Goal: Transaction & Acquisition: Purchase product/service

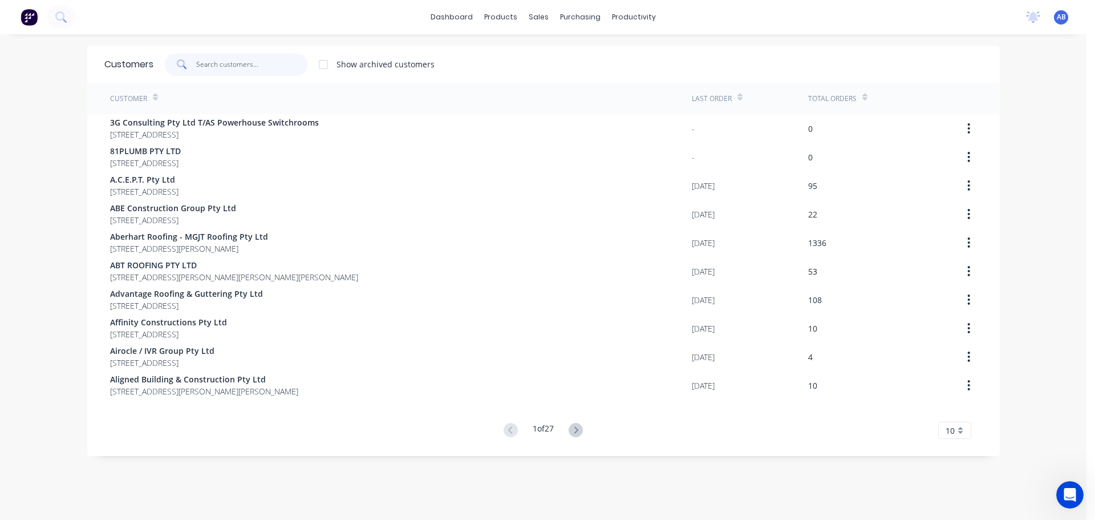
drag, startPoint x: 258, startPoint y: 63, endPoint x: 465, endPoint y: 75, distance: 206.8
click at [264, 63] on input "text" at bounding box center [251, 64] width 111 height 23
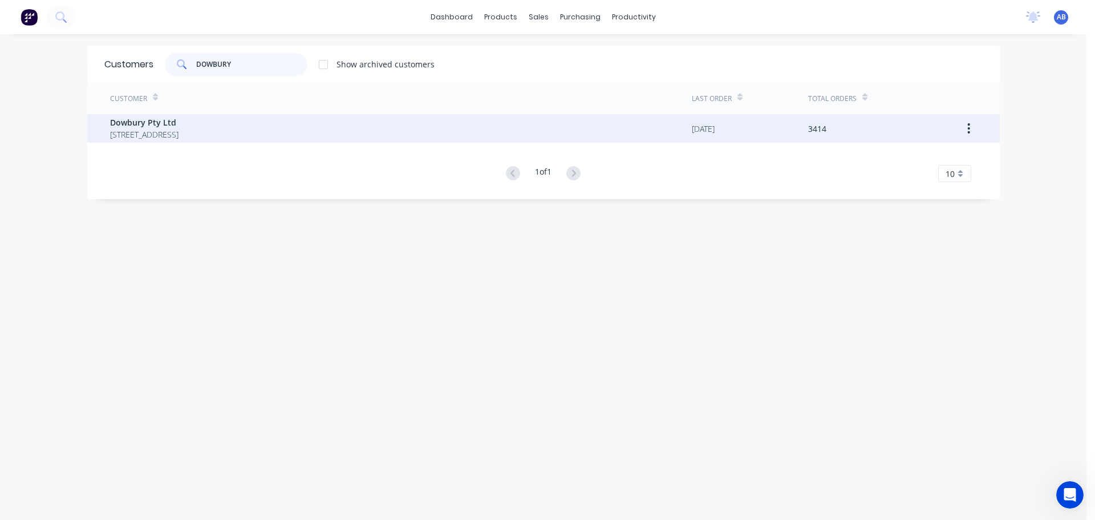
type input "DOWBURY"
drag, startPoint x: 212, startPoint y: 129, endPoint x: 218, endPoint y: 129, distance: 6.8
click at [179, 129] on span "[STREET_ADDRESS]" at bounding box center [144, 134] width 68 height 12
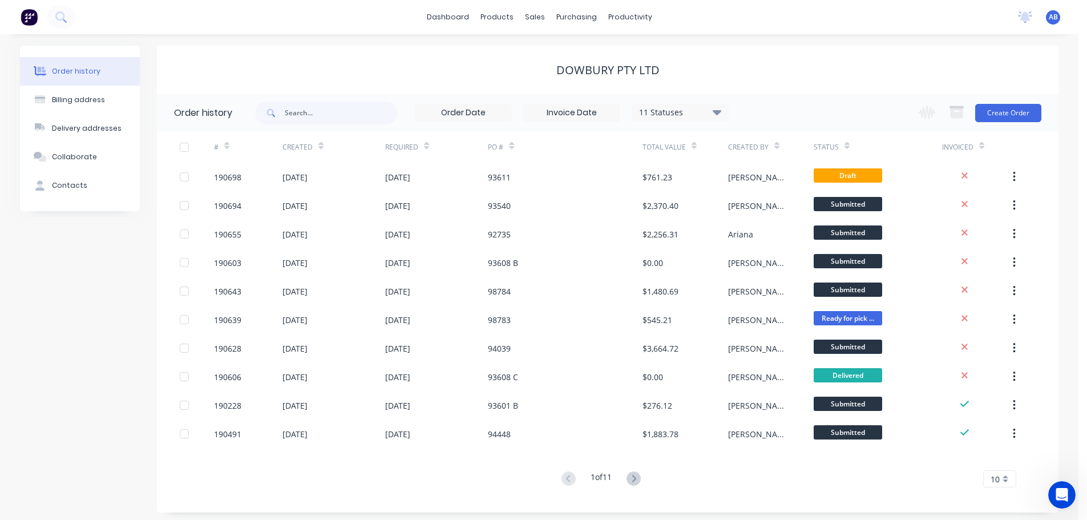
click at [782, 74] on div "Dowbury Pty Ltd" at bounding box center [607, 70] width 901 height 14
click at [1011, 111] on button "Create Order" at bounding box center [1008, 113] width 66 height 18
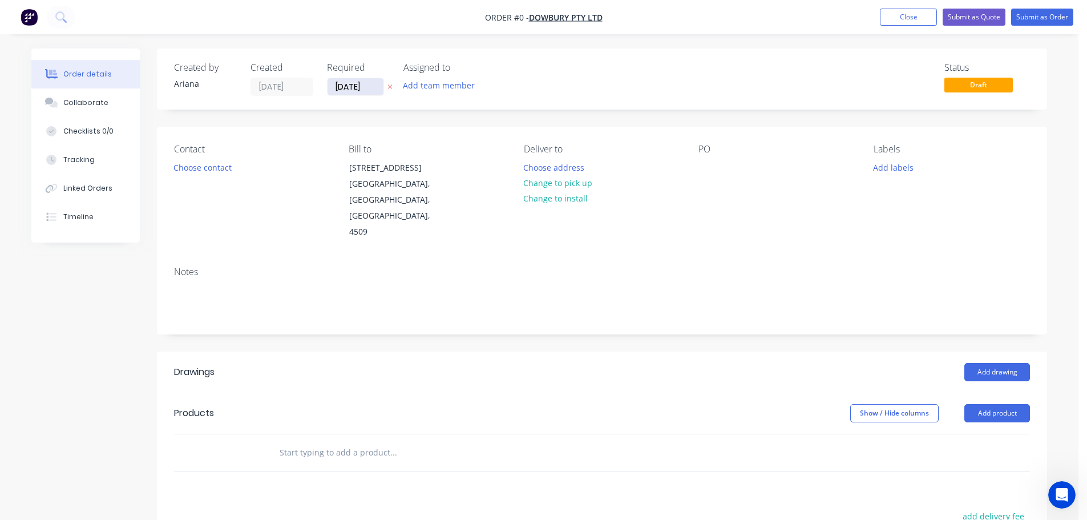
click at [351, 84] on input "[DATE]" at bounding box center [355, 86] width 56 height 17
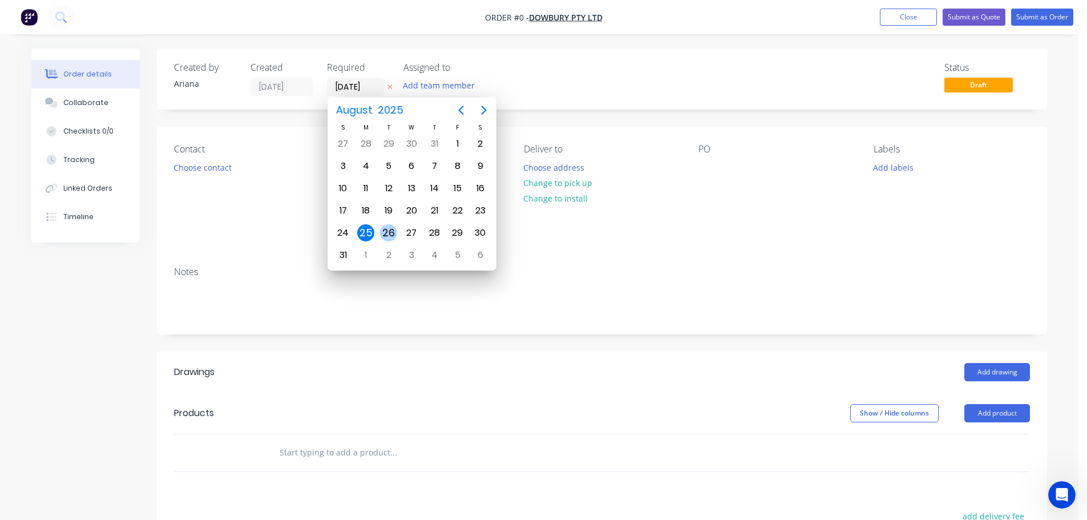
click at [386, 229] on div "26" at bounding box center [388, 232] width 17 height 17
type input "[DATE]"
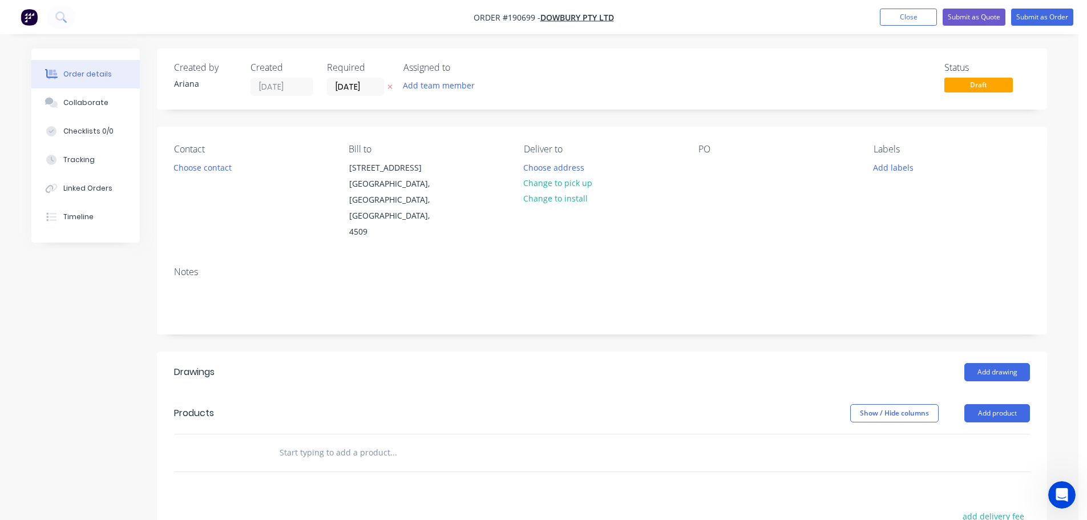
click at [537, 74] on div "Status Draft" at bounding box center [773, 79] width 512 height 34
click at [202, 169] on button "Choose contact" at bounding box center [203, 166] width 70 height 15
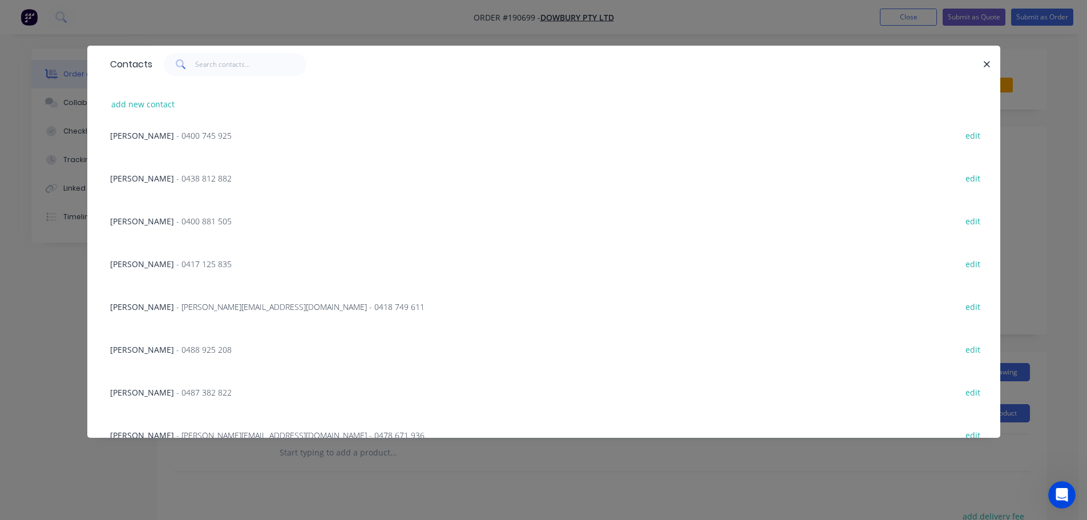
scroll to position [116, 0]
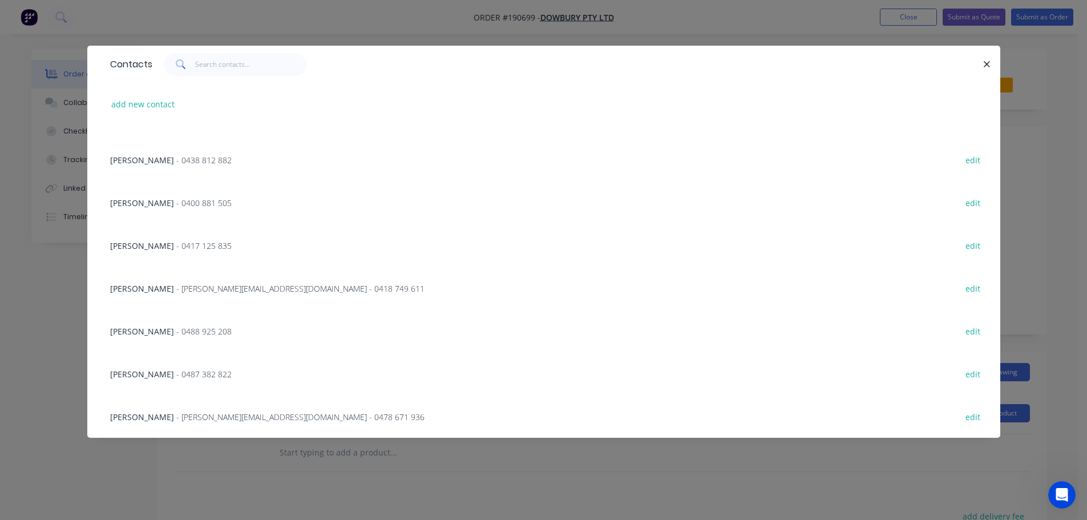
click at [176, 331] on span "- 0488 925 208" at bounding box center [203, 331] width 55 height 11
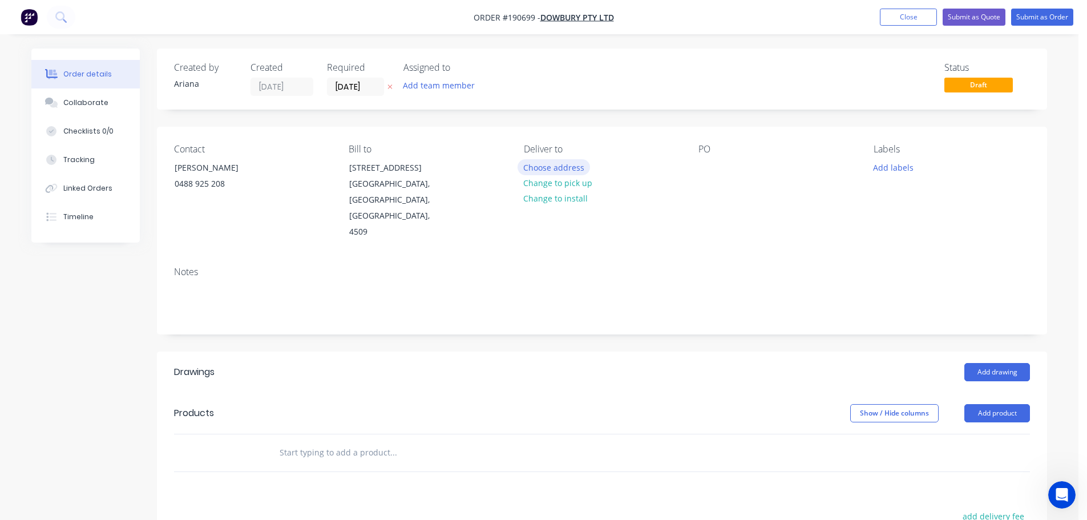
click at [564, 164] on button "Choose address" at bounding box center [553, 166] width 73 height 15
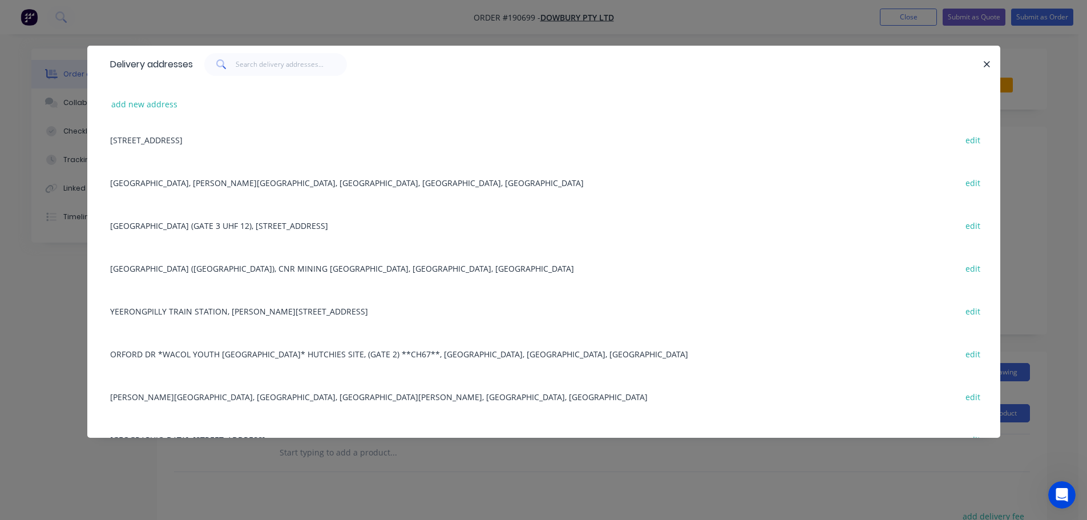
scroll to position [972, 0]
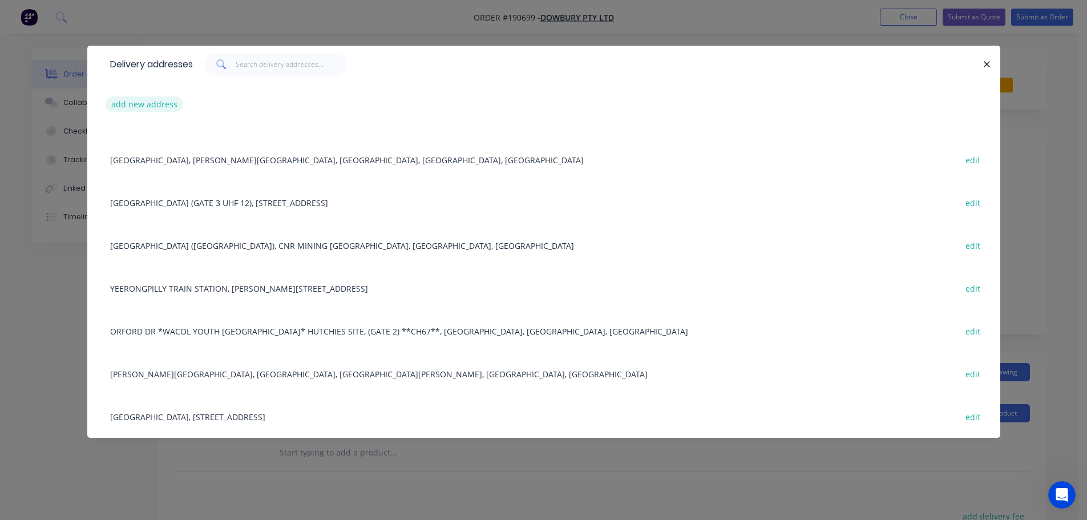
click at [132, 103] on button "add new address" at bounding box center [145, 103] width 78 height 15
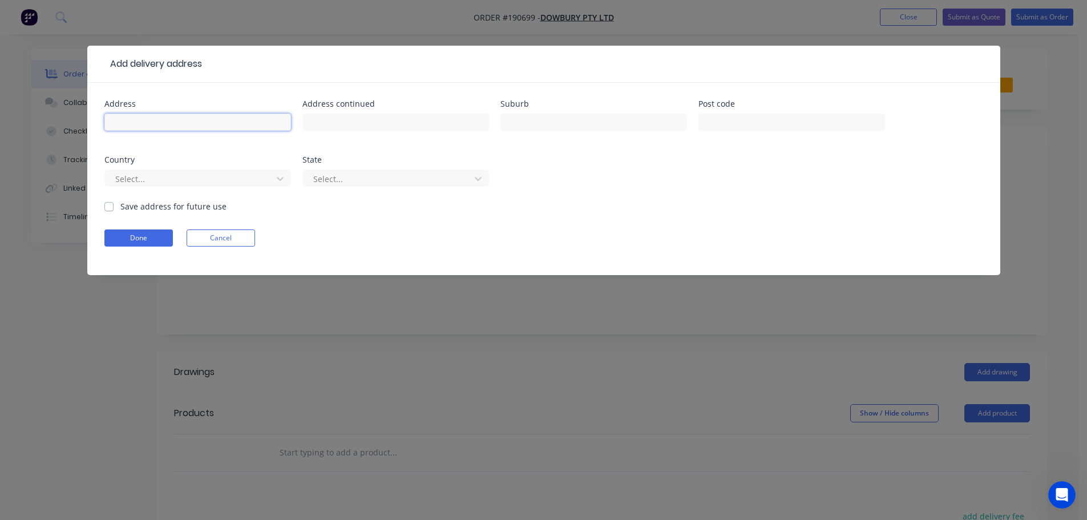
click at [129, 126] on input "text" at bounding box center [197, 122] width 187 height 17
type input "[STREET_ADDRESS]"
type input "ORMEAU"
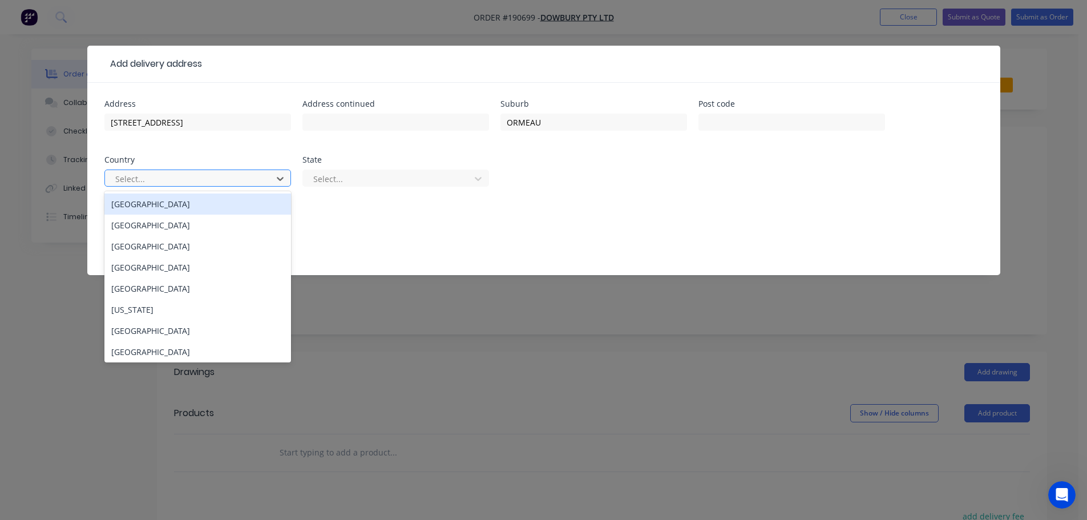
drag, startPoint x: 151, startPoint y: 206, endPoint x: 292, endPoint y: 196, distance: 140.7
click at [153, 205] on div "[GEOGRAPHIC_DATA]" at bounding box center [197, 203] width 187 height 21
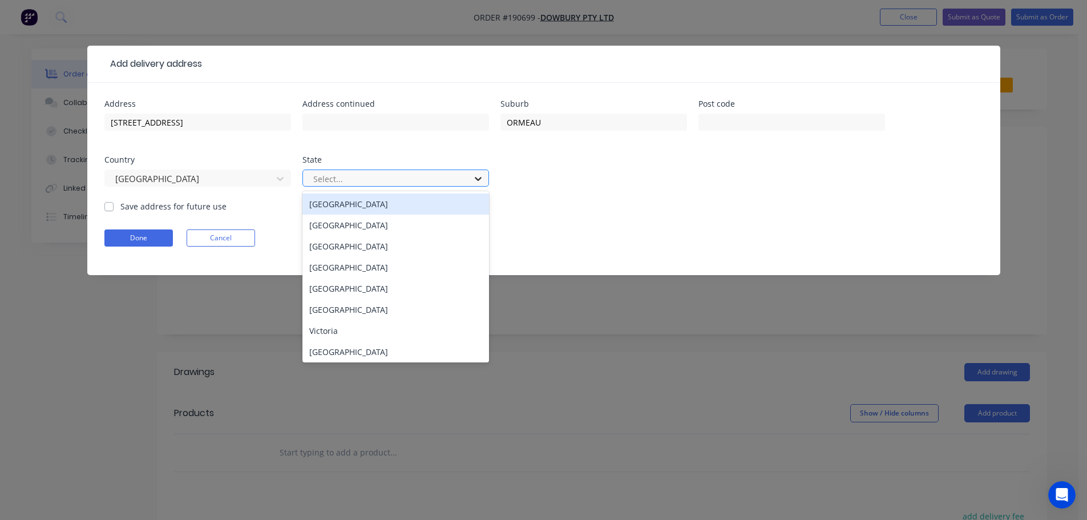
click at [478, 176] on icon at bounding box center [477, 178] width 11 height 11
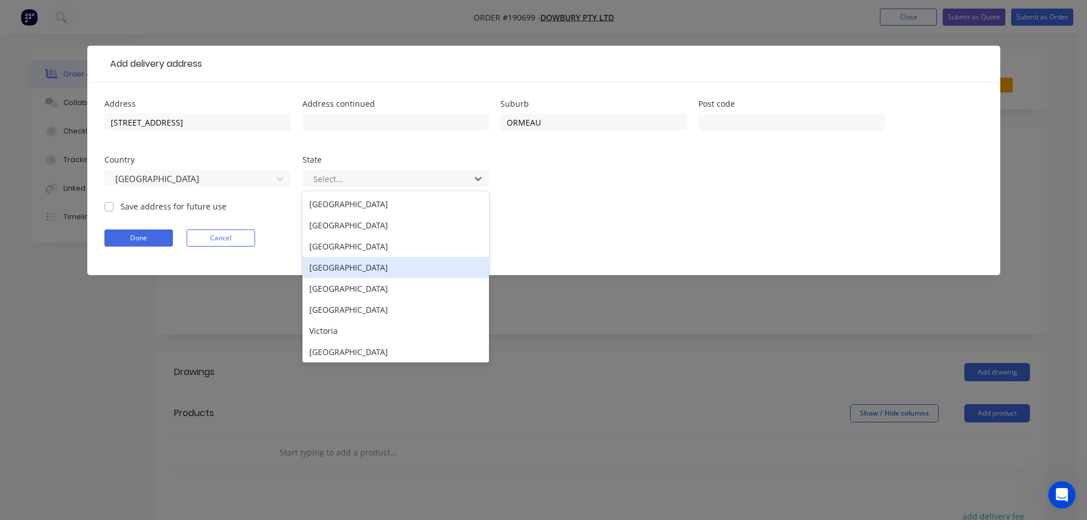
click at [354, 266] on div "[GEOGRAPHIC_DATA]" at bounding box center [395, 267] width 187 height 21
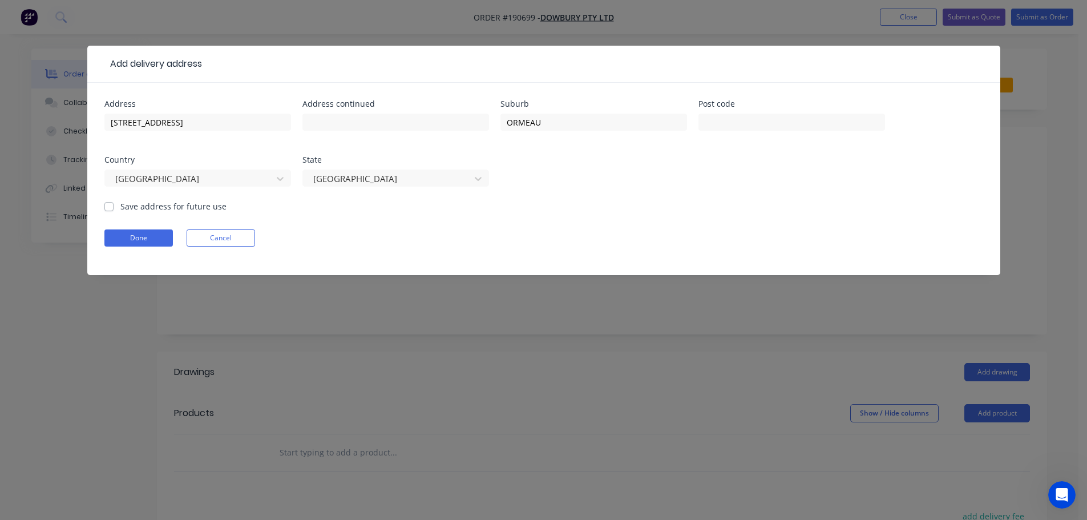
click at [541, 212] on form "Address [STREET_ADDRESS] Address continued Suburb ORMEAU Post code Country [GEO…" at bounding box center [543, 187] width 879 height 175
click at [132, 239] on button "Done" at bounding box center [138, 237] width 68 height 17
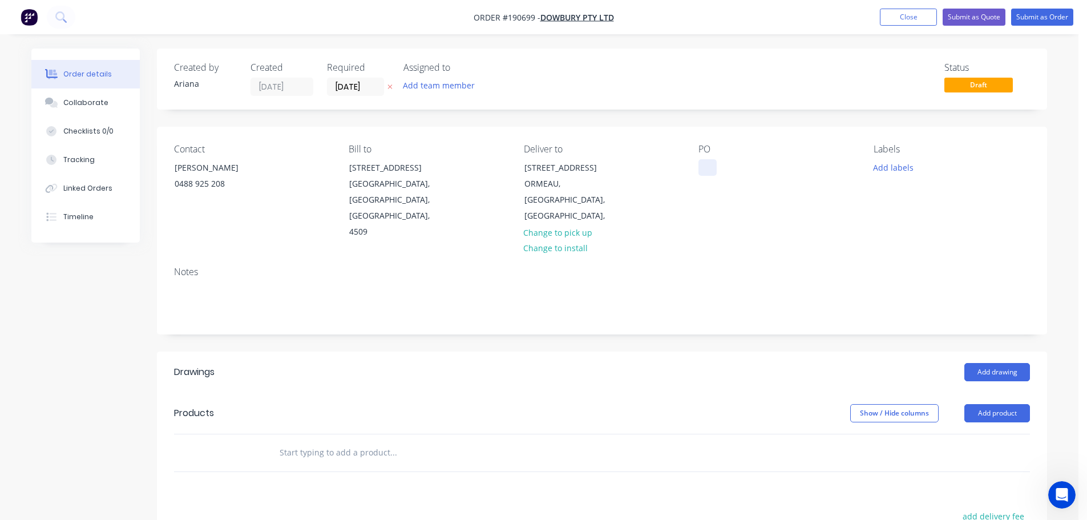
click at [706, 167] on div at bounding box center [707, 167] width 18 height 17
click at [826, 192] on div "PO 97347" at bounding box center [776, 192] width 156 height 96
click at [894, 168] on button "Add labels" at bounding box center [893, 166] width 52 height 15
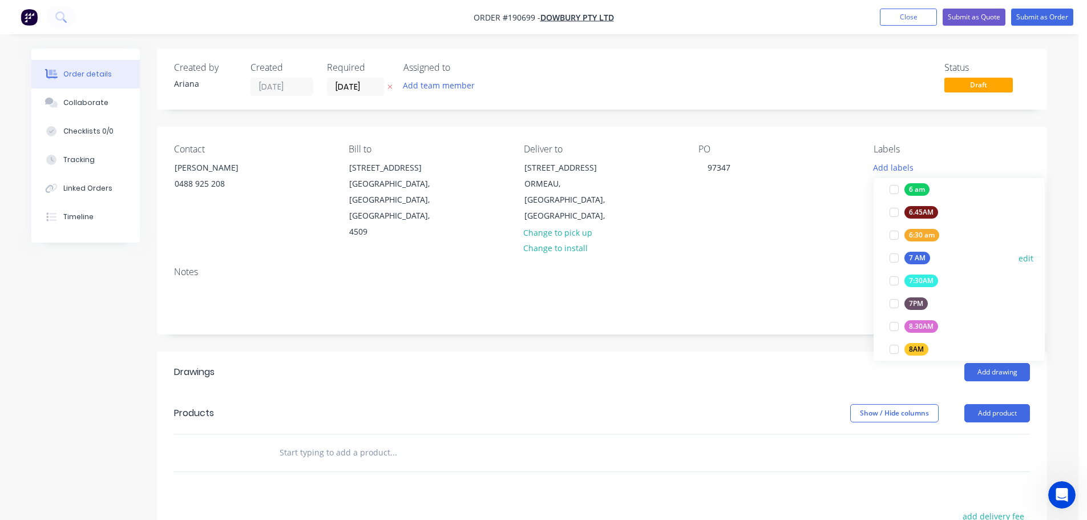
click at [892, 261] on div at bounding box center [894, 257] width 23 height 23
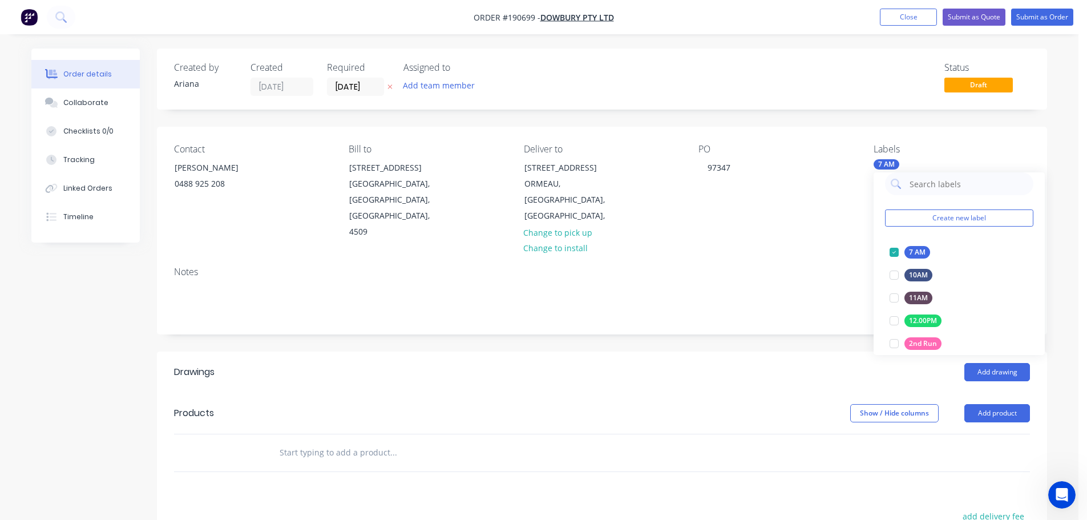
click at [790, 233] on div "Contact [PERSON_NAME] [PHONE_NUMBER] Bill to [STREET_ADDRESS] Deliver to [STREE…" at bounding box center [602, 192] width 890 height 131
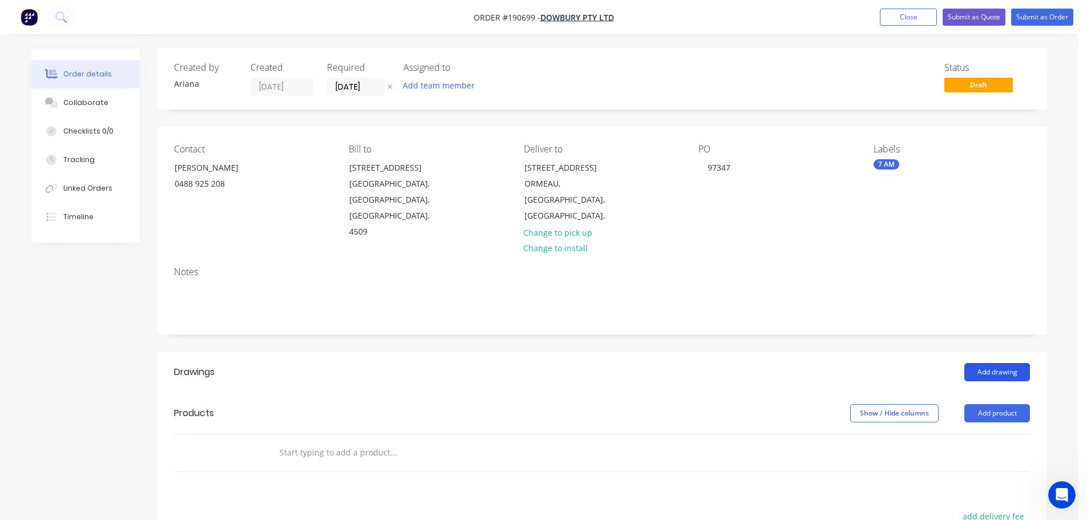
click at [1002, 363] on button "Add drawing" at bounding box center [997, 372] width 66 height 18
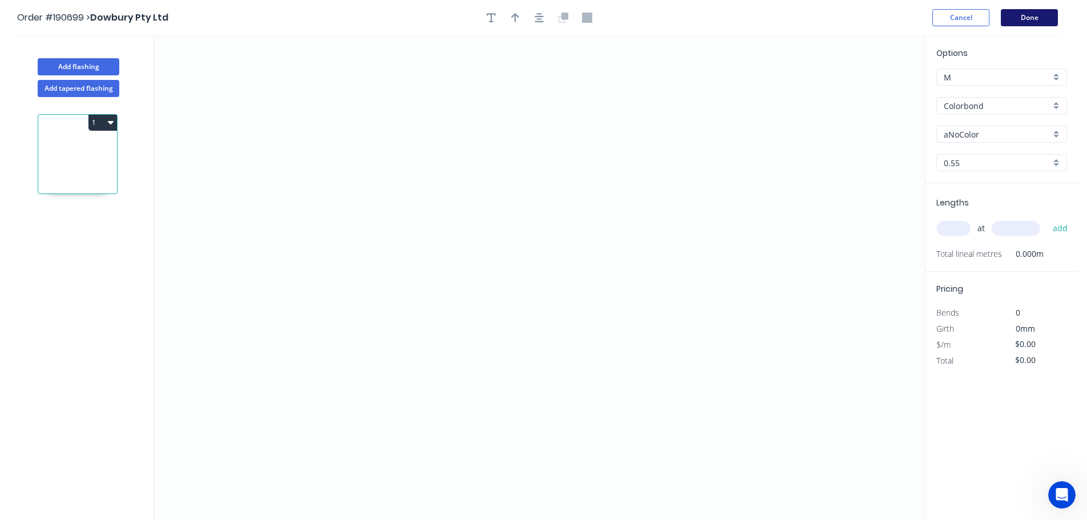
click at [1029, 14] on button "Done" at bounding box center [1029, 17] width 57 height 17
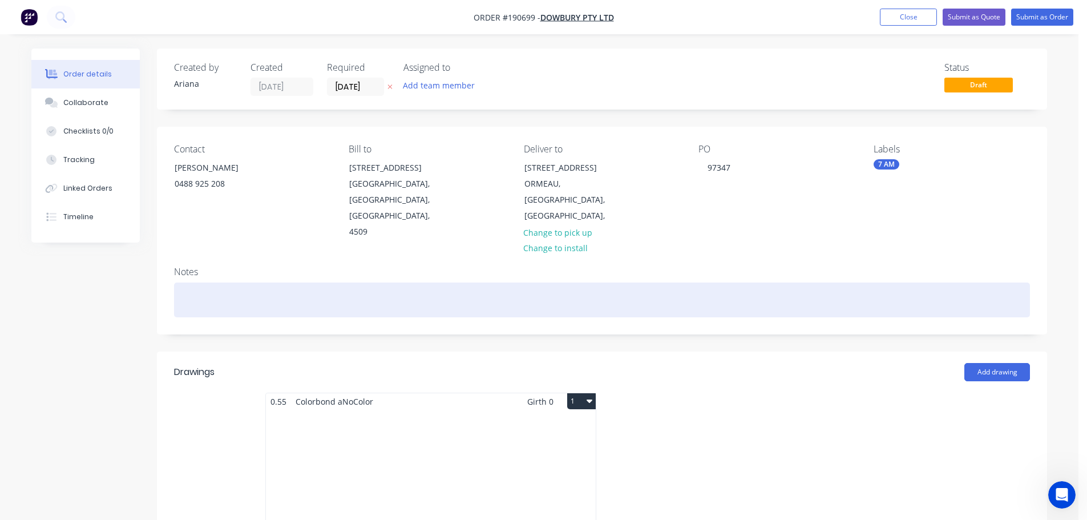
drag, startPoint x: 199, startPoint y: 277, endPoint x: 214, endPoint y: 232, distance: 47.8
click at [199, 282] on div at bounding box center [602, 299] width 856 height 35
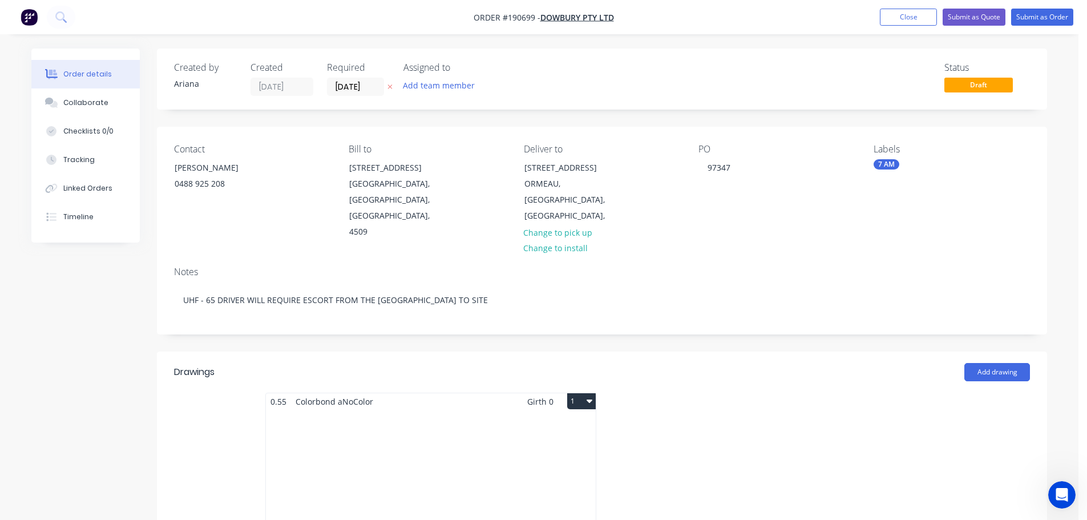
click at [855, 456] on div at bounding box center [773, 493] width 342 height 203
click at [414, 429] on div "Total lm $/M Total 0m $0.00 $0.00" at bounding box center [431, 497] width 330 height 174
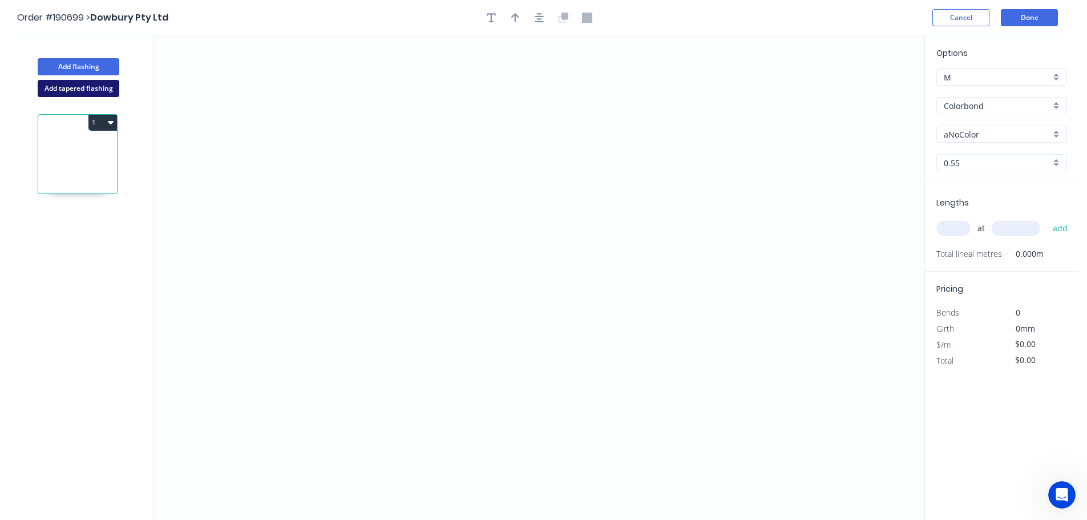
click at [51, 87] on button "Add tapered flashing" at bounding box center [79, 88] width 82 height 17
click at [241, 161] on icon "0" at bounding box center [539, 156] width 770 height 242
click at [244, 108] on icon "0" at bounding box center [539, 156] width 770 height 242
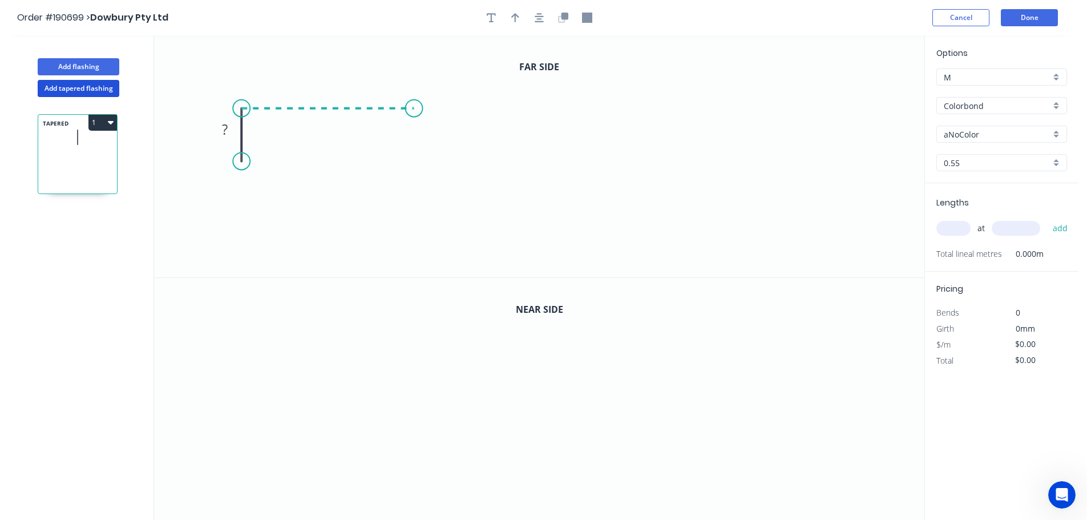
click at [414, 110] on icon "0 ?" at bounding box center [539, 156] width 770 height 242
click at [409, 244] on icon "0 ? ?" at bounding box center [539, 156] width 770 height 242
click at [738, 233] on icon "0 ? ? ?" at bounding box center [539, 156] width 770 height 242
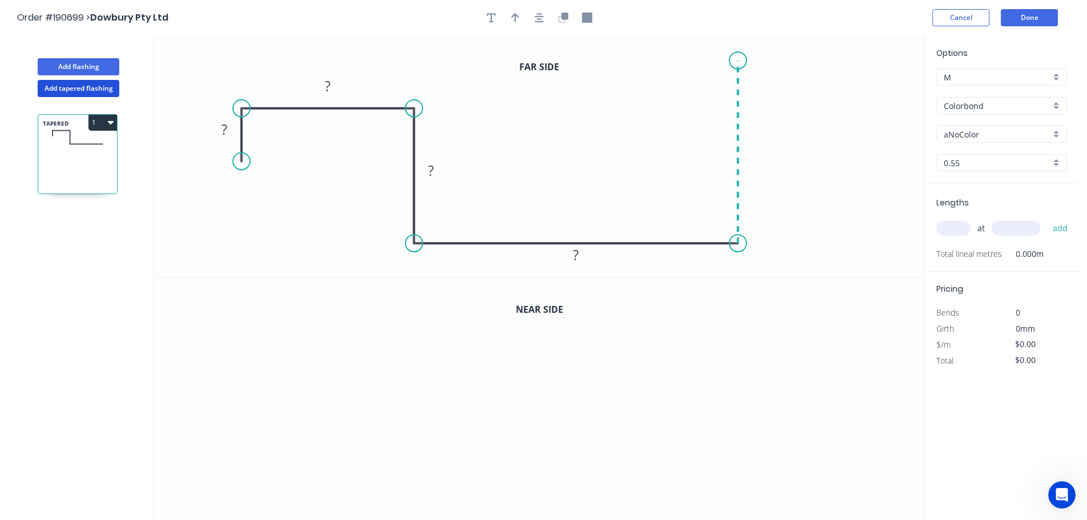
click at [750, 60] on icon "0 ? ? ? ?" at bounding box center [539, 156] width 770 height 242
click at [699, 95] on icon "0 ? ? ? ? ?" at bounding box center [539, 156] width 770 height 242
click at [699, 95] on circle at bounding box center [698, 99] width 17 height 17
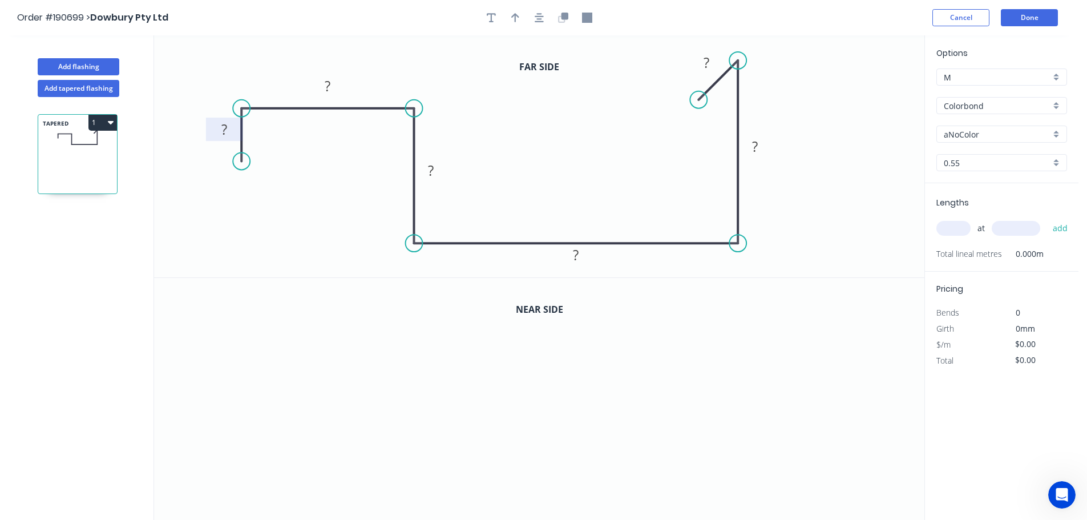
click at [229, 126] on rect at bounding box center [224, 130] width 23 height 16
click at [285, 242] on div "Feather" at bounding box center [298, 244] width 115 height 23
click at [260, 191] on div "Flip bend" at bounding box center [301, 198] width 115 height 23
click at [277, 140] on tspan "15" at bounding box center [273, 140] width 16 height 19
click at [299, 187] on icon "0 FE 10 ? ? ? ? ? ?" at bounding box center [539, 156] width 770 height 242
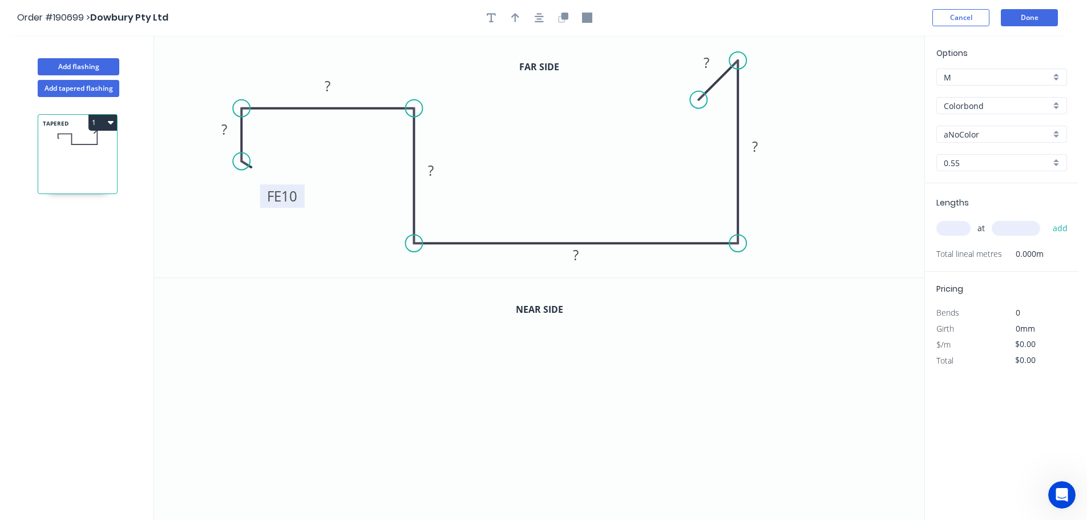
drag, startPoint x: 282, startPoint y: 145, endPoint x: 298, endPoint y: 201, distance: 58.3
click at [298, 201] on rect at bounding box center [282, 195] width 44 height 23
click at [225, 126] on tspan "?" at bounding box center [224, 129] width 6 height 19
click at [803, 131] on icon "0 FE 10 20 70 325 350 400 15" at bounding box center [539, 156] width 770 height 242
click at [511, 14] on button "button" at bounding box center [515, 17] width 17 height 17
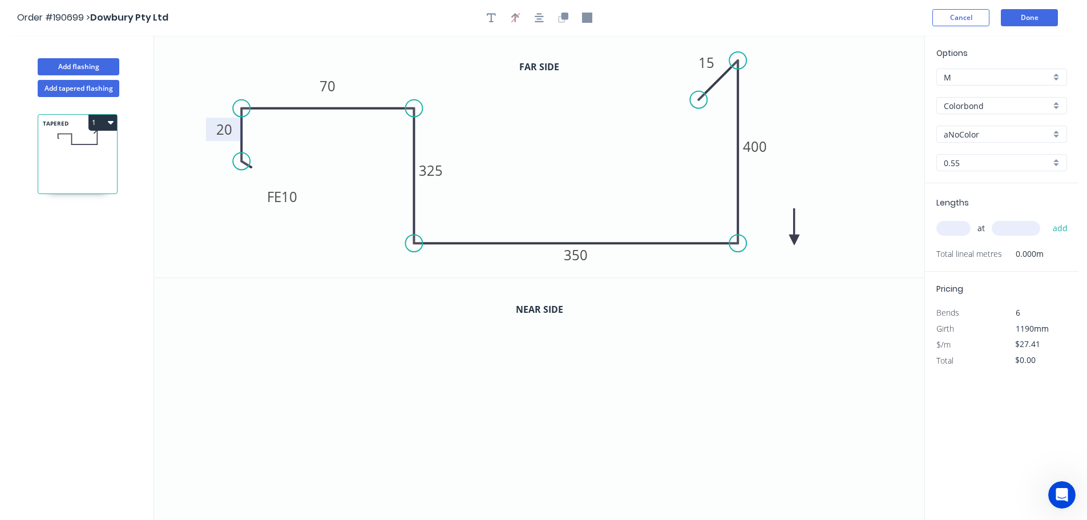
drag, startPoint x: 864, startPoint y: 90, endPoint x: 795, endPoint y: 240, distance: 165.7
click at [795, 240] on icon at bounding box center [794, 226] width 10 height 37
click at [795, 240] on icon at bounding box center [803, 230] width 33 height 33
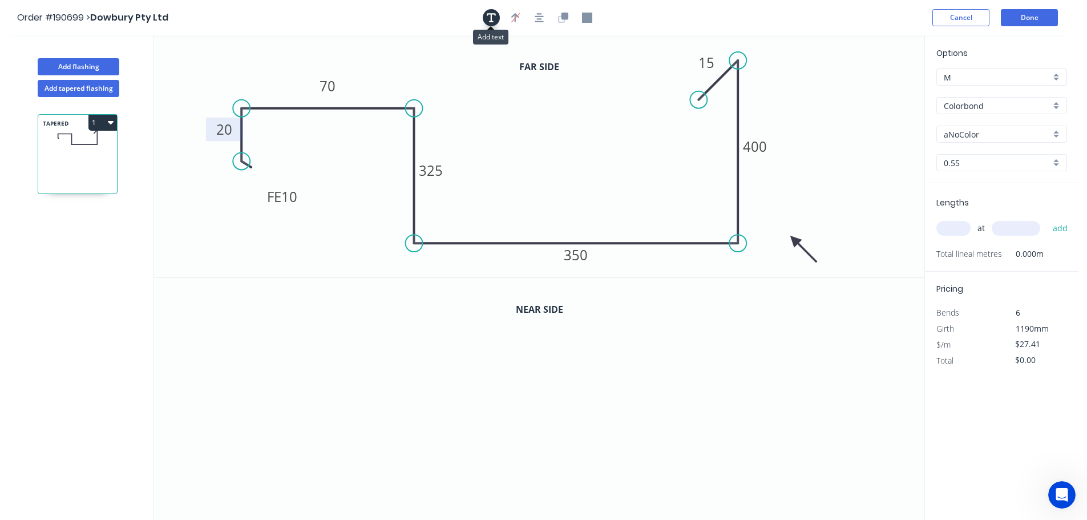
click at [488, 16] on icon "button" at bounding box center [491, 18] width 9 height 10
click at [256, 84] on div "Delete" at bounding box center [290, 85] width 115 height 23
click at [564, 16] on icon "button" at bounding box center [564, 16] width 7 height 7
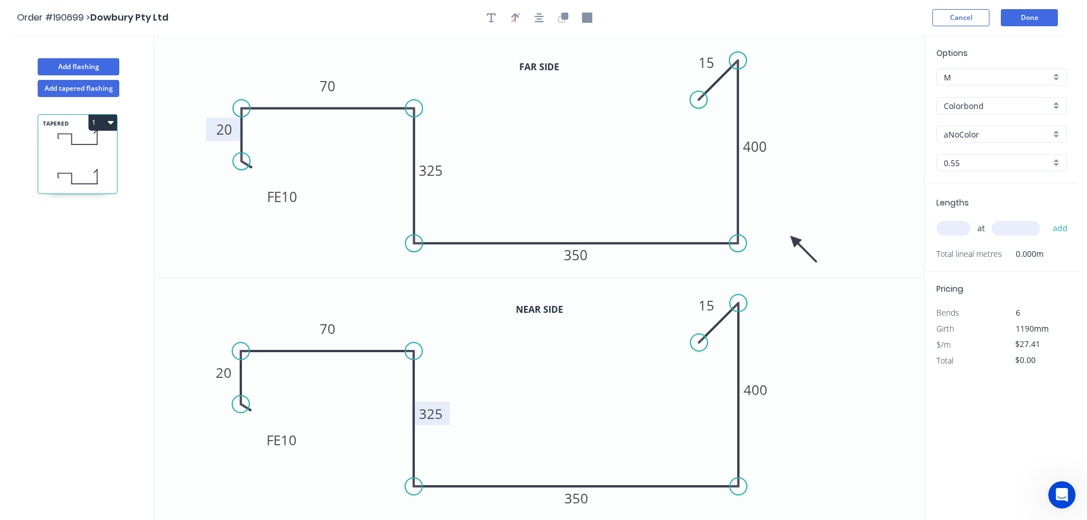
click at [434, 414] on tspan "325" at bounding box center [431, 413] width 24 height 19
click at [515, 377] on icon "FE 10 20 70 305 350 400 15" at bounding box center [539, 399] width 770 height 242
type input "$28.78"
click at [761, 390] on tspan "400" at bounding box center [755, 389] width 24 height 19
click at [806, 374] on icon "FE 10 20 70 305 350 380 15" at bounding box center [539, 399] width 770 height 242
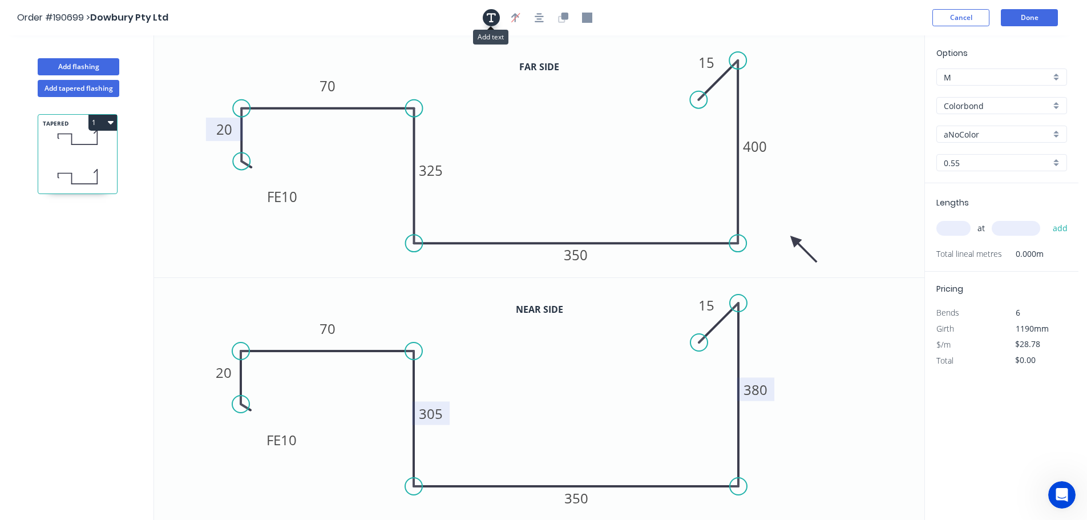
click at [488, 17] on icon "button" at bounding box center [491, 18] width 9 height 10
drag, startPoint x: 203, startPoint y: 66, endPoint x: 848, endPoint y: 228, distance: 665.2
click at [853, 228] on textarea at bounding box center [878, 242] width 92 height 42
drag, startPoint x: 796, startPoint y: 241, endPoint x: 780, endPoint y: 232, distance: 18.2
click at [778, 228] on icon "FE 10 20 70 325 350 400 15" at bounding box center [539, 156] width 770 height 242
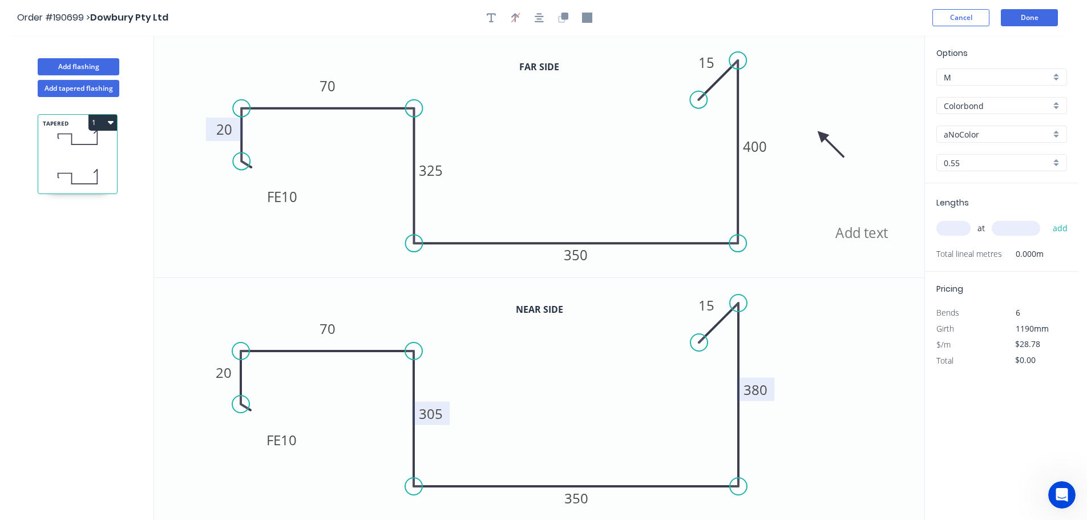
drag, startPoint x: 795, startPoint y: 242, endPoint x: 822, endPoint y: 135, distance: 110.5
click at [822, 135] on icon at bounding box center [830, 144] width 33 height 33
click at [822, 135] on icon at bounding box center [821, 148] width 10 height 37
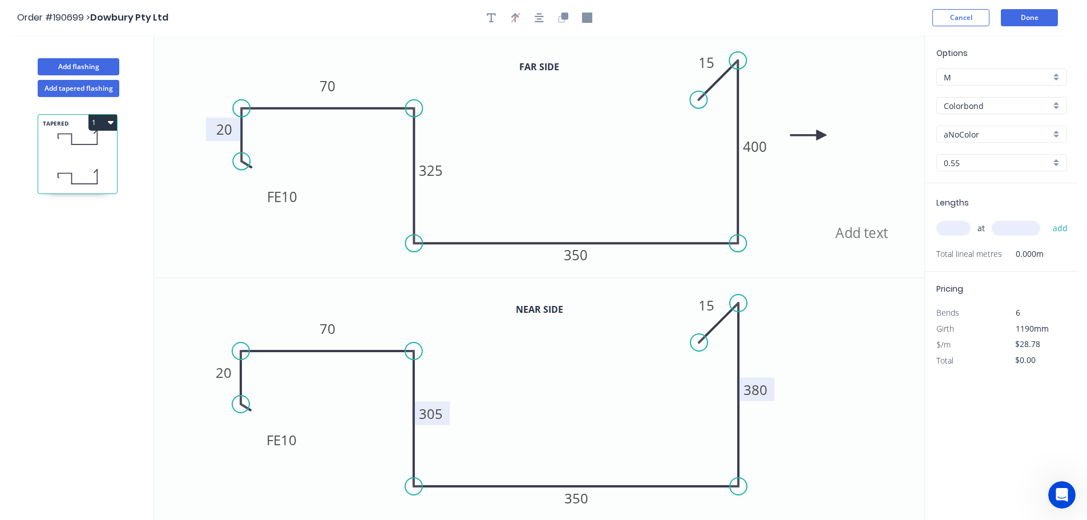
click at [822, 135] on icon at bounding box center [808, 135] width 37 height 10
click at [822, 135] on icon at bounding box center [812, 125] width 33 height 33
click at [822, 135] on icon at bounding box center [830, 125] width 33 height 33
drag, startPoint x: 849, startPoint y: 236, endPoint x: 828, endPoint y: 182, distance: 57.6
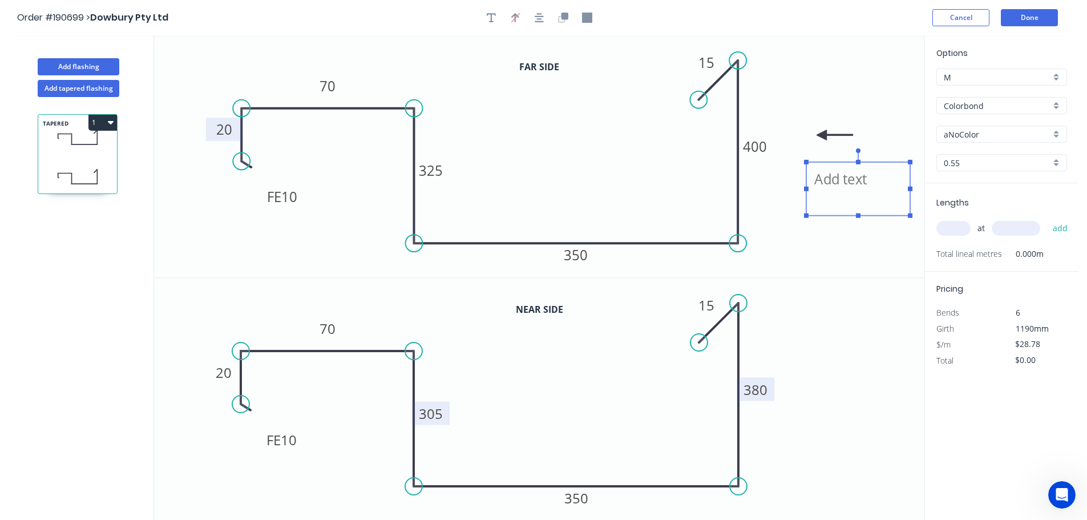
click at [828, 182] on textarea at bounding box center [858, 189] width 92 height 42
click at [819, 43] on icon "PLASTIC FE 10 20 70 325 350 400 15" at bounding box center [539, 156] width 770 height 242
type textarea "PLASTIC"
click at [1057, 105] on div "Colorbond" at bounding box center [1001, 105] width 131 height 17
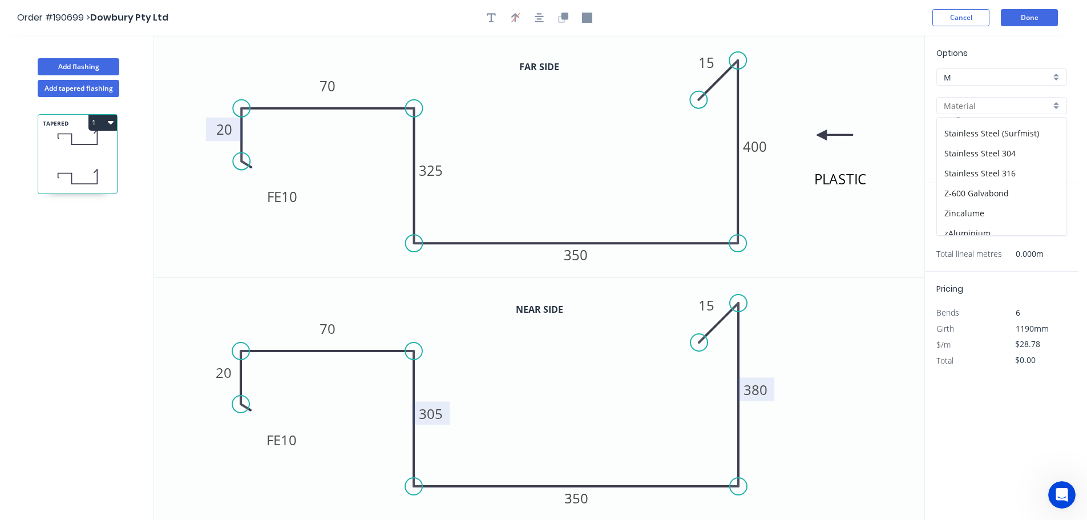
scroll to position [242, 0]
click at [1024, 164] on div "Stainless Steel 316" at bounding box center [1001, 165] width 129 height 20
type input "Stainless Steel 316"
type input "2B"
type input "$90.31"
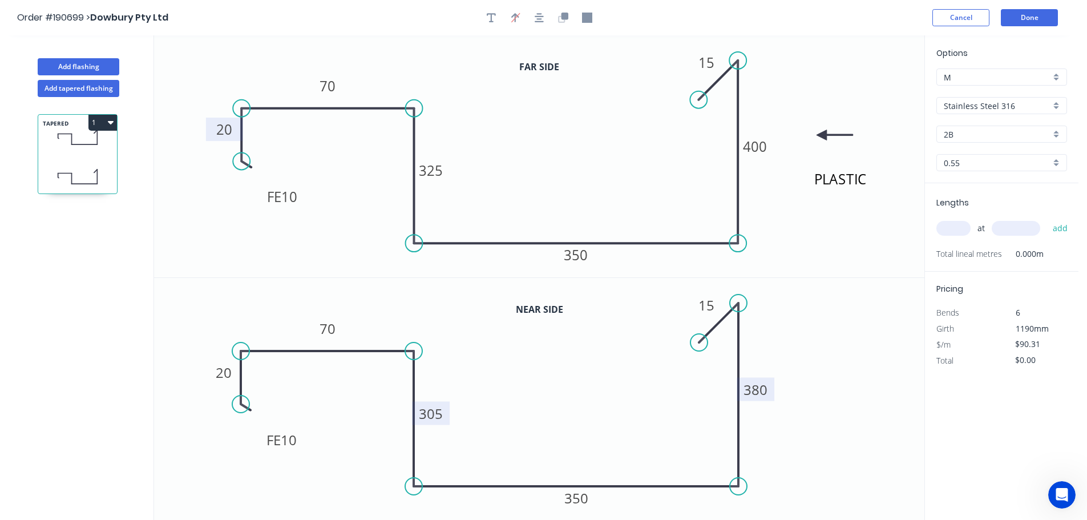
click at [953, 229] on input "text" at bounding box center [953, 228] width 34 height 15
type input "1"
type input "5360"
click at [1047, 218] on button "add" at bounding box center [1060, 227] width 27 height 19
click at [97, 123] on button "1" at bounding box center [102, 123] width 29 height 16
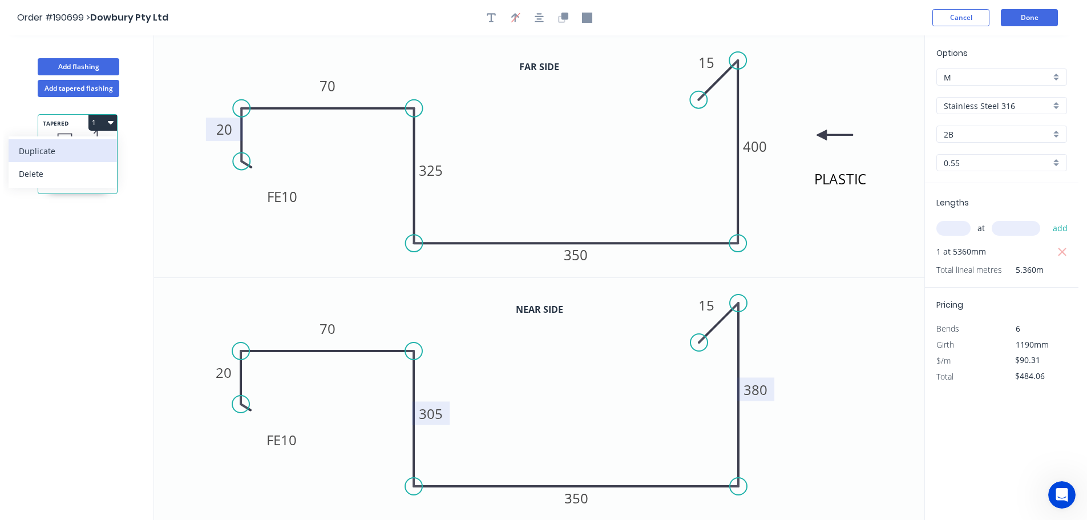
click at [71, 151] on div "Duplicate" at bounding box center [63, 151] width 88 height 17
type input "$0.00"
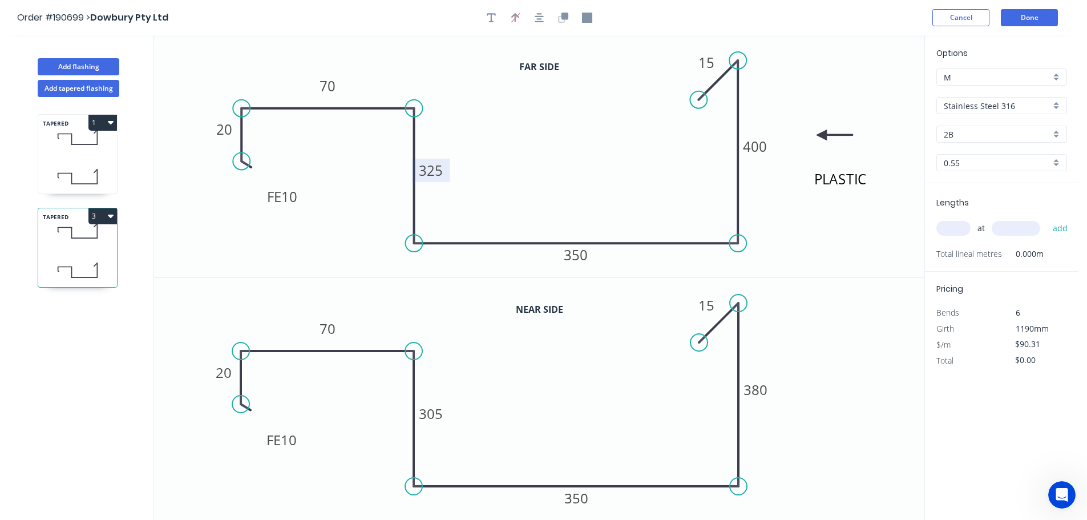
click at [438, 170] on tspan "325" at bounding box center [431, 170] width 24 height 19
click at [436, 415] on tspan "305" at bounding box center [431, 413] width 24 height 19
click at [479, 394] on icon "0 FE 10 20 70 285 350 380 15" at bounding box center [539, 399] width 770 height 242
click at [764, 148] on tspan "400" at bounding box center [755, 146] width 24 height 19
click at [763, 387] on tspan "380" at bounding box center [755, 389] width 24 height 19
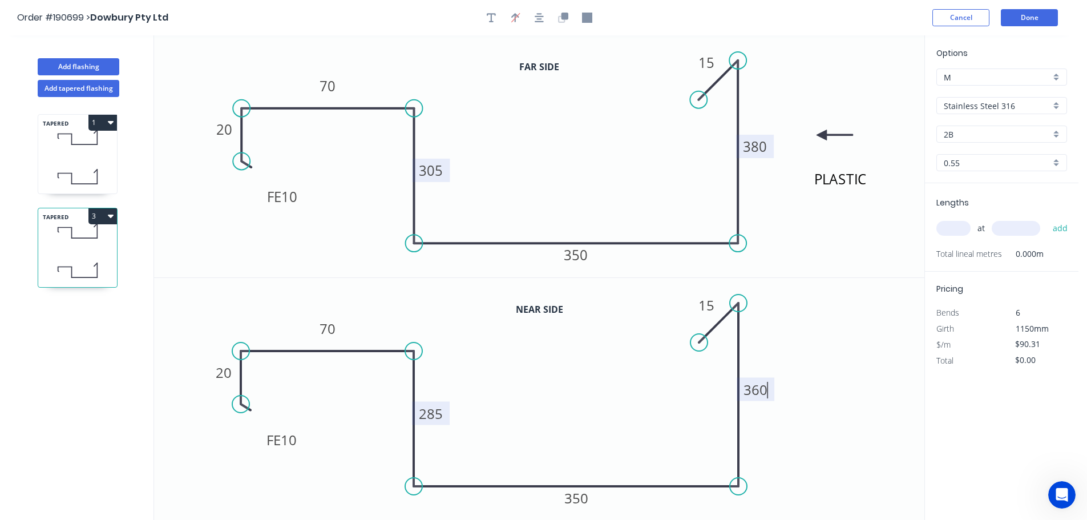
click at [856, 406] on icon "0 FE 10 20 70 285 350 360 15" at bounding box center [539, 399] width 770 height 242
click at [960, 227] on input "text" at bounding box center [953, 228] width 34 height 15
type input "1"
type input "5360"
click at [1047, 218] on button "add" at bounding box center [1060, 227] width 27 height 19
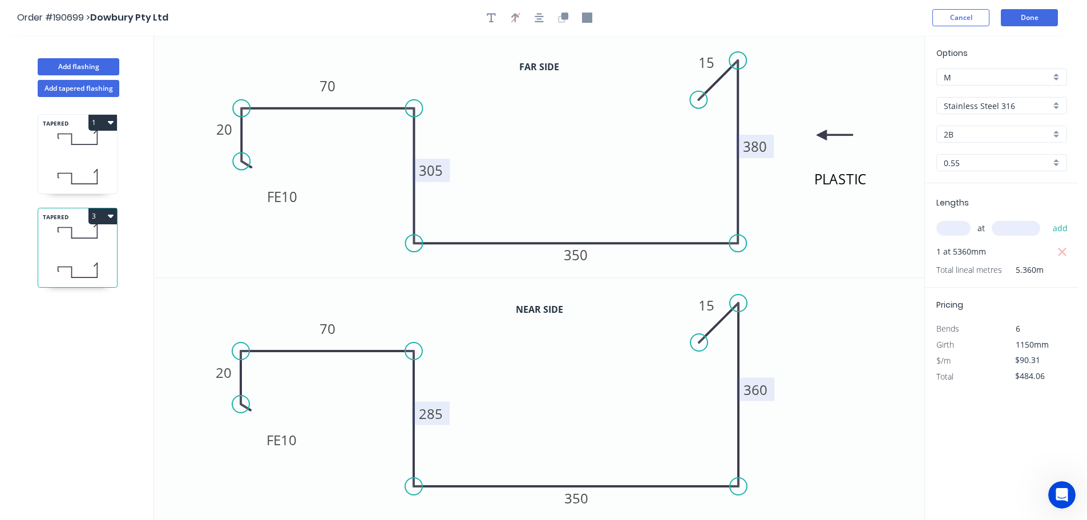
click at [109, 212] on icon "button" at bounding box center [111, 215] width 6 height 9
click at [83, 242] on div "Duplicate" at bounding box center [63, 244] width 88 height 17
type input "$0.00"
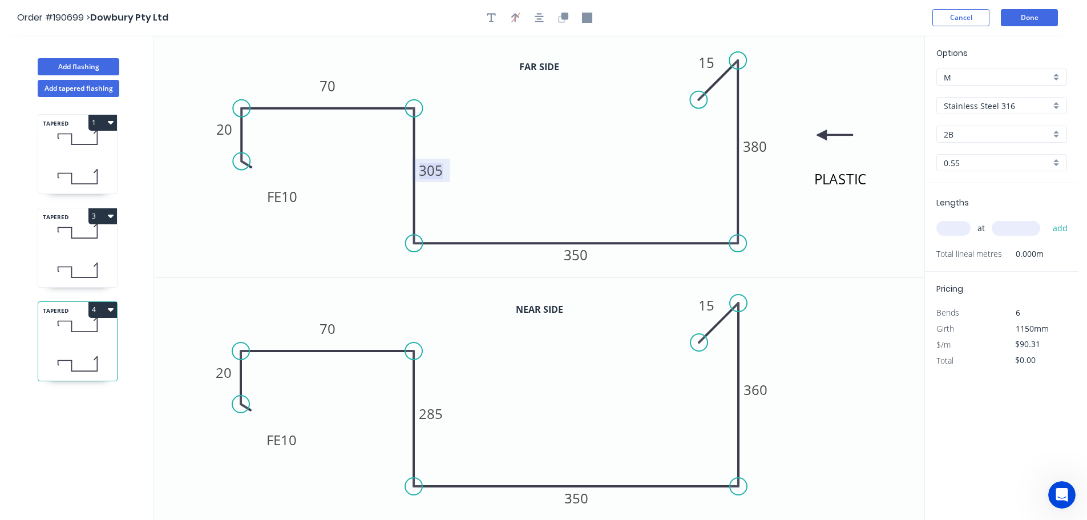
click at [434, 170] on tspan "305" at bounding box center [431, 170] width 24 height 19
click at [521, 210] on icon "PLASTIC FE 10 20 70 285 350 380 15" at bounding box center [539, 156] width 770 height 242
click at [760, 148] on tspan "380" at bounding box center [755, 146] width 24 height 19
click at [802, 90] on icon "PLASTIC FE 10 20 70 285 350 360 15" at bounding box center [539, 156] width 770 height 242
click at [438, 412] on tspan "285" at bounding box center [431, 413] width 24 height 19
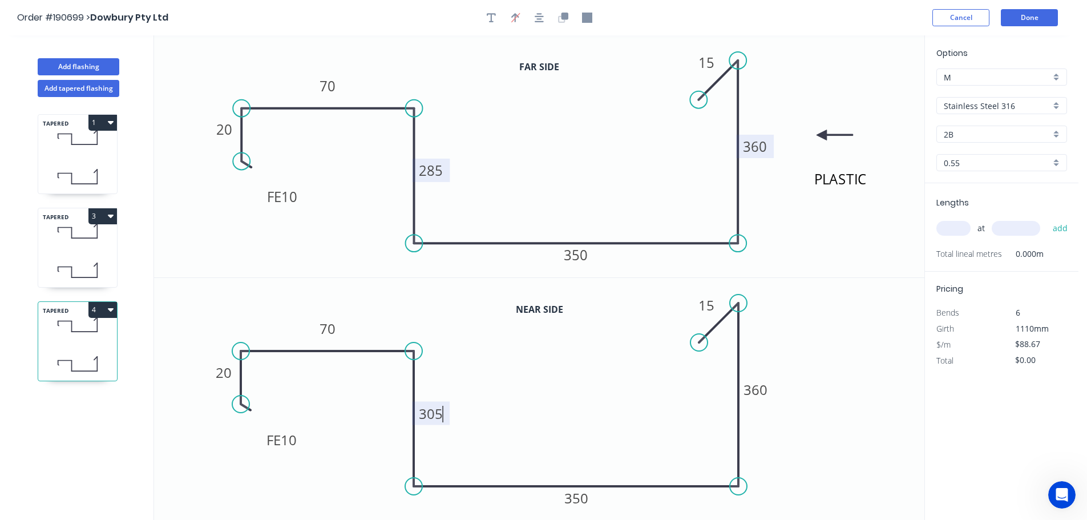
click at [475, 399] on icon "0 FE 10 20 70 305 350 360 15" at bounding box center [539, 399] width 770 height 242
type input "$90.31"
click at [766, 394] on tspan "360" at bounding box center [755, 389] width 24 height 19
click at [804, 453] on icon "0 FE 10 20 70 305 350 380 15" at bounding box center [539, 399] width 770 height 242
click at [838, 394] on icon "0 FE 10 20 70 305 350 380 15" at bounding box center [539, 399] width 770 height 242
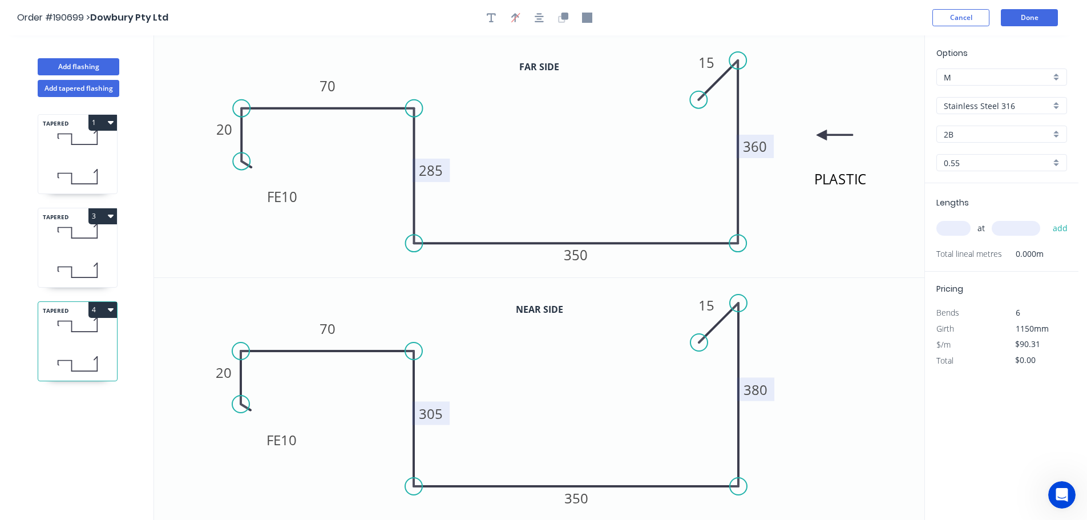
click at [957, 227] on input "text" at bounding box center [953, 228] width 34 height 15
type input "1"
click at [1018, 226] on input "text" at bounding box center [1015, 228] width 48 height 15
type input "3670"
click at [1047, 218] on button "add" at bounding box center [1060, 227] width 27 height 19
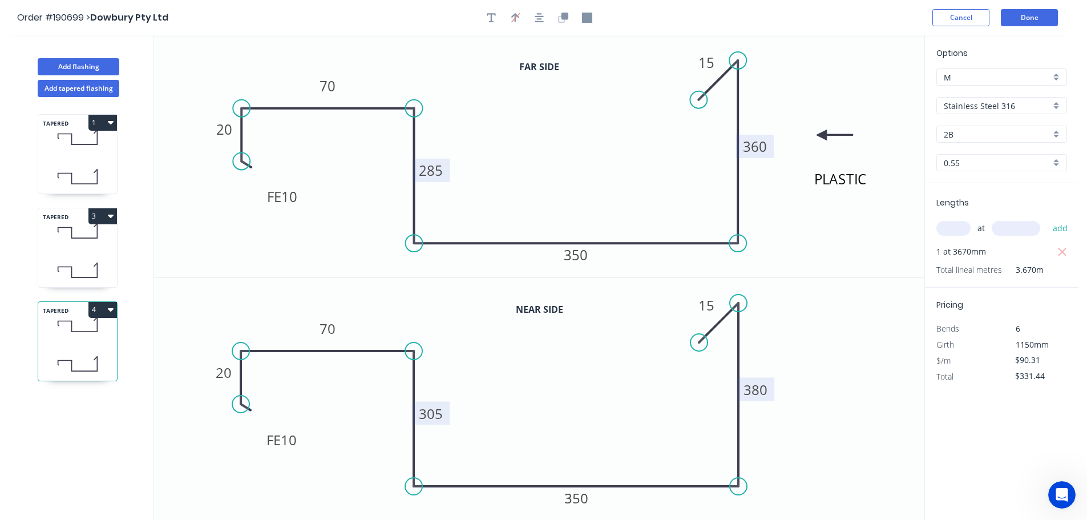
click at [105, 311] on button "4" at bounding box center [102, 310] width 29 height 16
click at [78, 338] on div "Duplicate" at bounding box center [63, 338] width 88 height 17
type input "$0.00"
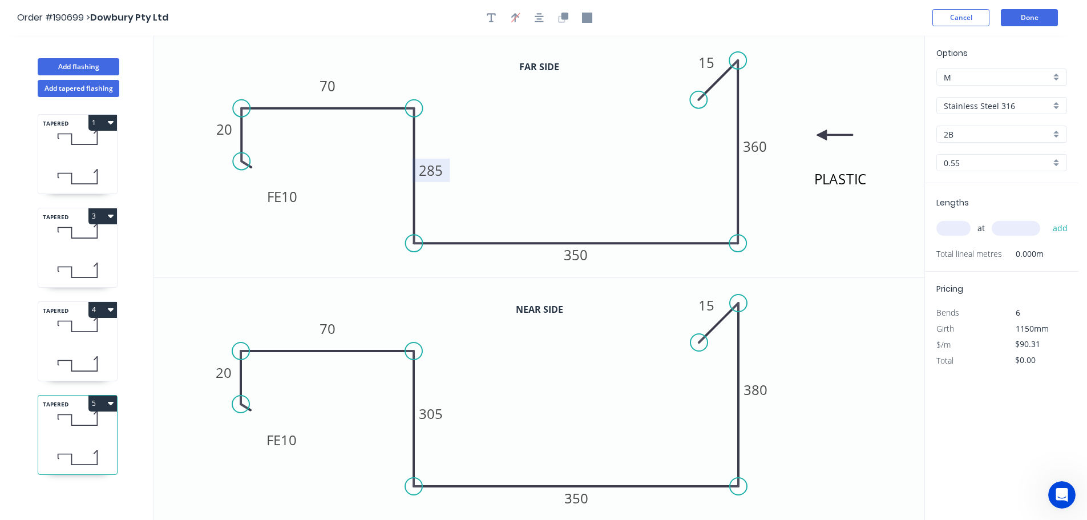
click at [435, 169] on tspan "285" at bounding box center [431, 170] width 24 height 19
click at [543, 148] on icon "PLASTIC FE 10 20 70 305 350 360 15" at bounding box center [539, 156] width 770 height 242
click at [435, 412] on tspan "305" at bounding box center [431, 413] width 24 height 19
click at [481, 399] on icon "0 FE 10 20 70 325 350 380 15" at bounding box center [539, 399] width 770 height 242
click at [762, 149] on tspan "360" at bounding box center [755, 146] width 24 height 19
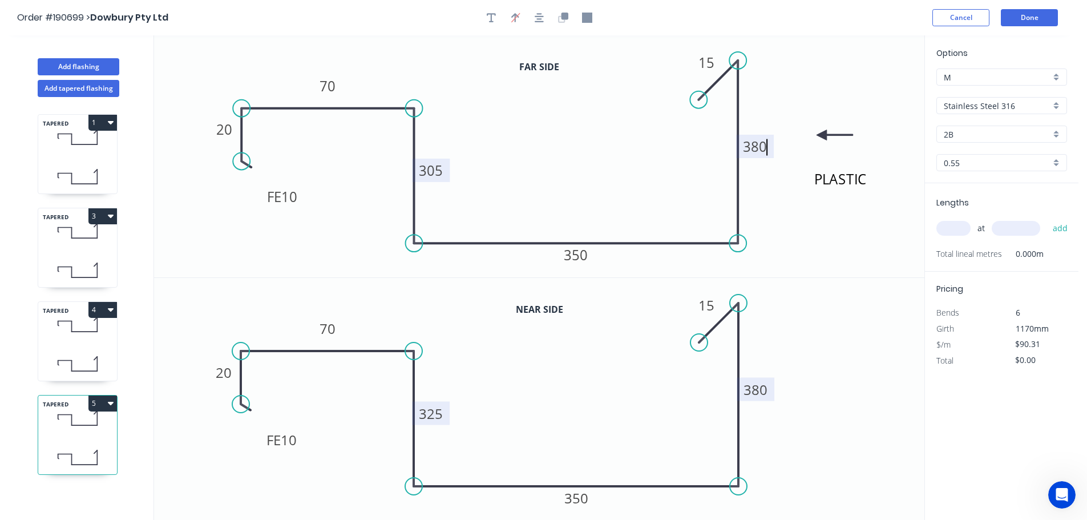
click at [762, 390] on tspan "380" at bounding box center [755, 389] width 24 height 19
click at [798, 381] on icon "0 FE 10 20 70 325 350 400 15" at bounding box center [539, 399] width 770 height 242
click at [956, 225] on input "text" at bounding box center [953, 228] width 34 height 15
type input "1"
click at [1018, 225] on input "text" at bounding box center [1015, 228] width 48 height 15
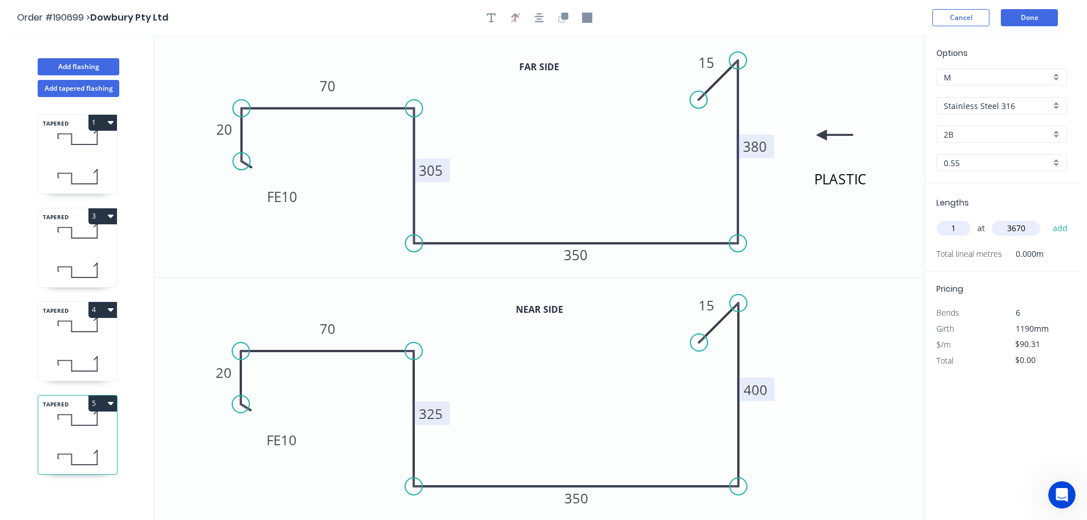
type input "3670"
click at [1047, 218] on button "add" at bounding box center [1060, 227] width 27 height 19
click at [101, 402] on button "5" at bounding box center [102, 403] width 29 height 16
click at [74, 431] on div "Duplicate" at bounding box center [63, 431] width 88 height 17
type input "$0.00"
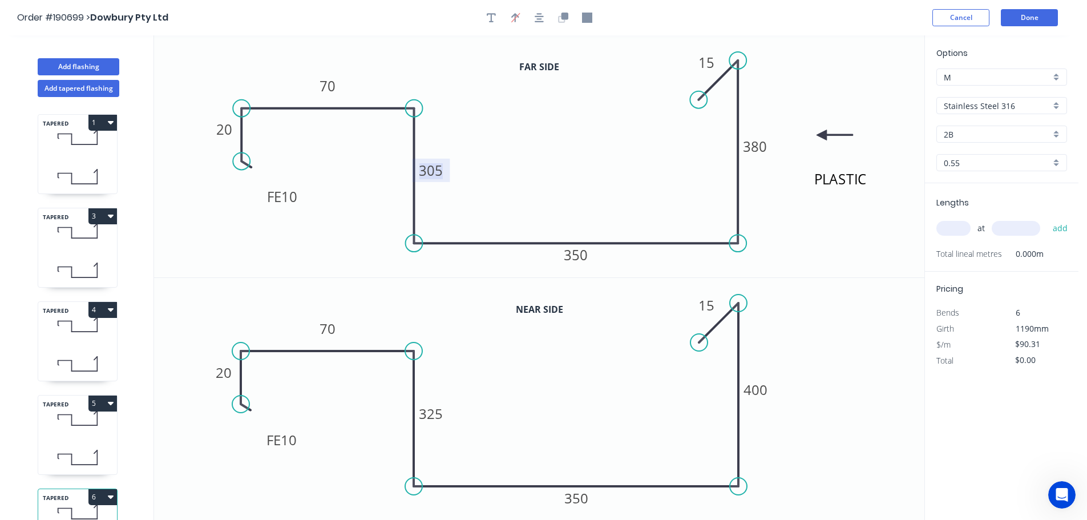
click at [435, 168] on tspan "305" at bounding box center [431, 170] width 24 height 19
click at [464, 162] on icon "PLASTIC FE 10 20 70 325 350 380 15" at bounding box center [539, 156] width 770 height 242
click at [438, 411] on tspan "325" at bounding box center [431, 413] width 24 height 19
click at [467, 407] on icon "0 FE 10 20 70 305 350 400 15" at bounding box center [539, 399] width 770 height 242
click at [757, 148] on tspan "380" at bounding box center [755, 146] width 24 height 19
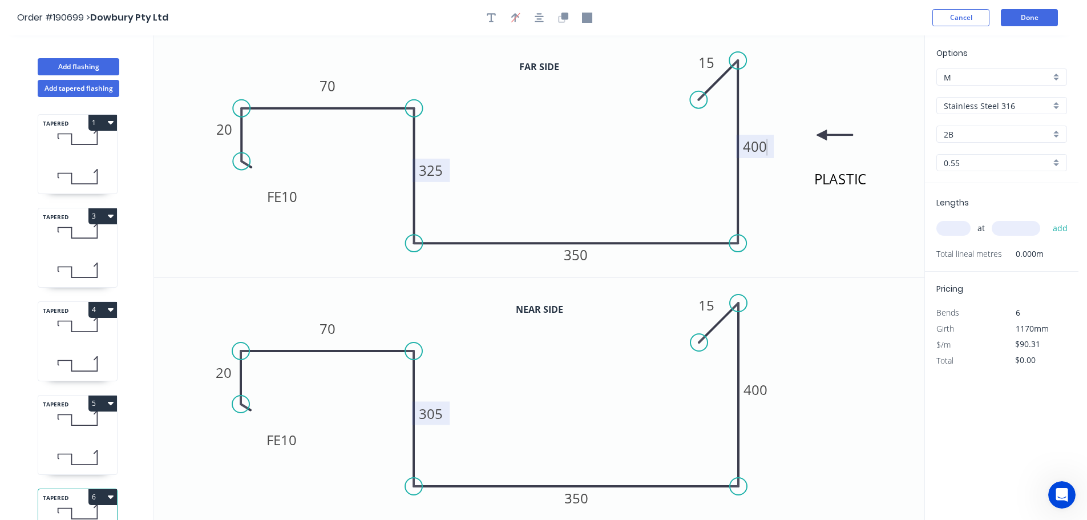
click at [824, 391] on icon "0 FE 10 20 70 305 350 400 15" at bounding box center [539, 399] width 770 height 242
click at [763, 391] on tspan "400" at bounding box center [755, 389] width 24 height 19
click at [786, 387] on icon "0 FE 10 20 70 305 350 380 15" at bounding box center [539, 399] width 770 height 242
click at [961, 229] on input "text" at bounding box center [953, 228] width 34 height 15
type input "1"
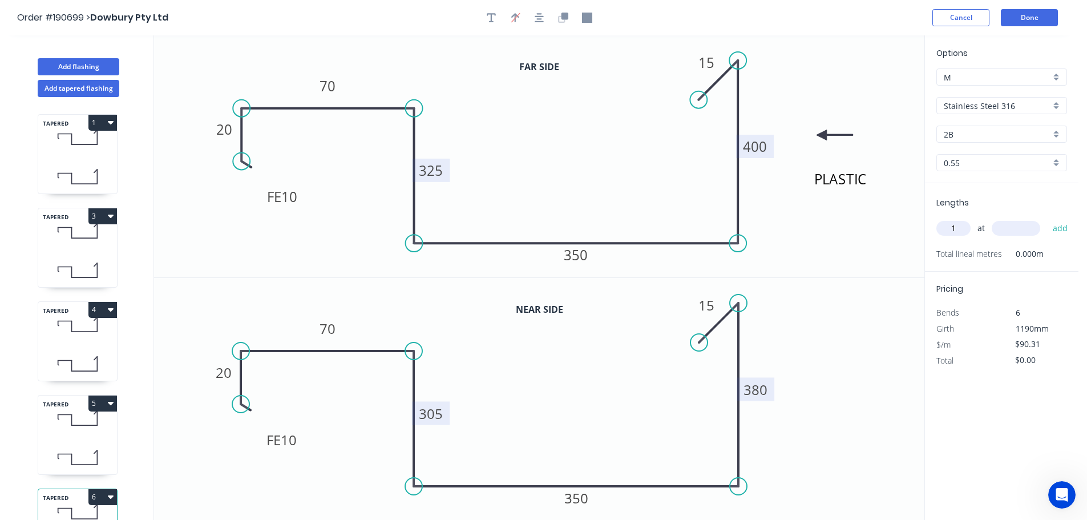
click at [1021, 229] on input "text" at bounding box center [1015, 228] width 48 height 15
type input "3685"
click at [1047, 218] on button "add" at bounding box center [1060, 227] width 27 height 19
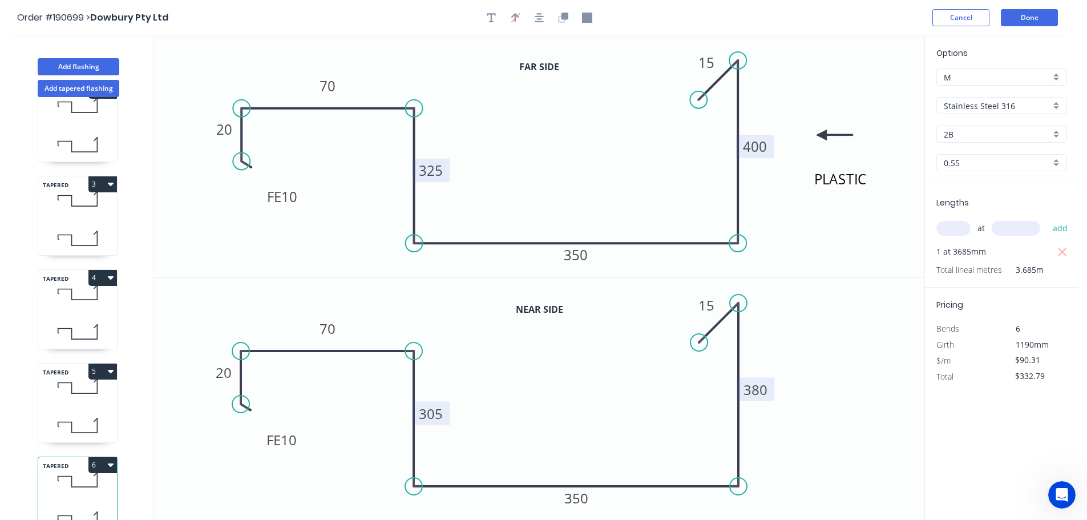
scroll to position [50, 0]
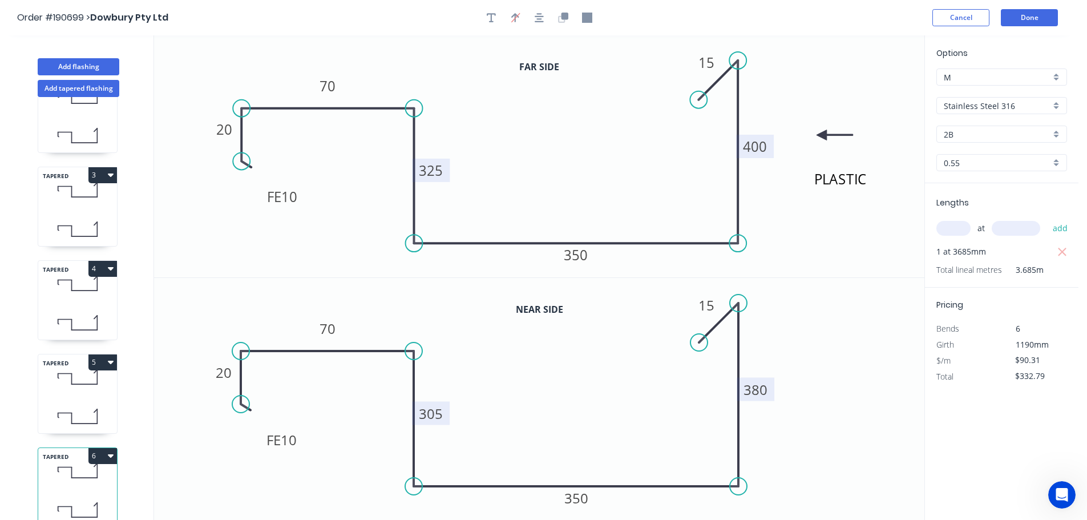
click at [105, 448] on button "6" at bounding box center [102, 456] width 29 height 16
click at [70, 476] on div "Duplicate" at bounding box center [63, 484] width 88 height 17
type input "$0.00"
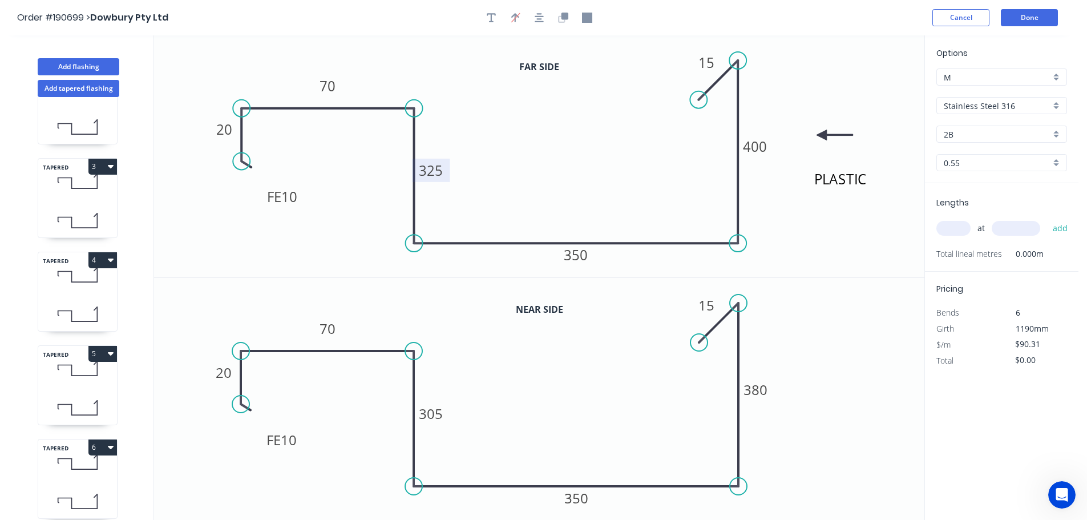
click at [437, 175] on tspan "325" at bounding box center [431, 170] width 24 height 19
click at [435, 414] on tspan "305" at bounding box center [431, 413] width 24 height 19
click at [515, 381] on icon "0 FE 10 20 70 285 350 380 15" at bounding box center [539, 399] width 770 height 242
click at [758, 143] on tspan "400" at bounding box center [755, 146] width 24 height 19
click at [759, 391] on tspan "380" at bounding box center [755, 389] width 24 height 19
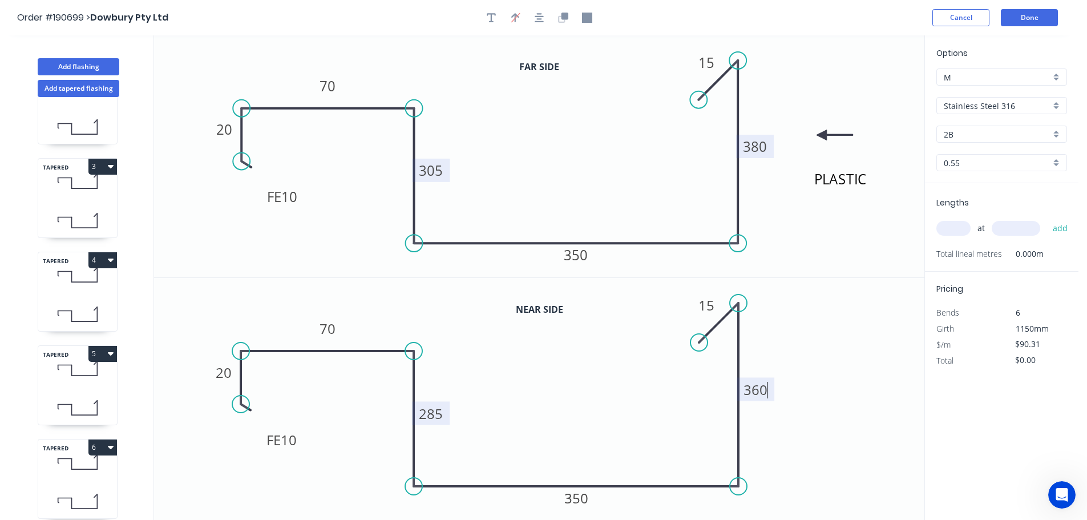
click at [826, 394] on icon "0 FE 10 20 70 285 350 360 15" at bounding box center [539, 399] width 770 height 242
click at [962, 227] on input "text" at bounding box center [953, 228] width 34 height 15
type input "1"
click at [1030, 224] on input "text" at bounding box center [1015, 228] width 48 height 15
type input "3685"
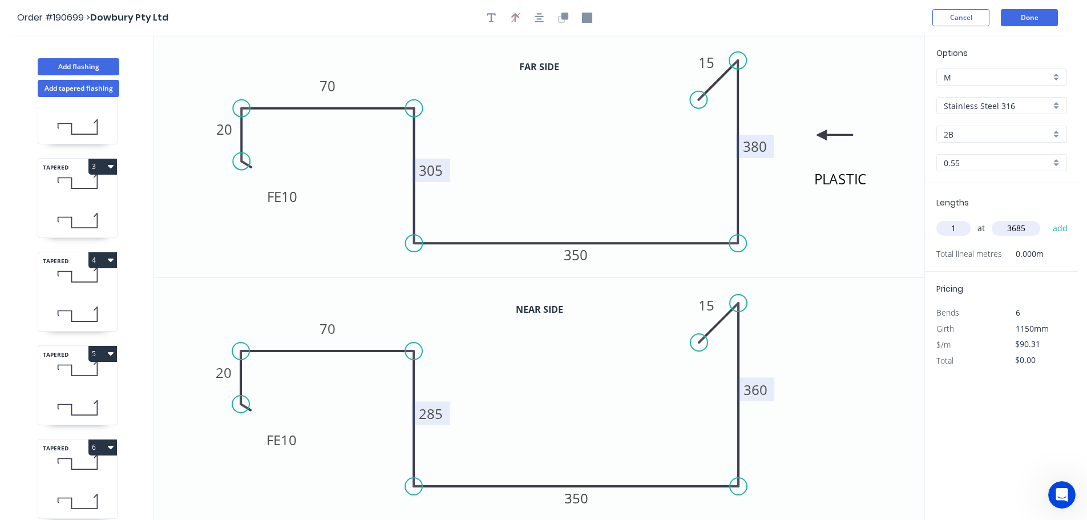
click at [1047, 218] on button "add" at bounding box center [1060, 227] width 27 height 19
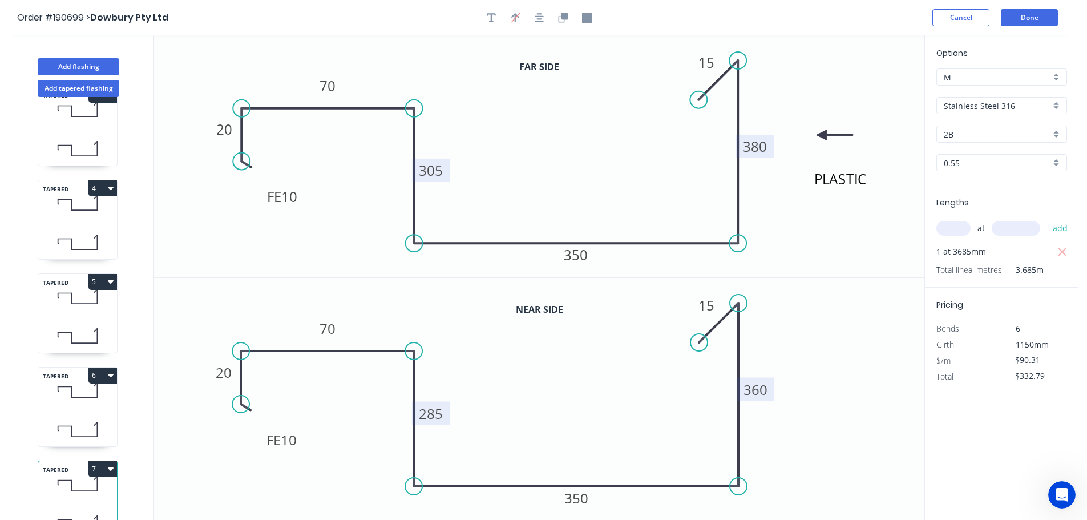
scroll to position [143, 0]
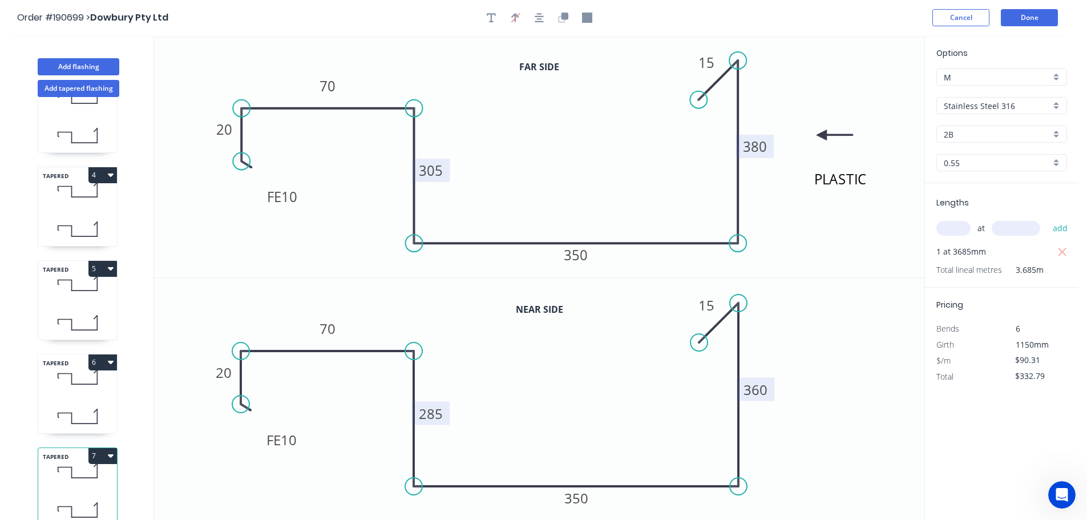
click at [104, 448] on button "7" at bounding box center [102, 456] width 29 height 16
click at [81, 476] on div "Duplicate" at bounding box center [63, 484] width 88 height 17
type input "$0.00"
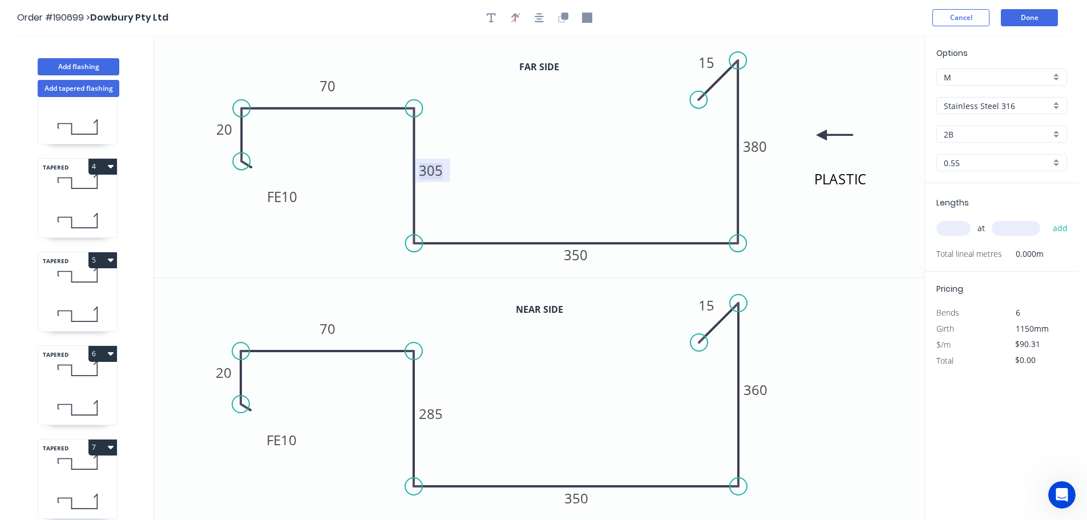
click at [440, 171] on tspan "305" at bounding box center [431, 170] width 24 height 19
click at [544, 160] on icon "PLASTIC FE 10 20 70 285 350 380 15" at bounding box center [539, 156] width 770 height 242
click at [435, 414] on tspan "285" at bounding box center [431, 413] width 24 height 19
click at [480, 402] on icon "0 FE 10 20 70 305 350 360 15" at bounding box center [539, 399] width 770 height 242
click at [761, 143] on tspan "380" at bounding box center [755, 146] width 24 height 19
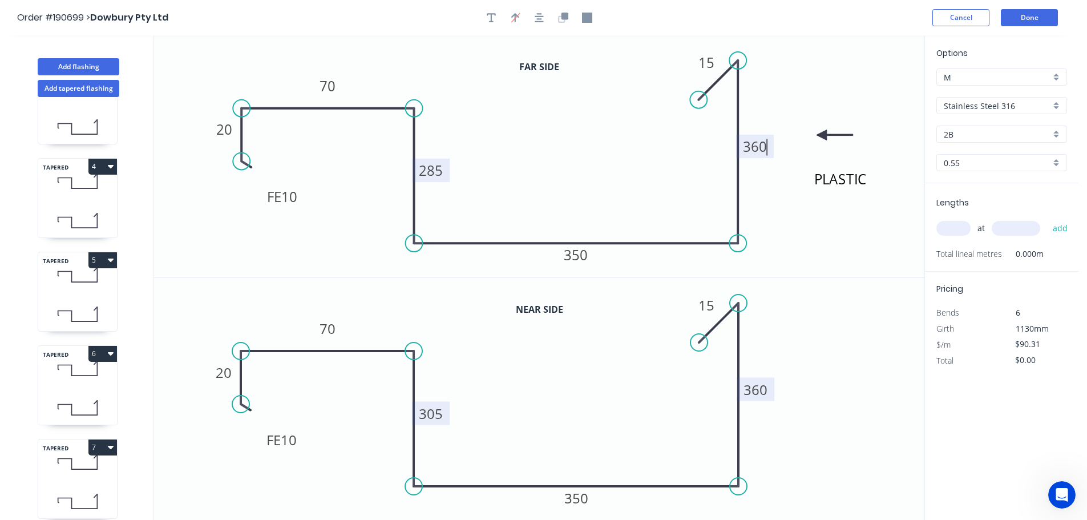
click at [762, 390] on tspan "360" at bounding box center [755, 389] width 24 height 19
click at [817, 387] on icon "0 FE 10 20 70 305 350 380 15" at bounding box center [539, 399] width 770 height 242
click at [964, 225] on input "text" at bounding box center [953, 228] width 34 height 15
type input "1"
click at [1011, 225] on input "text" at bounding box center [1015, 228] width 48 height 15
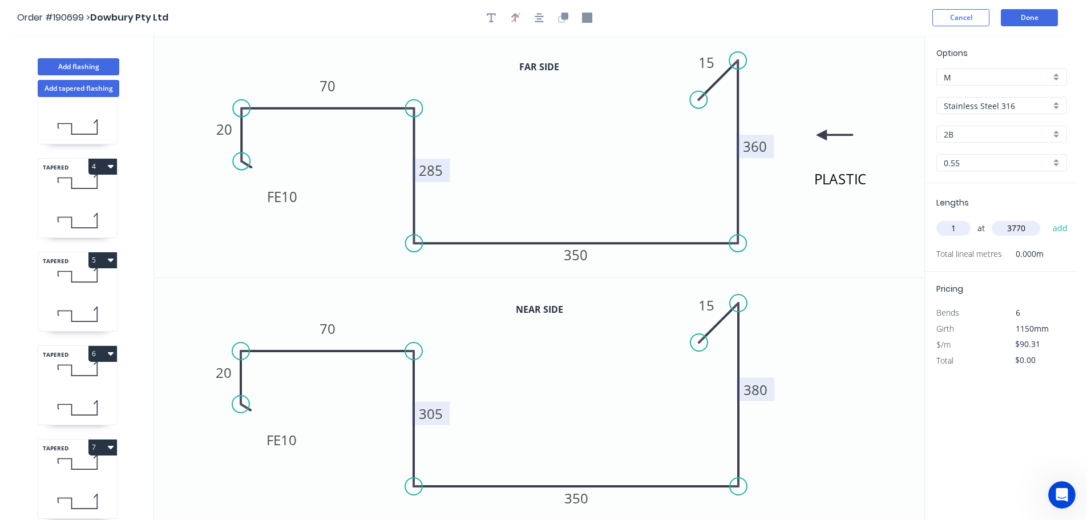
type input "3770"
click at [1047, 218] on button "add" at bounding box center [1060, 227] width 27 height 19
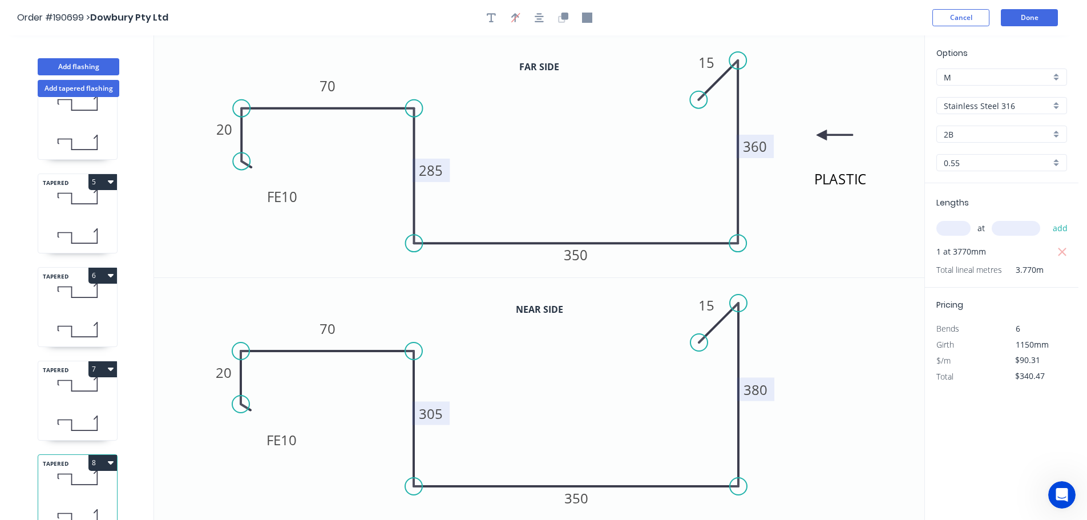
scroll to position [237, 0]
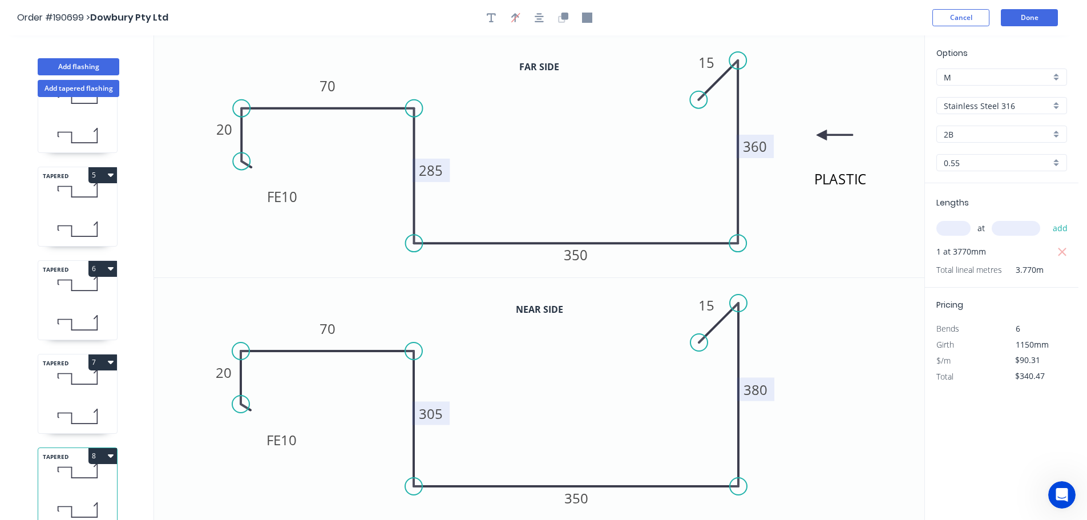
click at [105, 449] on button "8" at bounding box center [102, 456] width 29 height 16
click at [68, 476] on div "Duplicate" at bounding box center [63, 484] width 88 height 17
type input "$0.00"
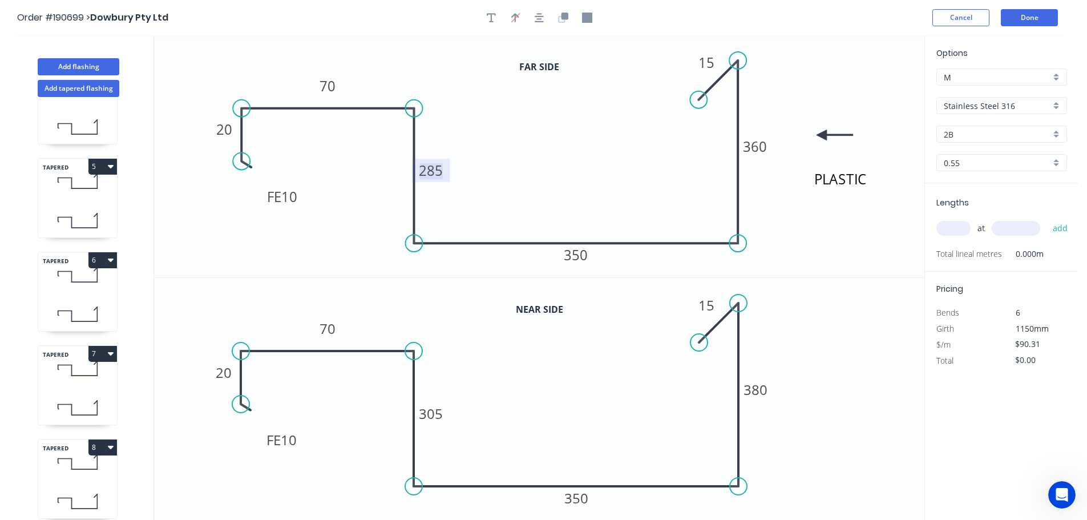
click at [439, 171] on tspan "285" at bounding box center [431, 170] width 24 height 19
click at [440, 417] on tspan "305" at bounding box center [431, 413] width 24 height 19
click at [533, 386] on icon "0 FE 10 20 70 325 350 380 15" at bounding box center [539, 399] width 770 height 242
click at [762, 146] on tspan "360" at bounding box center [755, 146] width 24 height 19
click at [824, 399] on icon "0 FE 10 20 70 325 350 380 15" at bounding box center [539, 399] width 770 height 242
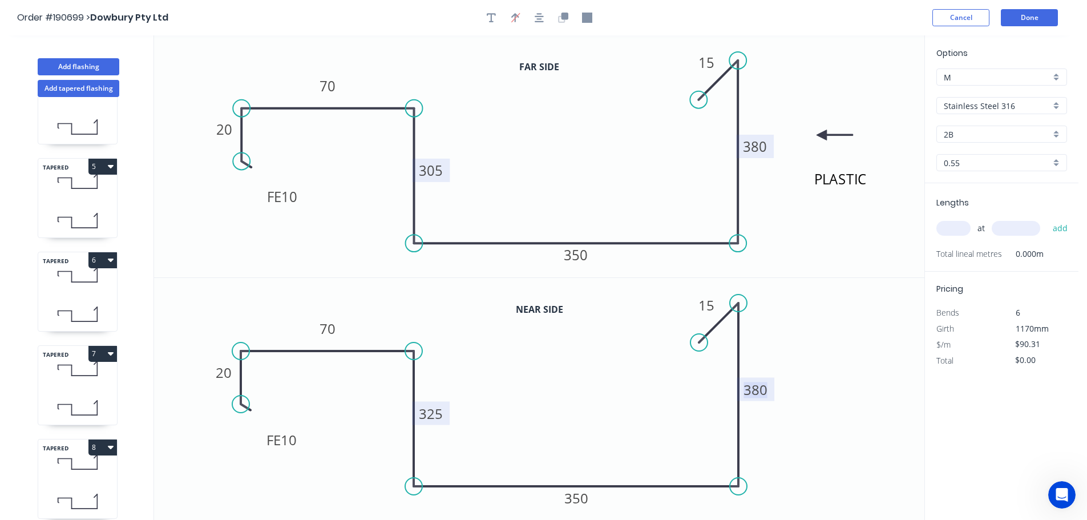
click at [764, 392] on tspan "380" at bounding box center [755, 389] width 24 height 19
click at [825, 383] on icon "0 FE 10 20 70 325 350 400 15" at bounding box center [539, 399] width 770 height 242
click at [962, 225] on input "text" at bounding box center [953, 228] width 34 height 15
type input "1"
click at [1021, 227] on input "text" at bounding box center [1015, 228] width 48 height 15
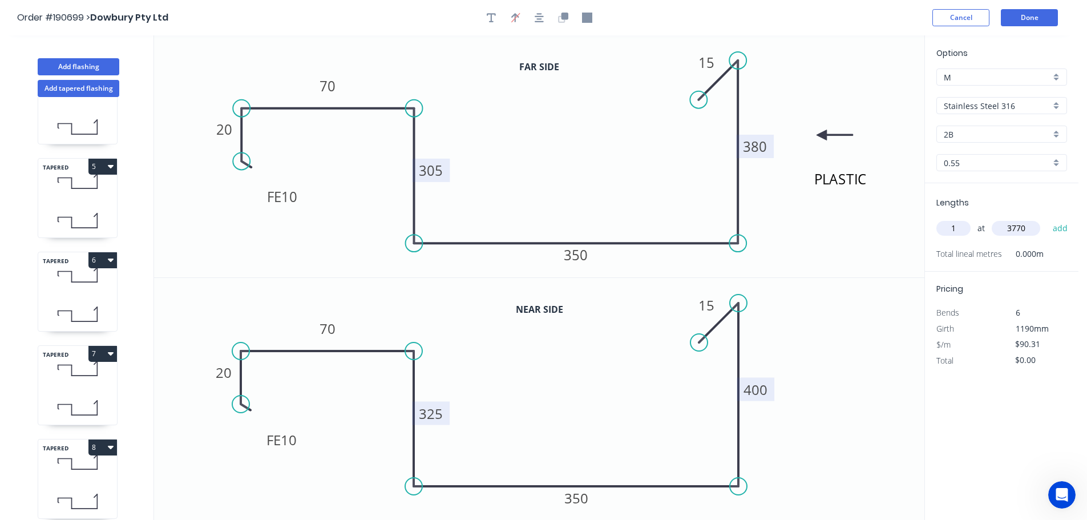
type input "3770"
click at [1047, 218] on button "add" at bounding box center [1060, 227] width 27 height 19
type input "$340.47"
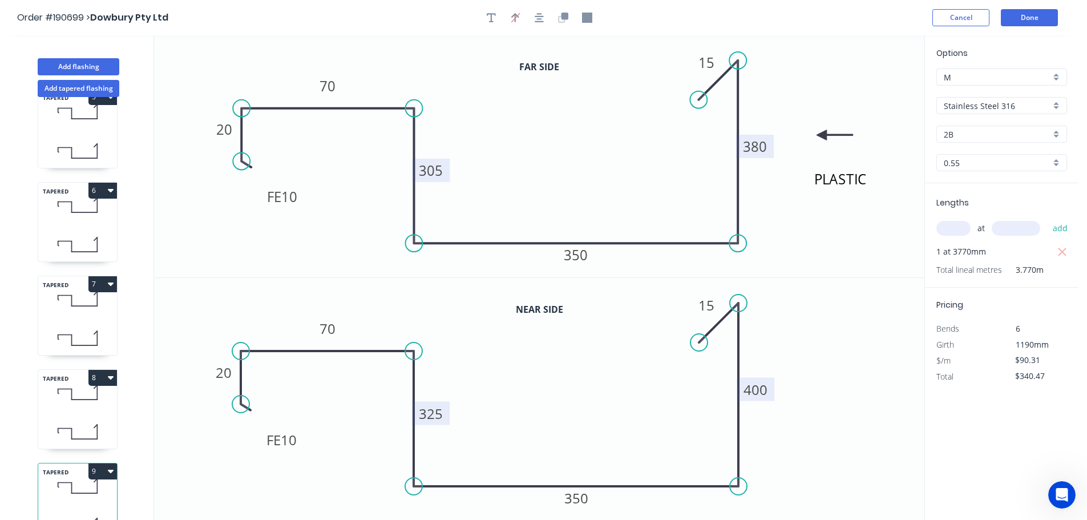
scroll to position [330, 0]
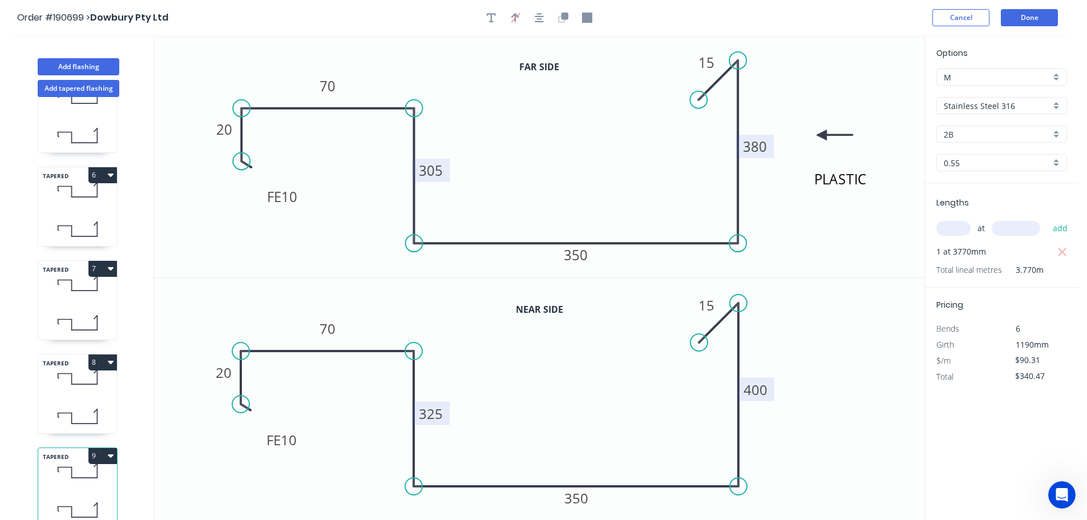
click at [96, 390] on div "TAPERED 8" at bounding box center [78, 394] width 80 height 80
click at [80, 460] on icon at bounding box center [77, 471] width 79 height 34
click at [87, 68] on button "Add flashing" at bounding box center [79, 66] width 82 height 17
type input "$0.00"
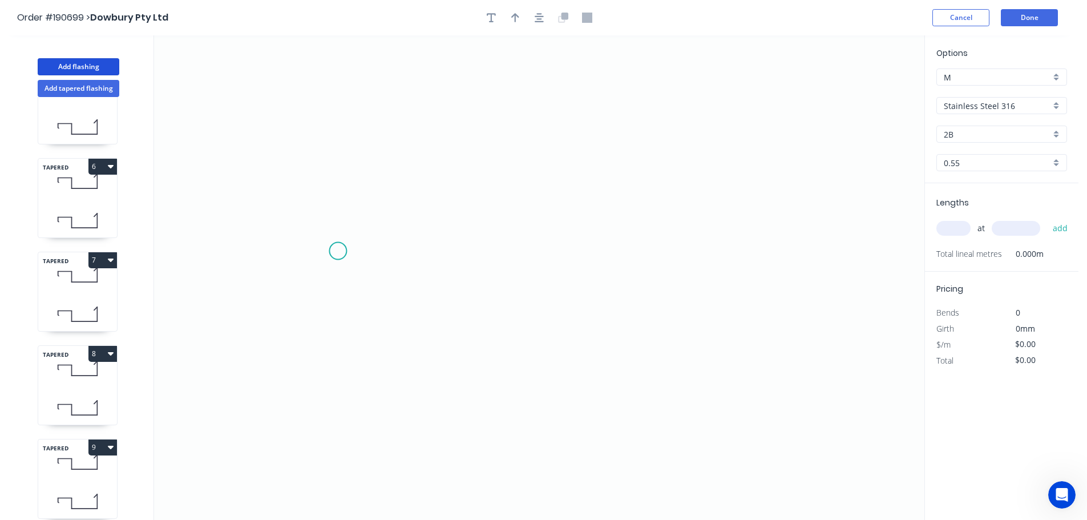
click at [338, 250] on icon "0" at bounding box center [539, 277] width 770 height 484
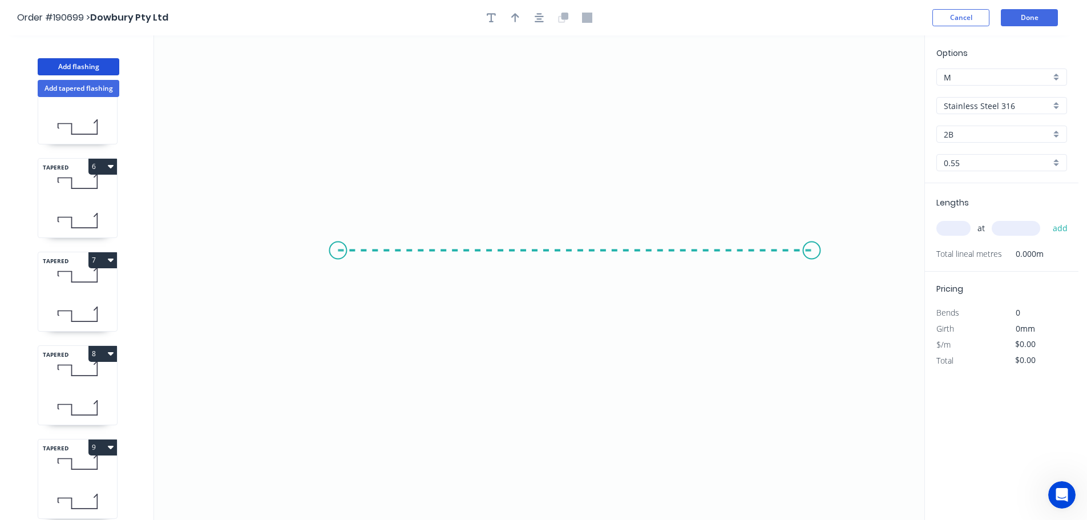
click at [813, 243] on icon "0" at bounding box center [539, 277] width 770 height 484
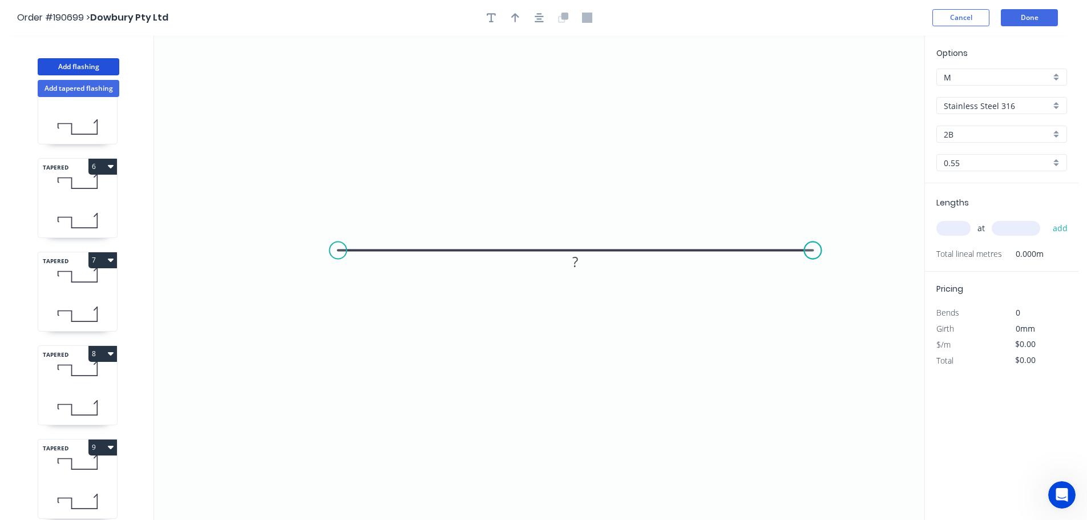
click at [813, 243] on circle at bounding box center [812, 250] width 17 height 17
click at [512, 17] on icon "button" at bounding box center [515, 17] width 8 height 9
drag, startPoint x: 845, startPoint y: 98, endPoint x: 541, endPoint y: 153, distance: 309.1
click at [544, 151] on icon at bounding box center [549, 137] width 10 height 37
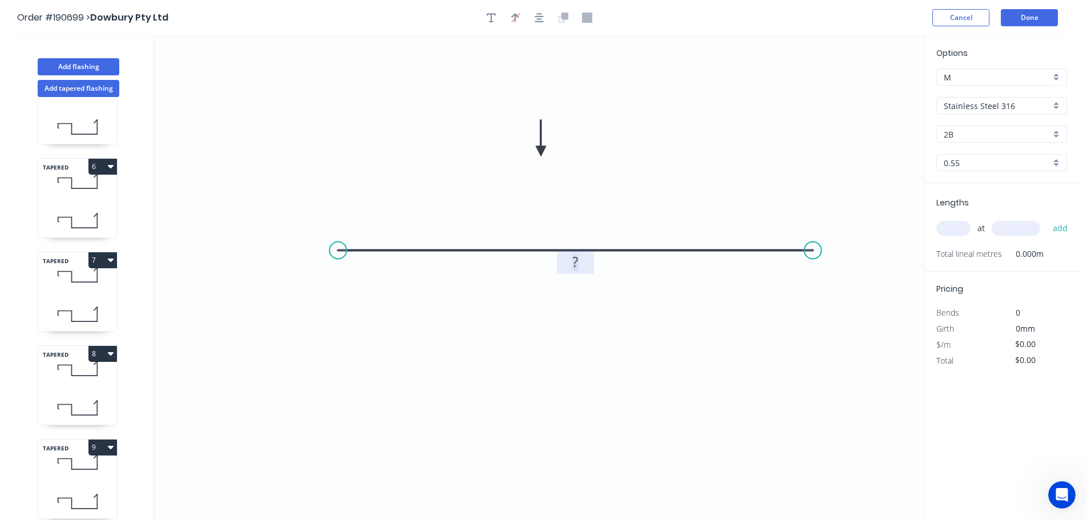
click at [580, 260] on rect at bounding box center [575, 263] width 23 height 16
click at [622, 207] on icon "0 400" at bounding box center [539, 277] width 770 height 484
type input "$29.51"
click at [955, 228] on input "text" at bounding box center [953, 228] width 34 height 15
type input "1"
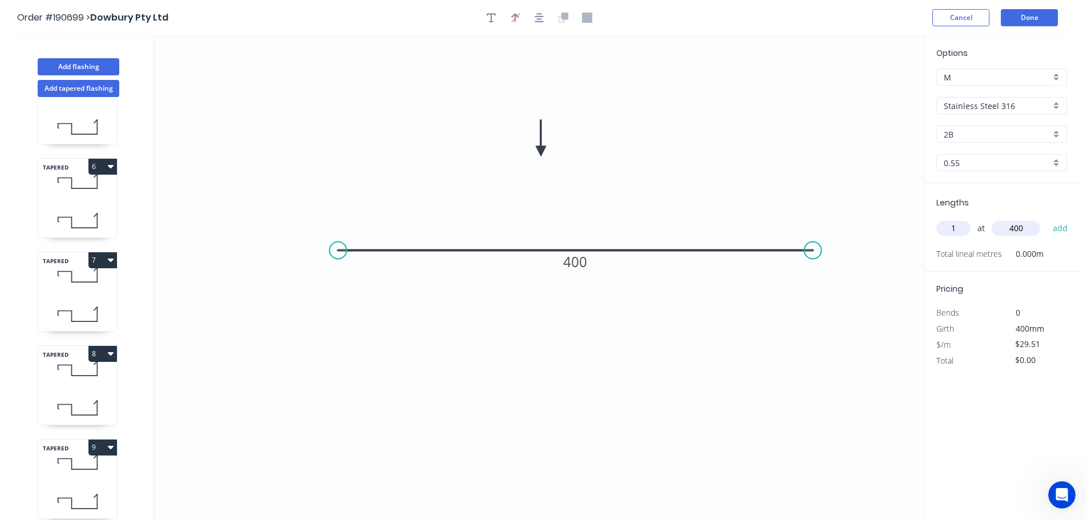
type input "400"
click at [1047, 218] on button "add" at bounding box center [1060, 227] width 27 height 19
type input "$29.51"
click at [94, 66] on button "Add flashing" at bounding box center [79, 66] width 82 height 17
type input "$0.00"
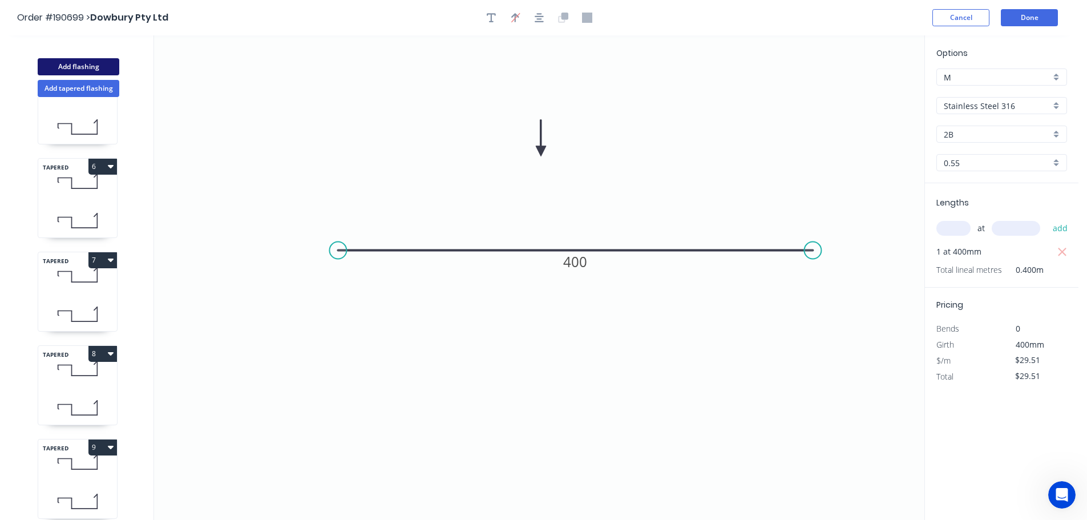
type input "$0.00"
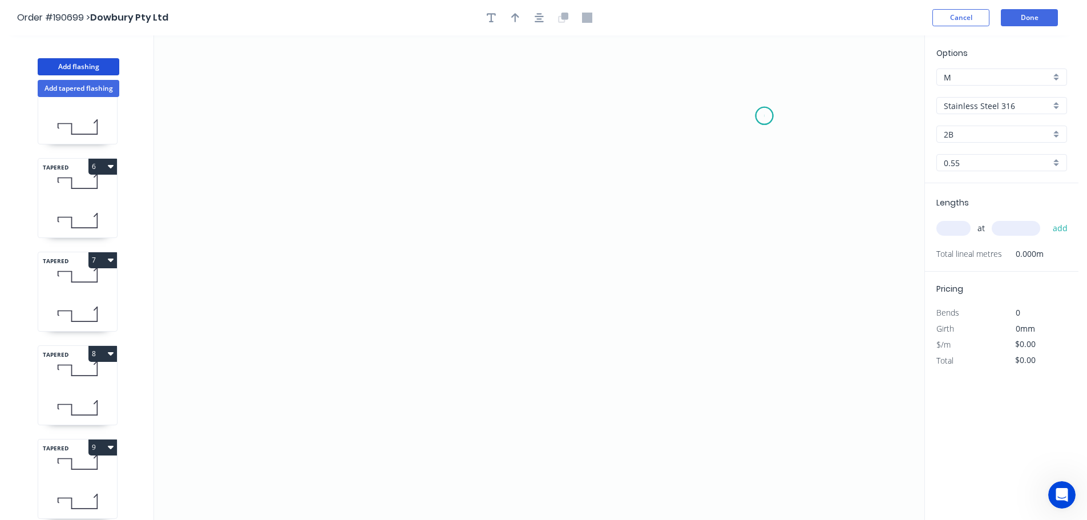
click at [764, 116] on icon "0" at bounding box center [539, 277] width 770 height 484
click at [622, 105] on icon "0" at bounding box center [539, 277] width 770 height 484
click at [618, 253] on icon "0 ?" at bounding box center [539, 277] width 770 height 484
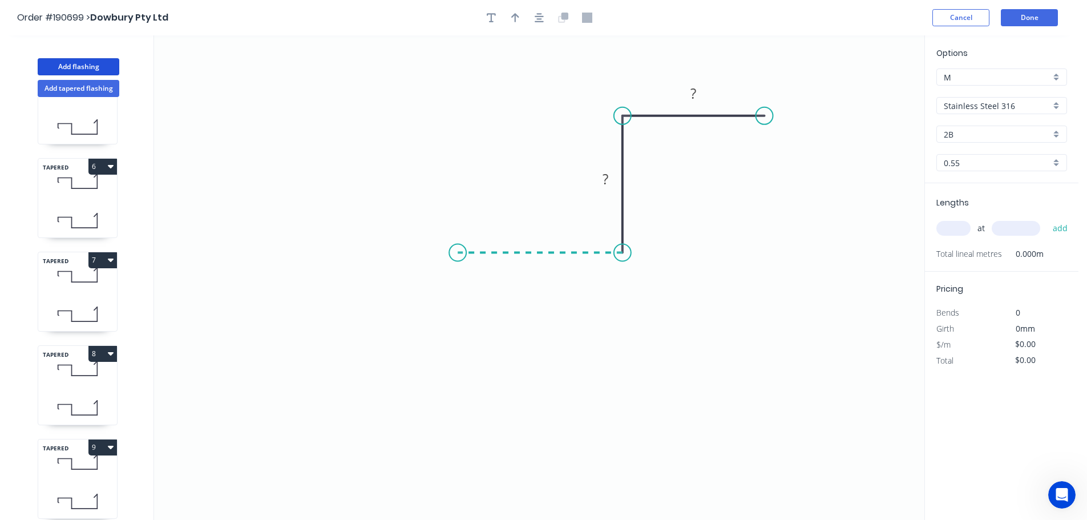
click at [458, 253] on icon "0 ? ?" at bounding box center [539, 277] width 770 height 484
click at [458, 253] on circle at bounding box center [457, 252] width 17 height 17
click at [544, 270] on rect at bounding box center [540, 265] width 23 height 16
click at [583, 292] on icon "0 50 45 50" at bounding box center [539, 277] width 770 height 484
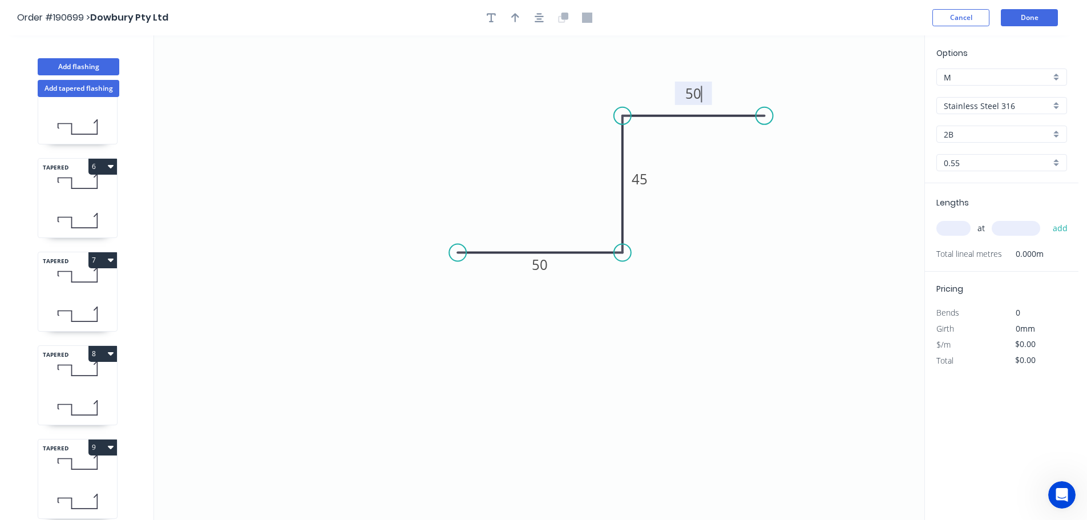
type input "$17.88"
click at [514, 19] on icon "button" at bounding box center [515, 18] width 8 height 10
drag, startPoint x: 866, startPoint y: 88, endPoint x: 512, endPoint y: 133, distance: 357.0
click at [512, 133] on icon at bounding box center [513, 117] width 10 height 37
click at [512, 133] on icon at bounding box center [512, 120] width 10 height 37
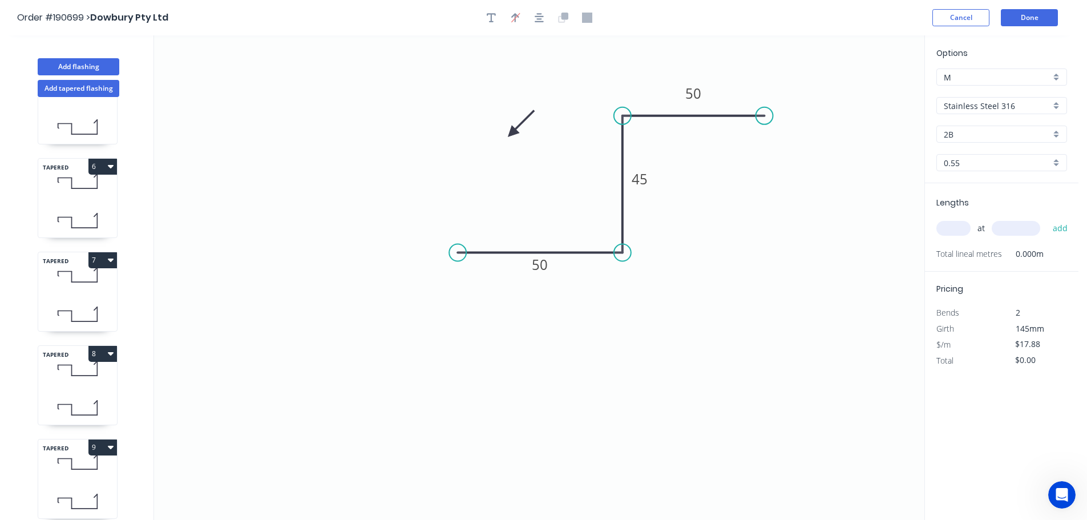
click at [512, 133] on icon at bounding box center [520, 123] width 33 height 33
click at [512, 133] on icon at bounding box center [525, 133] width 37 height 10
click at [512, 133] on icon at bounding box center [512, 146] width 10 height 37
click at [512, 133] on icon at bounding box center [502, 142] width 33 height 33
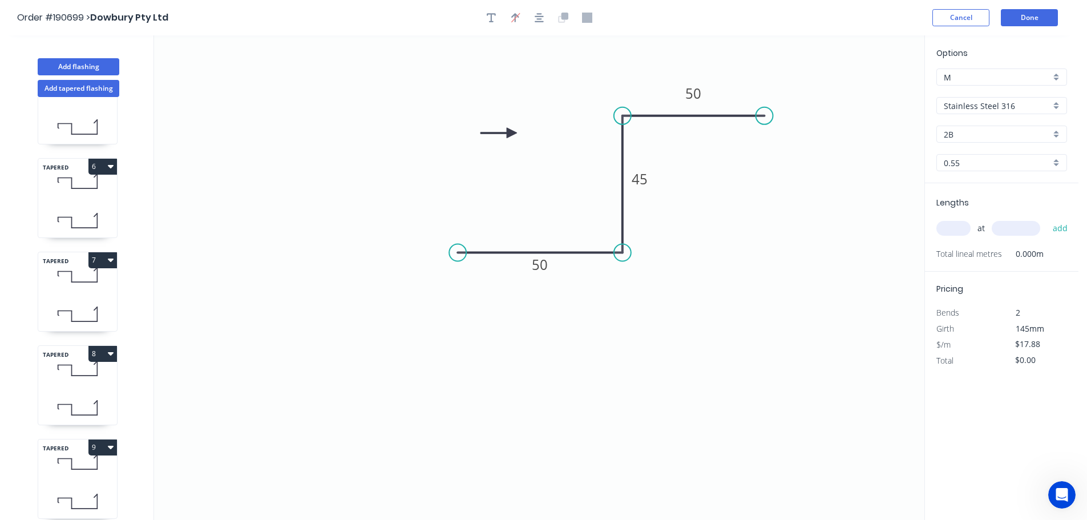
click at [512, 133] on icon at bounding box center [498, 133] width 37 height 10
click at [1054, 101] on div "Stainless Steel 316" at bounding box center [1001, 105] width 131 height 17
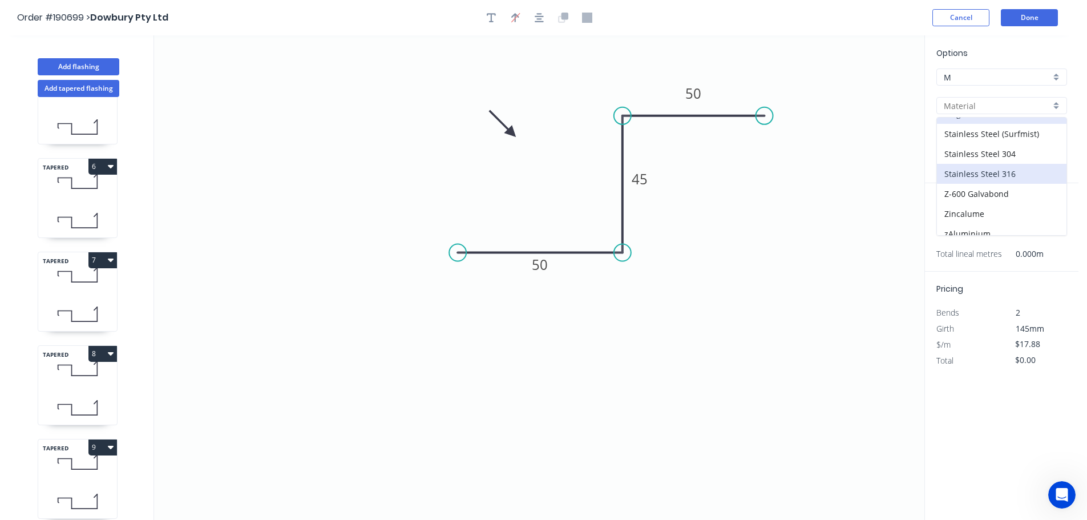
scroll to position [242, 0]
click at [968, 202] on div "Zincalume" at bounding box center [1001, 205] width 129 height 20
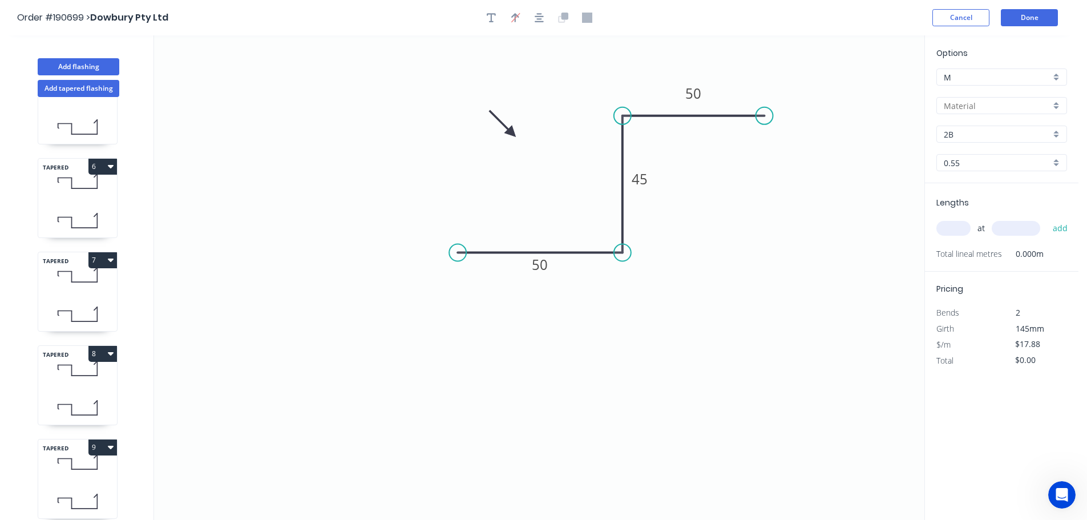
type input "Zincalume"
type input "$6.73"
click at [1058, 159] on div "0.55" at bounding box center [1001, 162] width 131 height 17
click at [975, 222] on div "1.0" at bounding box center [1001, 224] width 129 height 20
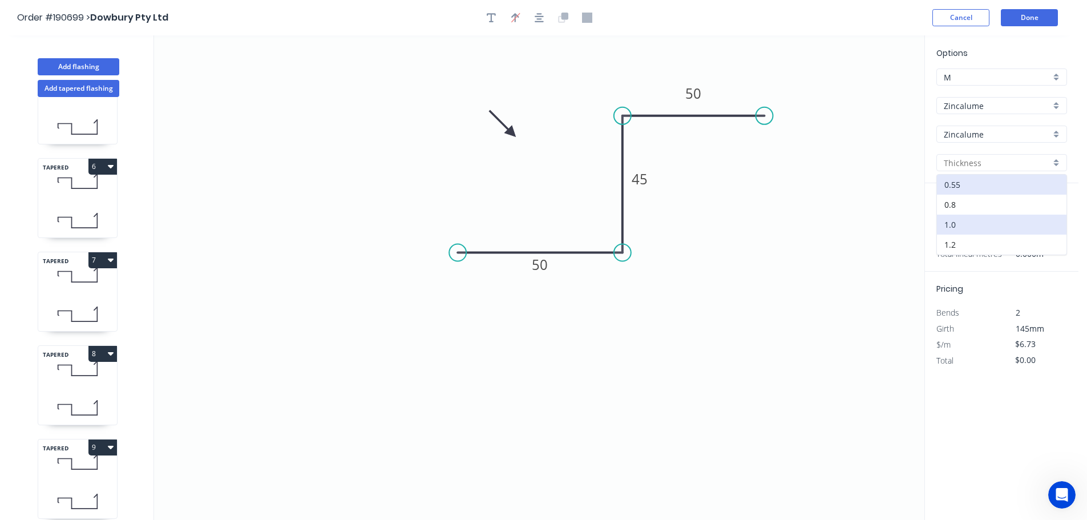
type input "1.0"
type input "$11.31"
click at [960, 233] on input "text" at bounding box center [953, 228] width 34 height 15
type input "6"
type input "9"
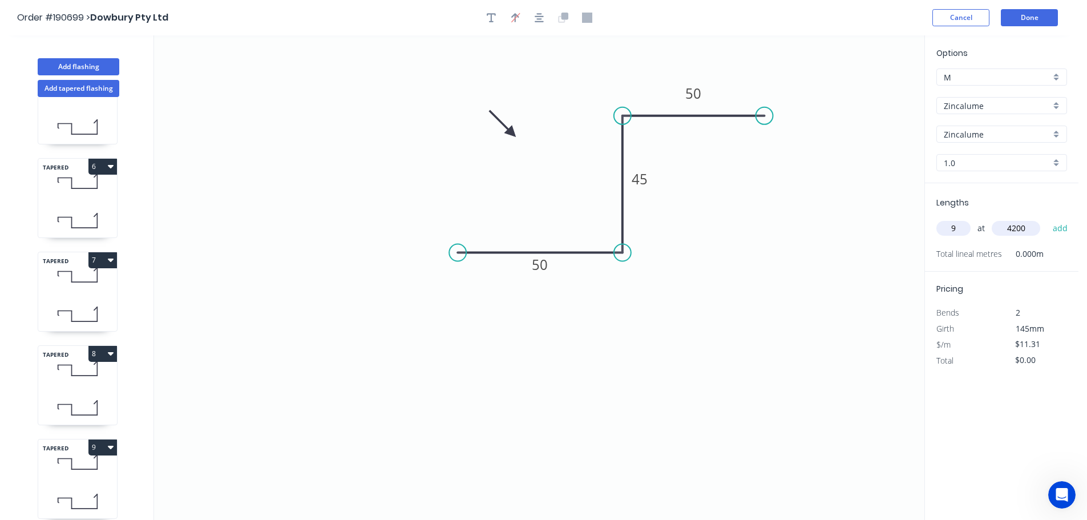
type input "4200"
click at [1047, 218] on button "add" at bounding box center [1060, 227] width 27 height 19
type input "$427.52"
click at [1037, 17] on button "Done" at bounding box center [1029, 17] width 57 height 17
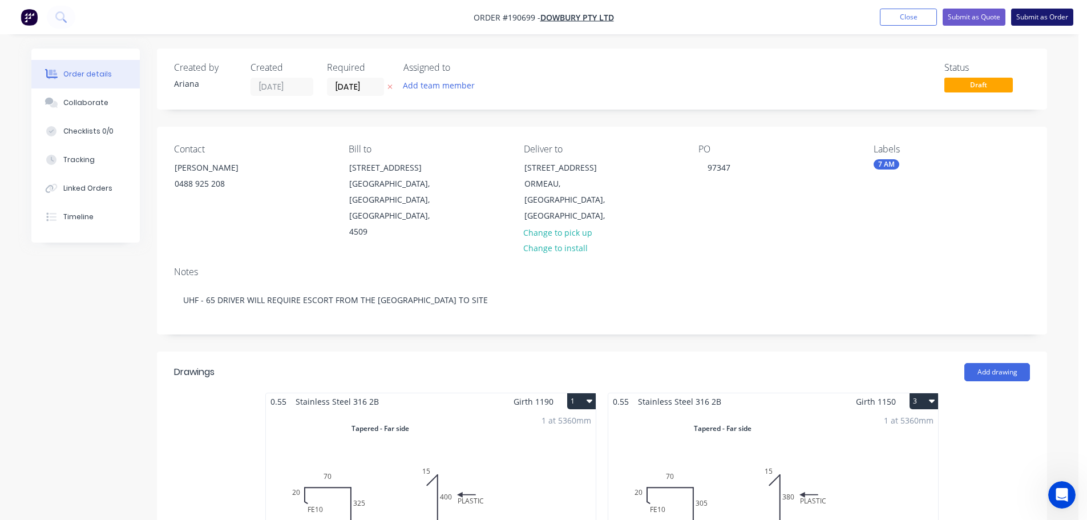
click at [1033, 19] on button "Submit as Order" at bounding box center [1042, 17] width 62 height 17
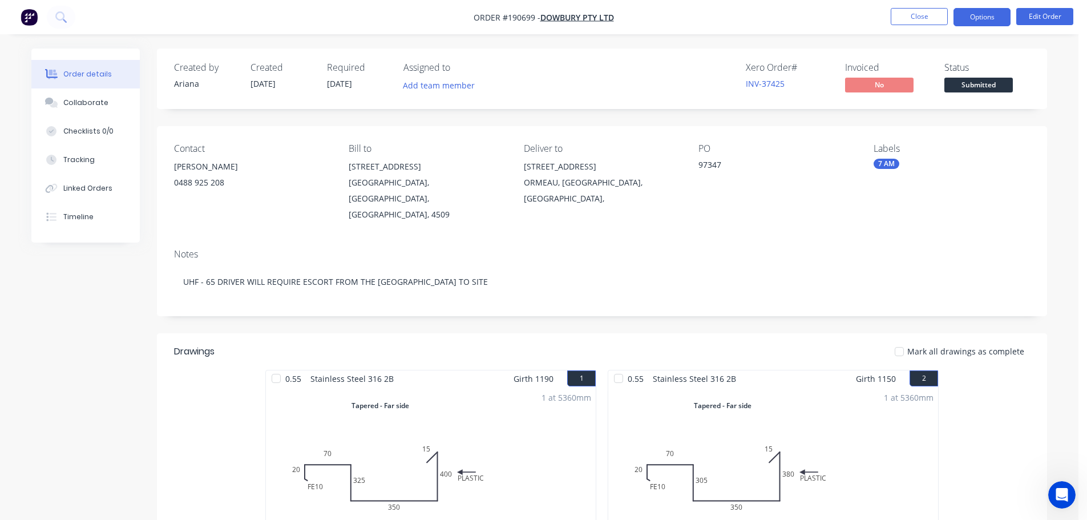
click at [969, 19] on button "Options" at bounding box center [981, 17] width 57 height 18
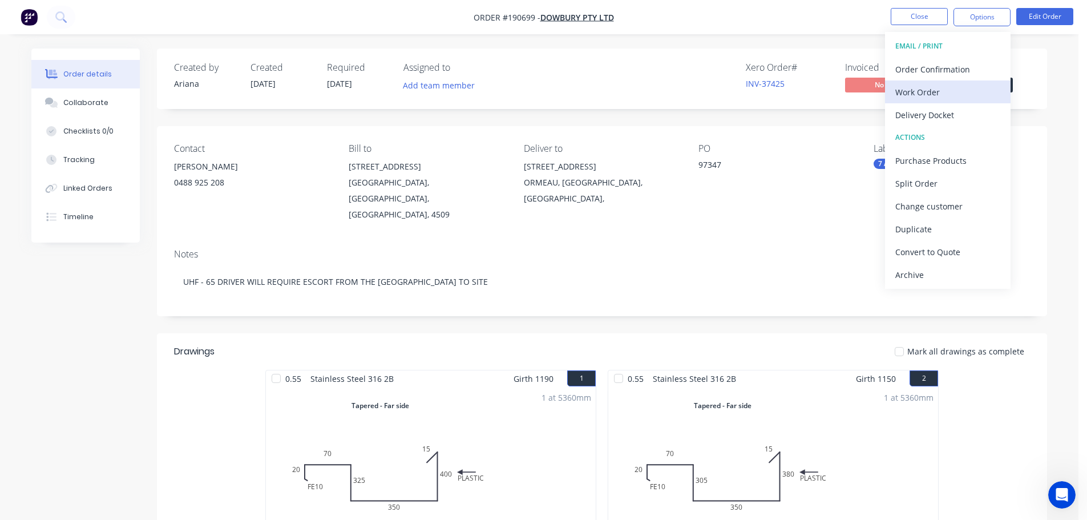
click at [896, 88] on div "Work Order" at bounding box center [947, 92] width 105 height 17
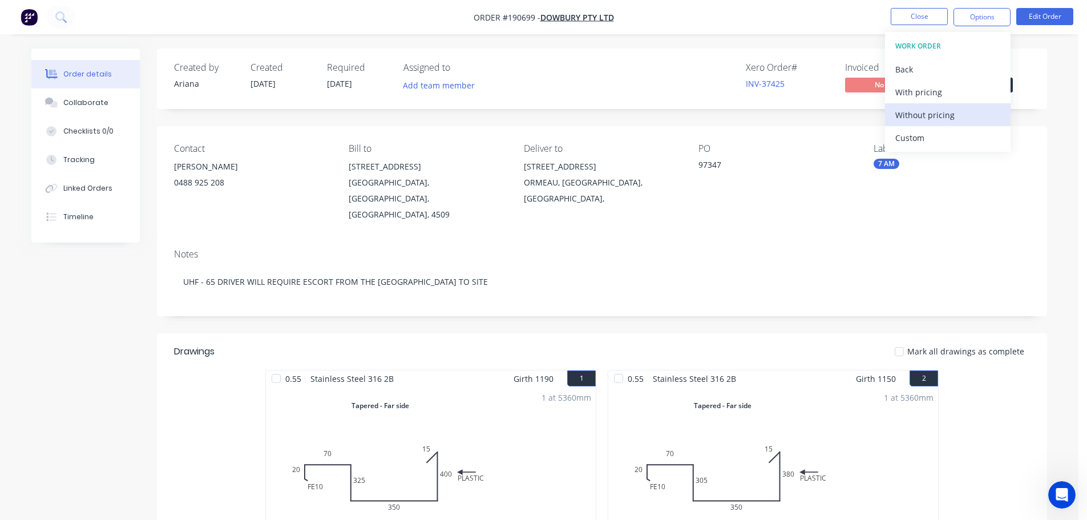
click at [897, 114] on div "Without pricing" at bounding box center [947, 115] width 105 height 17
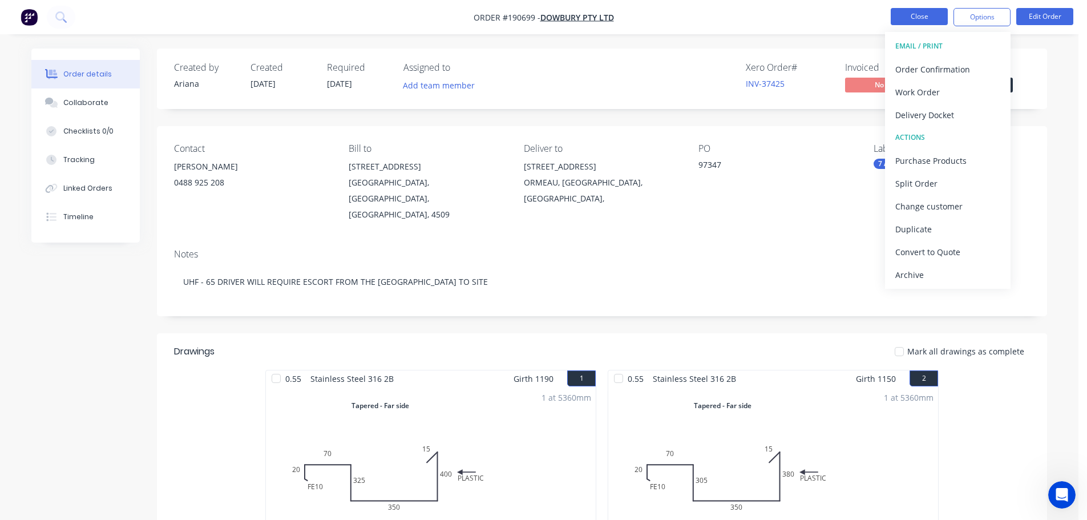
click at [932, 14] on button "Close" at bounding box center [919, 16] width 57 height 17
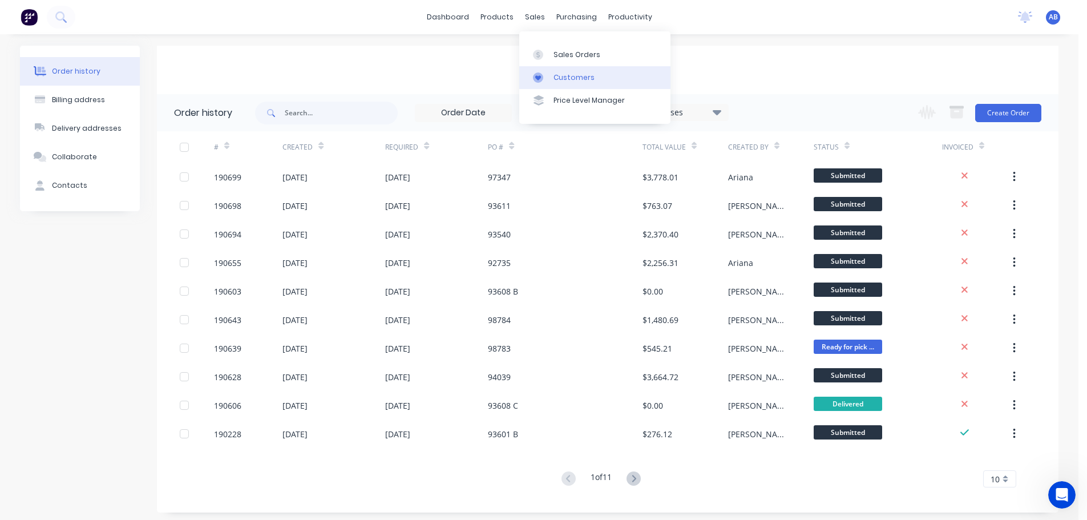
click at [573, 75] on div "Customers" at bounding box center [573, 77] width 41 height 10
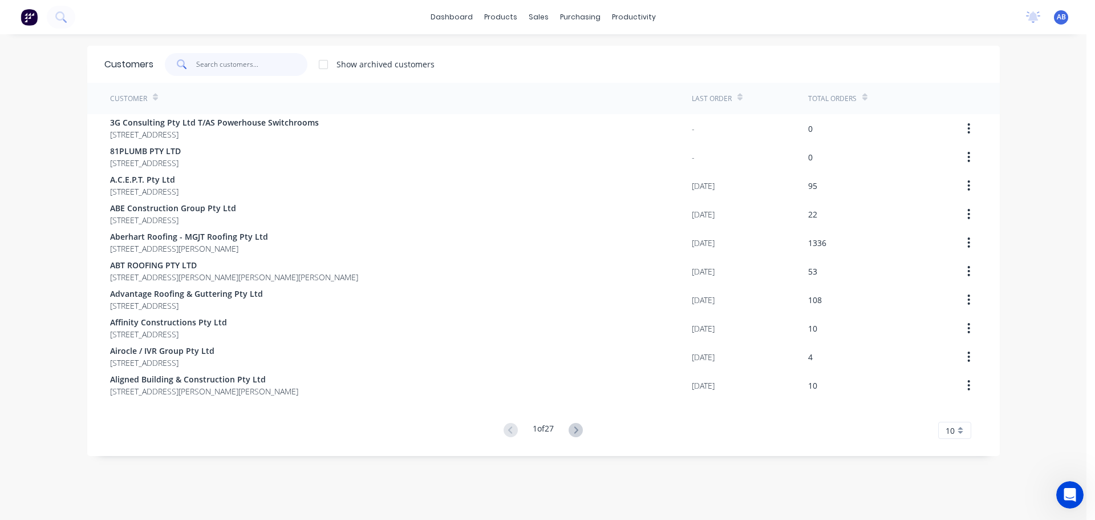
click at [273, 67] on input "text" at bounding box center [251, 64] width 111 height 23
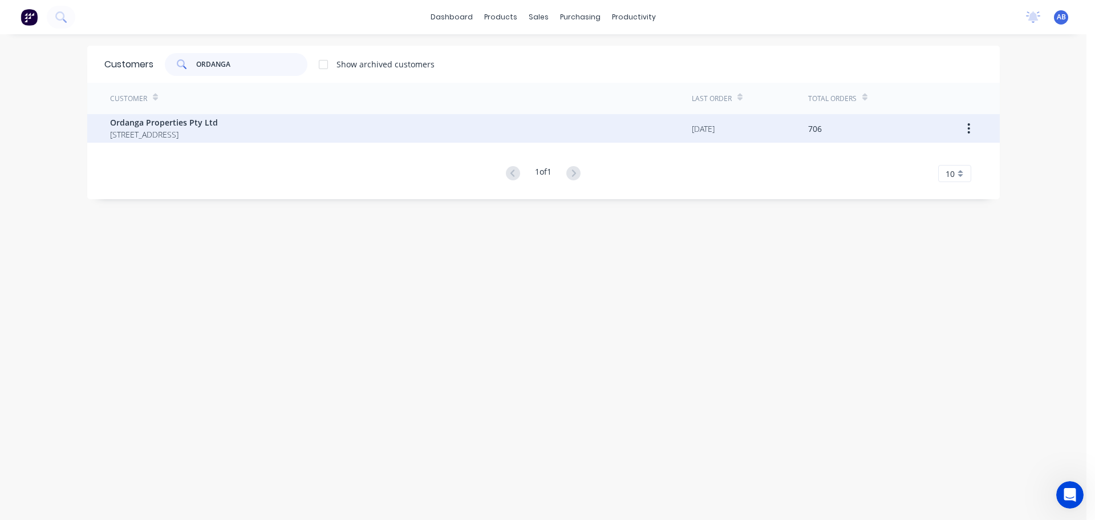
type input "ORDANGA"
click at [131, 132] on span "[STREET_ADDRESS]" at bounding box center [164, 134] width 108 height 12
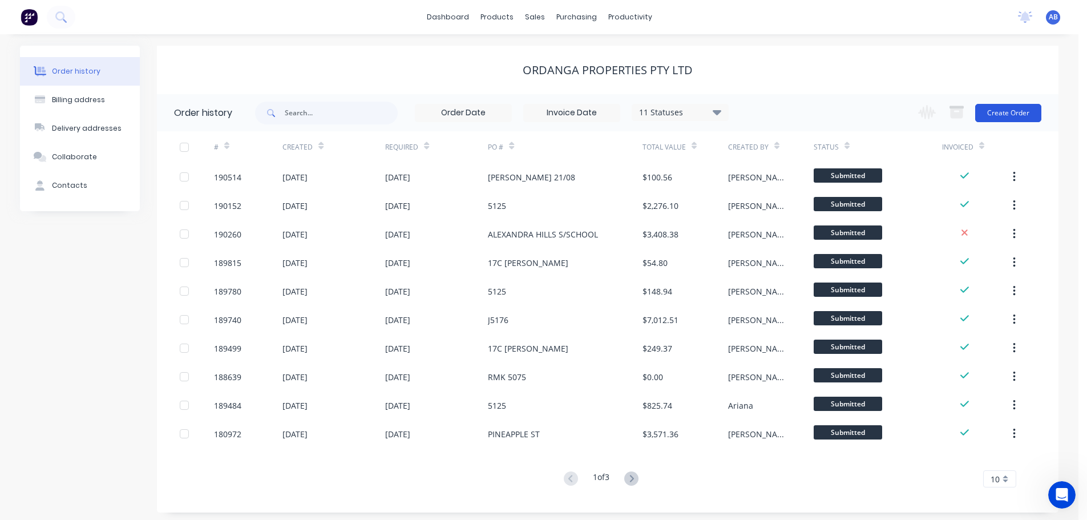
click at [998, 107] on button "Create Order" at bounding box center [1008, 113] width 66 height 18
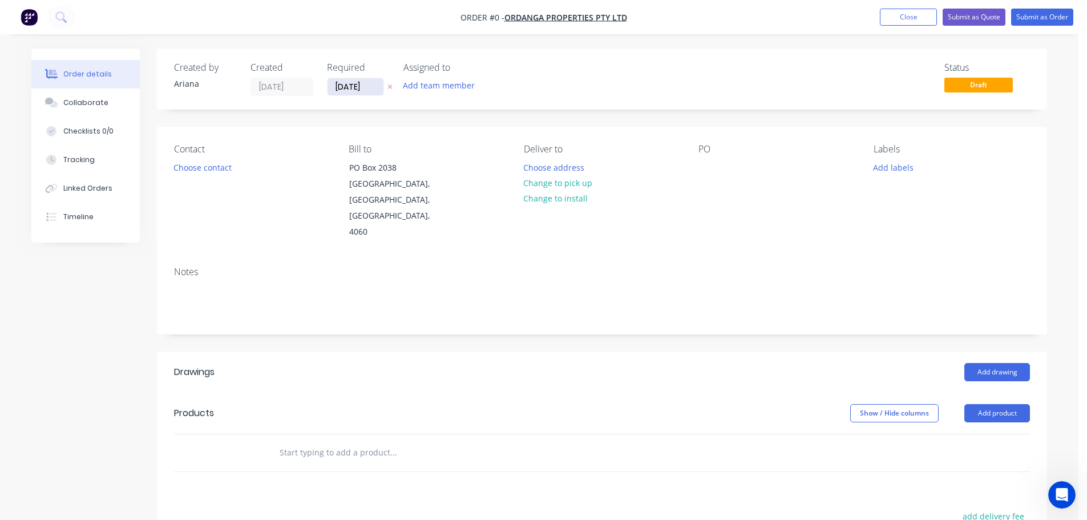
click at [363, 85] on input "[DATE]" at bounding box center [355, 86] width 56 height 17
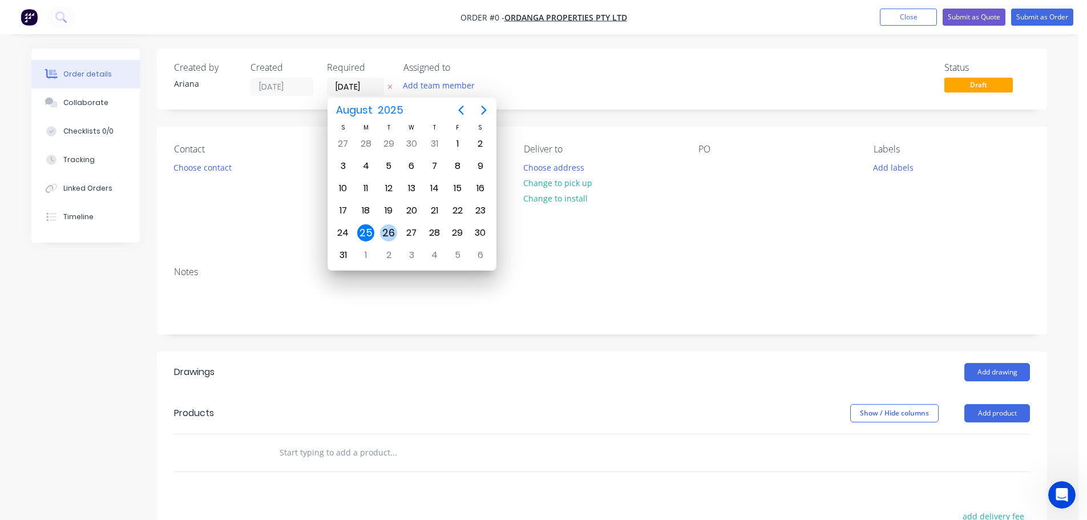
click at [387, 231] on div "26" at bounding box center [388, 232] width 17 height 17
type input "[DATE]"
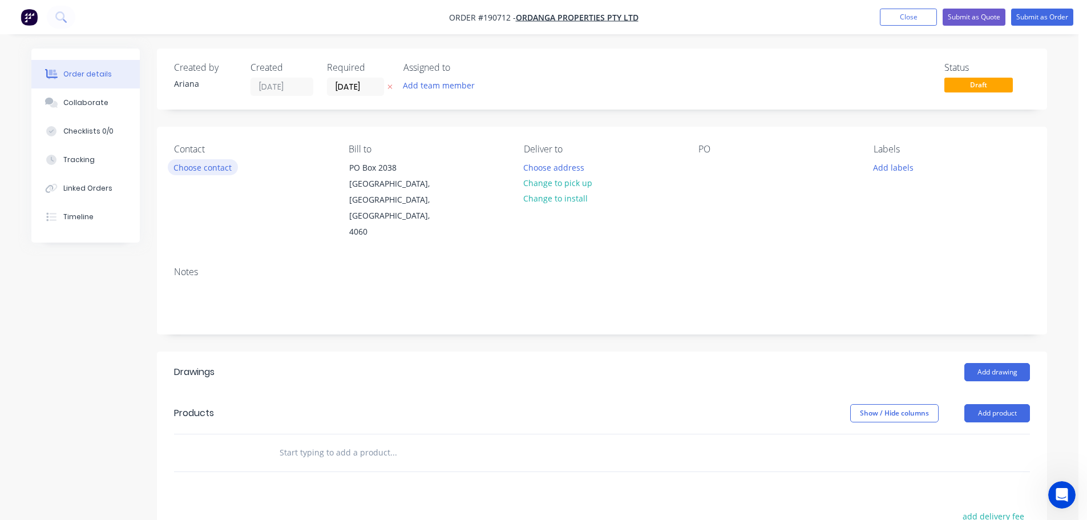
click at [209, 169] on button "Choose contact" at bounding box center [203, 166] width 70 height 15
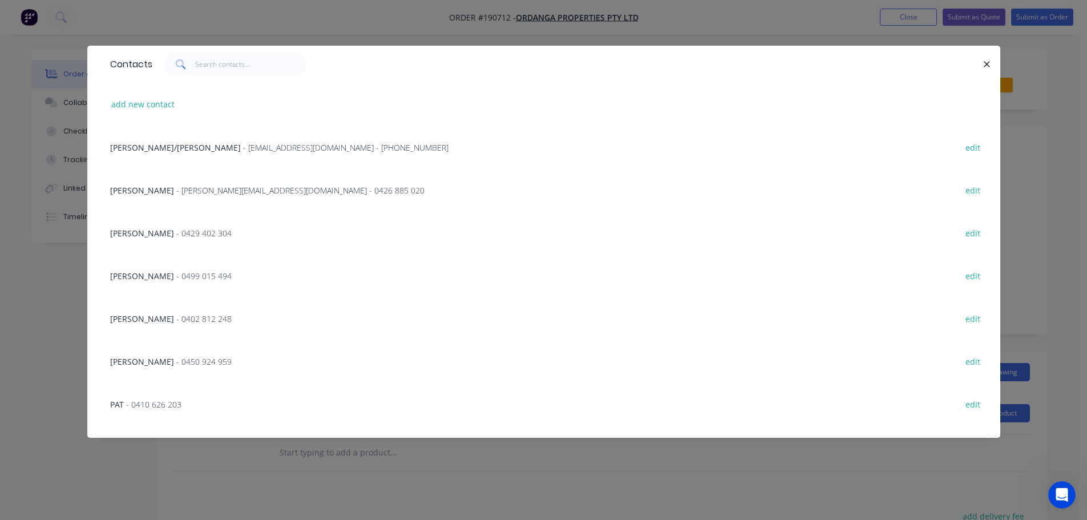
click at [220, 191] on span "- [PERSON_NAME][EMAIL_ADDRESS][DOMAIN_NAME] - 0426 885 020" at bounding box center [300, 190] width 248 height 11
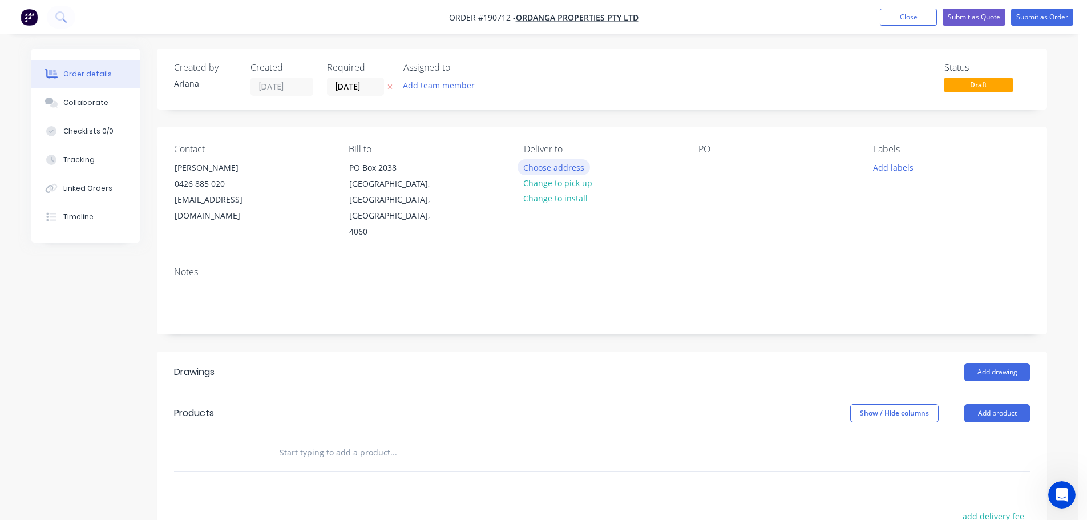
click at [561, 165] on button "Choose address" at bounding box center [553, 166] width 73 height 15
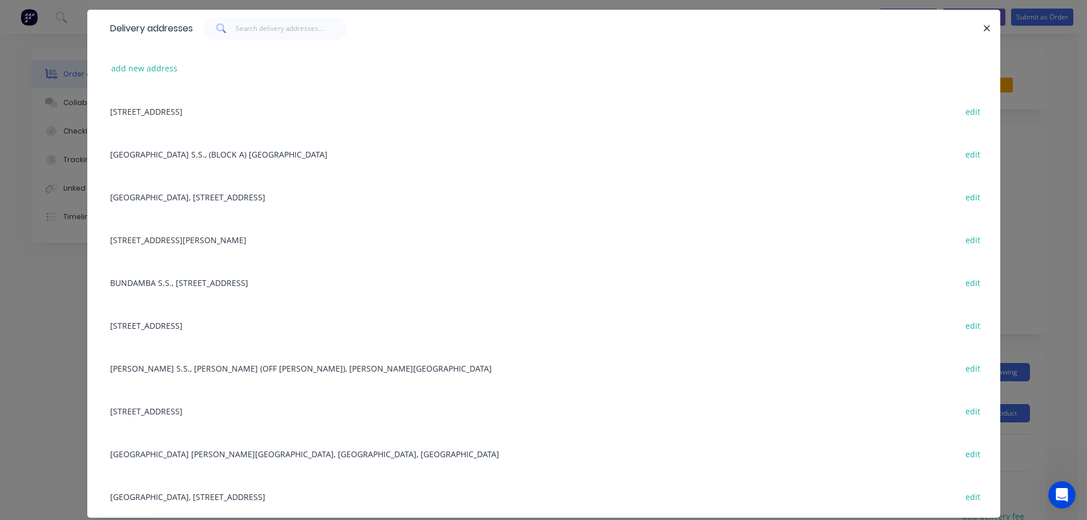
scroll to position [67, 0]
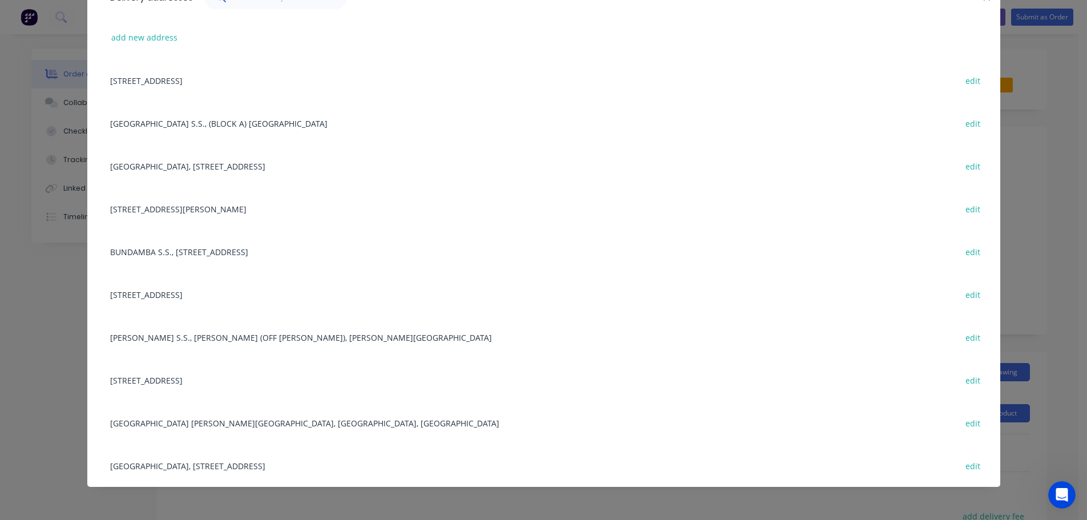
click at [328, 468] on div "[GEOGRAPHIC_DATA], [STREET_ADDRESS] edit" at bounding box center [543, 465] width 879 height 43
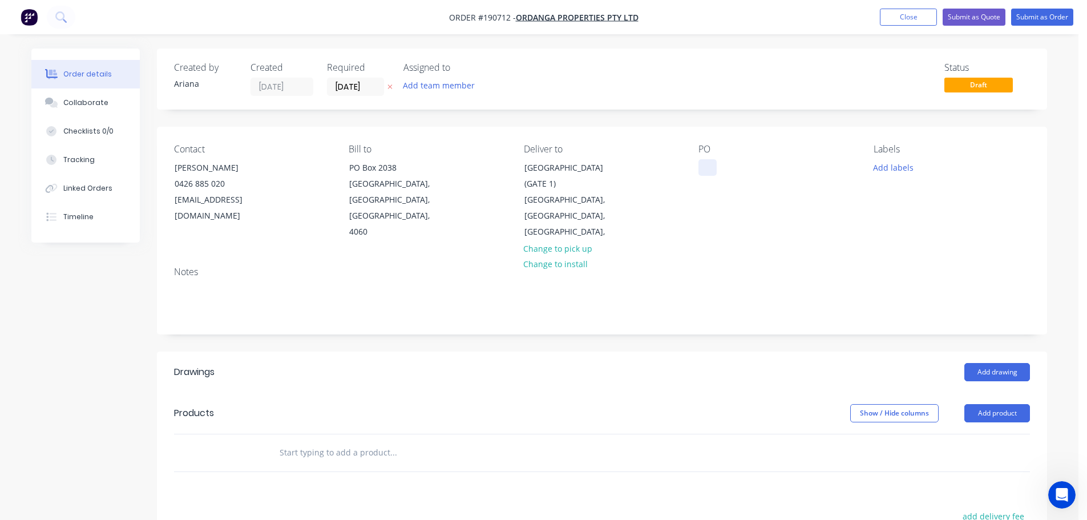
click at [710, 169] on div at bounding box center [707, 167] width 18 height 17
click at [802, 207] on div "PO 5135" at bounding box center [776, 192] width 156 height 96
click at [896, 168] on button "Add labels" at bounding box center [893, 166] width 52 height 15
click at [893, 321] on div at bounding box center [894, 321] width 23 height 23
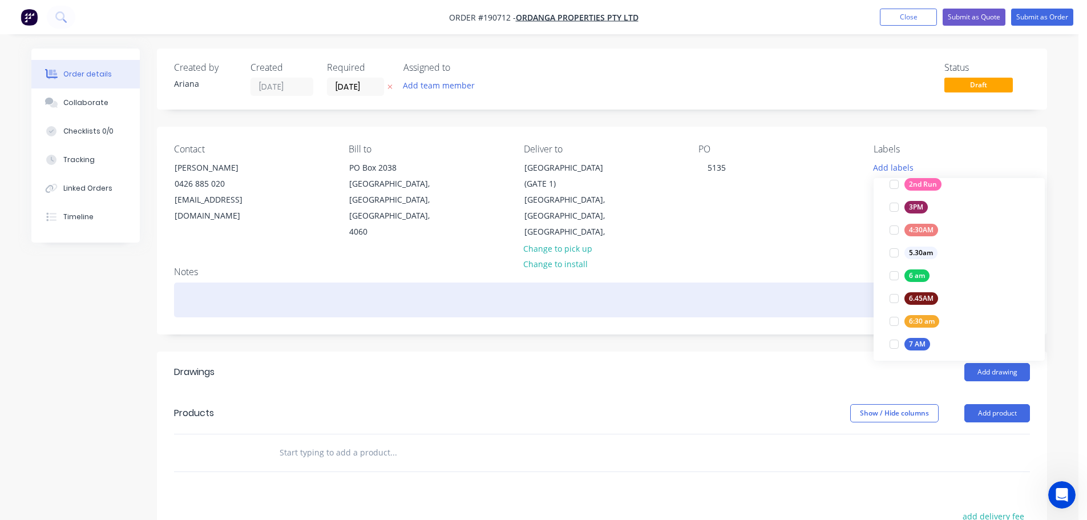
scroll to position [0, 0]
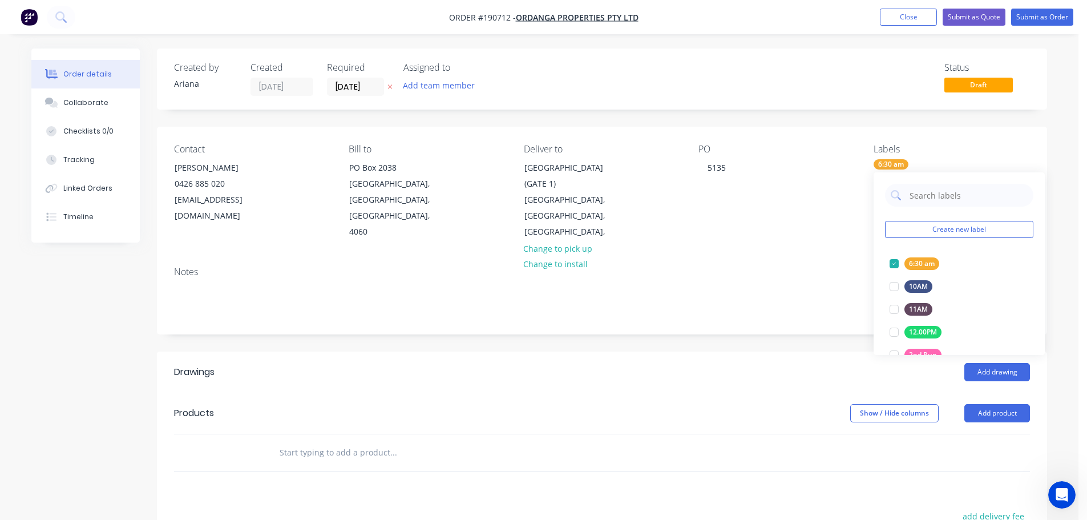
click at [792, 266] on div "Notes" at bounding box center [602, 271] width 856 height 11
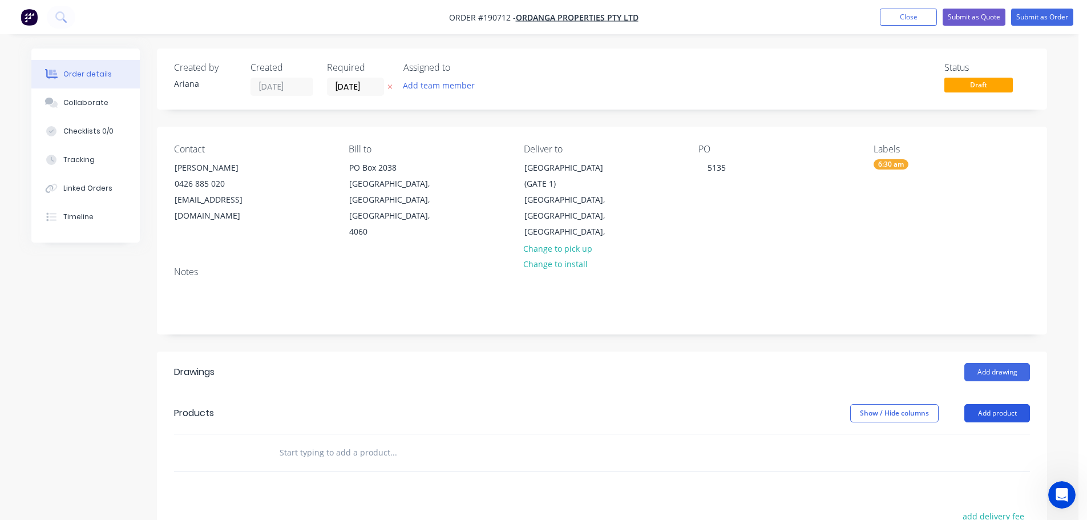
click at [991, 404] on button "Add product" at bounding box center [997, 413] width 66 height 18
click at [973, 434] on div "Product catalogue" at bounding box center [976, 442] width 88 height 17
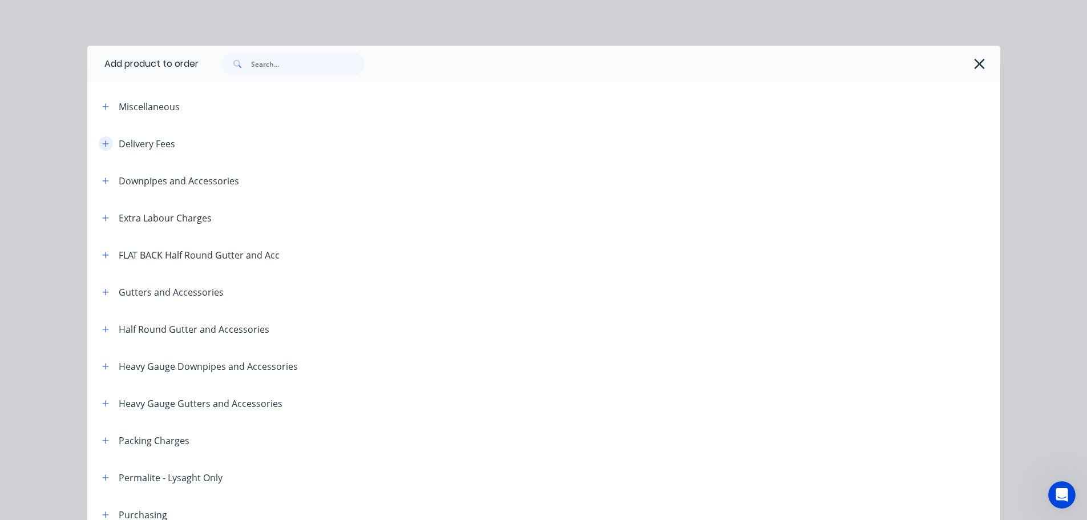
click at [102, 140] on icon "button" at bounding box center [105, 144] width 7 height 8
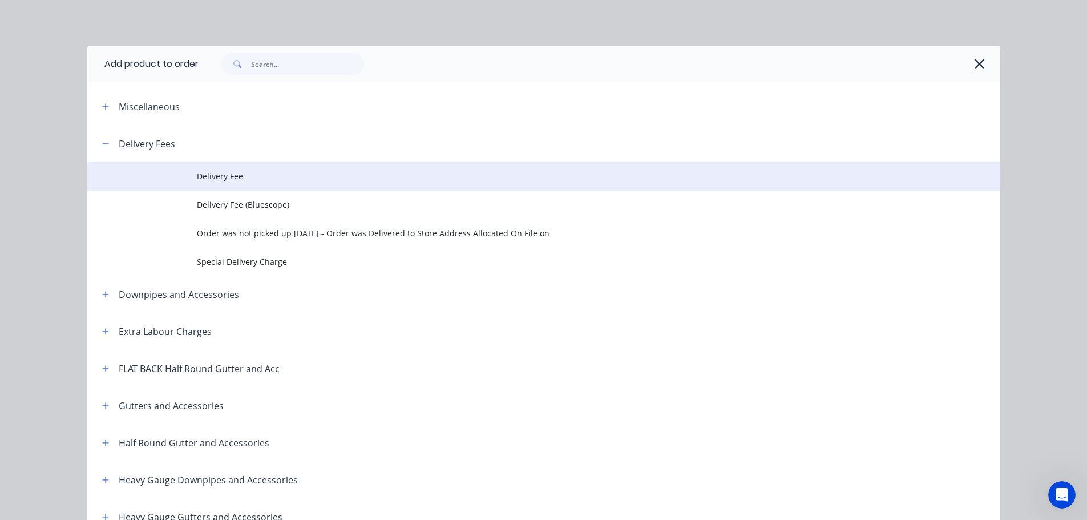
click at [256, 172] on span "Delivery Fee" at bounding box center [518, 176] width 642 height 12
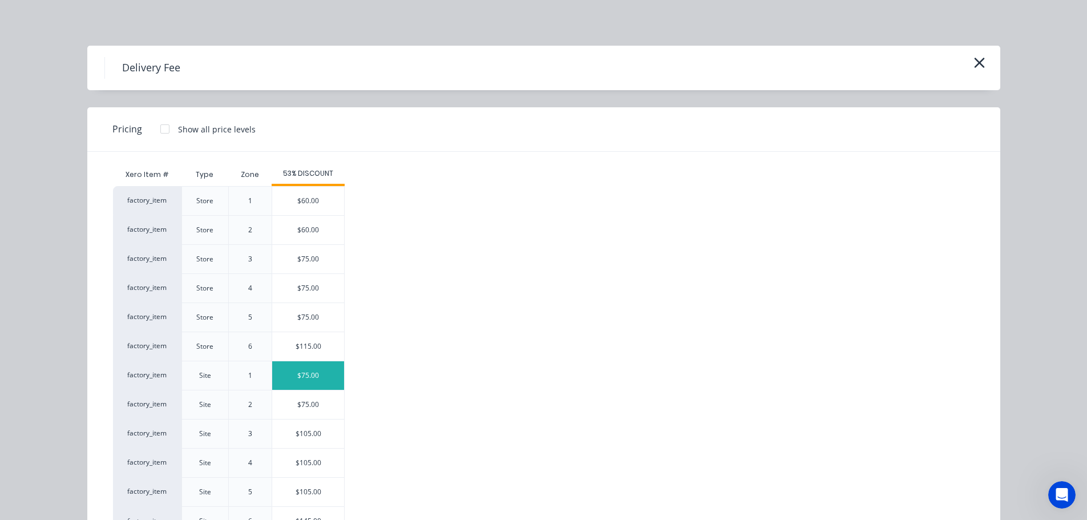
click at [297, 371] on div "$75.00" at bounding box center [308, 375] width 72 height 29
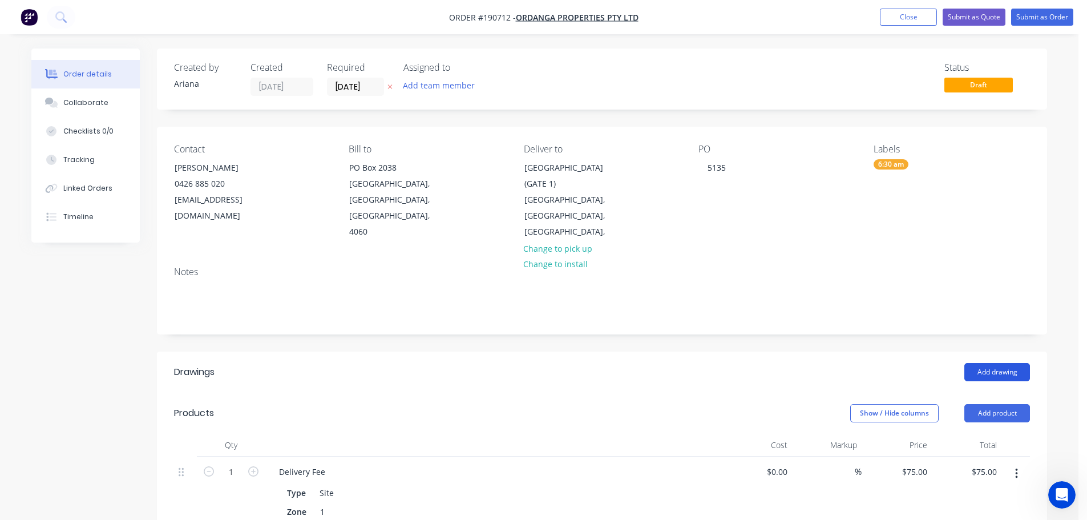
click at [1005, 363] on button "Add drawing" at bounding box center [997, 372] width 66 height 18
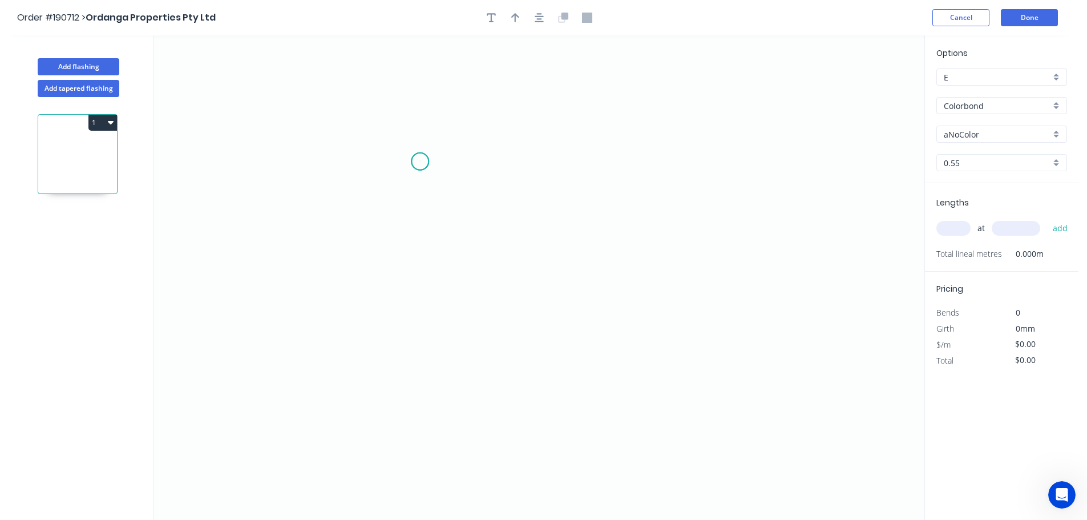
click at [420, 161] on icon "0" at bounding box center [539, 277] width 770 height 484
click at [638, 164] on icon "0" at bounding box center [539, 277] width 770 height 484
click at [636, 370] on icon "0 ?" at bounding box center [539, 277] width 770 height 484
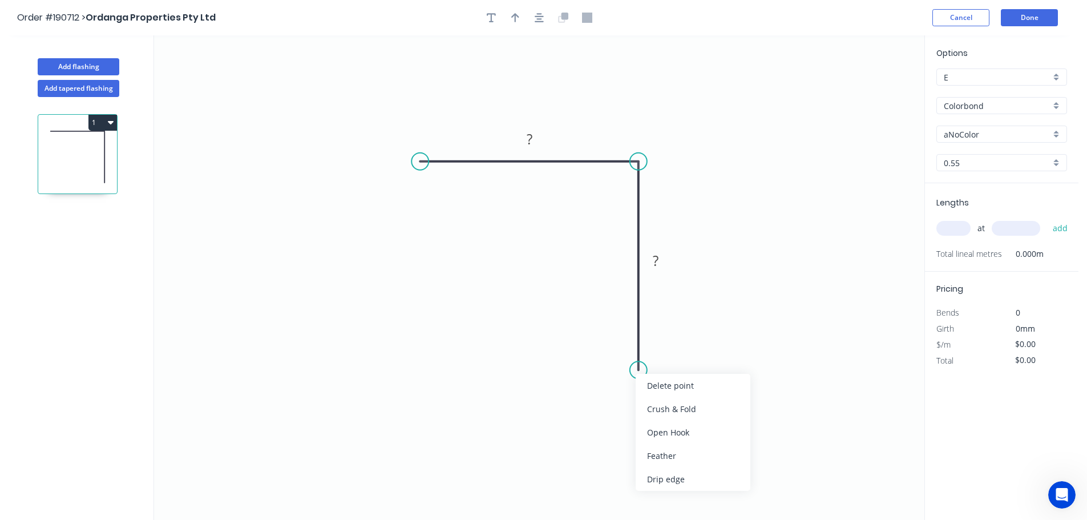
click at [681, 411] on div "Crush & Fold" at bounding box center [693, 408] width 115 height 23
click at [670, 402] on div "Flip bend" at bounding box center [697, 405] width 115 height 23
click at [674, 350] on tspan "10" at bounding box center [670, 349] width 16 height 19
click at [715, 383] on icon "0 ? CF 15 ?" at bounding box center [539, 277] width 770 height 484
drag, startPoint x: 680, startPoint y: 355, endPoint x: 700, endPoint y: 422, distance: 69.1
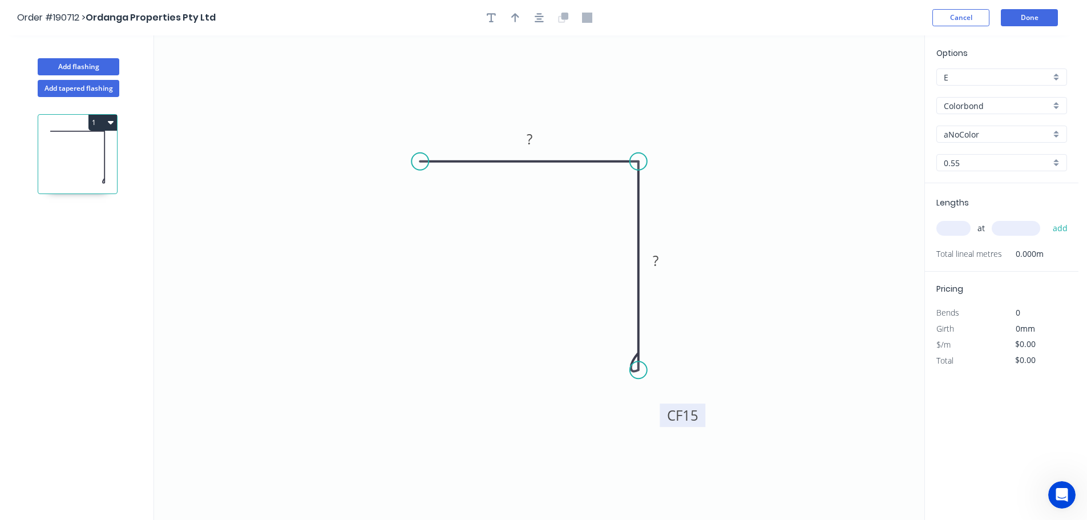
click at [700, 422] on rect at bounding box center [682, 414] width 46 height 23
click at [438, 195] on div "Crush & Fold" at bounding box center [480, 197] width 115 height 23
click at [440, 128] on tspan "10" at bounding box center [443, 131] width 16 height 19
drag, startPoint x: 446, startPoint y: 88, endPoint x: 464, endPoint y: 146, distance: 60.6
click at [446, 88] on icon "0 CF 15 ? CF 15 ?" at bounding box center [539, 277] width 770 height 484
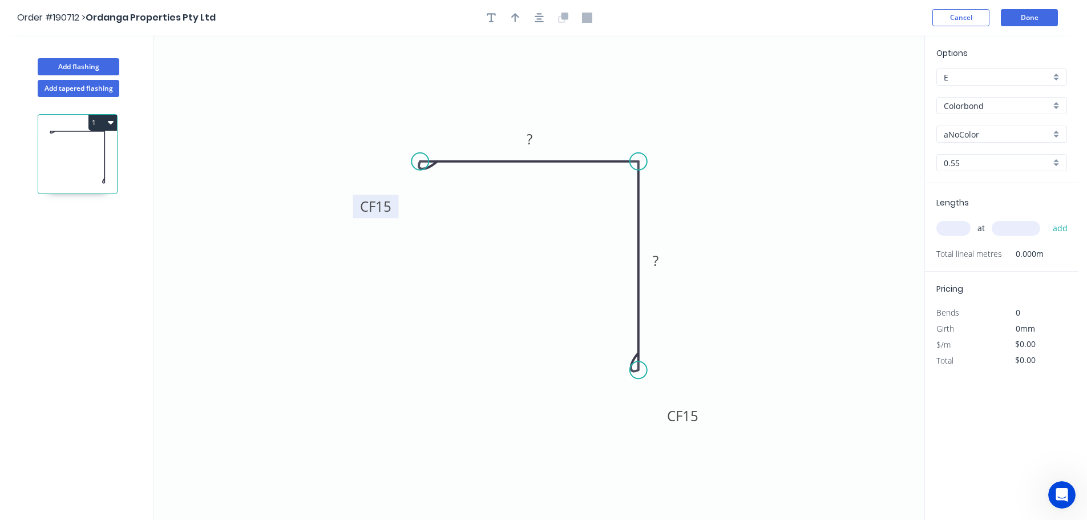
drag, startPoint x: 451, startPoint y: 129, endPoint x: 391, endPoint y: 204, distance: 95.4
click at [391, 204] on rect at bounding box center [376, 206] width 46 height 23
click at [529, 134] on tspan "?" at bounding box center [530, 138] width 6 height 19
click at [573, 118] on icon "0 CF 15 50 CF 15 50" at bounding box center [539, 277] width 770 height 484
type input "$11.39"
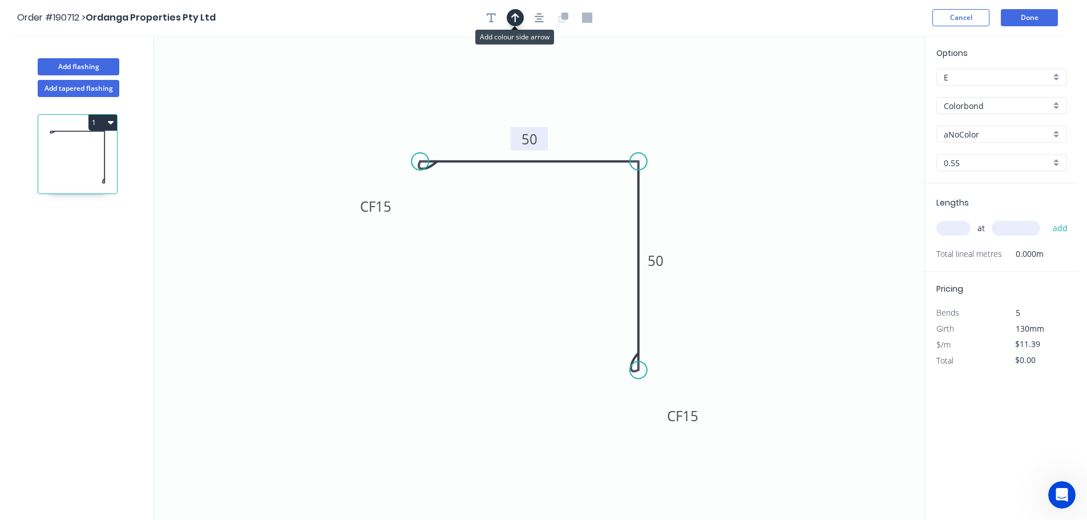
click at [513, 13] on icon "button" at bounding box center [515, 18] width 8 height 10
drag, startPoint x: 867, startPoint y: 90, endPoint x: 698, endPoint y: 129, distance: 173.3
click at [698, 129] on icon at bounding box center [698, 116] width 10 height 37
click at [1056, 131] on div "aNoColor" at bounding box center [1001, 134] width 131 height 17
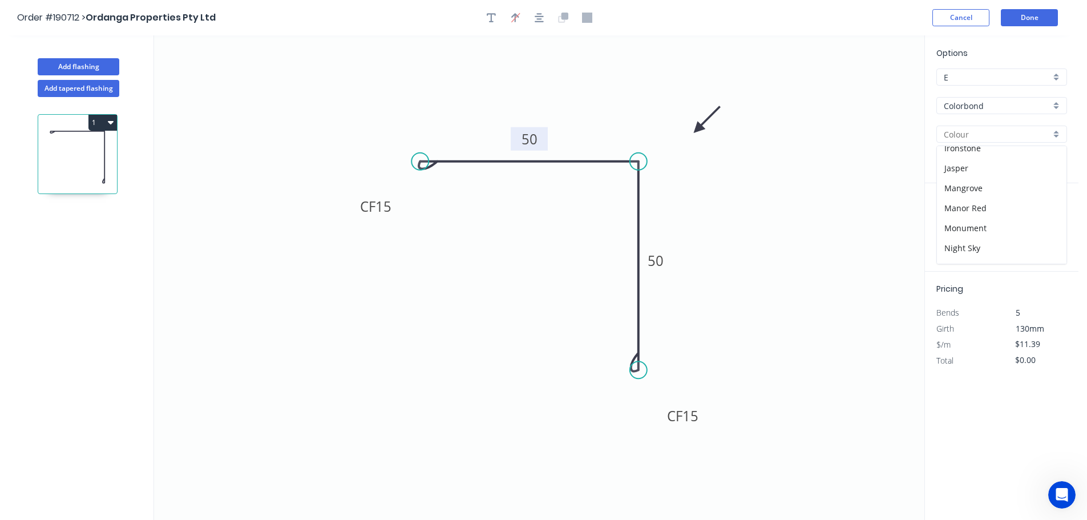
scroll to position [211, 0]
click at [988, 243] on div "Night Sky" at bounding box center [1001, 244] width 129 height 20
type input "Night Sky"
click at [960, 228] on input "text" at bounding box center [953, 228] width 34 height 15
type input "1"
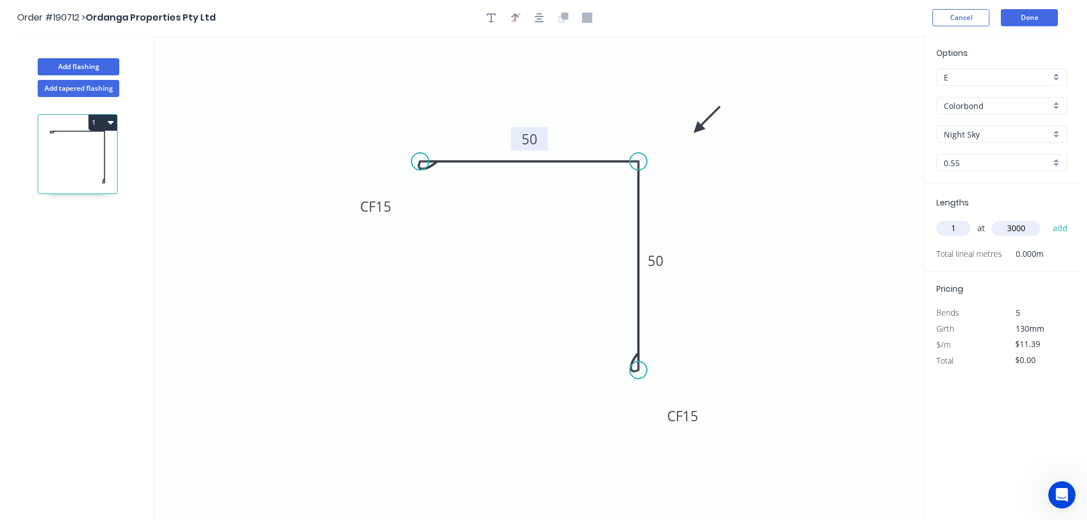
type input "3000"
click at [1047, 218] on button "add" at bounding box center [1060, 227] width 27 height 19
type input "$34.17"
click at [884, 268] on icon "0 CF 15 50 CF 15 50" at bounding box center [539, 277] width 770 height 484
click at [87, 62] on button "Add flashing" at bounding box center [79, 66] width 82 height 17
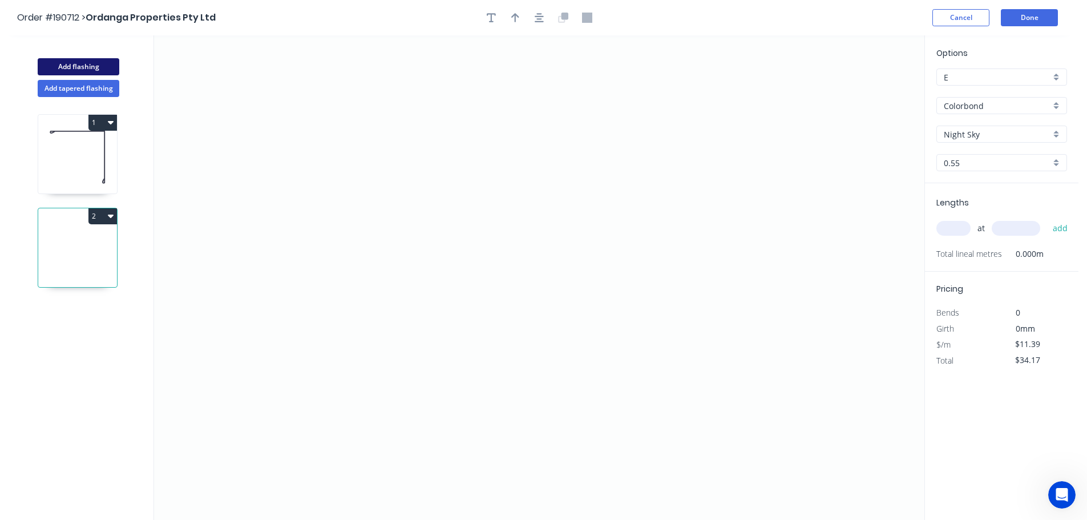
type input "$0.00"
click at [786, 143] on icon "0" at bounding box center [539, 277] width 770 height 484
click at [786, 280] on icon "0" at bounding box center [539, 277] width 770 height 484
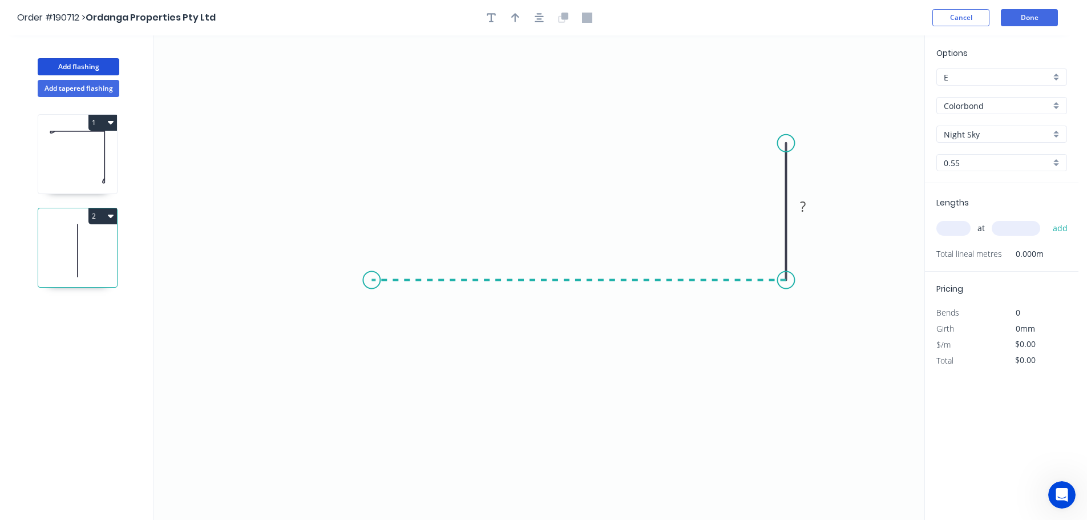
click at [371, 272] on icon "0 ?" at bounding box center [539, 277] width 770 height 484
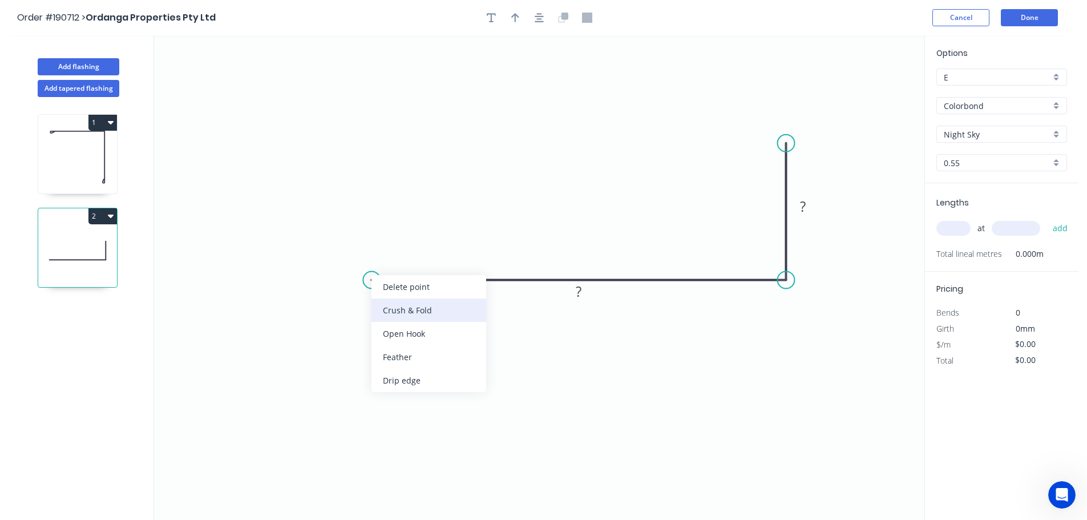
click at [414, 310] on div "Crush & Fold" at bounding box center [428, 309] width 115 height 23
click at [396, 314] on div "Flip bend" at bounding box center [435, 319] width 115 height 23
click at [394, 298] on tspan "10" at bounding box center [394, 298] width 16 height 19
click at [474, 336] on icon "0 CF 15 ? ?" at bounding box center [539, 277] width 770 height 484
drag, startPoint x: 406, startPoint y: 301, endPoint x: 326, endPoint y: 237, distance: 101.8
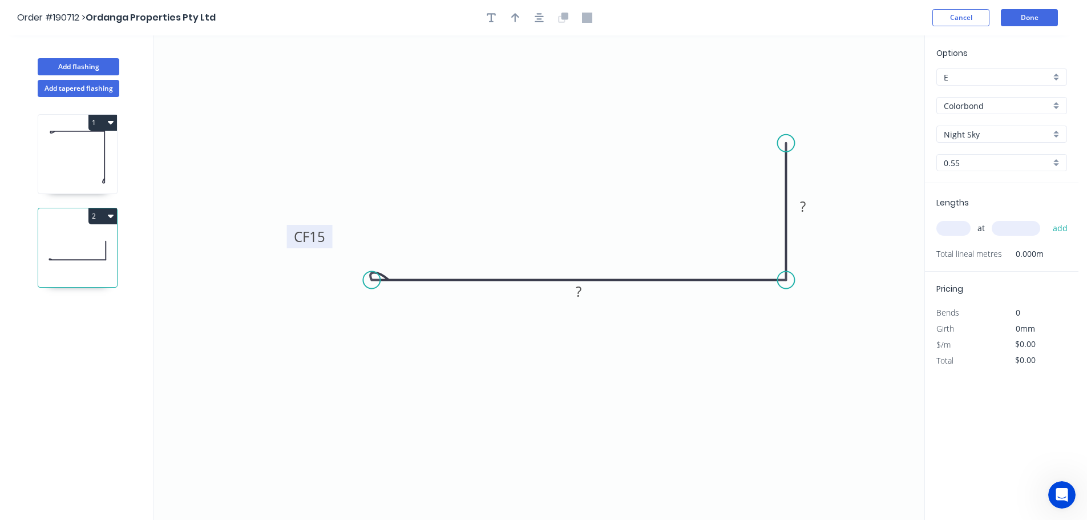
click at [326, 237] on rect at bounding box center [310, 236] width 46 height 23
click at [825, 172] on div "Crush & Fold" at bounding box center [840, 176] width 115 height 23
click at [771, 121] on tspan "10" at bounding box center [769, 123] width 16 height 19
click at [806, 109] on icon "0 CF 15 ? CF 15 ?" at bounding box center [539, 277] width 770 height 484
drag, startPoint x: 782, startPoint y: 118, endPoint x: 731, endPoint y: 99, distance: 54.1
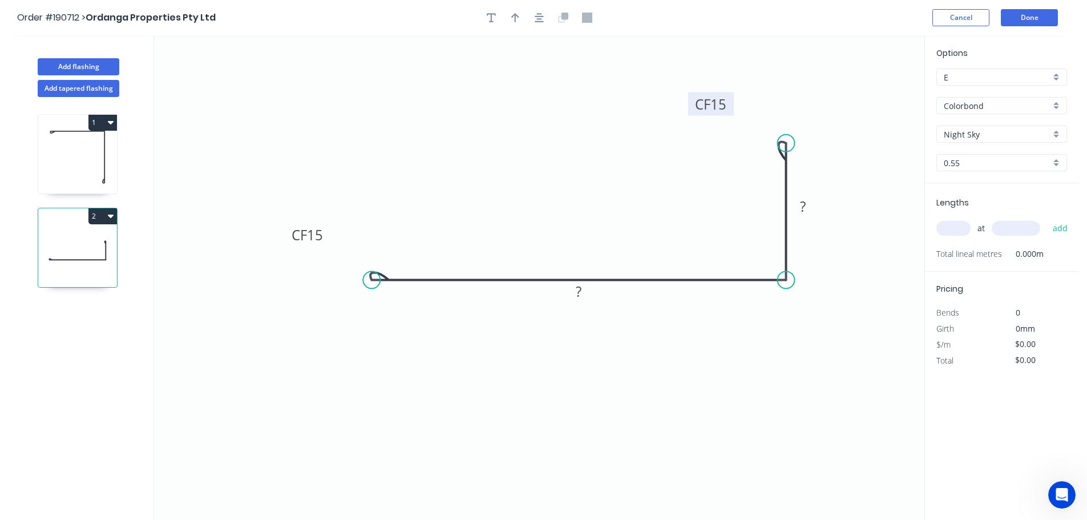
click at [731, 99] on rect at bounding box center [711, 103] width 46 height 23
click at [807, 205] on rect at bounding box center [802, 207] width 23 height 16
click at [544, 166] on icon "0 CF 15 155 CF 15 50" at bounding box center [539, 277] width 770 height 484
type input "$13.55"
click at [514, 16] on icon "button" at bounding box center [515, 18] width 8 height 10
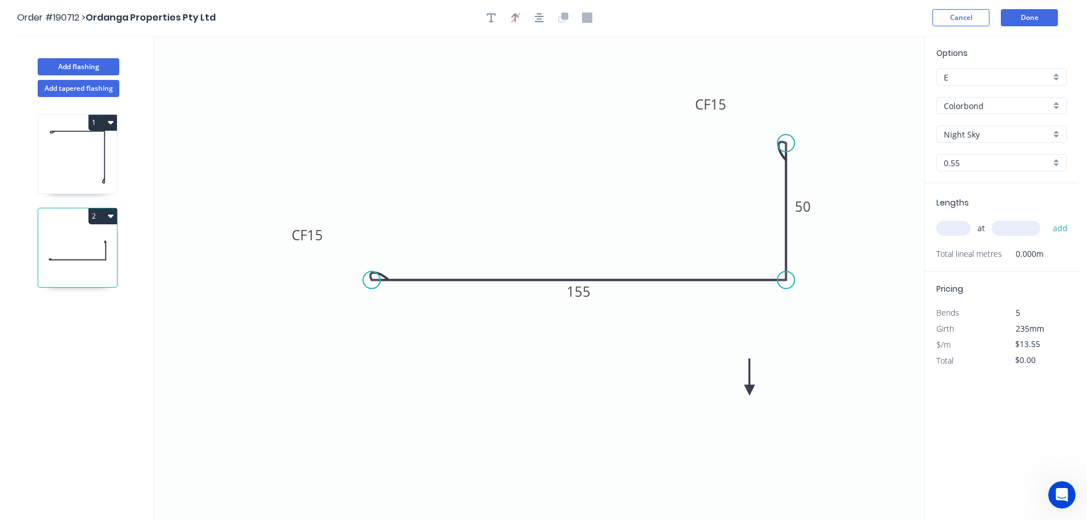
drag, startPoint x: 868, startPoint y: 88, endPoint x: 750, endPoint y: 390, distance: 324.6
click at [750, 390] on icon at bounding box center [749, 376] width 10 height 37
click at [750, 390] on icon at bounding box center [758, 380] width 33 height 33
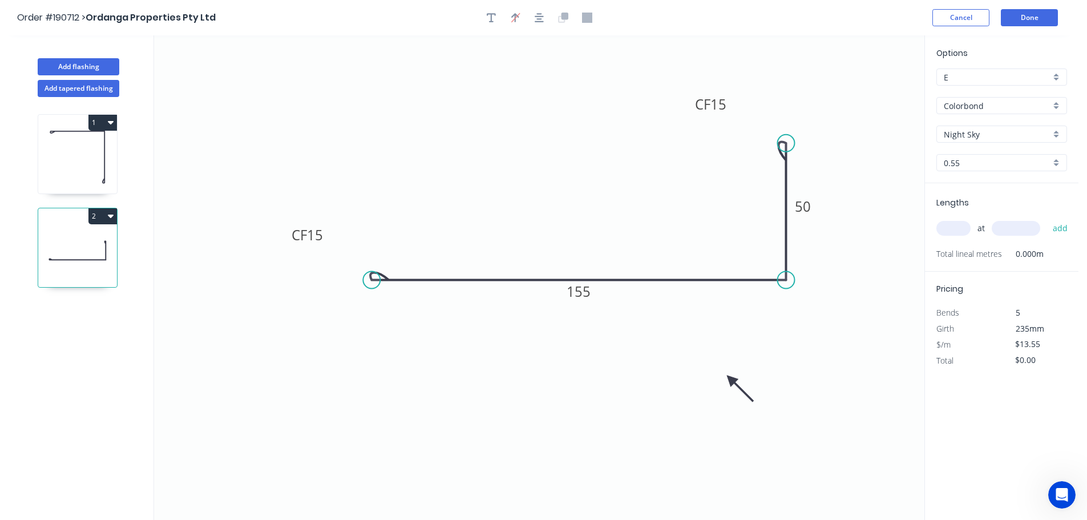
drag, startPoint x: 750, startPoint y: 390, endPoint x: 731, endPoint y: 379, distance: 21.7
click at [731, 379] on icon at bounding box center [739, 388] width 33 height 33
click at [1055, 131] on div "Night Sky" at bounding box center [1001, 134] width 131 height 17
click at [1003, 210] on div "[PERSON_NAME]" at bounding box center [1001, 209] width 129 height 20
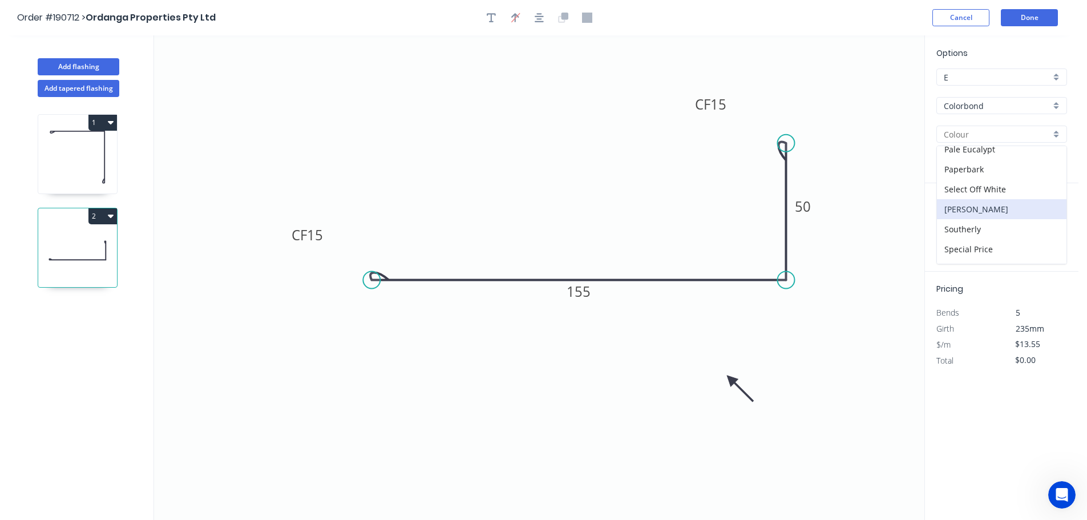
type input "[PERSON_NAME]"
click at [956, 225] on input "text" at bounding box center [953, 228] width 34 height 15
type input "2"
type input "2500"
click at [1047, 218] on button "add" at bounding box center [1060, 227] width 27 height 19
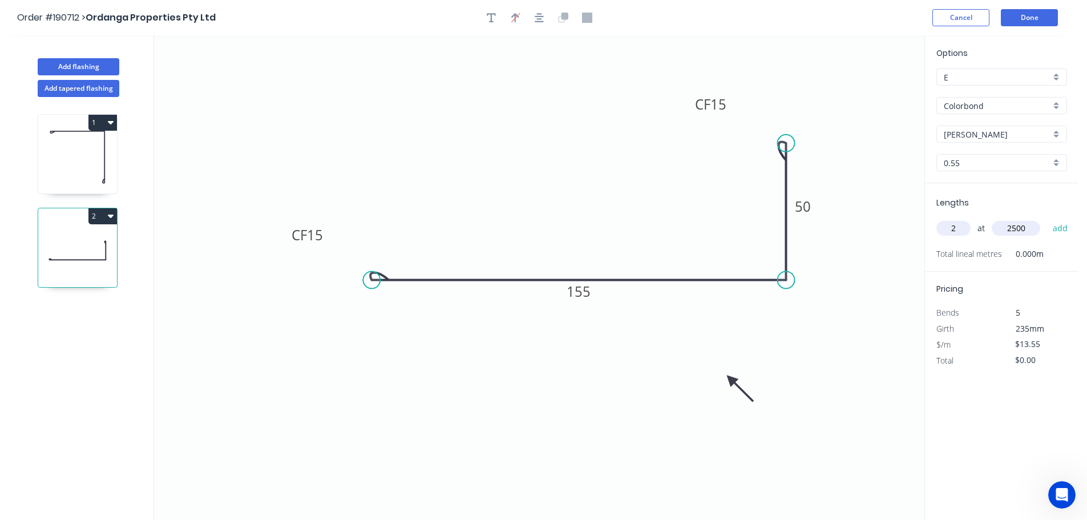
type input "$67.75"
click at [90, 67] on button "Add flashing" at bounding box center [79, 66] width 82 height 17
type input "$0.00"
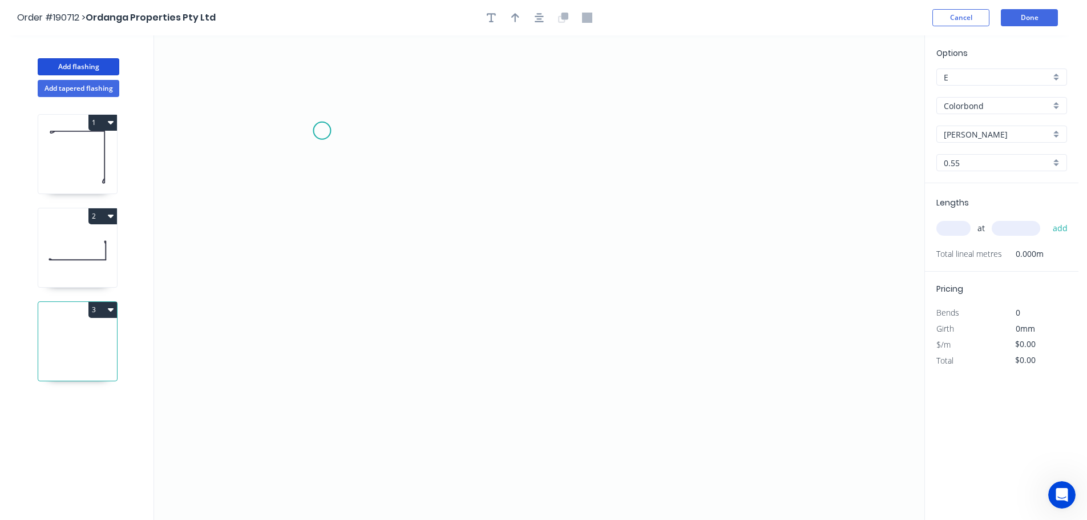
click at [322, 131] on icon "0" at bounding box center [539, 277] width 770 height 484
click at [322, 240] on icon "0" at bounding box center [539, 277] width 770 height 484
click at [592, 234] on icon "0 ?" at bounding box center [539, 277] width 770 height 484
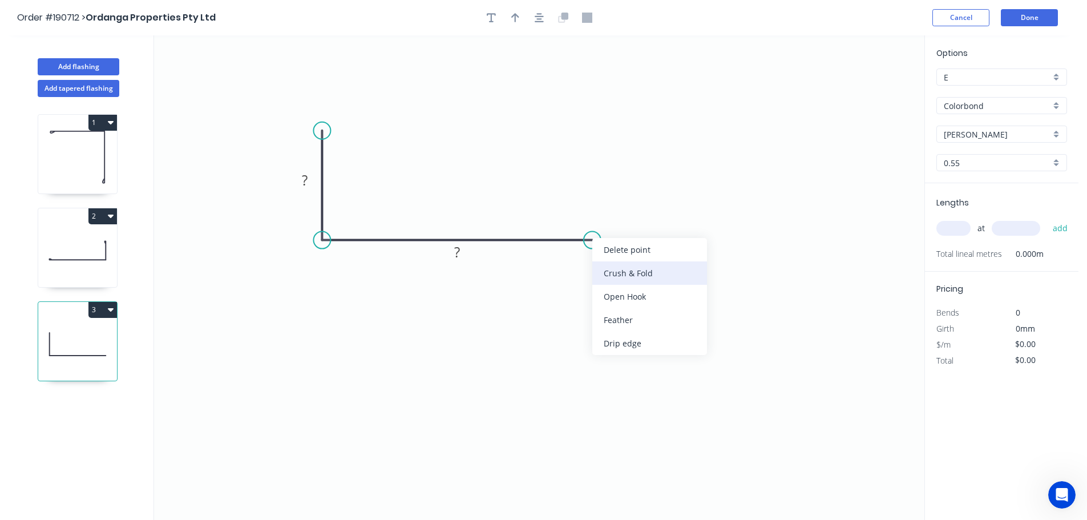
click at [652, 279] on div "Crush & Fold" at bounding box center [649, 272] width 115 height 23
click at [585, 259] on tspan "10" at bounding box center [585, 258] width 16 height 19
click at [678, 304] on icon "0 ? CF 15 ?" at bounding box center [539, 277] width 770 height 484
drag, startPoint x: 595, startPoint y: 263, endPoint x: 670, endPoint y: 209, distance: 92.8
click at [670, 209] on rect at bounding box center [652, 205] width 46 height 23
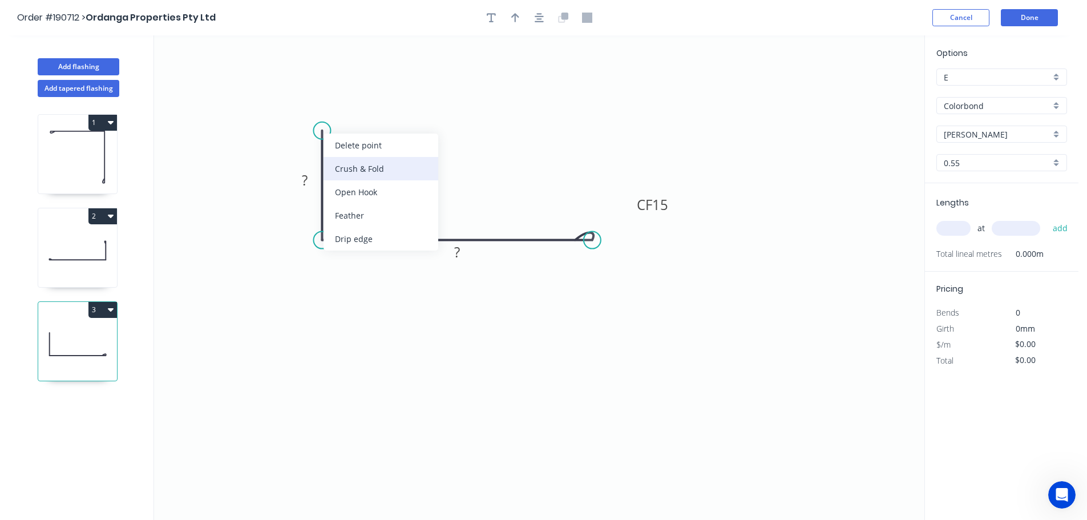
click at [365, 172] on div "Crush & Fold" at bounding box center [380, 168] width 115 height 23
click at [355, 160] on div "Flip bend" at bounding box center [377, 168] width 115 height 23
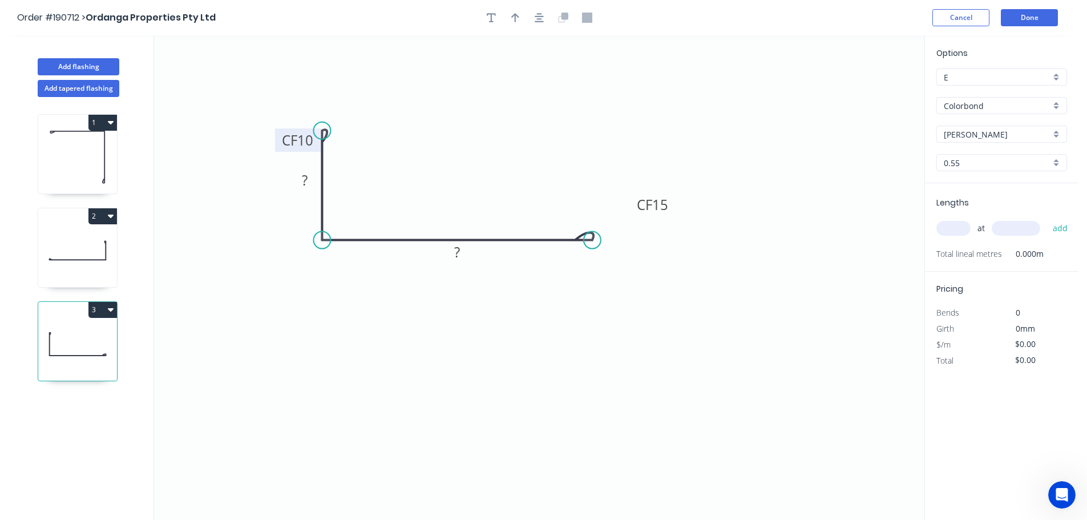
click at [307, 139] on tspan "10" at bounding box center [305, 140] width 16 height 19
click at [403, 131] on icon "0 CF 15 ? CF 15 ?" at bounding box center [539, 277] width 770 height 484
click at [274, 139] on icon "0 CF 15 ? CF 15 ?" at bounding box center [539, 277] width 770 height 484
drag, startPoint x: 279, startPoint y: 141, endPoint x: 355, endPoint y: 99, distance: 87.1
click at [355, 99] on rect at bounding box center [374, 97] width 46 height 23
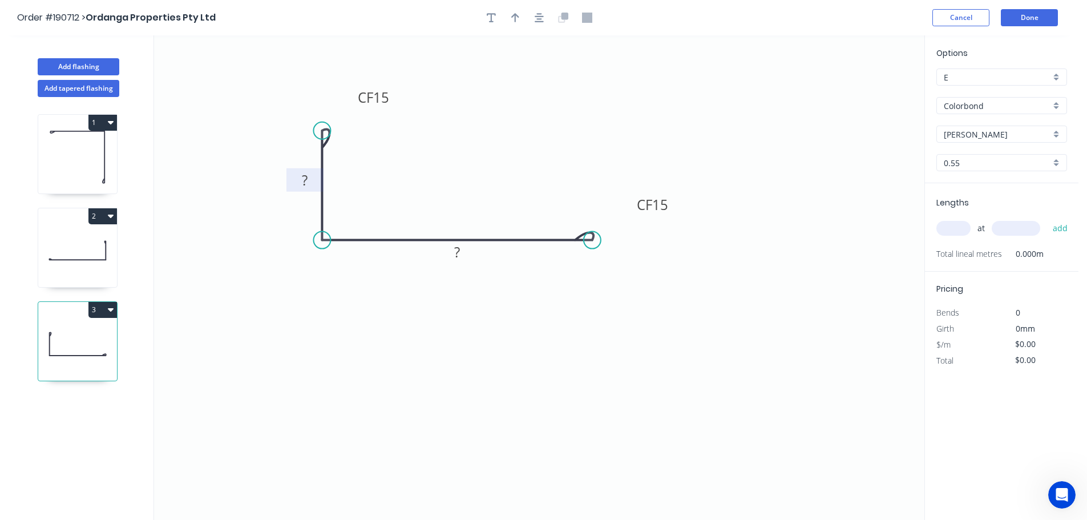
click at [311, 181] on rect at bounding box center [305, 181] width 23 height 16
click at [402, 172] on icon "0 CF 15 20 CF 15 50" at bounding box center [539, 277] width 770 height 484
type input "$9.22"
click at [515, 20] on icon "button" at bounding box center [515, 17] width 8 height 9
drag, startPoint x: 865, startPoint y: 86, endPoint x: 788, endPoint y: 184, distance: 124.7
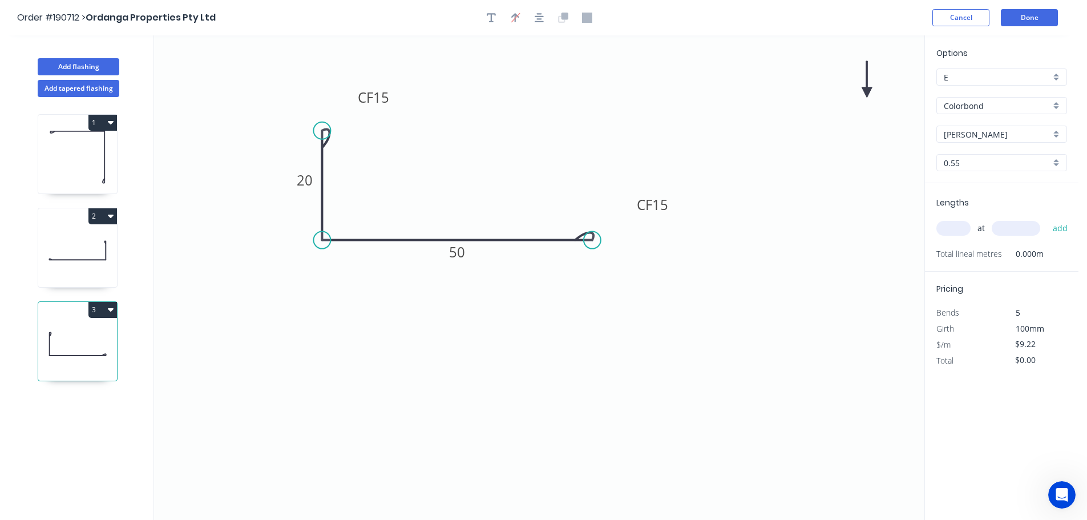
click at [350, 285] on icon "0 CF 15 20 CF 15 50" at bounding box center [539, 277] width 770 height 484
drag, startPoint x: 867, startPoint y: 90, endPoint x: 323, endPoint y: 333, distance: 595.7
click at [323, 333] on icon at bounding box center [321, 321] width 10 height 37
click at [323, 333] on icon at bounding box center [323, 319] width 10 height 37
click at [323, 333] on icon at bounding box center [333, 323] width 33 height 33
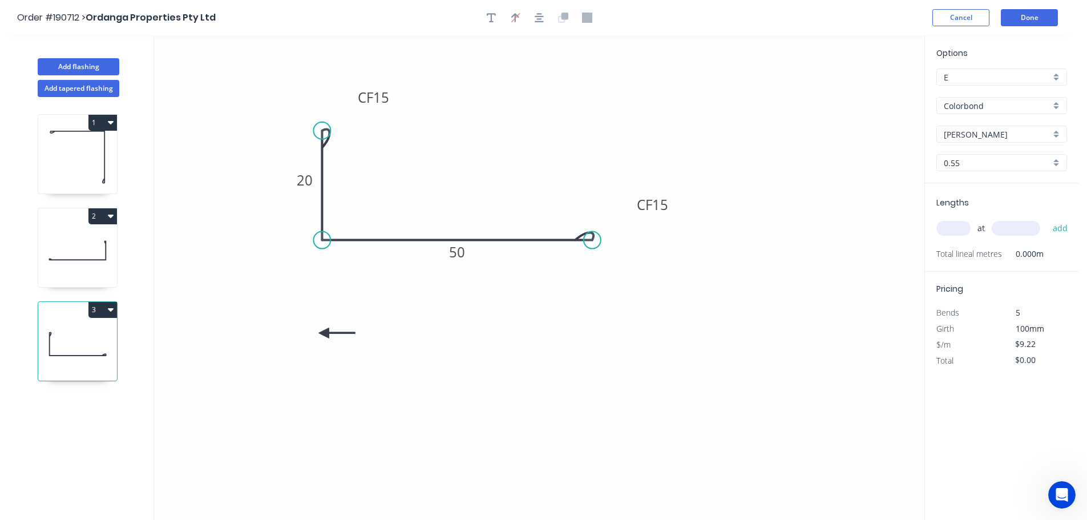
click at [323, 333] on icon at bounding box center [336, 332] width 37 height 10
click at [323, 333] on icon at bounding box center [323, 345] width 10 height 37
click at [1054, 131] on div "[PERSON_NAME]" at bounding box center [1001, 134] width 131 height 17
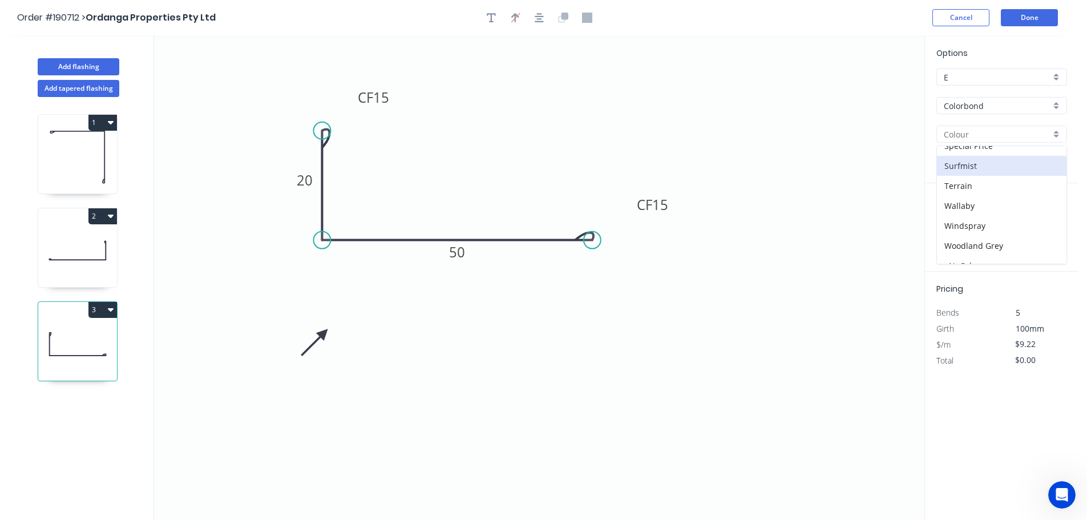
scroll to position [442, 0]
click at [1014, 161] on div "Surfmist" at bounding box center [1001, 154] width 129 height 20
type input "Surfmist"
click at [966, 228] on input "text" at bounding box center [953, 228] width 34 height 15
type input "2"
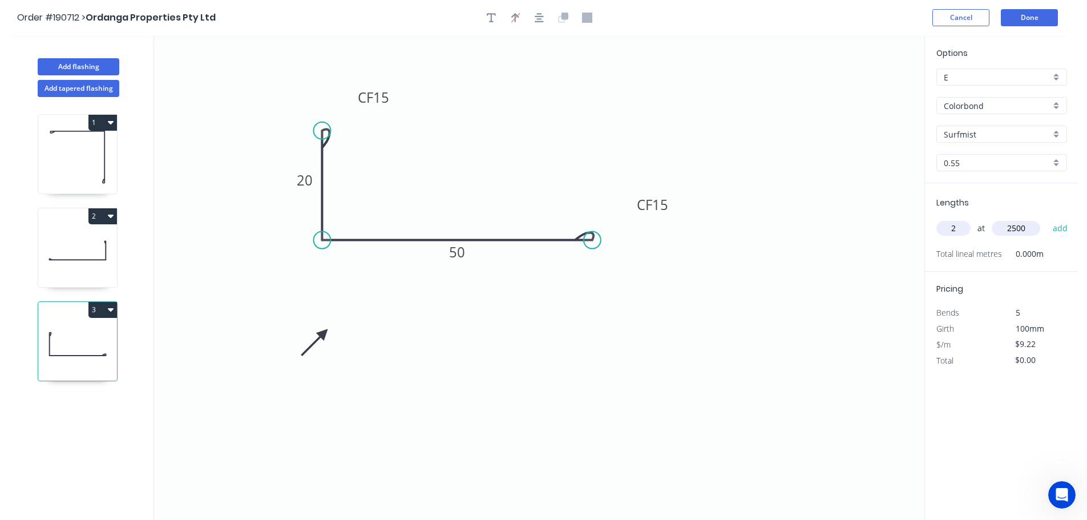
type input "2500"
click at [1047, 218] on button "add" at bounding box center [1060, 227] width 27 height 19
type input "$46.10"
click at [1028, 11] on button "Done" at bounding box center [1029, 17] width 57 height 17
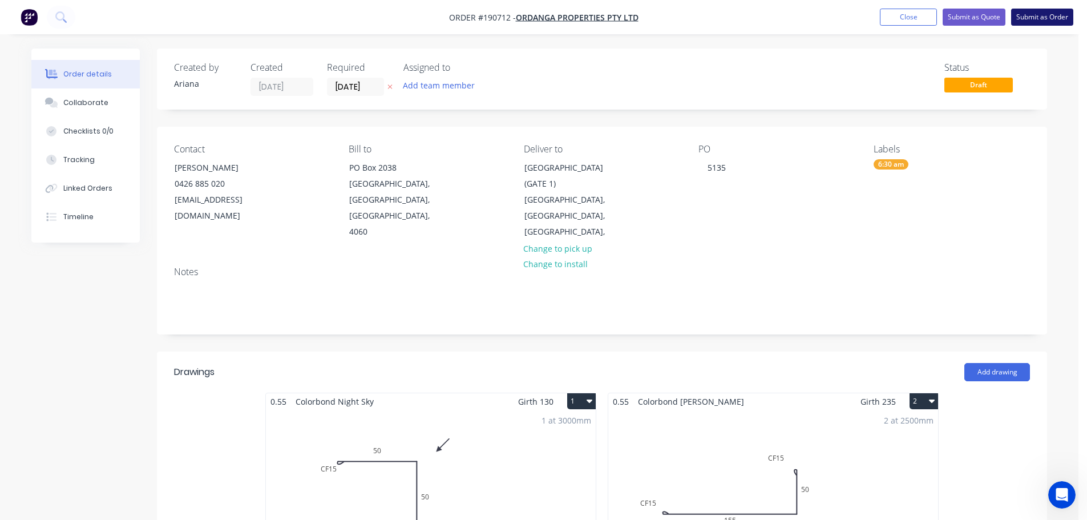
click at [1049, 18] on button "Submit as Order" at bounding box center [1042, 17] width 62 height 17
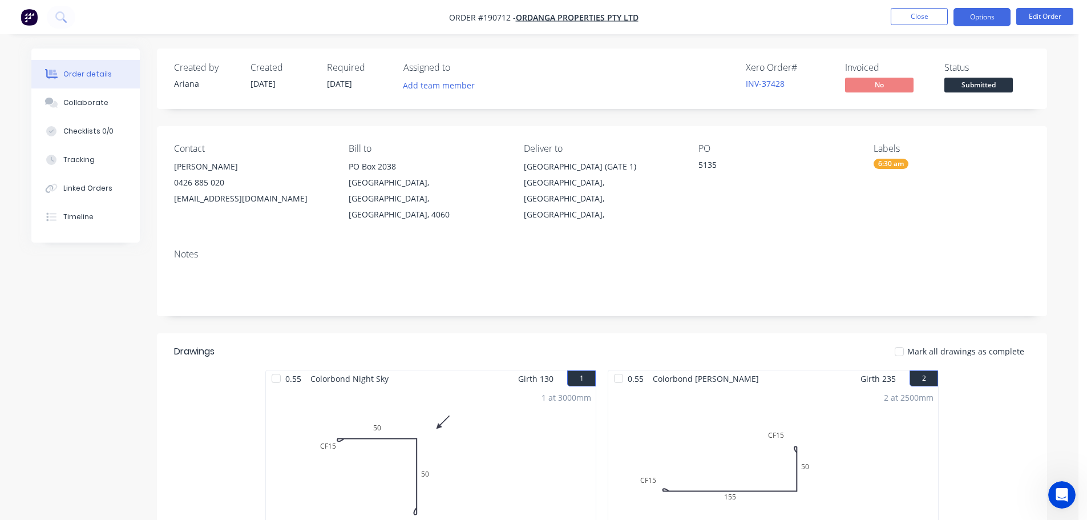
click at [986, 19] on button "Options" at bounding box center [981, 17] width 57 height 18
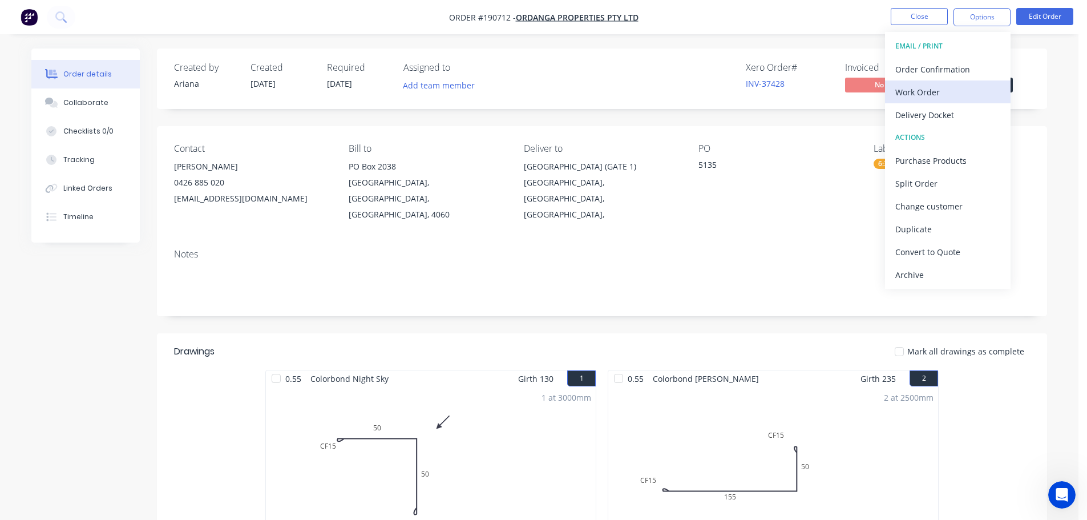
click at [942, 90] on div "Work Order" at bounding box center [947, 92] width 105 height 17
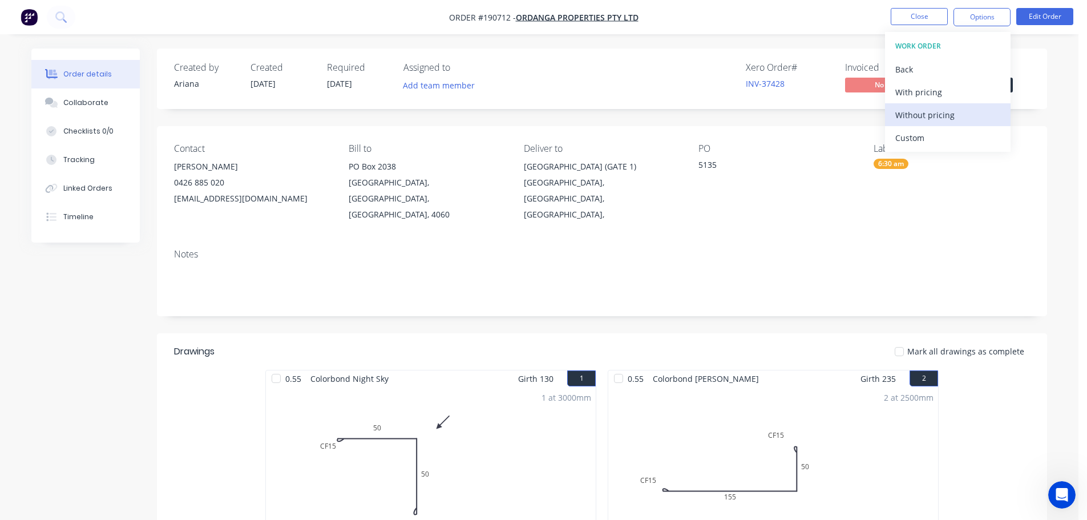
click at [922, 115] on div "Without pricing" at bounding box center [947, 115] width 105 height 17
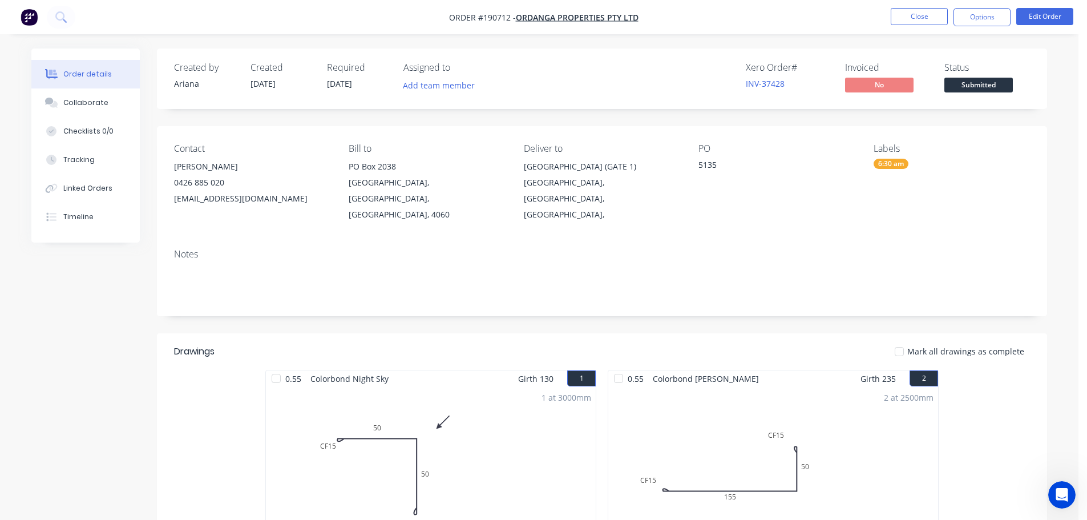
click at [768, 11] on nav "Order #190712 - Ordanga Properties Pty Ltd Close Options Edit Order" at bounding box center [543, 17] width 1087 height 34
click at [909, 16] on button "Close" at bounding box center [919, 16] width 57 height 17
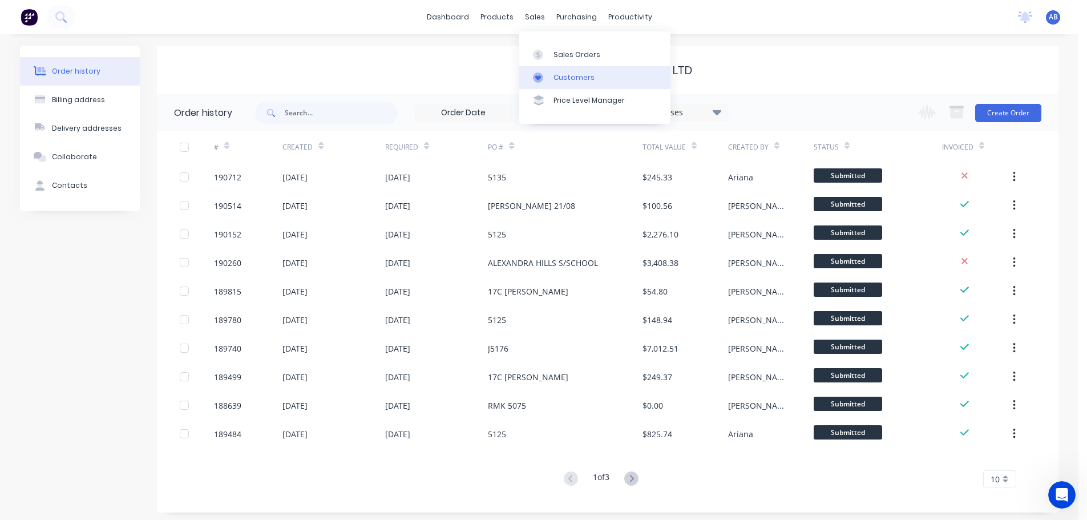
click at [560, 75] on div "Customers" at bounding box center [573, 77] width 41 height 10
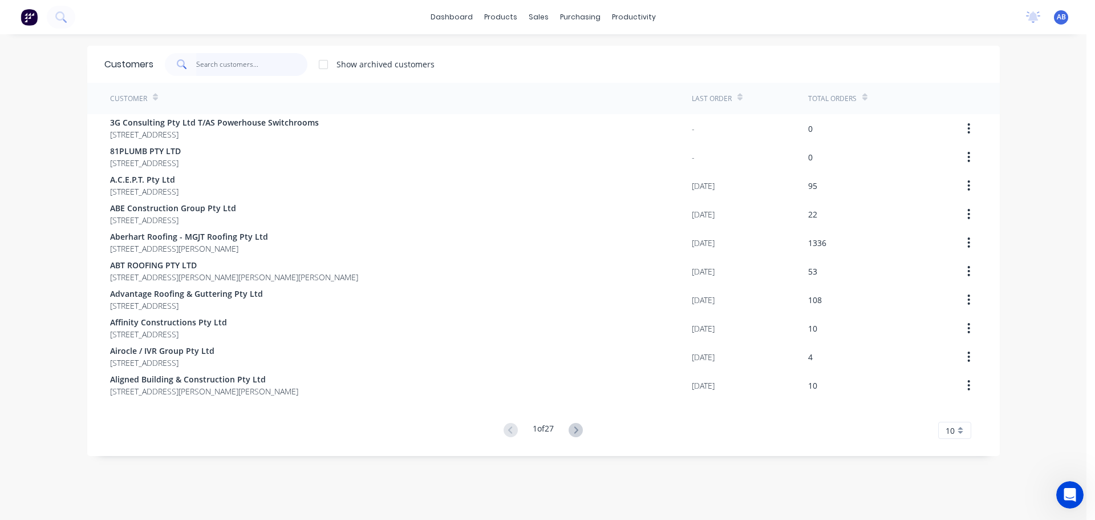
click at [282, 69] on input "text" at bounding box center [251, 64] width 111 height 23
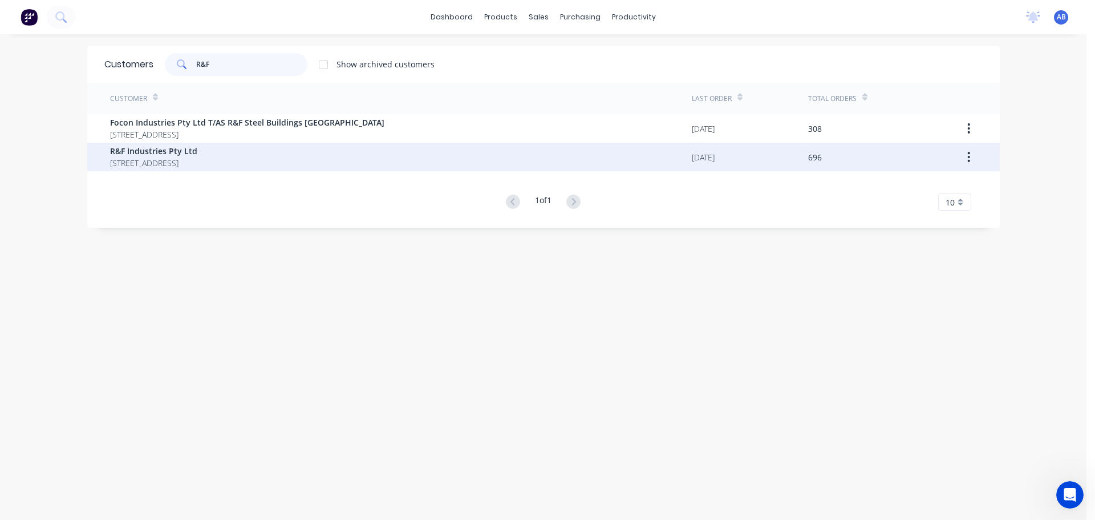
type input "R&F"
click at [182, 156] on span "R&F Industries Pty Ltd" at bounding box center [153, 151] width 87 height 12
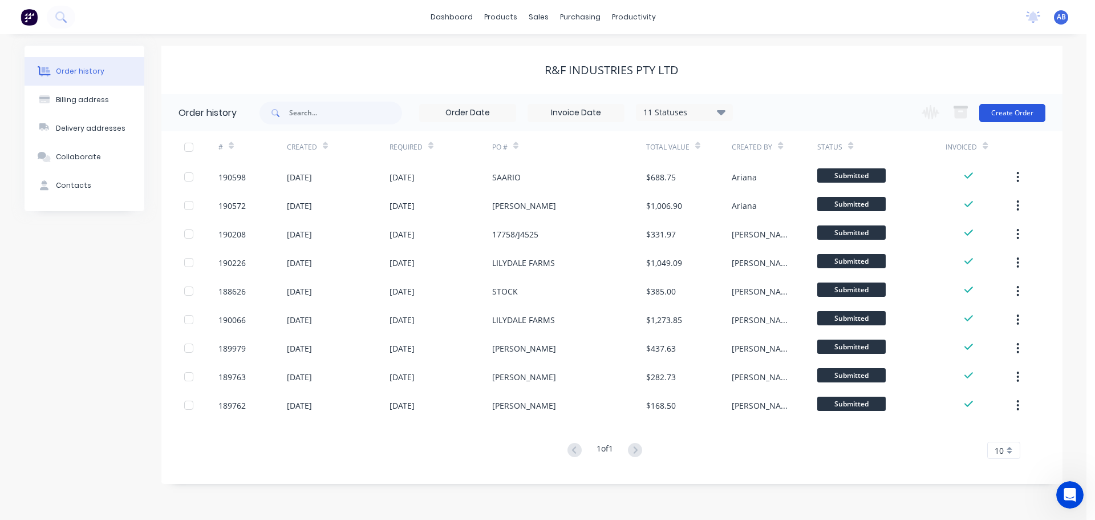
click at [984, 111] on button "Create Order" at bounding box center [1013, 113] width 66 height 18
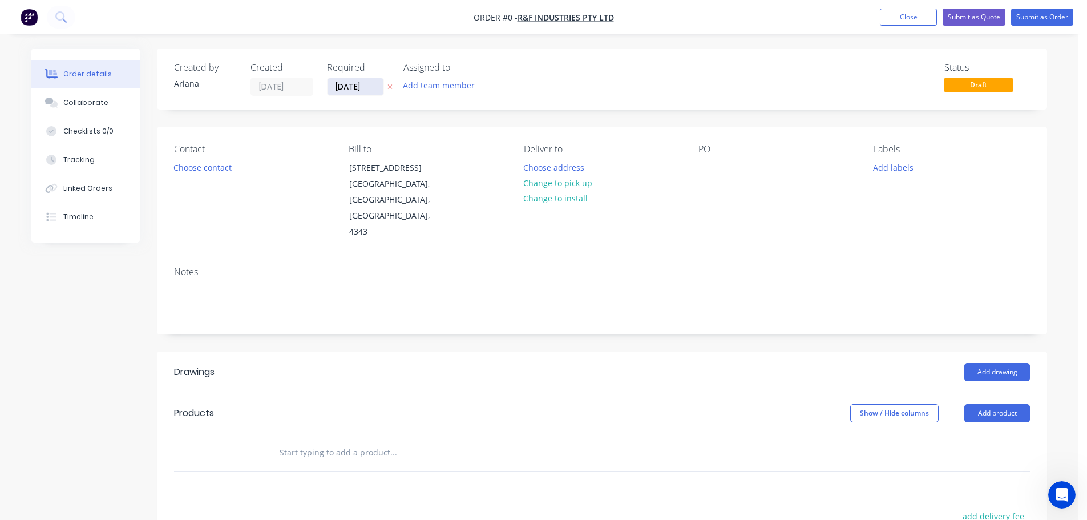
click at [345, 87] on input "[DATE]" at bounding box center [355, 86] width 56 height 17
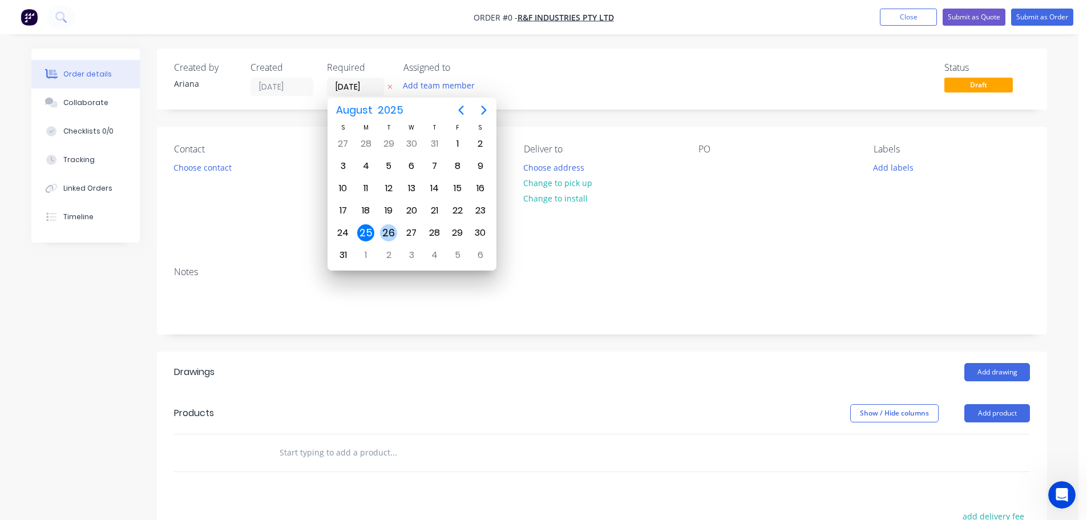
click at [390, 232] on div "26" at bounding box center [388, 232] width 17 height 17
type input "[DATE]"
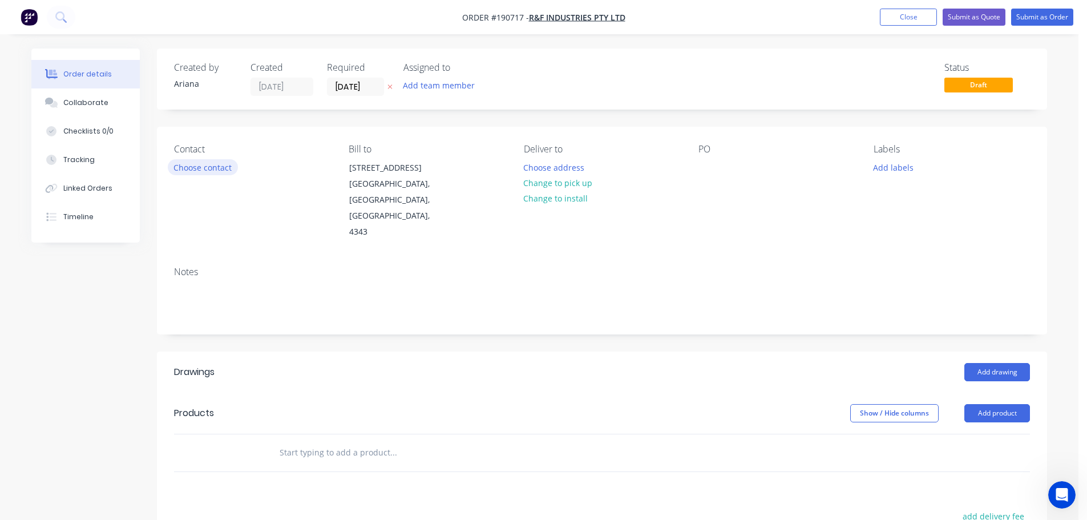
click at [189, 170] on button "Choose contact" at bounding box center [203, 166] width 70 height 15
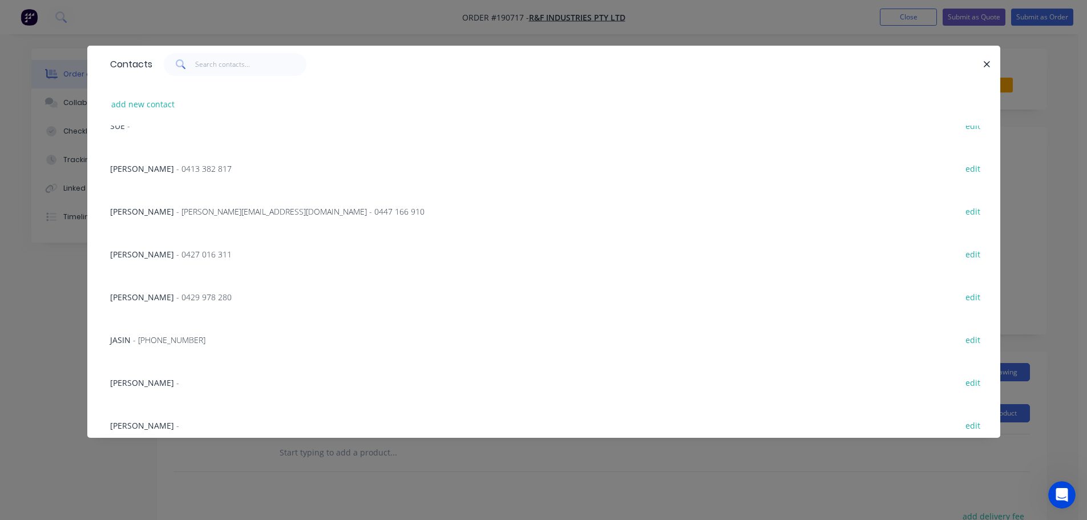
scroll to position [133, 0]
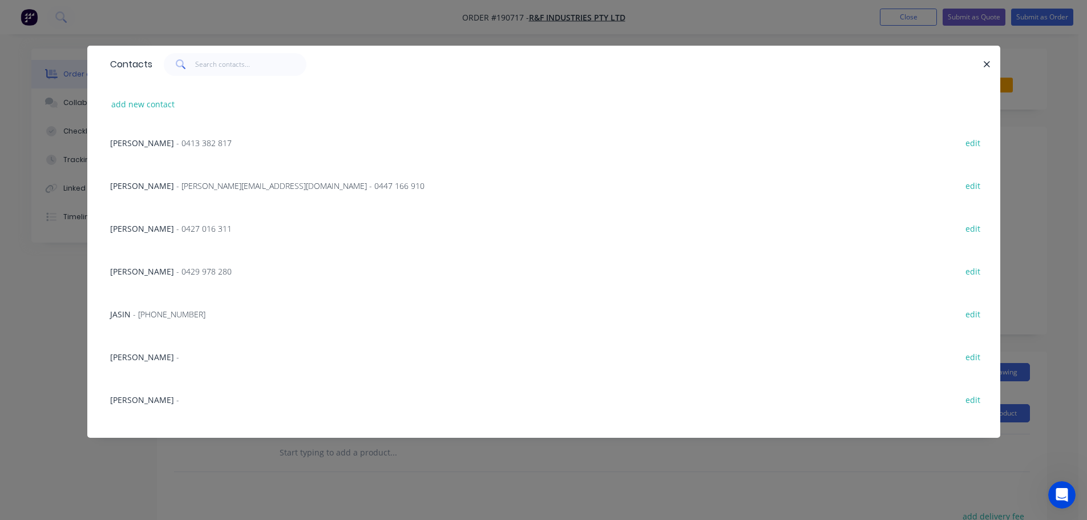
click at [177, 308] on div "JASIN - [PHONE_NUMBER]" at bounding box center [157, 314] width 95 height 12
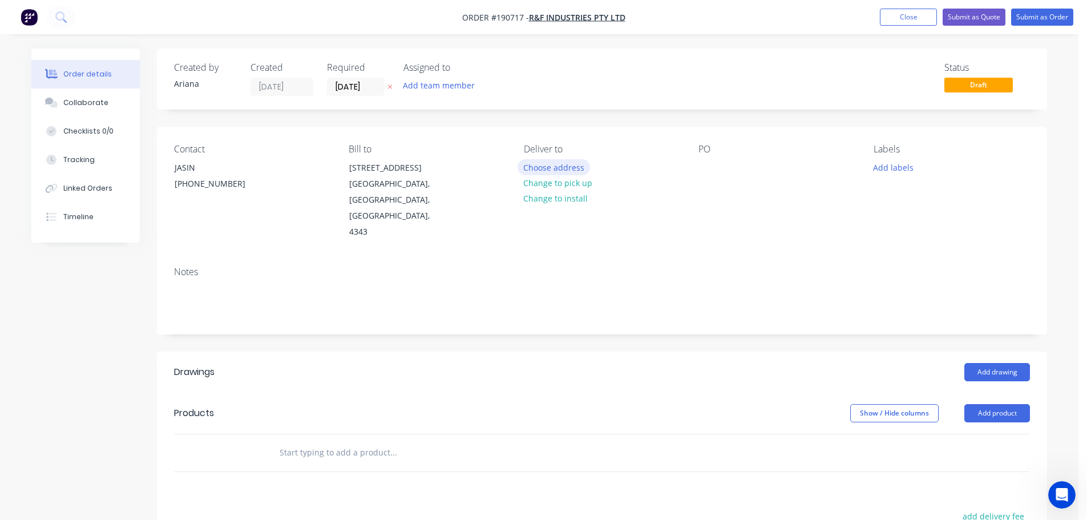
click at [560, 170] on button "Choose address" at bounding box center [553, 166] width 73 height 15
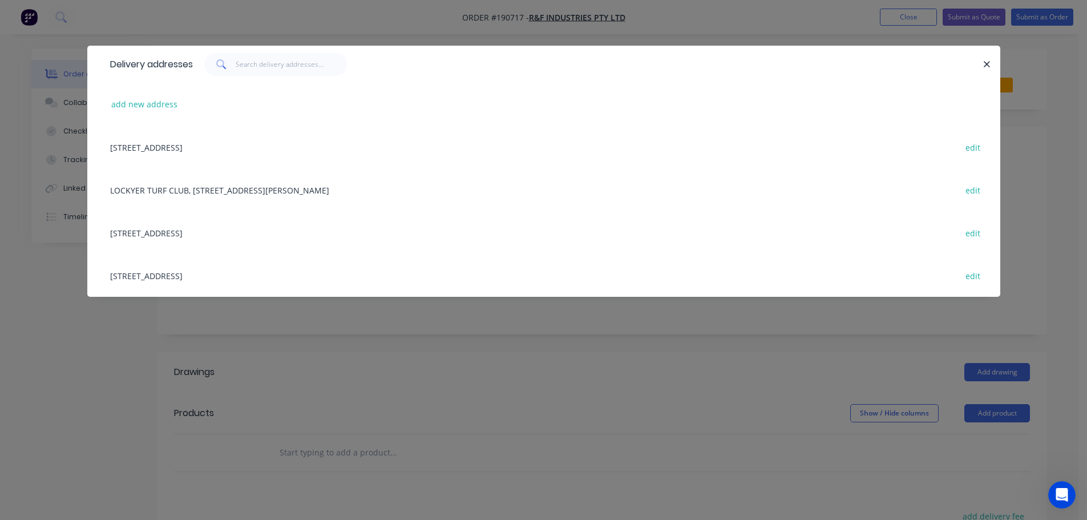
click at [229, 274] on div "[STREET_ADDRESS] edit" at bounding box center [543, 275] width 879 height 43
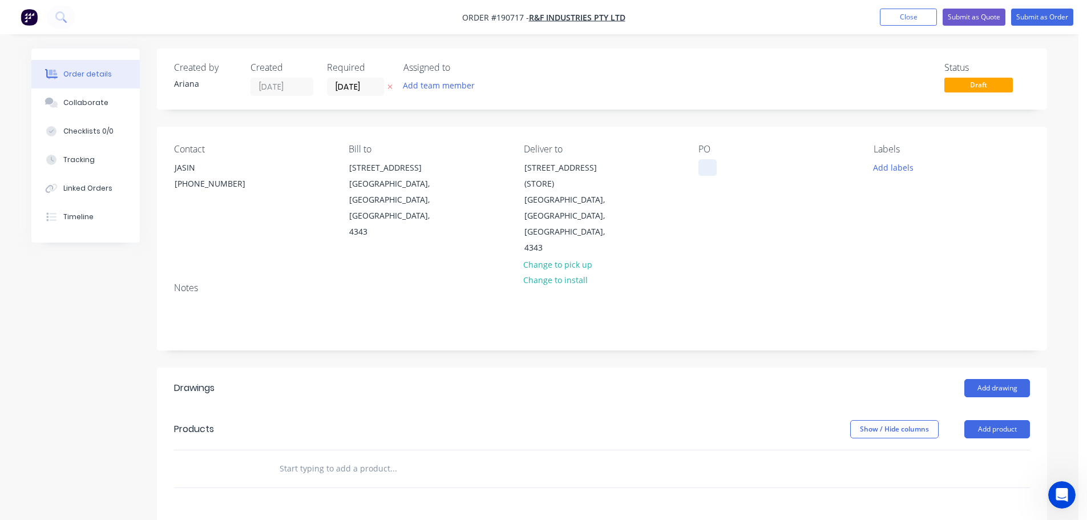
click at [708, 167] on div at bounding box center [707, 167] width 18 height 17
click at [873, 273] on div "Notes" at bounding box center [602, 311] width 890 height 76
click at [1009, 420] on button "Add product" at bounding box center [997, 429] width 66 height 18
click at [972, 450] on div "Product catalogue" at bounding box center [976, 458] width 88 height 17
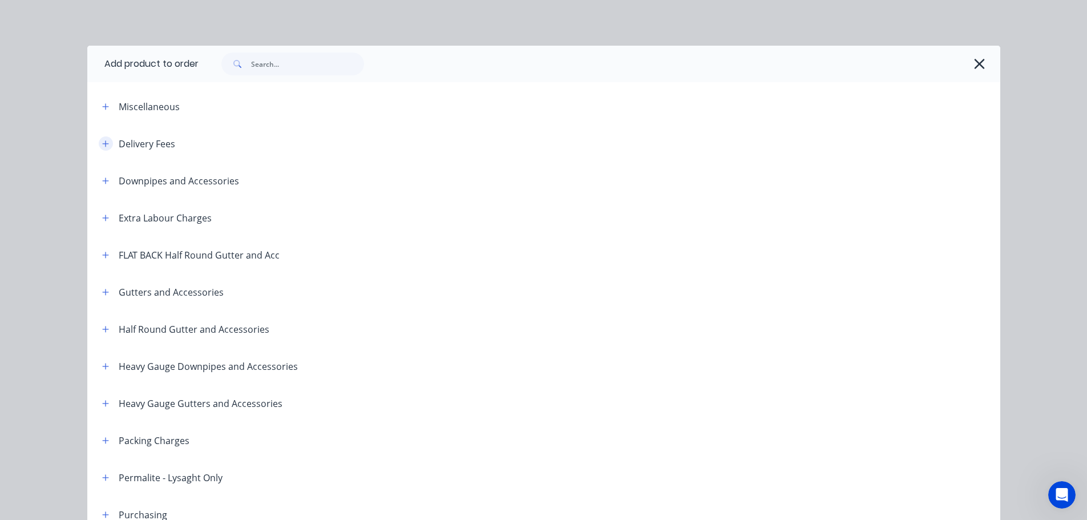
click at [102, 140] on icon "button" at bounding box center [105, 144] width 7 height 8
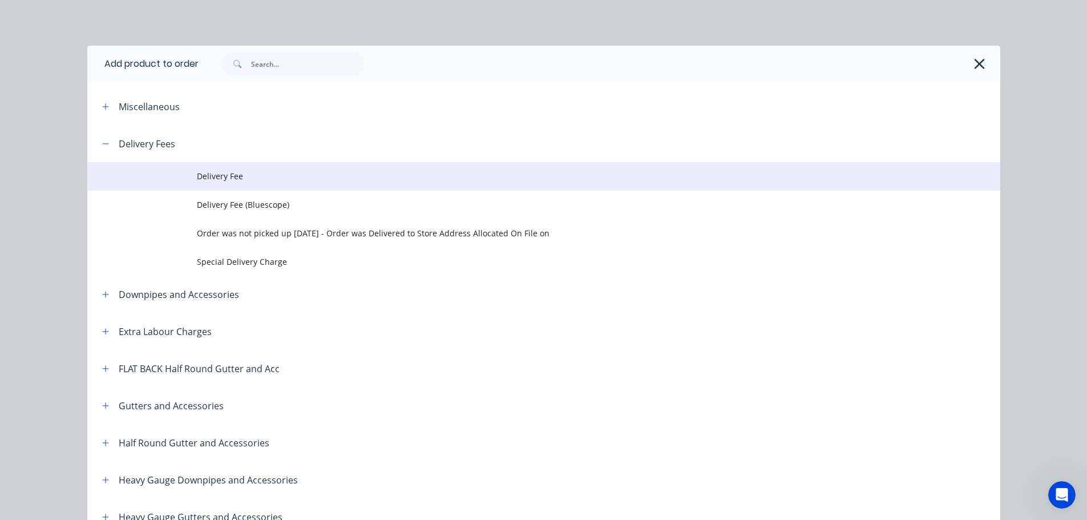
click at [250, 173] on span "Delivery Fee" at bounding box center [518, 176] width 642 height 12
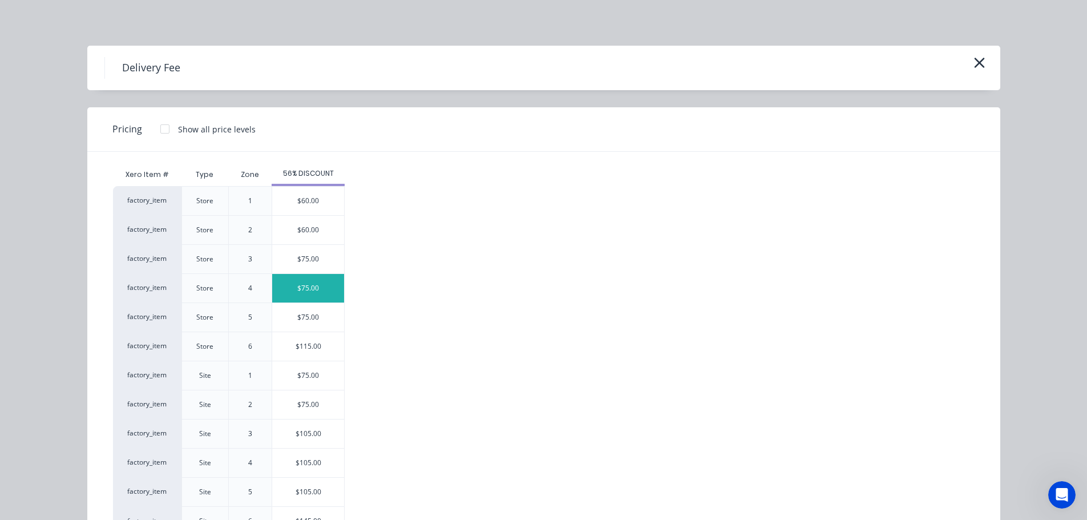
click at [301, 287] on div "$75.00" at bounding box center [308, 288] width 72 height 29
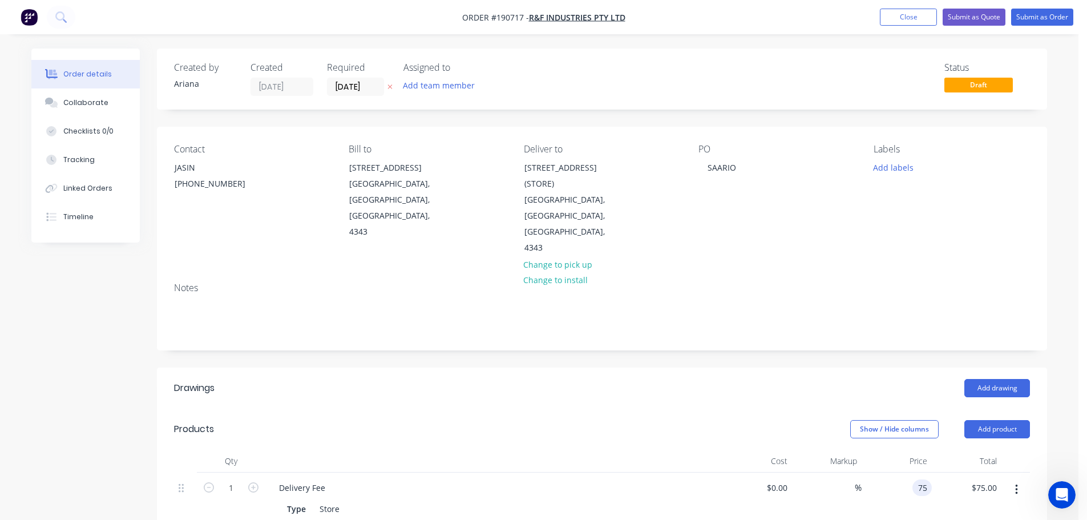
click at [925, 479] on input "75" at bounding box center [924, 487] width 15 height 17
type input "$50.00"
click at [902, 472] on div "$50.00 50" at bounding box center [896, 507] width 70 height 71
click at [1007, 379] on button "Add drawing" at bounding box center [997, 388] width 66 height 18
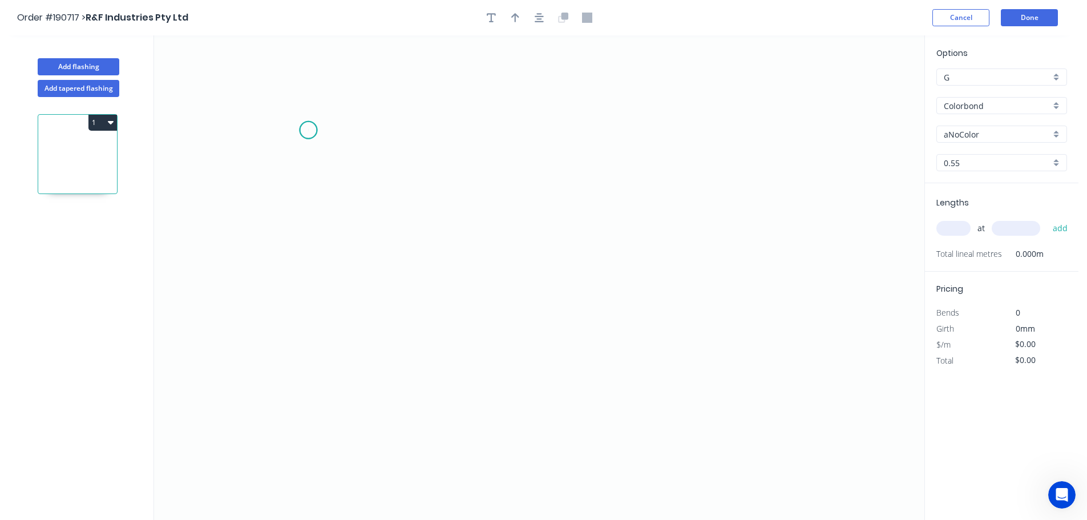
click at [308, 130] on icon "0" at bounding box center [539, 277] width 770 height 484
click at [306, 347] on icon "0" at bounding box center [539, 277] width 770 height 484
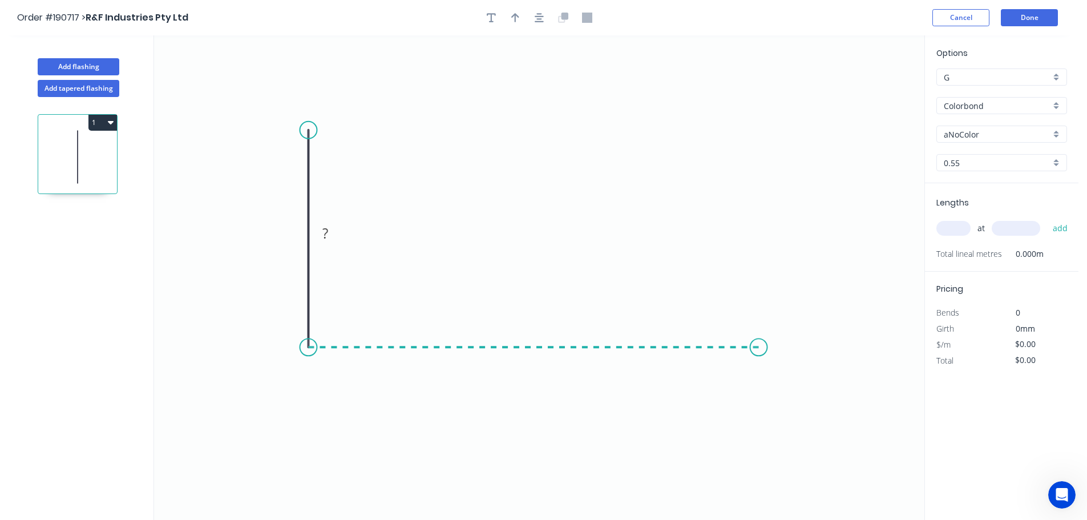
click at [759, 336] on icon "0 ?" at bounding box center [539, 277] width 770 height 484
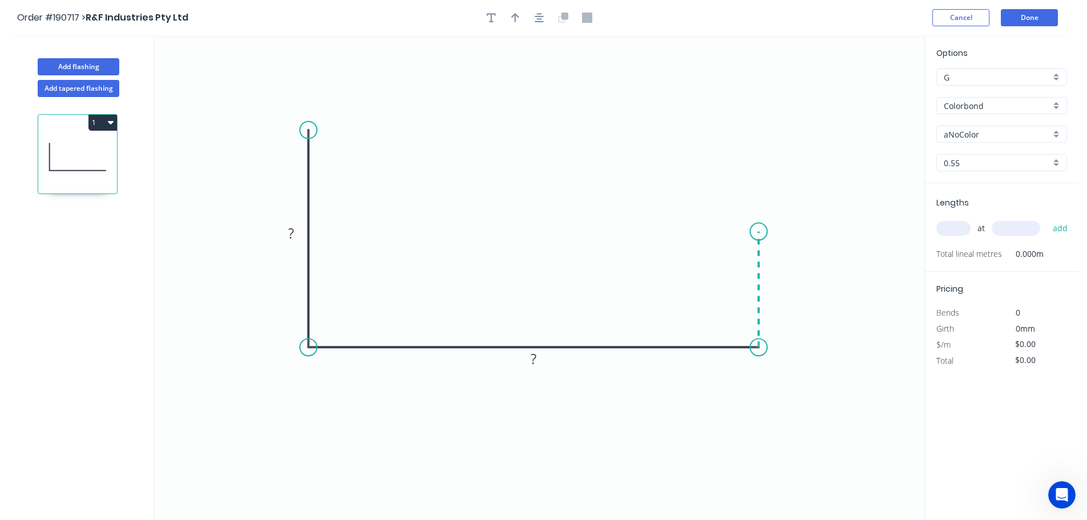
click at [752, 232] on icon "0 ? ?" at bounding box center [539, 277] width 770 height 484
click at [752, 232] on circle at bounding box center [758, 231] width 17 height 17
click at [296, 234] on rect at bounding box center [291, 234] width 23 height 16
click at [432, 216] on icon "0 90 193 40" at bounding box center [539, 277] width 770 height 484
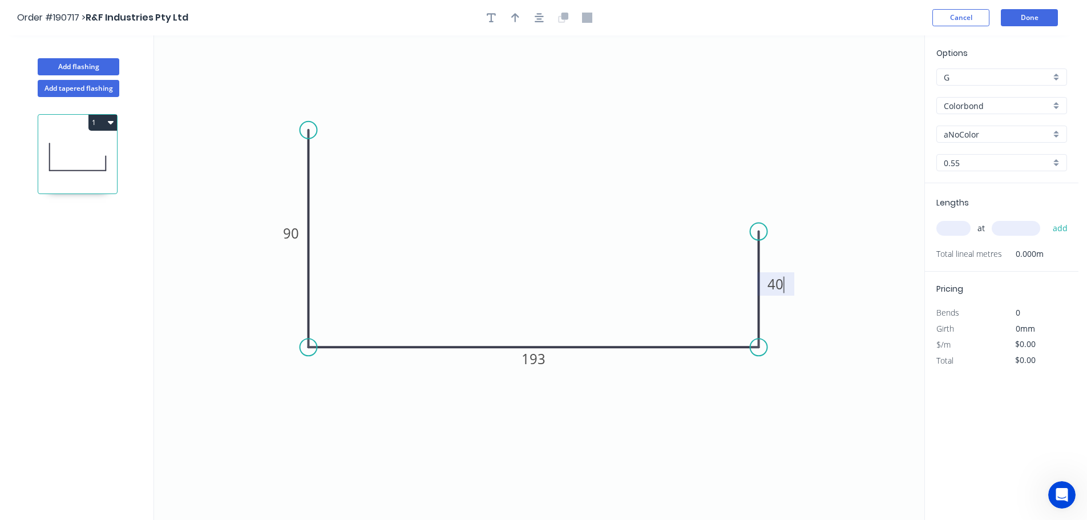
type input "$12.34"
click at [513, 17] on icon "button" at bounding box center [515, 18] width 8 height 10
drag, startPoint x: 866, startPoint y: 92, endPoint x: 403, endPoint y: 411, distance: 562.2
click at [412, 404] on icon at bounding box center [417, 385] width 10 height 37
click at [403, 411] on icon at bounding box center [403, 397] width 10 height 37
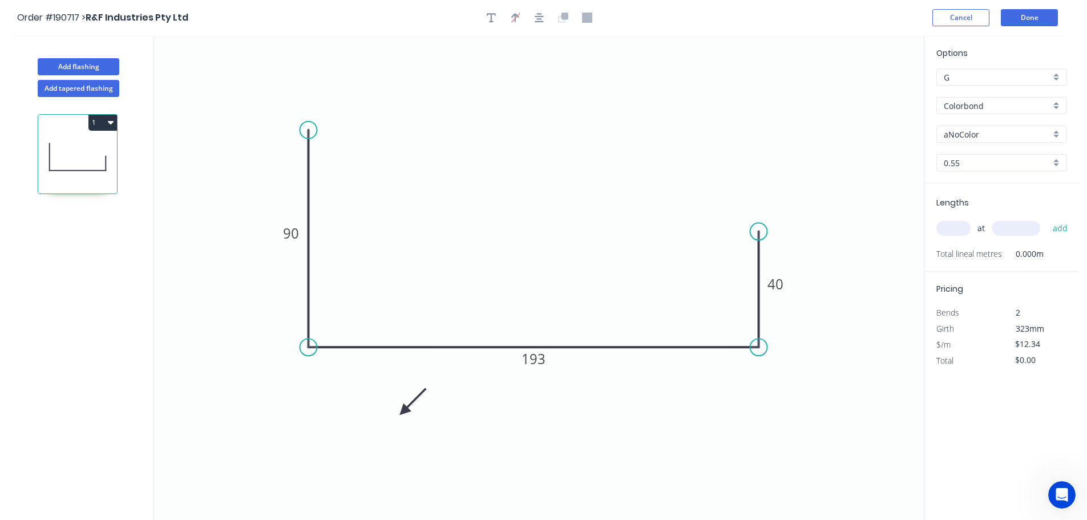
click at [403, 411] on icon at bounding box center [412, 401] width 33 height 33
click at [403, 411] on icon at bounding box center [416, 411] width 37 height 10
click at [403, 411] on icon at bounding box center [403, 424] width 10 height 37
drag, startPoint x: 403, startPoint y: 413, endPoint x: 483, endPoint y: 176, distance: 249.7
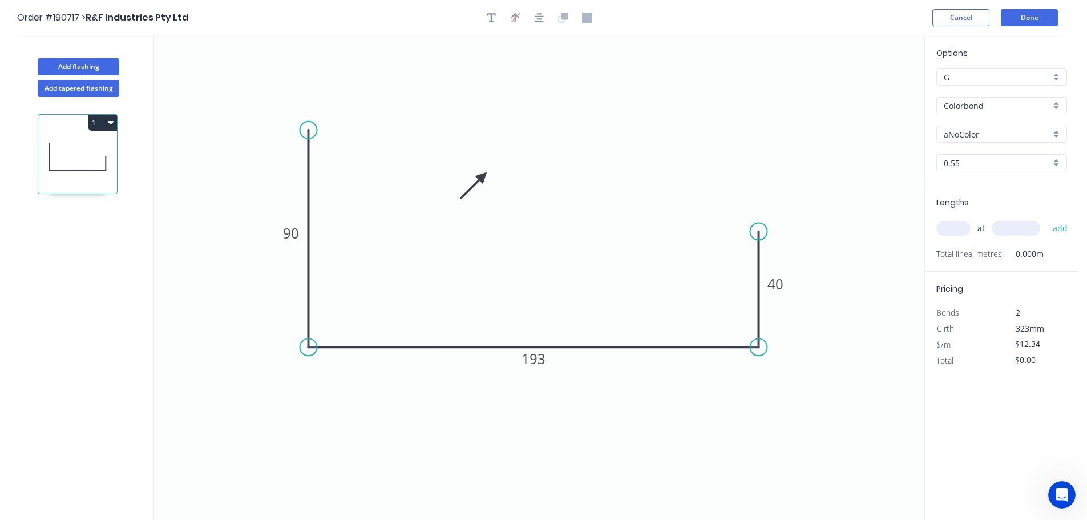
click at [483, 176] on icon at bounding box center [473, 185] width 33 height 33
click at [483, 176] on icon at bounding box center [473, 167] width 33 height 33
drag, startPoint x: 483, startPoint y: 176, endPoint x: 493, endPoint y: 178, distance: 10.4
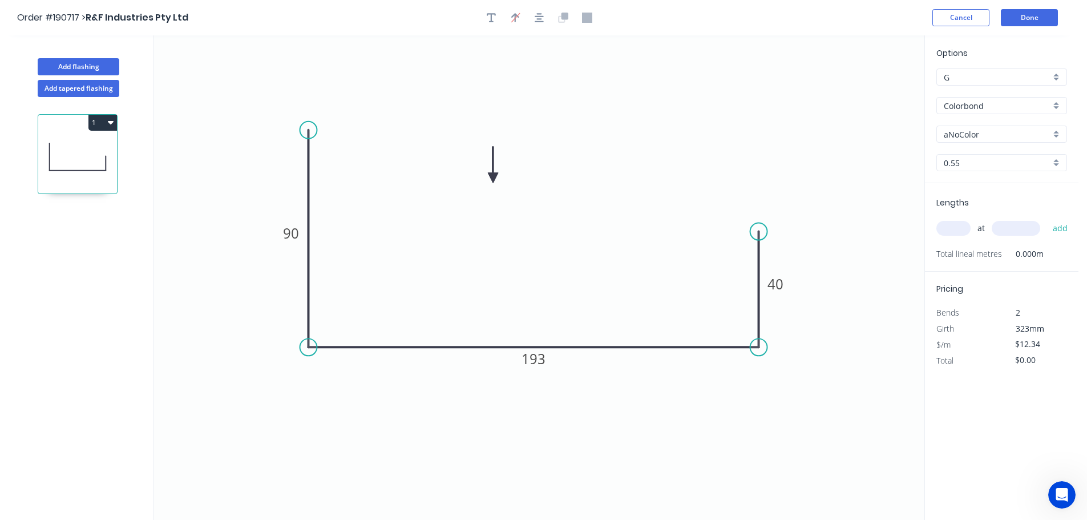
click at [493, 178] on icon at bounding box center [493, 165] width 10 height 37
click at [1057, 104] on div "Colorbond" at bounding box center [1001, 105] width 131 height 17
click at [991, 178] on div "Galvabond" at bounding box center [1001, 179] width 129 height 20
type input "Galvabond"
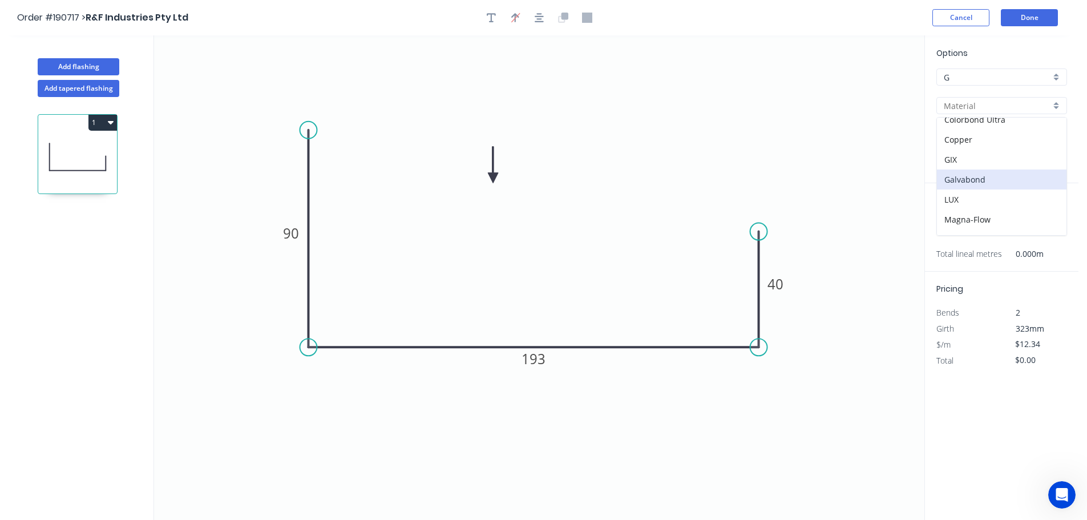
type input "Galvabond"
type input "$12.86"
click at [1057, 161] on div "0.55" at bounding box center [1001, 162] width 131 height 17
click at [968, 225] on div "1.0" at bounding box center [1001, 224] width 129 height 20
type input "1.0"
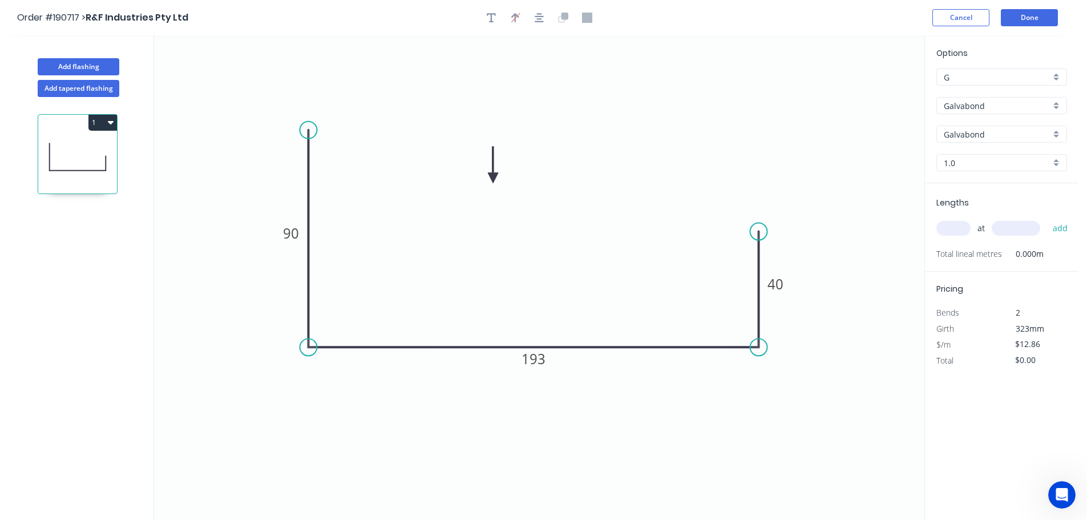
type input "$21.04"
click at [958, 227] on input "text" at bounding box center [953, 228] width 34 height 15
type input "2"
type input "2520"
click at [1047, 218] on button "add" at bounding box center [1060, 227] width 27 height 19
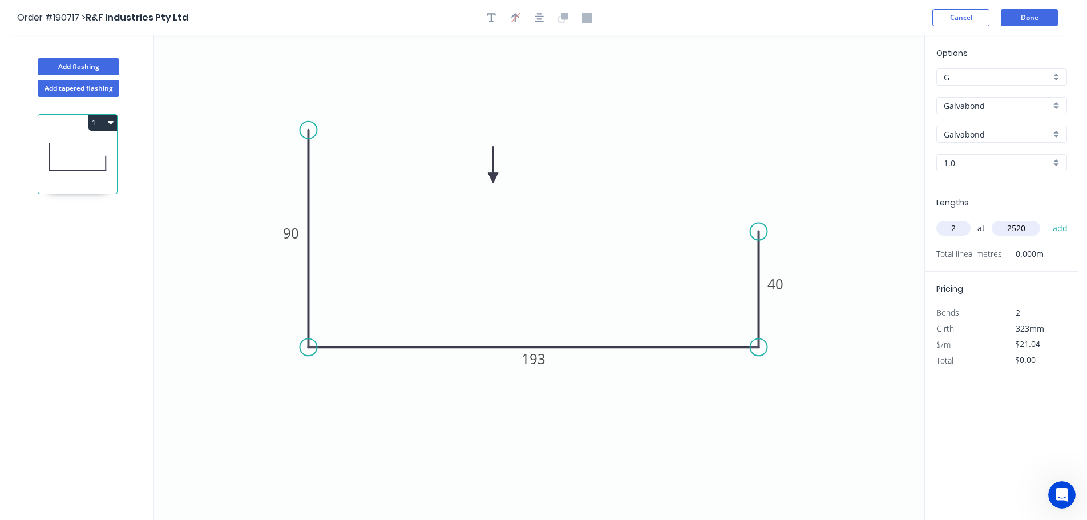
type input "$106.04"
type input "2"
type input "1210"
click at [1047, 218] on button "add" at bounding box center [1060, 227] width 27 height 19
type input "$156.96"
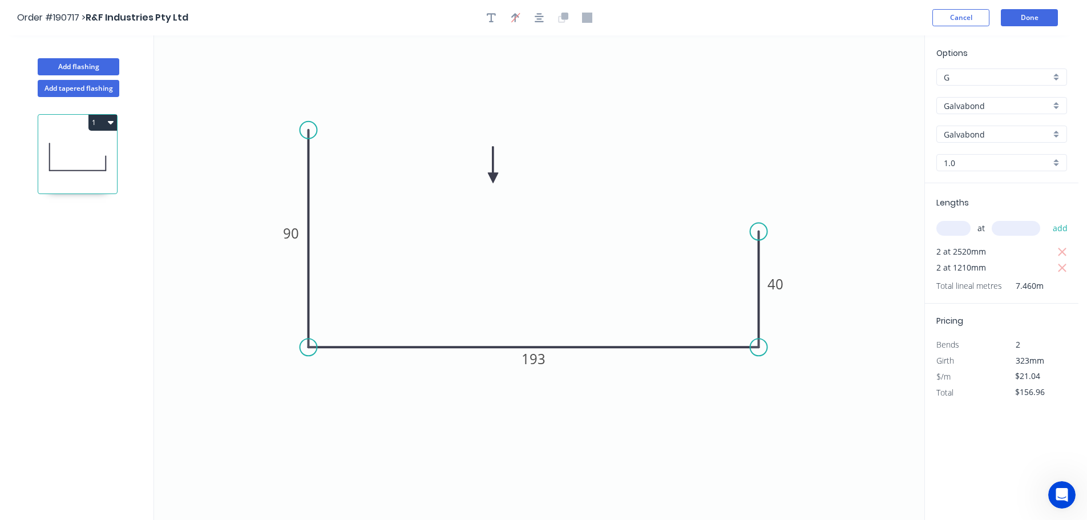
click at [714, 130] on icon "0 90 193 40" at bounding box center [539, 277] width 770 height 484
click at [1034, 17] on button "Done" at bounding box center [1029, 17] width 57 height 17
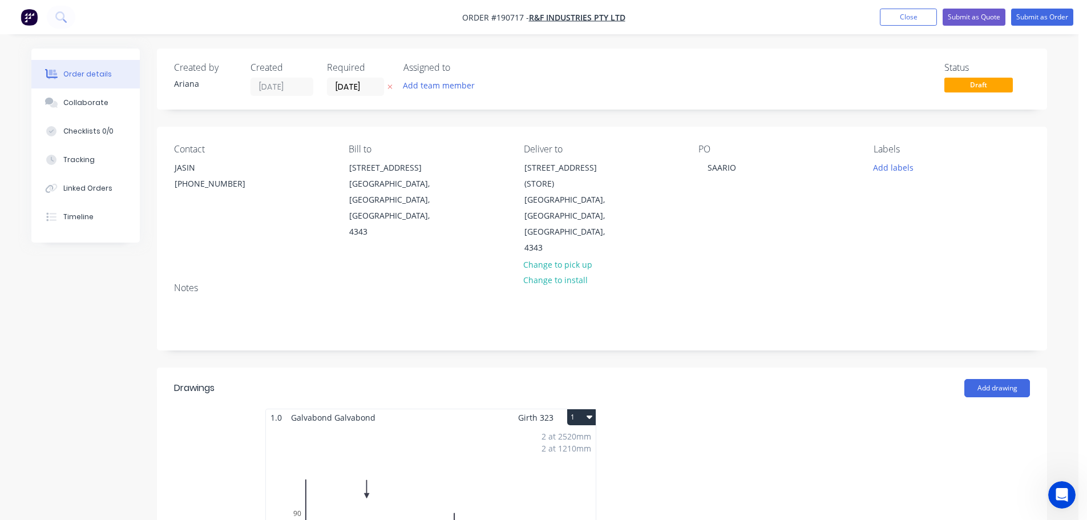
click at [586, 412] on icon "button" at bounding box center [589, 416] width 6 height 9
click at [564, 436] on div "Use larger box size" at bounding box center [541, 444] width 88 height 17
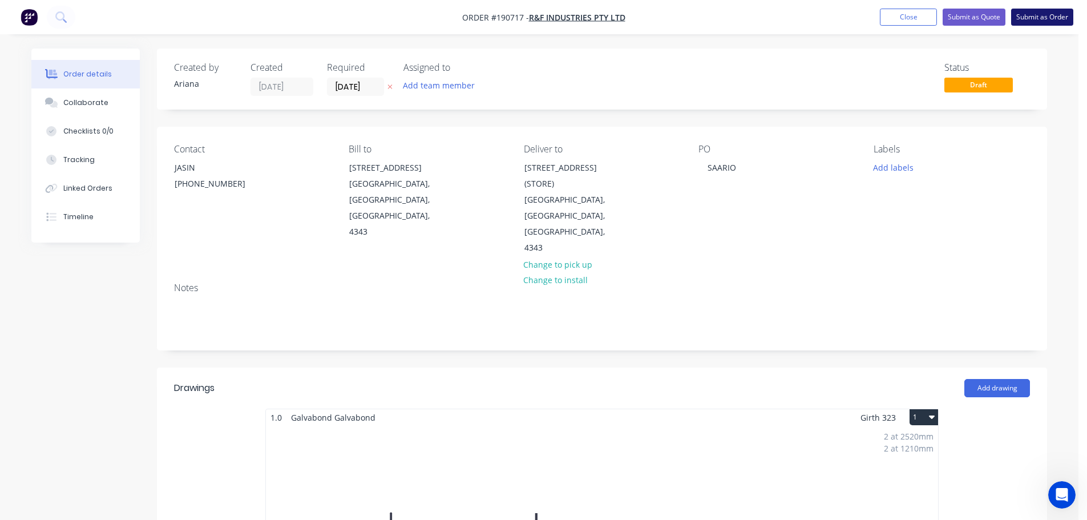
click at [1034, 17] on button "Submit as Order" at bounding box center [1042, 17] width 62 height 17
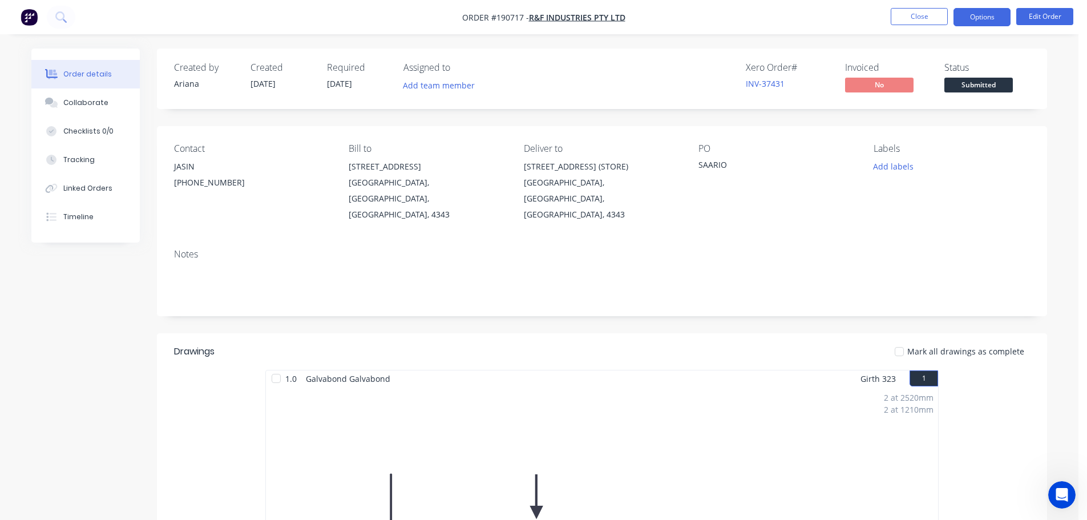
click at [989, 17] on button "Options" at bounding box center [981, 17] width 57 height 18
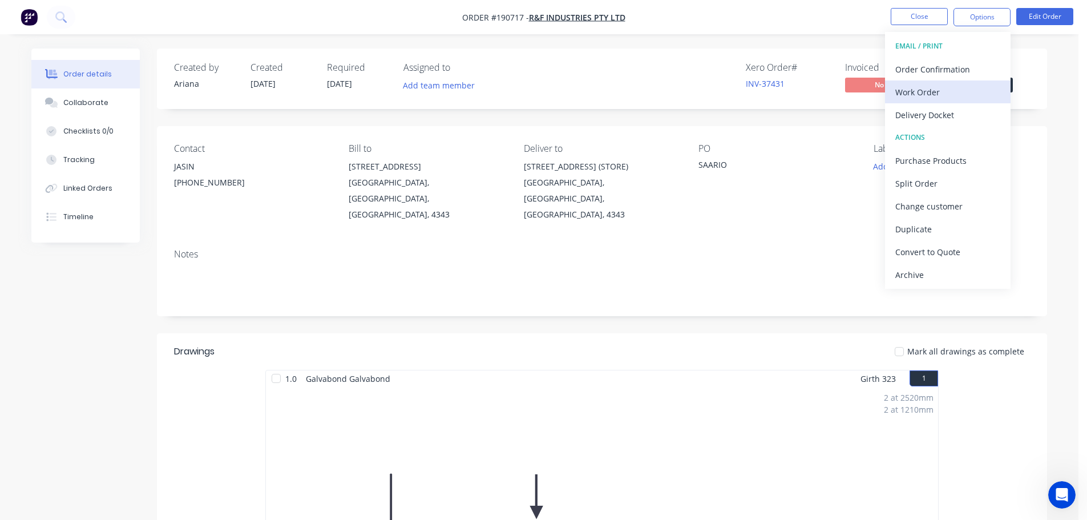
click at [952, 89] on div "Work Order" at bounding box center [947, 92] width 105 height 17
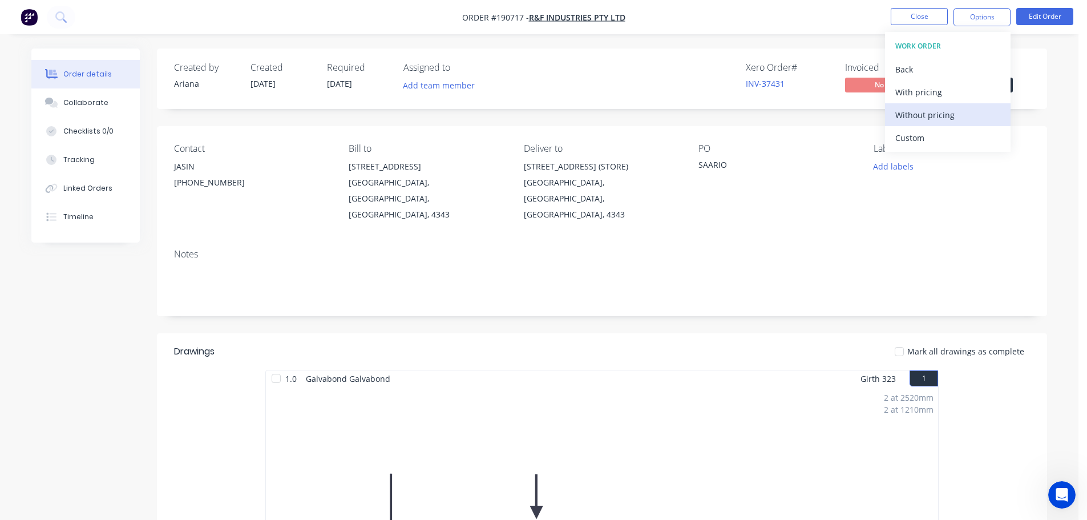
click at [931, 114] on div "Without pricing" at bounding box center [947, 115] width 105 height 17
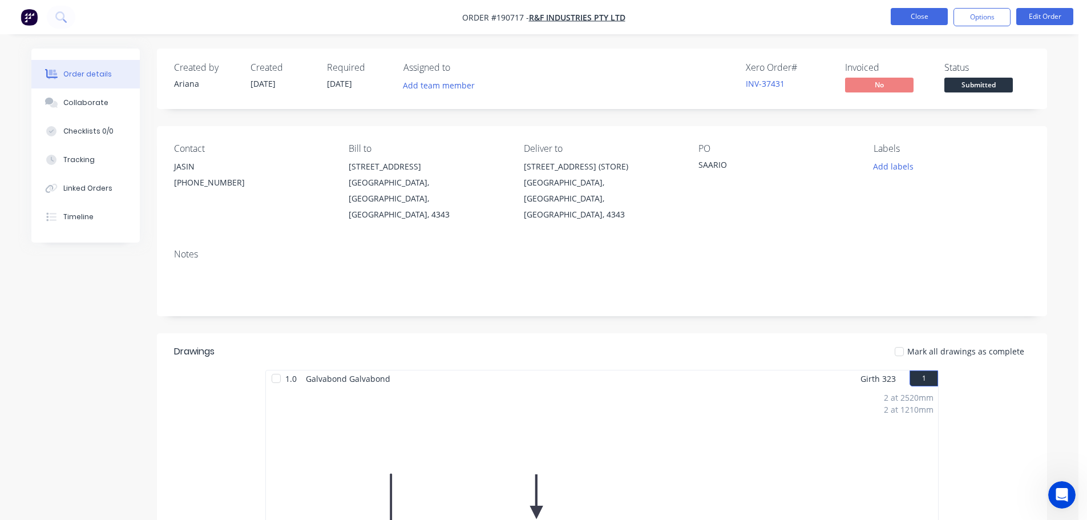
click at [922, 19] on button "Close" at bounding box center [919, 16] width 57 height 17
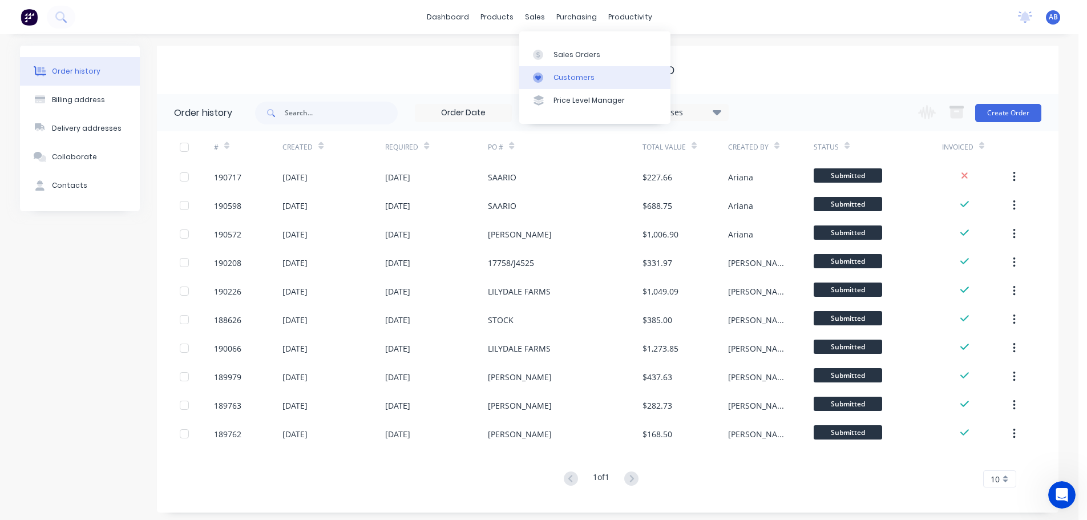
click at [576, 77] on div "Customers" at bounding box center [573, 77] width 41 height 10
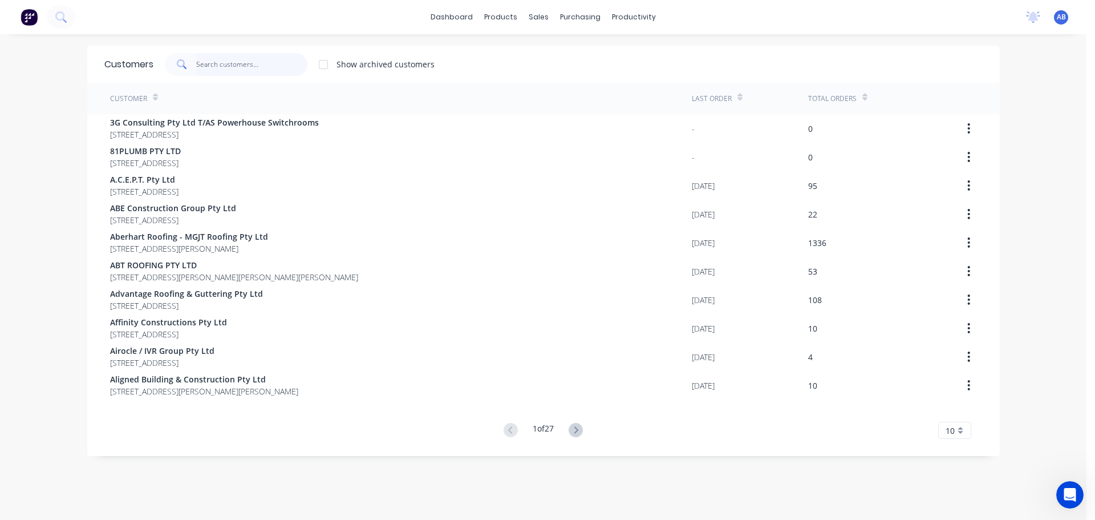
drag, startPoint x: 261, startPoint y: 69, endPoint x: 494, endPoint y: 79, distance: 233.5
click at [265, 68] on input "text" at bounding box center [251, 64] width 111 height 23
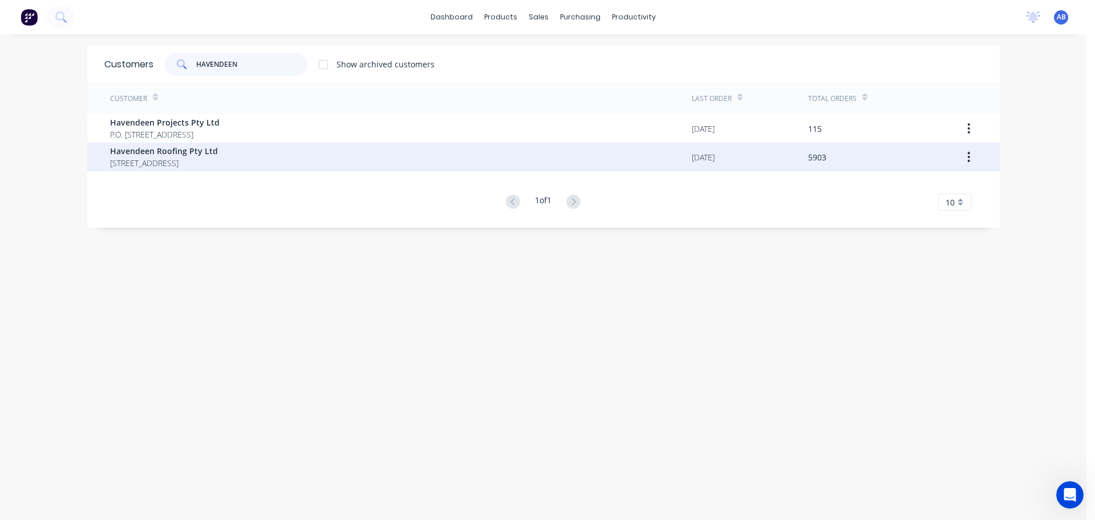
type input "HAVENDEEN"
click at [191, 156] on span "Havendeen Roofing Pty Ltd" at bounding box center [164, 151] width 108 height 12
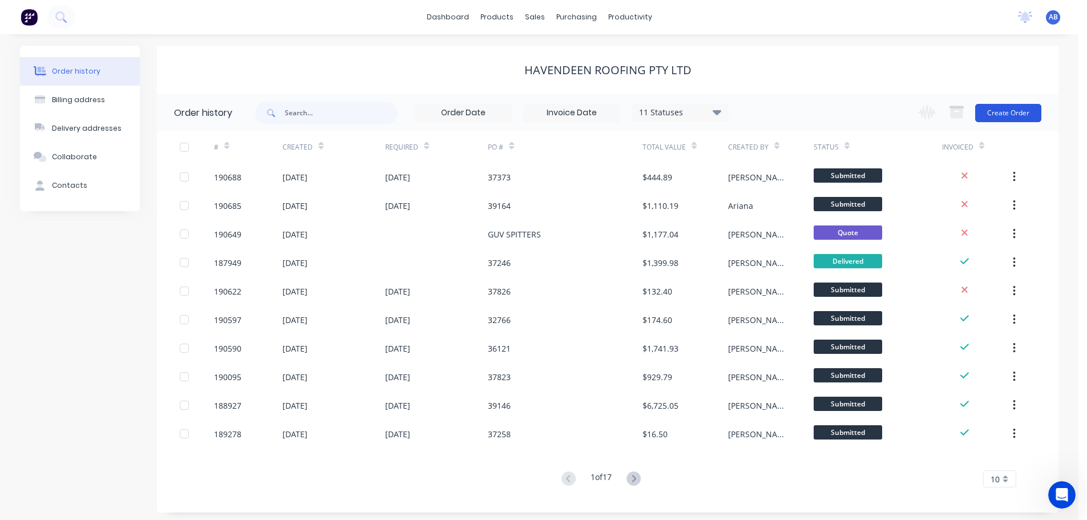
click at [1010, 114] on button "Create Order" at bounding box center [1008, 113] width 66 height 18
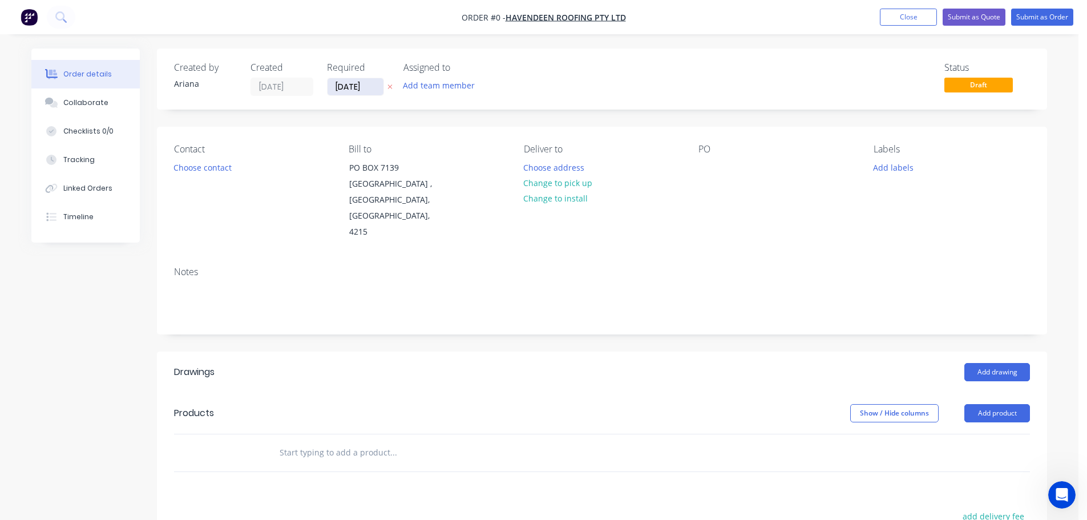
click at [347, 88] on input "[DATE]" at bounding box center [355, 86] width 56 height 17
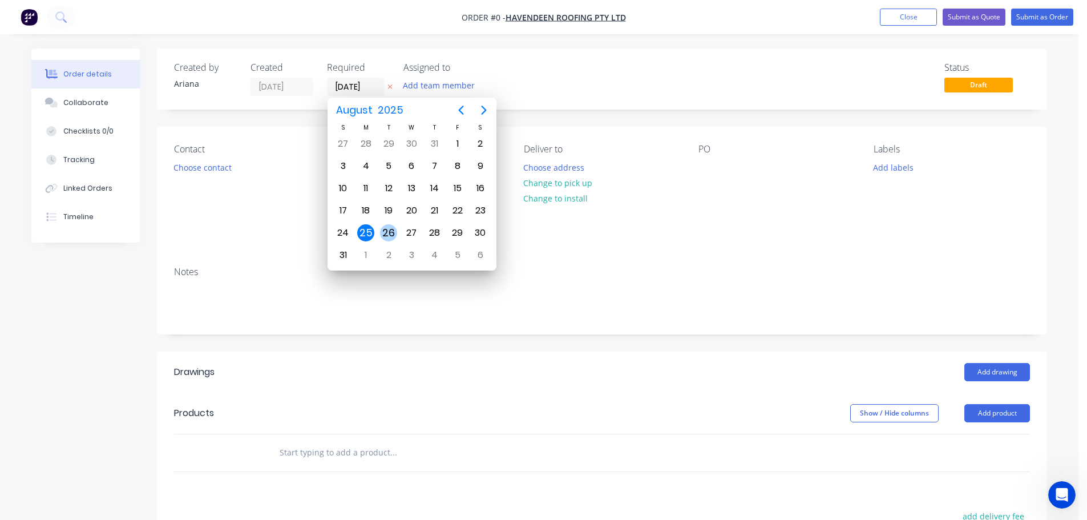
click at [387, 230] on div "26" at bounding box center [388, 232] width 17 height 17
type input "[DATE]"
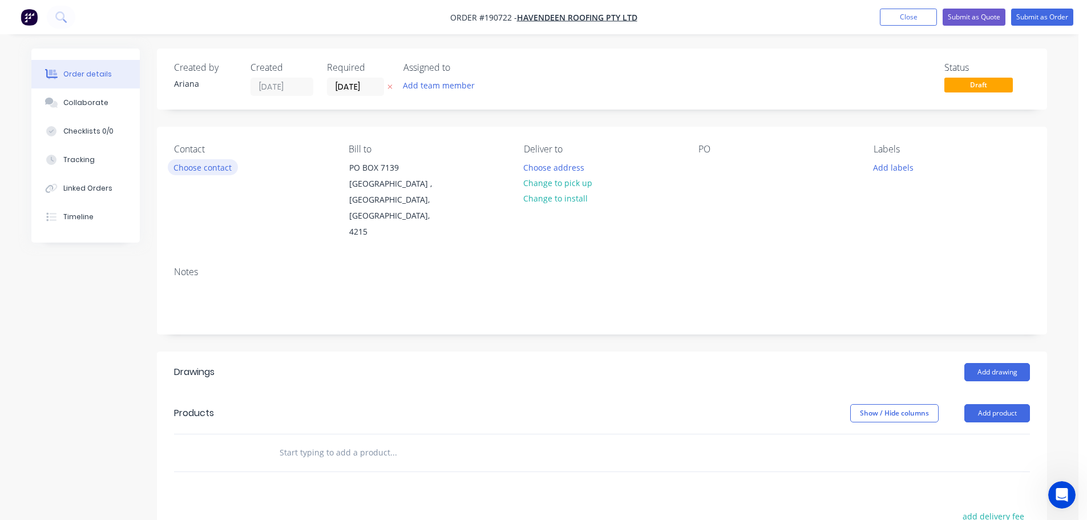
click at [210, 167] on button "Choose contact" at bounding box center [203, 166] width 70 height 15
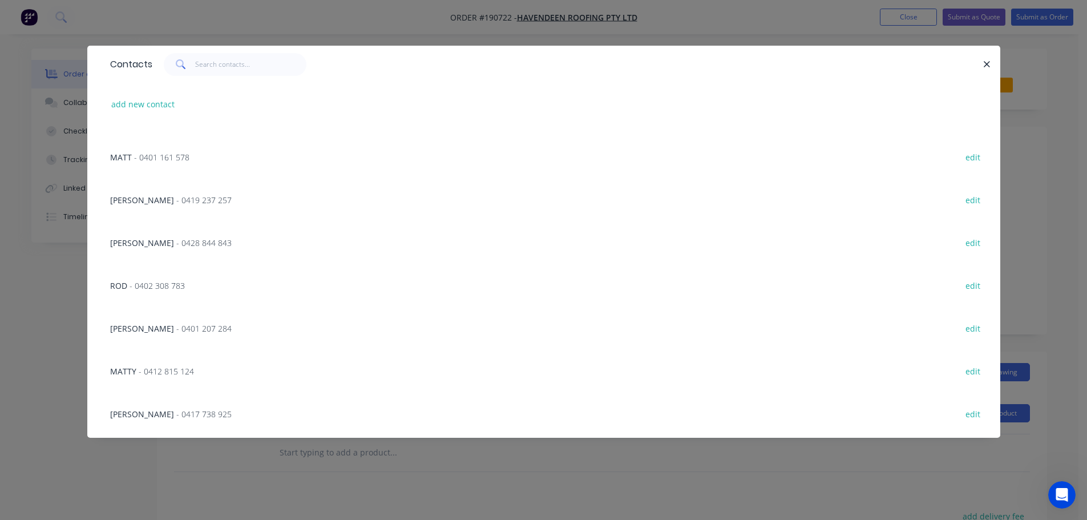
scroll to position [358, 0]
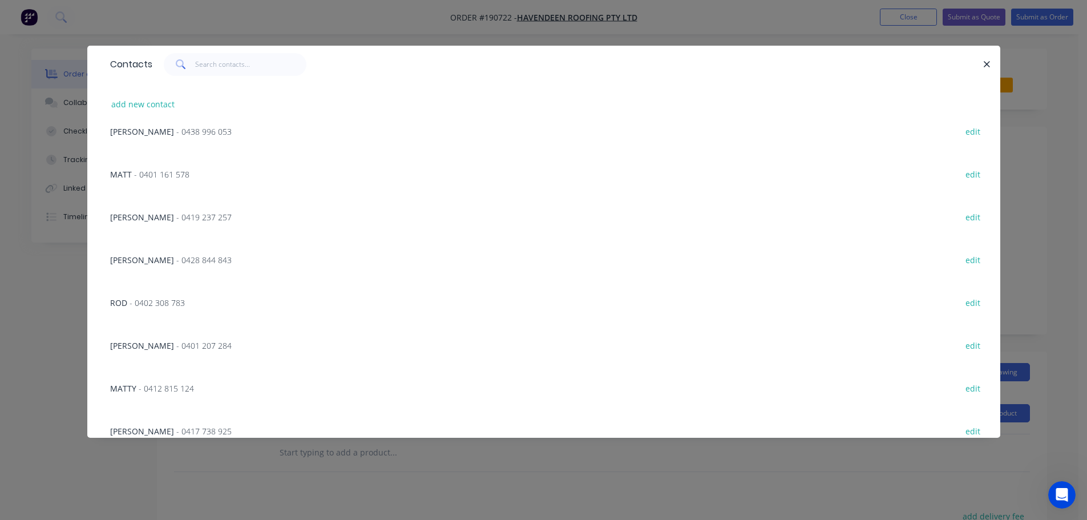
click at [155, 173] on span "- 0401 161 578" at bounding box center [161, 174] width 55 height 11
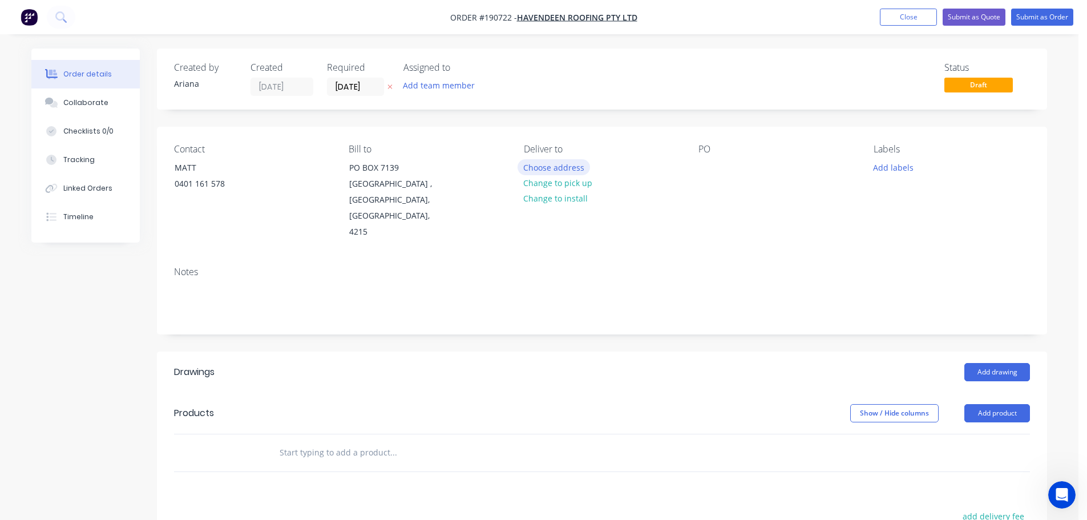
click at [548, 167] on button "Choose address" at bounding box center [553, 166] width 73 height 15
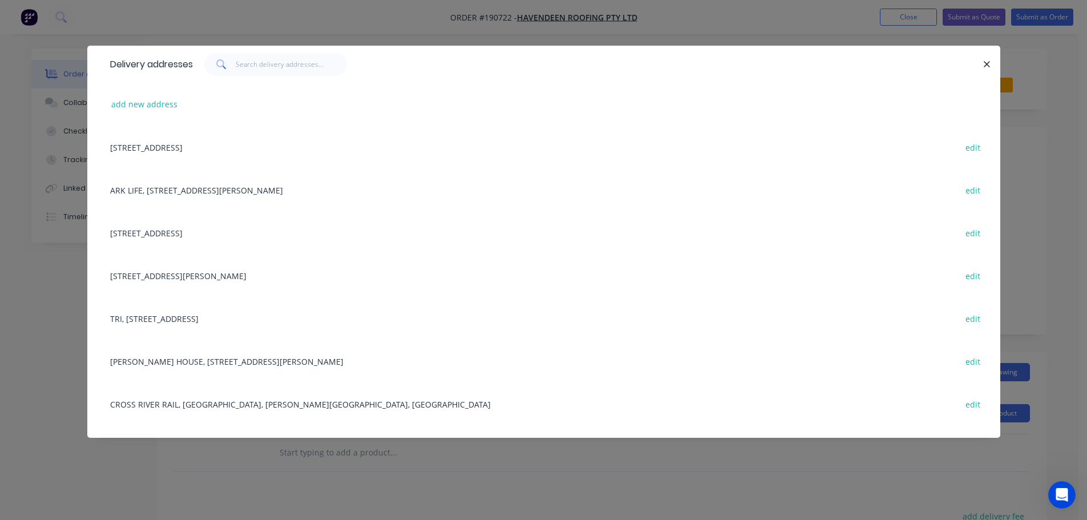
click at [224, 277] on div "[STREET_ADDRESS][PERSON_NAME] edit" at bounding box center [543, 275] width 879 height 43
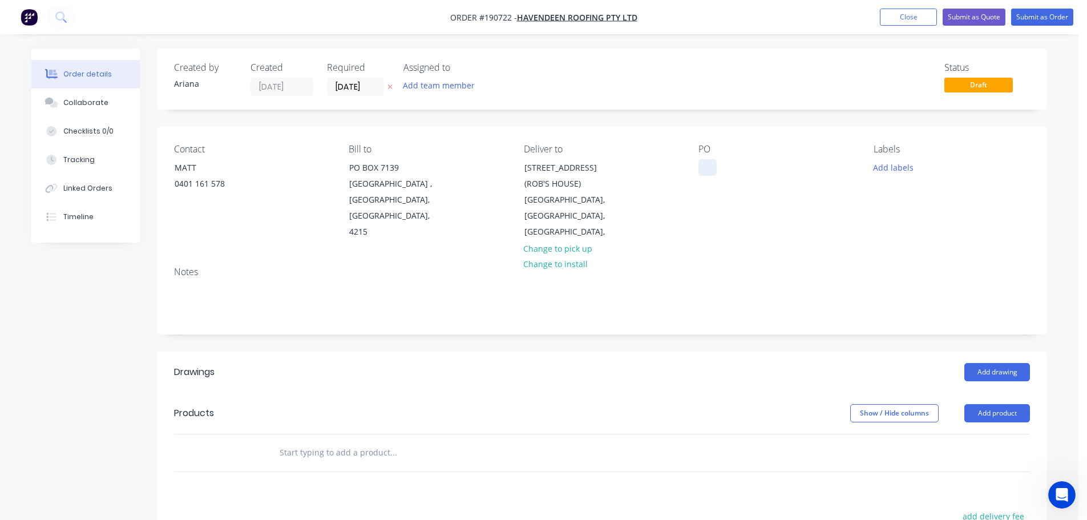
click at [708, 165] on div at bounding box center [707, 167] width 18 height 17
click at [863, 257] on div "Notes" at bounding box center [602, 295] width 890 height 76
click at [898, 167] on button "Add labels" at bounding box center [893, 166] width 52 height 15
click at [893, 286] on div at bounding box center [894, 288] width 23 height 23
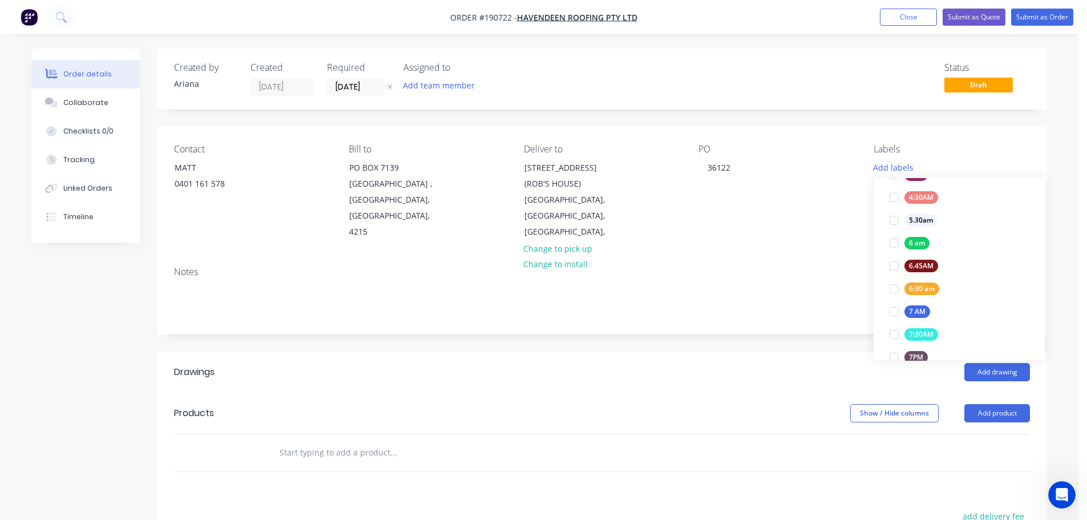
scroll to position [0, 0]
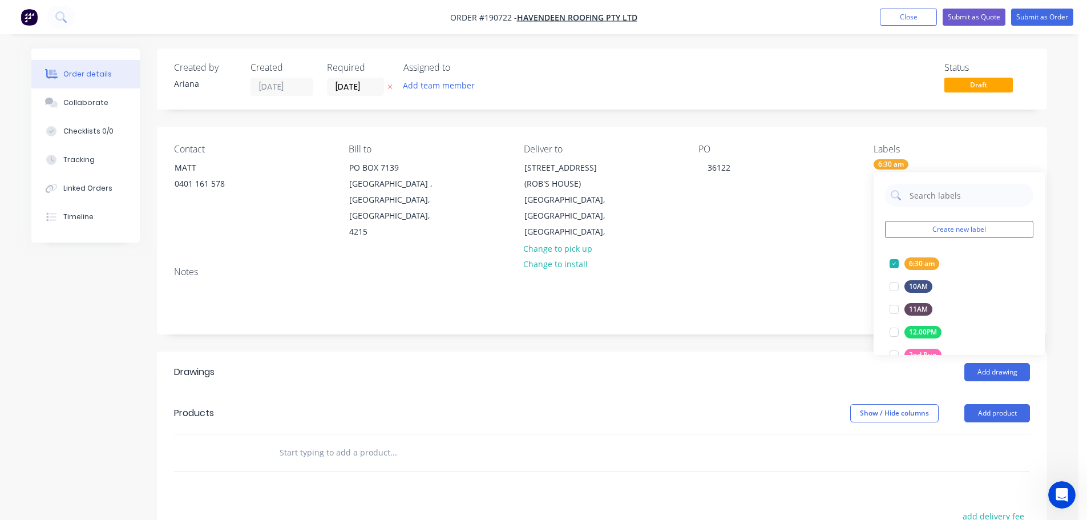
click at [815, 266] on div "Notes" at bounding box center [602, 271] width 856 height 11
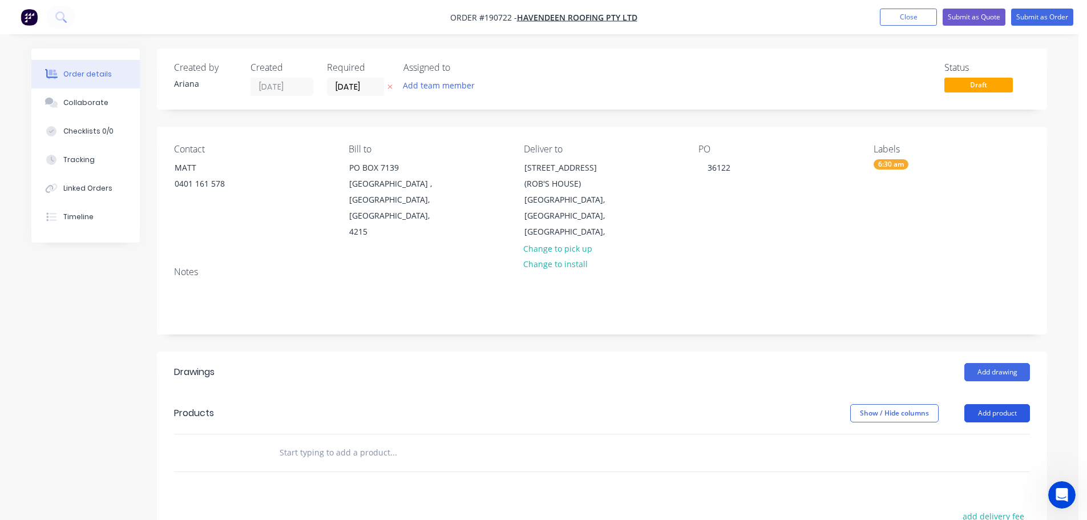
click at [990, 404] on button "Add product" at bounding box center [997, 413] width 66 height 18
click at [983, 434] on div "Product catalogue" at bounding box center [976, 442] width 88 height 17
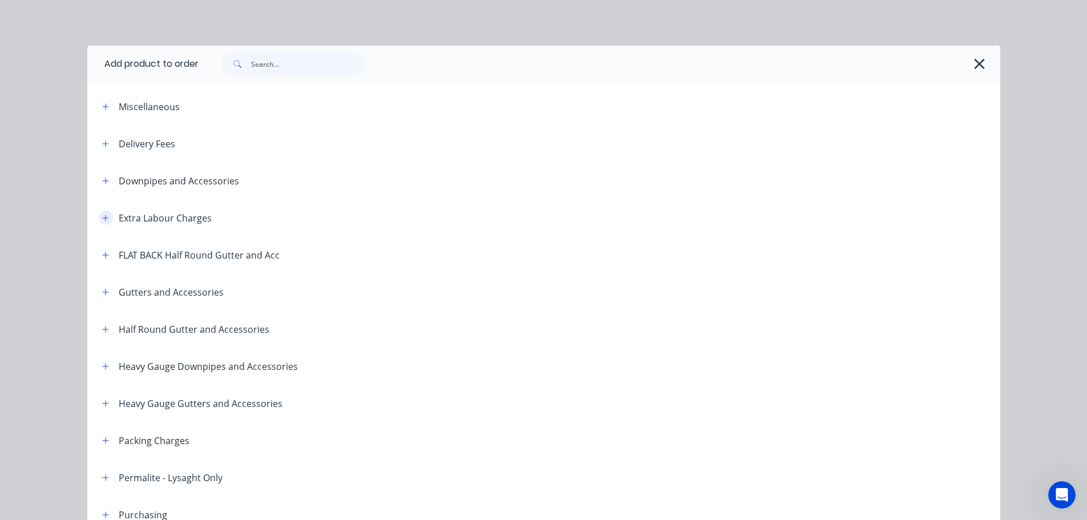
click at [102, 217] on icon "button" at bounding box center [105, 217] width 6 height 6
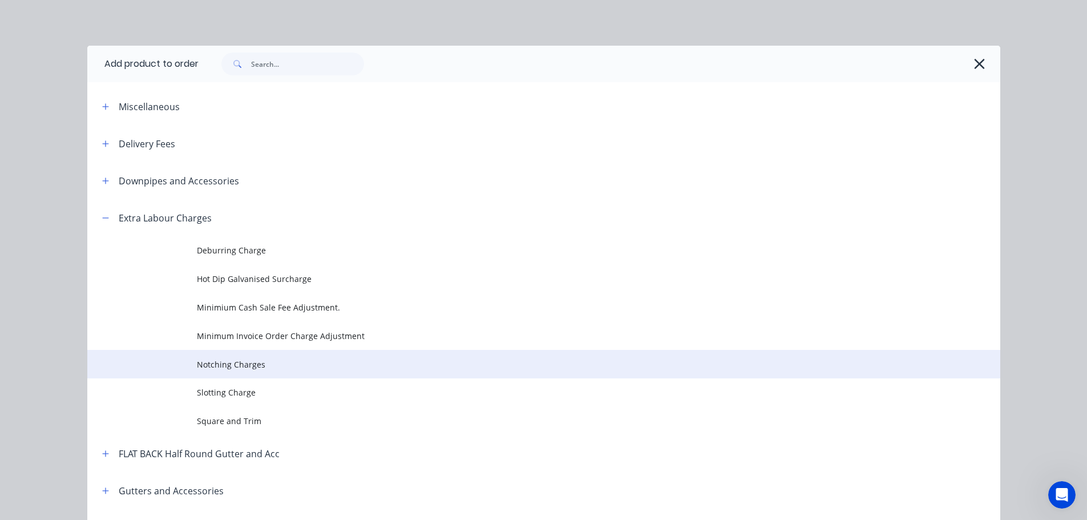
click at [253, 362] on span "Notching Charges" at bounding box center [518, 364] width 642 height 12
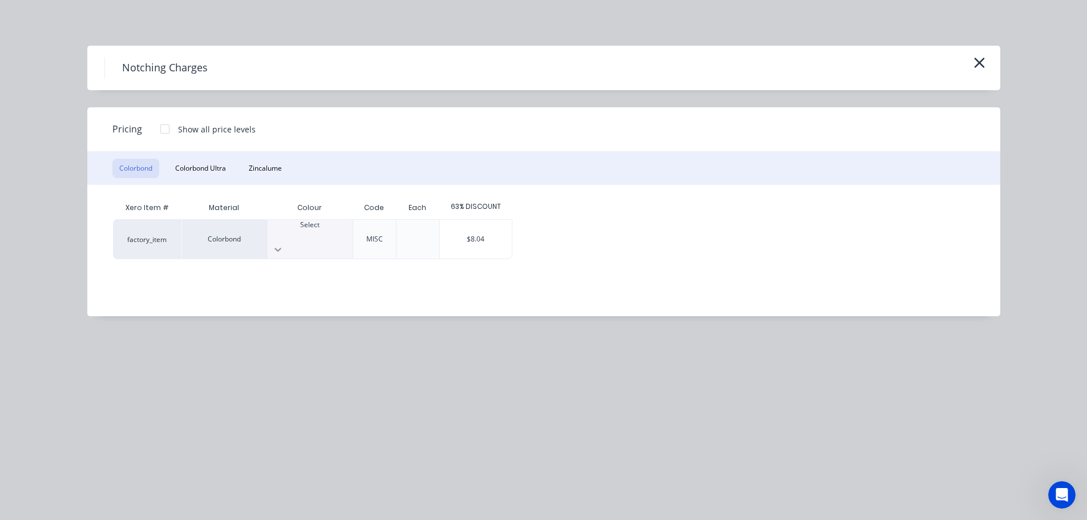
click at [284, 244] on icon at bounding box center [277, 249] width 11 height 11
click at [477, 234] on div "$8.04" at bounding box center [476, 239] width 72 height 39
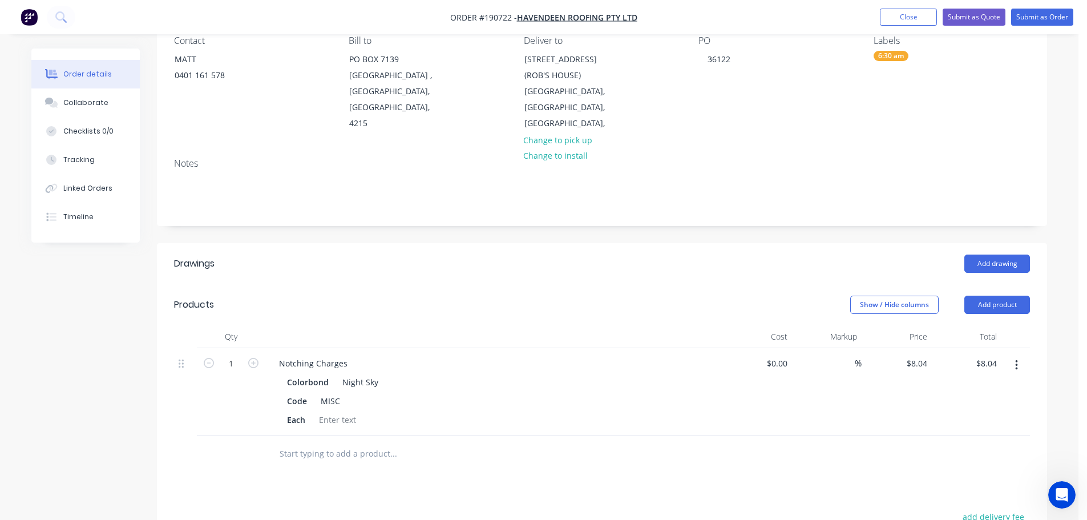
scroll to position [133, 0]
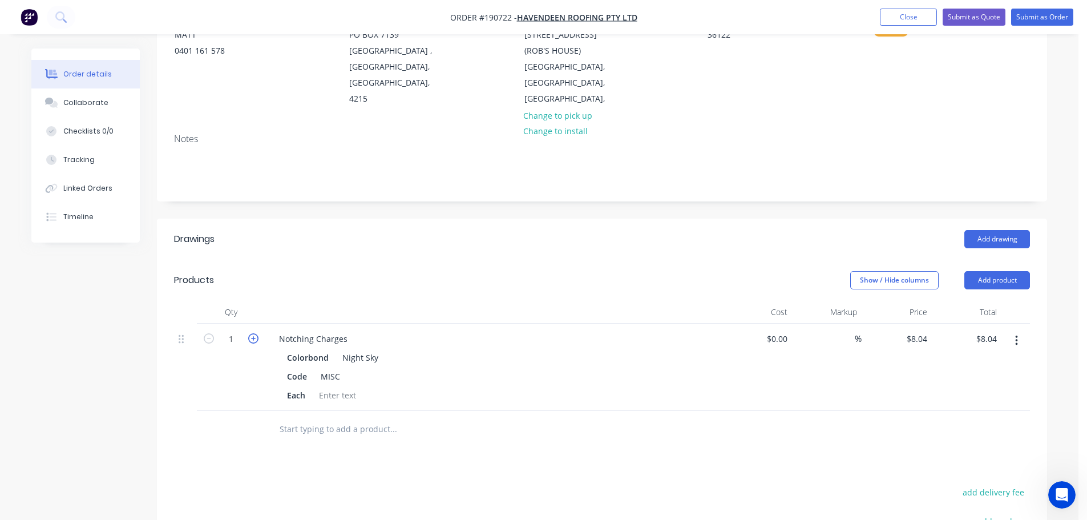
click at [251, 333] on icon "button" at bounding box center [253, 338] width 10 height 10
type input "2"
type input "$16.08"
click at [251, 333] on icon "button" at bounding box center [253, 338] width 10 height 10
type input "3"
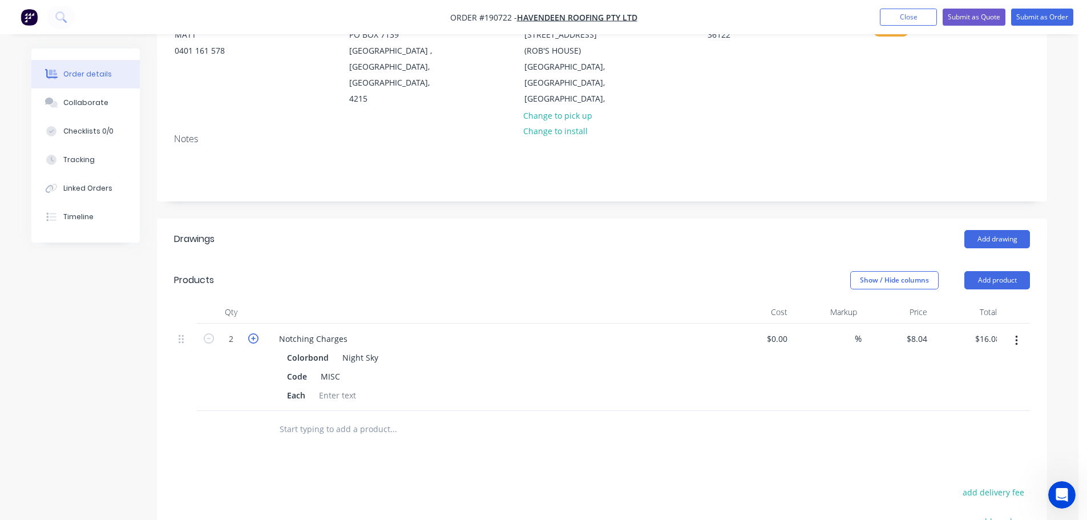
type input "$24.12"
click at [252, 333] on icon "button" at bounding box center [253, 338] width 10 height 10
type input "4"
type input "$32.16"
click at [252, 333] on icon "button" at bounding box center [253, 338] width 10 height 10
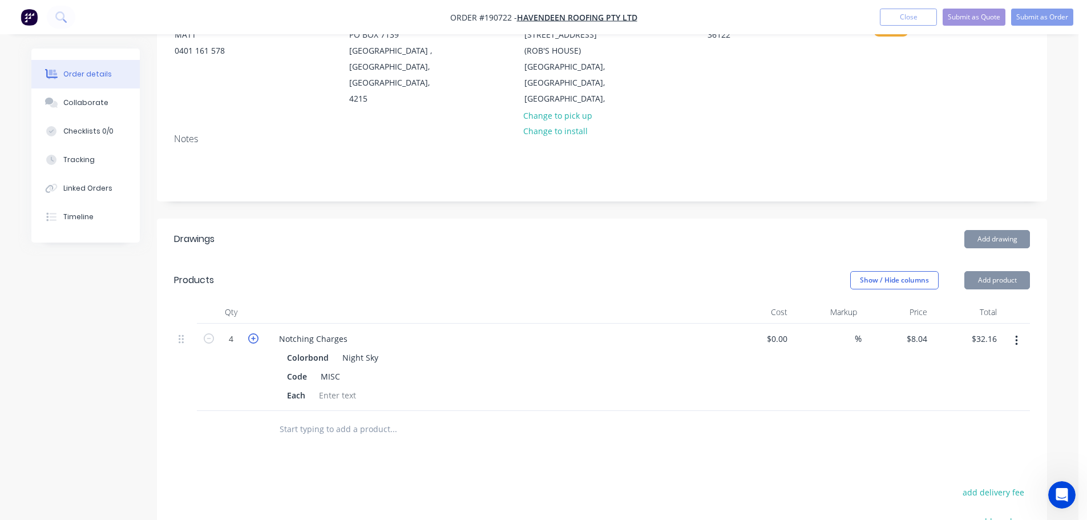
type input "5"
type input "$40.20"
click at [252, 333] on icon "button" at bounding box center [253, 338] width 10 height 10
type input "6"
type input "$48.24"
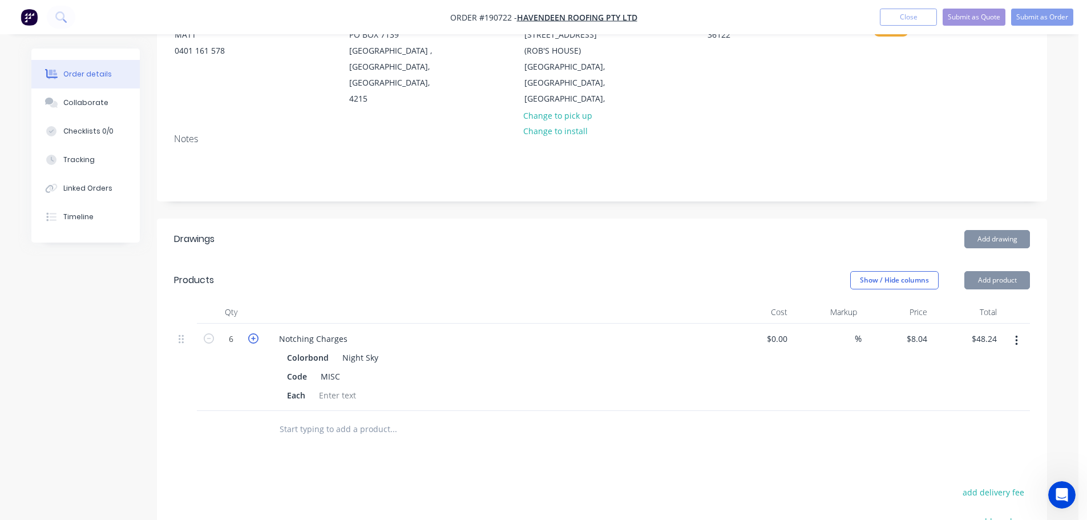
click at [252, 333] on icon "button" at bounding box center [253, 338] width 10 height 10
type input "7"
type input "$56.28"
click at [252, 333] on icon "button" at bounding box center [253, 338] width 10 height 10
type input "8"
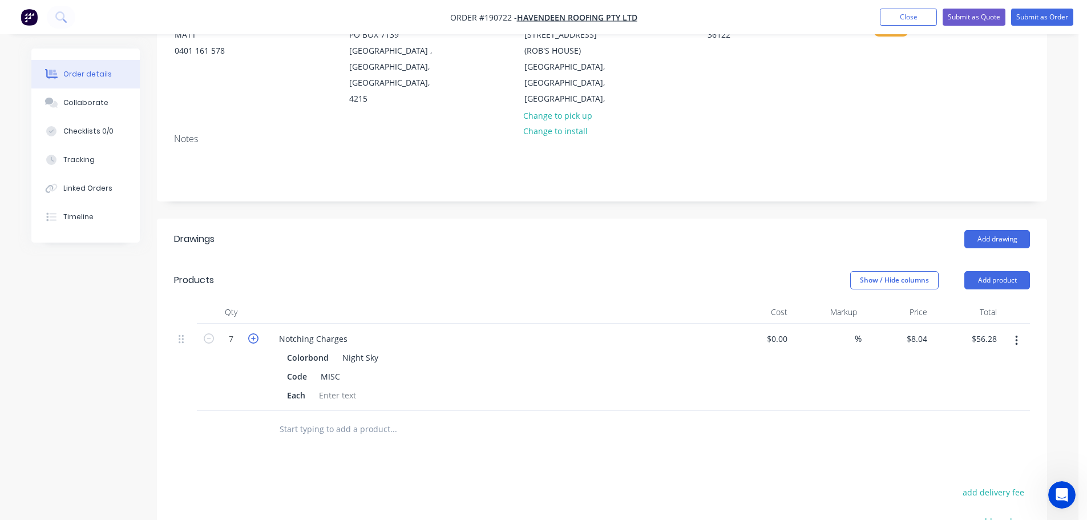
type input "$64.32"
click at [252, 333] on icon "button" at bounding box center [253, 338] width 10 height 10
type input "9"
type input "$72.36"
click at [252, 333] on icon "button" at bounding box center [253, 338] width 10 height 10
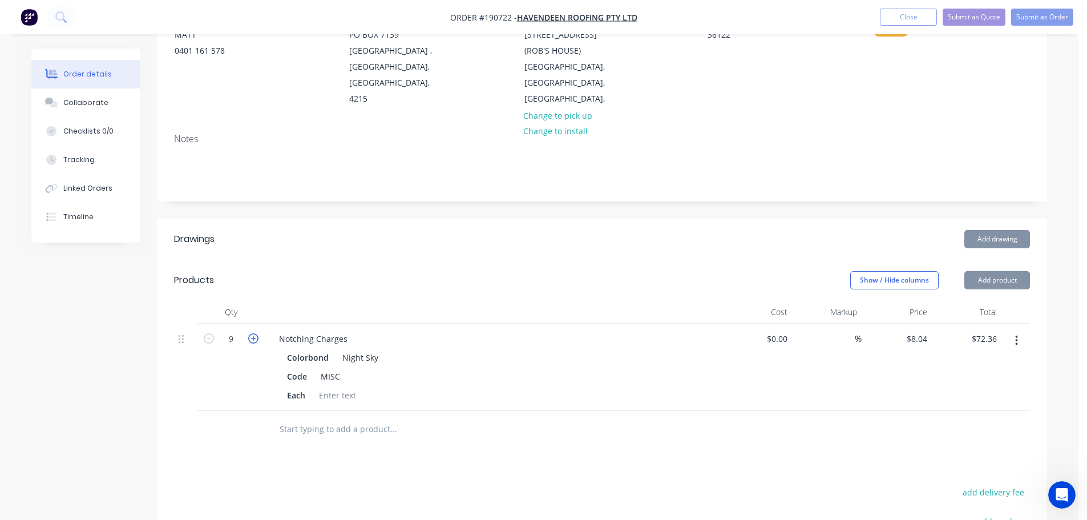
type input "10"
type input "$80.40"
click at [252, 333] on icon "button" at bounding box center [253, 338] width 10 height 10
type input "11"
type input "$88.44"
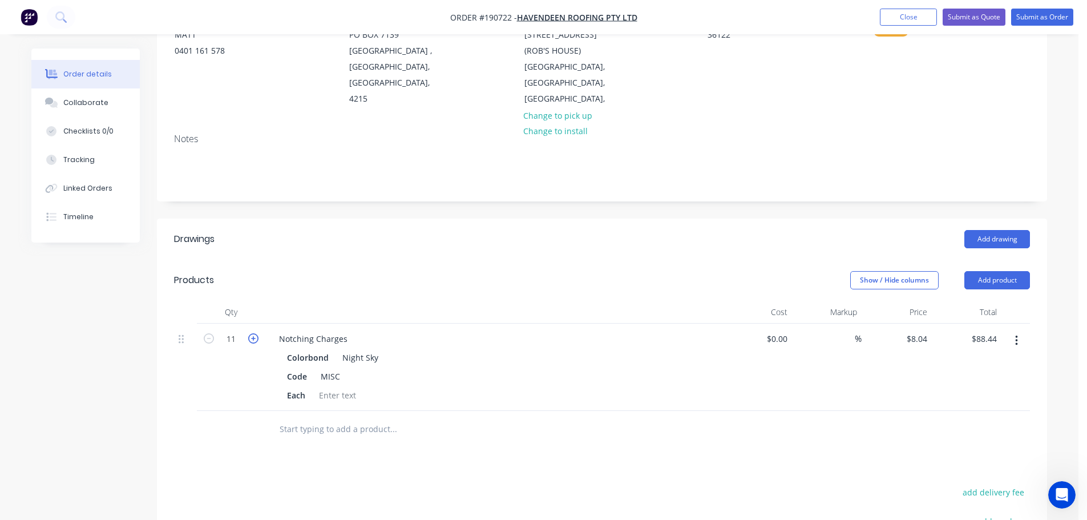
click at [252, 333] on icon "button" at bounding box center [253, 338] width 10 height 10
type input "12"
type input "$96.48"
click at [252, 333] on icon "button" at bounding box center [253, 338] width 10 height 10
type input "13"
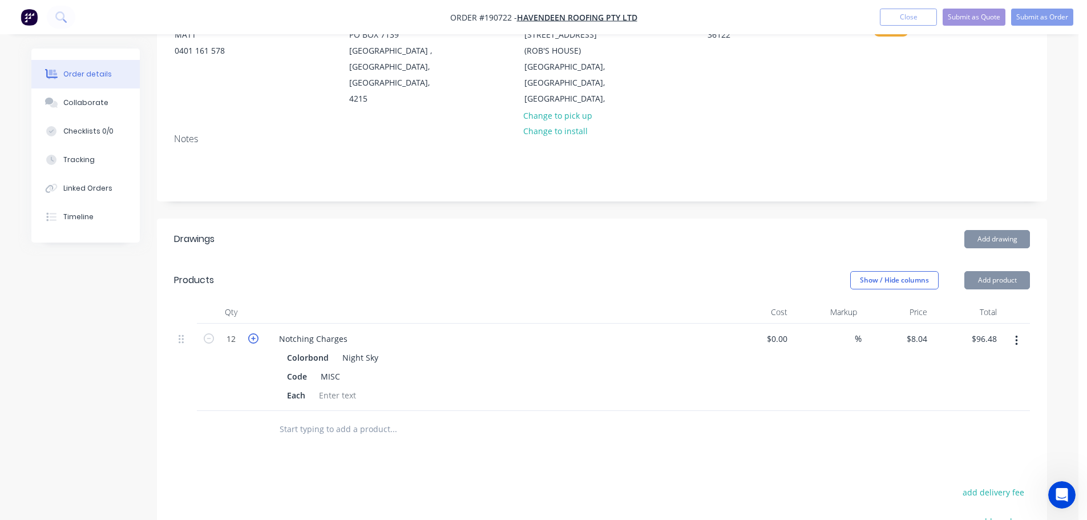
type input "$104.52"
click at [252, 333] on icon "button" at bounding box center [253, 338] width 10 height 10
type input "14"
type input "$112.56"
click at [252, 333] on icon "button" at bounding box center [253, 338] width 10 height 10
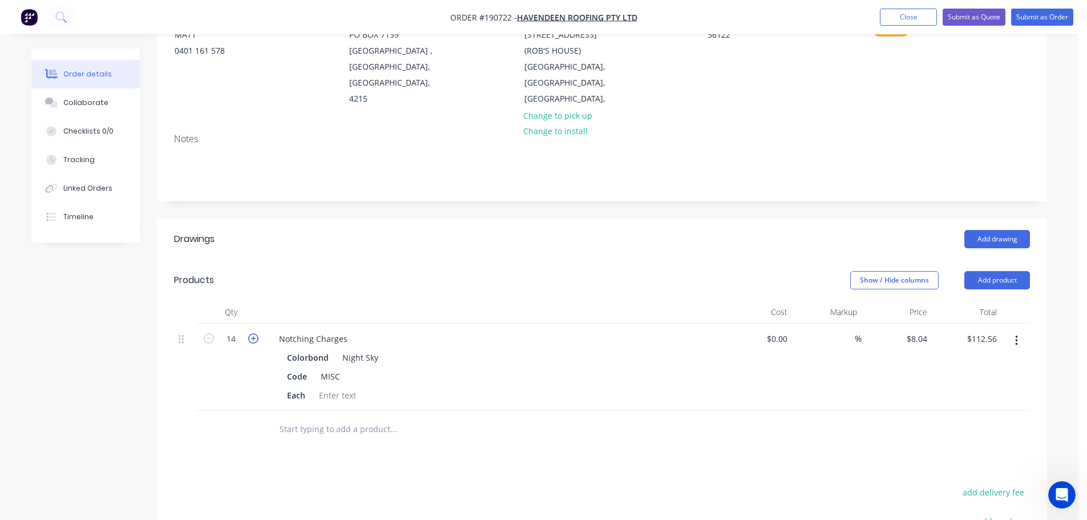
type input "15"
type input "$120.60"
click at [252, 333] on icon "button" at bounding box center [253, 338] width 10 height 10
type input "16"
type input "$128.64"
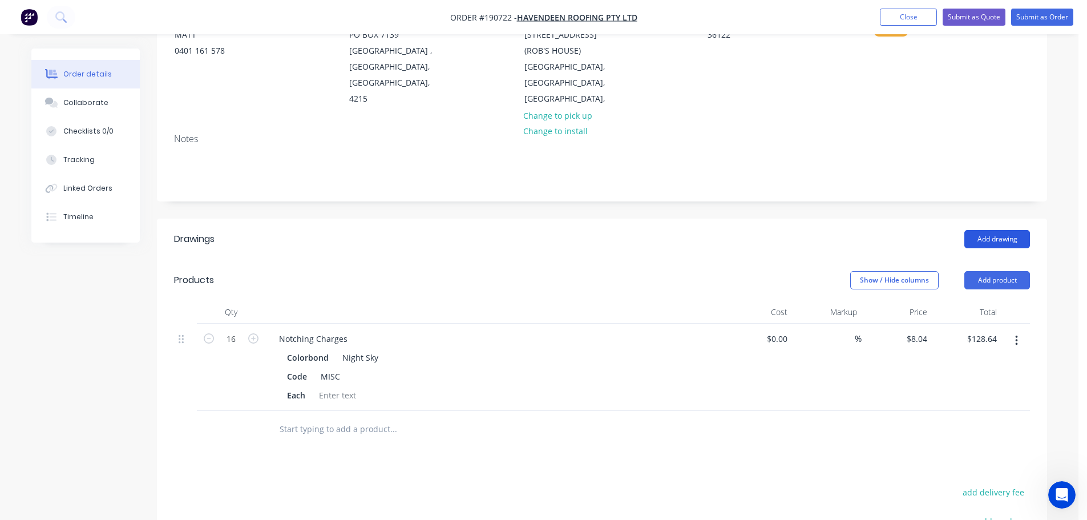
click at [994, 230] on button "Add drawing" at bounding box center [997, 239] width 66 height 18
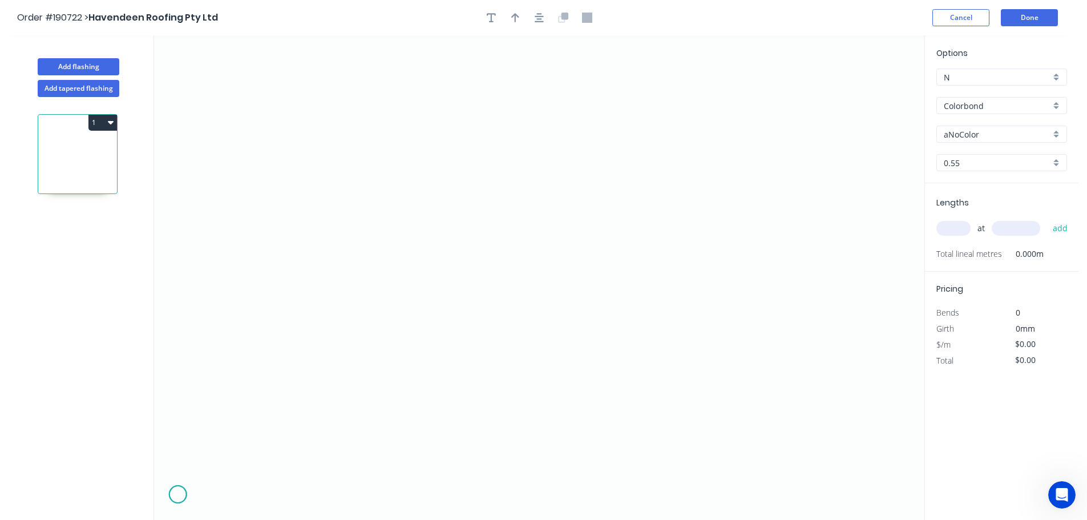
click at [177, 495] on icon "0" at bounding box center [539, 277] width 770 height 484
click at [178, 479] on icon at bounding box center [178, 486] width 0 height 16
click at [207, 479] on icon "0 ?" at bounding box center [539, 277] width 770 height 484
click at [208, 491] on icon "0 ? ?" at bounding box center [539, 277] width 770 height 484
click at [208, 491] on circle at bounding box center [208, 489] width 17 height 17
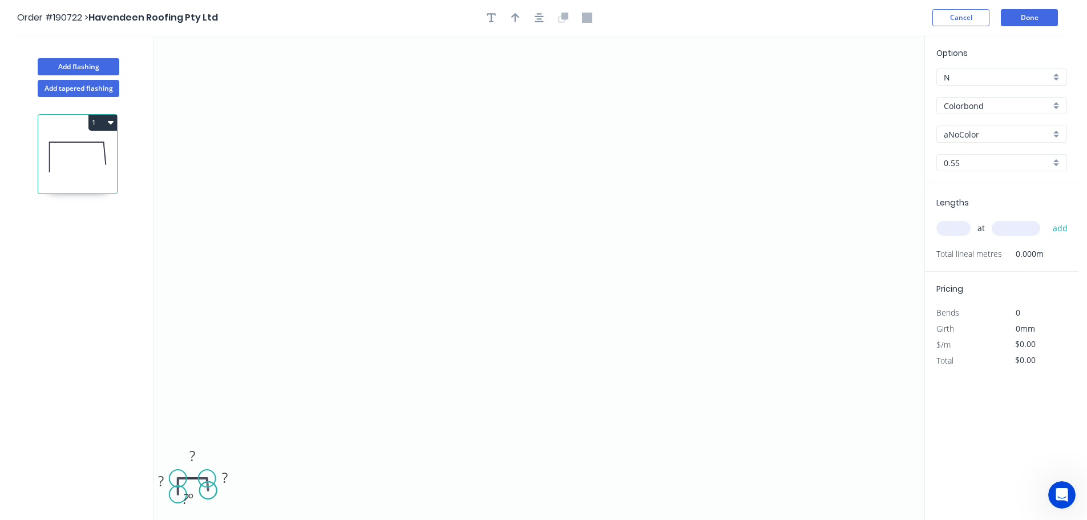
click at [208, 491] on circle at bounding box center [208, 489] width 17 height 17
click at [207, 495] on circle at bounding box center [207, 493] width 17 height 17
drag, startPoint x: 160, startPoint y: 477, endPoint x: 182, endPoint y: 469, distance: 23.3
click at [161, 477] on tspan "?" at bounding box center [161, 480] width 6 height 19
click at [258, 408] on icon "0 40 820 40" at bounding box center [539, 277] width 770 height 484
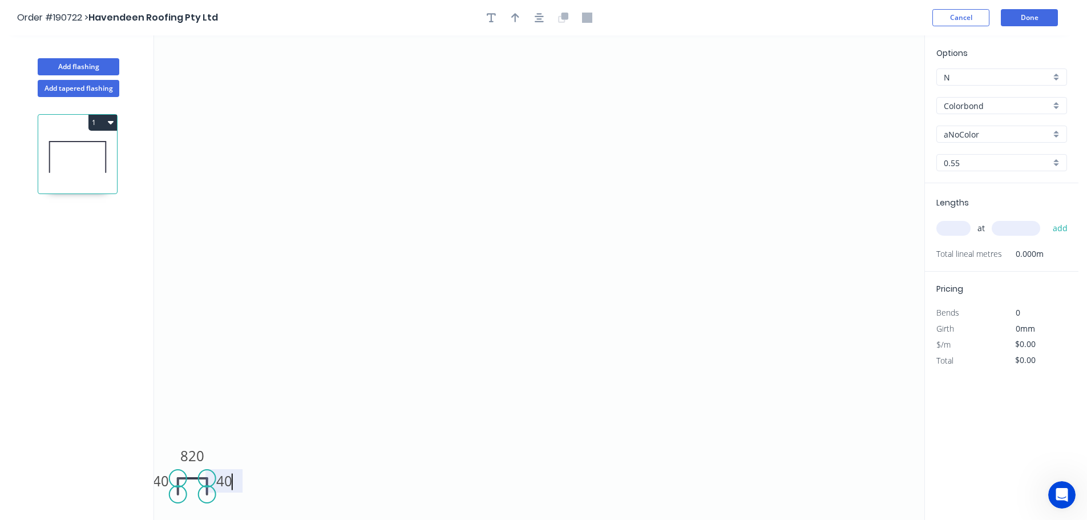
type input "$20.61"
click at [1057, 131] on div "aNoColor" at bounding box center [1001, 134] width 131 height 17
click at [1018, 235] on div "Night Sky" at bounding box center [1001, 235] width 129 height 20
type input "Night Sky"
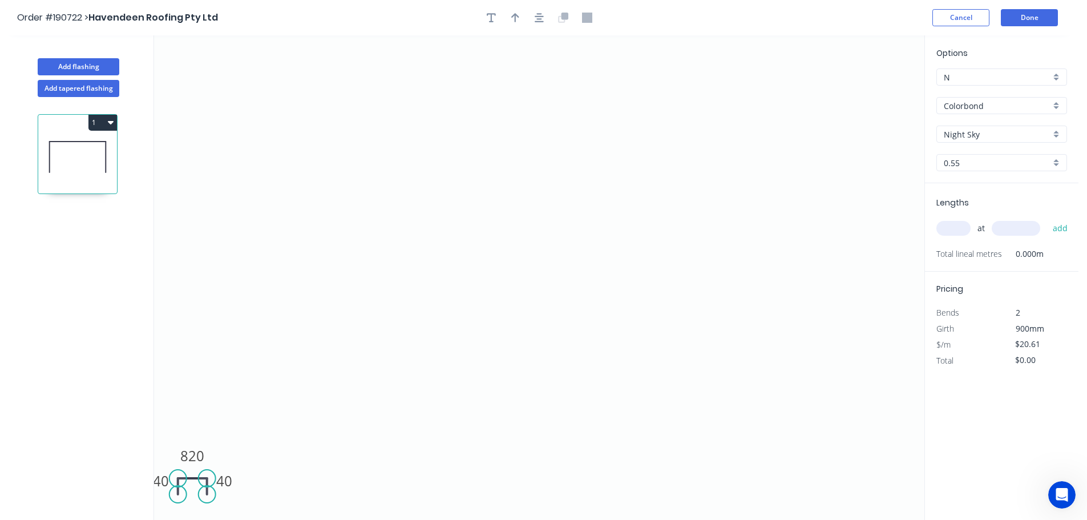
click at [962, 225] on input "text" at bounding box center [953, 228] width 34 height 15
type input "1"
type input "3"
type input "1570"
click at [1047, 218] on button "add" at bounding box center [1060, 227] width 27 height 19
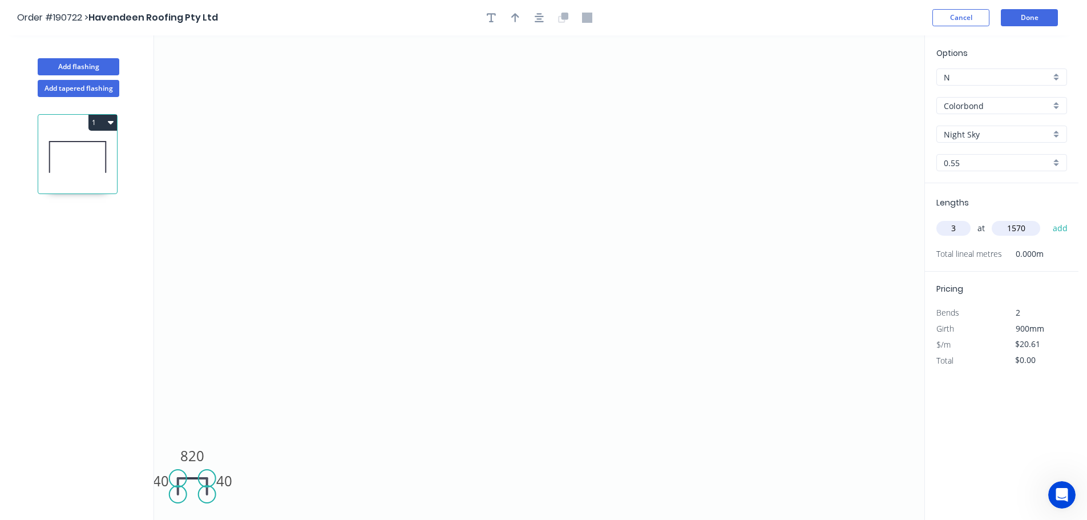
type input "$97.07"
click at [804, 236] on icon "0 40 820 40" at bounding box center [539, 277] width 770 height 484
click at [76, 63] on button "Add flashing" at bounding box center [79, 66] width 82 height 17
type input "$0.00"
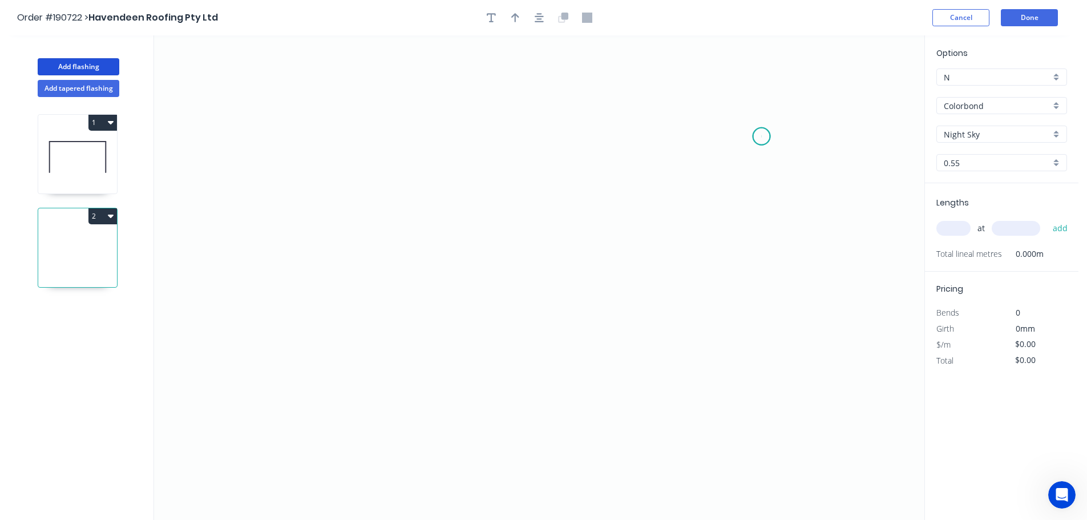
click at [762, 136] on icon "0" at bounding box center [539, 277] width 770 height 484
click at [764, 329] on icon "0" at bounding box center [539, 277] width 770 height 484
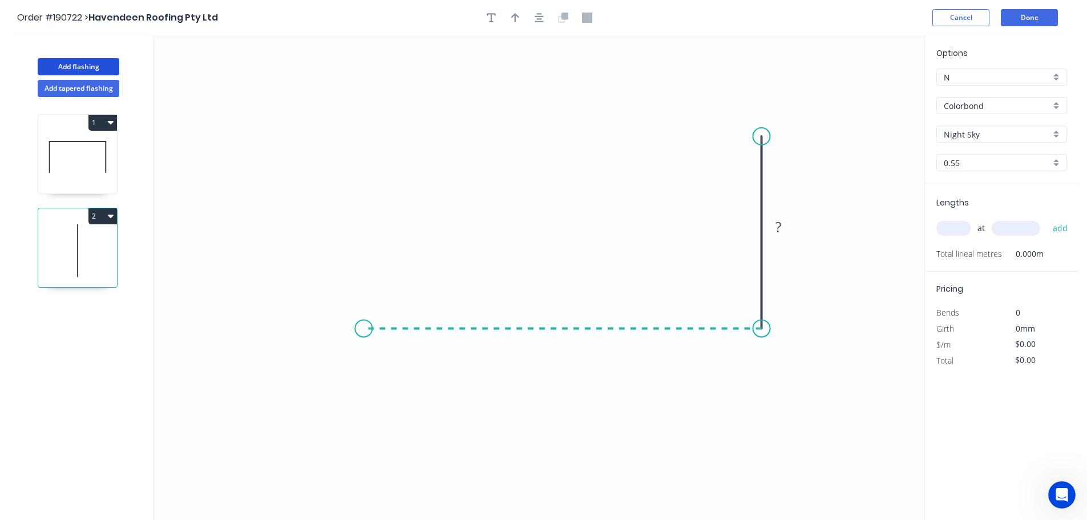
click at [363, 303] on icon "0 ?" at bounding box center [539, 277] width 770 height 484
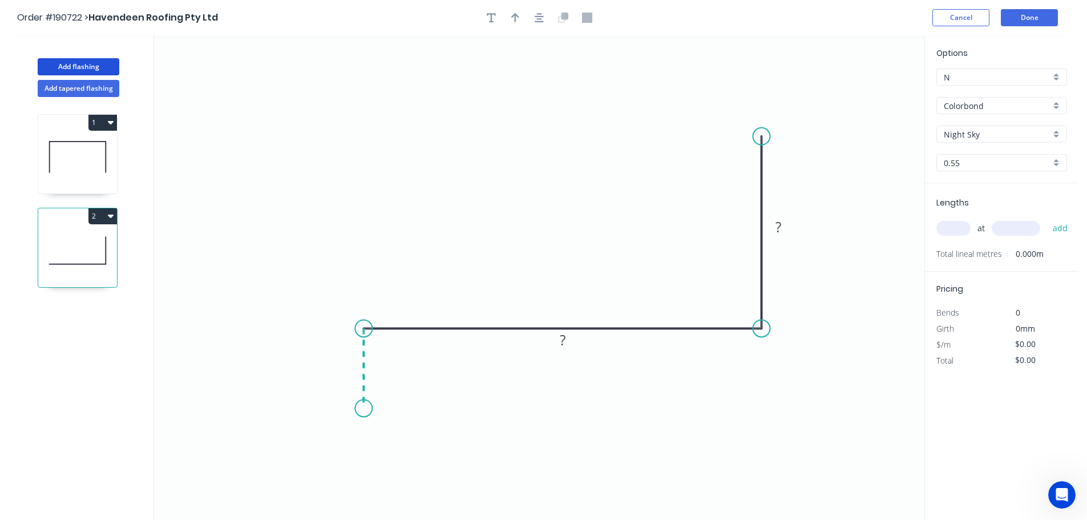
click at [359, 408] on icon "0 ? ?" at bounding box center [539, 277] width 770 height 484
click at [359, 408] on circle at bounding box center [363, 407] width 17 height 17
click at [350, 361] on rect at bounding box center [346, 363] width 23 height 16
click at [547, 258] on icon "0 40 170 70" at bounding box center [539, 277] width 770 height 484
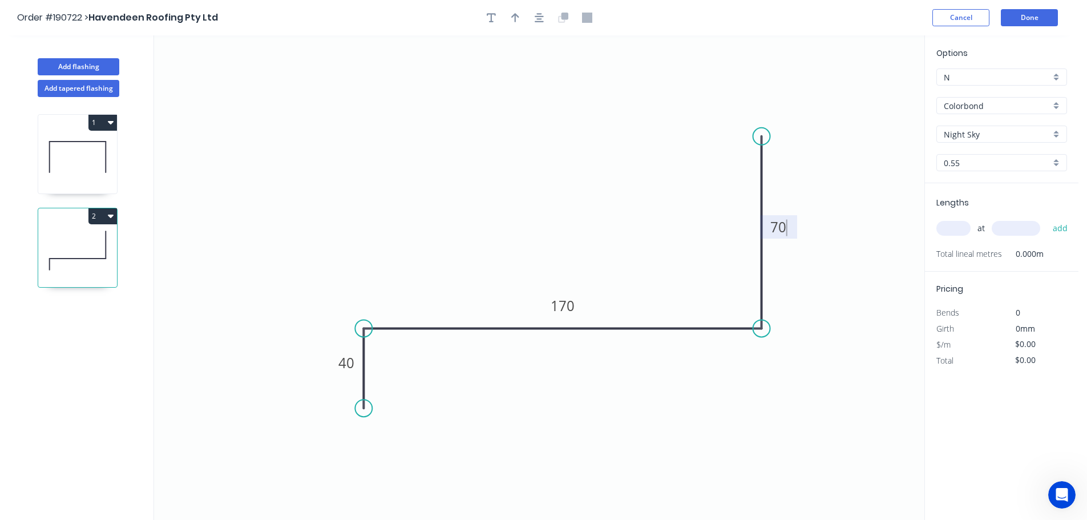
type input "$8.67"
click at [514, 17] on icon "button" at bounding box center [515, 18] width 8 height 10
drag, startPoint x: 797, startPoint y: 104, endPoint x: 534, endPoint y: 175, distance: 272.5
click at [534, 175] on icon at bounding box center [534, 161] width 10 height 37
click at [960, 227] on input "text" at bounding box center [953, 228] width 34 height 15
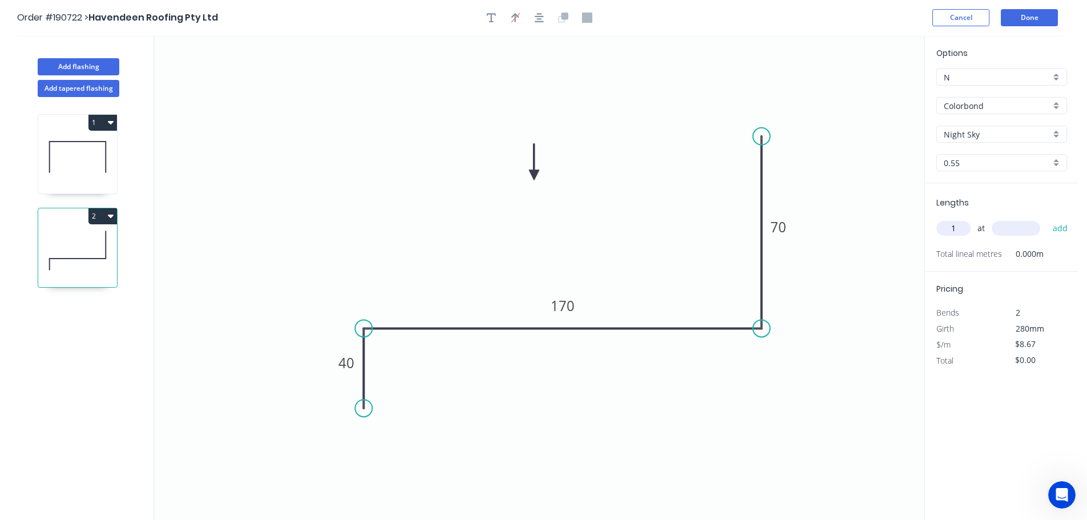
type input "1"
click at [1035, 230] on input "text" at bounding box center [1015, 228] width 48 height 15
type input "2400"
click at [1047, 218] on button "add" at bounding box center [1060, 227] width 27 height 19
click at [100, 211] on button "2" at bounding box center [102, 216] width 29 height 16
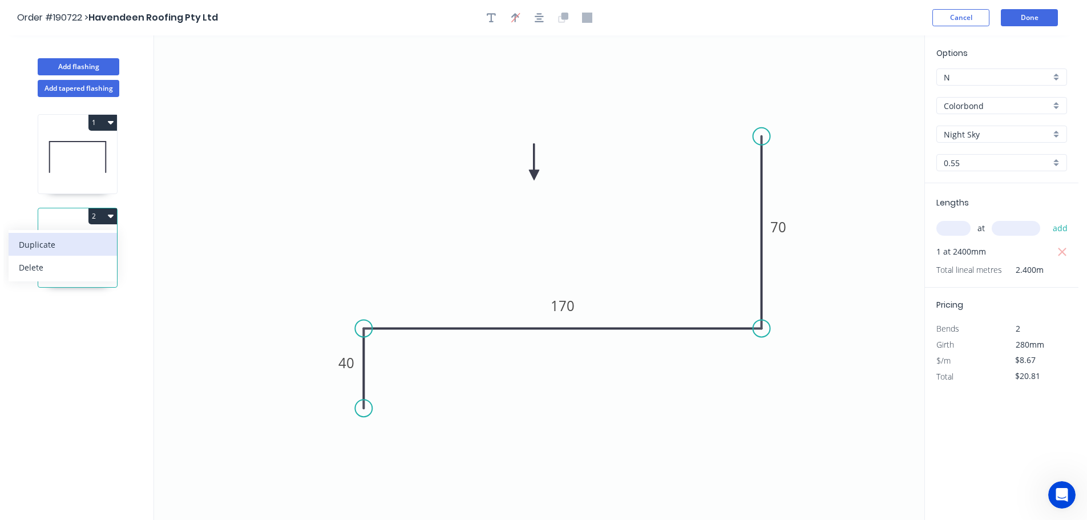
click at [90, 236] on div "Duplicate" at bounding box center [63, 244] width 88 height 17
type input "$0.00"
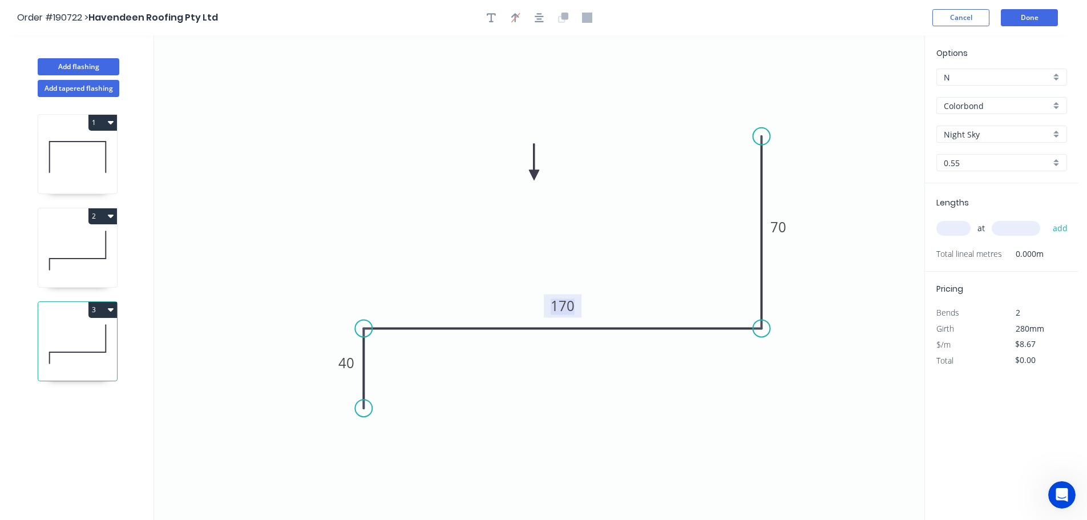
click at [572, 302] on tspan "170" at bounding box center [563, 305] width 24 height 19
click at [595, 286] on icon "0 40 110 70" at bounding box center [539, 277] width 770 height 484
click at [957, 226] on input "text" at bounding box center [953, 228] width 34 height 15
type input "1"
click at [1030, 225] on input "text" at bounding box center [1015, 228] width 48 height 15
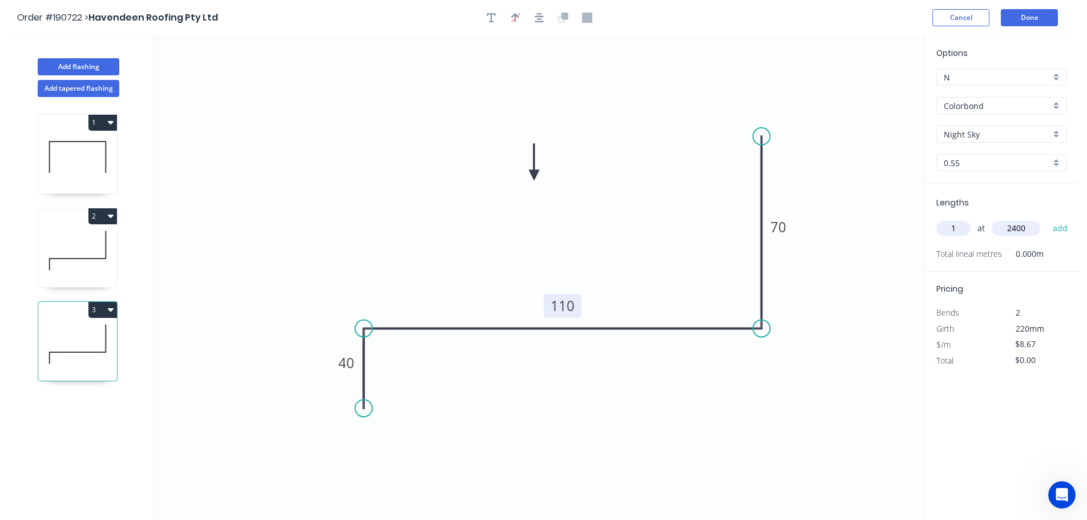
type input "2400"
click at [1047, 218] on button "add" at bounding box center [1060, 227] width 27 height 19
type input "$20.81"
click at [1035, 21] on button "Done" at bounding box center [1029, 17] width 57 height 17
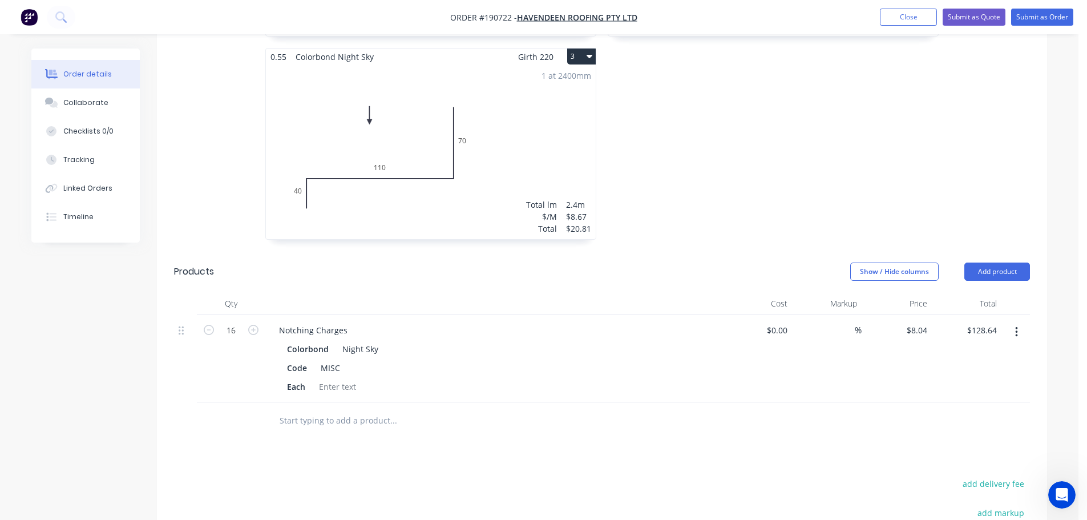
scroll to position [476, 0]
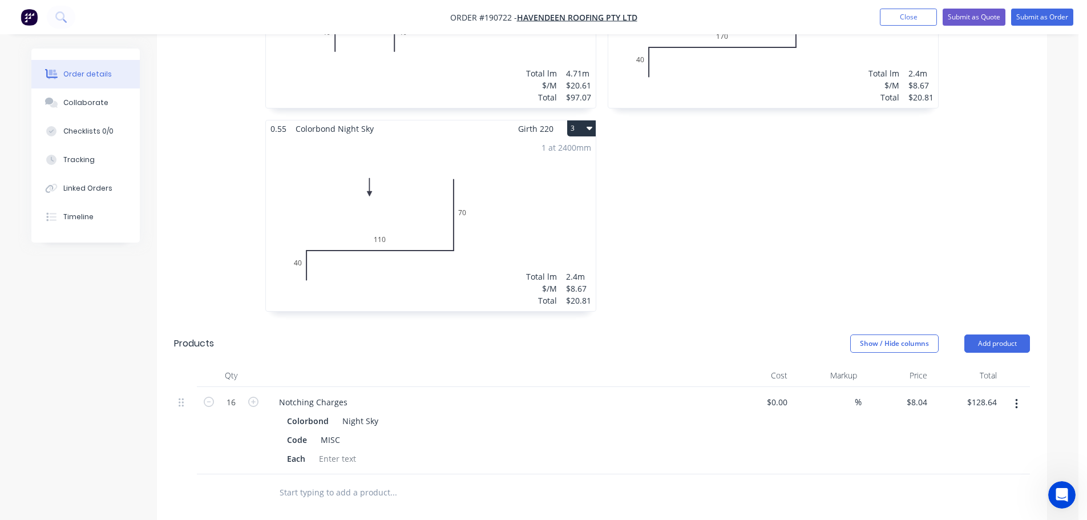
click at [546, 199] on div "1 at 2400mm Total lm $/M Total 2.4m $8.67 $20.81" at bounding box center [431, 224] width 330 height 174
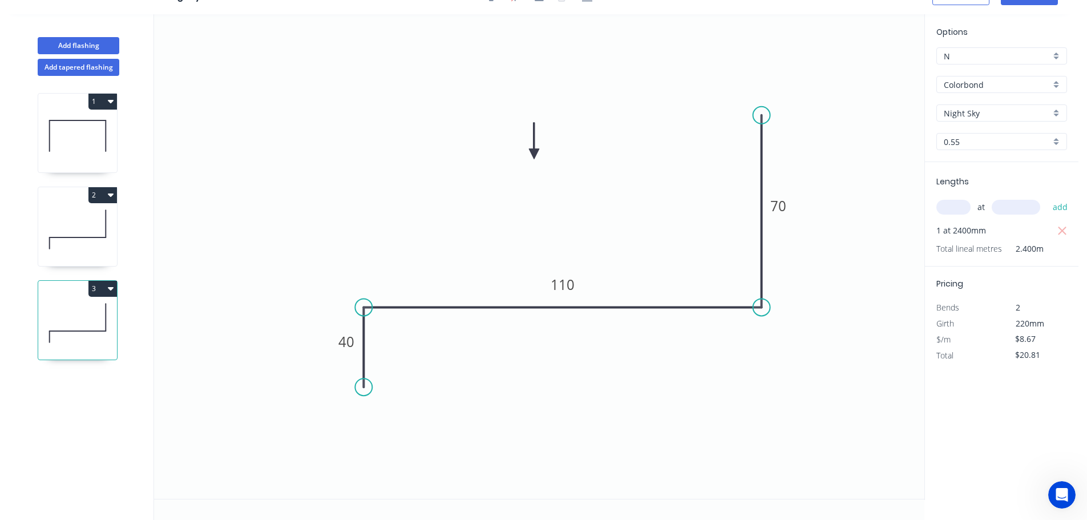
scroll to position [21, 0]
click at [76, 42] on button "Add flashing" at bounding box center [79, 45] width 82 height 17
type input "$0.00"
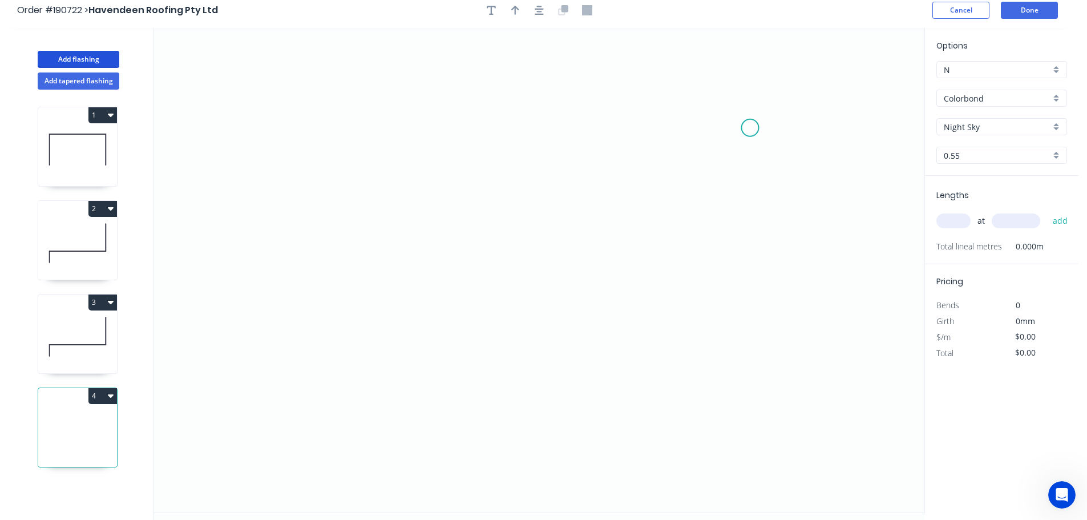
scroll to position [0, 0]
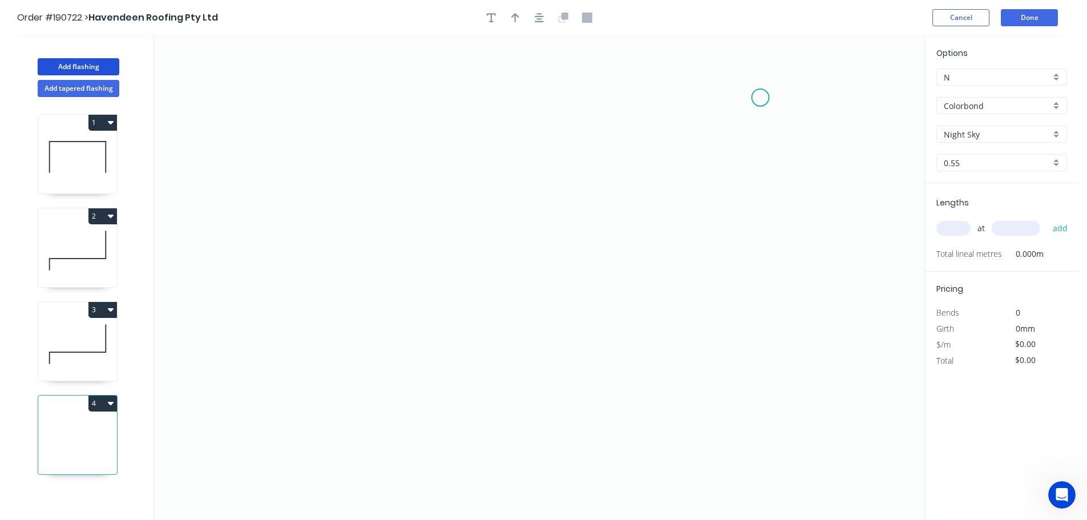
click at [760, 98] on icon "0" at bounding box center [539, 277] width 770 height 484
click at [764, 281] on icon "0" at bounding box center [539, 277] width 770 height 484
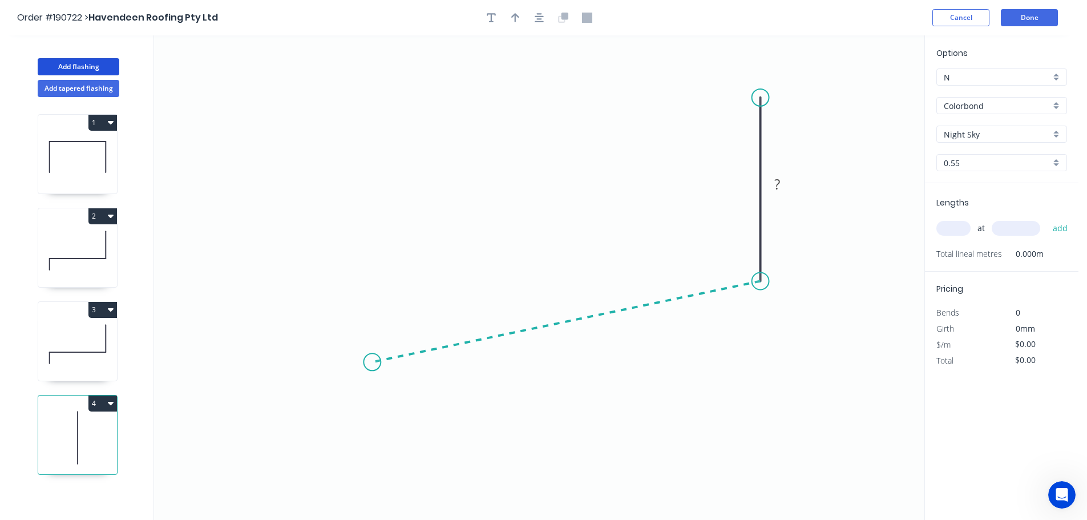
click at [372, 362] on icon "0 ?" at bounding box center [539, 277] width 770 height 484
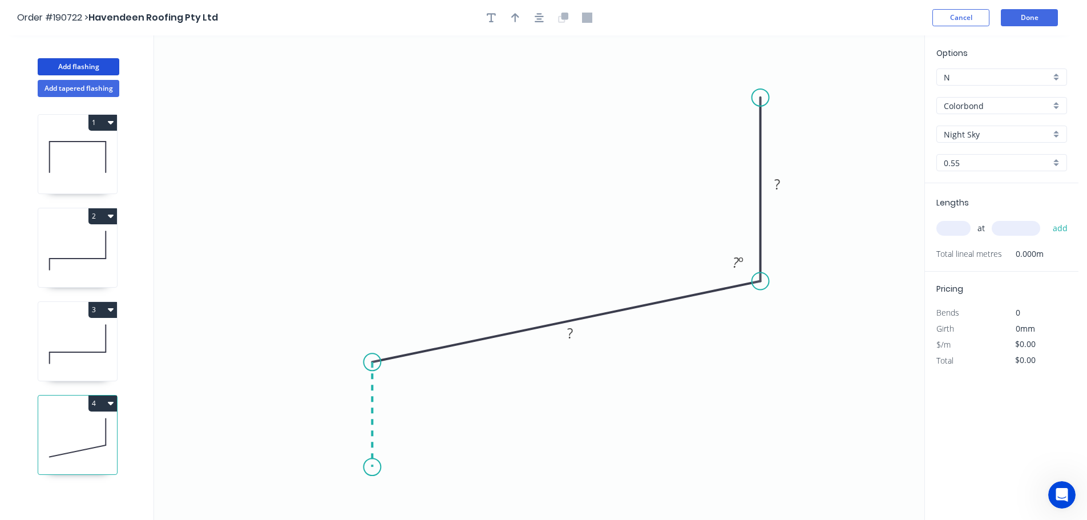
click at [375, 467] on icon "0 ? ? ? º" at bounding box center [539, 277] width 770 height 484
click at [375, 467] on circle at bounding box center [371, 466] width 17 height 17
click at [359, 408] on rect at bounding box center [354, 410] width 23 height 16
type input "$10.37"
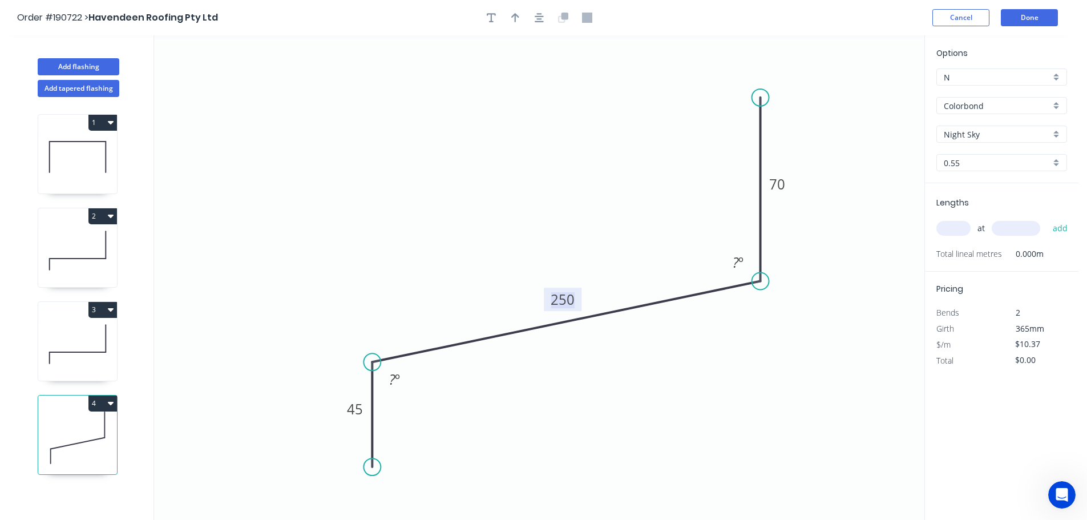
click at [485, 226] on icon "0 45 250 70 ? º ? º" at bounding box center [539, 277] width 770 height 484
click at [513, 14] on icon "button" at bounding box center [515, 18] width 8 height 10
drag, startPoint x: 867, startPoint y: 91, endPoint x: 533, endPoint y: 163, distance: 341.9
click at [533, 163] on icon at bounding box center [532, 146] width 10 height 37
click at [958, 228] on input "text" at bounding box center [953, 228] width 34 height 15
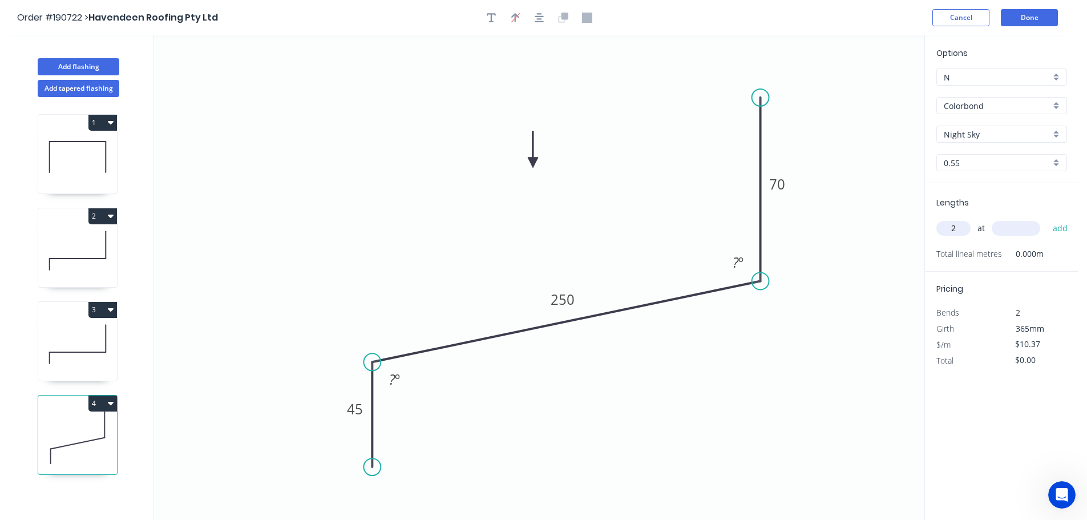
type input "2"
click at [1026, 225] on input "text" at bounding box center [1015, 228] width 48 height 15
type input "6000"
click at [1047, 218] on button "add" at bounding box center [1060, 227] width 27 height 19
type input "$124.44"
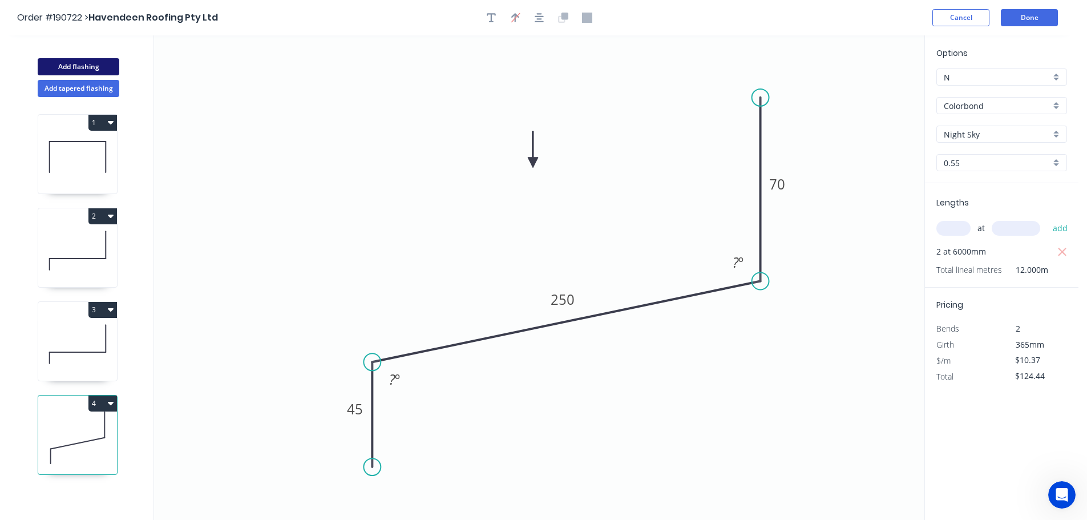
click at [78, 59] on button "Add flashing" at bounding box center [79, 66] width 82 height 17
type input "$0.00"
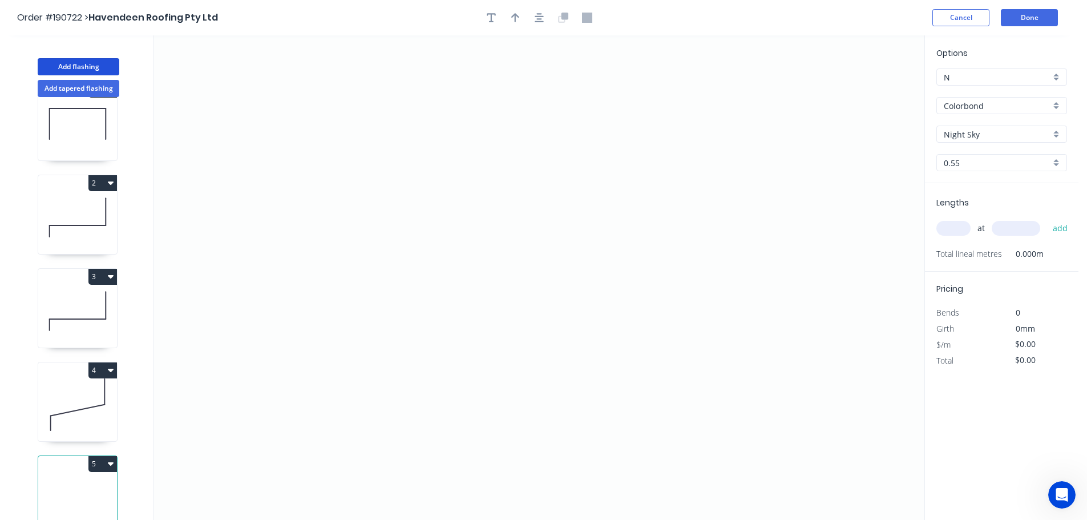
scroll to position [50, 0]
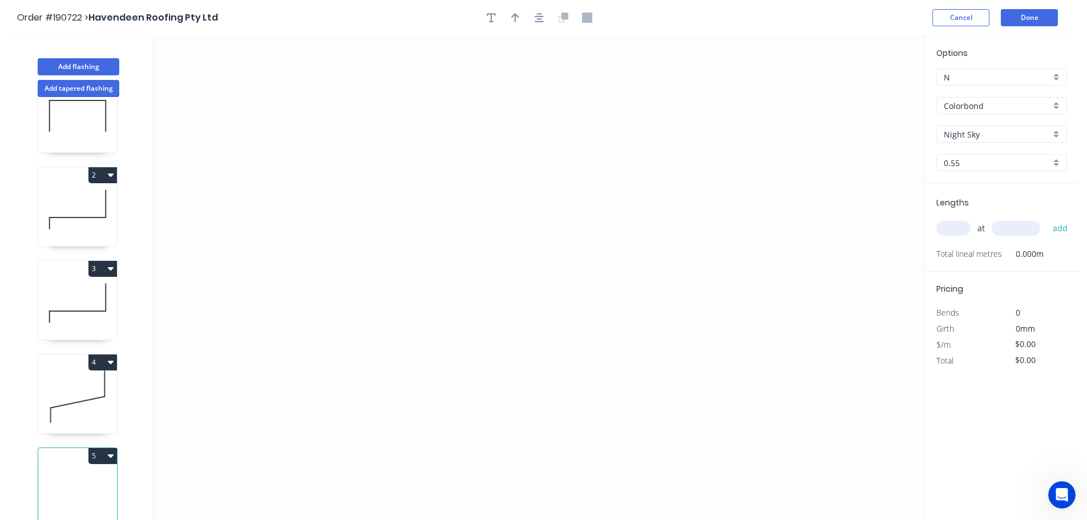
click at [94, 391] on icon at bounding box center [77, 396] width 79 height 73
type input "$10.37"
type input "$124.44"
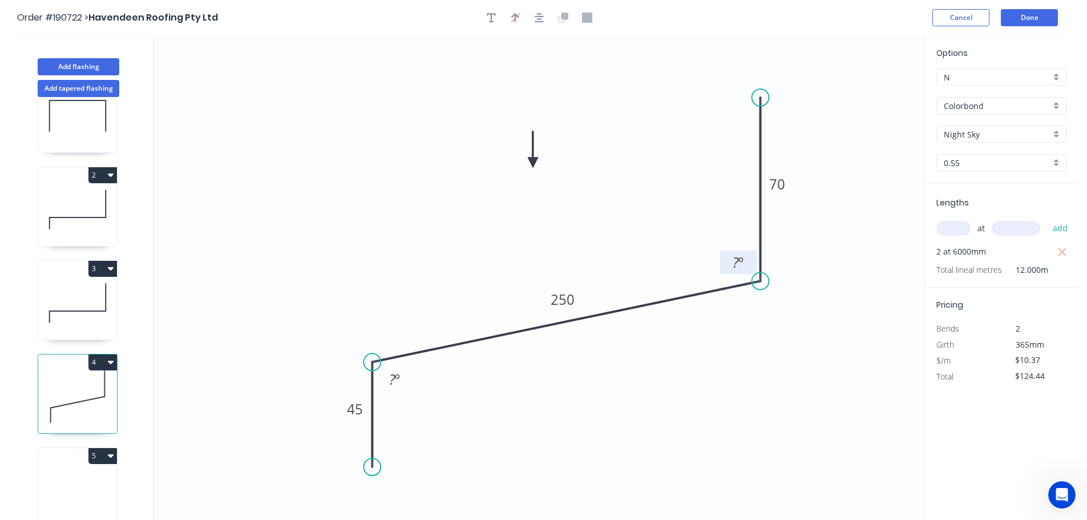
click at [742, 264] on tspan "º" at bounding box center [740, 262] width 5 height 19
click at [792, 299] on icon "0 45 250 70 125 º ? º" at bounding box center [539, 277] width 770 height 484
click at [395, 379] on tspan "º" at bounding box center [397, 379] width 5 height 19
click at [521, 402] on icon "0 45 250 70 125 º 125 º" at bounding box center [539, 277] width 770 height 484
click at [82, 63] on button "Add flashing" at bounding box center [79, 66] width 82 height 17
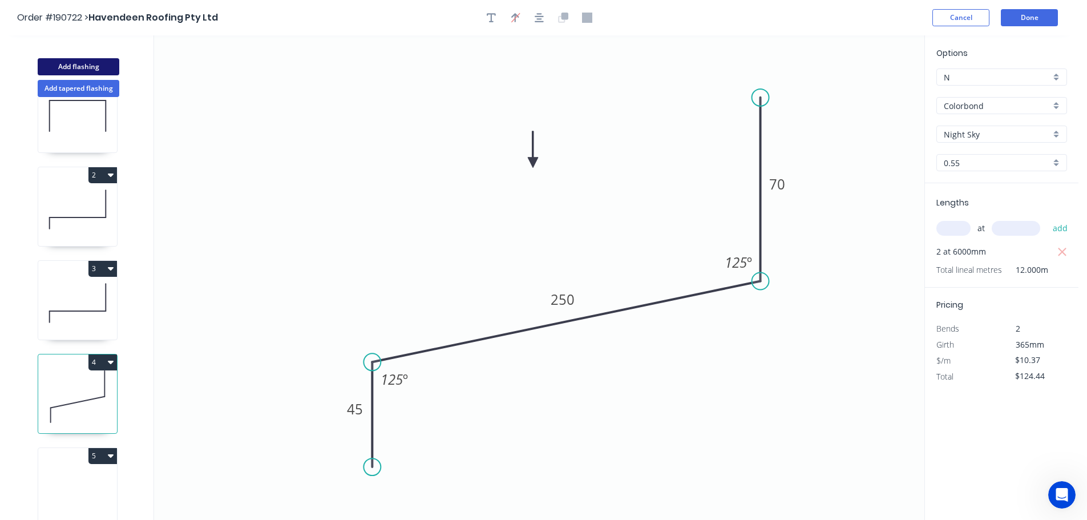
type input "$0.00"
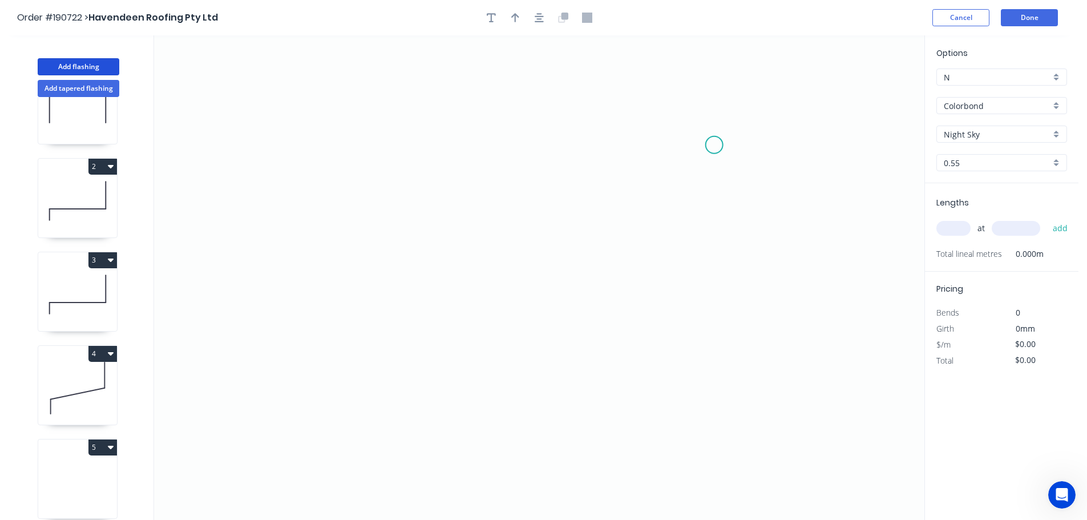
click at [714, 145] on icon "0" at bounding box center [539, 277] width 770 height 484
click at [711, 84] on icon "0" at bounding box center [539, 277] width 770 height 484
click at [641, 84] on icon at bounding box center [677, 84] width 73 height 0
click at [653, 311] on icon "0 ? ?" at bounding box center [539, 277] width 770 height 484
click at [718, 307] on icon "0 ? ? ?" at bounding box center [539, 277] width 770 height 484
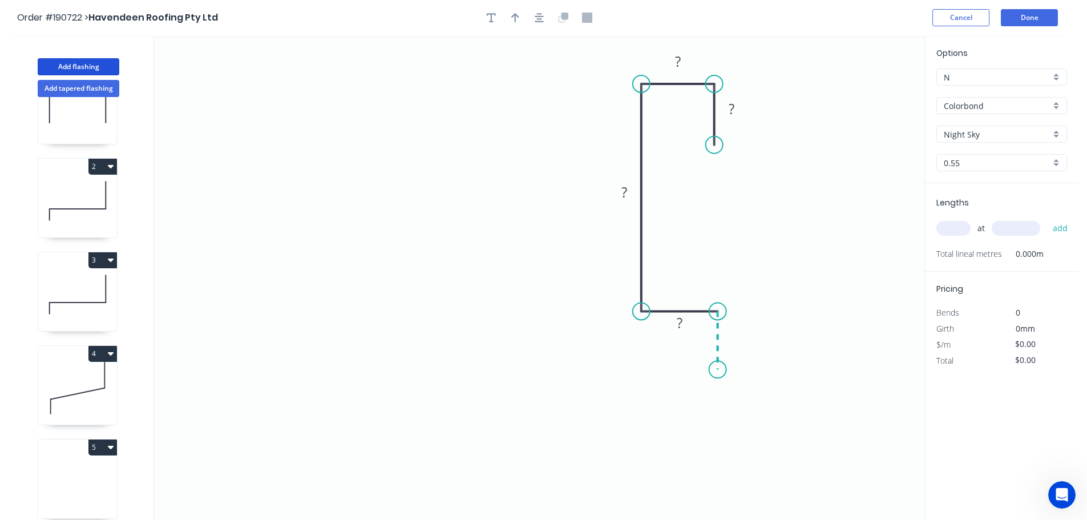
click at [718, 370] on icon "0 ? ? ? ?" at bounding box center [539, 277] width 770 height 484
click at [718, 370] on circle at bounding box center [717, 369] width 17 height 17
click at [737, 336] on tspan "?" at bounding box center [735, 334] width 6 height 19
click at [788, 258] on icon "0 15 15 50 15 10" at bounding box center [539, 277] width 770 height 484
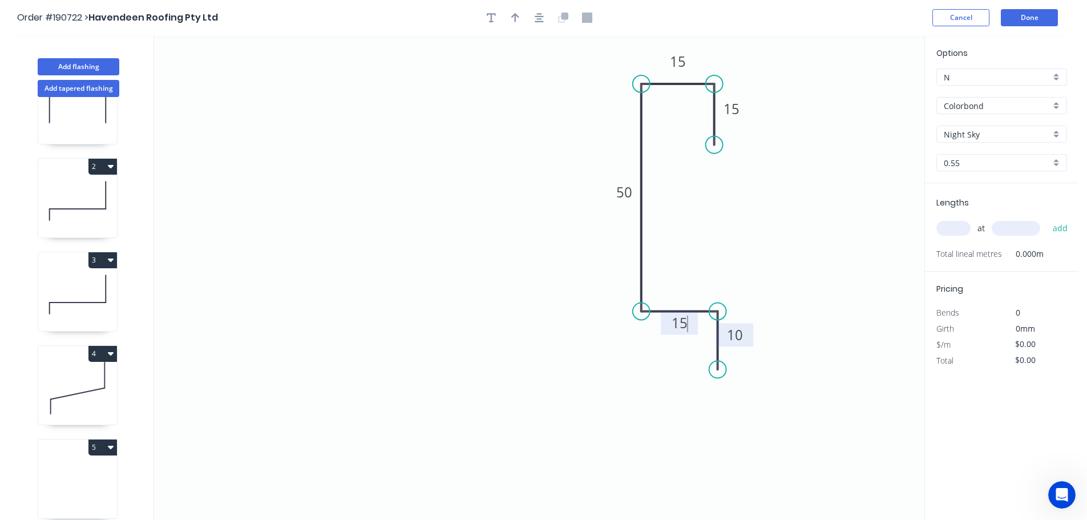
type input "$8.30"
click at [512, 18] on icon "button" at bounding box center [515, 18] width 8 height 10
drag, startPoint x: 866, startPoint y: 91, endPoint x: 481, endPoint y: 187, distance: 396.8
click at [481, 187] on icon at bounding box center [480, 174] width 10 height 37
click at [481, 187] on icon at bounding box center [481, 174] width 10 height 37
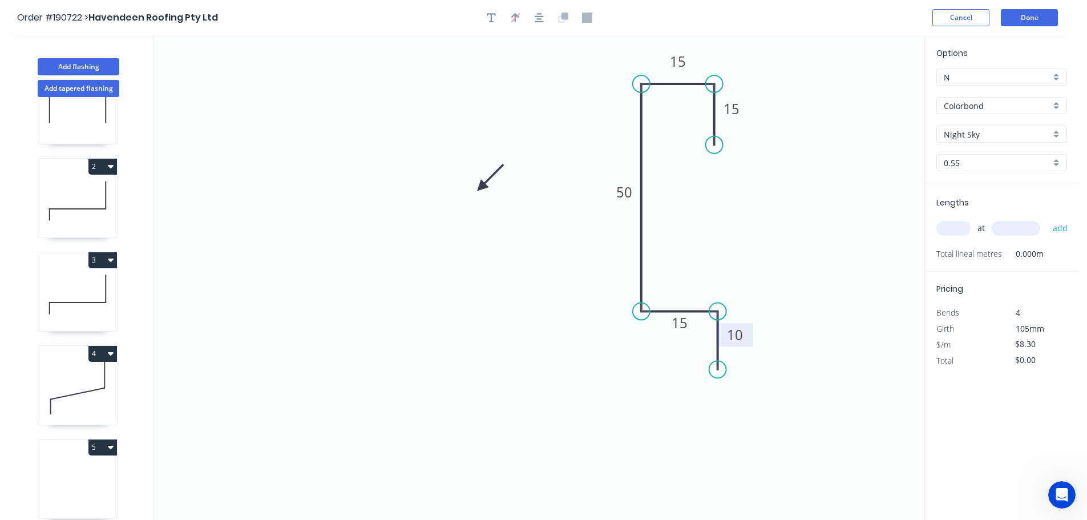
click at [481, 187] on icon at bounding box center [489, 177] width 33 height 33
click at [481, 187] on icon at bounding box center [494, 187] width 37 height 10
click at [481, 187] on icon at bounding box center [481, 200] width 10 height 37
click at [481, 187] on icon at bounding box center [471, 196] width 33 height 33
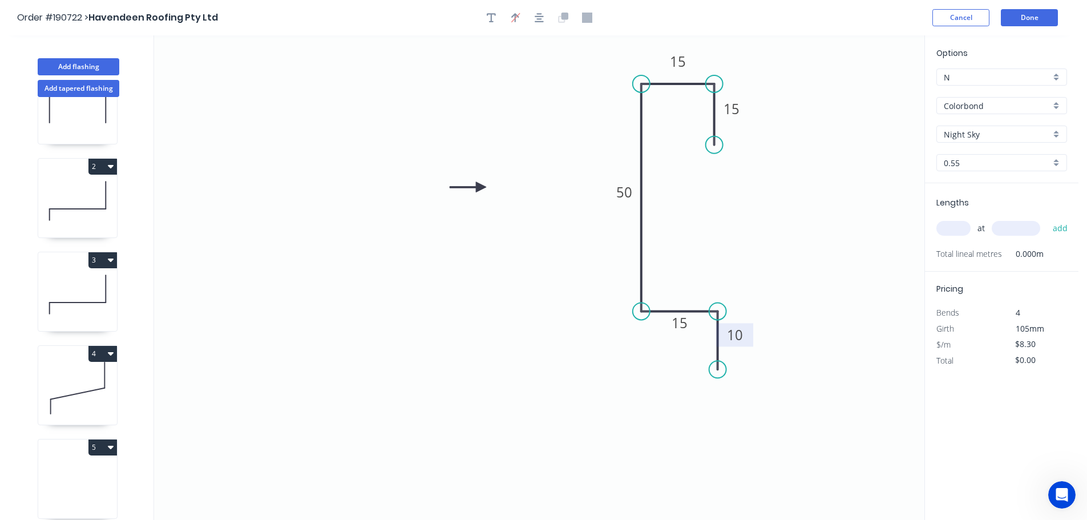
click at [955, 228] on input "text" at bounding box center [953, 228] width 34 height 15
type input "3"
click at [1025, 227] on input "text" at bounding box center [1015, 228] width 48 height 15
type input "6000"
click at [1047, 218] on button "add" at bounding box center [1060, 227] width 27 height 19
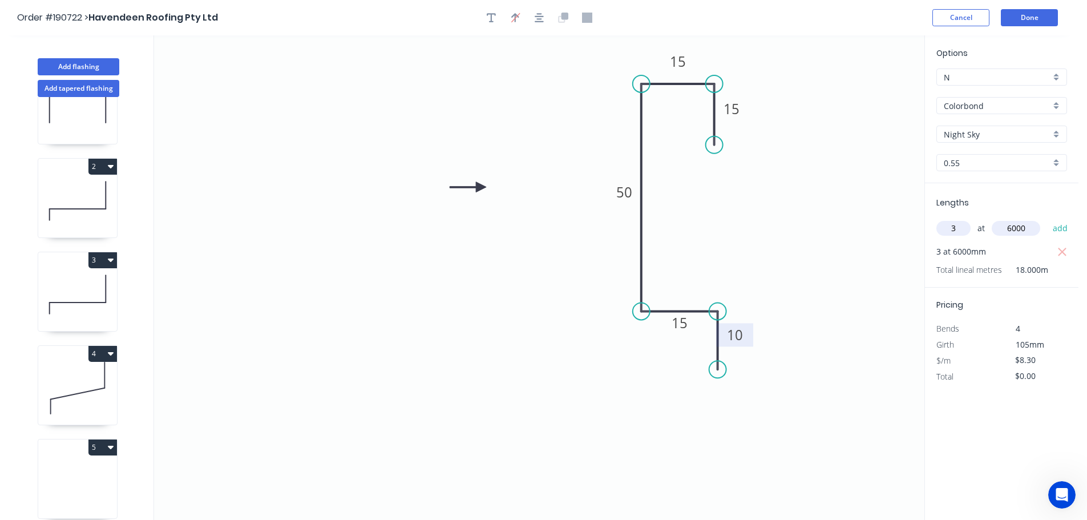
type input "$149.40"
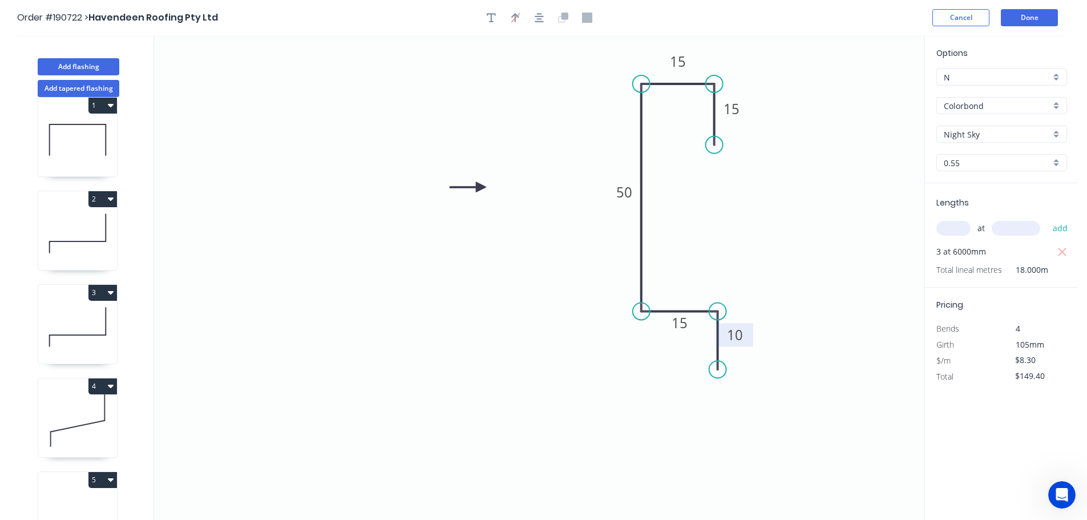
scroll to position [0, 0]
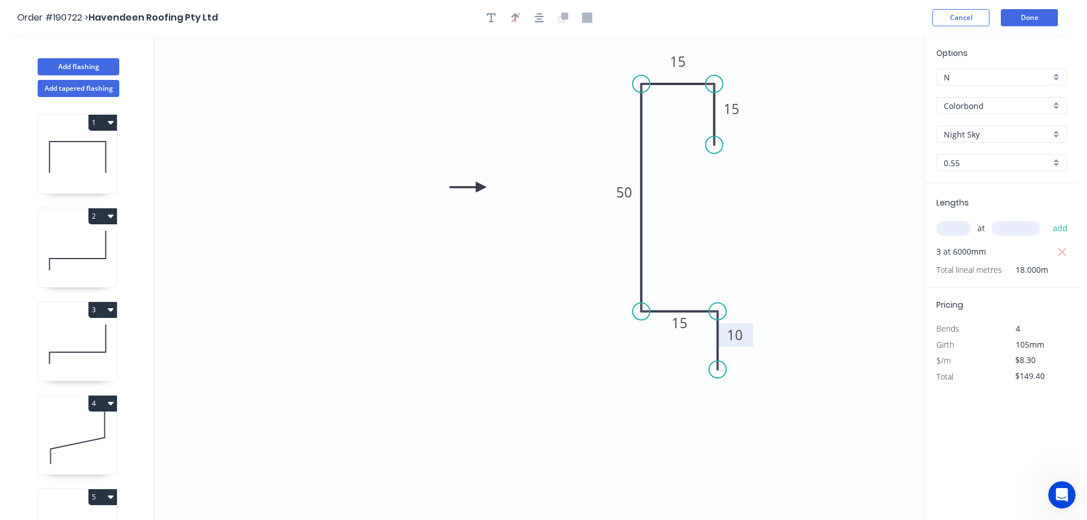
click at [66, 157] on icon at bounding box center [77, 156] width 79 height 73
type input "$20.61"
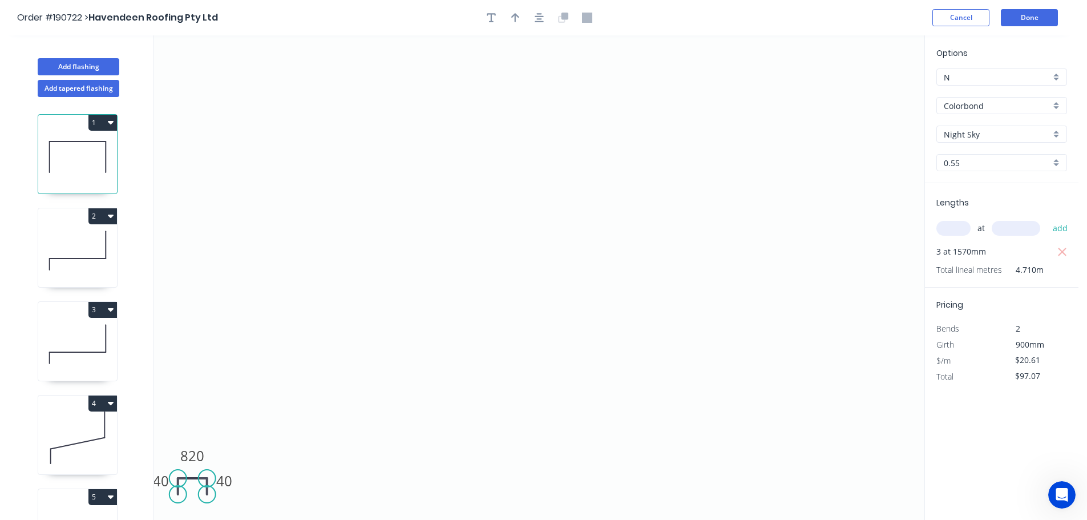
click at [104, 119] on button "1" at bounding box center [102, 123] width 29 height 16
click at [63, 149] on div "Duplicate" at bounding box center [63, 151] width 88 height 17
type input "$0.00"
drag, startPoint x: 200, startPoint y: 454, endPoint x: 217, endPoint y: 446, distance: 18.9
click at [200, 454] on tspan "820" at bounding box center [192, 455] width 24 height 19
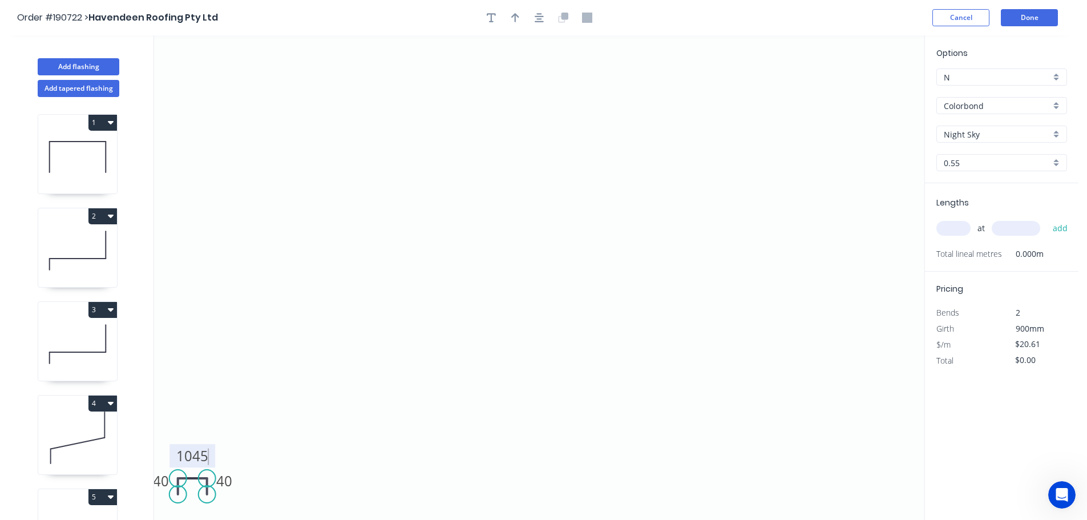
click at [252, 423] on icon "0 40 1045 40" at bounding box center [539, 277] width 770 height 484
type input "$24.02"
click at [961, 225] on input "text" at bounding box center [953, 228] width 34 height 15
click at [1037, 226] on input "text" at bounding box center [1015, 228] width 48 height 15
click at [1047, 218] on button "add" at bounding box center [1060, 227] width 27 height 19
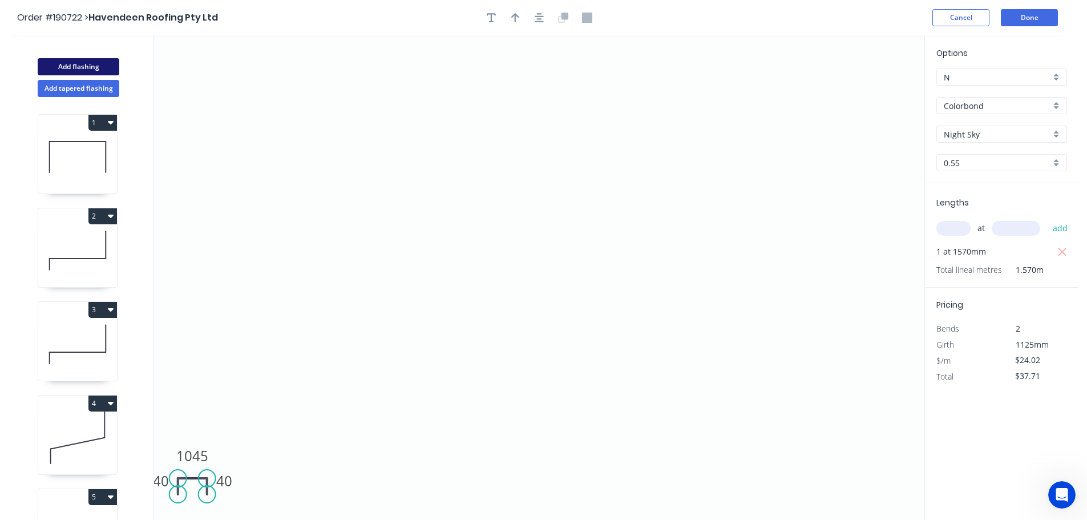
click at [82, 66] on button "Add flashing" at bounding box center [79, 66] width 82 height 17
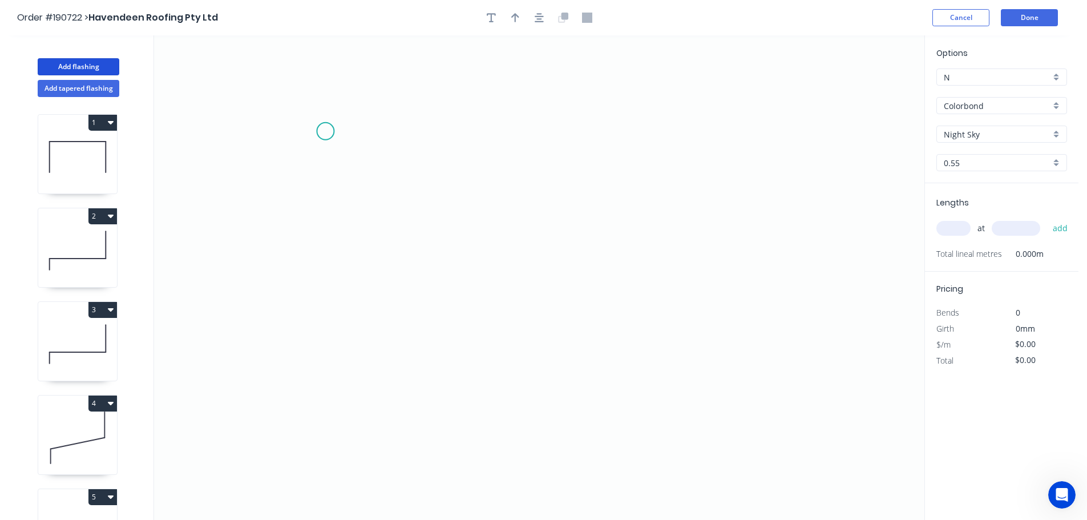
click at [325, 131] on icon "0" at bounding box center [539, 277] width 770 height 484
click at [322, 330] on icon "0" at bounding box center [539, 277] width 770 height 484
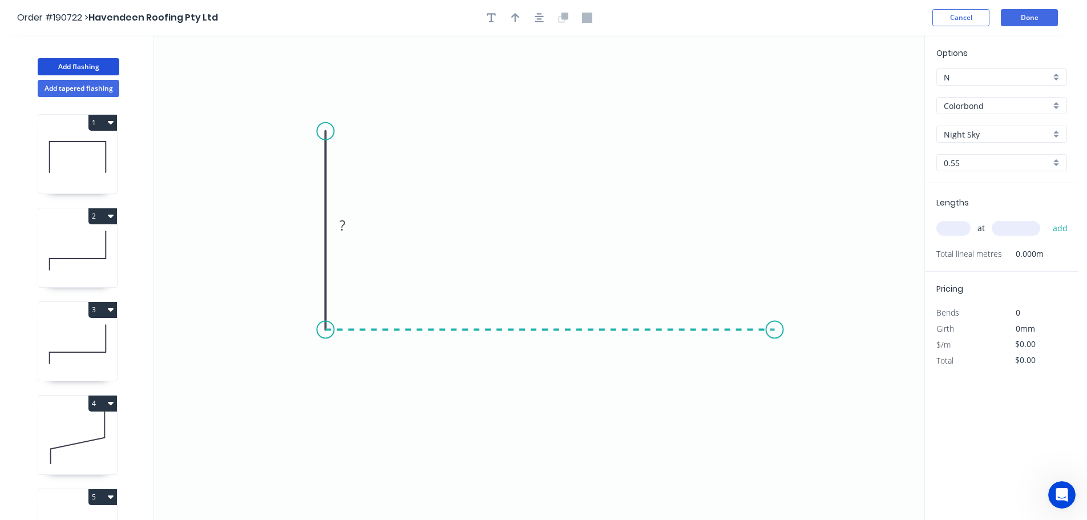
click at [775, 323] on icon "0 ?" at bounding box center [539, 277] width 770 height 484
click at [774, 408] on icon "0 ? ?" at bounding box center [539, 277] width 770 height 484
click at [774, 408] on circle at bounding box center [774, 407] width 17 height 17
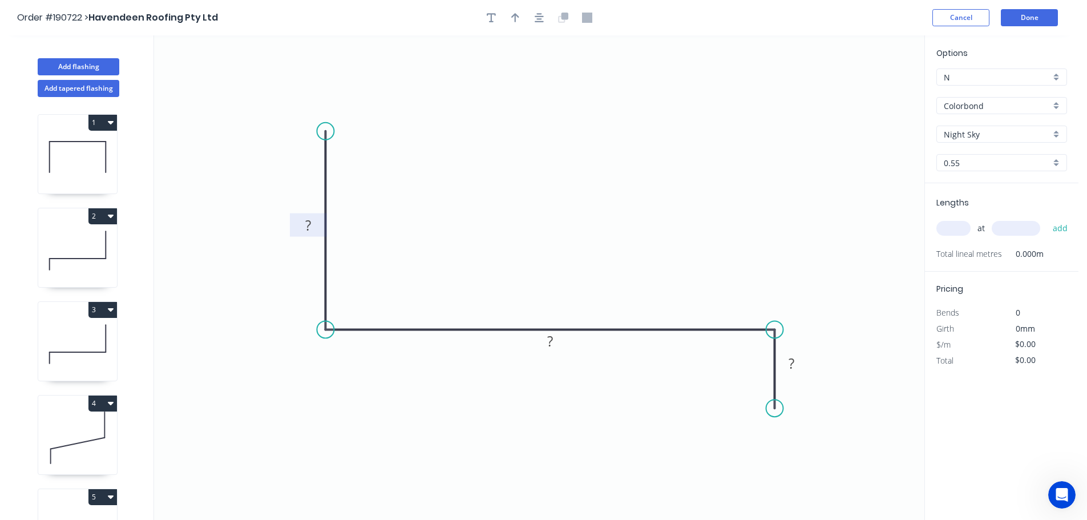
click at [311, 225] on tspan "?" at bounding box center [308, 225] width 6 height 19
click at [525, 144] on icon "0 70 245 40" at bounding box center [539, 277] width 770 height 484
click at [516, 19] on icon "button" at bounding box center [515, 18] width 8 height 10
drag, startPoint x: 827, startPoint y: 100, endPoint x: 553, endPoint y: 182, distance: 285.9
click at [553, 182] on icon at bounding box center [553, 169] width 10 height 37
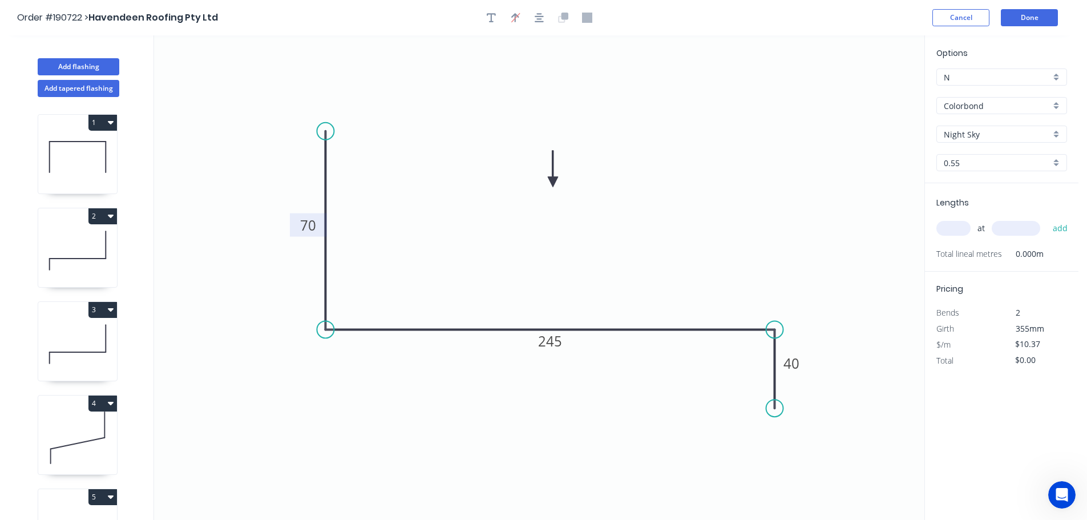
click at [950, 230] on input "text" at bounding box center [953, 228] width 34 height 15
click at [1021, 229] on input "text" at bounding box center [1015, 228] width 48 height 15
click at [1047, 218] on button "add" at bounding box center [1060, 227] width 27 height 19
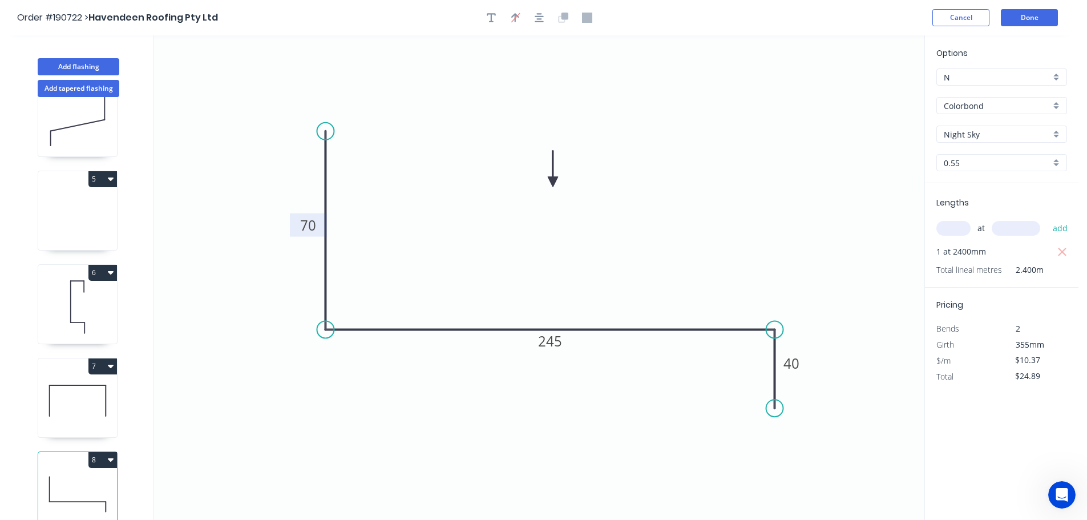
scroll to position [330, 0]
click at [106, 448] on button "8" at bounding box center [102, 456] width 29 height 16
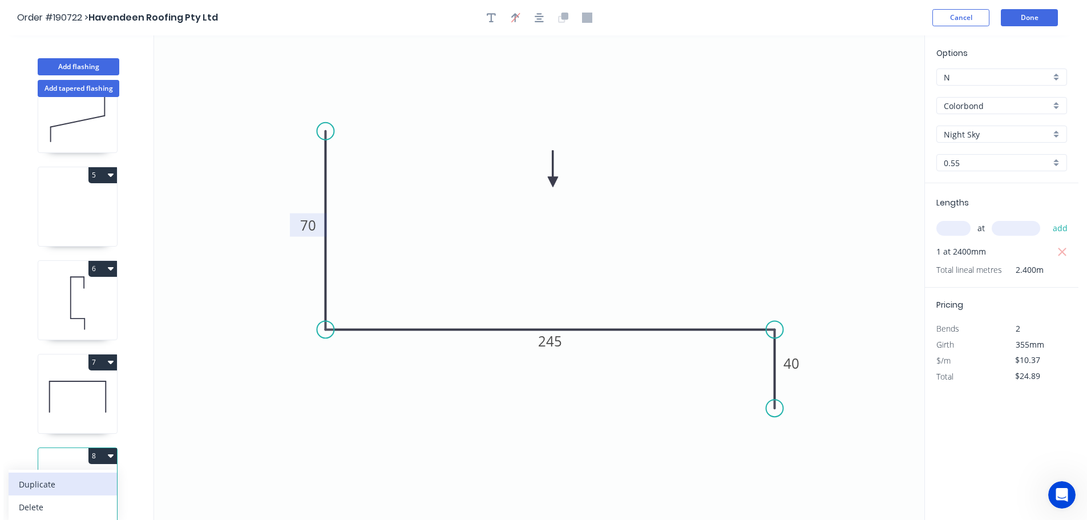
click at [75, 476] on div "Duplicate" at bounding box center [63, 484] width 88 height 17
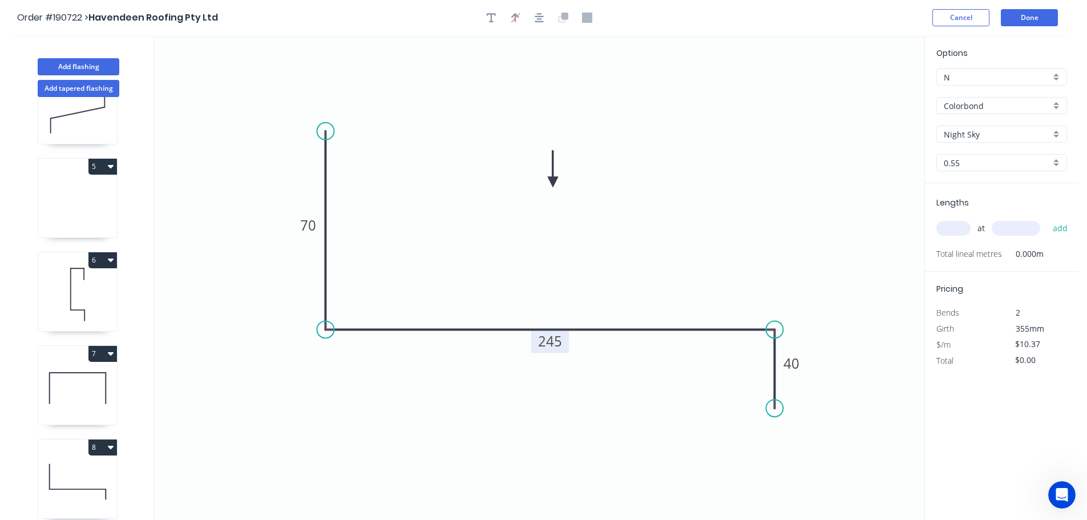
click at [556, 345] on tspan "245" at bounding box center [550, 340] width 24 height 19
click at [621, 284] on icon "0 70 250 40" at bounding box center [539, 277] width 770 height 484
click at [958, 227] on input "text" at bounding box center [953, 228] width 34 height 15
click at [1027, 227] on input "text" at bounding box center [1015, 228] width 48 height 15
click at [1047, 218] on button "add" at bounding box center [1060, 227] width 27 height 19
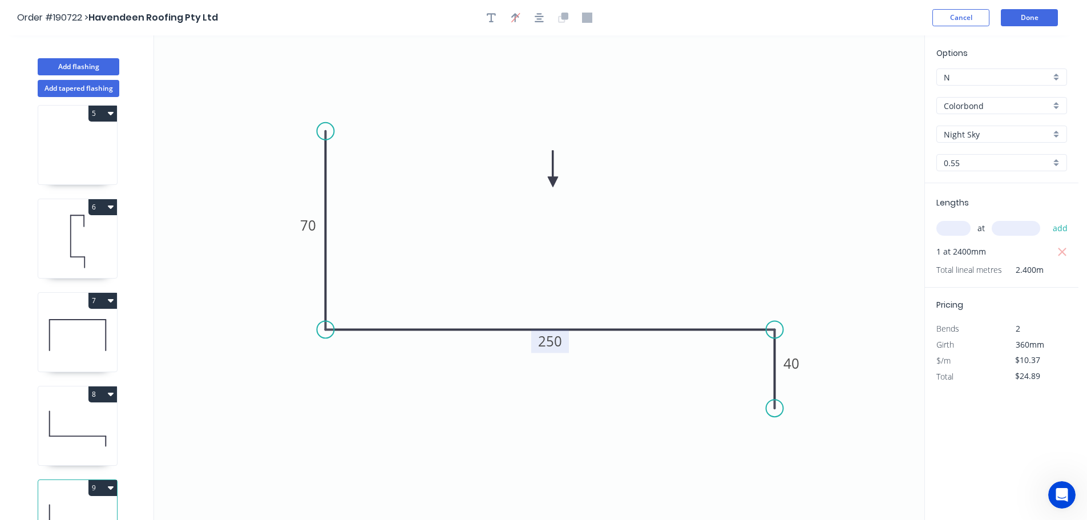
scroll to position [424, 0]
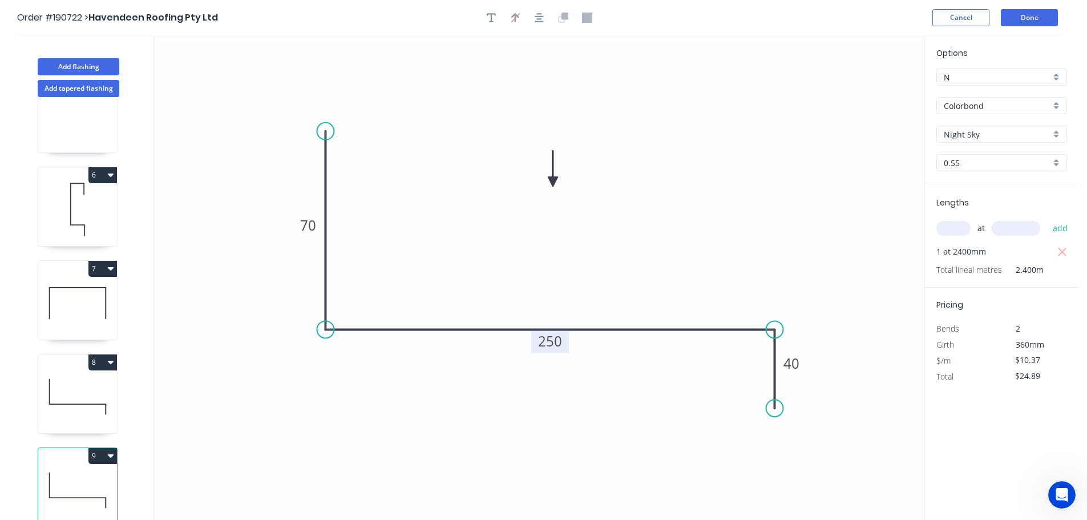
click at [98, 448] on button "9" at bounding box center [102, 456] width 29 height 16
click at [64, 479] on div "Duplicate" at bounding box center [63, 484] width 88 height 17
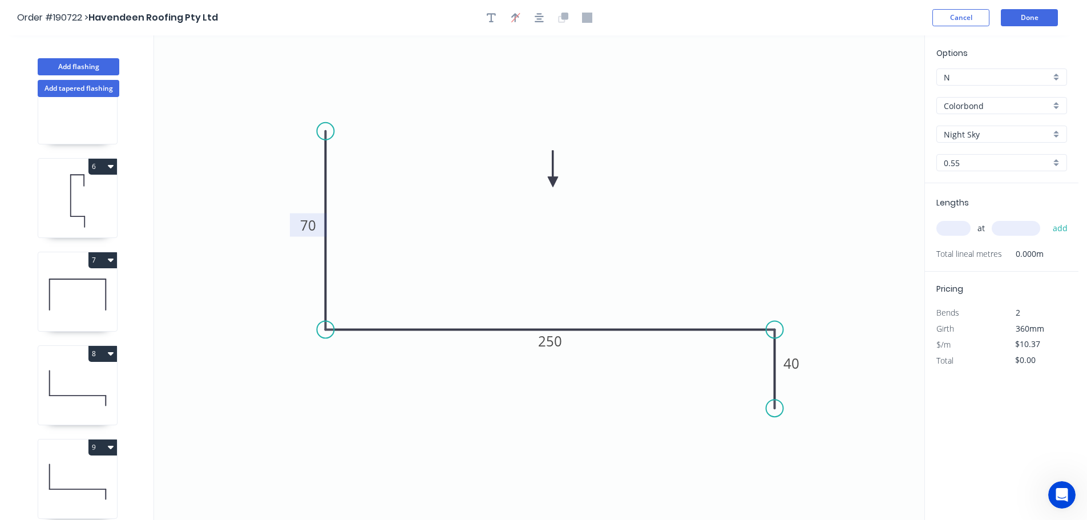
click at [313, 225] on tspan "70" at bounding box center [308, 225] width 16 height 19
click at [427, 238] on icon "0 65 250 40" at bounding box center [539, 277] width 770 height 484
click at [557, 343] on tspan "250" at bounding box center [550, 340] width 24 height 19
click at [593, 296] on icon "0 65 105 40" at bounding box center [539, 277] width 770 height 484
drag, startPoint x: 958, startPoint y: 229, endPoint x: 897, endPoint y: 216, distance: 62.4
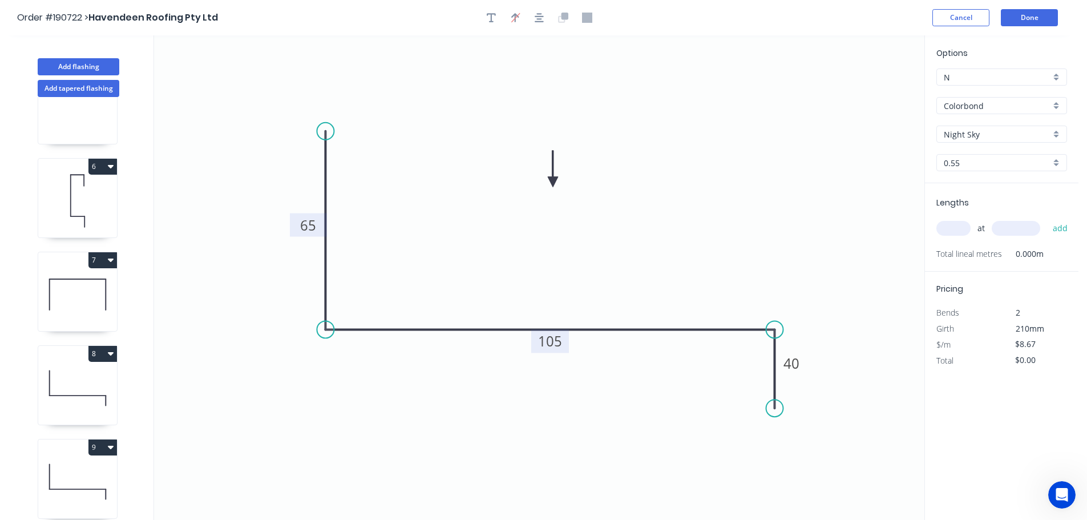
click at [958, 229] on input "text" at bounding box center [953, 228] width 34 height 15
click at [1026, 230] on input "text" at bounding box center [1015, 228] width 48 height 15
click at [1047, 218] on button "add" at bounding box center [1060, 227] width 27 height 19
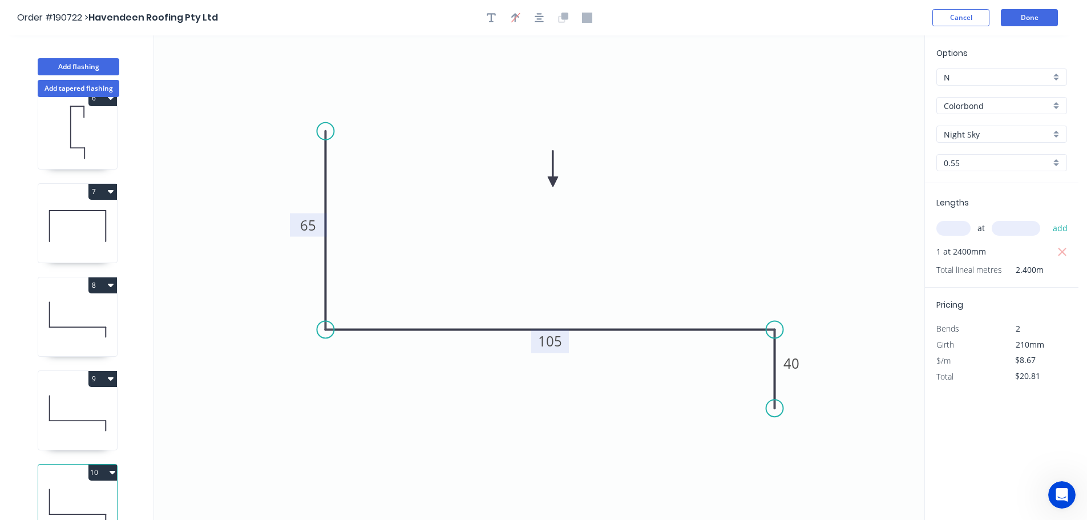
scroll to position [517, 0]
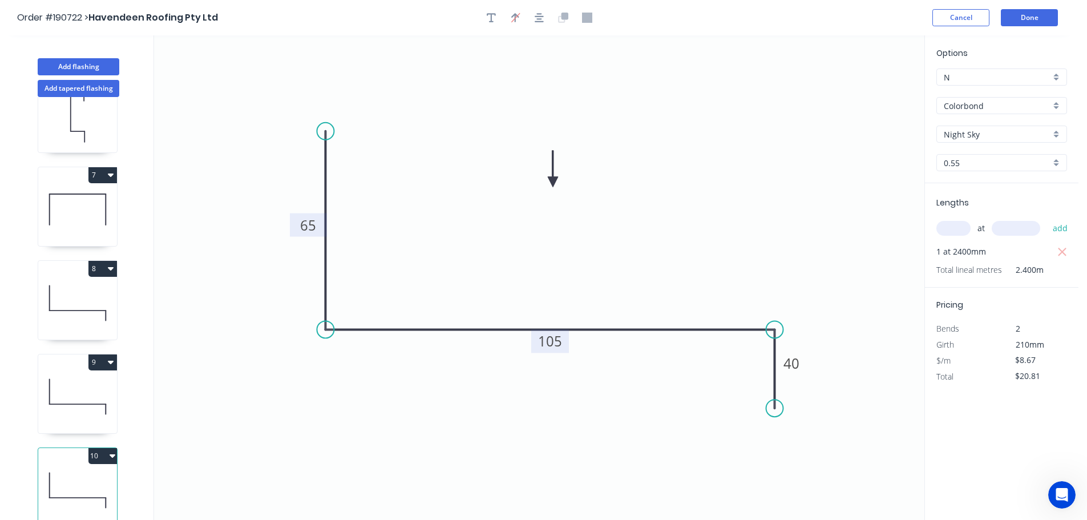
click at [104, 448] on button "10" at bounding box center [102, 456] width 29 height 16
click at [85, 476] on div "Duplicate" at bounding box center [63, 484] width 88 height 17
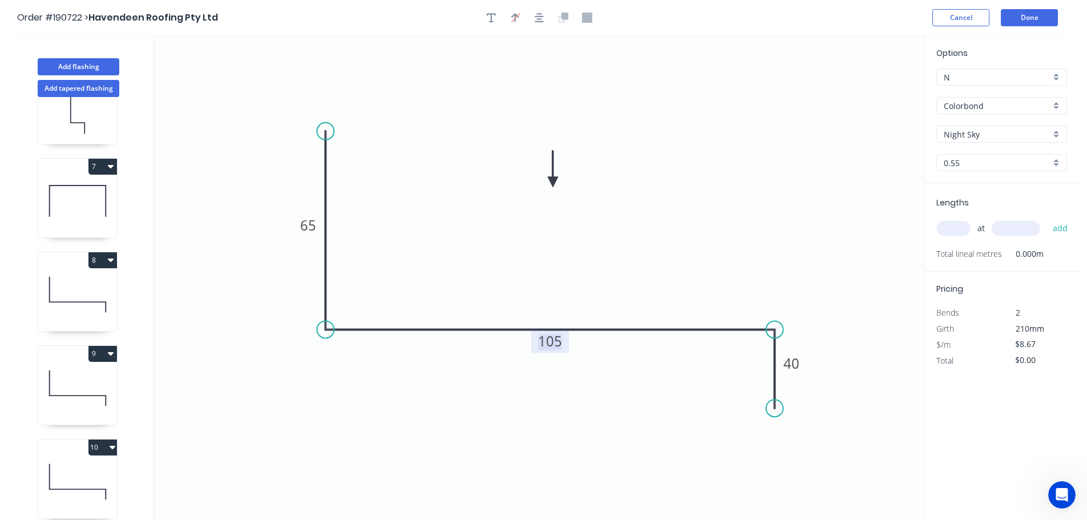
click at [556, 341] on tspan "105" at bounding box center [550, 340] width 24 height 19
click at [595, 296] on icon "0 65 175 40" at bounding box center [539, 277] width 770 height 484
click at [951, 225] on input "text" at bounding box center [953, 228] width 34 height 15
click at [1026, 228] on input "text" at bounding box center [1015, 228] width 48 height 15
click at [1047, 218] on button "add" at bounding box center [1060, 227] width 27 height 19
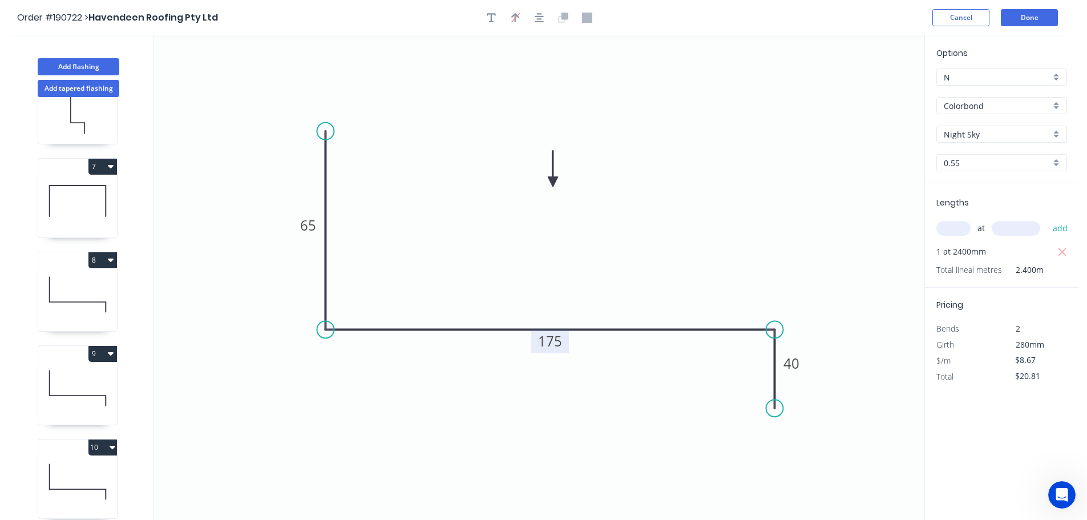
scroll to position [611, 0]
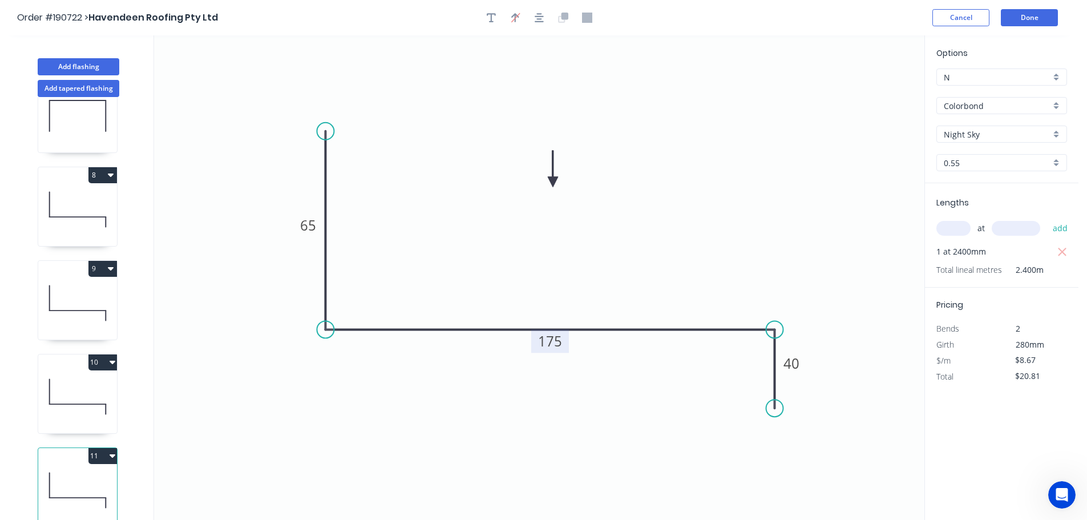
click at [96, 448] on button "11" at bounding box center [102, 456] width 29 height 16
click at [71, 477] on div "Duplicate" at bounding box center [63, 484] width 88 height 17
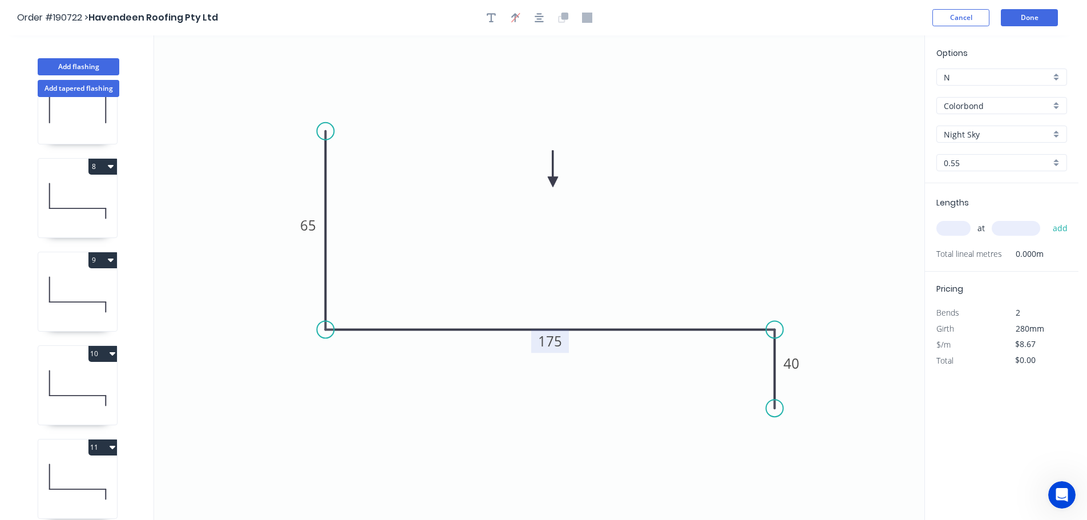
click at [560, 338] on tspan "175" at bounding box center [550, 340] width 24 height 19
click at [600, 292] on icon "0 65 163 40" at bounding box center [539, 277] width 770 height 484
click at [956, 228] on input "text" at bounding box center [953, 228] width 34 height 15
click at [1017, 229] on input "text" at bounding box center [1015, 228] width 48 height 15
click at [1047, 218] on button "add" at bounding box center [1060, 227] width 27 height 19
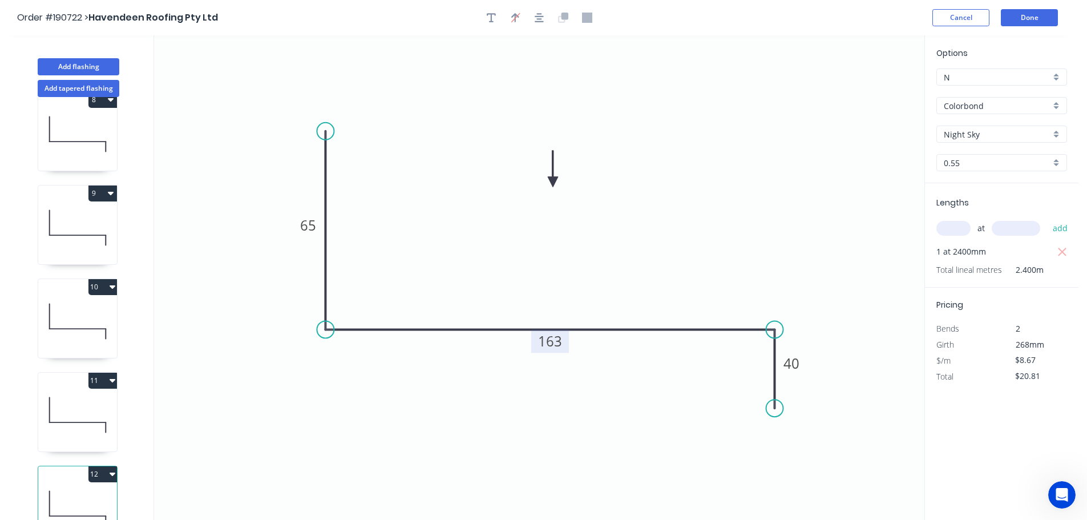
scroll to position [705, 0]
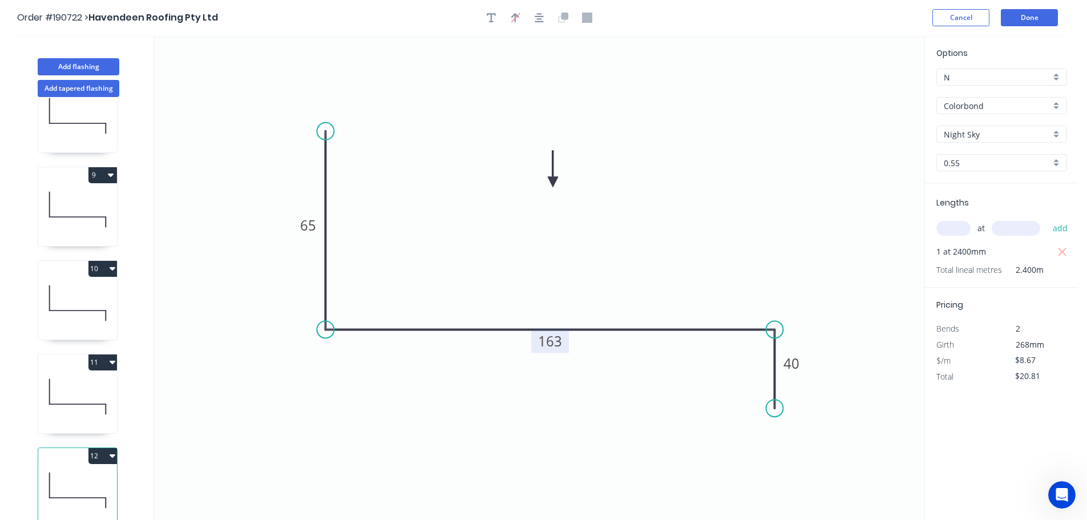
click at [96, 448] on button "12" at bounding box center [102, 456] width 29 height 16
click at [64, 476] on div "Duplicate" at bounding box center [63, 484] width 88 height 17
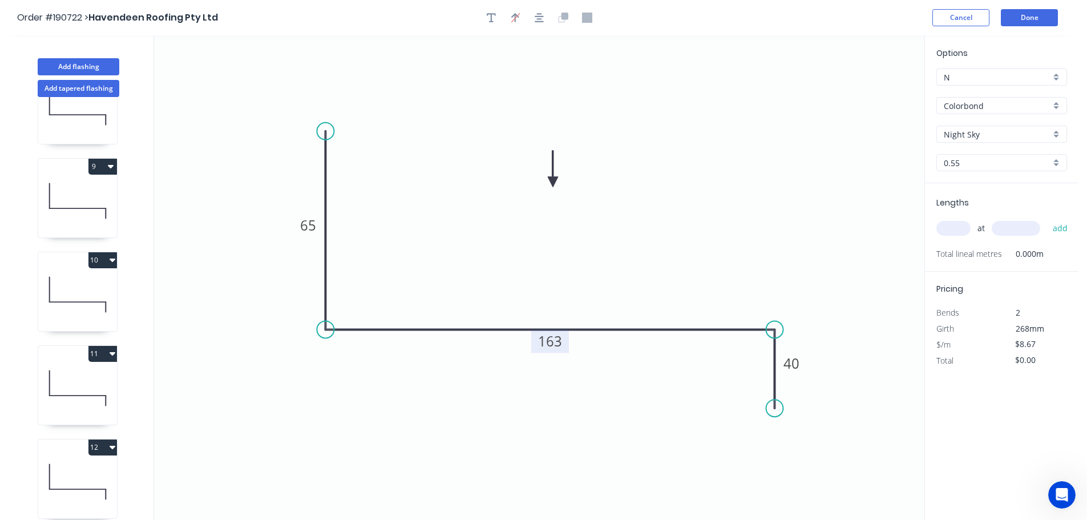
click at [562, 339] on rect at bounding box center [550, 340] width 38 height 23
click at [558, 338] on tspan "163" at bounding box center [550, 340] width 24 height 19
click at [620, 277] on icon "0 65 115 40" at bounding box center [539, 277] width 770 height 484
click at [956, 224] on input "text" at bounding box center [953, 228] width 34 height 15
click at [1019, 225] on input "text" at bounding box center [1015, 228] width 48 height 15
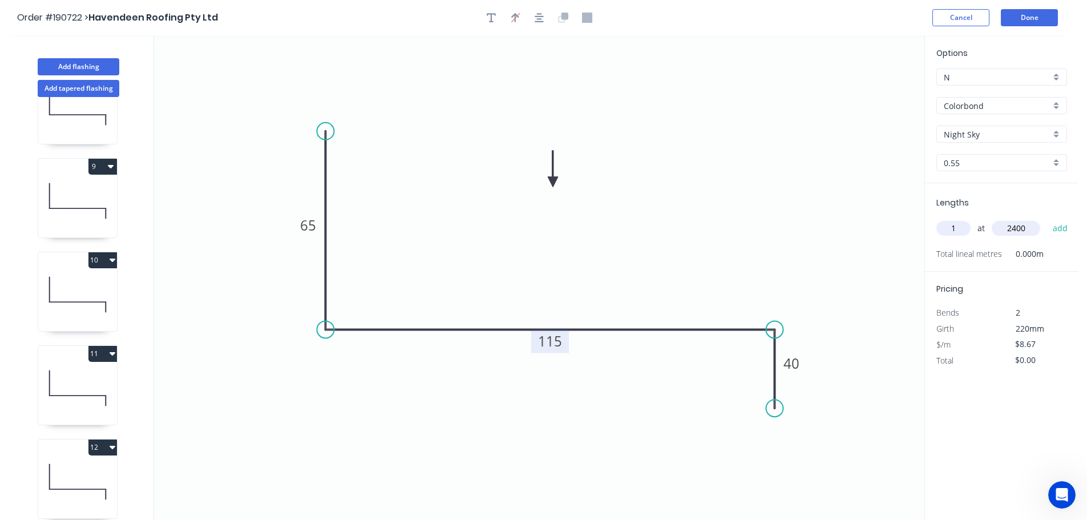
click at [1047, 218] on button "add" at bounding box center [1060, 227] width 27 height 19
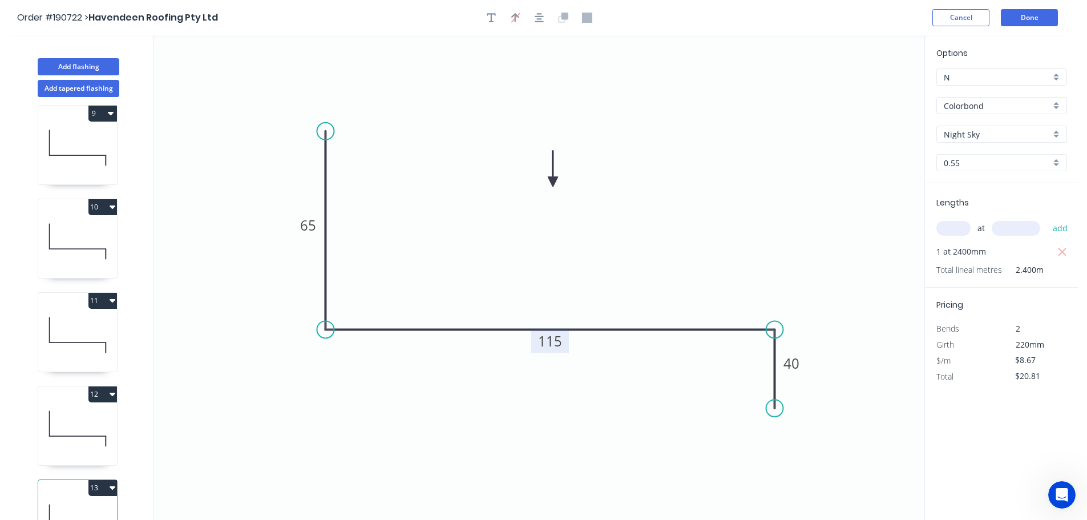
scroll to position [798, 0]
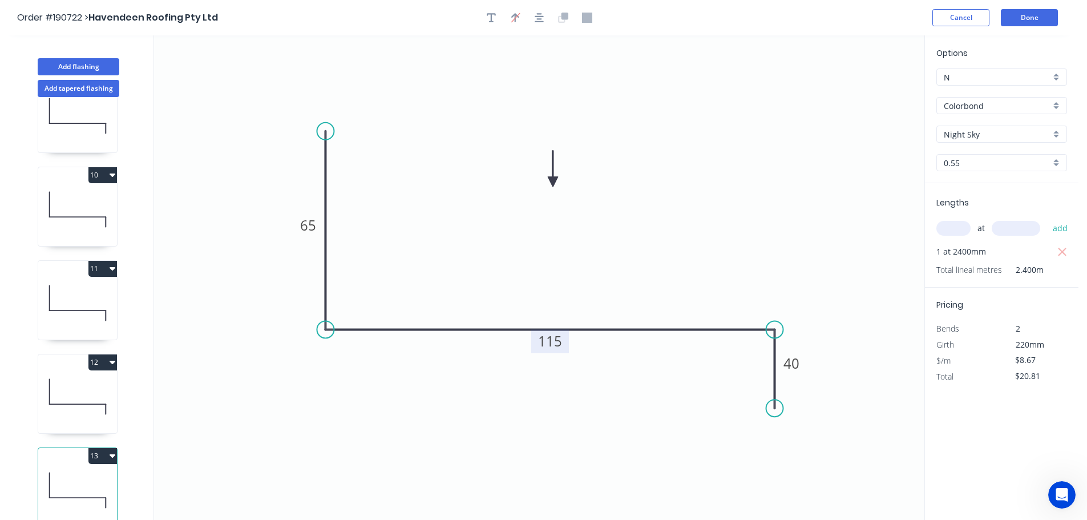
click at [103, 448] on button "13" at bounding box center [102, 456] width 29 height 16
click at [79, 476] on div "Duplicate" at bounding box center [63, 484] width 88 height 17
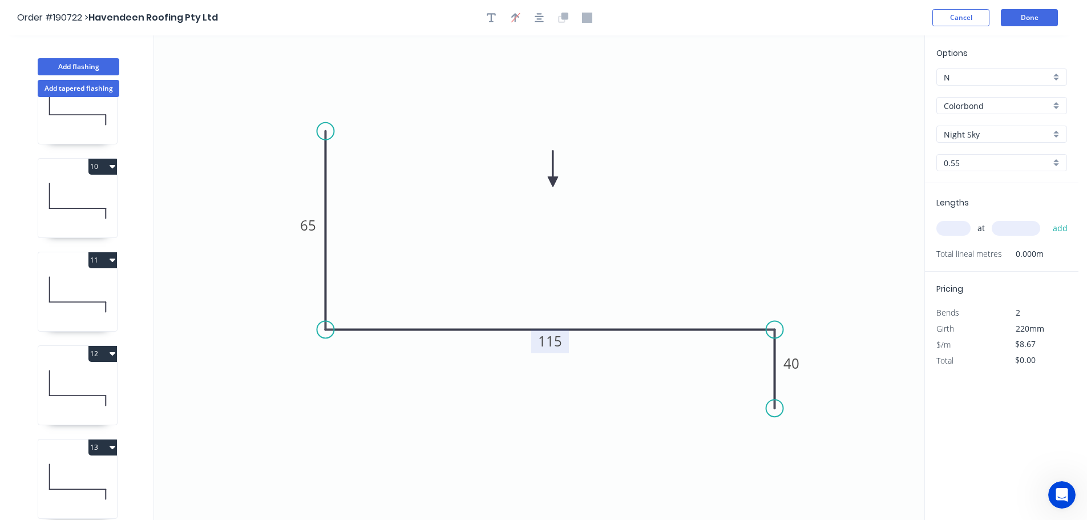
click at [556, 343] on tspan "115" at bounding box center [550, 340] width 24 height 19
click at [625, 290] on icon "0 65 135 40" at bounding box center [539, 277] width 770 height 484
click at [963, 224] on input "text" at bounding box center [953, 228] width 34 height 15
click at [1022, 226] on input "text" at bounding box center [1015, 228] width 48 height 15
click at [1047, 218] on button "add" at bounding box center [1060, 227] width 27 height 19
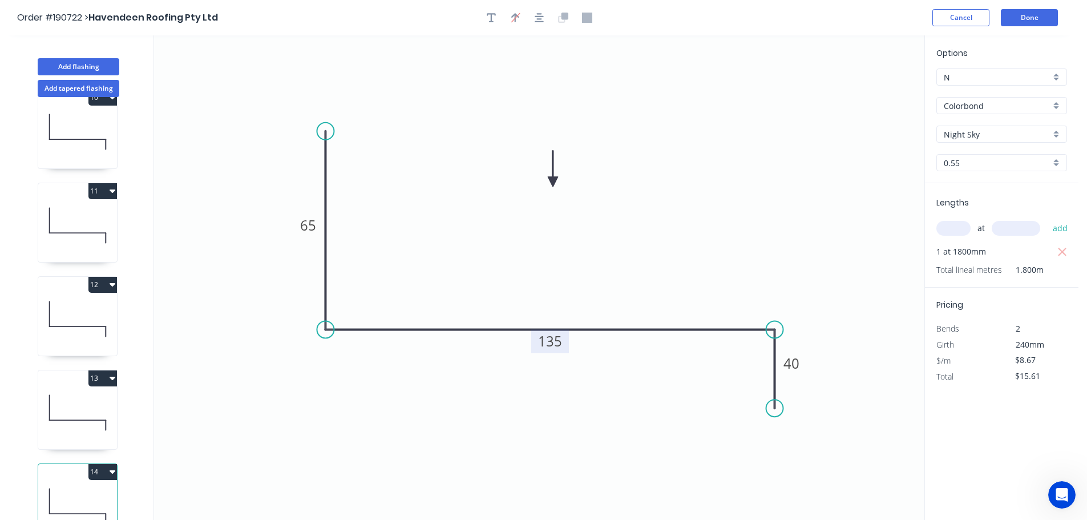
scroll to position [892, 0]
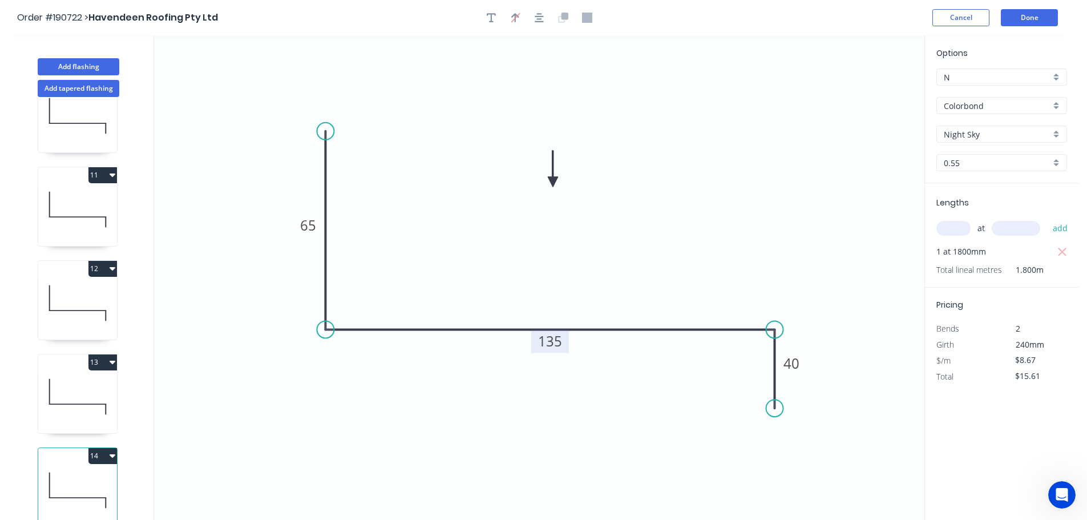
click at [95, 448] on button "14" at bounding box center [102, 456] width 29 height 16
click at [76, 476] on div "Duplicate" at bounding box center [63, 484] width 88 height 17
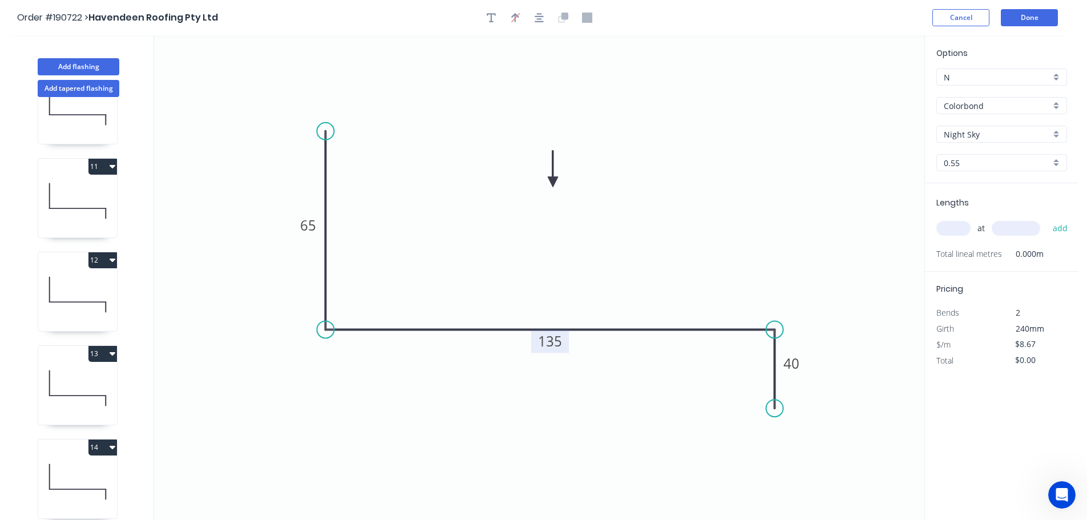
click at [556, 338] on tspan "135" at bounding box center [550, 340] width 24 height 19
click at [605, 281] on icon "0 65 130 40" at bounding box center [539, 277] width 770 height 484
click at [960, 226] on input "text" at bounding box center [953, 228] width 34 height 15
click at [1007, 226] on input "text" at bounding box center [1015, 228] width 48 height 15
click at [1047, 218] on button "add" at bounding box center [1060, 227] width 27 height 19
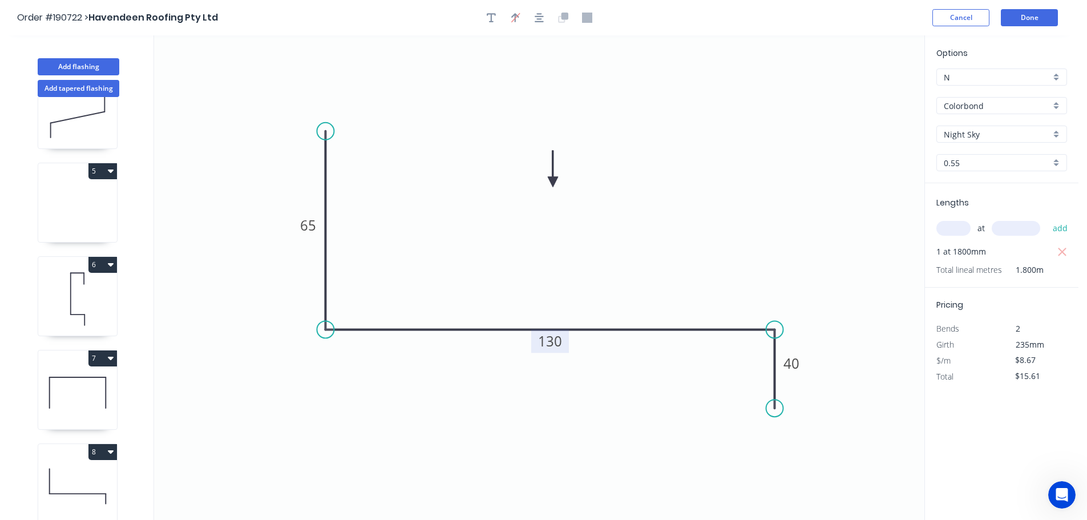
scroll to position [319, 0]
click at [71, 404] on icon at bounding box center [77, 398] width 79 height 73
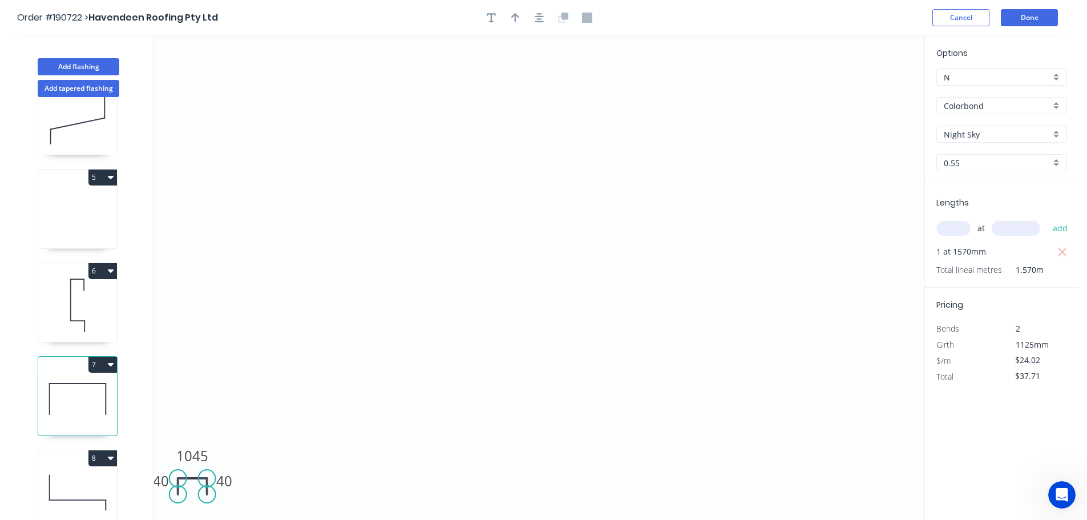
click at [106, 363] on button "7" at bounding box center [102, 365] width 29 height 16
click at [70, 387] on div "Duplicate" at bounding box center [63, 392] width 88 height 17
click at [203, 455] on tspan "1045" at bounding box center [192, 455] width 32 height 19
click at [263, 452] on icon "0 40 1085 40" at bounding box center [539, 277] width 770 height 484
click at [955, 226] on input "text" at bounding box center [953, 228] width 34 height 15
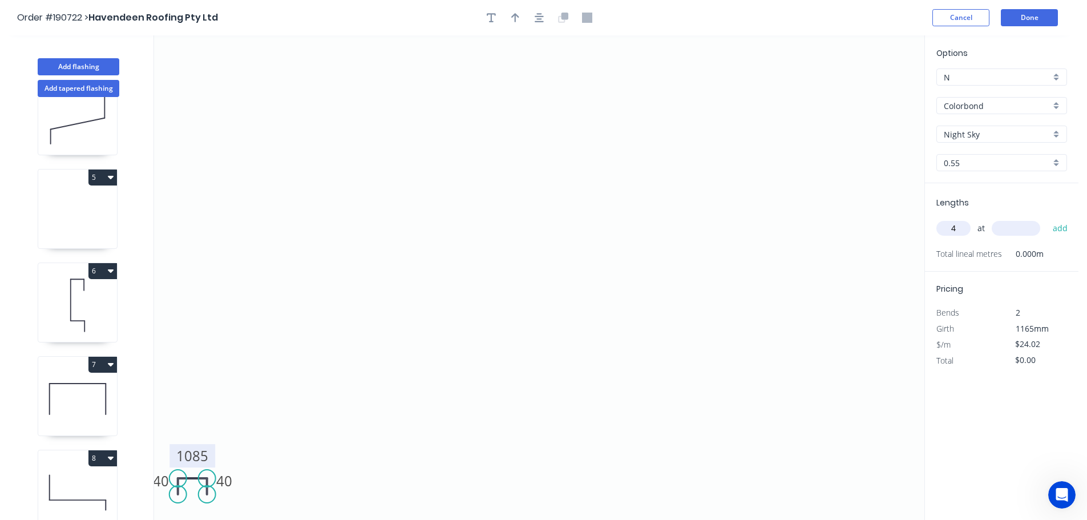
click at [1030, 230] on input "text" at bounding box center [1015, 228] width 48 height 15
click at [1047, 218] on button "add" at bounding box center [1060, 227] width 27 height 19
click at [1031, 18] on button "Done" at bounding box center [1029, 17] width 57 height 17
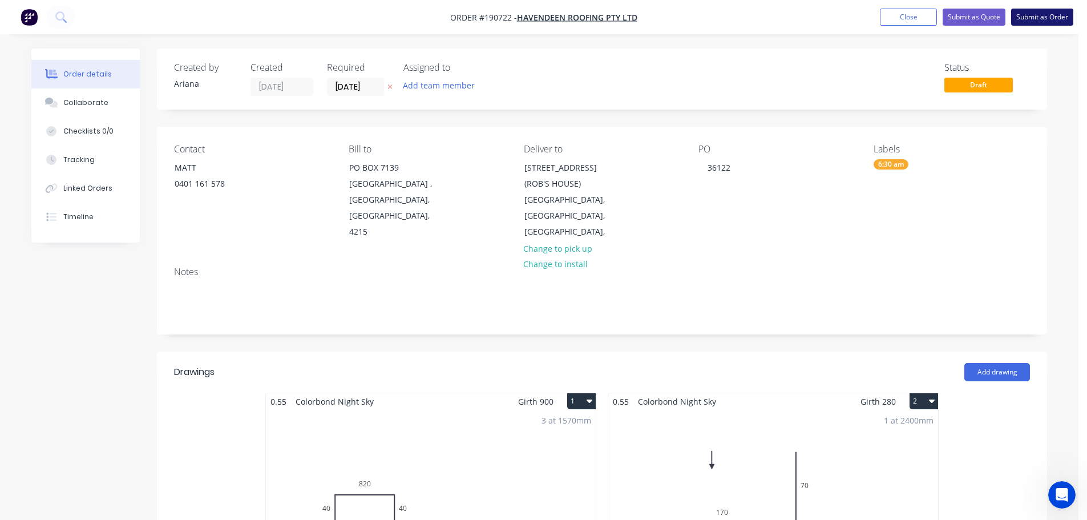
click at [1035, 15] on button "Submit as Order" at bounding box center [1042, 17] width 62 height 17
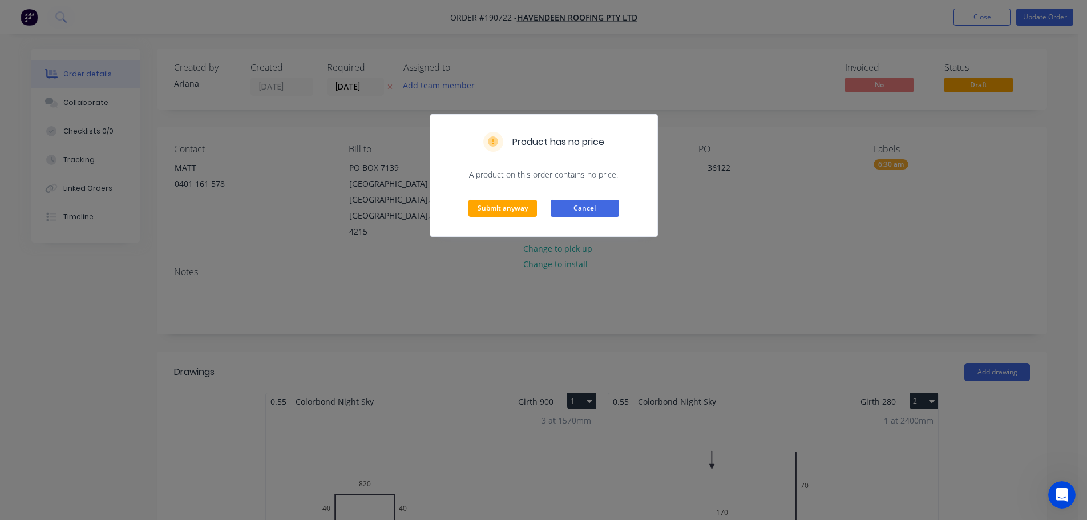
click at [588, 209] on button "Cancel" at bounding box center [585, 208] width 68 height 17
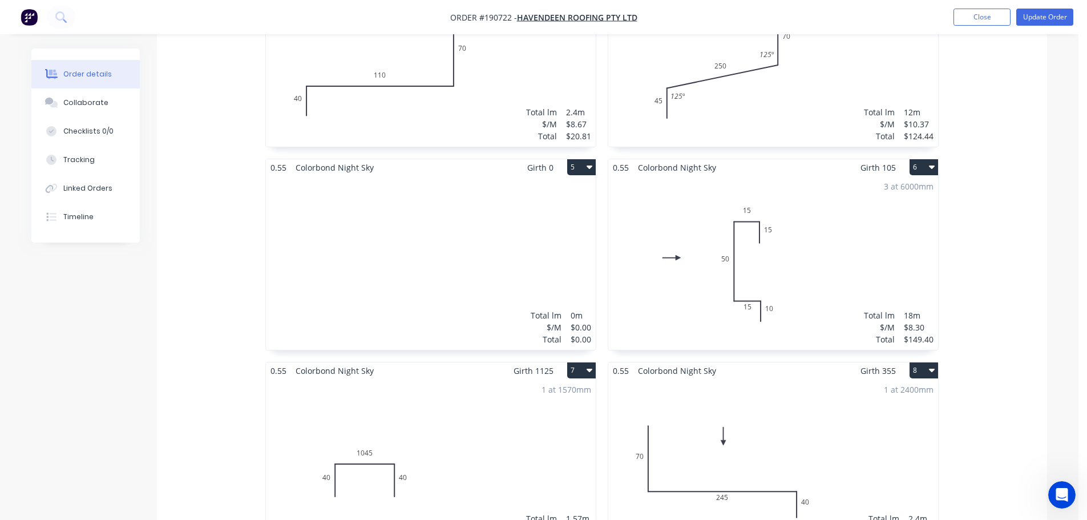
scroll to position [666, 0]
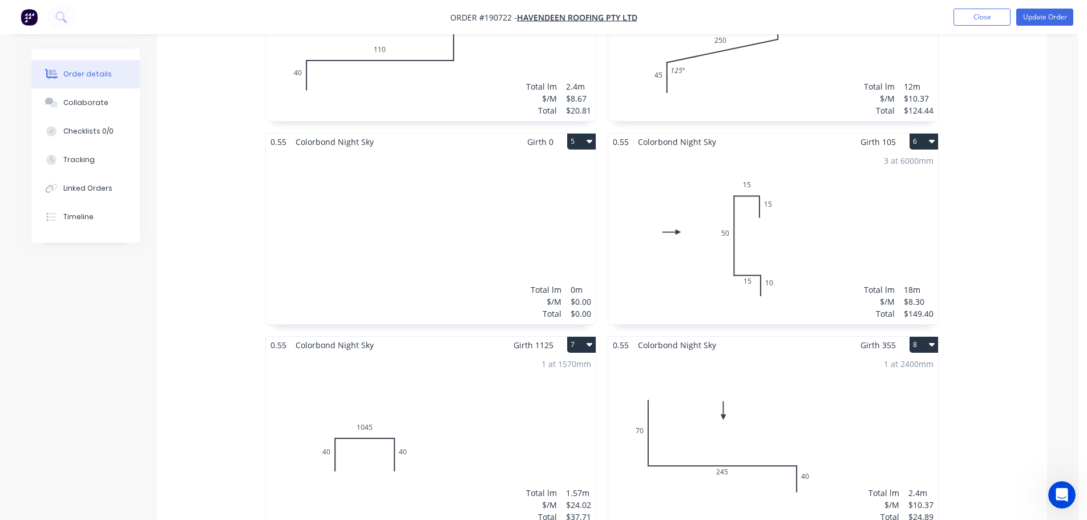
click at [578, 133] on button "5" at bounding box center [581, 141] width 29 height 16
click at [538, 207] on div "Delete" at bounding box center [541, 215] width 88 height 17
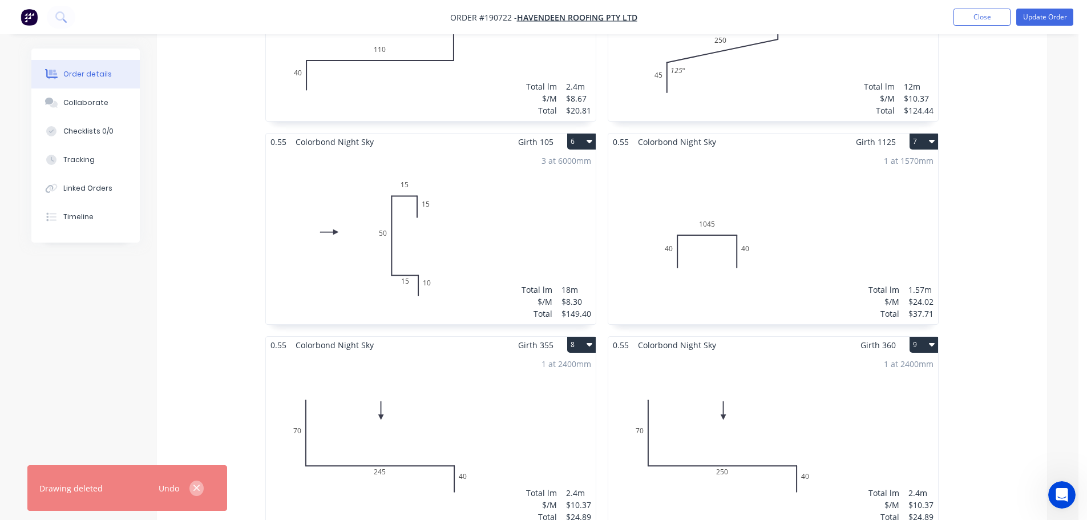
click at [195, 486] on icon "button" at bounding box center [196, 488] width 6 height 6
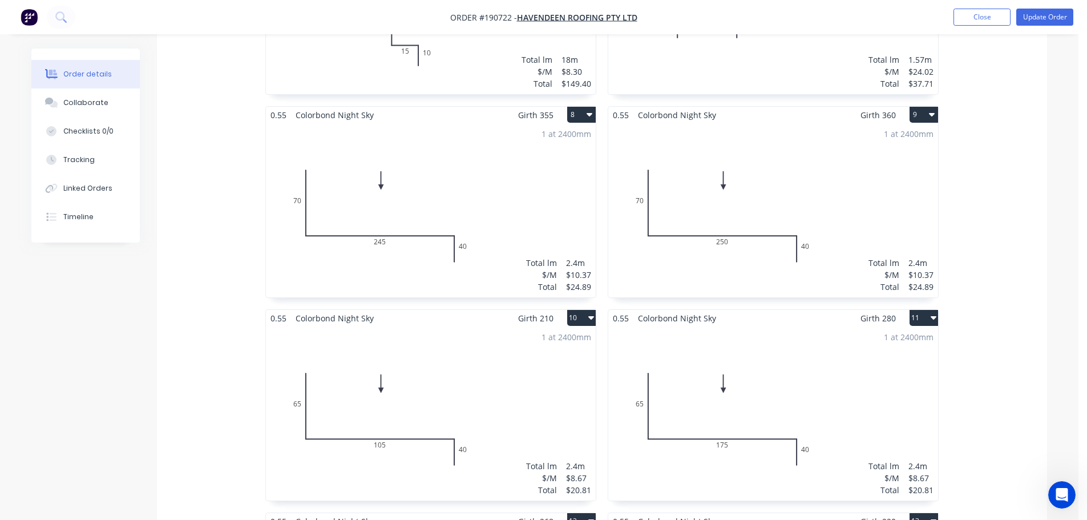
scroll to position [0, 0]
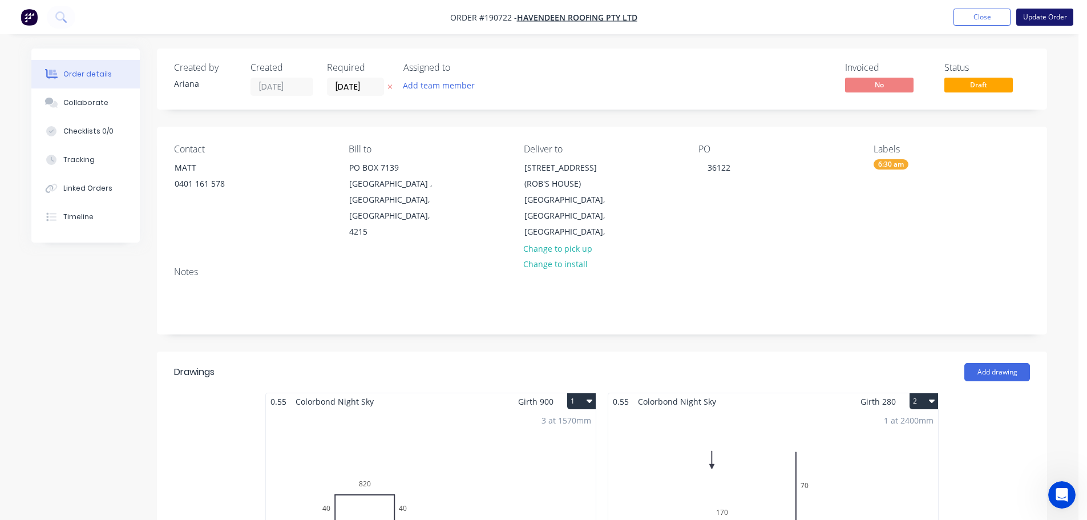
click at [1051, 18] on button "Update Order" at bounding box center [1044, 17] width 57 height 17
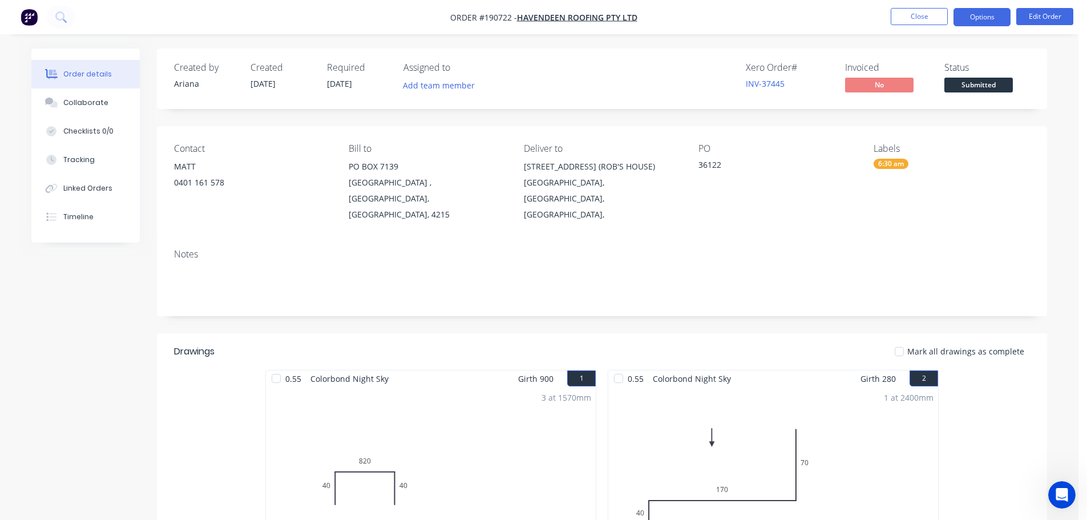
click at [980, 14] on button "Options" at bounding box center [981, 17] width 57 height 18
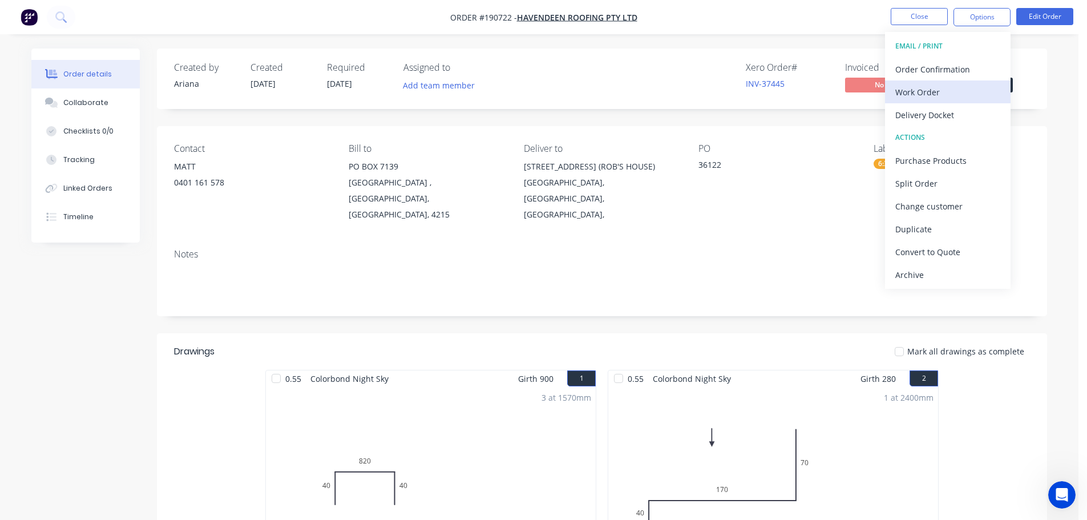
click at [932, 91] on div "Work Order" at bounding box center [947, 92] width 105 height 17
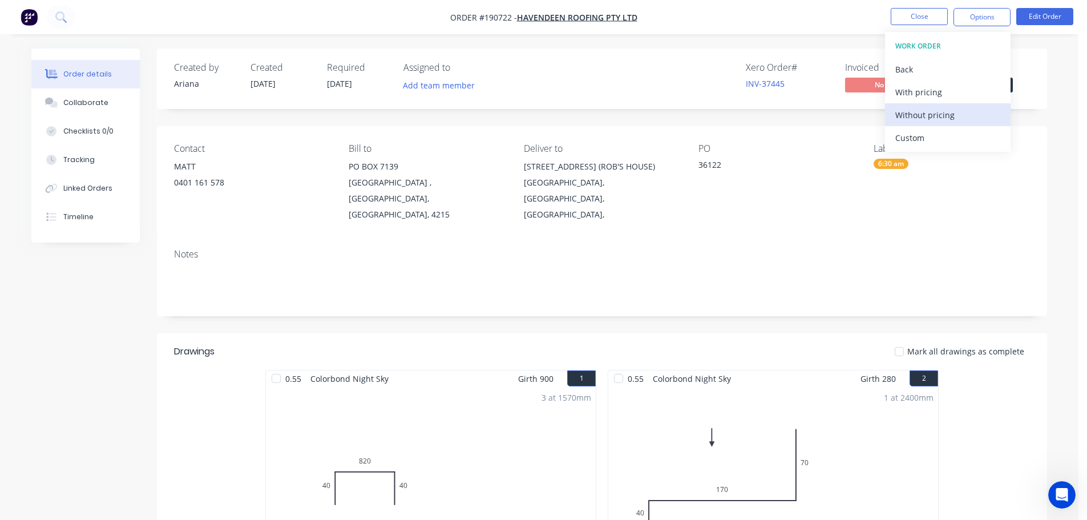
click at [918, 113] on div "Without pricing" at bounding box center [947, 115] width 105 height 17
click at [742, 13] on nav "Order #190722 - Havendeen Roofing Pty Ltd Close Options EMAIL / PRINT Order Con…" at bounding box center [543, 17] width 1087 height 34
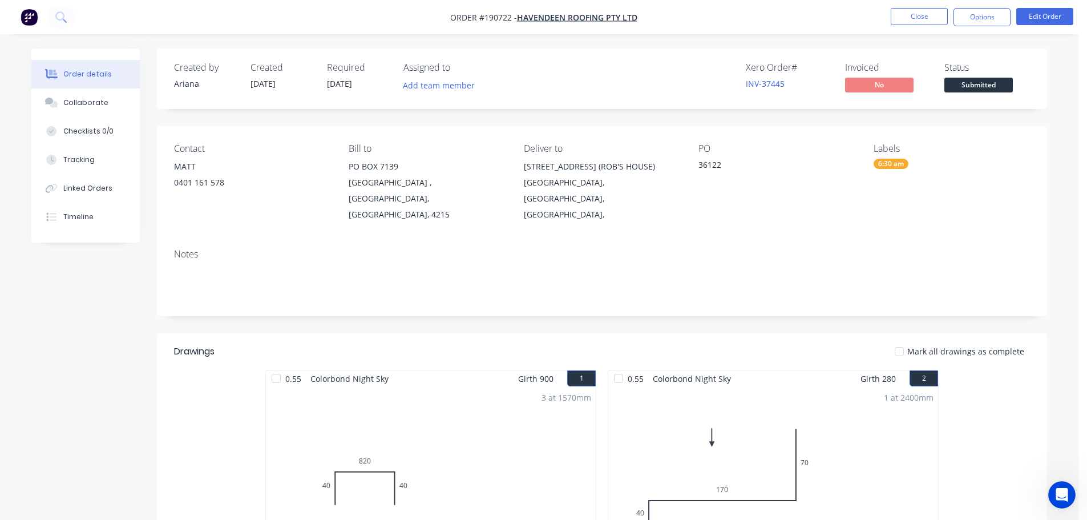
drag, startPoint x: 817, startPoint y: 11, endPoint x: 825, endPoint y: 10, distance: 8.7
click at [817, 11] on nav "Order #190722 - Havendeen Roofing Pty Ltd Close Options Edit Order" at bounding box center [543, 17] width 1087 height 34
click at [913, 17] on button "Close" at bounding box center [919, 16] width 57 height 17
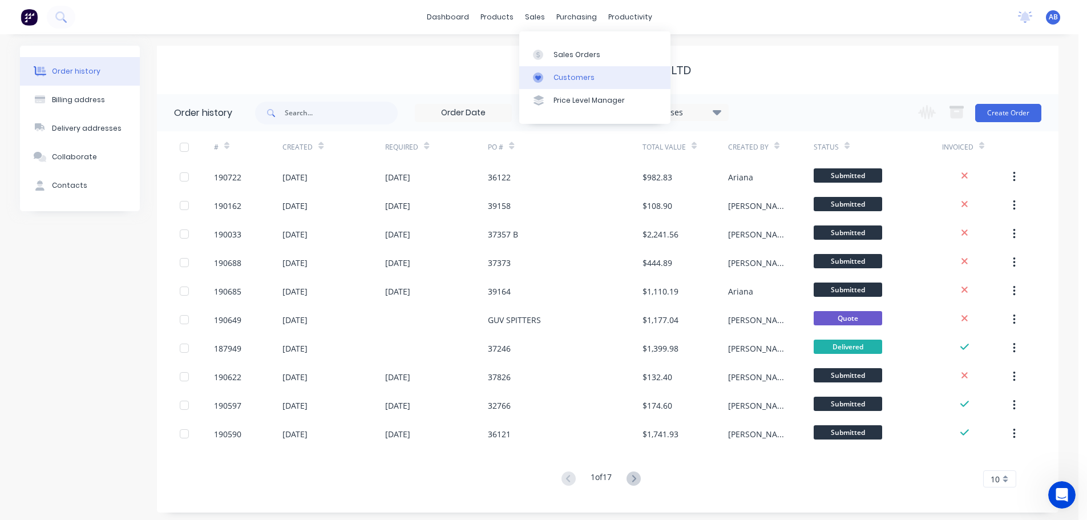
click at [574, 76] on div "Customers" at bounding box center [573, 77] width 41 height 10
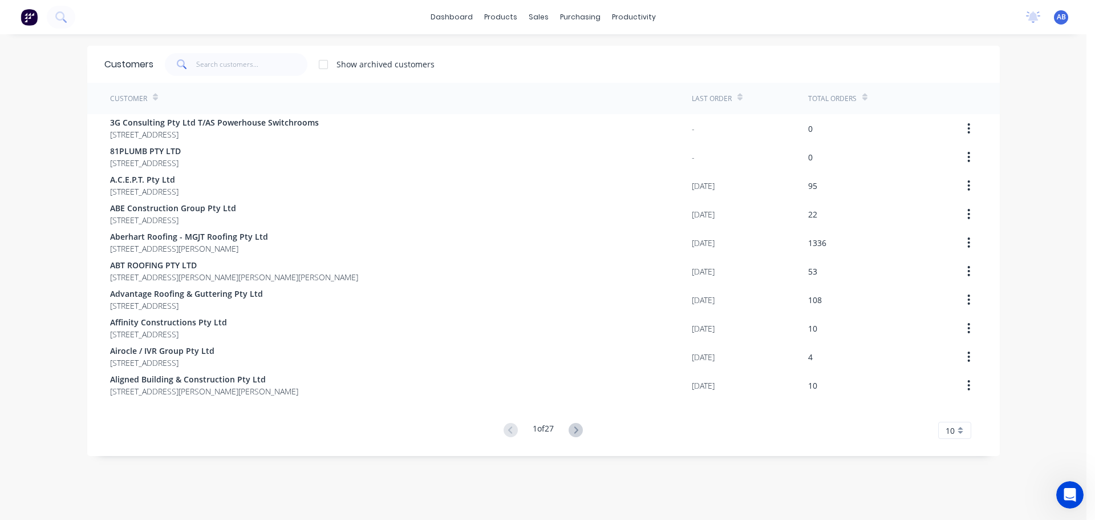
click at [715, 18] on div "dashboard products sales purchasing productivity dashboard products Product Cat…" at bounding box center [543, 17] width 1087 height 34
drag, startPoint x: 262, startPoint y: 63, endPoint x: 463, endPoint y: 51, distance: 201.2
click at [265, 62] on input "text" at bounding box center [251, 64] width 111 height 23
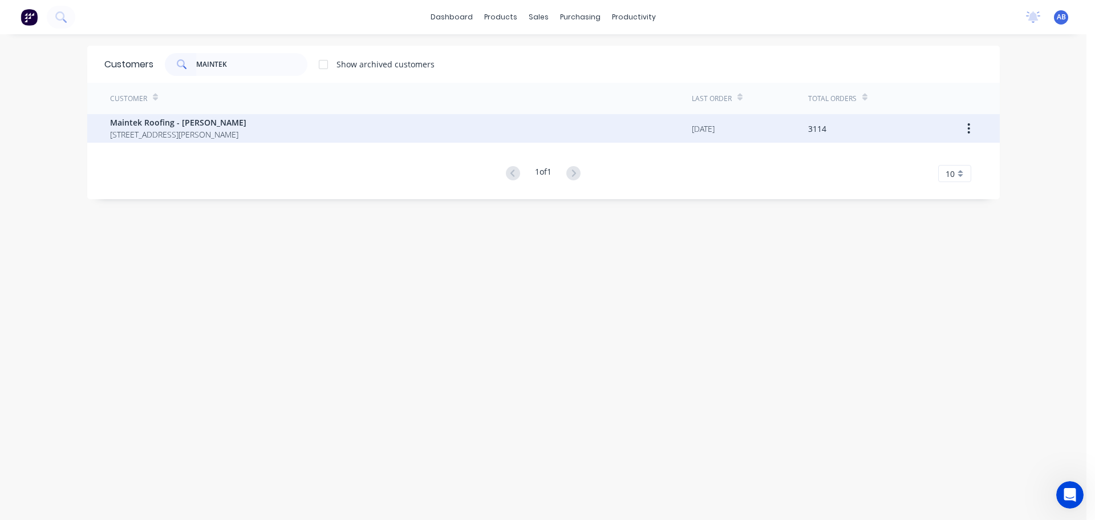
click at [199, 131] on span "[STREET_ADDRESS][PERSON_NAME]" at bounding box center [178, 134] width 136 height 12
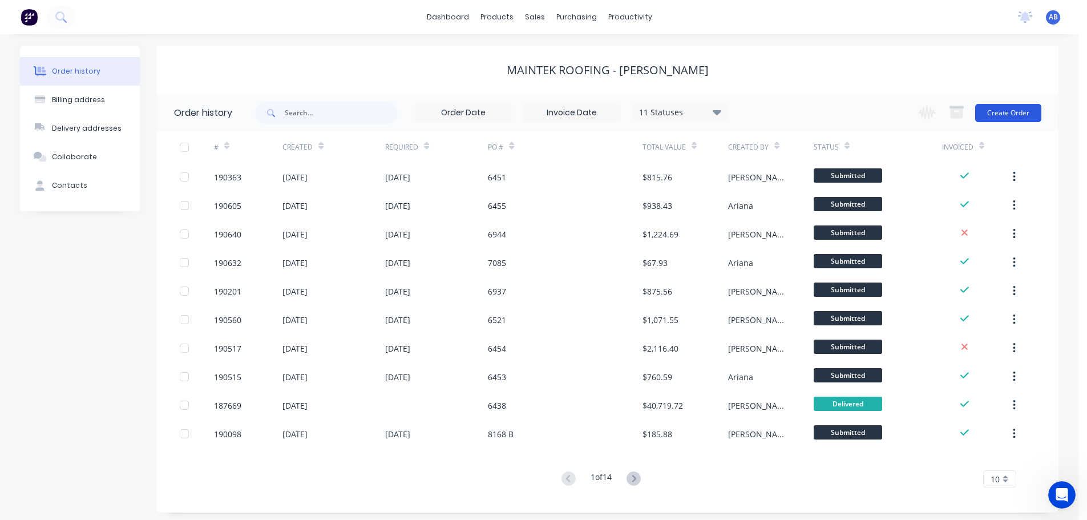
click at [991, 111] on button "Create Order" at bounding box center [1008, 113] width 66 height 18
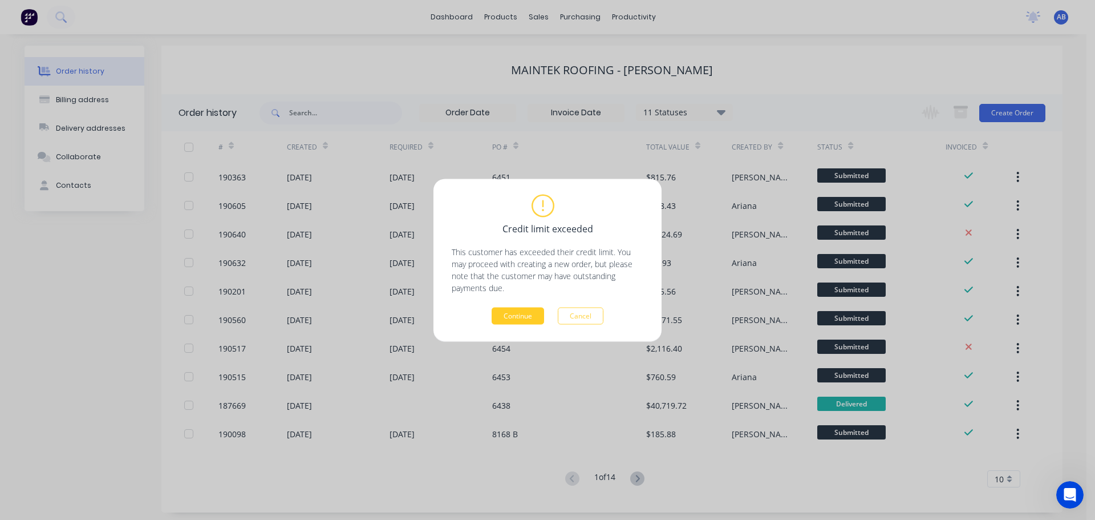
click at [521, 310] on button "Continue" at bounding box center [518, 315] width 52 height 17
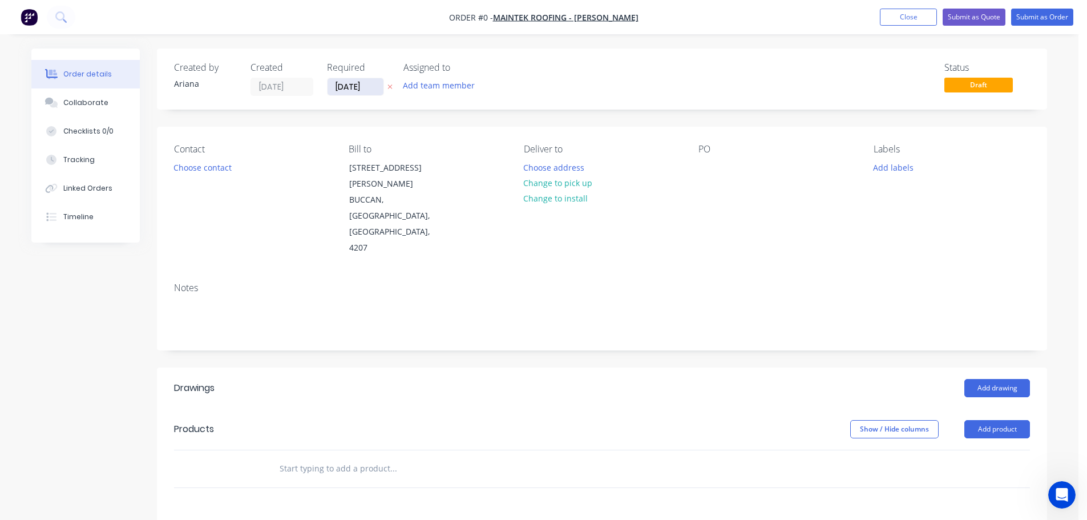
click at [353, 88] on input "[DATE]" at bounding box center [355, 86] width 56 height 17
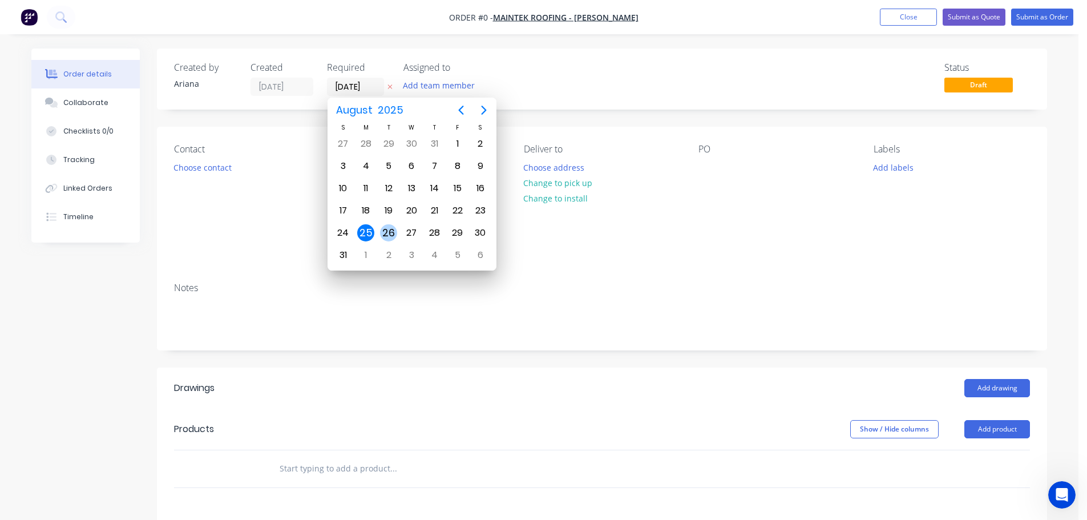
click at [386, 230] on div "26" at bounding box center [388, 232] width 17 height 17
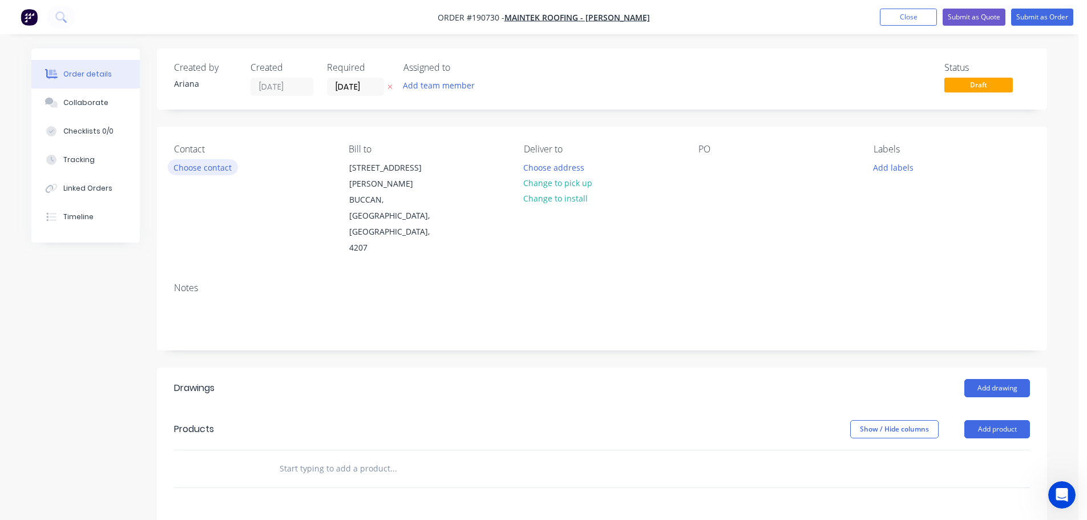
click at [205, 172] on button "Choose contact" at bounding box center [203, 166] width 70 height 15
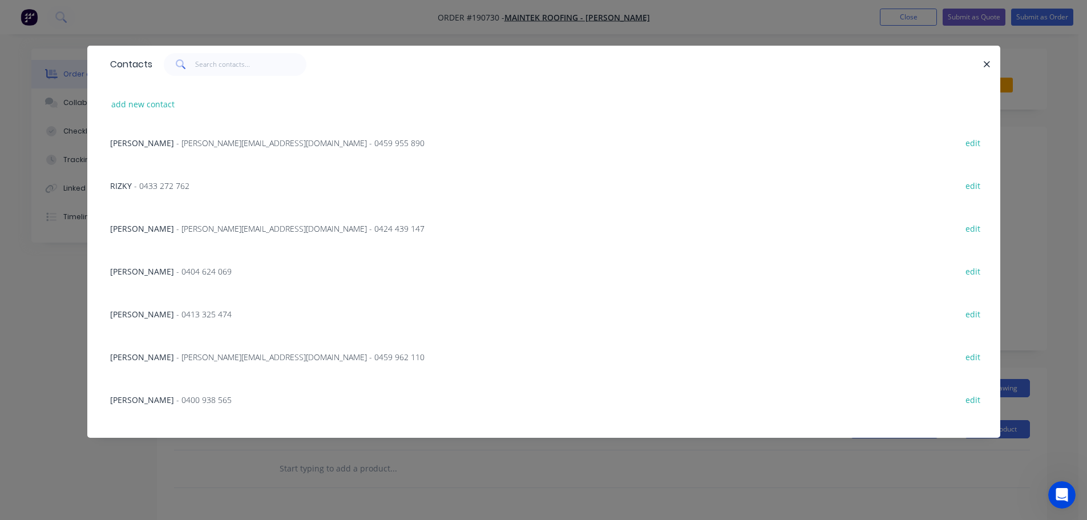
scroll to position [101, 0]
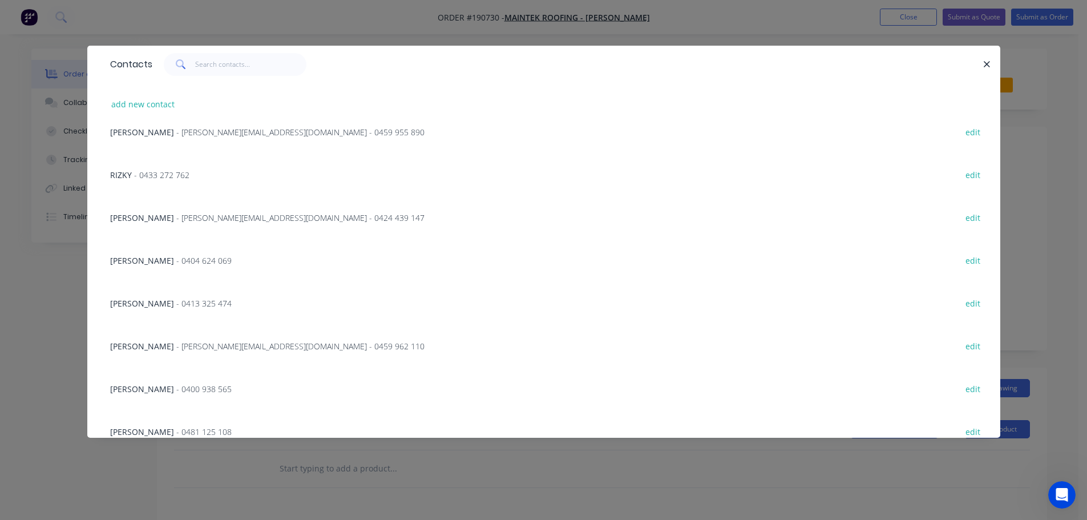
click at [176, 387] on span "- 0400 938 565" at bounding box center [203, 388] width 55 height 11
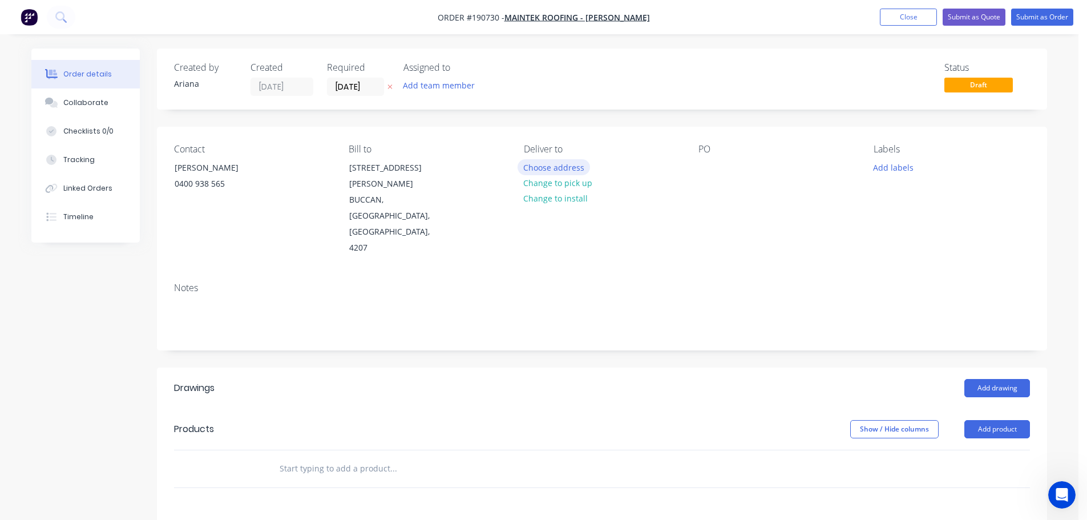
click at [550, 169] on button "Choose address" at bounding box center [553, 166] width 73 height 15
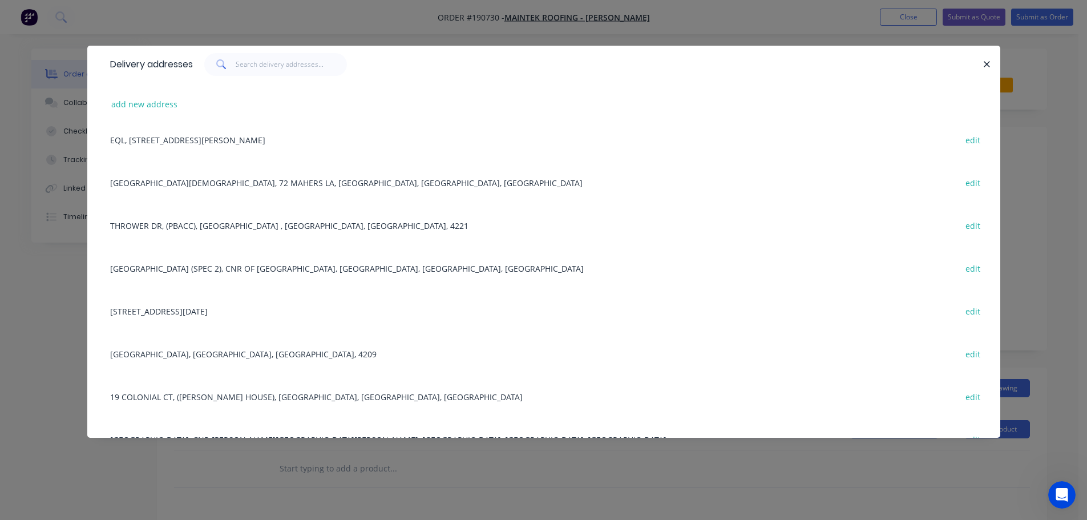
scroll to position [972, 0]
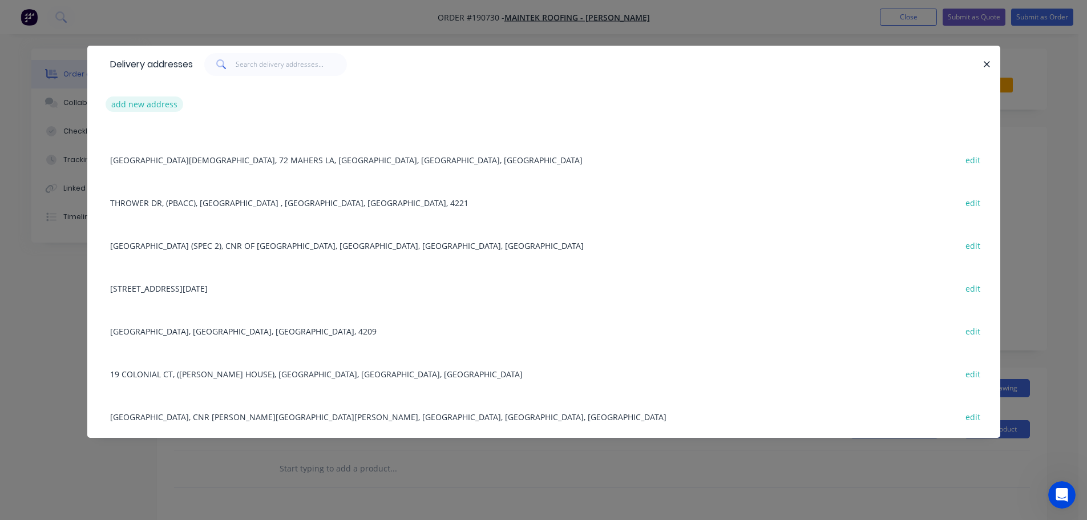
click at [149, 108] on button "add new address" at bounding box center [145, 103] width 78 height 15
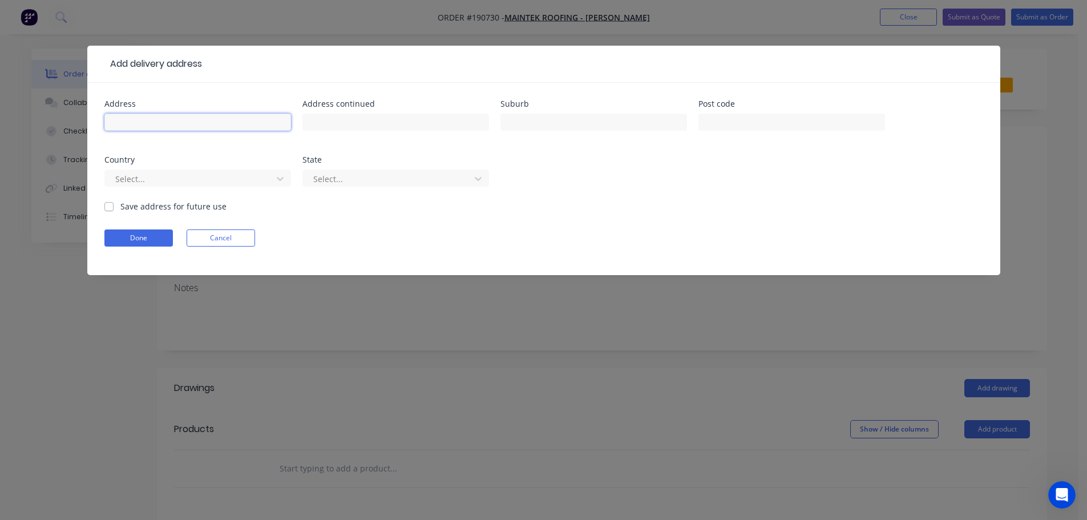
click at [147, 124] on input "text" at bounding box center [197, 122] width 187 height 17
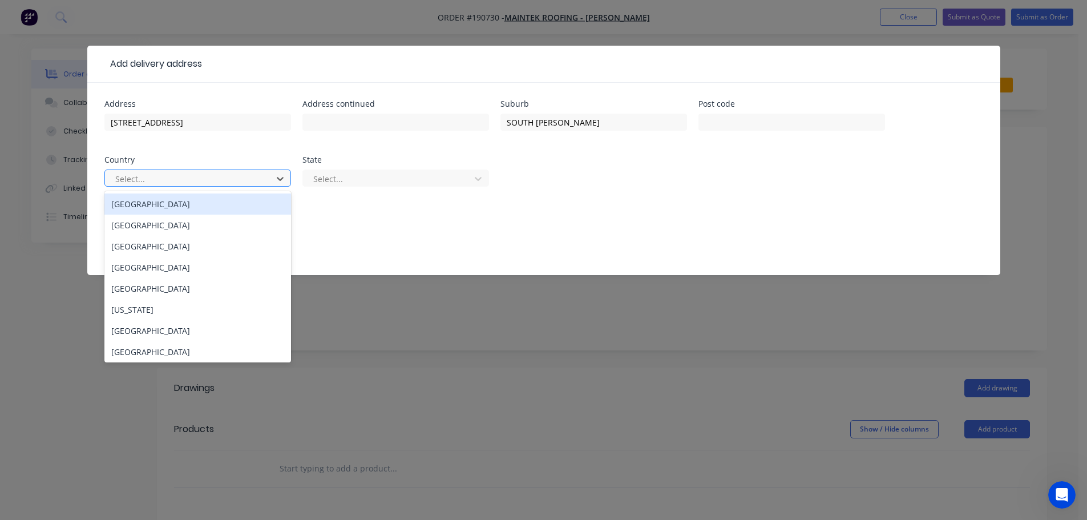
click at [157, 199] on div "[GEOGRAPHIC_DATA]" at bounding box center [197, 203] width 187 height 21
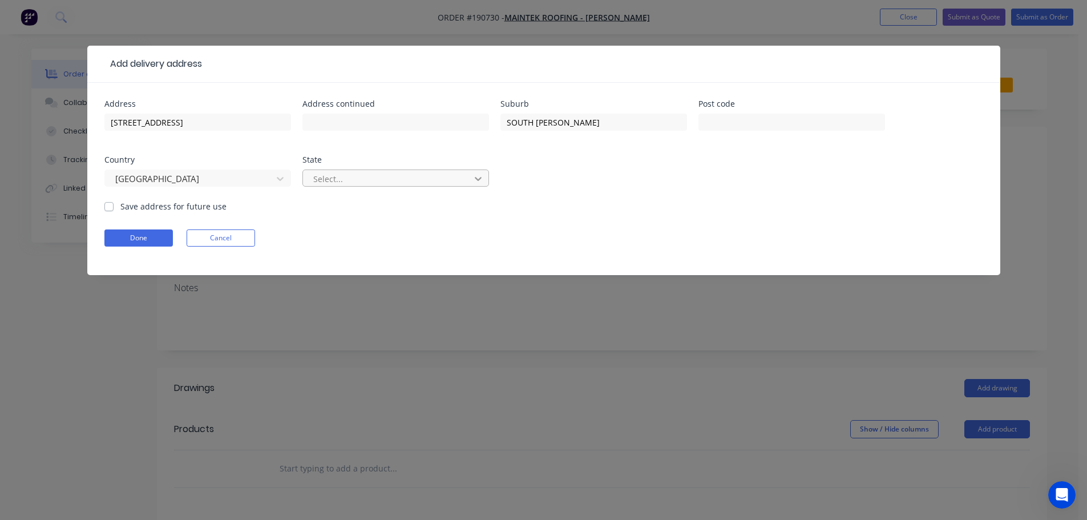
click at [481, 178] on icon at bounding box center [478, 179] width 7 height 4
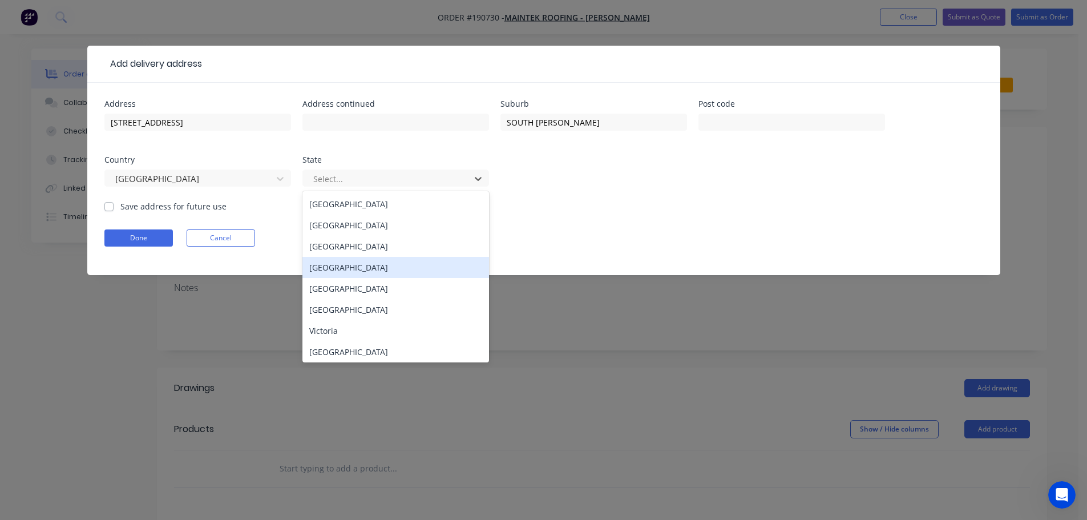
click at [330, 265] on div "[GEOGRAPHIC_DATA]" at bounding box center [395, 267] width 187 height 21
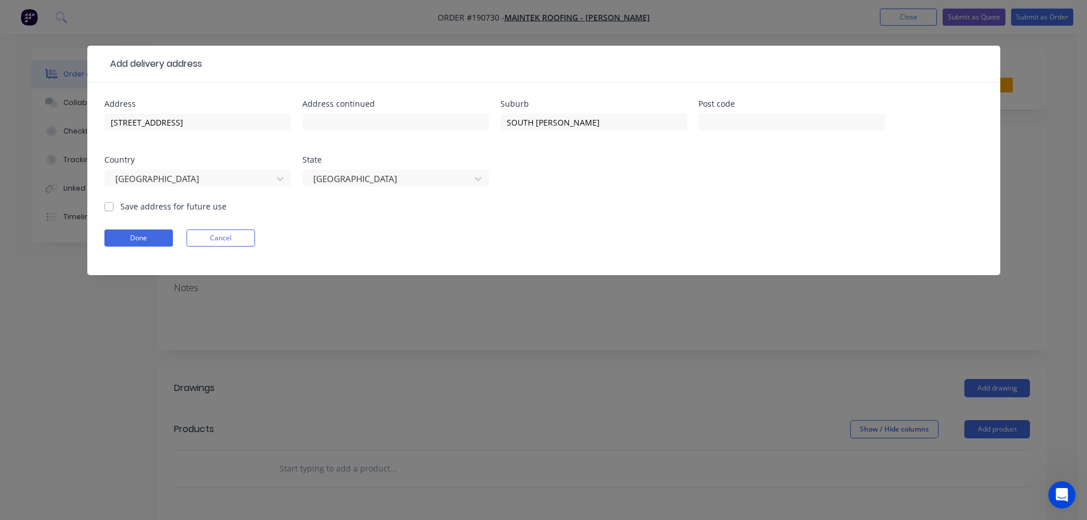
click at [643, 225] on form "Address [STREET_ADDRESS] Address continued Suburb [GEOGRAPHIC_DATA][PERSON_NAME…" at bounding box center [543, 187] width 879 height 175
click at [146, 238] on button "Done" at bounding box center [138, 237] width 68 height 17
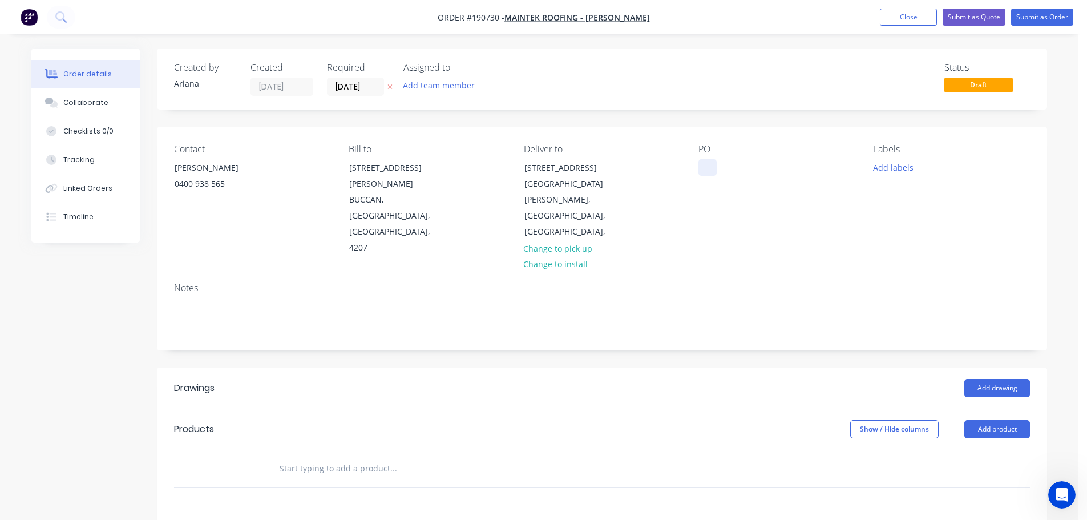
click at [707, 167] on div at bounding box center [707, 167] width 18 height 17
click at [887, 282] on div "Notes" at bounding box center [602, 287] width 856 height 11
click at [901, 172] on button "Add labels" at bounding box center [893, 166] width 52 height 15
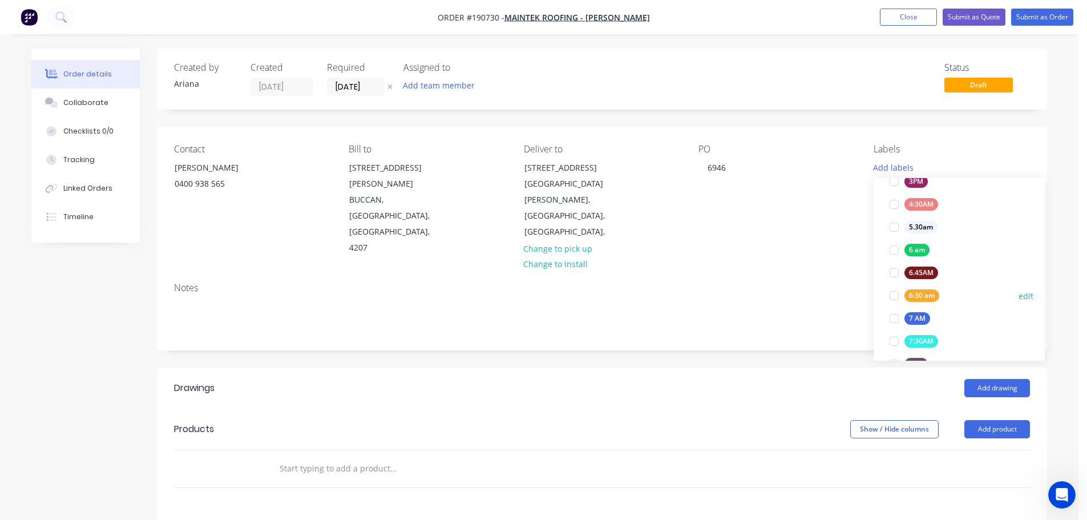
click at [891, 294] on div at bounding box center [894, 295] width 23 height 23
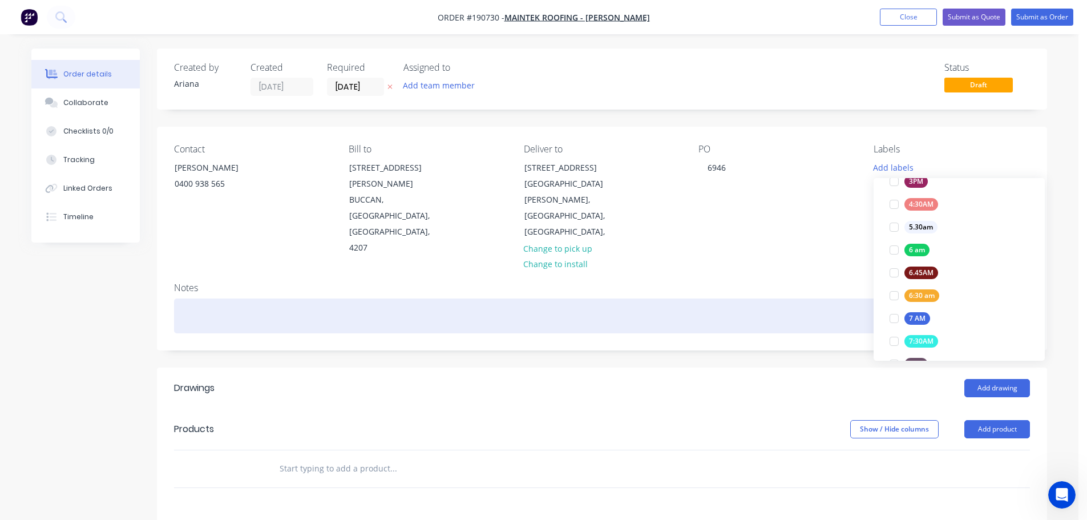
scroll to position [0, 0]
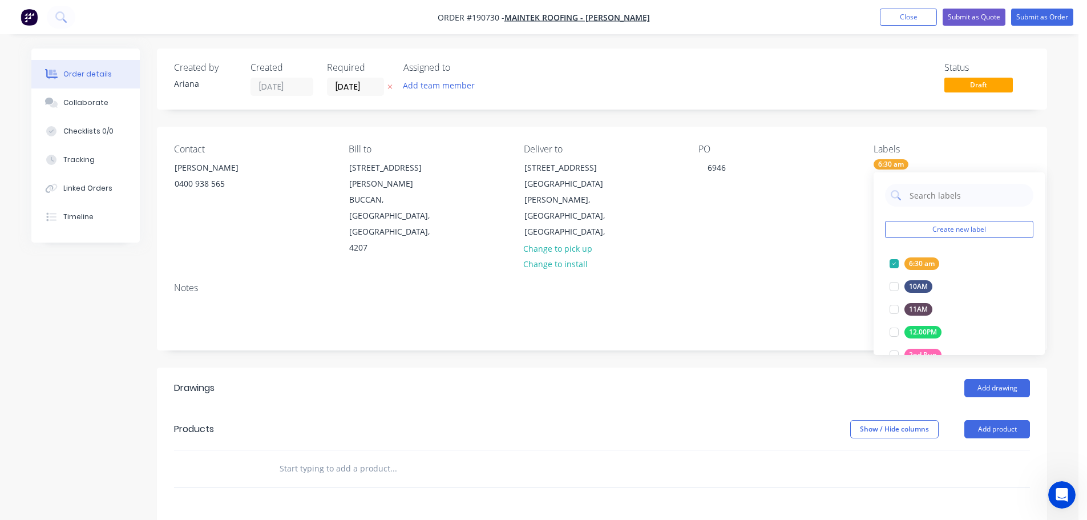
click at [819, 273] on div "Notes" at bounding box center [602, 311] width 890 height 76
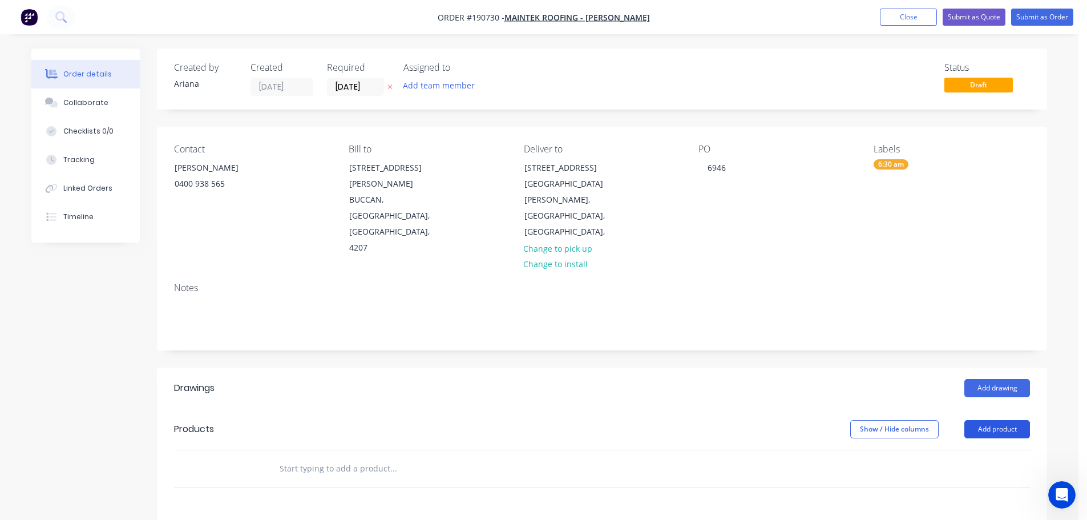
click at [1011, 420] on button "Add product" at bounding box center [997, 429] width 66 height 18
click at [980, 450] on div "Product catalogue" at bounding box center [976, 458] width 88 height 17
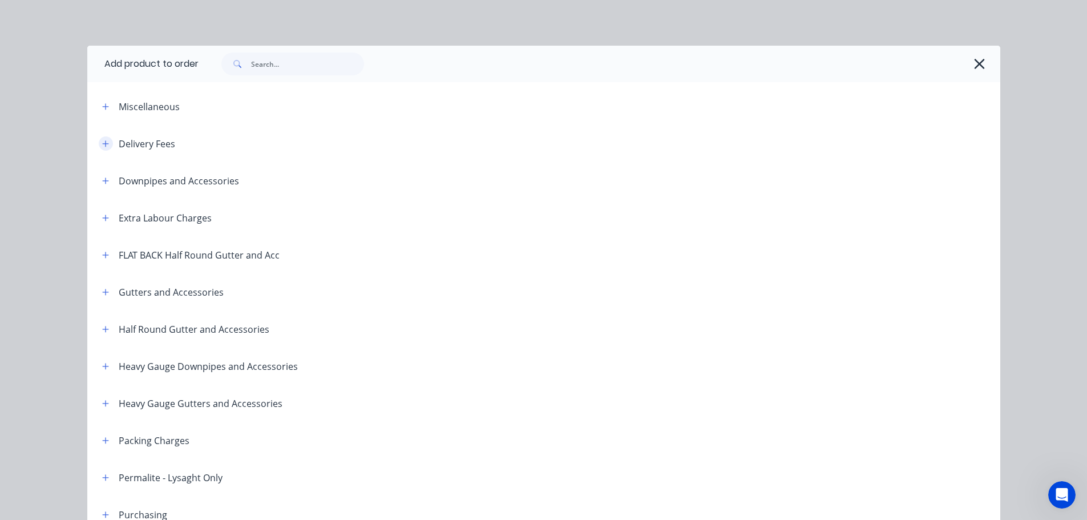
click at [102, 141] on icon "button" at bounding box center [105, 144] width 7 height 8
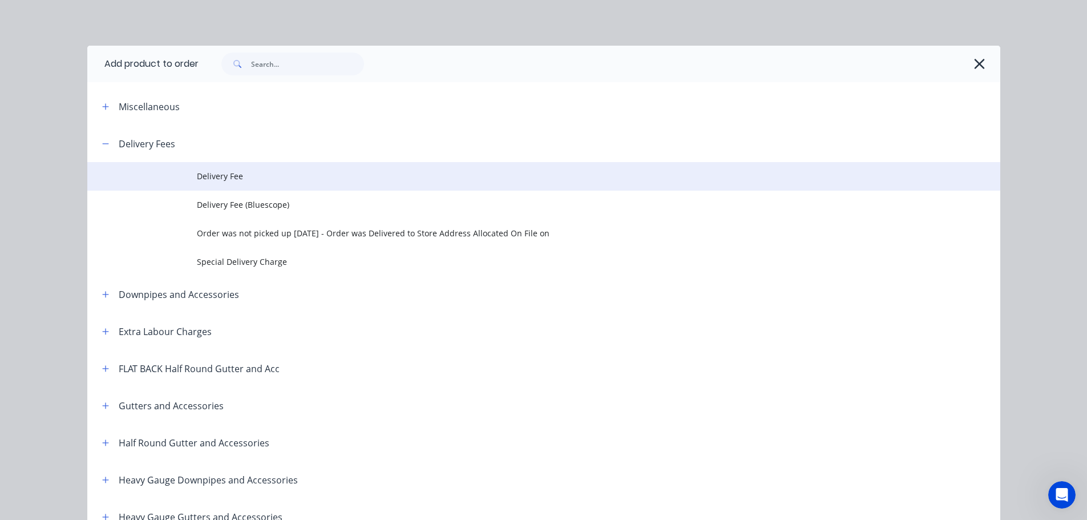
click at [245, 181] on span "Delivery Fee" at bounding box center [518, 176] width 642 height 12
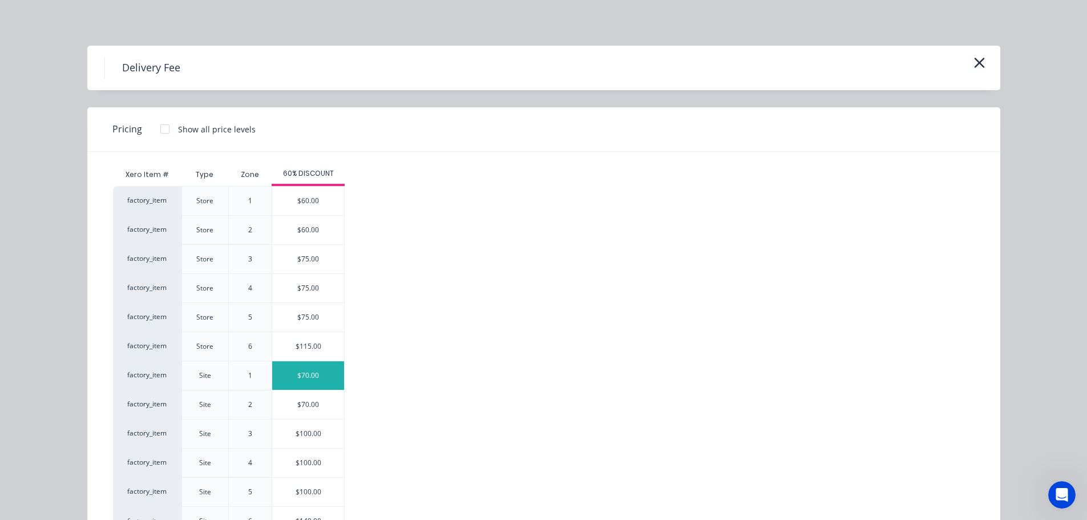
click at [297, 373] on div "$70.00" at bounding box center [308, 375] width 72 height 29
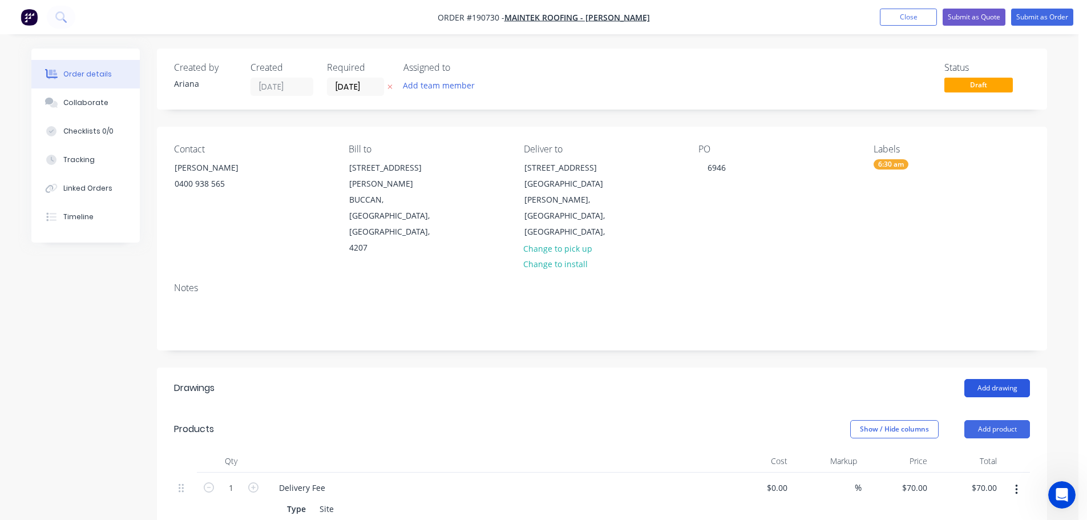
click at [987, 379] on button "Add drawing" at bounding box center [997, 388] width 66 height 18
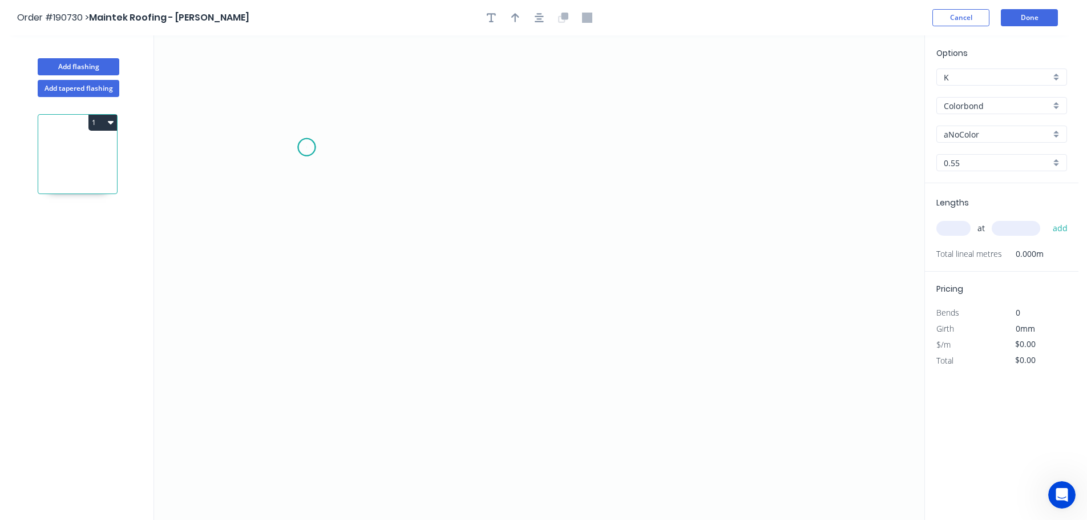
click at [306, 147] on icon "0" at bounding box center [539, 277] width 770 height 484
click at [305, 390] on icon "0" at bounding box center [539, 277] width 770 height 484
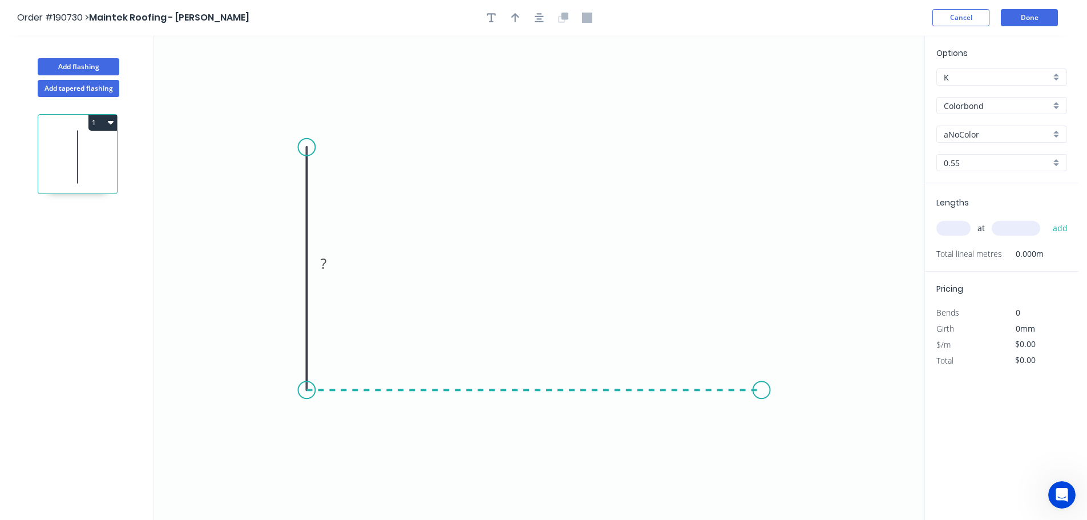
click at [762, 389] on icon "0 ?" at bounding box center [539, 277] width 770 height 484
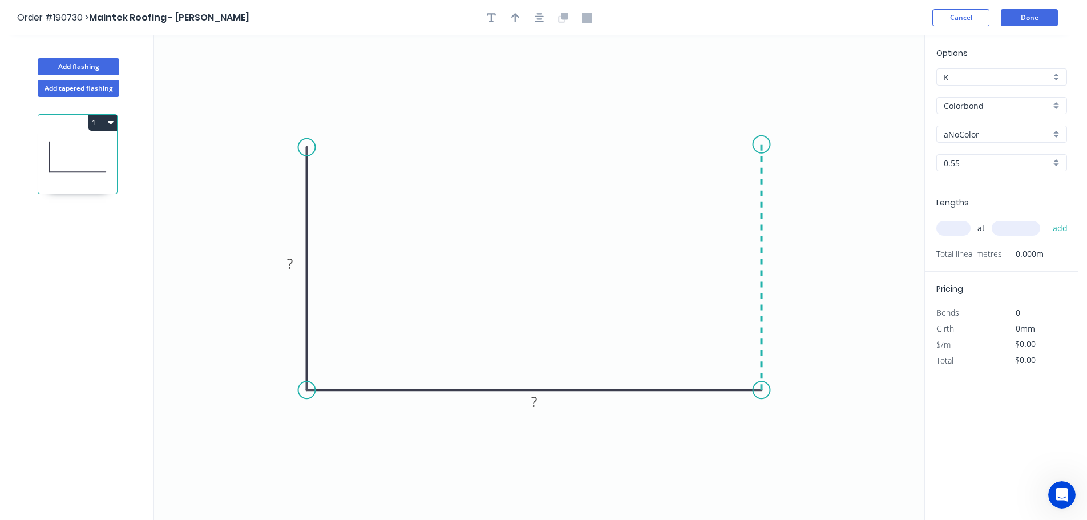
click at [756, 144] on icon "0 ? ?" at bounding box center [539, 277] width 770 height 484
click at [756, 144] on circle at bounding box center [761, 144] width 17 height 17
drag, startPoint x: 762, startPoint y: 143, endPoint x: 759, endPoint y: 137, distance: 5.9
click at [759, 137] on circle at bounding box center [761, 137] width 17 height 17
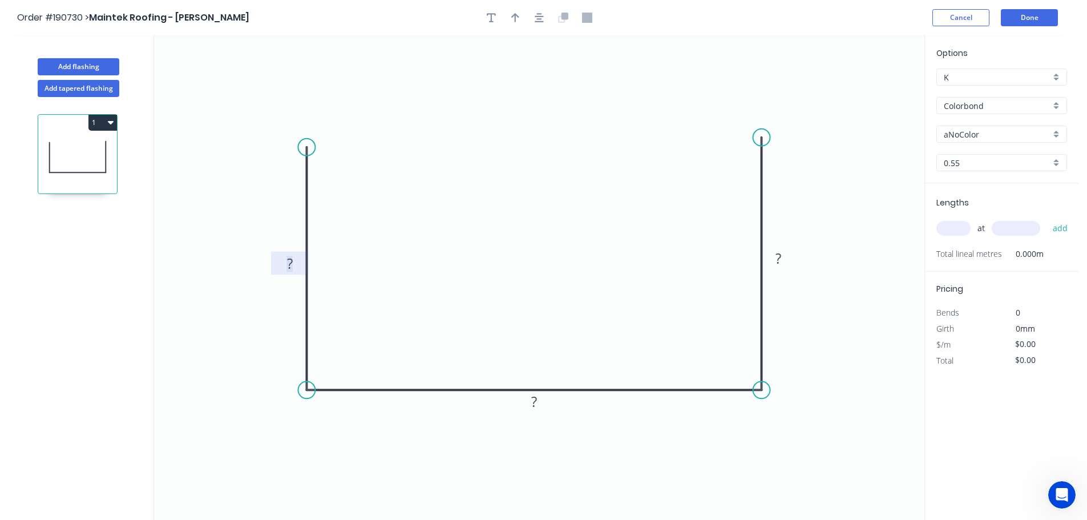
click at [296, 263] on rect at bounding box center [289, 264] width 23 height 16
click at [408, 242] on icon "0 180 590 180" at bounding box center [539, 277] width 770 height 484
click at [516, 16] on icon "button" at bounding box center [515, 18] width 8 height 10
drag, startPoint x: 849, startPoint y: 98, endPoint x: 496, endPoint y: 168, distance: 359.6
click at [496, 168] on icon at bounding box center [496, 154] width 10 height 37
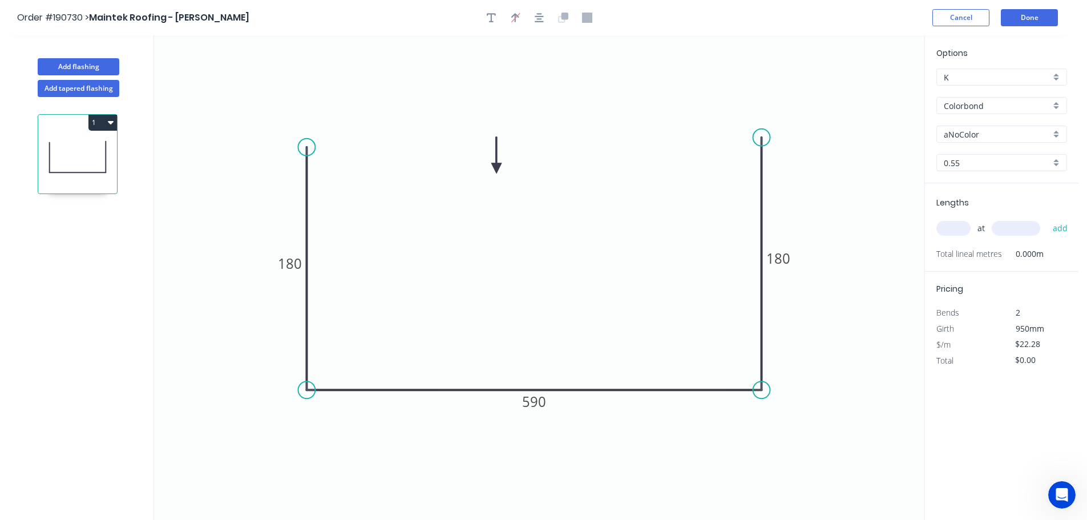
click at [1054, 131] on div "aNoColor" at bounding box center [1001, 134] width 131 height 17
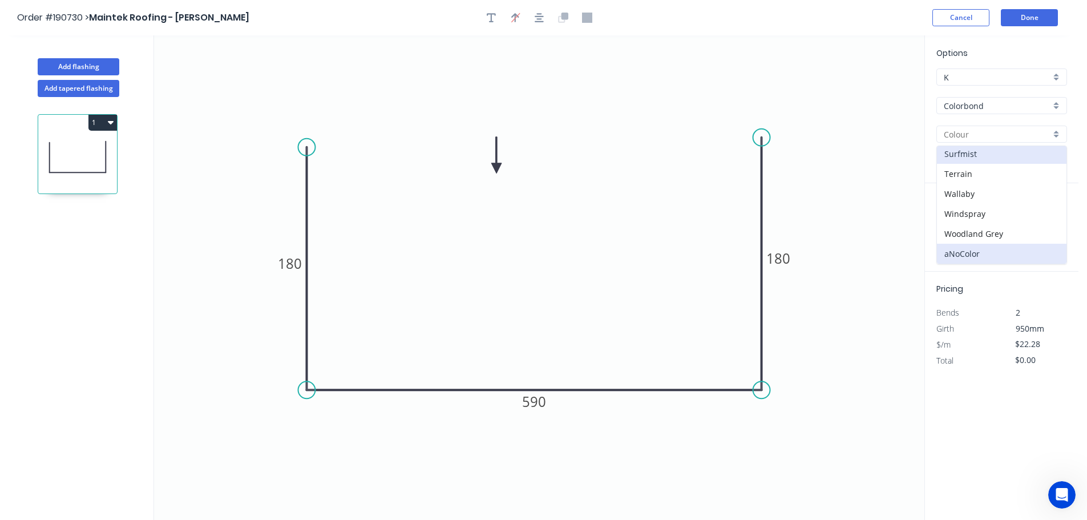
scroll to position [309, 0]
click at [989, 244] on div "Southerly" at bounding box center [1001, 247] width 129 height 20
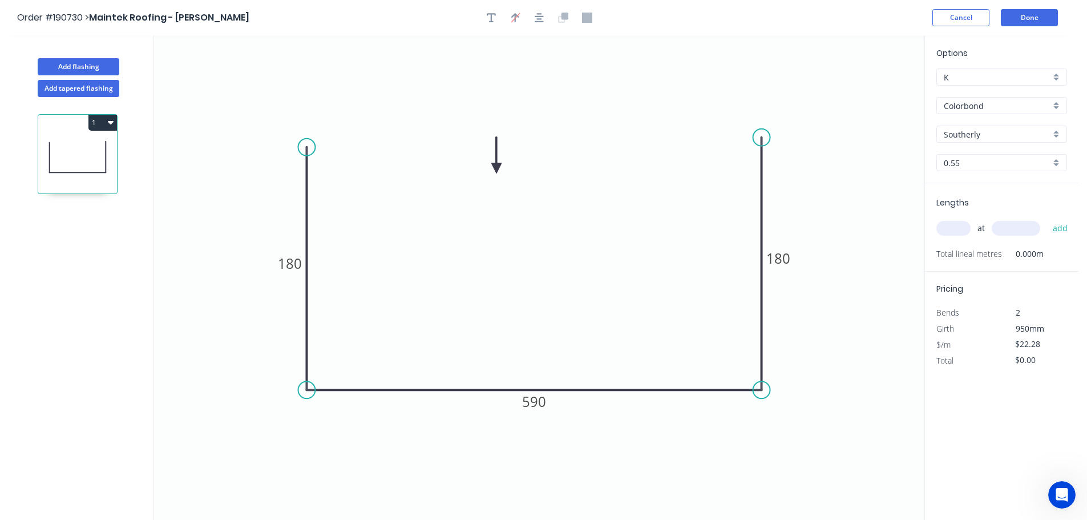
click at [961, 231] on input "text" at bounding box center [953, 228] width 34 height 15
click at [1047, 218] on button "add" at bounding box center [1060, 227] width 27 height 19
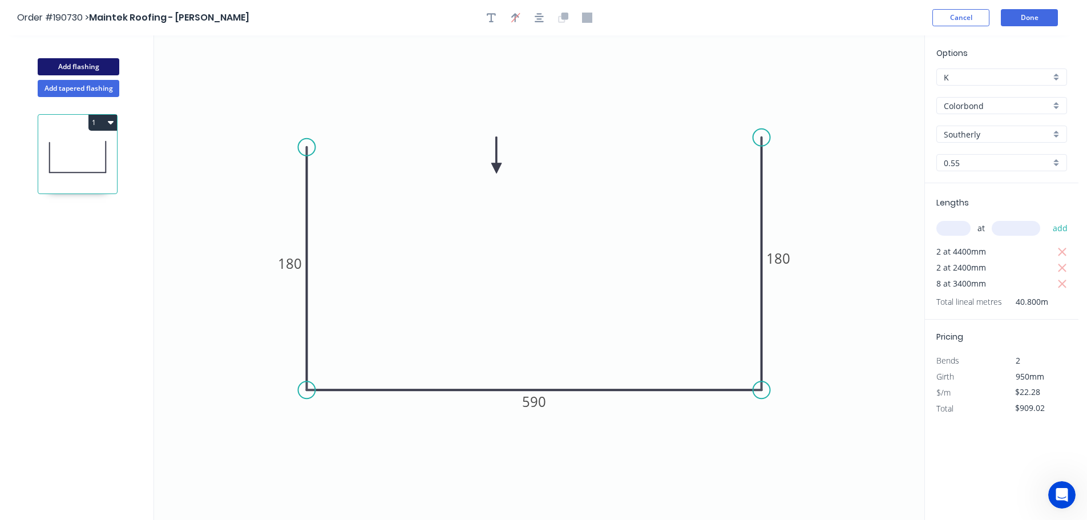
click at [68, 63] on button "Add flashing" at bounding box center [79, 66] width 82 height 17
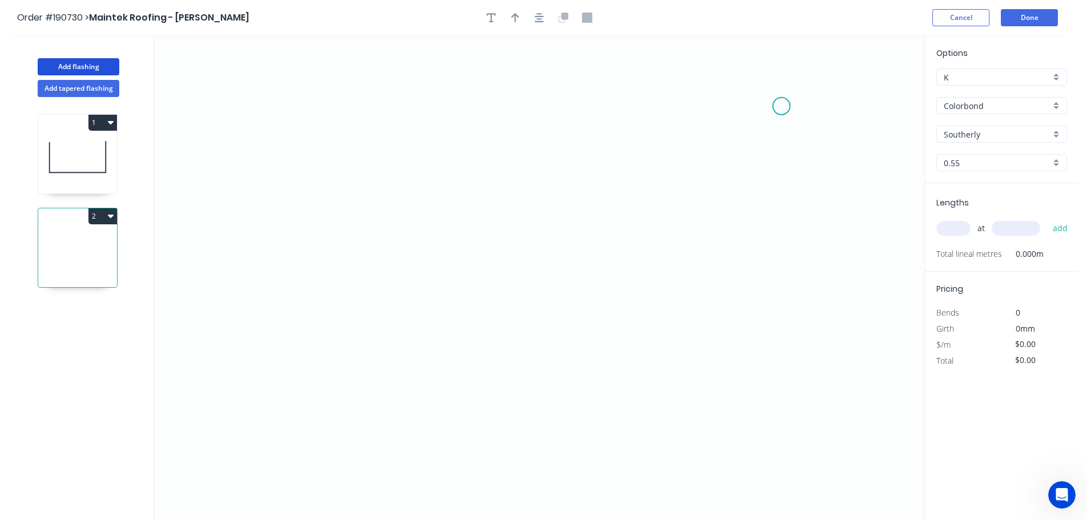
click at [782, 106] on icon "0" at bounding box center [539, 277] width 770 height 484
click at [343, 106] on icon "0" at bounding box center [539, 277] width 770 height 484
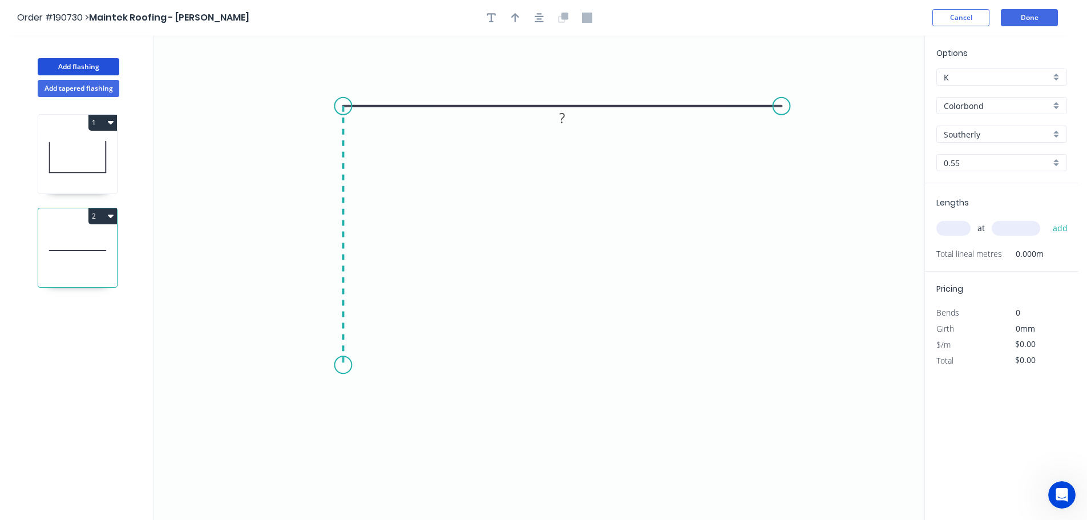
click at [352, 365] on icon "0 ?" at bounding box center [539, 277] width 770 height 484
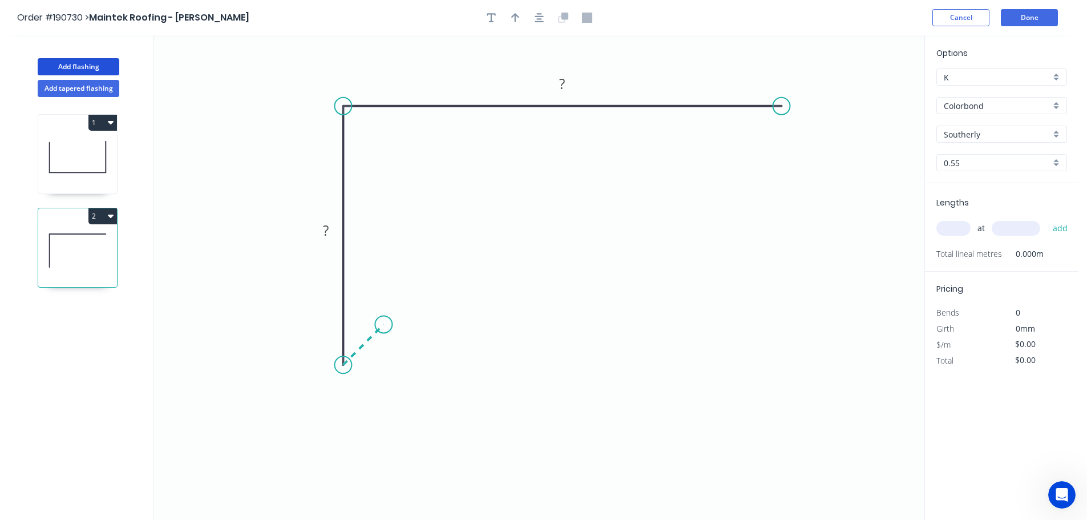
click at [383, 324] on icon "0 ? ?" at bounding box center [539, 277] width 770 height 484
click at [383, 324] on circle at bounding box center [383, 323] width 17 height 17
click at [378, 355] on tspan "?" at bounding box center [376, 351] width 6 height 19
click at [517, 287] on icon "0 10 90 100" at bounding box center [539, 277] width 770 height 484
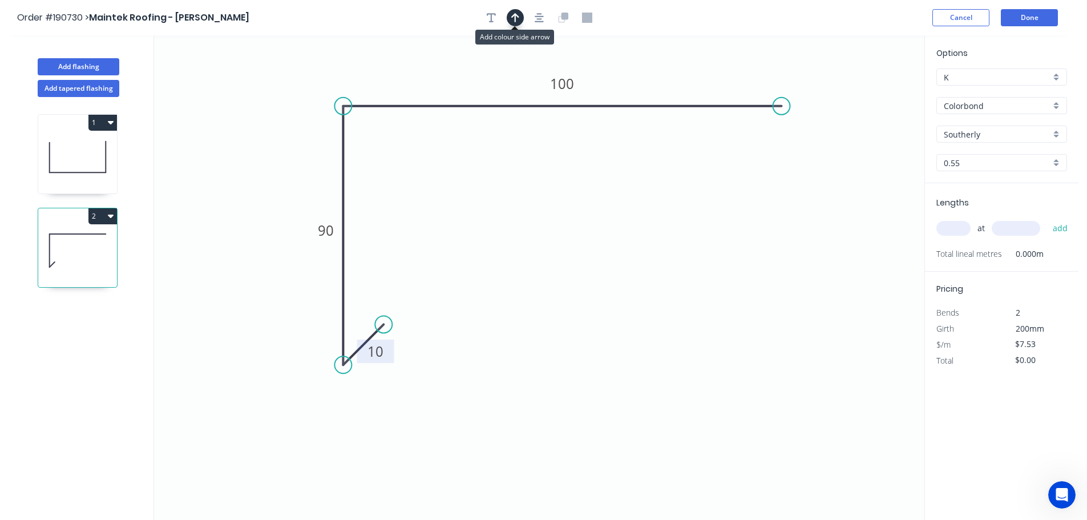
click at [509, 12] on button "button" at bounding box center [515, 17] width 17 height 17
drag, startPoint x: 865, startPoint y: 92, endPoint x: 663, endPoint y: 68, distance: 203.4
click at [663, 68] on icon at bounding box center [664, 55] width 10 height 37
click at [963, 226] on input "text" at bounding box center [953, 228] width 34 height 15
click at [1047, 218] on button "add" at bounding box center [1060, 227] width 27 height 19
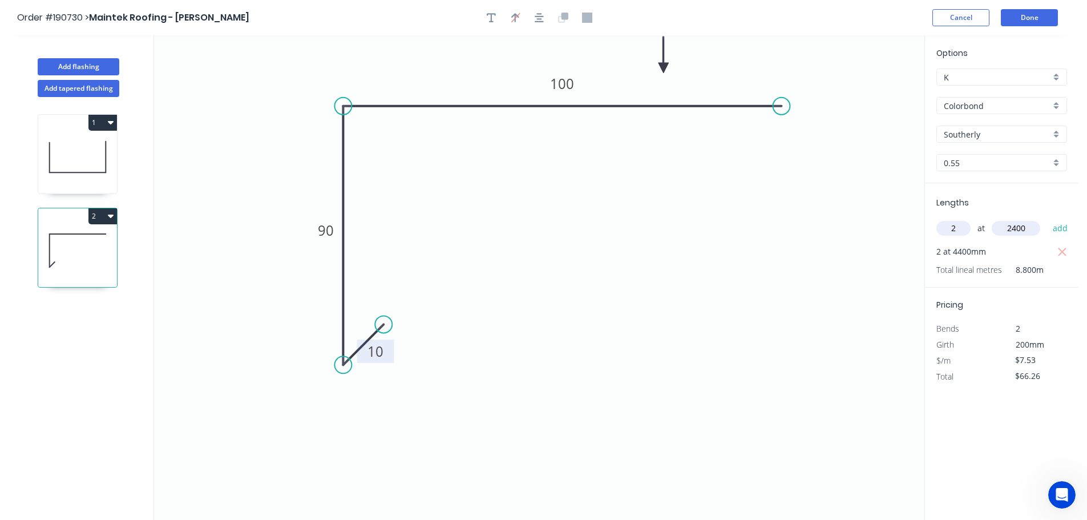
click at [1047, 218] on button "add" at bounding box center [1060, 227] width 27 height 19
click at [75, 63] on button "Add flashing" at bounding box center [79, 66] width 82 height 17
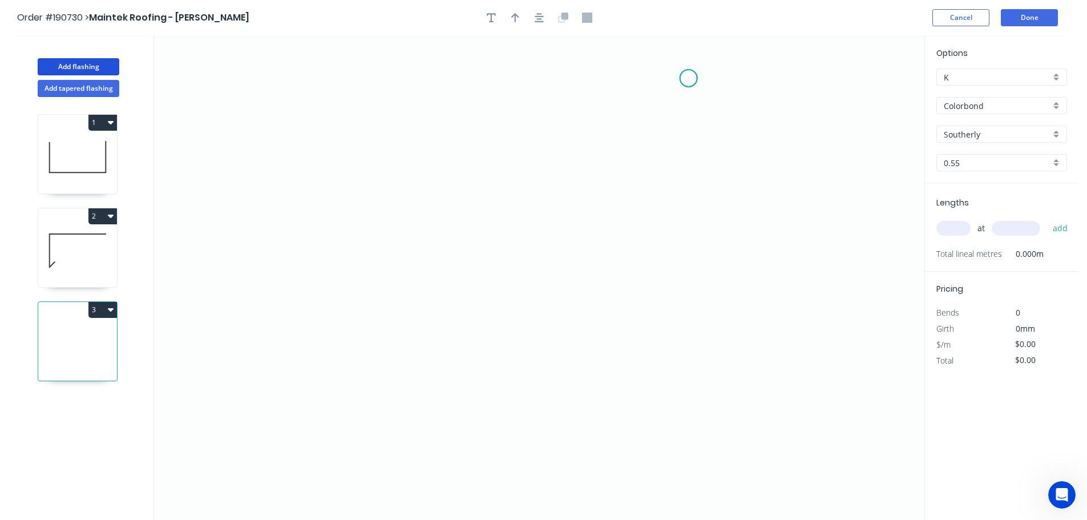
click at [689, 78] on icon "0" at bounding box center [539, 277] width 770 height 484
click at [689, 310] on icon "0" at bounding box center [539, 277] width 770 height 484
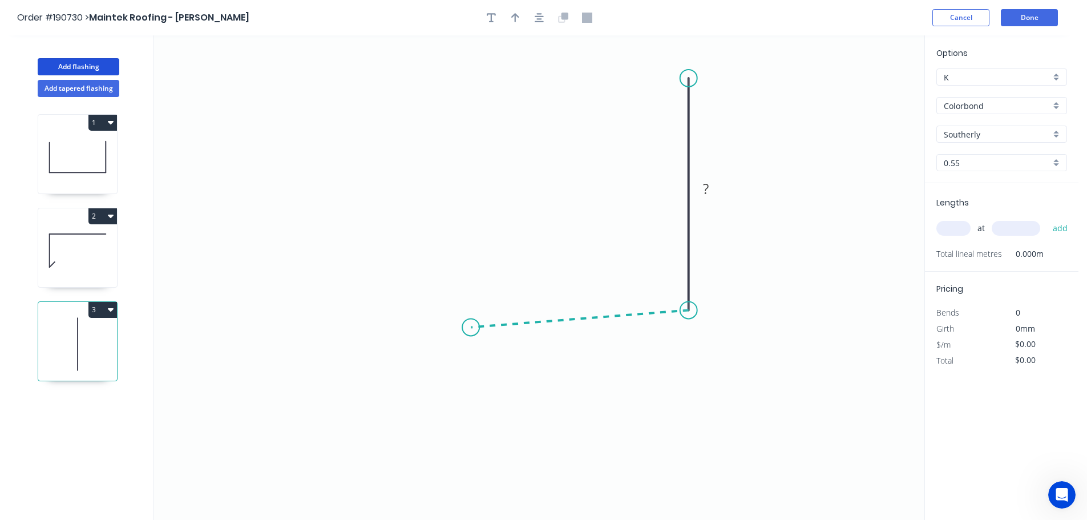
click at [471, 327] on icon "0 ?" at bounding box center [539, 277] width 770 height 484
click at [475, 497] on icon "0 ? ? ? º" at bounding box center [539, 277] width 770 height 484
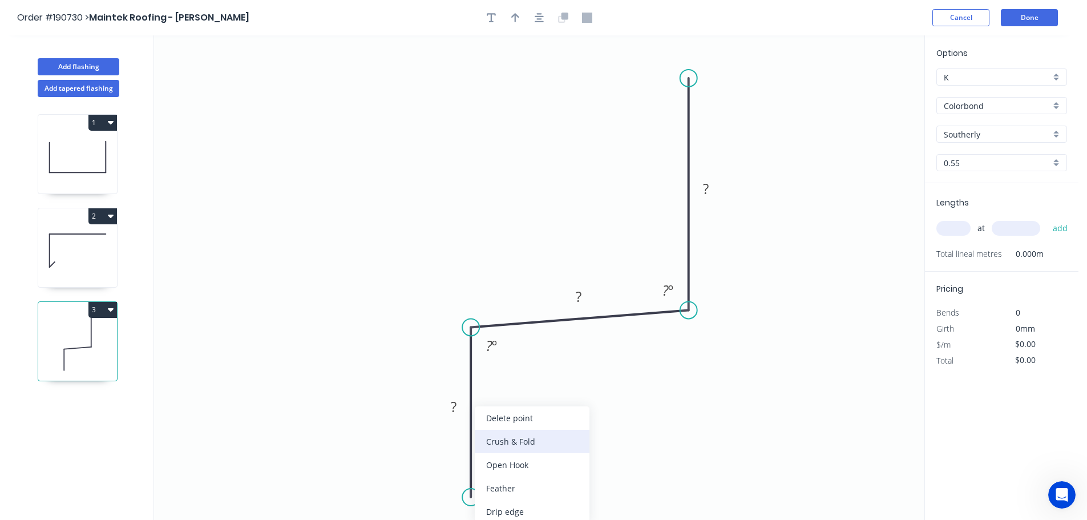
click at [543, 442] on div "Crush & Fold" at bounding box center [532, 441] width 115 height 23
click at [456, 474] on tspan "10" at bounding box center [454, 476] width 16 height 19
click at [548, 435] on icon "0 CF 15 ? ? ? ? º ? º" at bounding box center [539, 277] width 770 height 484
drag, startPoint x: 428, startPoint y: 481, endPoint x: 379, endPoint y: 508, distance: 55.6
click at [379, 508] on rect at bounding box center [398, 502] width 46 height 23
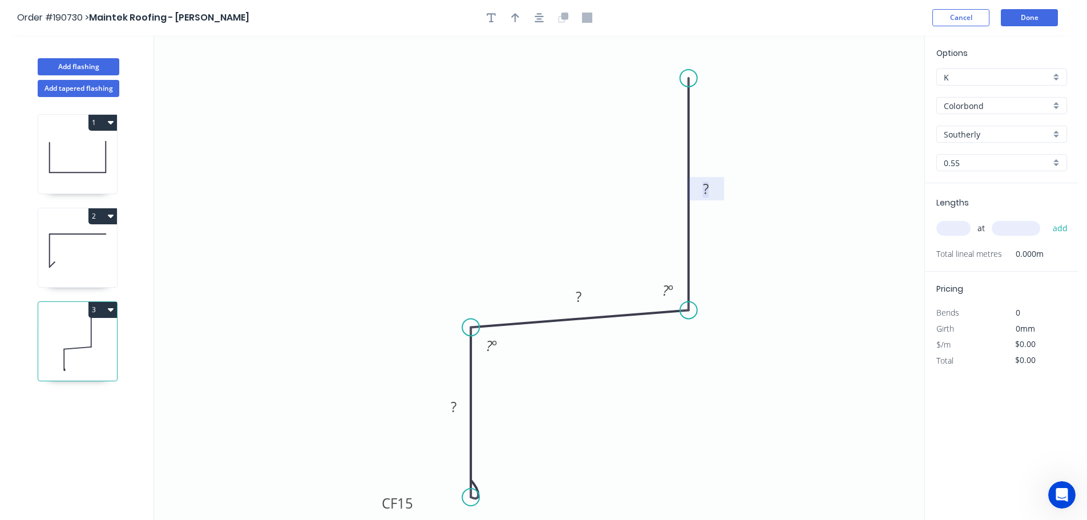
click at [709, 193] on rect at bounding box center [705, 189] width 23 height 16
click at [791, 242] on icon "0 CF 15 80 80 225 95 º 95 º" at bounding box center [539, 277] width 770 height 484
click at [515, 17] on icon "button" at bounding box center [515, 17] width 8 height 9
drag, startPoint x: 867, startPoint y: 92, endPoint x: 482, endPoint y: 169, distance: 392.2
click at [482, 169] on icon at bounding box center [482, 156] width 10 height 37
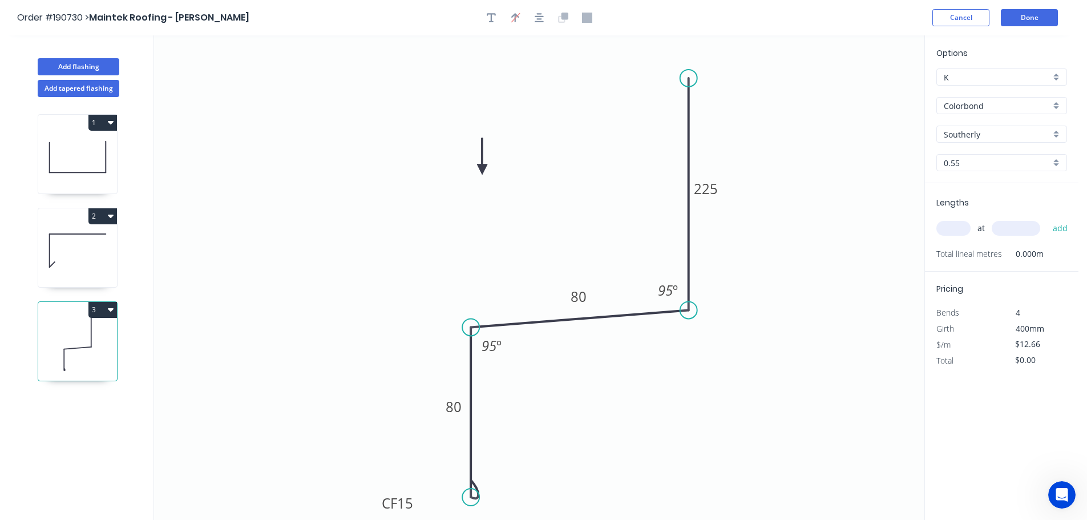
click at [482, 168] on icon at bounding box center [482, 156] width 10 height 37
click at [482, 168] on icon at bounding box center [491, 160] width 33 height 33
click at [482, 168] on icon at bounding box center [491, 178] width 33 height 33
click at [482, 168] on icon at bounding box center [482, 182] width 10 height 37
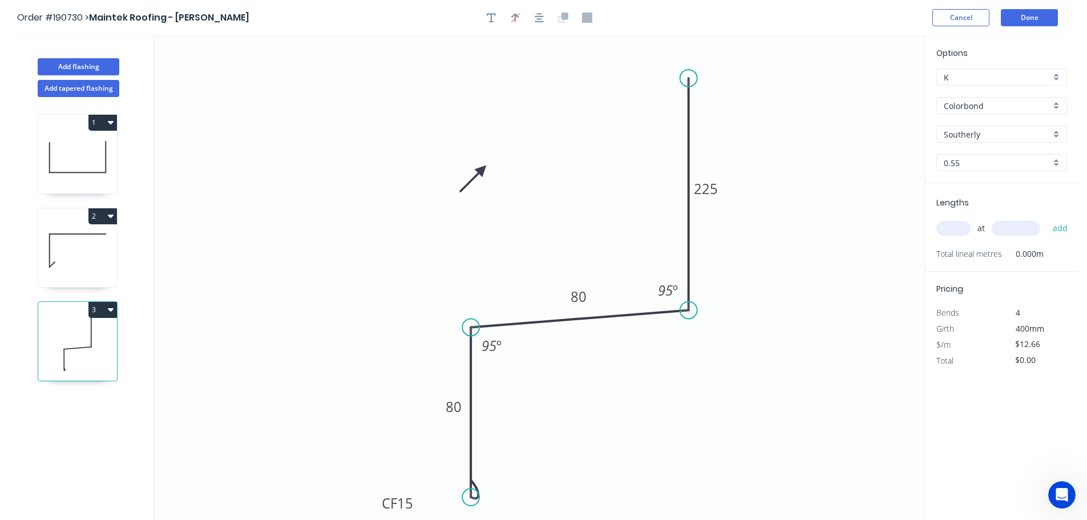
click at [482, 168] on icon at bounding box center [472, 178] width 33 height 33
click at [482, 168] on icon at bounding box center [469, 169] width 37 height 10
drag, startPoint x: 482, startPoint y: 168, endPoint x: 509, endPoint y: 164, distance: 27.2
click at [509, 164] on icon at bounding box center [499, 154] width 33 height 33
click at [953, 228] on input "text" at bounding box center [953, 228] width 34 height 15
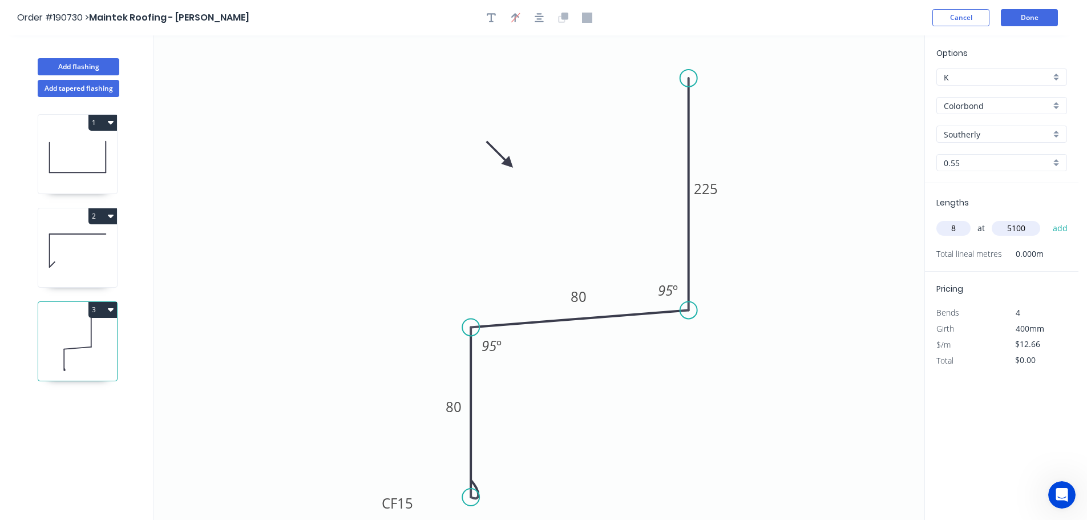
click at [1047, 218] on button "add" at bounding box center [1060, 227] width 27 height 19
click at [108, 311] on icon "button" at bounding box center [111, 309] width 6 height 9
click at [84, 336] on div "Duplicate" at bounding box center [63, 338] width 88 height 17
click at [709, 184] on tspan "225" at bounding box center [706, 188] width 24 height 19
click at [748, 170] on icon "0 CF 15 80 80 100 95 º 95 º" at bounding box center [539, 277] width 770 height 484
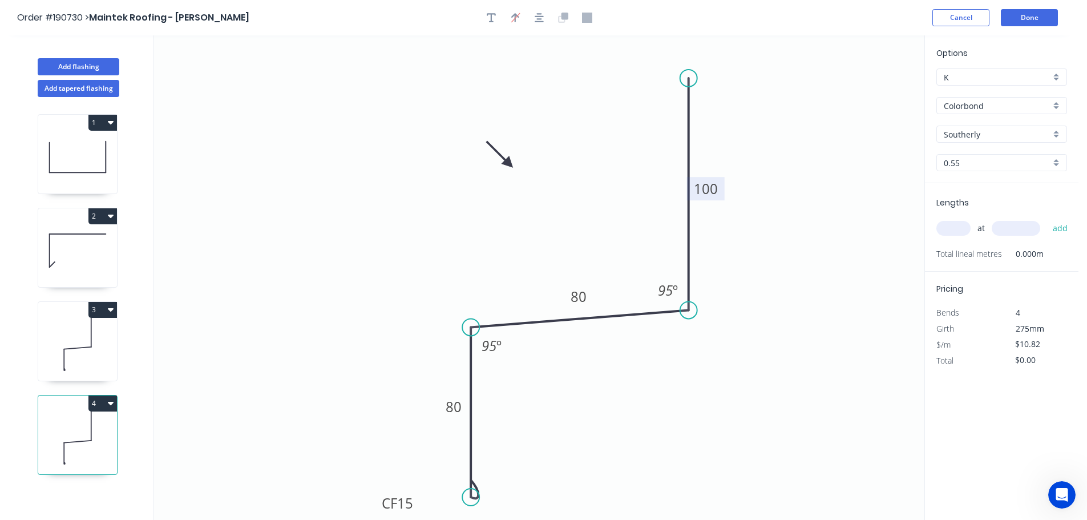
click at [962, 232] on input "text" at bounding box center [953, 228] width 34 height 15
click at [1047, 218] on button "add" at bounding box center [1060, 227] width 27 height 19
click at [106, 401] on button "4" at bounding box center [102, 403] width 29 height 16
click at [81, 433] on div "Duplicate" at bounding box center [63, 431] width 88 height 17
click at [688, 75] on circle at bounding box center [688, 78] width 17 height 17
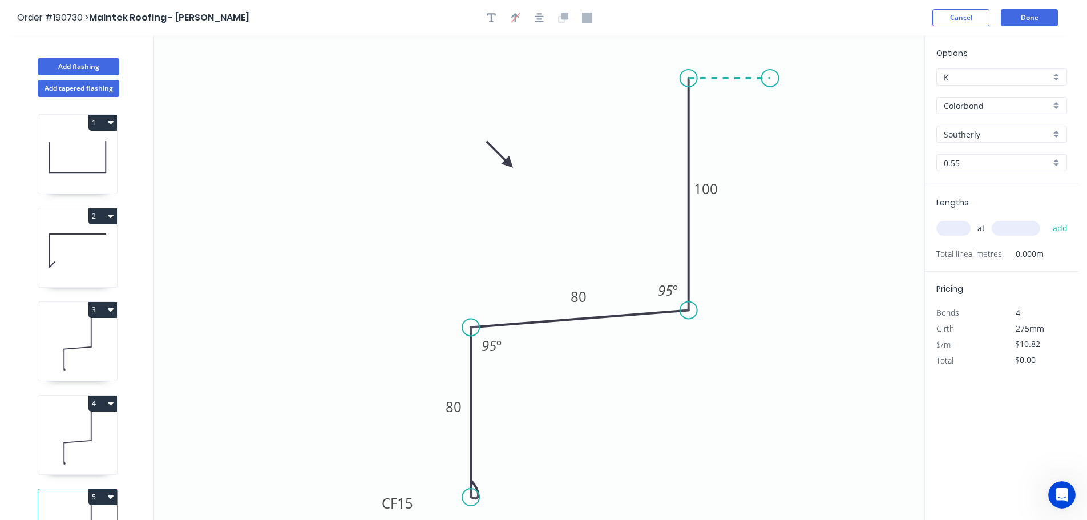
click at [770, 83] on icon "0 CF 15 80 80 100 95 º 95 º" at bounding box center [539, 277] width 770 height 484
click at [770, 83] on circle at bounding box center [770, 78] width 17 height 17
click at [730, 56] on tspan "?" at bounding box center [729, 55] width 6 height 19
click at [824, 168] on icon "0 CF 15 80 80 100 40 95 º 95 º" at bounding box center [539, 277] width 770 height 484
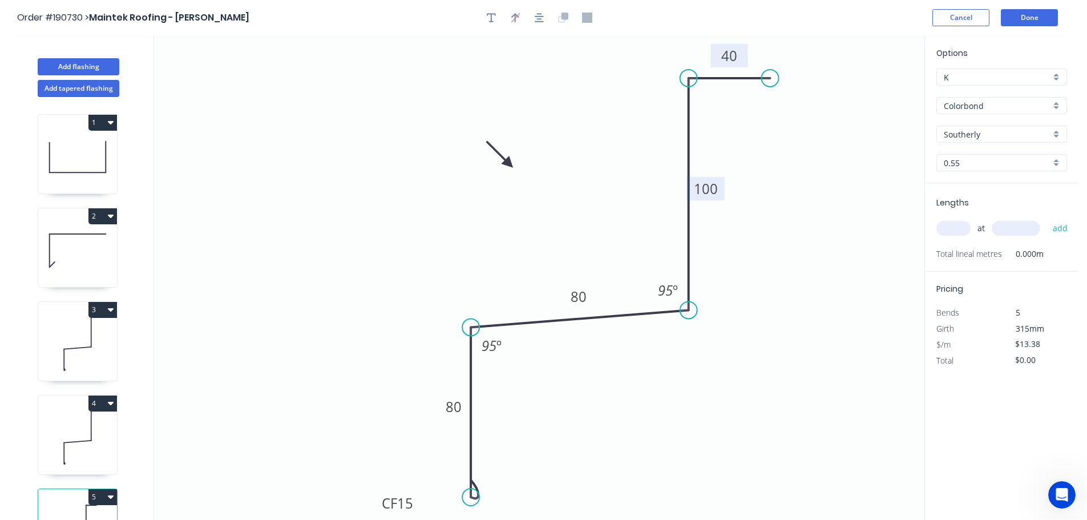
click at [712, 195] on tspan "100" at bounding box center [706, 188] width 24 height 19
click at [756, 211] on icon "0 CF 15 80 80 380 40 95 º 95 º" at bounding box center [539, 277] width 770 height 484
click at [956, 227] on input "text" at bounding box center [953, 228] width 34 height 15
click at [1047, 218] on button "add" at bounding box center [1060, 227] width 27 height 19
click at [79, 69] on button "Add flashing" at bounding box center [79, 66] width 82 height 17
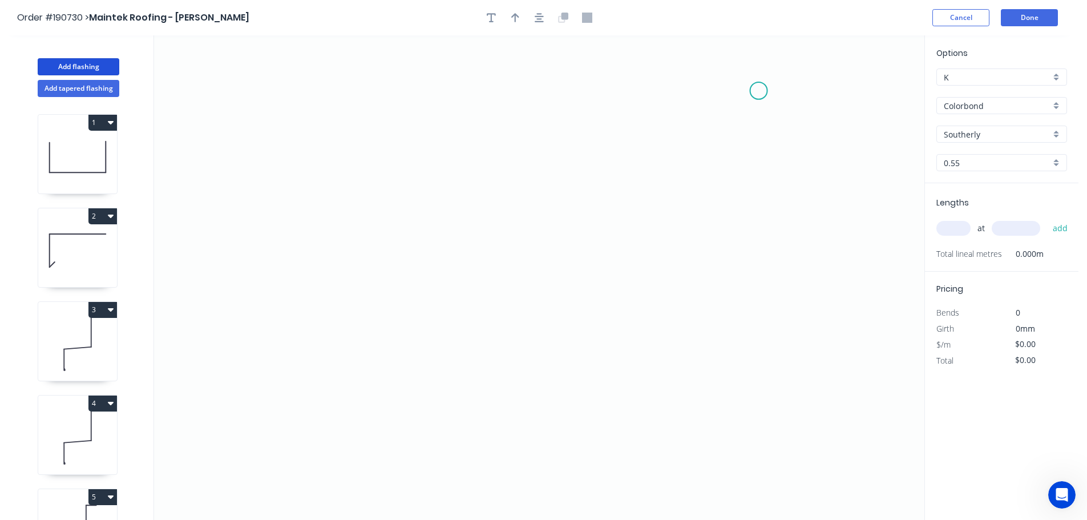
click at [759, 91] on icon "0" at bounding box center [539, 277] width 770 height 484
click at [766, 299] on icon "0" at bounding box center [539, 277] width 770 height 484
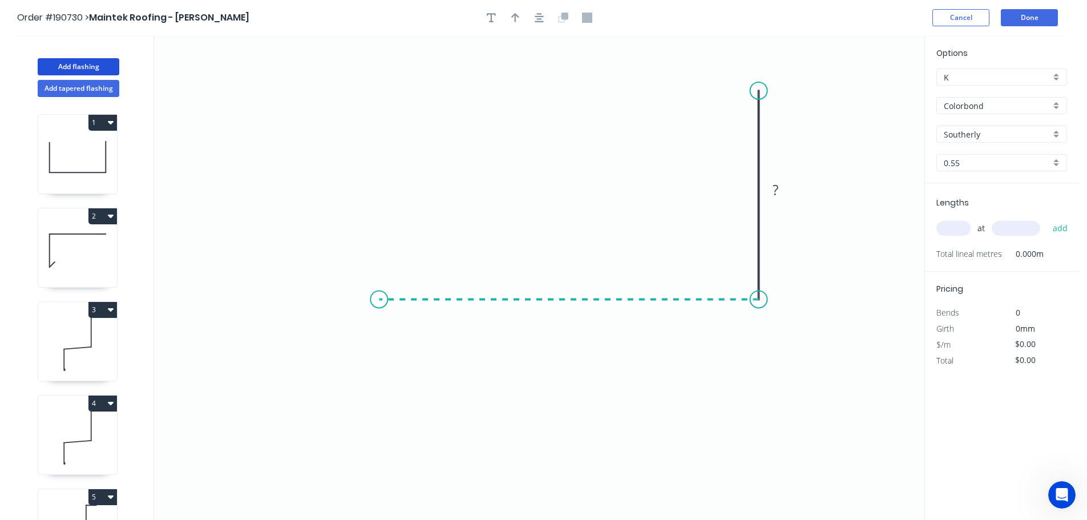
click at [379, 314] on icon "0 ?" at bounding box center [539, 277] width 770 height 484
click at [373, 378] on icon "0 ? ?" at bounding box center [539, 277] width 770 height 484
click at [373, 378] on circle at bounding box center [378, 377] width 17 height 17
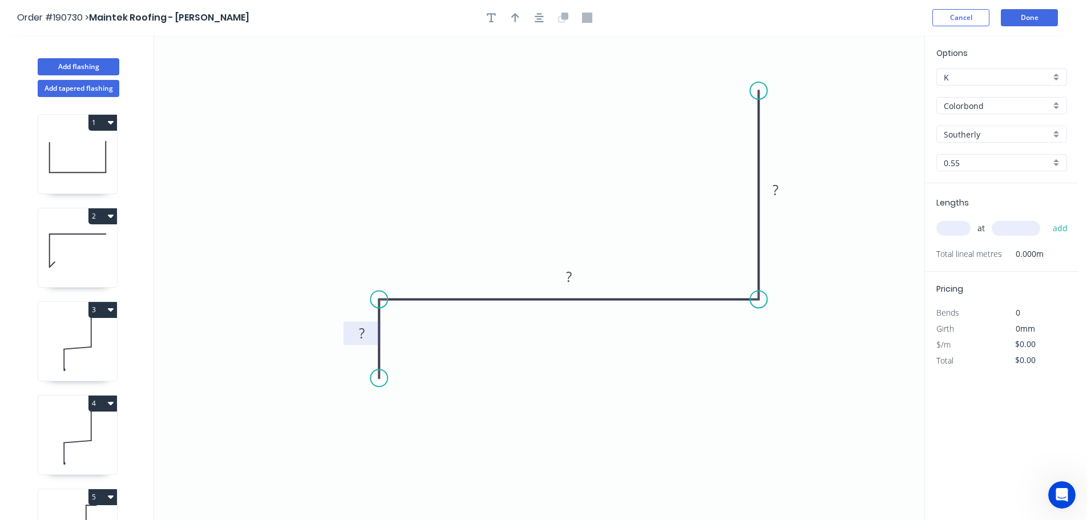
click at [366, 331] on rect at bounding box center [361, 334] width 23 height 16
click at [685, 409] on icon "0 40 260 100" at bounding box center [539, 277] width 770 height 484
click at [512, 14] on icon "button" at bounding box center [515, 18] width 8 height 10
drag, startPoint x: 867, startPoint y: 90, endPoint x: 578, endPoint y: 144, distance: 293.7
click at [578, 144] on icon at bounding box center [578, 130] width 10 height 37
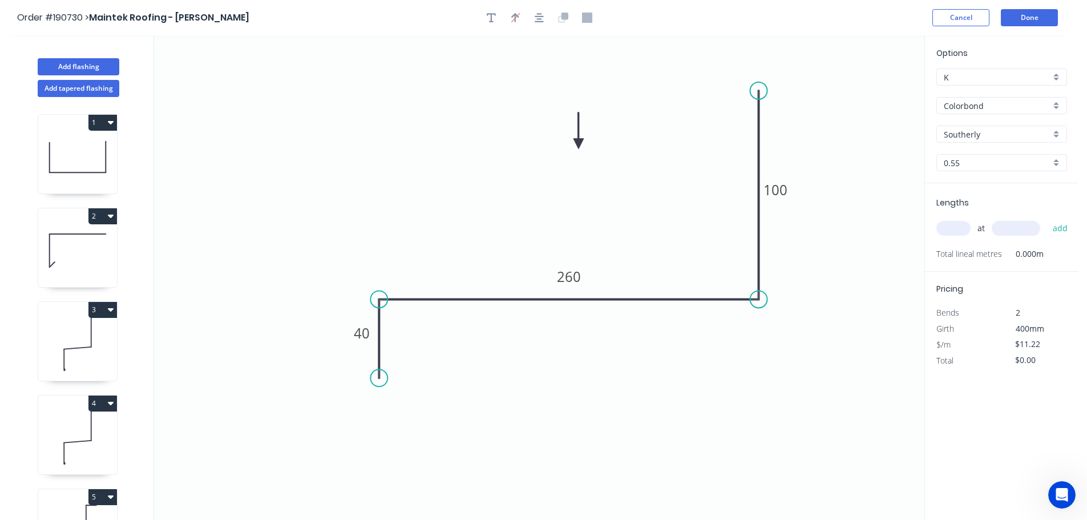
click at [956, 228] on input "text" at bounding box center [953, 228] width 34 height 15
click at [1028, 225] on input "text" at bounding box center [1015, 228] width 48 height 15
click at [1047, 218] on button "add" at bounding box center [1060, 227] width 27 height 19
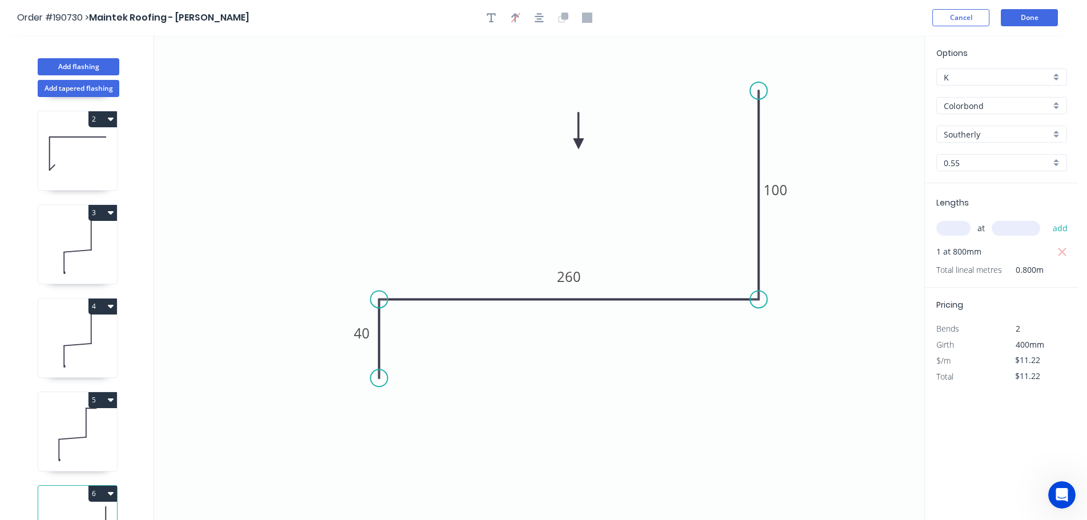
scroll to position [143, 0]
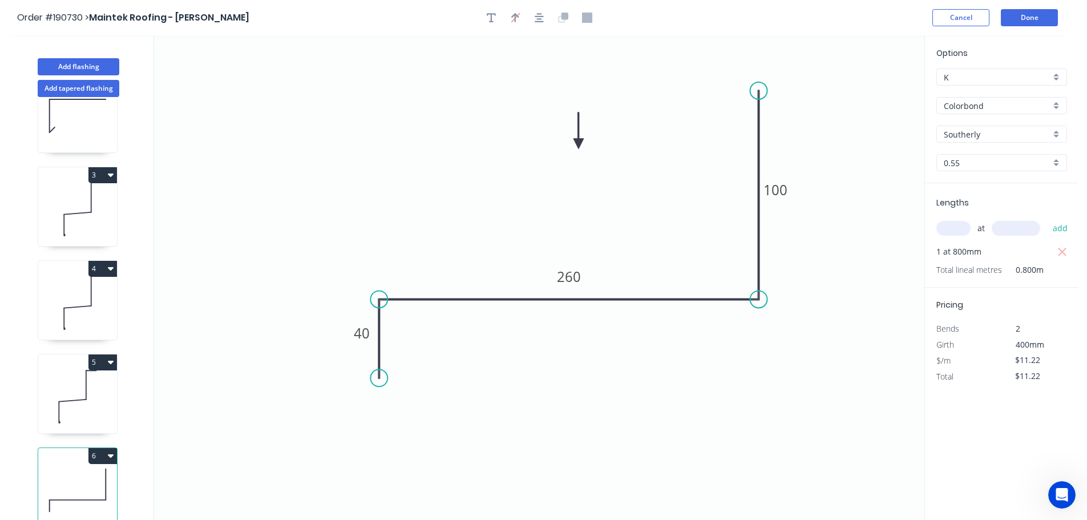
click at [99, 448] on button "6" at bounding box center [102, 456] width 29 height 16
click at [78, 476] on div "Duplicate" at bounding box center [63, 484] width 88 height 17
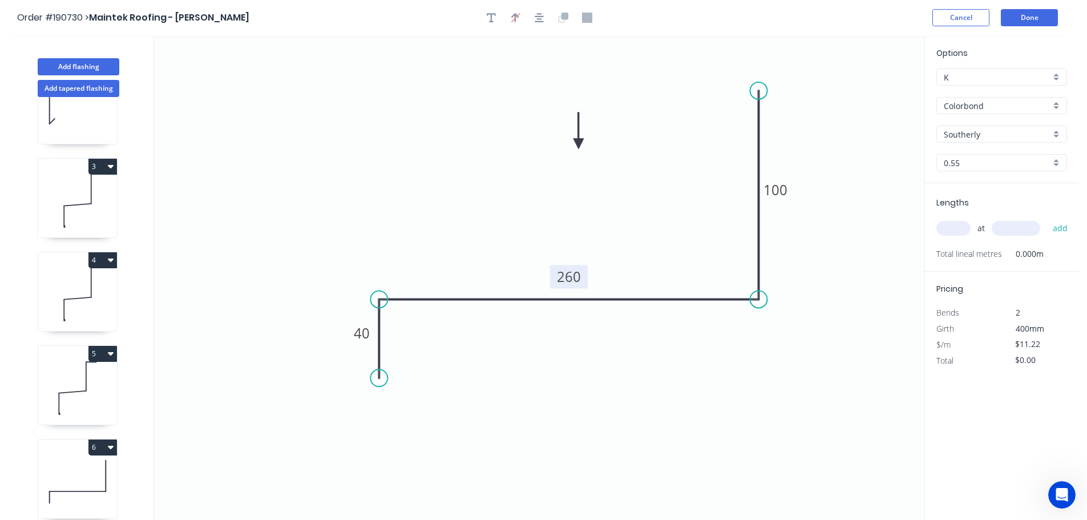
click at [576, 279] on tspan "260" at bounding box center [569, 276] width 24 height 19
click at [634, 212] on icon "0 40 330 100" at bounding box center [539, 277] width 770 height 484
click at [967, 228] on input "text" at bounding box center [953, 228] width 34 height 15
click at [1027, 230] on input "text" at bounding box center [1015, 228] width 48 height 15
click at [1047, 218] on button "add" at bounding box center [1060, 227] width 27 height 19
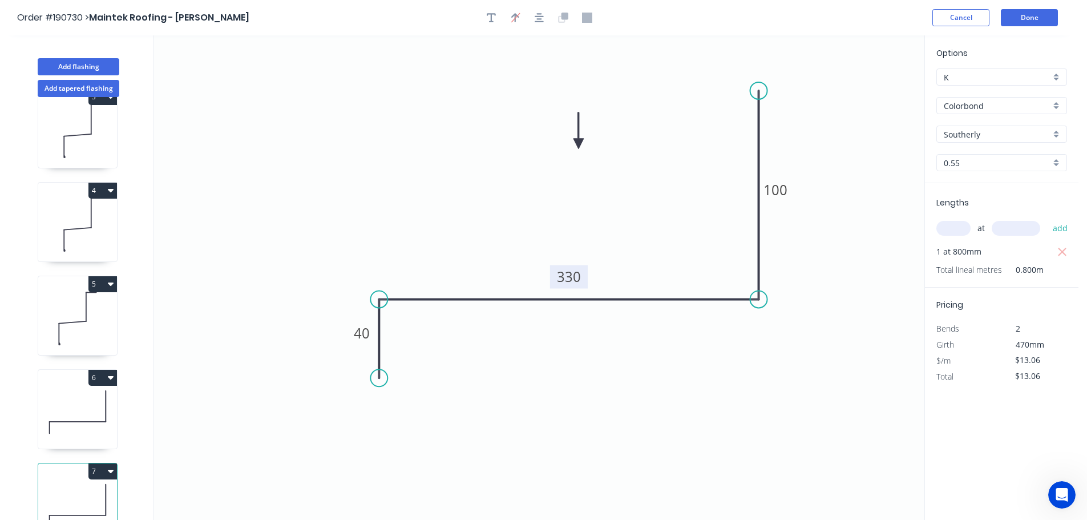
scroll to position [237, 0]
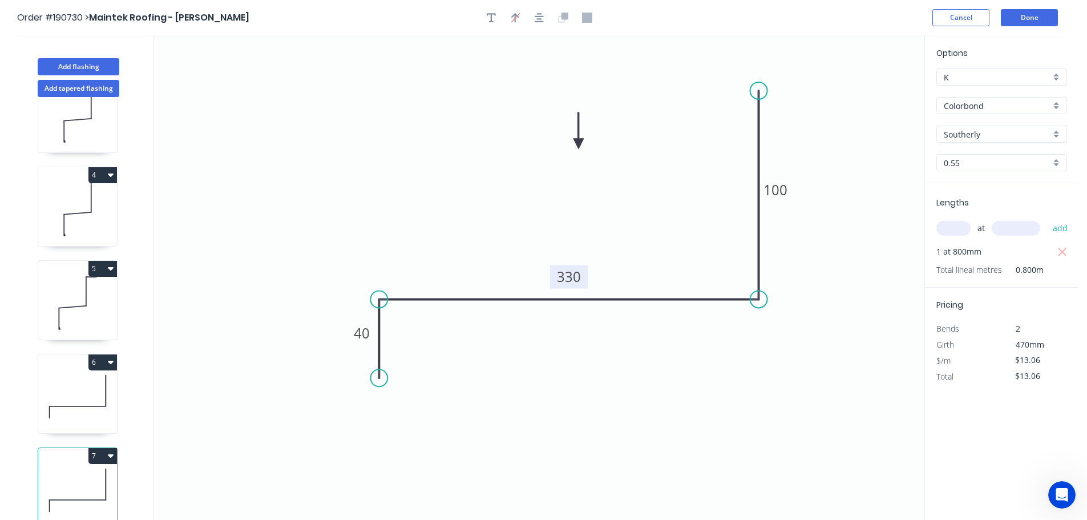
click at [105, 448] on button "7" at bounding box center [102, 456] width 29 height 16
click at [80, 476] on div "Duplicate" at bounding box center [63, 484] width 88 height 17
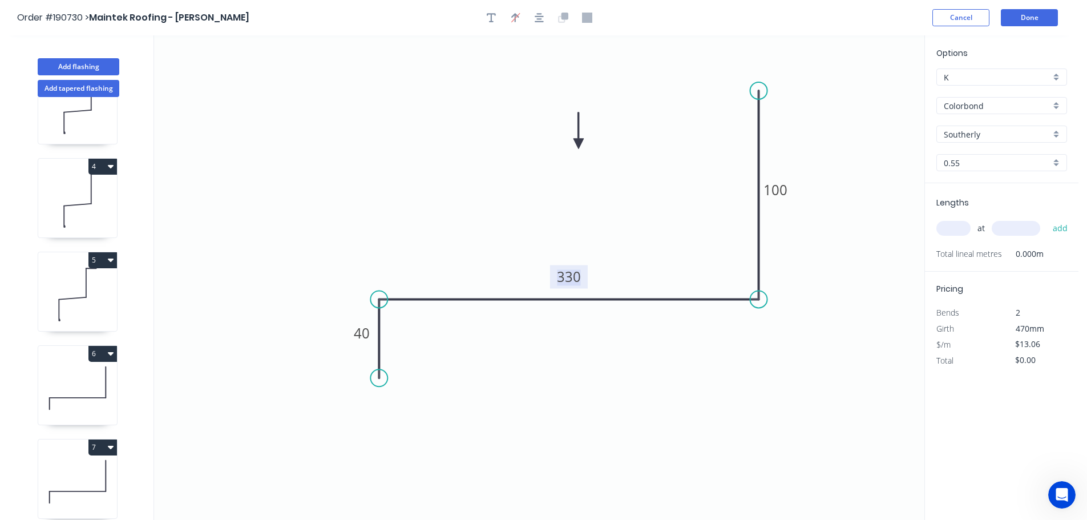
click at [575, 272] on tspan "330" at bounding box center [569, 276] width 24 height 19
click at [623, 252] on icon "0 40 240 100" at bounding box center [539, 277] width 770 height 484
click at [953, 224] on input "text" at bounding box center [953, 228] width 34 height 15
click at [1027, 224] on input "text" at bounding box center [1015, 228] width 48 height 15
click at [1047, 218] on button "add" at bounding box center [1060, 227] width 27 height 19
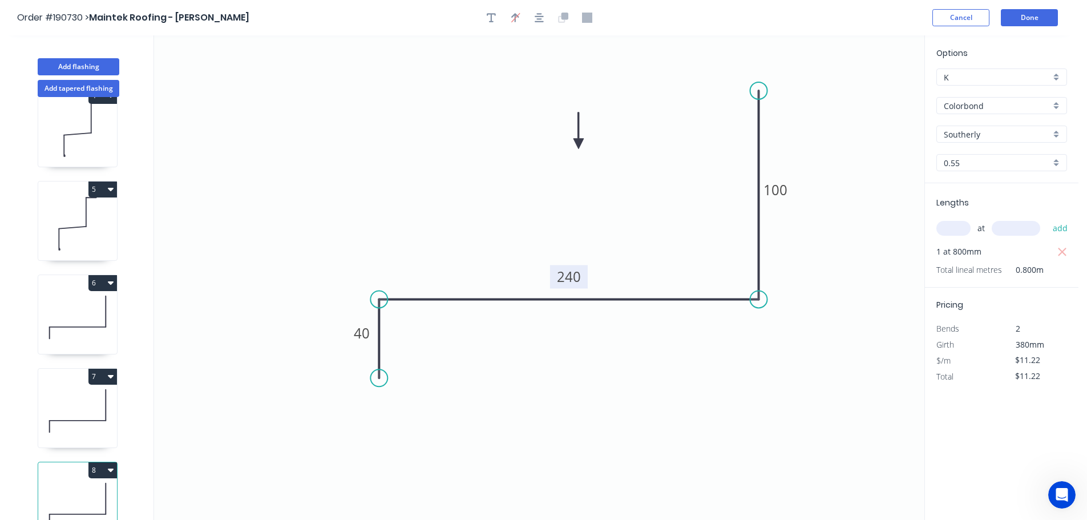
scroll to position [330, 0]
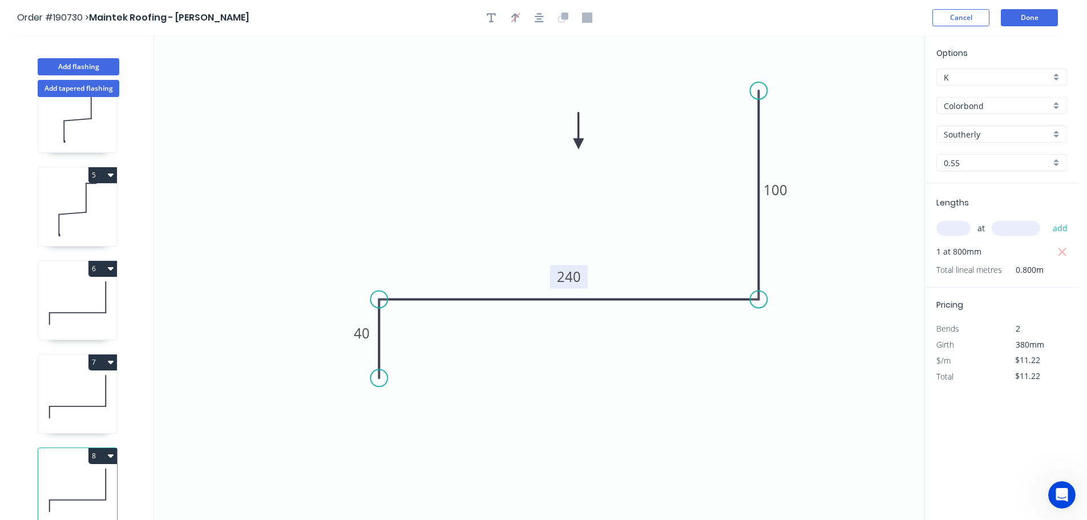
click at [106, 448] on button "8" at bounding box center [102, 456] width 29 height 16
click at [82, 472] on button "Duplicate" at bounding box center [63, 483] width 108 height 23
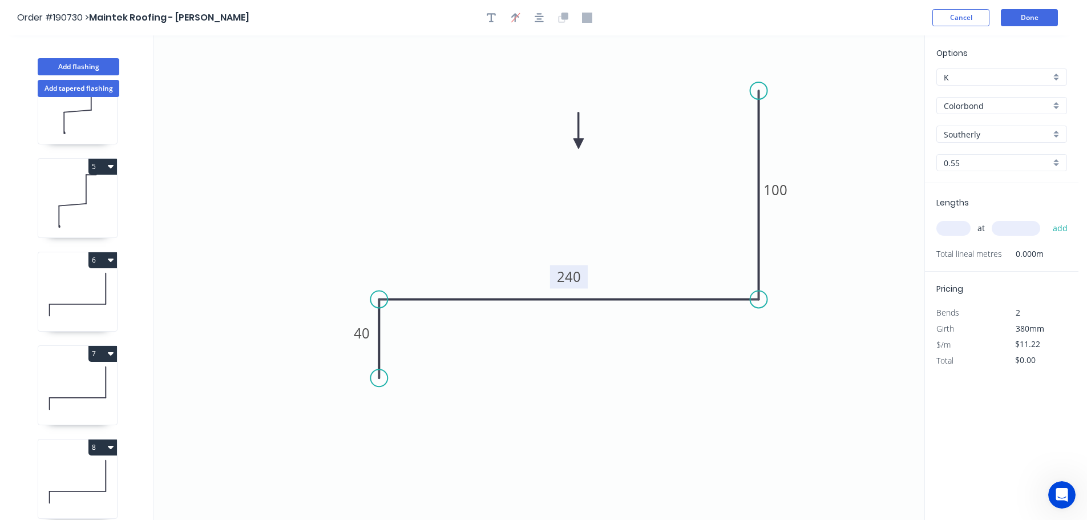
click at [580, 276] on tspan "240" at bounding box center [569, 276] width 24 height 19
click at [618, 349] on icon "0 40 340 100" at bounding box center [539, 277] width 770 height 484
click at [959, 229] on input "text" at bounding box center [953, 228] width 34 height 15
click at [1022, 226] on input "text" at bounding box center [1015, 228] width 48 height 15
click at [1047, 218] on button "add" at bounding box center [1060, 227] width 27 height 19
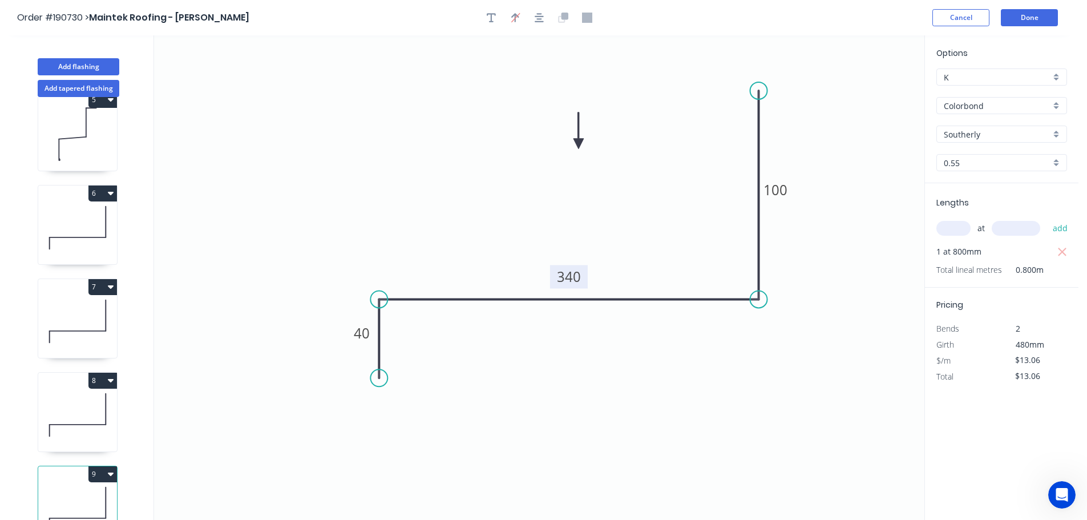
scroll to position [424, 0]
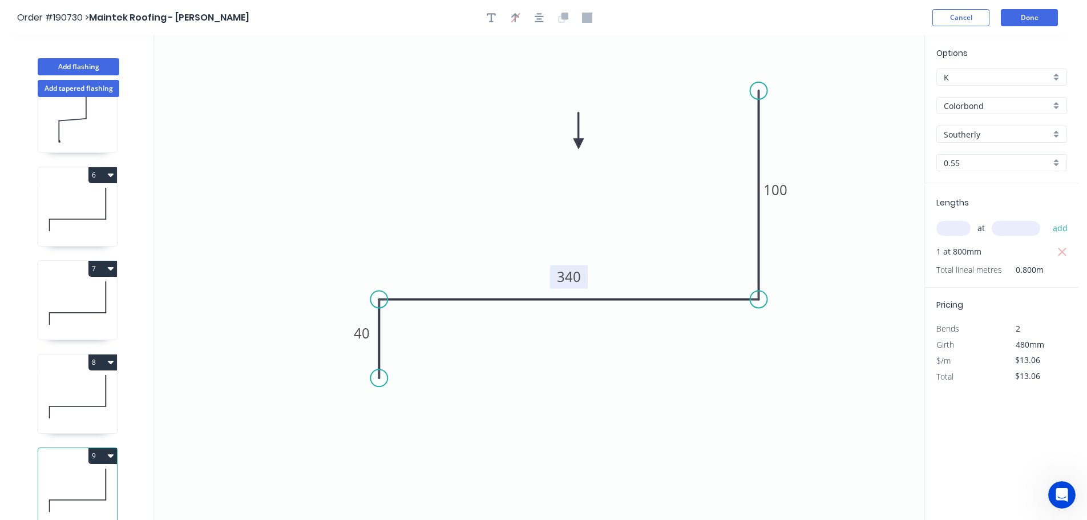
click at [97, 448] on button "9" at bounding box center [102, 456] width 29 height 16
click at [75, 480] on div "Duplicate" at bounding box center [63, 484] width 88 height 17
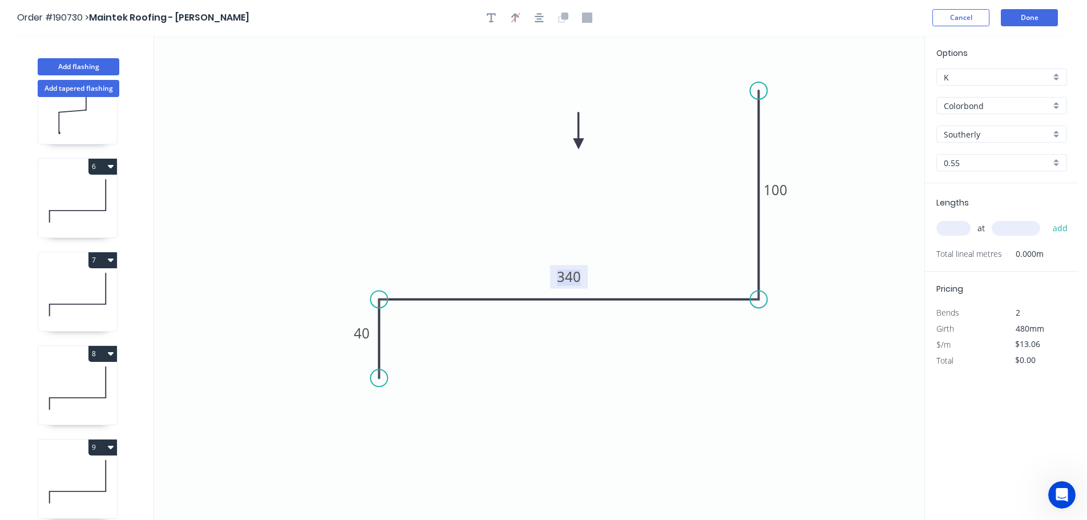
click at [575, 275] on tspan "340" at bounding box center [569, 276] width 24 height 19
click at [637, 350] on icon "0 40 200 100" at bounding box center [539, 277] width 770 height 484
click at [958, 223] on input "text" at bounding box center [953, 228] width 34 height 15
click at [1031, 229] on input "text" at bounding box center [1015, 228] width 48 height 15
click at [1047, 218] on button "add" at bounding box center [1060, 227] width 27 height 19
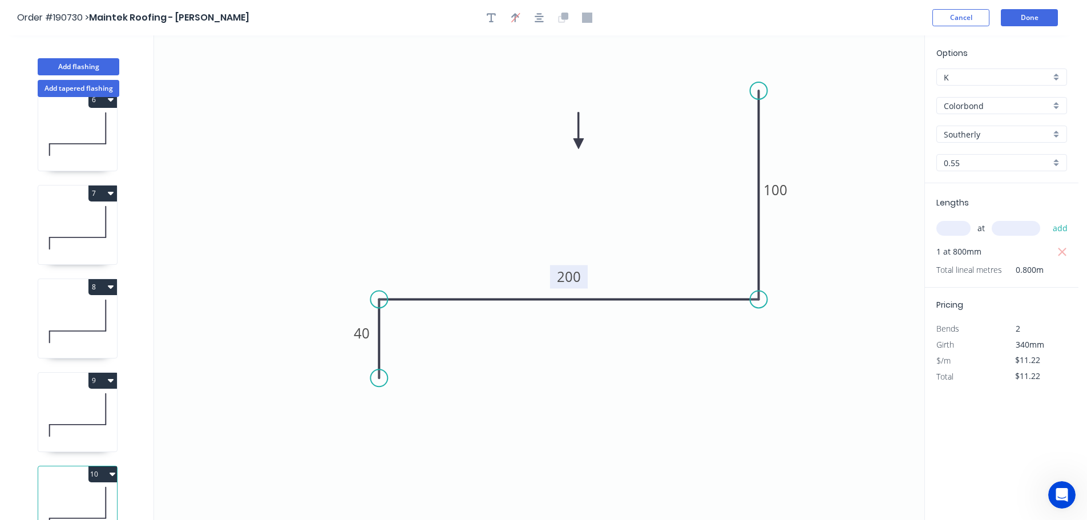
scroll to position [517, 0]
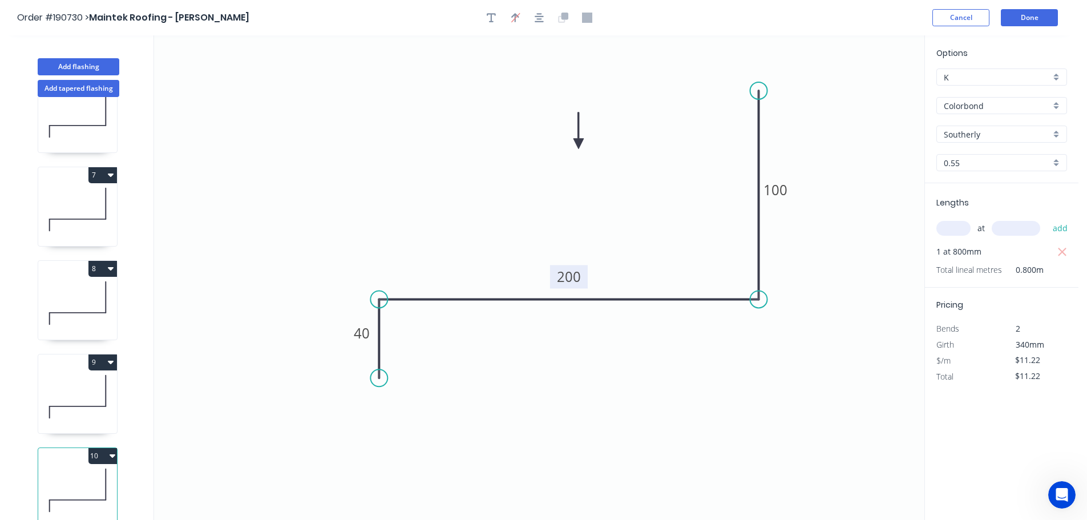
click at [99, 448] on button "10" at bounding box center [102, 456] width 29 height 16
click at [79, 476] on div "Duplicate" at bounding box center [63, 484] width 88 height 17
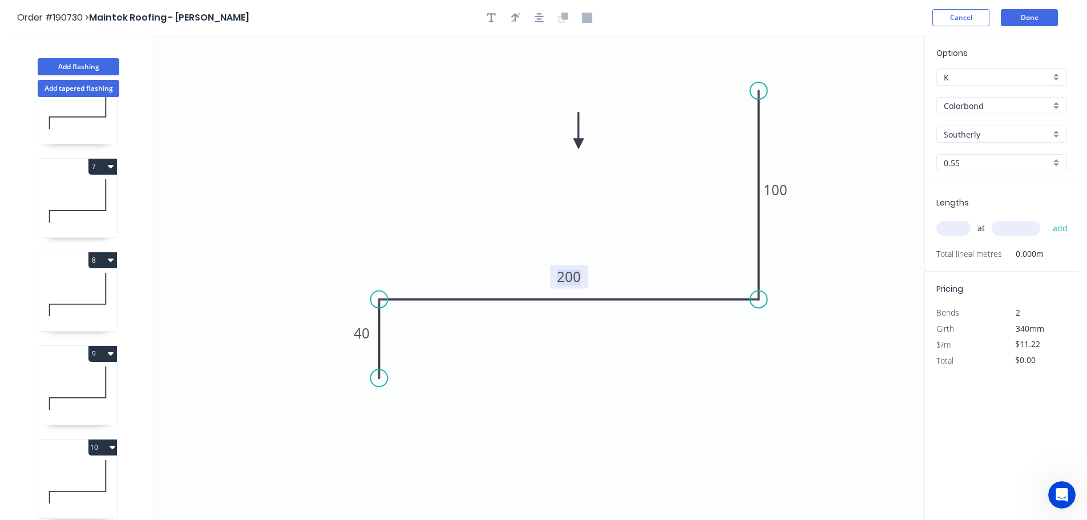
click at [577, 275] on tspan "200" at bounding box center [569, 276] width 24 height 19
click at [605, 242] on icon "0 40 170 100" at bounding box center [539, 277] width 770 height 484
click at [952, 226] on input "text" at bounding box center [953, 228] width 34 height 15
click at [1034, 225] on input "text" at bounding box center [1015, 228] width 48 height 15
click at [1047, 218] on button "add" at bounding box center [1060, 227] width 27 height 19
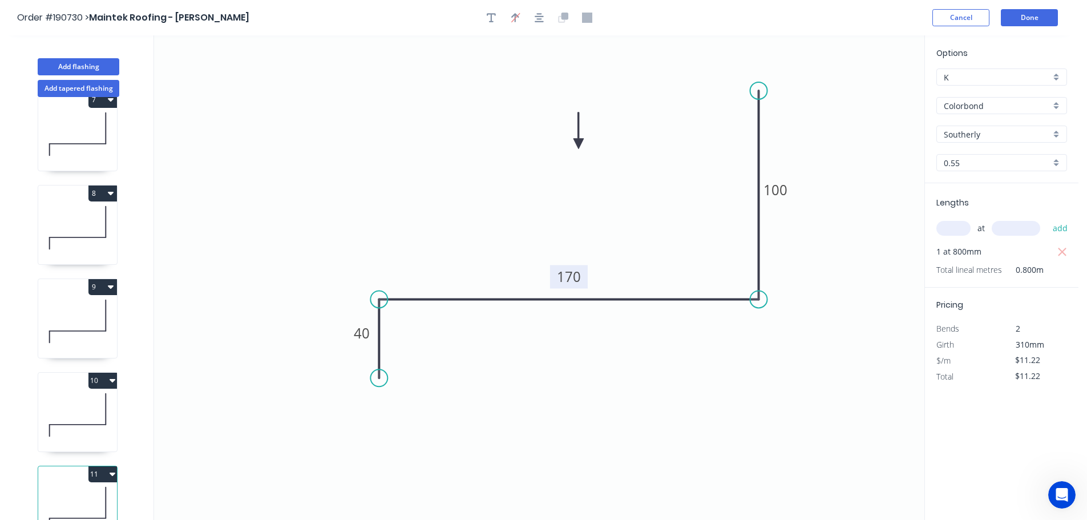
scroll to position [611, 0]
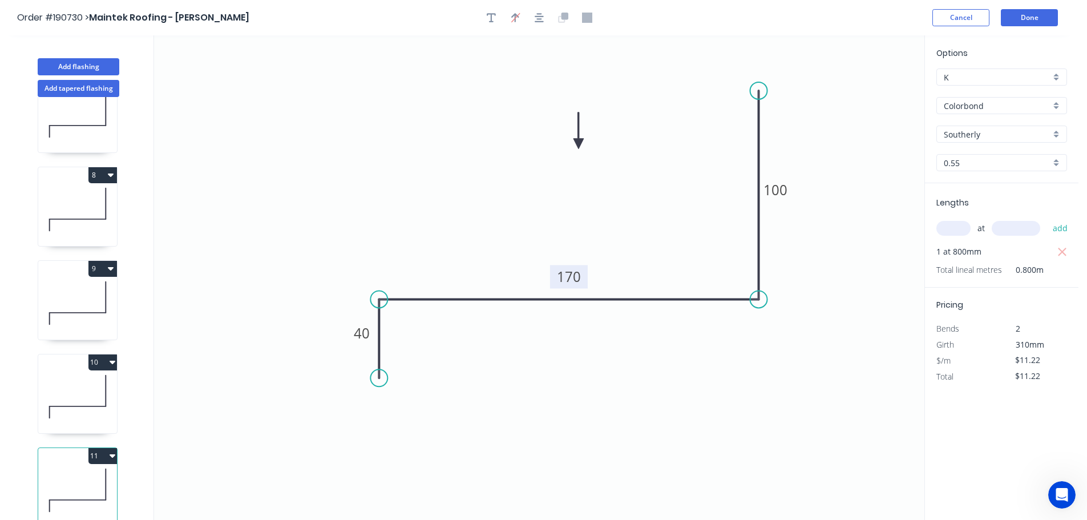
click at [104, 451] on button "11" at bounding box center [102, 456] width 29 height 16
click at [86, 476] on div "Duplicate" at bounding box center [63, 484] width 88 height 17
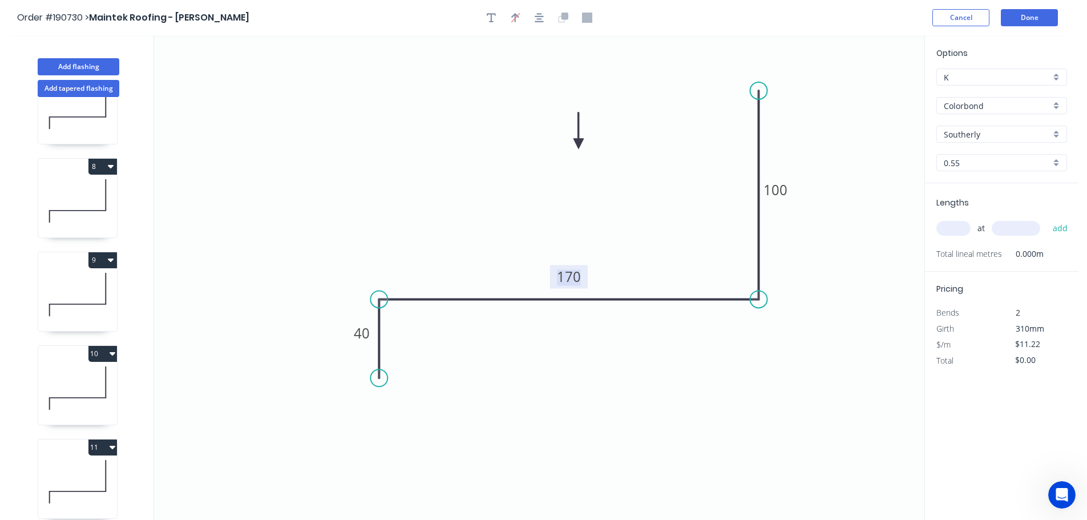
click at [577, 271] on tspan "170" at bounding box center [569, 276] width 24 height 19
click at [620, 238] on icon "0 40 370 100" at bounding box center [539, 277] width 770 height 484
click at [960, 228] on input "text" at bounding box center [953, 228] width 34 height 15
click at [1029, 225] on input "text" at bounding box center [1015, 228] width 48 height 15
click at [1047, 218] on button "add" at bounding box center [1060, 227] width 27 height 19
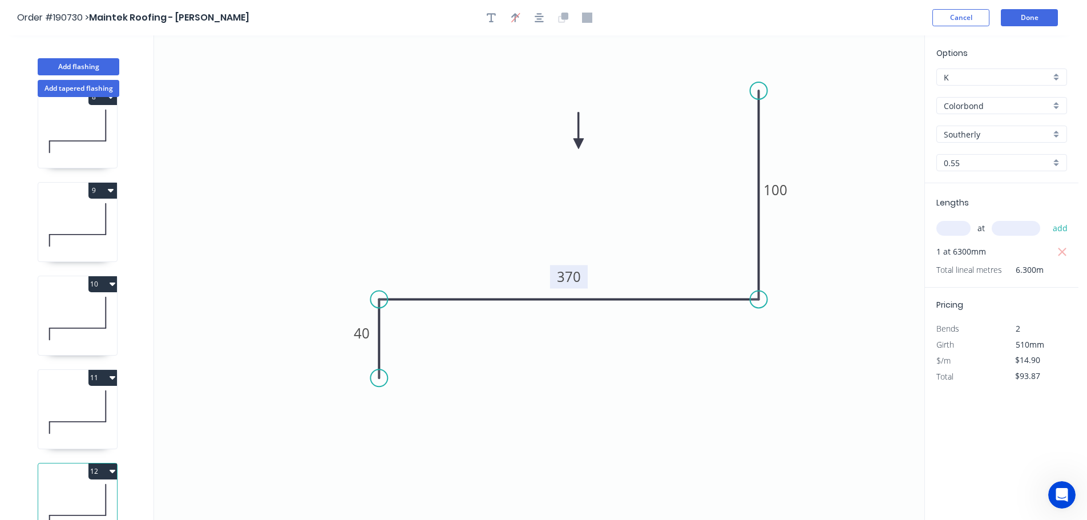
scroll to position [705, 0]
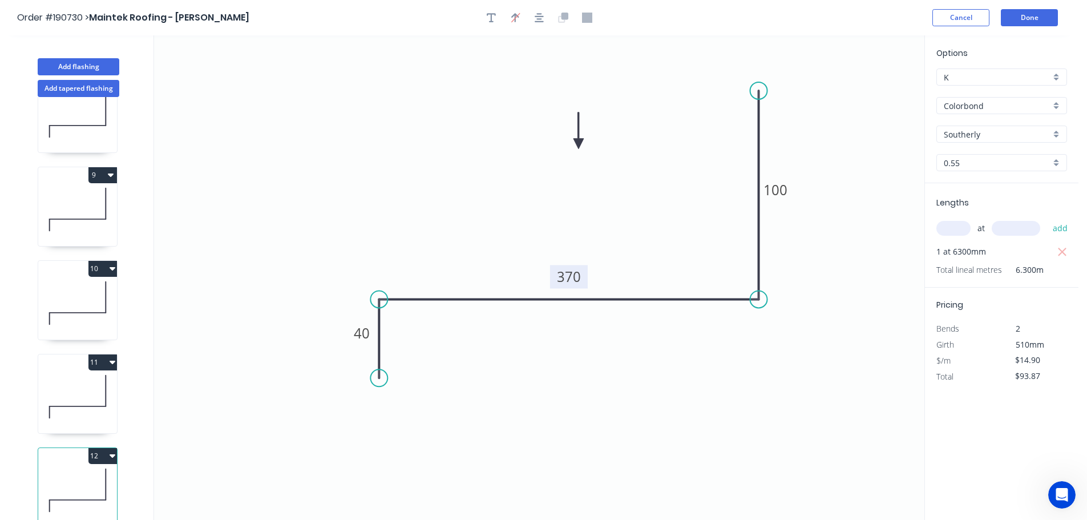
click at [103, 448] on button "12" at bounding box center [102, 456] width 29 height 16
click at [80, 476] on div "Duplicate" at bounding box center [63, 484] width 88 height 17
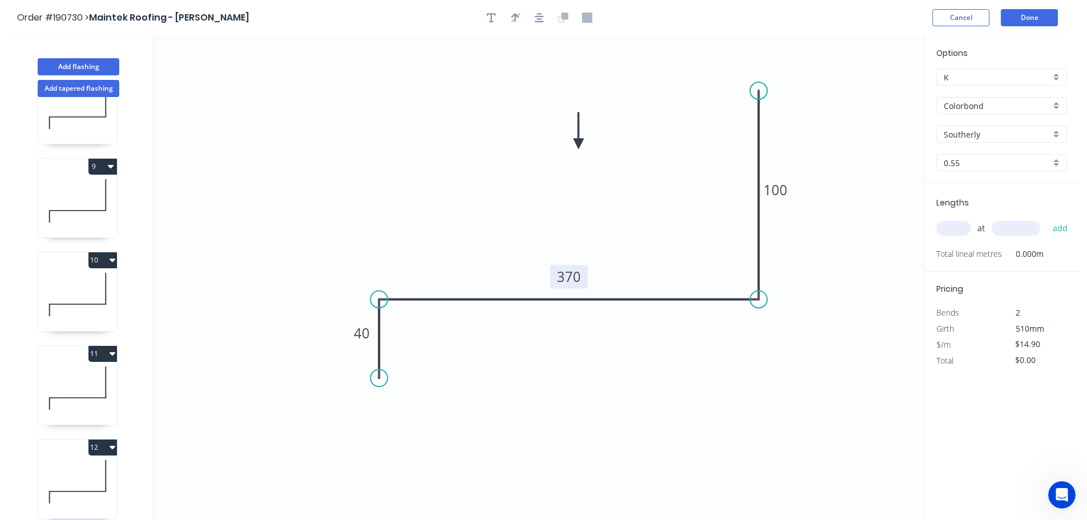
click at [580, 276] on tspan "370" at bounding box center [569, 276] width 24 height 19
click at [596, 246] on icon "0 40 160 100" at bounding box center [539, 277] width 770 height 484
click at [959, 227] on input "text" at bounding box center [953, 228] width 34 height 15
click at [1023, 231] on input "text" at bounding box center [1015, 228] width 48 height 15
click at [1047, 218] on button "add" at bounding box center [1060, 227] width 27 height 19
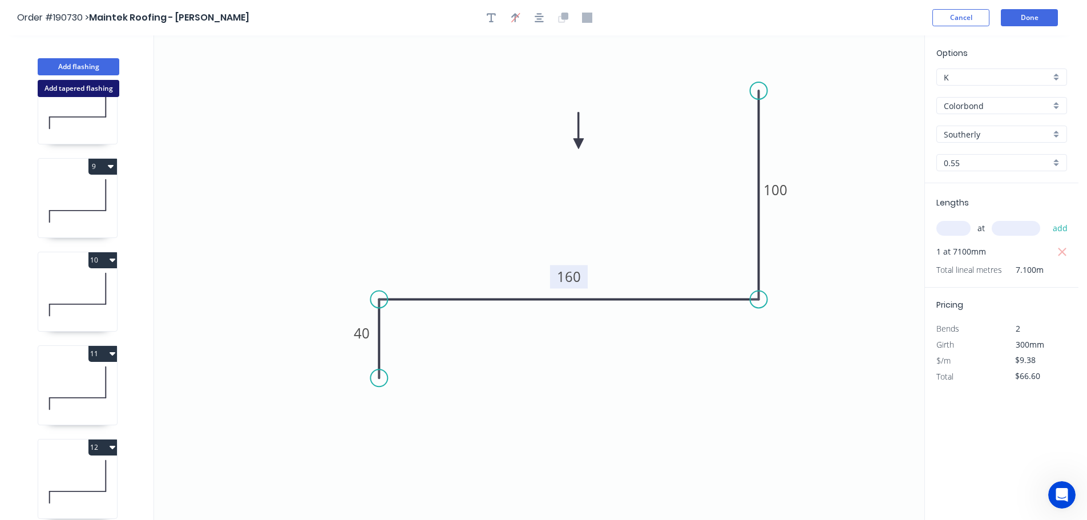
click at [54, 84] on button "Add tapered flashing" at bounding box center [79, 88] width 82 height 17
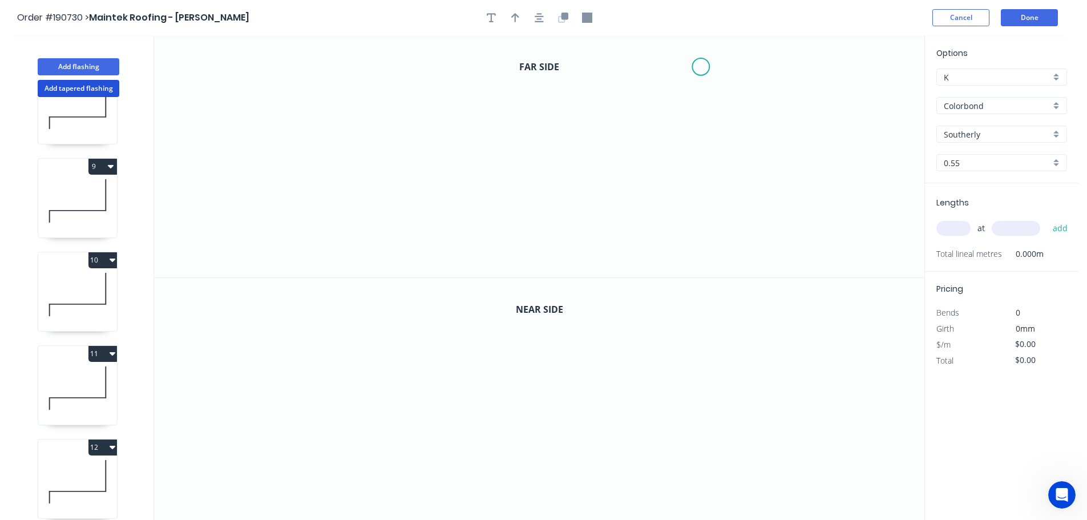
click at [701, 67] on icon "0" at bounding box center [539, 156] width 770 height 242
click at [696, 217] on icon "0" at bounding box center [539, 156] width 770 height 242
click at [323, 233] on icon "0 ?" at bounding box center [539, 156] width 770 height 242
click at [325, 216] on circle at bounding box center [323, 216] width 17 height 17
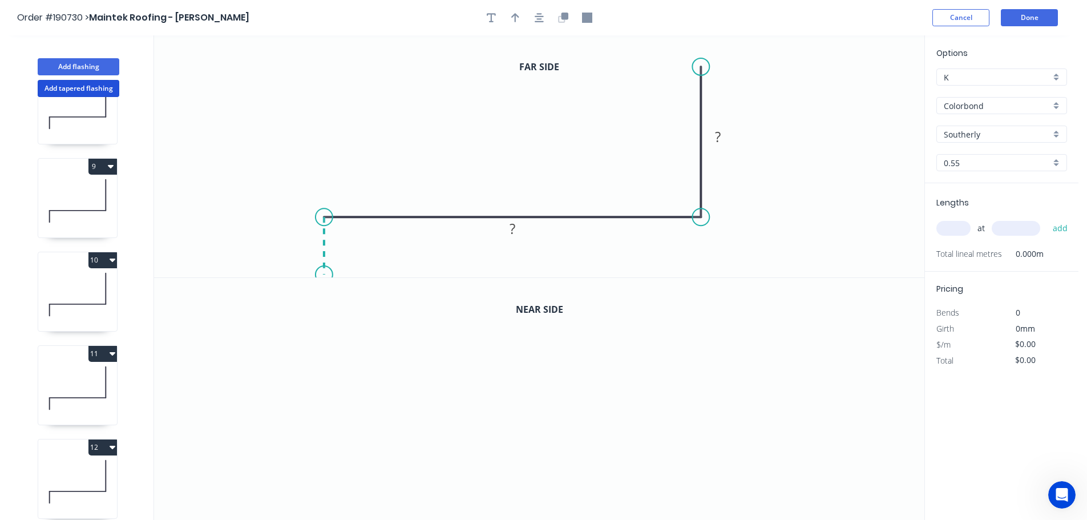
click at [323, 275] on icon "0 ? ?" at bounding box center [539, 156] width 770 height 242
click at [323, 275] on circle at bounding box center [323, 274] width 17 height 17
click at [314, 237] on rect at bounding box center [307, 241] width 23 height 16
click at [511, 193] on tspan "?" at bounding box center [512, 194] width 6 height 19
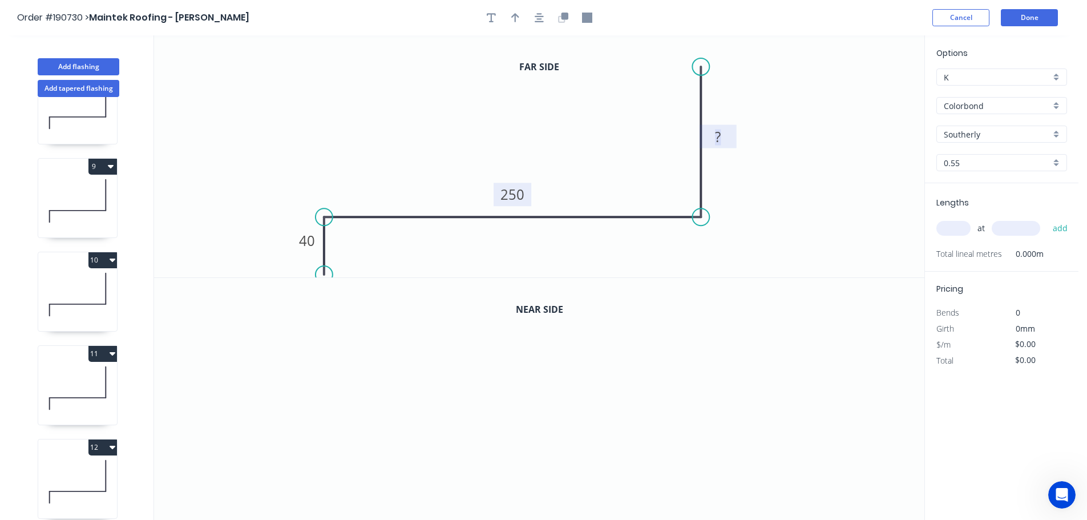
click at [719, 138] on tspan "?" at bounding box center [718, 136] width 6 height 19
click at [780, 140] on icon "0 40 250 100" at bounding box center [539, 156] width 770 height 242
click at [514, 18] on icon "button" at bounding box center [515, 18] width 8 height 10
drag, startPoint x: 865, startPoint y: 88, endPoint x: 448, endPoint y: 98, distance: 417.1
click at [446, 98] on icon at bounding box center [441, 93] width 10 height 37
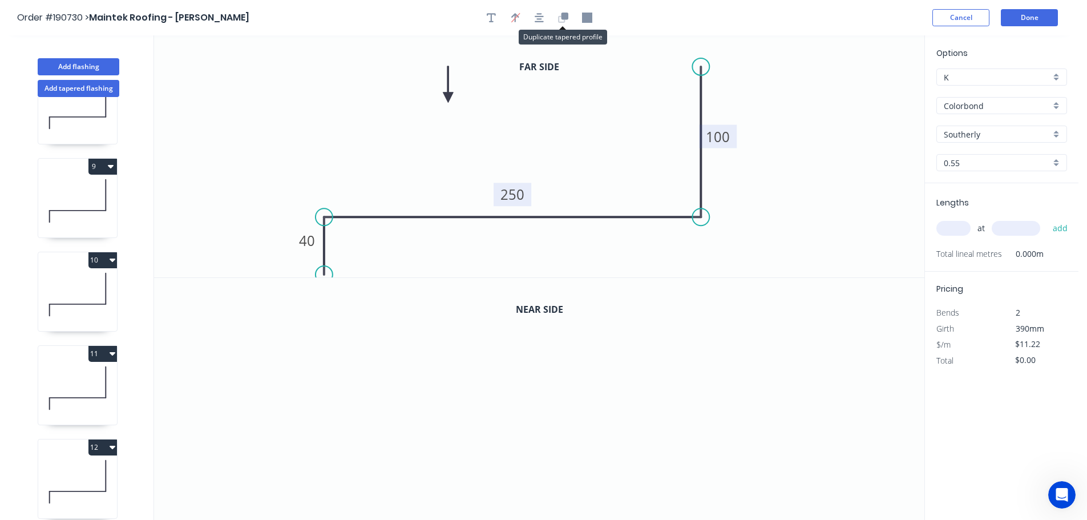
drag, startPoint x: 565, startPoint y: 20, endPoint x: 562, endPoint y: 26, distance: 6.9
click at [564, 22] on icon "button" at bounding box center [561, 18] width 7 height 7
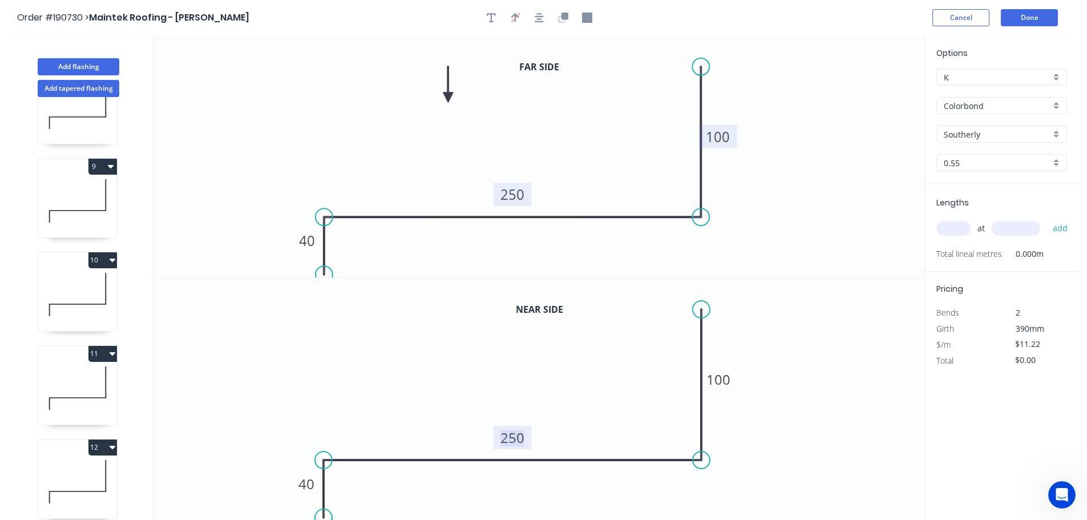
click at [520, 435] on tspan "250" at bounding box center [512, 437] width 24 height 19
click at [579, 412] on icon "0 40 300 100" at bounding box center [539, 399] width 770 height 242
click at [964, 225] on input "text" at bounding box center [953, 228] width 34 height 15
click at [1020, 226] on input "text" at bounding box center [1015, 228] width 48 height 15
click at [1047, 218] on button "add" at bounding box center [1060, 227] width 27 height 19
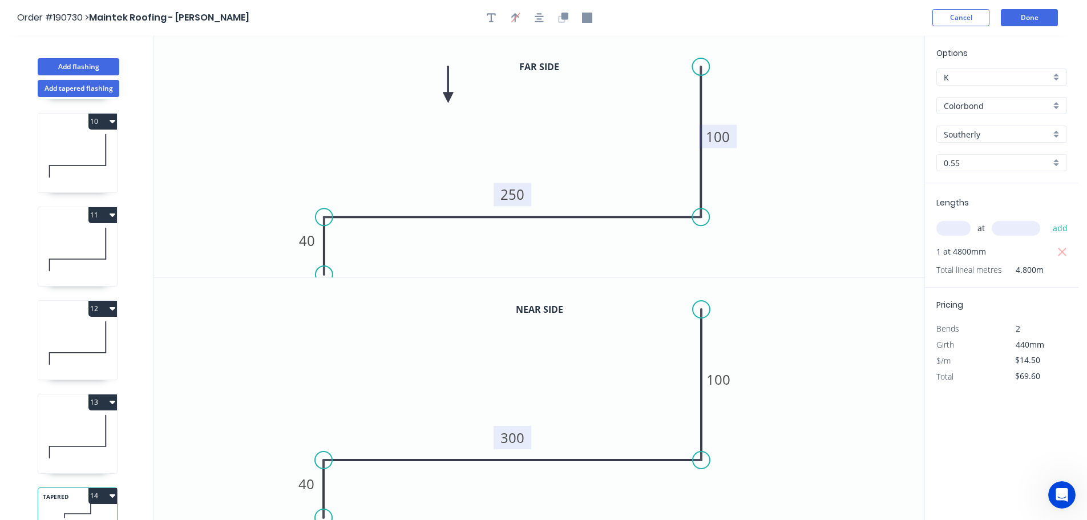
scroll to position [892, 0]
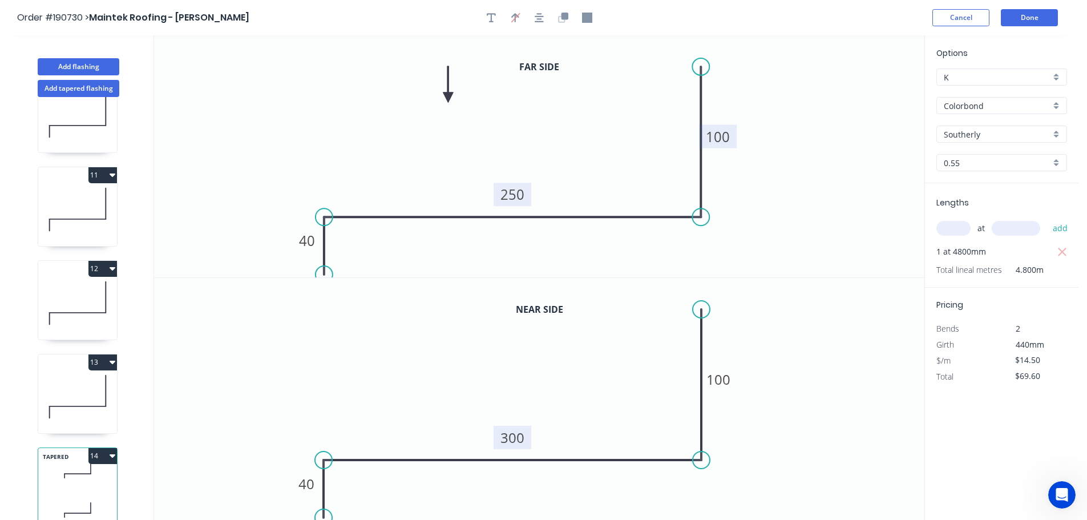
click at [103, 448] on button "14" at bounding box center [102, 456] width 29 height 16
click at [76, 476] on div "Duplicate" at bounding box center [63, 484] width 88 height 17
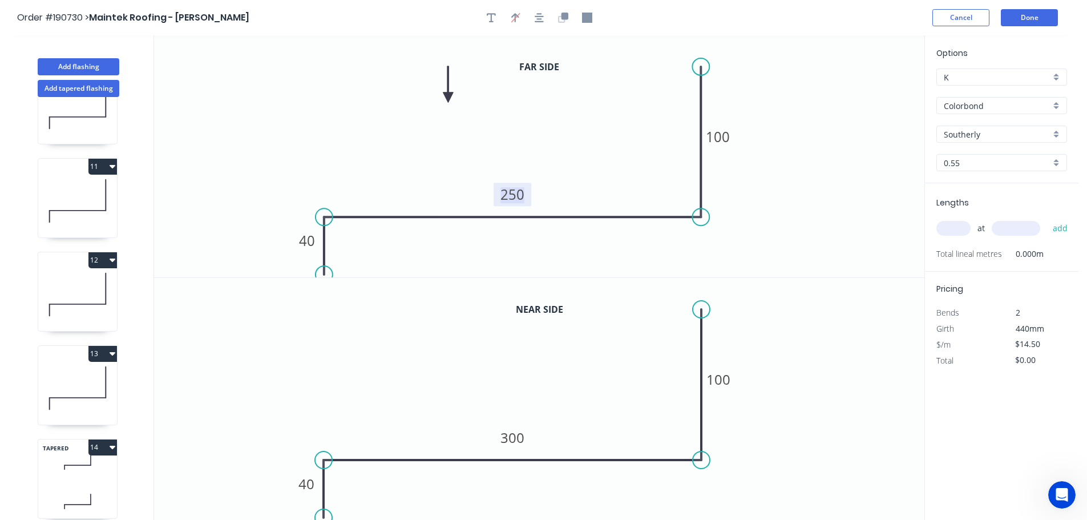
click at [519, 193] on tspan "250" at bounding box center [512, 194] width 24 height 19
click at [521, 435] on tspan "300" at bounding box center [512, 437] width 24 height 19
click at [577, 415] on icon "0 40 250 100" at bounding box center [539, 399] width 770 height 242
click at [965, 228] on input "text" at bounding box center [953, 228] width 34 height 15
click at [1025, 227] on input "text" at bounding box center [1015, 228] width 48 height 15
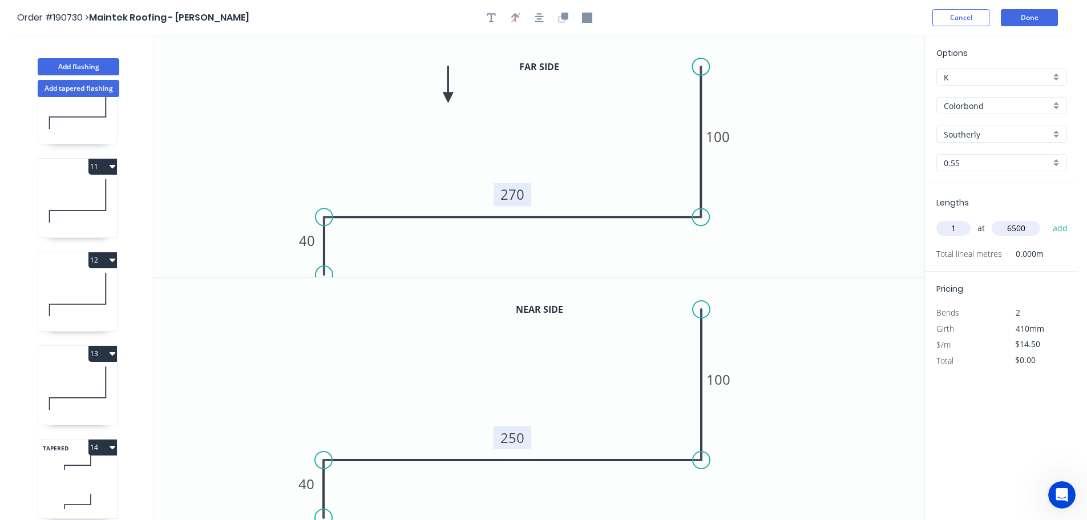
click at [1047, 218] on button "add" at bounding box center [1060, 227] width 27 height 19
click at [64, 67] on button "Add flashing" at bounding box center [79, 66] width 82 height 17
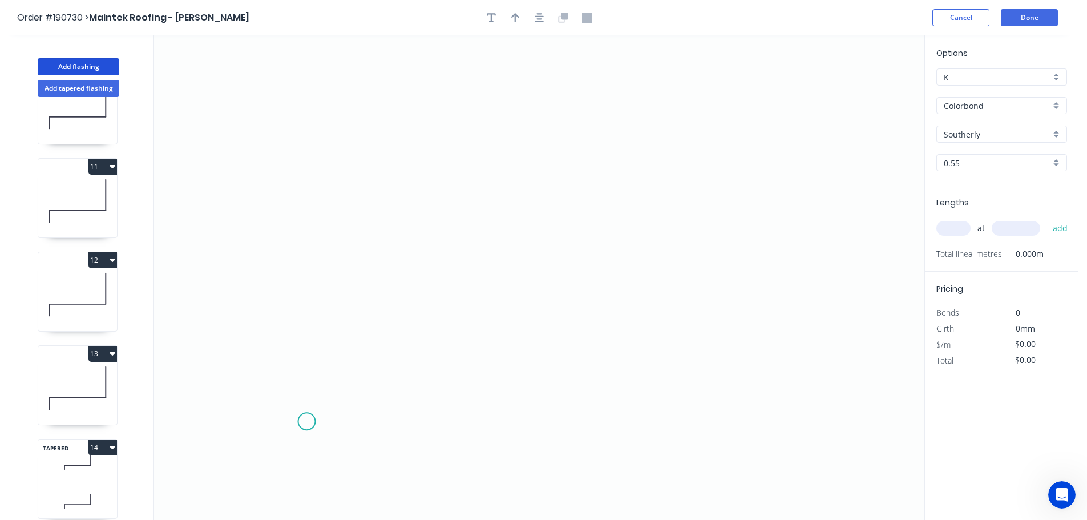
click at [306, 422] on icon "0" at bounding box center [539, 277] width 770 height 484
click at [309, 326] on icon "0" at bounding box center [539, 277] width 770 height 484
click at [651, 329] on icon "0 ?" at bounding box center [539, 277] width 770 height 484
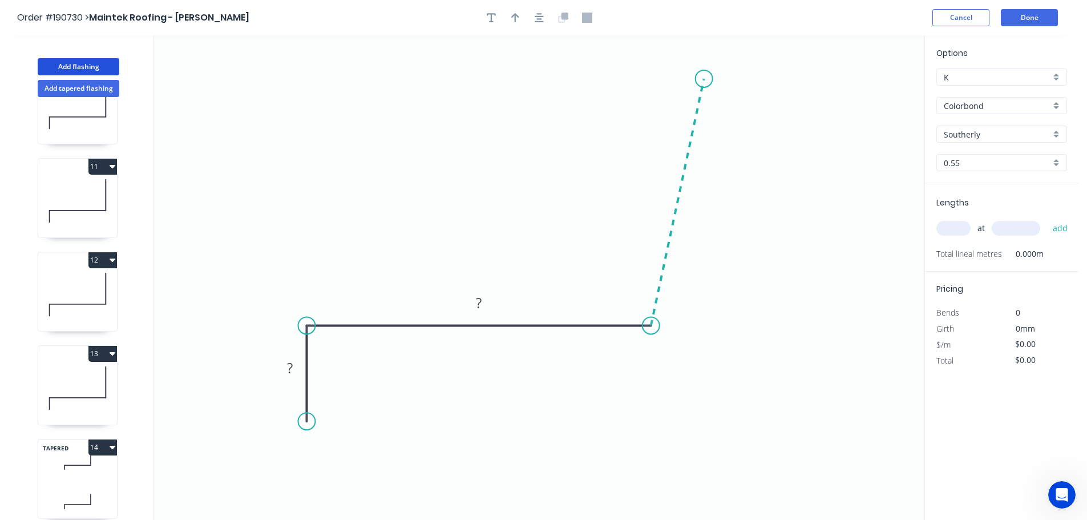
click at [704, 79] on icon at bounding box center [677, 202] width 53 height 246
click at [766, 99] on icon "0 ? ? ? ? º" at bounding box center [539, 277] width 770 height 484
click at [766, 99] on circle at bounding box center [766, 99] width 17 height 17
drag, startPoint x: 766, startPoint y: 99, endPoint x: 764, endPoint y: 91, distance: 8.3
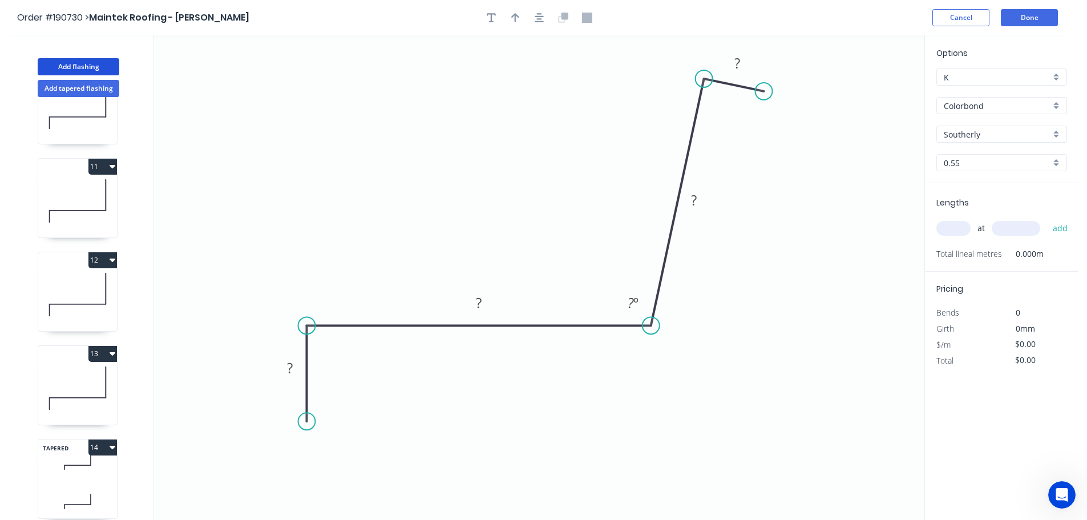
click at [764, 91] on circle at bounding box center [763, 91] width 17 height 17
click at [291, 363] on tspan "?" at bounding box center [290, 367] width 6 height 19
click at [868, 292] on icon "0 40 200 230 20 95 º" at bounding box center [539, 277] width 770 height 484
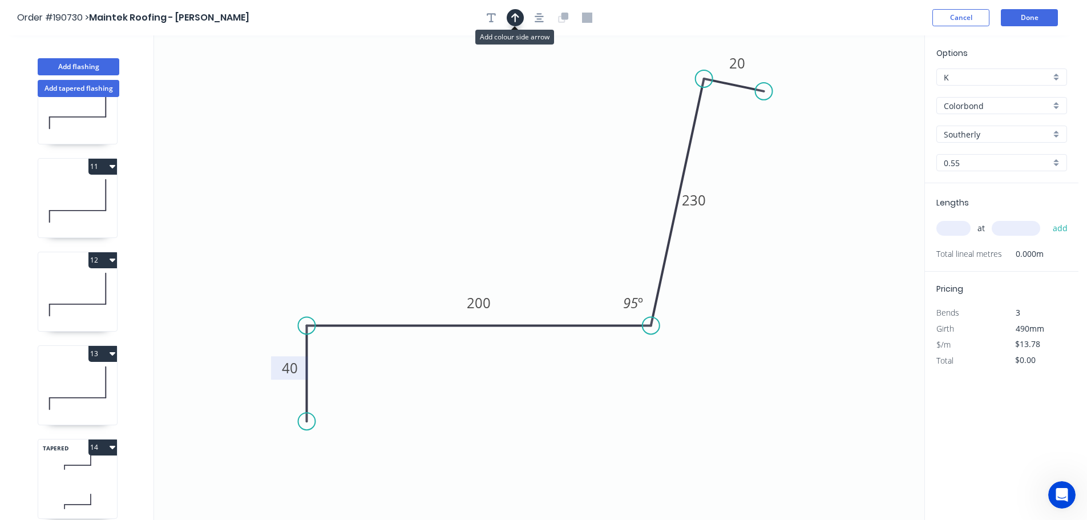
click at [513, 15] on icon "button" at bounding box center [515, 18] width 8 height 10
drag, startPoint x: 865, startPoint y: 89, endPoint x: 495, endPoint y: 171, distance: 379.1
click at [495, 171] on icon at bounding box center [494, 157] width 10 height 37
click at [955, 222] on input "text" at bounding box center [953, 228] width 34 height 15
click at [1021, 227] on input "text" at bounding box center [1015, 228] width 48 height 15
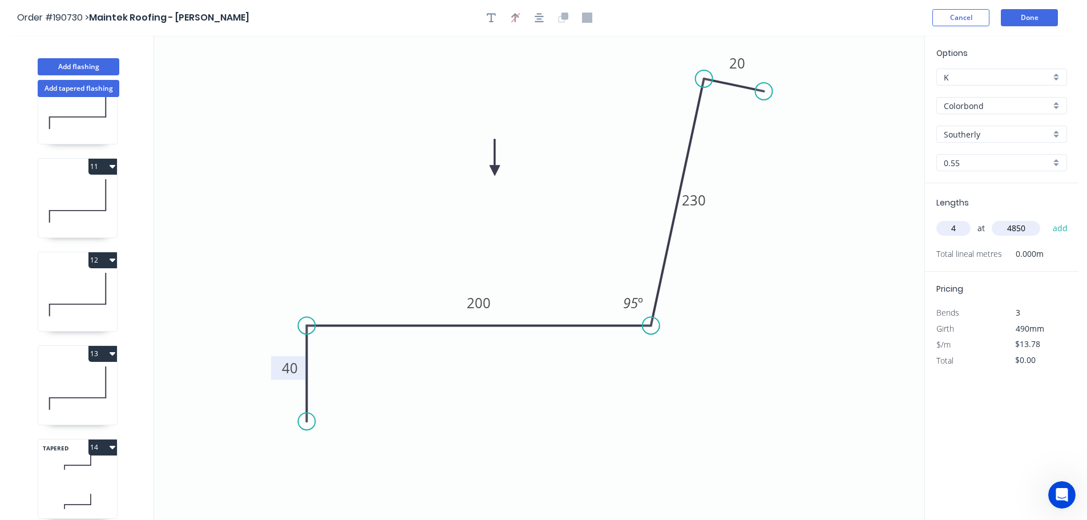
click at [1047, 218] on button "add" at bounding box center [1060, 227] width 27 height 19
drag, startPoint x: 72, startPoint y: 91, endPoint x: 133, endPoint y: 99, distance: 62.2
click at [72, 91] on button "Add tapered flashing" at bounding box center [79, 88] width 82 height 17
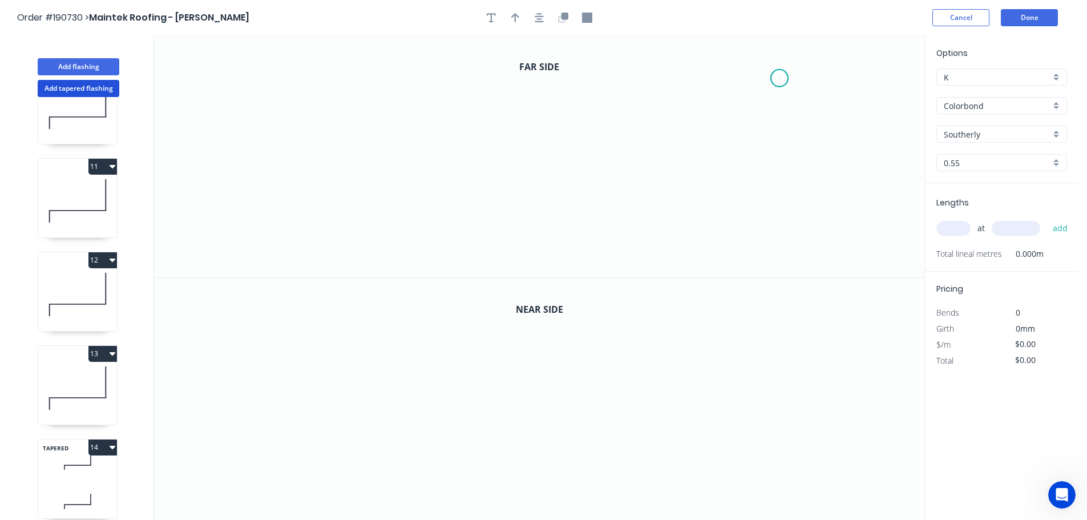
click at [780, 78] on icon "0" at bounding box center [539, 156] width 770 height 242
click at [703, 79] on icon "0" at bounding box center [539, 156] width 770 height 242
click at [707, 220] on icon "0 ?" at bounding box center [539, 156] width 770 height 242
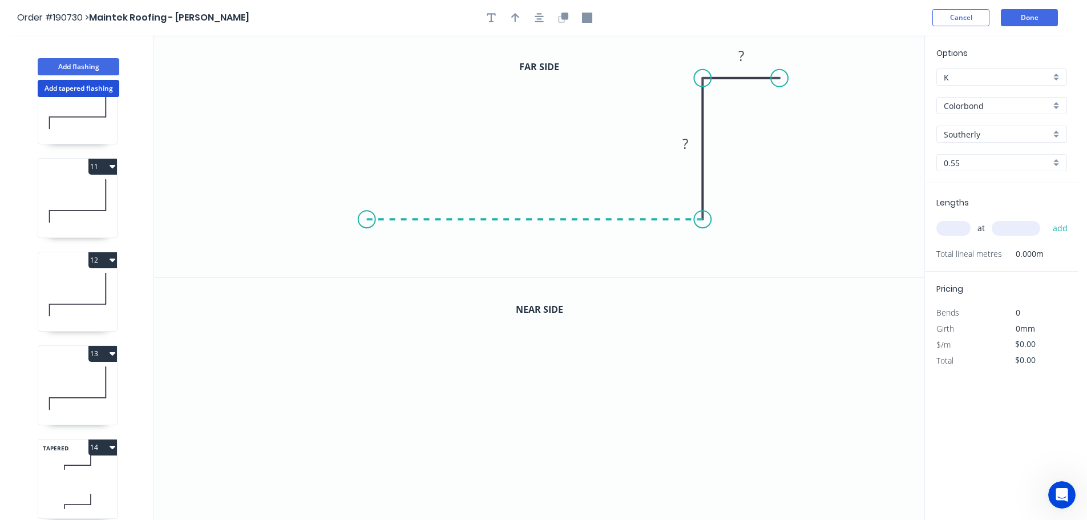
click at [366, 207] on icon "0 ? ?" at bounding box center [539, 156] width 770 height 242
click at [366, 273] on icon "0 ? ? ?" at bounding box center [539, 156] width 770 height 242
click at [366, 273] on circle at bounding box center [366, 272] width 17 height 17
click at [356, 240] on rect at bounding box center [349, 241] width 23 height 16
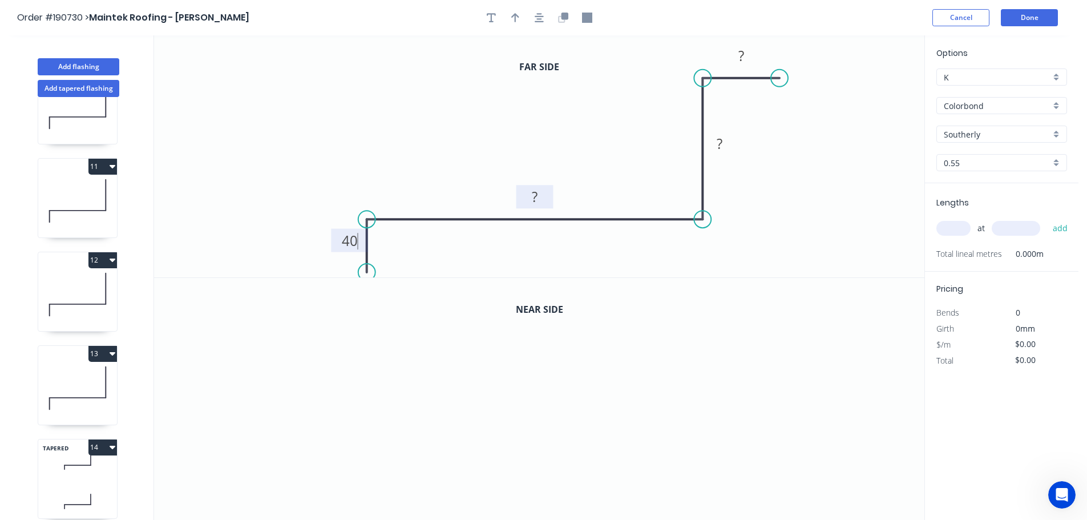
drag, startPoint x: 540, startPoint y: 197, endPoint x: 547, endPoint y: 193, distance: 7.9
click at [540, 196] on rect at bounding box center [534, 197] width 23 height 16
click at [584, 151] on icon "0 40 31 ? ?" at bounding box center [539, 156] width 770 height 242
click at [537, 195] on tspan "31" at bounding box center [535, 196] width 16 height 19
click at [564, 172] on icon "0 40 210 ? ?" at bounding box center [539, 156] width 770 height 242
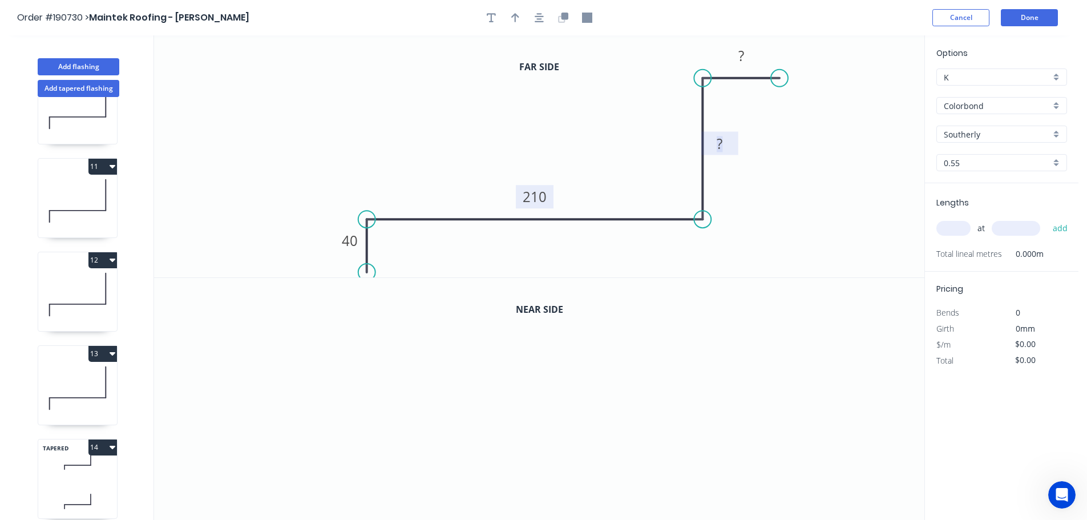
click at [720, 141] on tspan "?" at bounding box center [720, 143] width 6 height 19
click at [752, 120] on icon "0 40 210 450 ?" at bounding box center [539, 156] width 770 height 242
click at [739, 50] on tspan "?" at bounding box center [741, 55] width 6 height 19
click at [782, 112] on icon "0 40 210 450 ?" at bounding box center [539, 156] width 770 height 242
click at [740, 50] on tspan "?" at bounding box center [741, 55] width 6 height 19
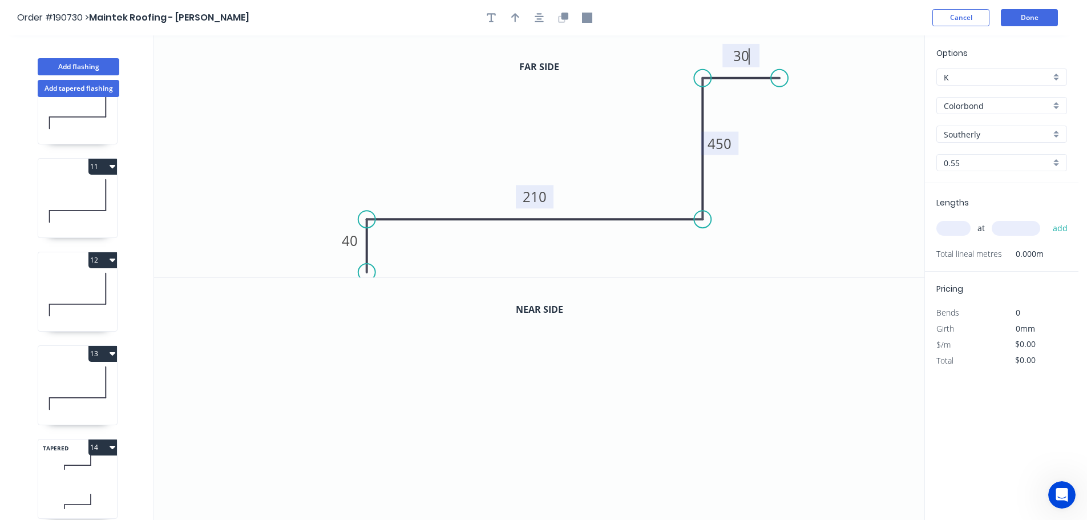
click at [786, 136] on icon "0 40 210 450 30" at bounding box center [539, 156] width 770 height 242
click at [509, 9] on div at bounding box center [539, 17] width 120 height 17
click at [512, 17] on icon "button" at bounding box center [515, 17] width 8 height 9
drag, startPoint x: 867, startPoint y: 88, endPoint x: 473, endPoint y: 108, distance: 394.7
click at [474, 108] on icon at bounding box center [479, 96] width 10 height 37
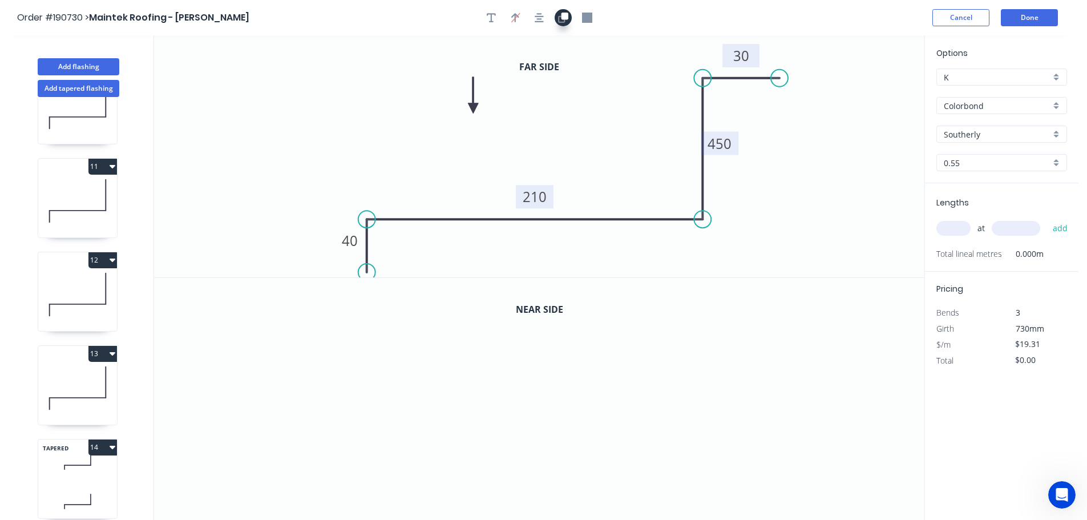
click at [566, 22] on icon "button" at bounding box center [563, 18] width 10 height 10
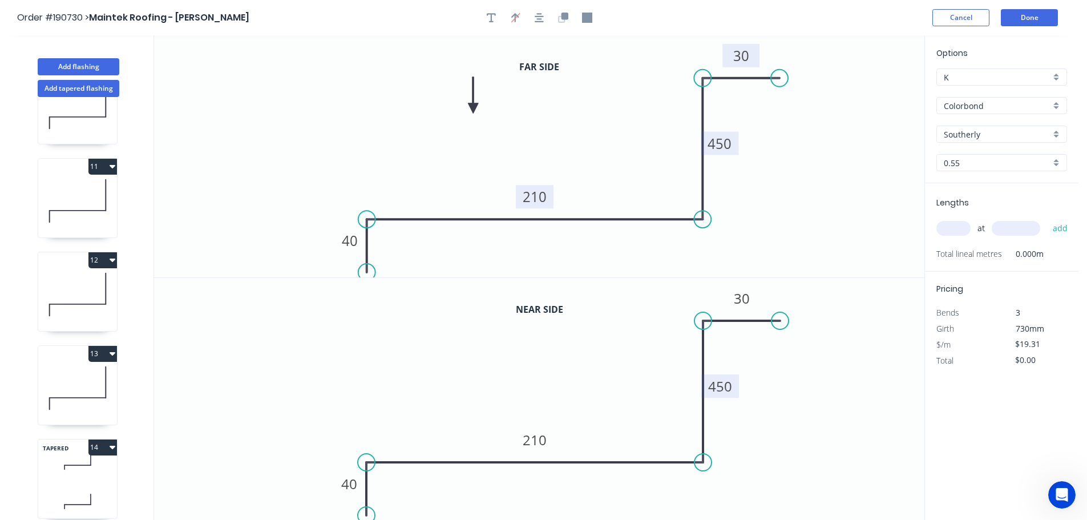
click at [726, 383] on tspan "450" at bounding box center [720, 386] width 24 height 19
click at [763, 400] on icon "0 40 210 230 30" at bounding box center [539, 399] width 770 height 242
click at [961, 226] on input "text" at bounding box center [953, 228] width 34 height 15
click at [1015, 226] on input "text" at bounding box center [1015, 228] width 48 height 15
click at [1047, 218] on button "add" at bounding box center [1060, 227] width 27 height 19
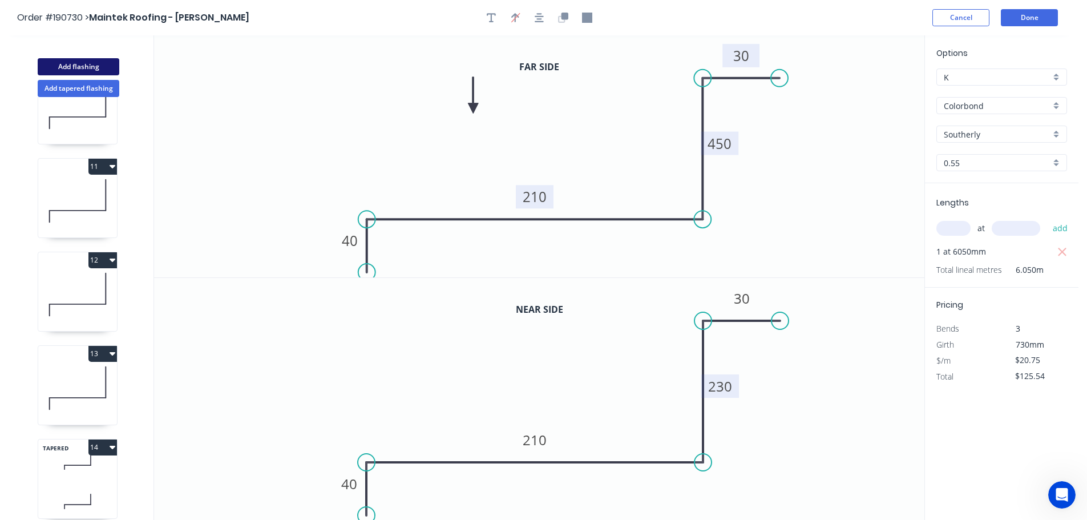
click at [79, 63] on button "Add flashing" at bounding box center [79, 66] width 82 height 17
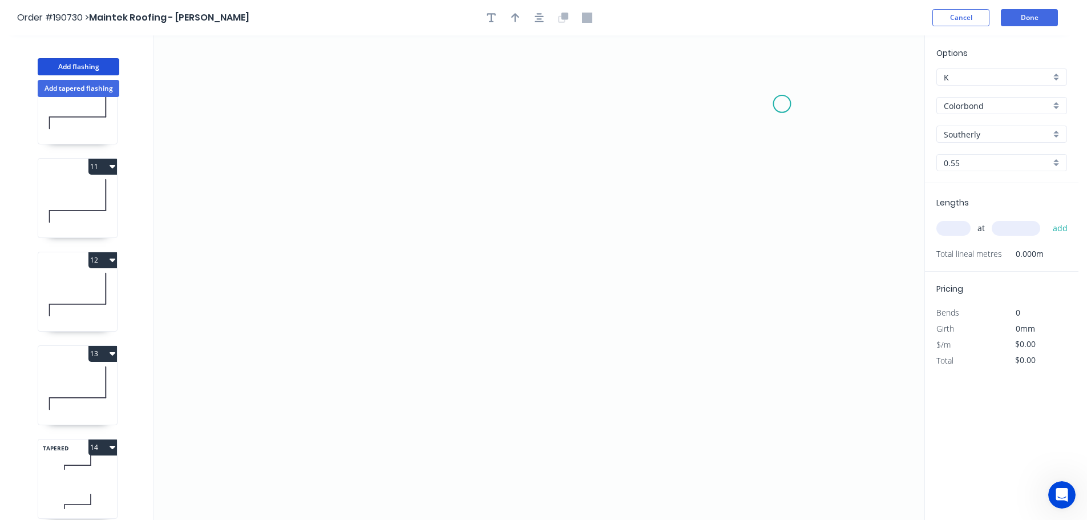
click at [782, 104] on icon "0" at bounding box center [539, 277] width 770 height 484
click at [788, 367] on icon "0" at bounding box center [539, 277] width 770 height 484
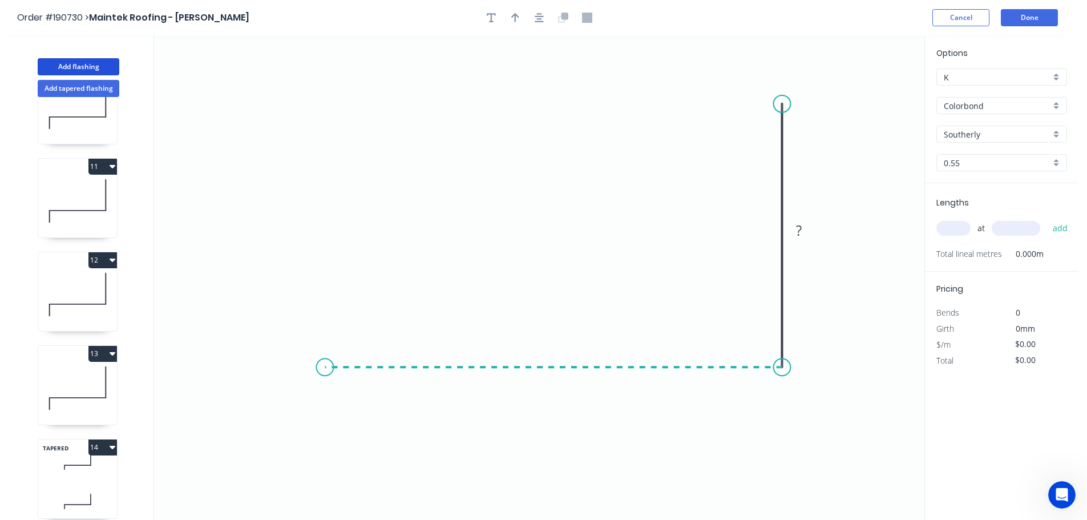
click at [325, 363] on icon "0 ?" at bounding box center [539, 277] width 770 height 484
click at [326, 446] on icon "0 ? ?" at bounding box center [539, 277] width 770 height 484
click at [326, 446] on circle at bounding box center [324, 445] width 17 height 17
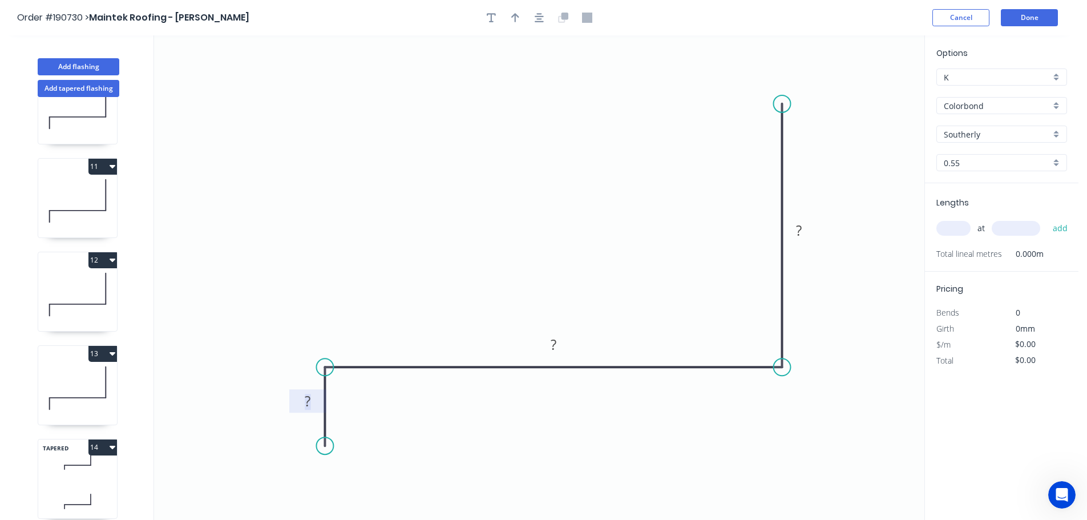
click at [313, 403] on rect at bounding box center [308, 402] width 23 height 16
click at [467, 219] on icon "0 40 360 250" at bounding box center [539, 277] width 770 height 484
click at [515, 17] on icon "button" at bounding box center [515, 17] width 8 height 9
drag, startPoint x: 868, startPoint y: 88, endPoint x: 520, endPoint y: 207, distance: 367.7
click at [520, 207] on icon at bounding box center [520, 194] width 10 height 37
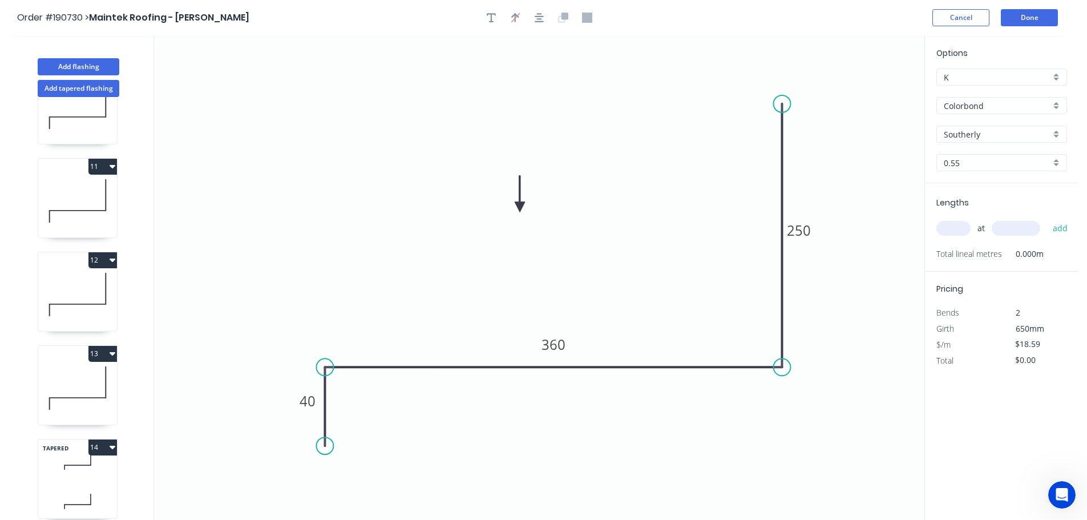
click at [958, 231] on input "text" at bounding box center [953, 228] width 34 height 15
click at [1047, 218] on button "add" at bounding box center [1060, 227] width 27 height 19
click at [69, 87] on button "Add tapered flashing" at bounding box center [79, 88] width 82 height 17
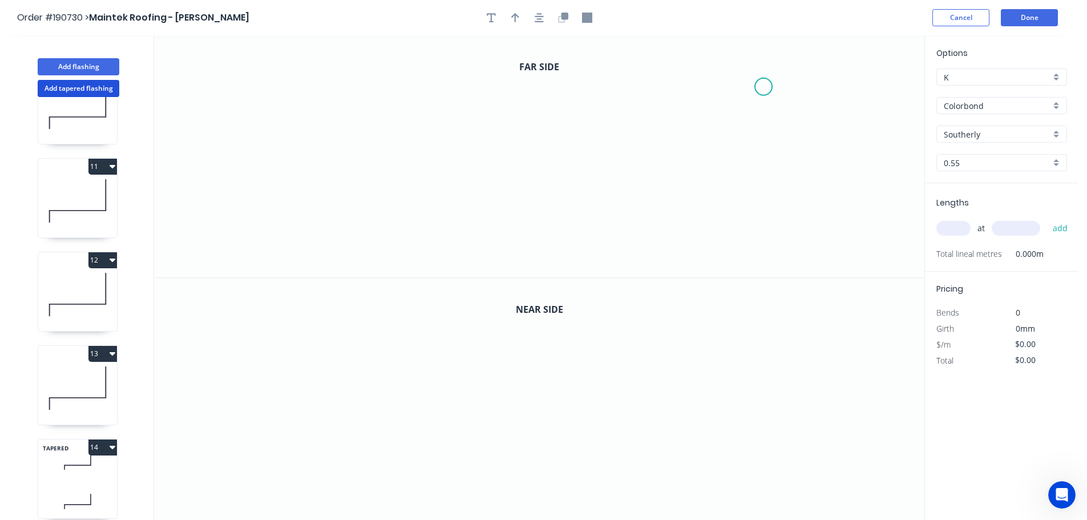
click at [764, 87] on icon "0" at bounding box center [539, 156] width 770 height 242
click at [674, 88] on icon "0" at bounding box center [539, 156] width 770 height 242
click at [677, 222] on icon "0 ?" at bounding box center [539, 156] width 770 height 242
click at [343, 214] on icon "0 ? ?" at bounding box center [539, 156] width 770 height 242
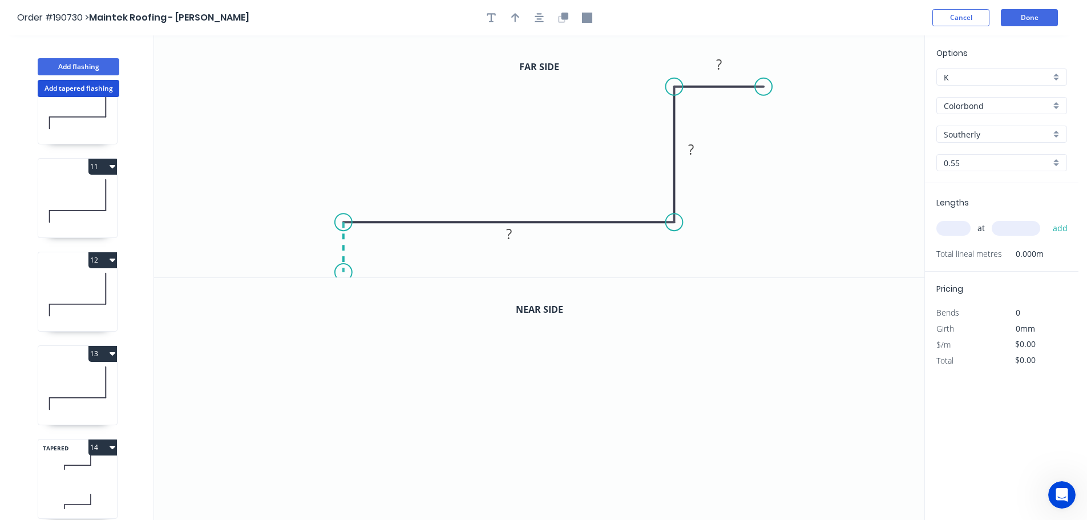
click at [344, 273] on icon "0 ? ? ?" at bounding box center [539, 156] width 770 height 242
click at [344, 273] on circle at bounding box center [343, 272] width 17 height 17
click at [327, 240] on tspan "?" at bounding box center [326, 241] width 6 height 19
click at [523, 152] on icon "0 40 300 230 20" at bounding box center [539, 156] width 770 height 242
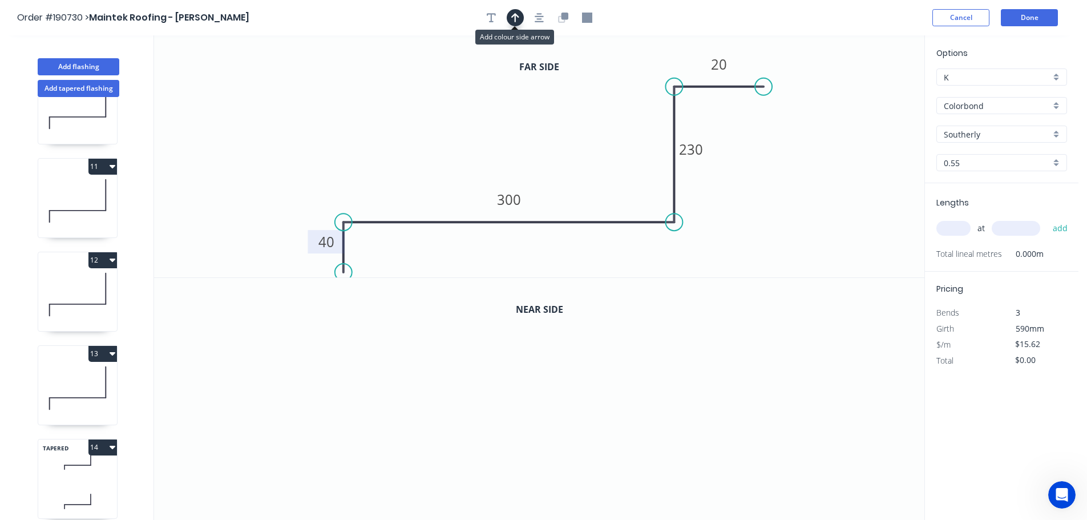
click at [516, 19] on icon "button" at bounding box center [515, 18] width 8 height 10
drag, startPoint x: 863, startPoint y: 90, endPoint x: 479, endPoint y: 124, distance: 384.9
click at [479, 124] on icon at bounding box center [479, 111] width 10 height 37
click at [562, 19] on icon "button" at bounding box center [564, 16] width 7 height 7
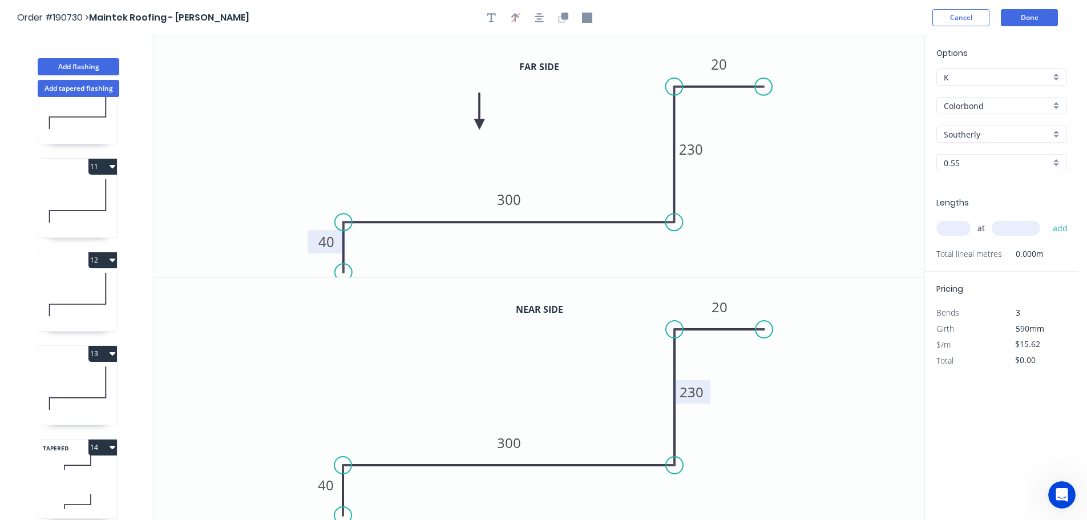
click at [697, 390] on tspan "230" at bounding box center [691, 391] width 24 height 19
click at [748, 415] on icon "0 40 300 350 20" at bounding box center [539, 399] width 770 height 242
click at [958, 228] on input "text" at bounding box center [953, 228] width 34 height 15
click at [1047, 218] on button "add" at bounding box center [1060, 227] width 27 height 19
click at [87, 67] on button "Add flashing" at bounding box center [79, 66] width 82 height 17
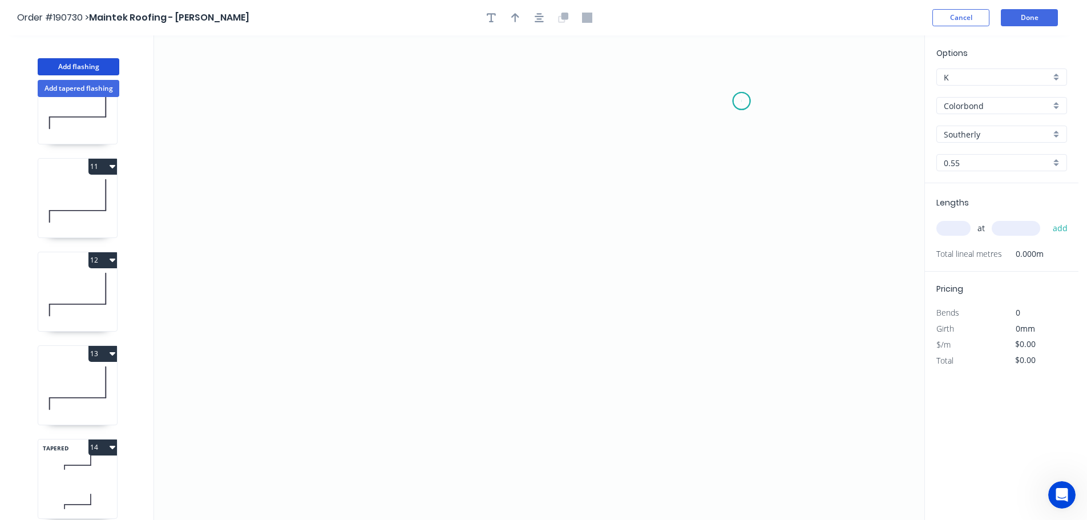
click at [742, 101] on icon "0" at bounding box center [539, 277] width 770 height 484
click at [705, 329] on icon "0" at bounding box center [539, 277] width 770 height 484
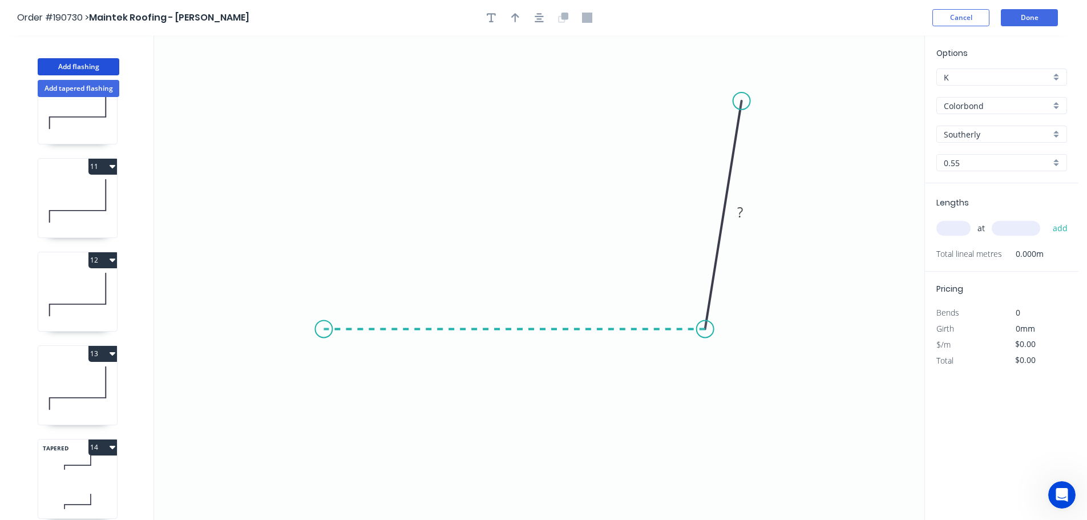
click at [323, 327] on icon "0 ?" at bounding box center [539, 277] width 770 height 484
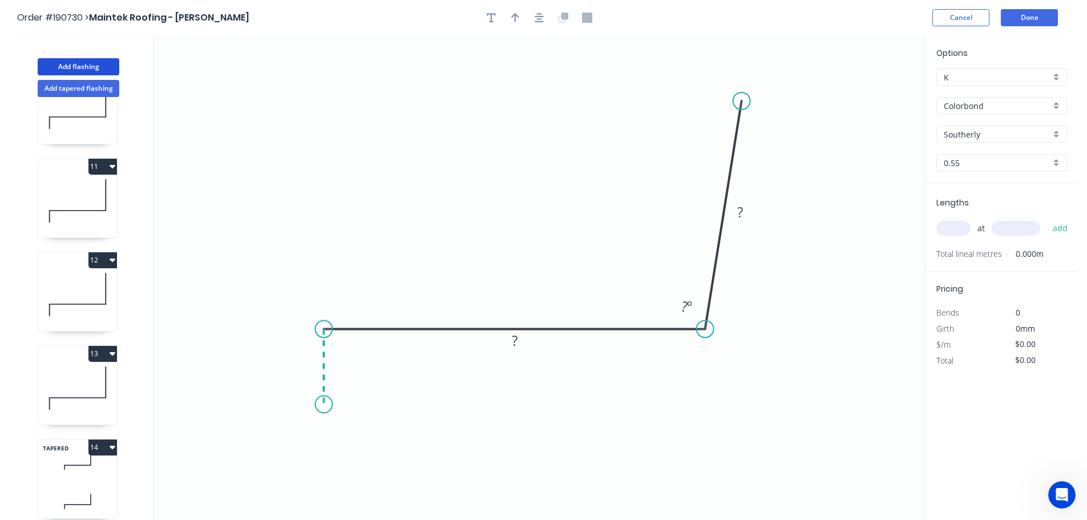
click at [323, 404] on icon "0 ? ? ? º" at bounding box center [539, 277] width 770 height 484
click at [323, 404] on circle at bounding box center [323, 403] width 17 height 17
click at [308, 361] on tspan "?" at bounding box center [306, 360] width 6 height 19
click at [596, 108] on icon "0 40 200 100 95 º" at bounding box center [539, 277] width 770 height 484
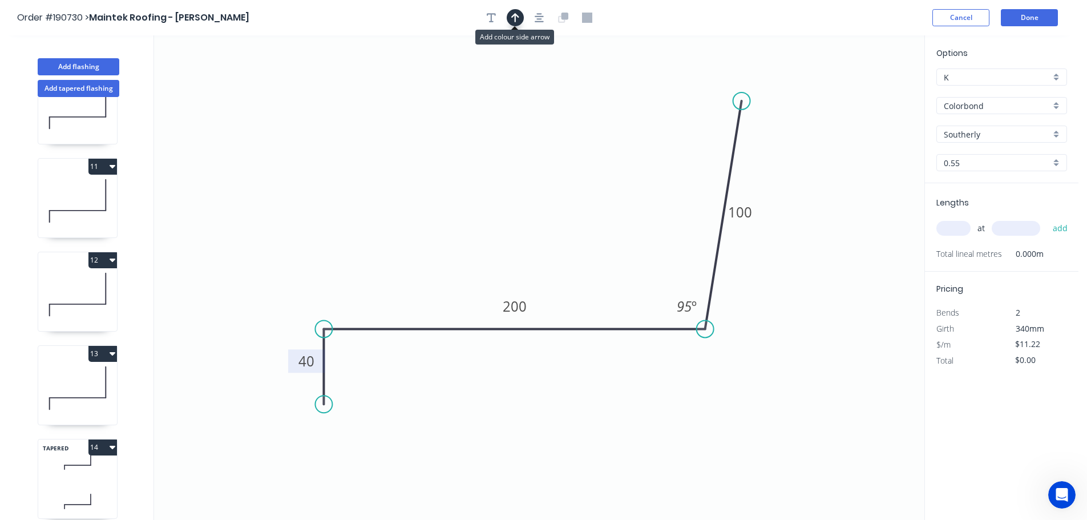
click at [512, 17] on icon "button" at bounding box center [515, 17] width 8 height 9
drag, startPoint x: 864, startPoint y: 90, endPoint x: 515, endPoint y: 171, distance: 358.3
click at [515, 171] on icon at bounding box center [515, 153] width 10 height 37
click at [961, 225] on input "text" at bounding box center [953, 228] width 34 height 15
click at [1034, 227] on input "text" at bounding box center [1015, 228] width 48 height 15
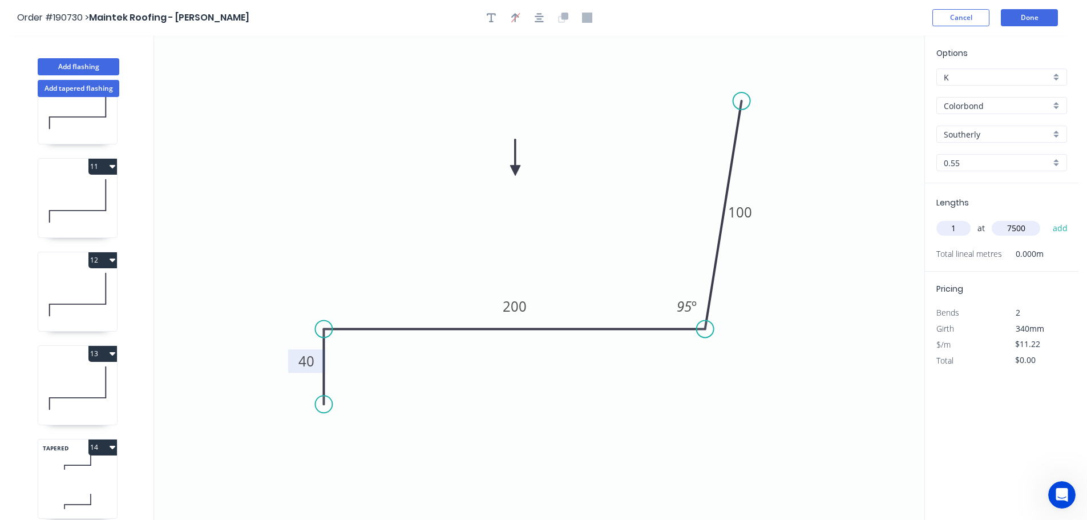
click at [1047, 218] on button "add" at bounding box center [1060, 227] width 27 height 19
click at [1034, 232] on input "text" at bounding box center [1015, 228] width 48 height 15
click at [1047, 218] on button "add" at bounding box center [1060, 227] width 27 height 19
click at [1017, 226] on input "text" at bounding box center [1015, 228] width 48 height 15
click at [1047, 218] on button "add" at bounding box center [1060, 227] width 27 height 19
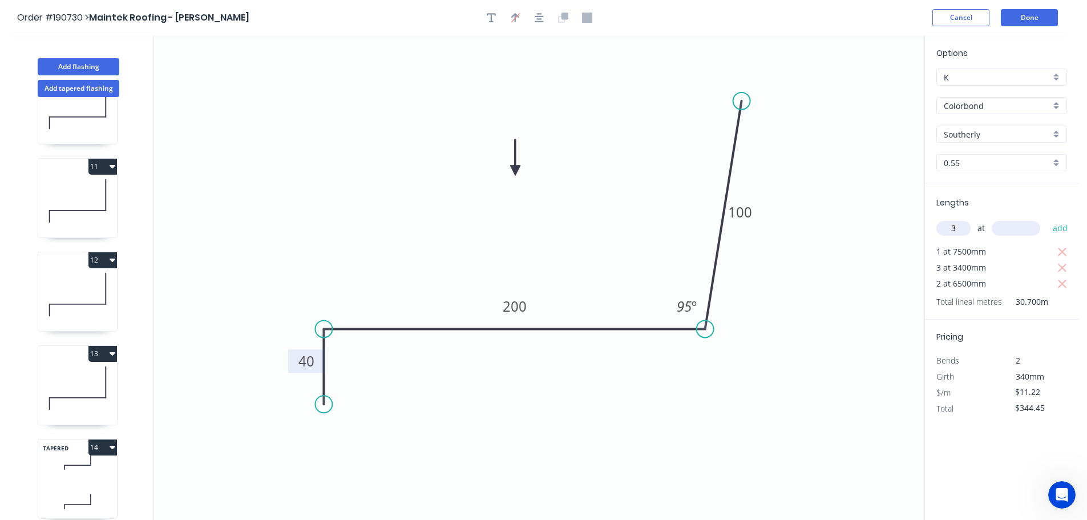
click at [1019, 226] on input "text" at bounding box center [1015, 228] width 48 height 15
click at [1047, 218] on button "add" at bounding box center [1060, 227] width 27 height 19
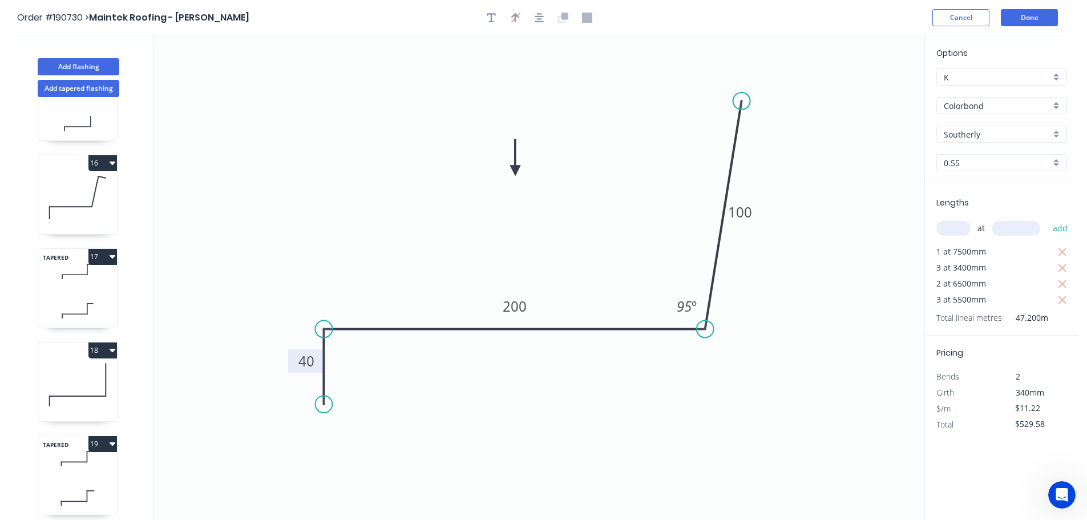
scroll to position [1320, 0]
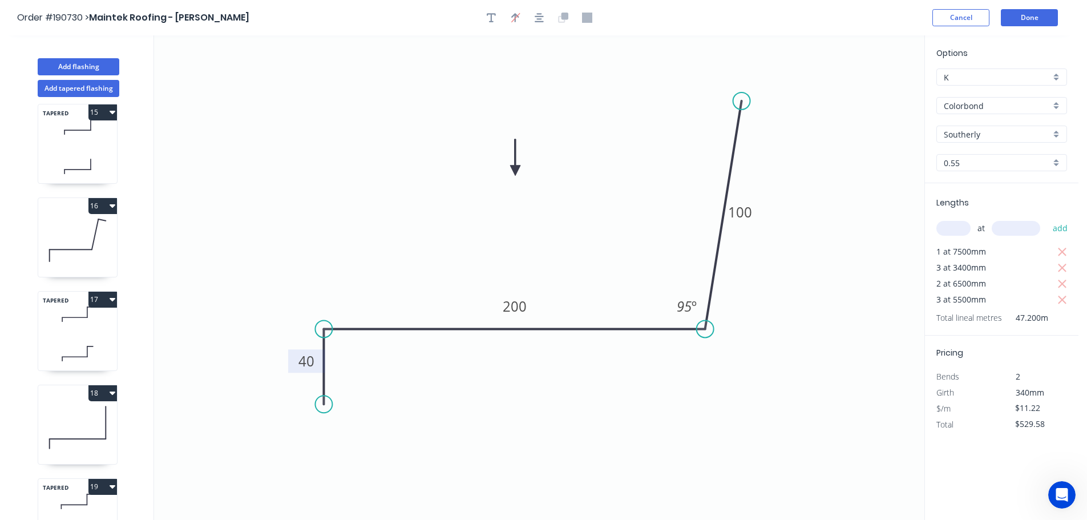
click at [71, 230] on icon at bounding box center [77, 240] width 79 height 73
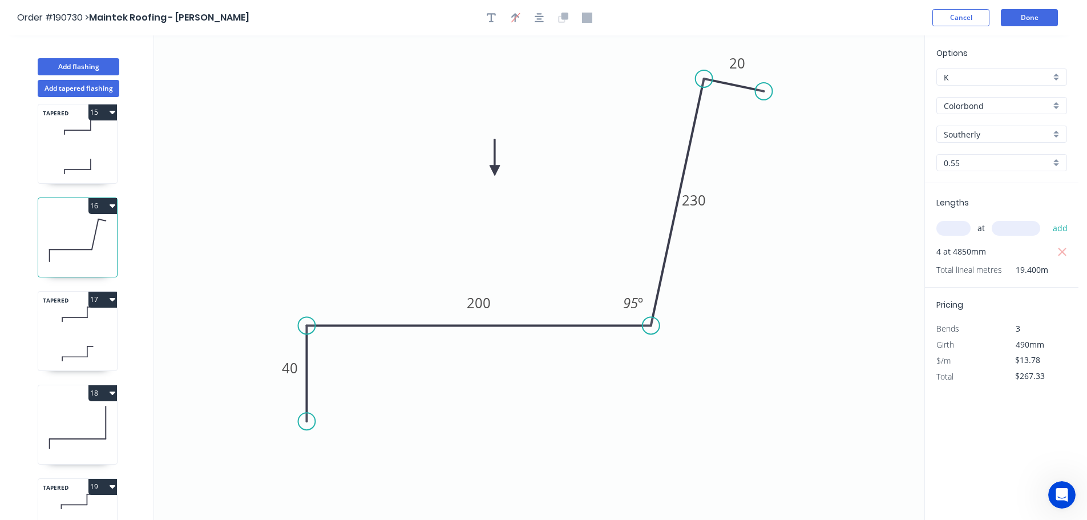
click at [107, 207] on button "16" at bounding box center [102, 206] width 29 height 16
click at [94, 230] on div "Duplicate" at bounding box center [63, 234] width 88 height 17
click at [704, 199] on tspan "230" at bounding box center [694, 200] width 24 height 19
click at [776, 228] on icon "0 40 200 440 20 95 º" at bounding box center [539, 277] width 770 height 484
click at [960, 222] on input "text" at bounding box center [953, 228] width 34 height 15
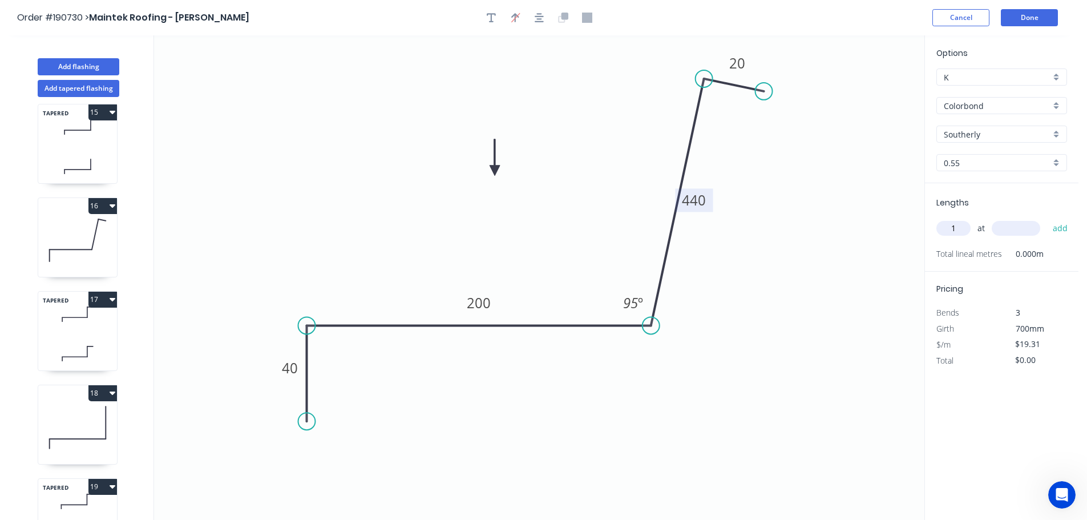
click at [1034, 230] on input "text" at bounding box center [1015, 228] width 48 height 15
click at [1047, 218] on button "add" at bounding box center [1060, 227] width 27 height 19
drag, startPoint x: 75, startPoint y: 60, endPoint x: 84, endPoint y: 59, distance: 9.8
click at [75, 60] on button "Add flashing" at bounding box center [79, 66] width 82 height 17
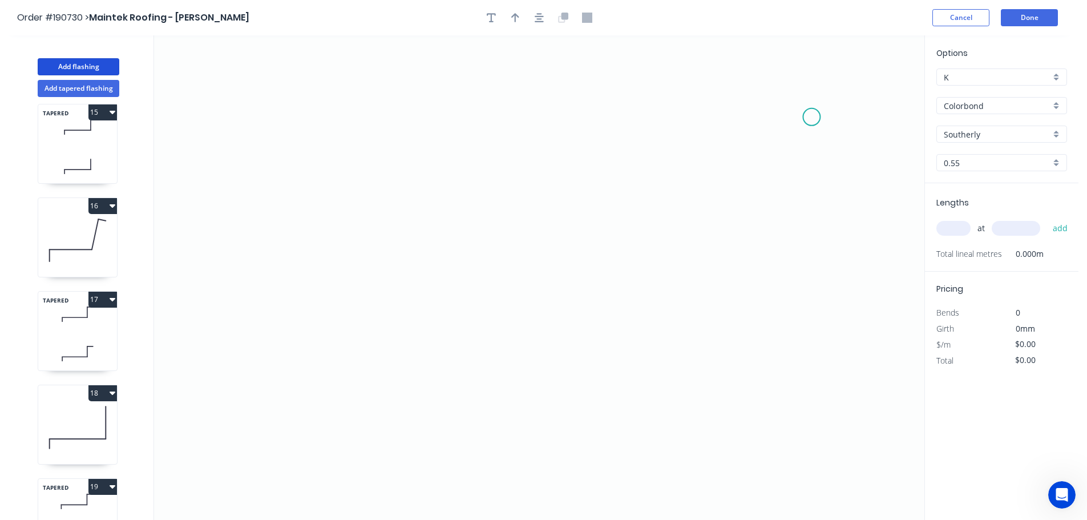
click at [815, 114] on icon "0" at bounding box center [539, 277] width 770 height 484
click at [711, 107] on icon "0" at bounding box center [539, 277] width 770 height 484
click at [710, 428] on icon "0 ?" at bounding box center [539, 277] width 770 height 484
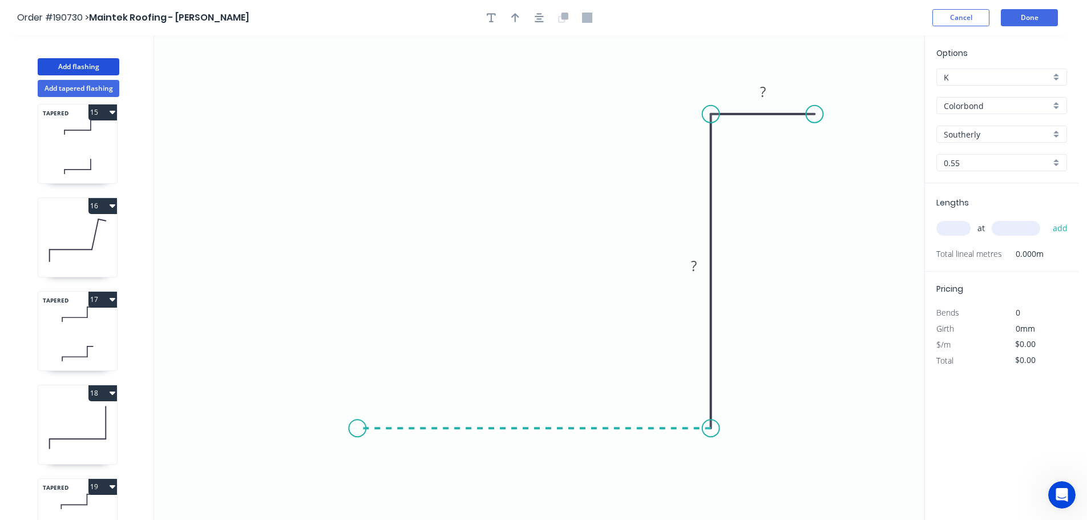
click at [357, 410] on icon "0 ? ?" at bounding box center [539, 277] width 770 height 484
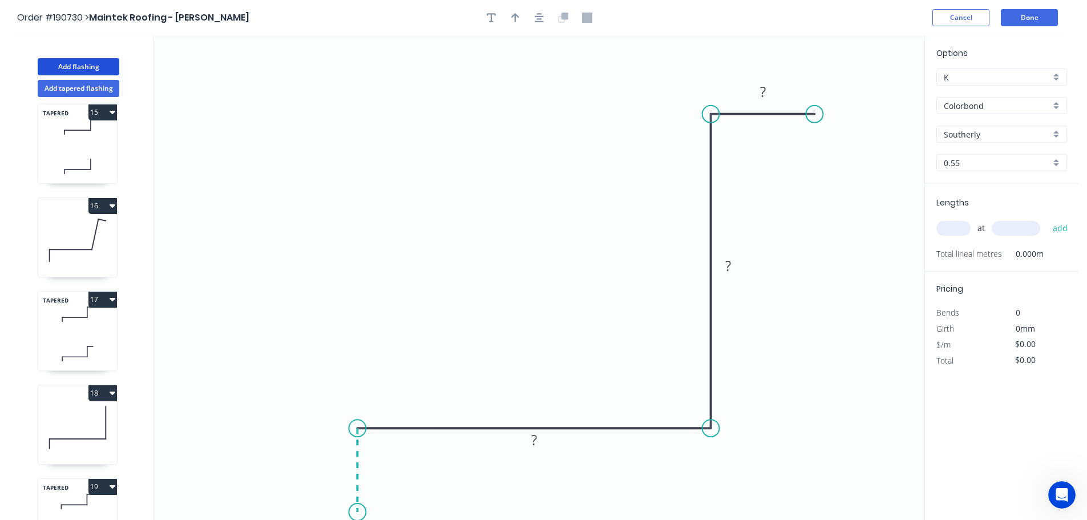
click at [357, 512] on icon "0 ? ? ?" at bounding box center [539, 277] width 770 height 484
click at [357, 512] on circle at bounding box center [357, 511] width 17 height 17
click at [344, 466] on rect at bounding box center [340, 466] width 23 height 16
click at [700, 194] on icon "0 40 300 350 20" at bounding box center [539, 277] width 770 height 484
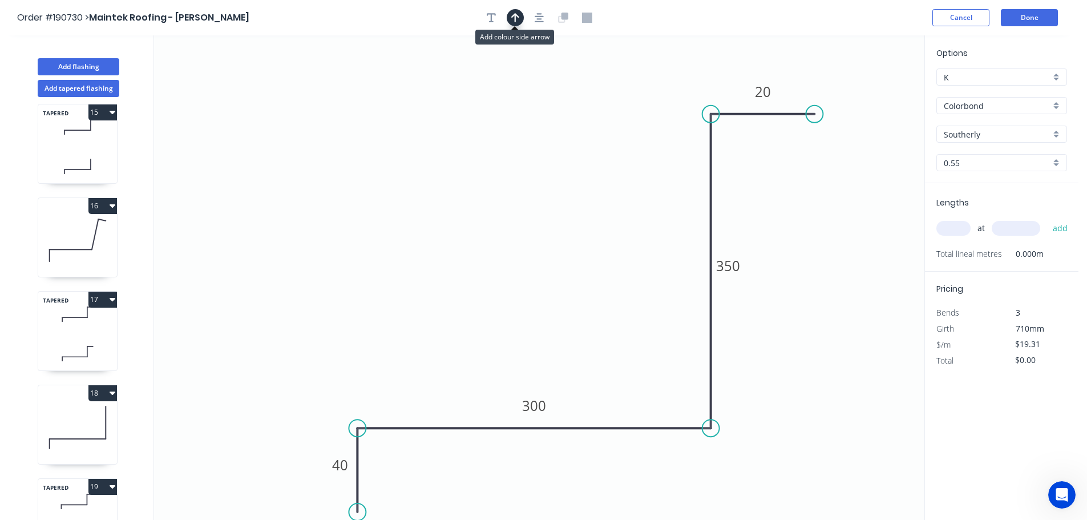
click at [511, 11] on button "button" at bounding box center [515, 17] width 17 height 17
drag, startPoint x: 867, startPoint y: 89, endPoint x: 529, endPoint y: 200, distance: 355.4
click at [529, 198] on icon at bounding box center [525, 179] width 10 height 37
click at [953, 226] on input "text" at bounding box center [953, 228] width 34 height 15
click at [1025, 226] on input "text" at bounding box center [1015, 228] width 48 height 15
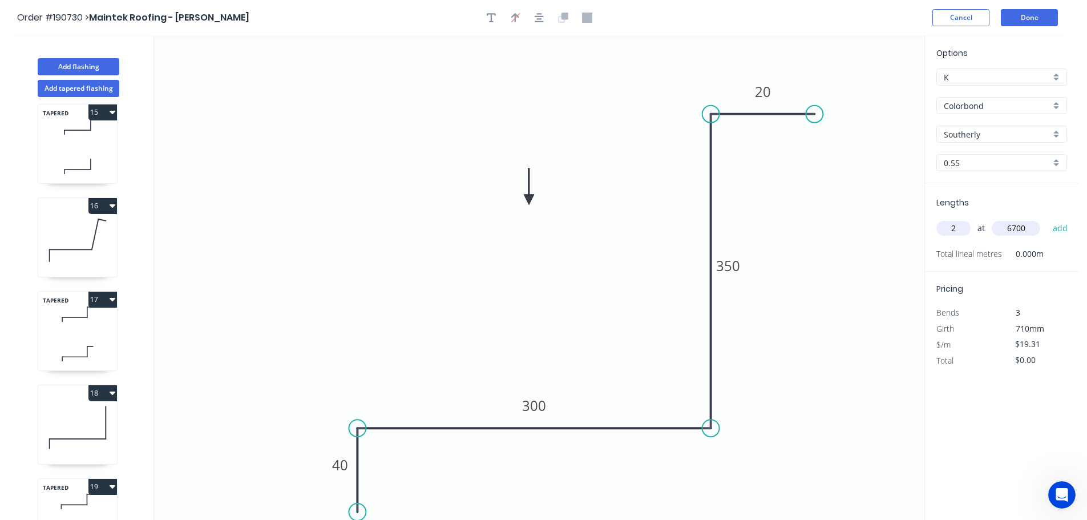
click at [1047, 218] on button "add" at bounding box center [1060, 227] width 27 height 19
click at [1025, 226] on input "text" at bounding box center [1015, 228] width 48 height 15
click at [1047, 218] on button "add" at bounding box center [1060, 227] width 27 height 19
click at [71, 63] on button "Add flashing" at bounding box center [79, 66] width 82 height 17
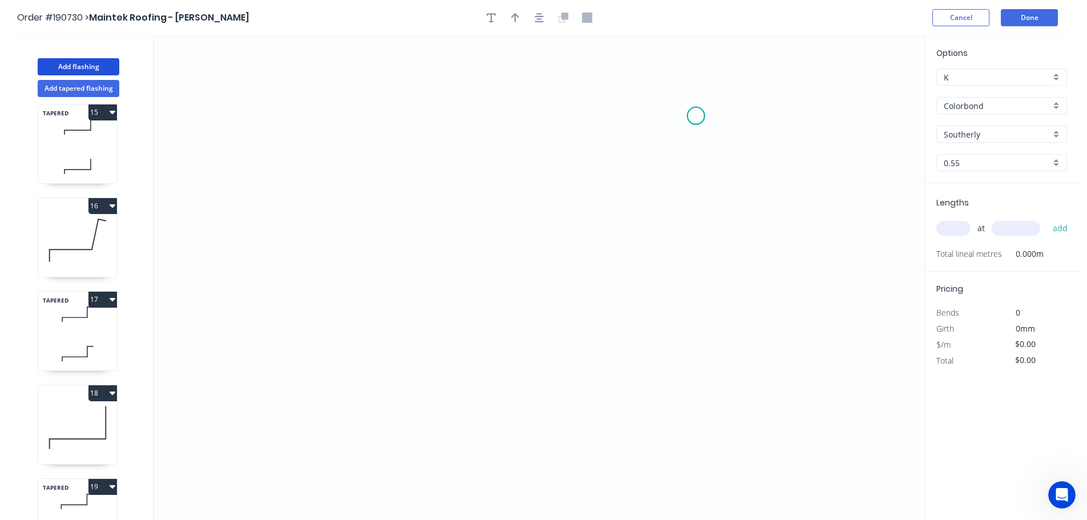
click at [696, 116] on icon "0" at bounding box center [539, 277] width 770 height 484
click at [738, 157] on icon at bounding box center [717, 137] width 42 height 42
click at [742, 296] on icon "0 ?" at bounding box center [539, 277] width 770 height 484
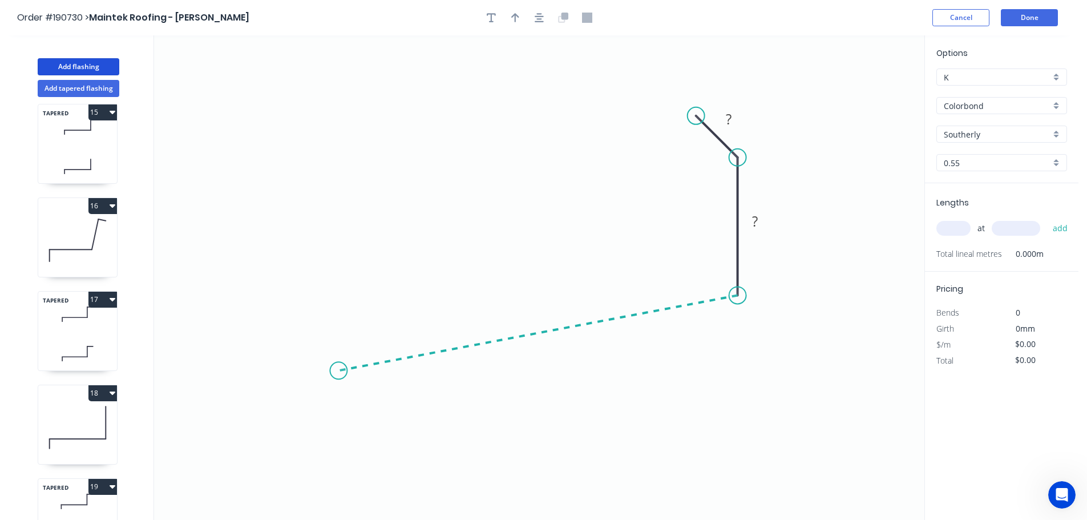
click at [338, 371] on icon "0 ? ?" at bounding box center [539, 277] width 770 height 484
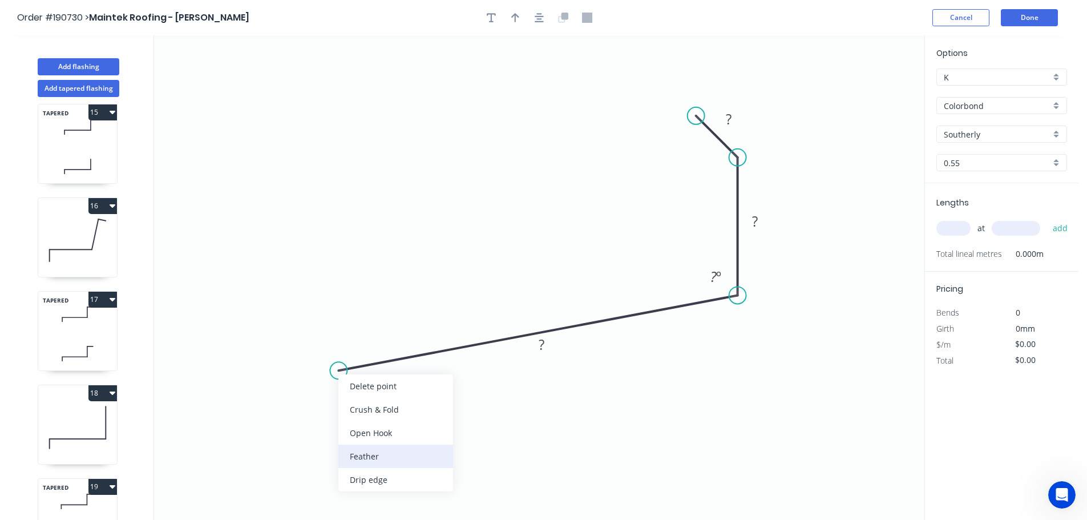
click at [363, 451] on div "Feather" at bounding box center [395, 455] width 115 height 23
click at [369, 407] on div "Flip bend" at bounding box center [393, 409] width 115 height 23
click at [371, 387] on tspan "15" at bounding box center [365, 386] width 16 height 19
click at [397, 388] on icon "0 FE 10 ? ? ? ? º" at bounding box center [539, 277] width 770 height 484
drag, startPoint x: 373, startPoint y: 387, endPoint x: 309, endPoint y: 432, distance: 77.9
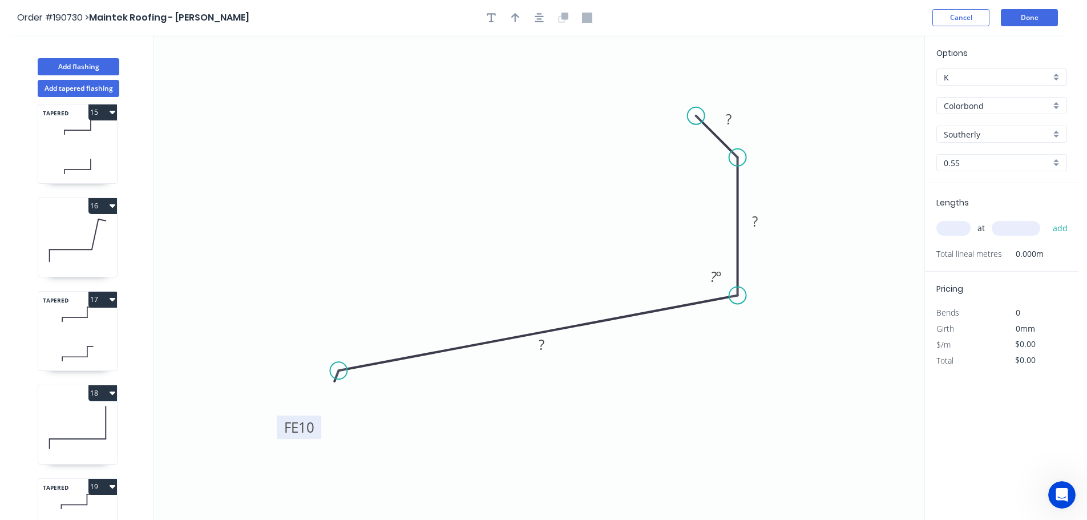
click at [309, 432] on rect at bounding box center [299, 426] width 44 height 23
click at [543, 343] on tspan "?" at bounding box center [542, 344] width 6 height 19
click at [626, 205] on icon "0 FE 10 140 40 10 120 º" at bounding box center [539, 277] width 770 height 484
click at [510, 12] on button "button" at bounding box center [515, 17] width 17 height 17
drag, startPoint x: 865, startPoint y: 93, endPoint x: 479, endPoint y: 205, distance: 401.5
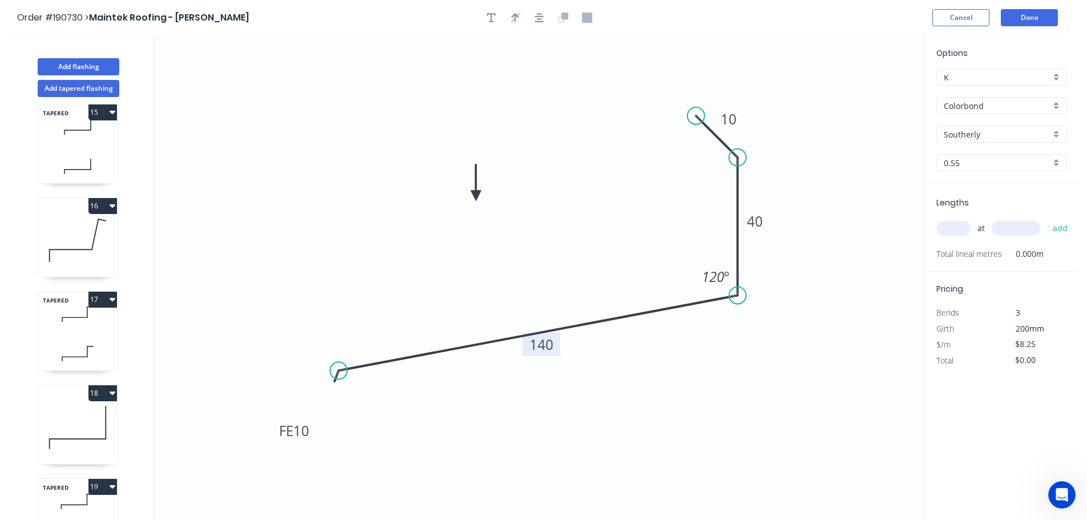
click at [479, 201] on icon at bounding box center [476, 182] width 10 height 37
click at [1056, 132] on div "Southerly" at bounding box center [1001, 134] width 131 height 17
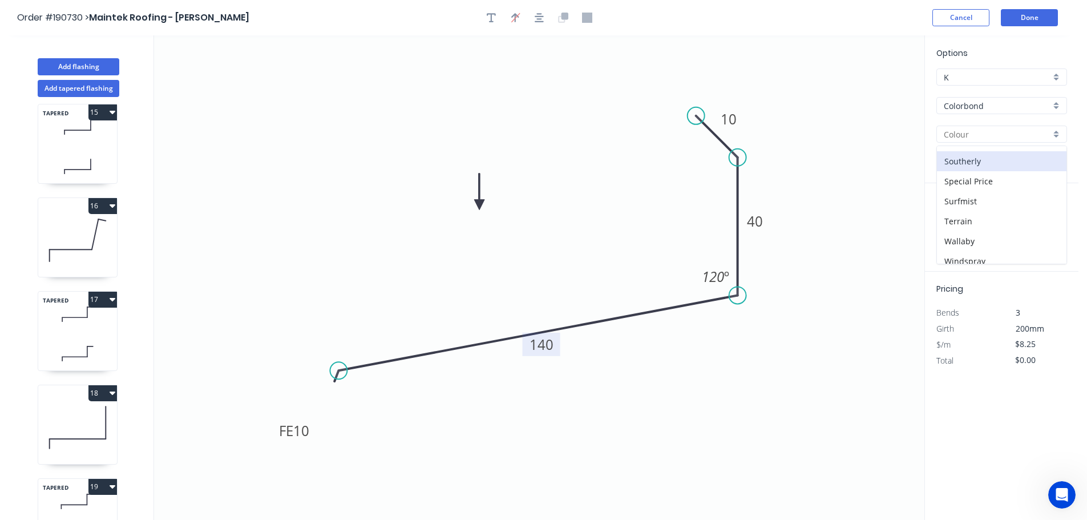
scroll to position [442, 0]
click at [999, 157] on div "Surfmist" at bounding box center [1001, 154] width 129 height 20
click at [962, 226] on input "text" at bounding box center [953, 228] width 34 height 15
click at [1047, 218] on button "add" at bounding box center [1060, 227] width 27 height 19
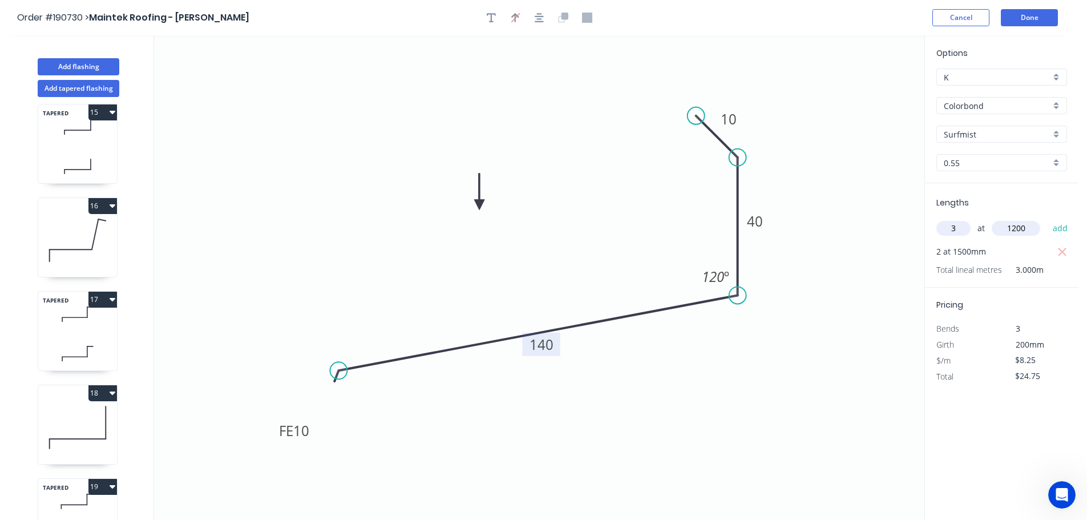
click at [1047, 218] on button "add" at bounding box center [1060, 227] width 27 height 19
click at [1029, 19] on button "Done" at bounding box center [1029, 17] width 57 height 17
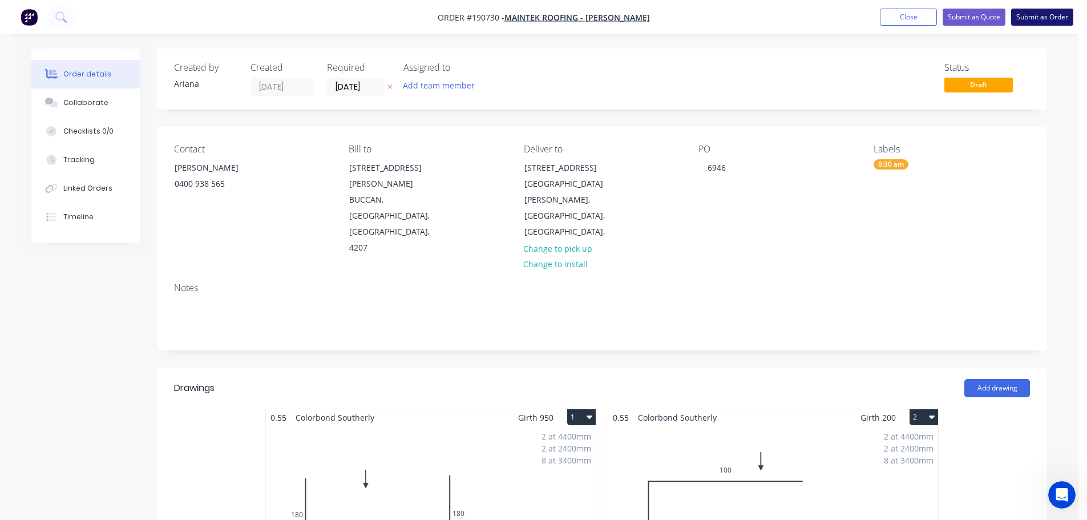
click at [1040, 18] on button "Submit as Order" at bounding box center [1042, 17] width 62 height 17
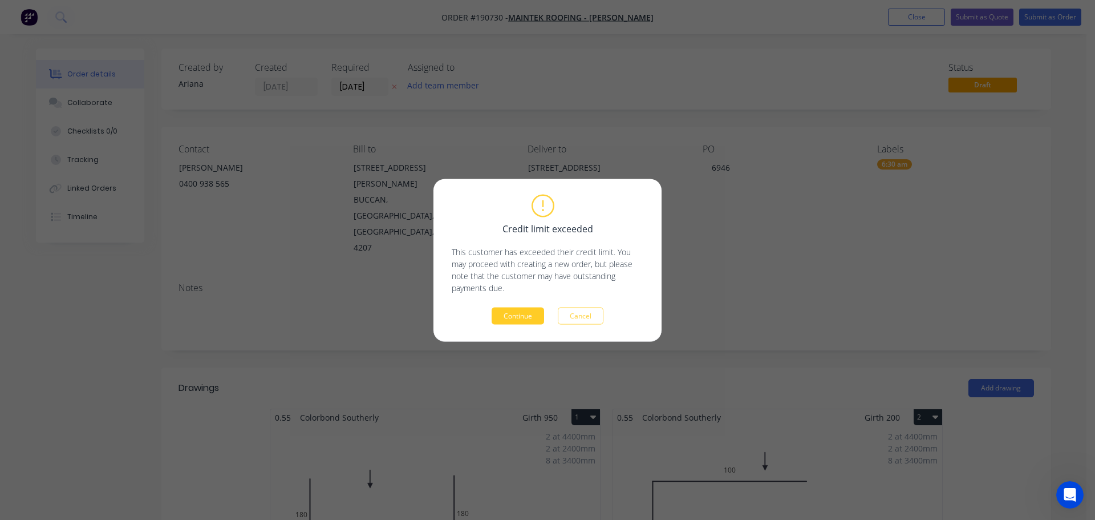
click at [519, 319] on button "Continue" at bounding box center [518, 315] width 52 height 17
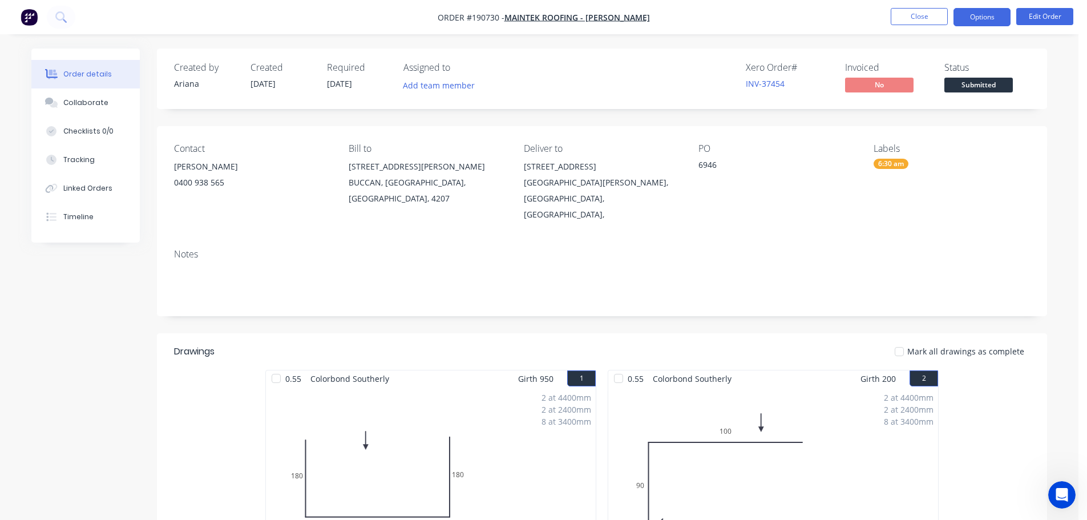
click at [980, 15] on button "Options" at bounding box center [981, 17] width 57 height 18
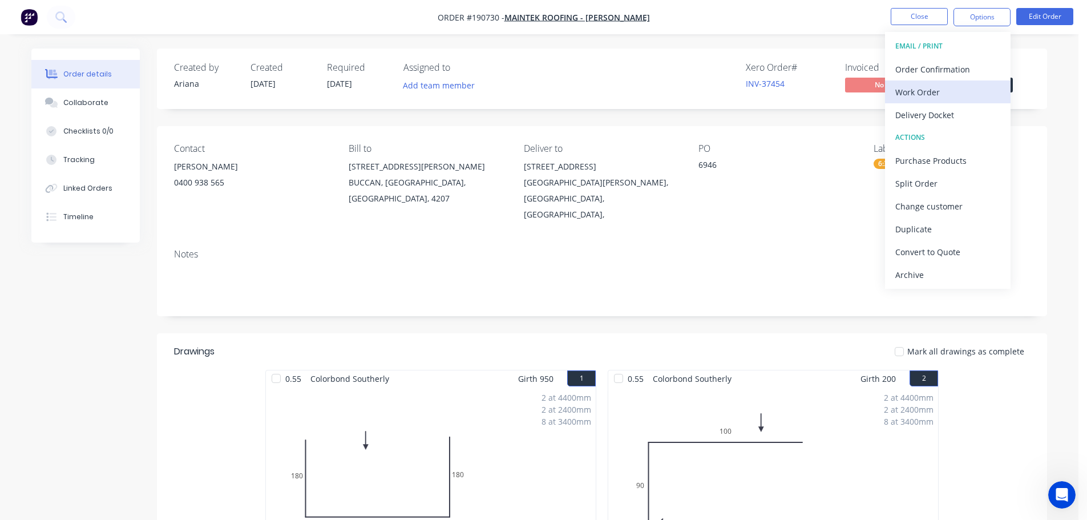
click at [935, 90] on div "Work Order" at bounding box center [947, 92] width 105 height 17
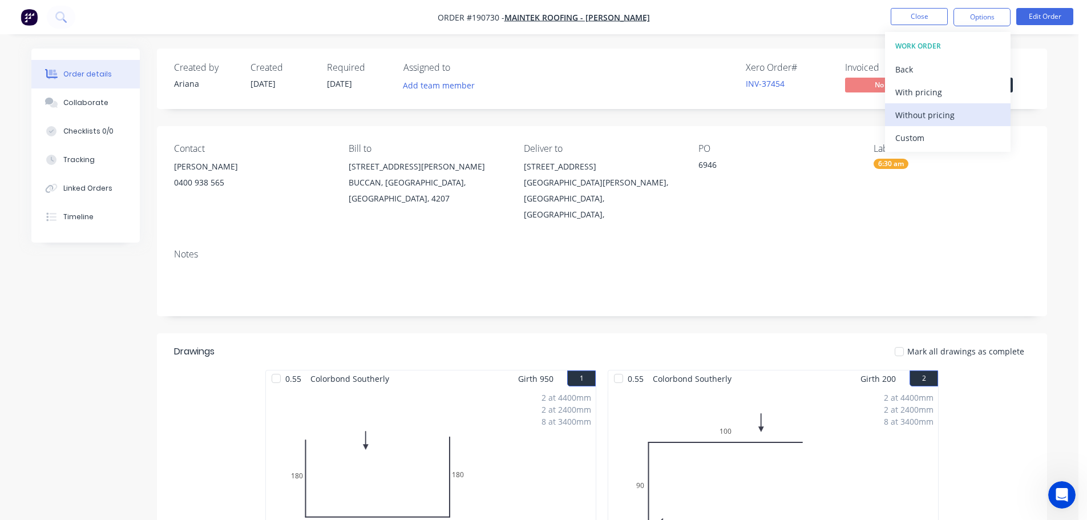
click at [915, 114] on div "Without pricing" at bounding box center [947, 115] width 105 height 17
click at [615, 73] on div "Xero Order # INV-37454 Invoiced No Status Submitted" at bounding box center [773, 78] width 512 height 33
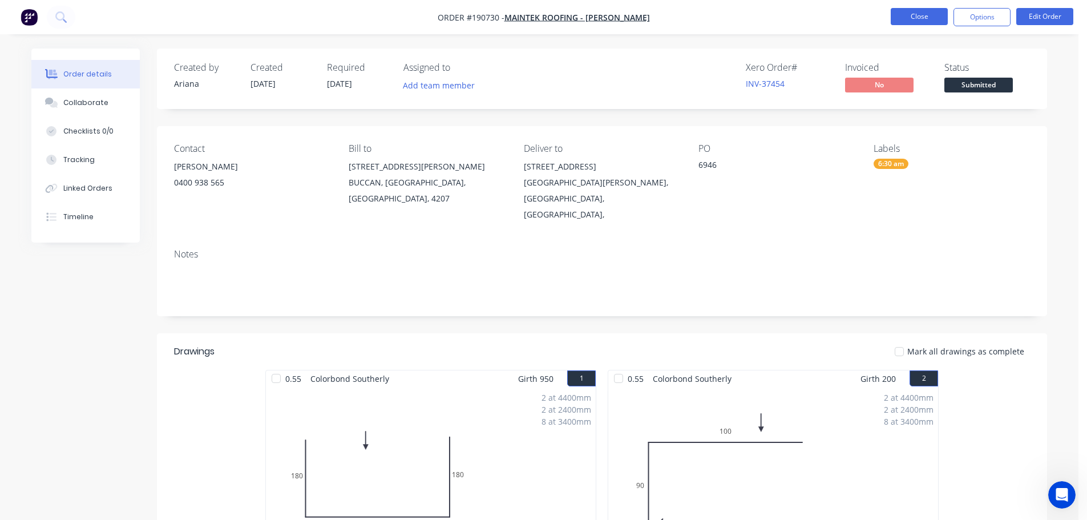
click at [921, 19] on button "Close" at bounding box center [919, 16] width 57 height 17
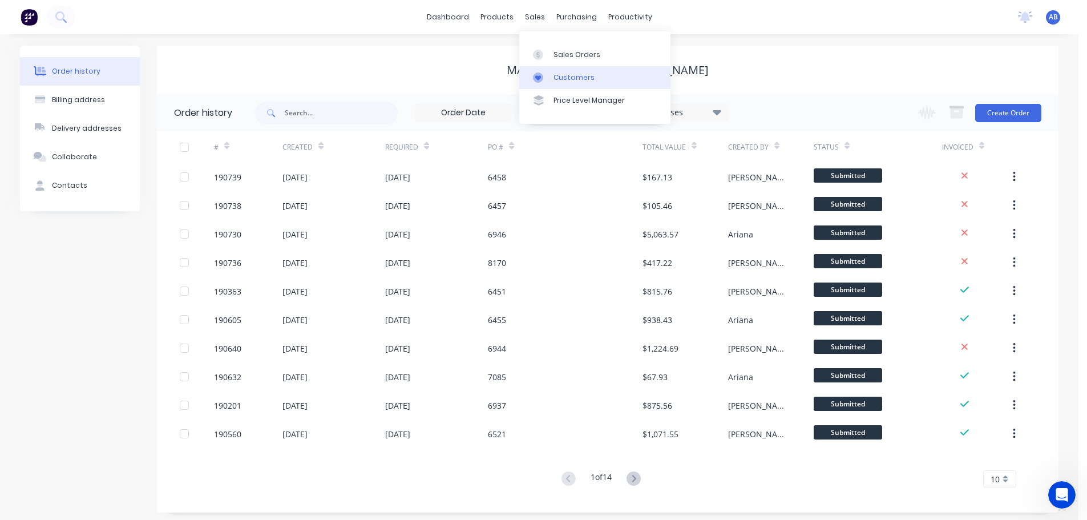
click at [566, 77] on div "Customers" at bounding box center [573, 77] width 41 height 10
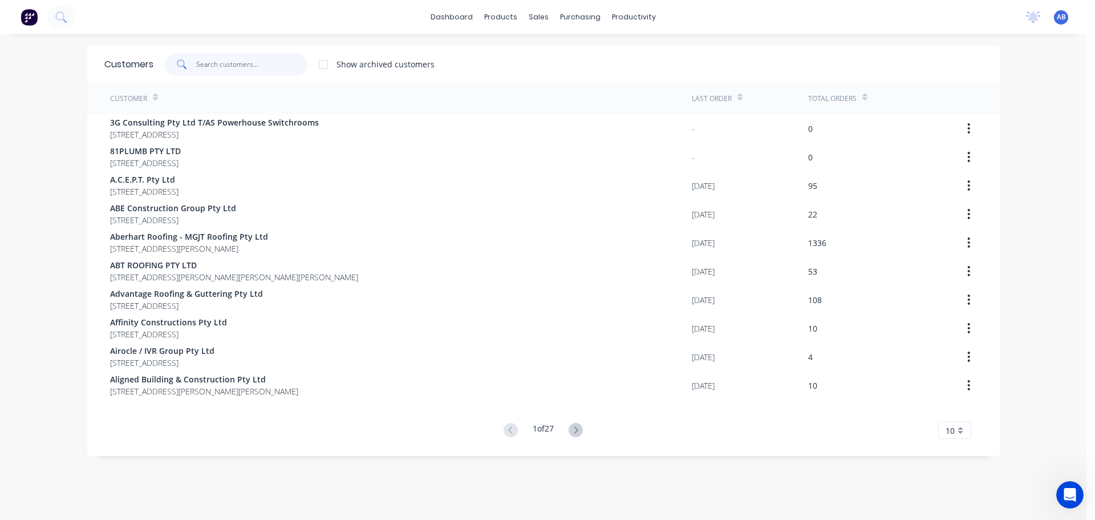
drag, startPoint x: 263, startPoint y: 70, endPoint x: 540, endPoint y: 105, distance: 279.4
click at [264, 70] on input "text" at bounding box center [251, 64] width 111 height 23
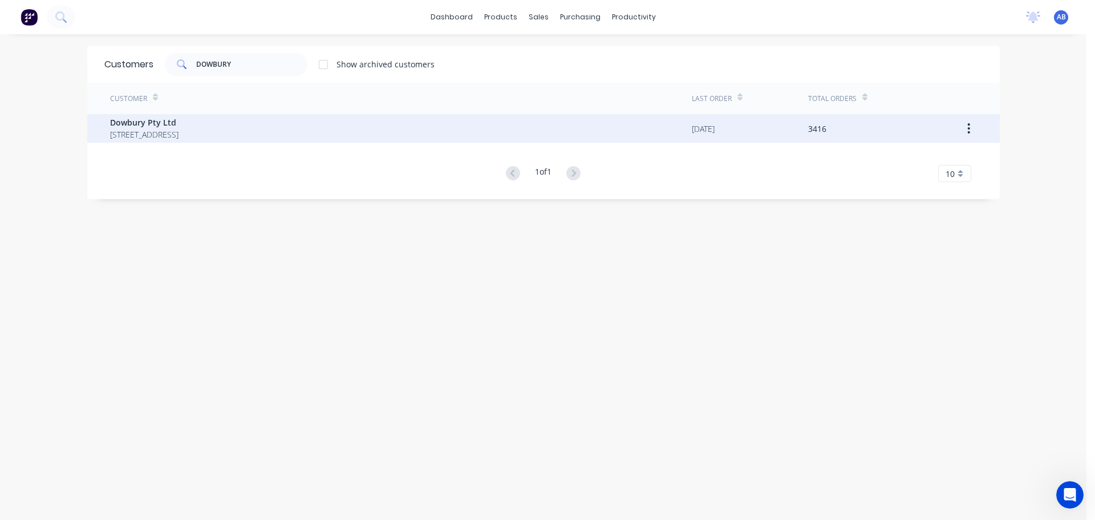
click at [179, 122] on span "Dowbury Pty Ltd" at bounding box center [144, 122] width 68 height 12
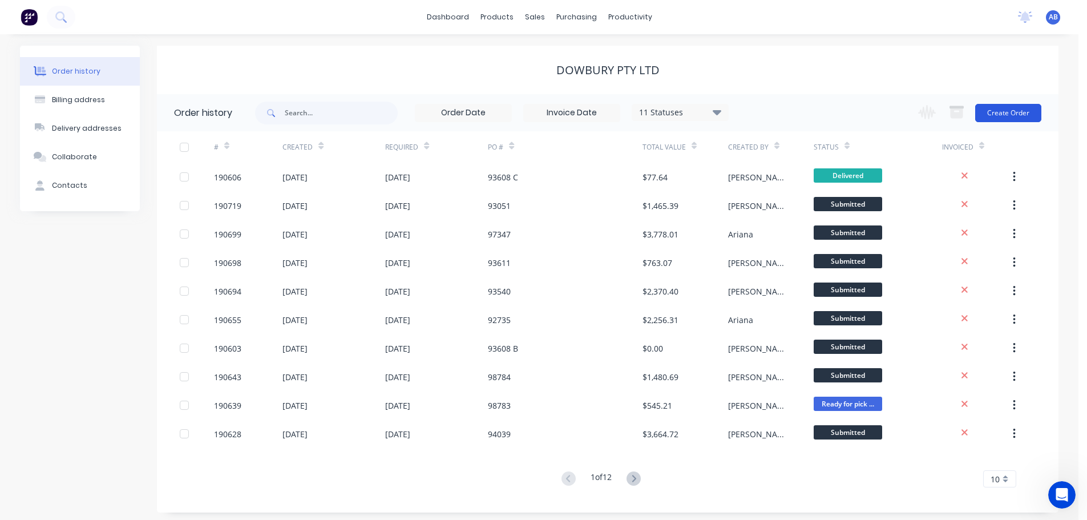
click at [1015, 113] on button "Create Order" at bounding box center [1008, 113] width 66 height 18
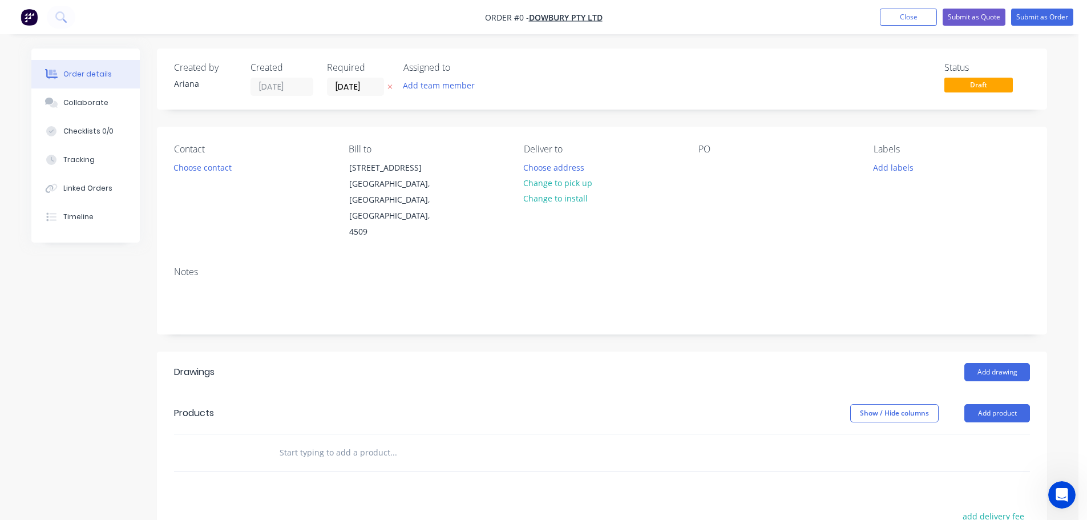
click at [562, 68] on div "Status Draft" at bounding box center [773, 79] width 512 height 34
click at [358, 87] on input "[DATE]" at bounding box center [355, 86] width 56 height 17
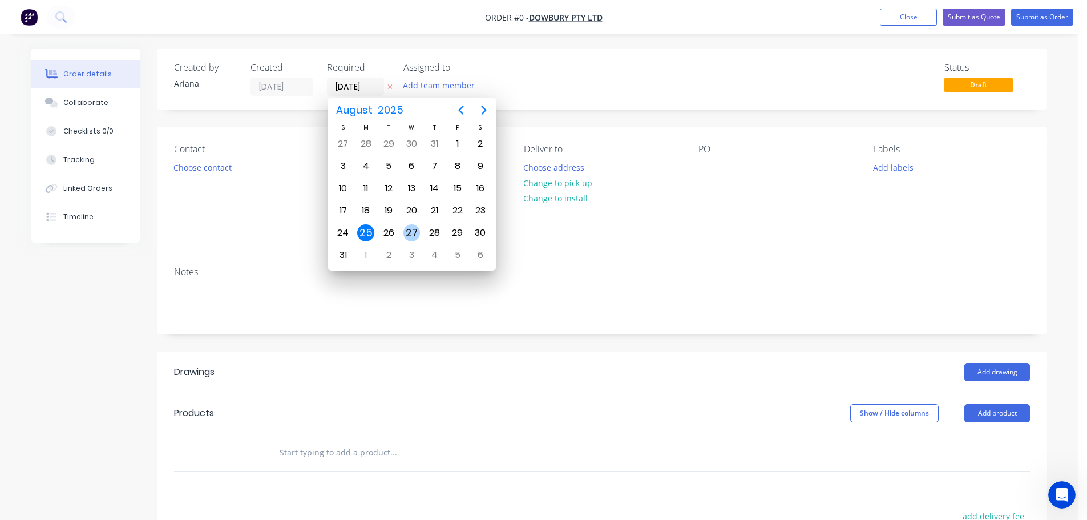
click at [410, 230] on div "27" at bounding box center [411, 232] width 17 height 17
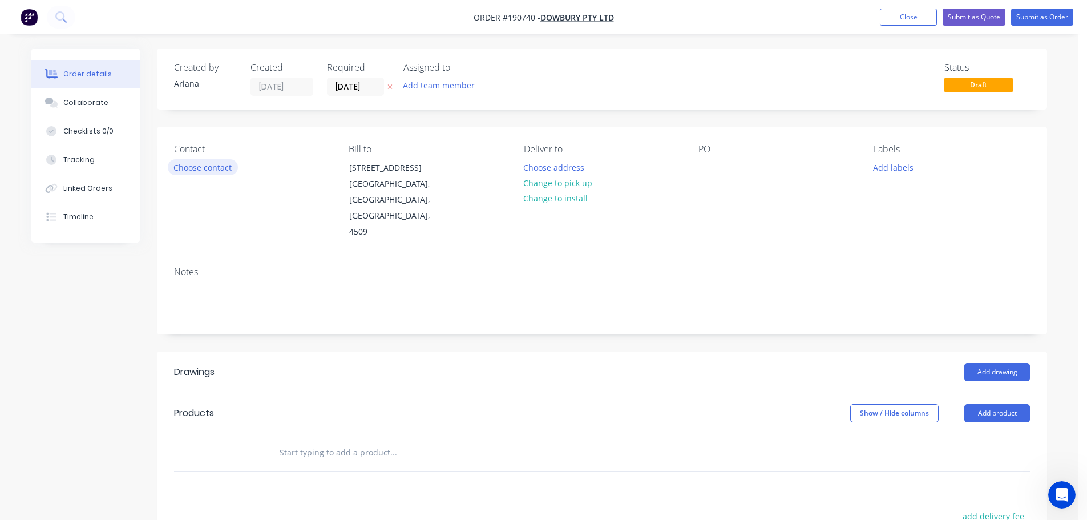
click at [209, 167] on button "Choose contact" at bounding box center [203, 166] width 70 height 15
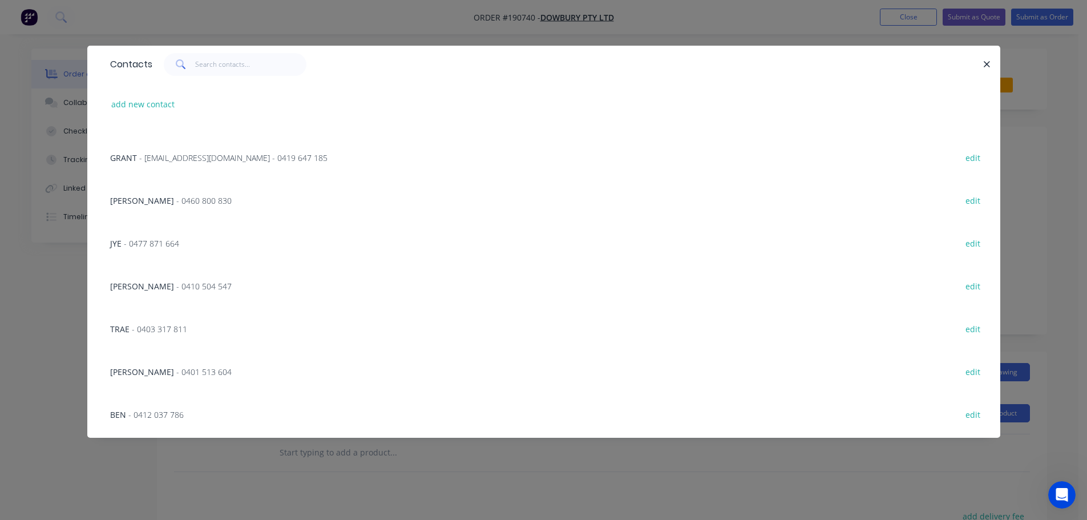
scroll to position [419, 0]
click at [176, 372] on span "- 0401 513 604" at bounding box center [203, 370] width 55 height 11
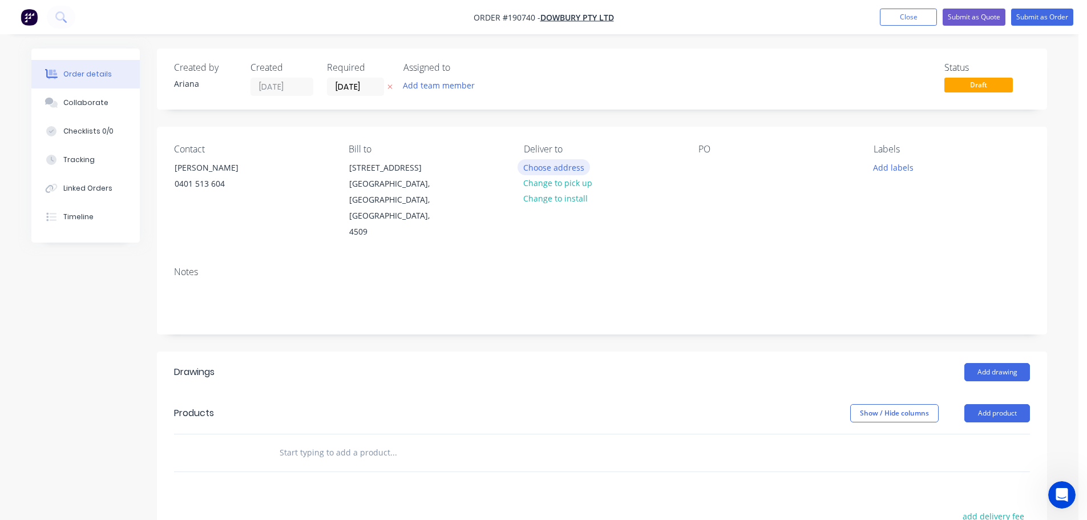
click at [561, 165] on button "Choose address" at bounding box center [553, 166] width 73 height 15
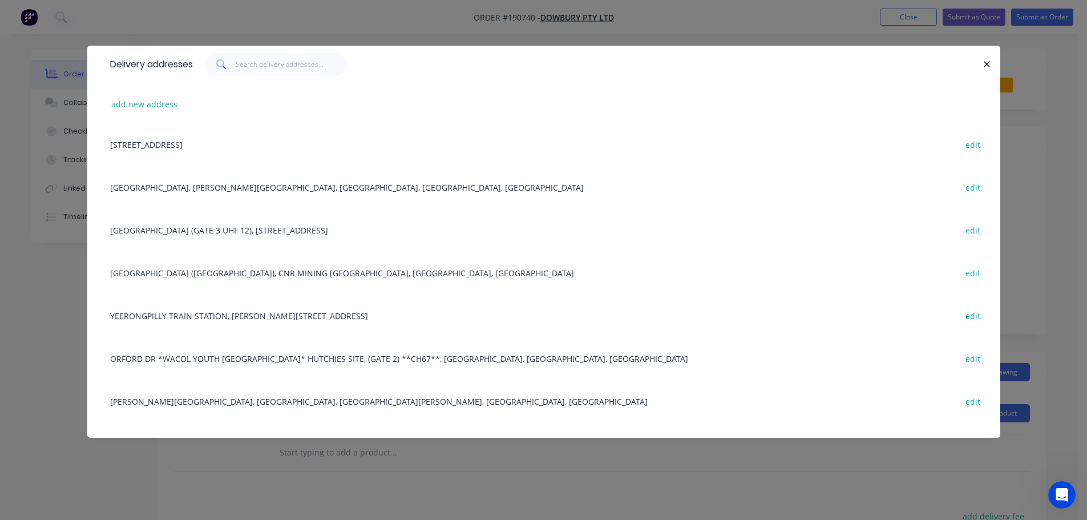
scroll to position [972, 0]
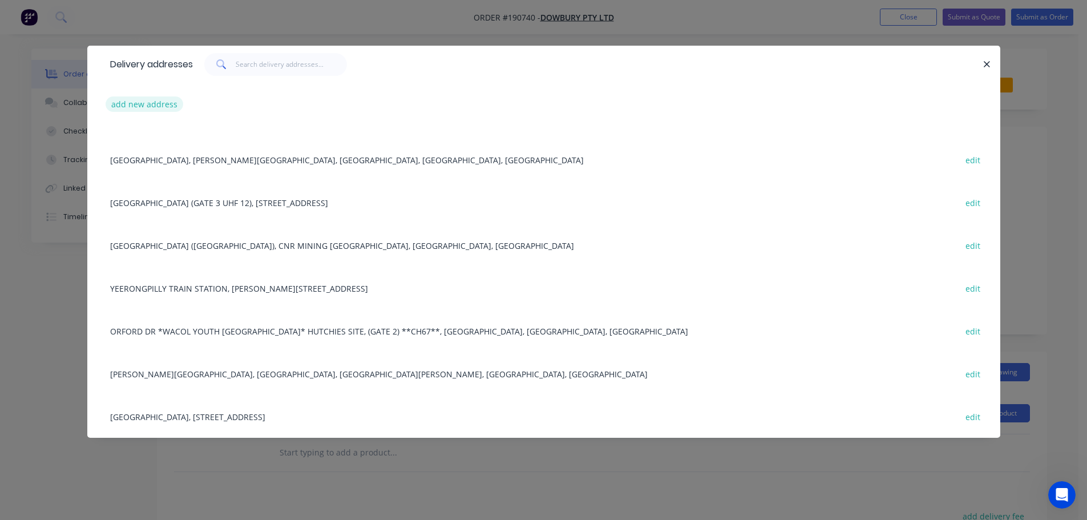
click at [146, 104] on button "add new address" at bounding box center [145, 103] width 78 height 15
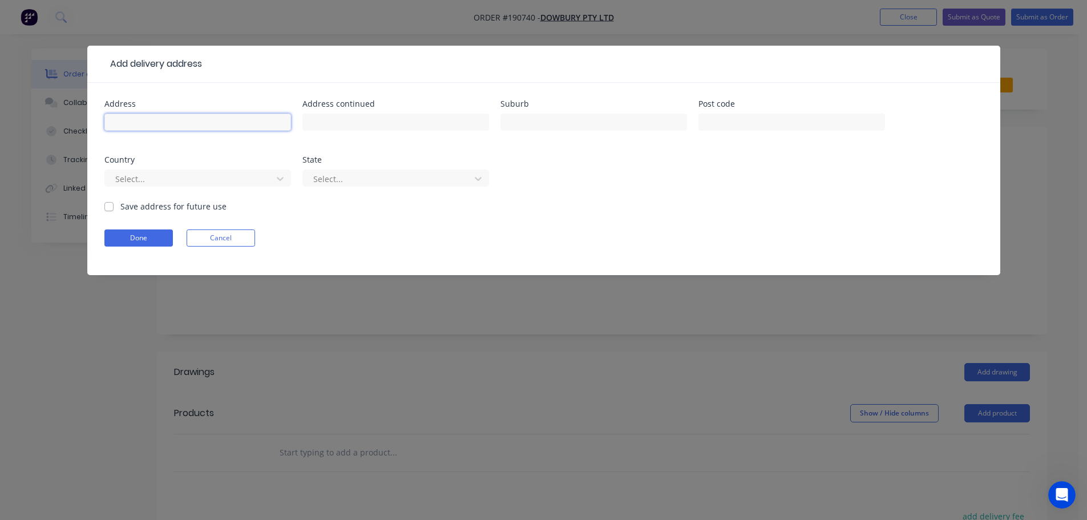
click at [135, 120] on input "text" at bounding box center [197, 122] width 187 height 17
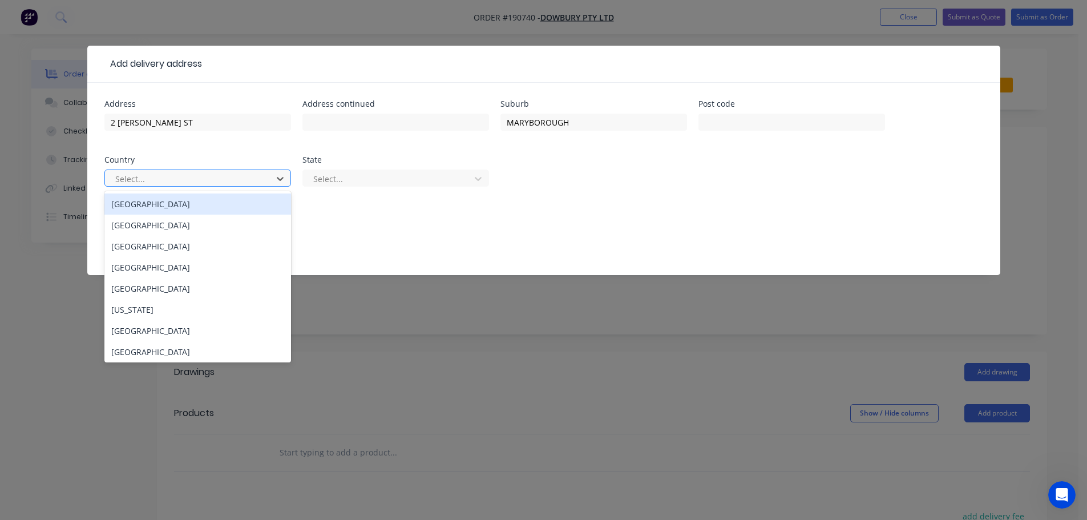
click at [170, 207] on div "[GEOGRAPHIC_DATA]" at bounding box center [197, 203] width 187 height 21
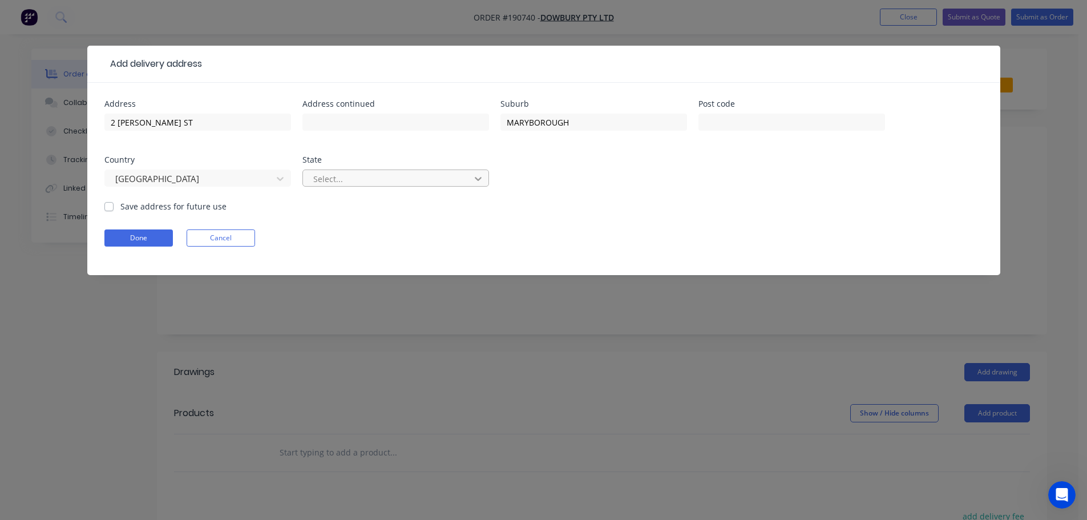
click at [483, 177] on icon at bounding box center [477, 178] width 11 height 11
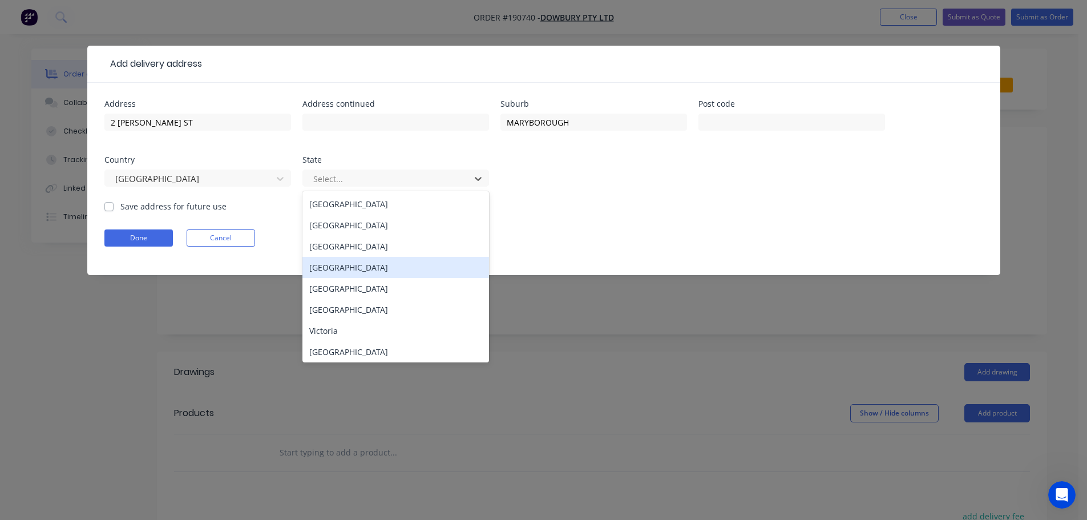
click at [346, 268] on div "[GEOGRAPHIC_DATA]" at bounding box center [395, 267] width 187 height 21
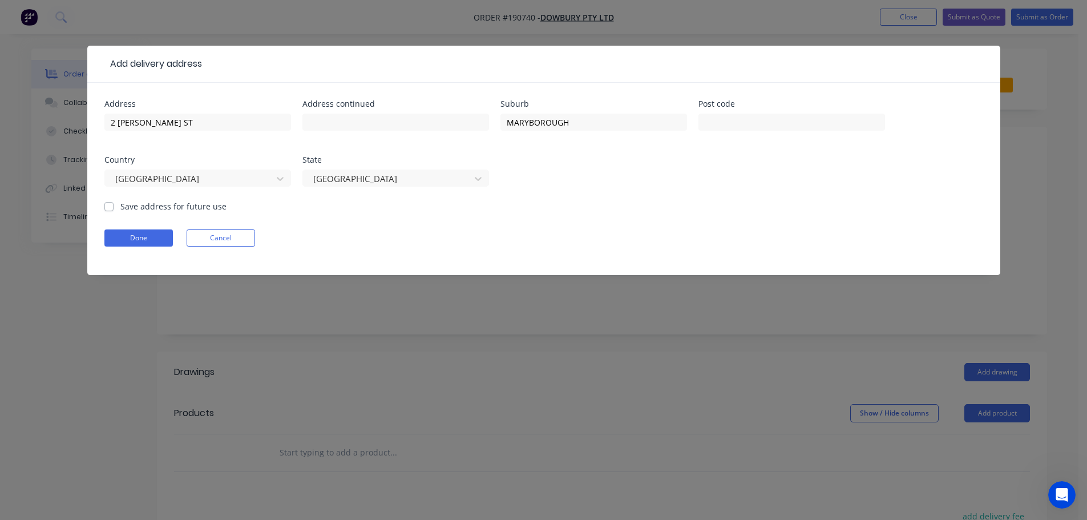
click at [608, 217] on form "Address 2 [PERSON_NAME] Address continued Suburb [GEOGRAPHIC_DATA] Post code Co…" at bounding box center [543, 187] width 879 height 175
click at [148, 239] on button "Done" at bounding box center [138, 237] width 68 height 17
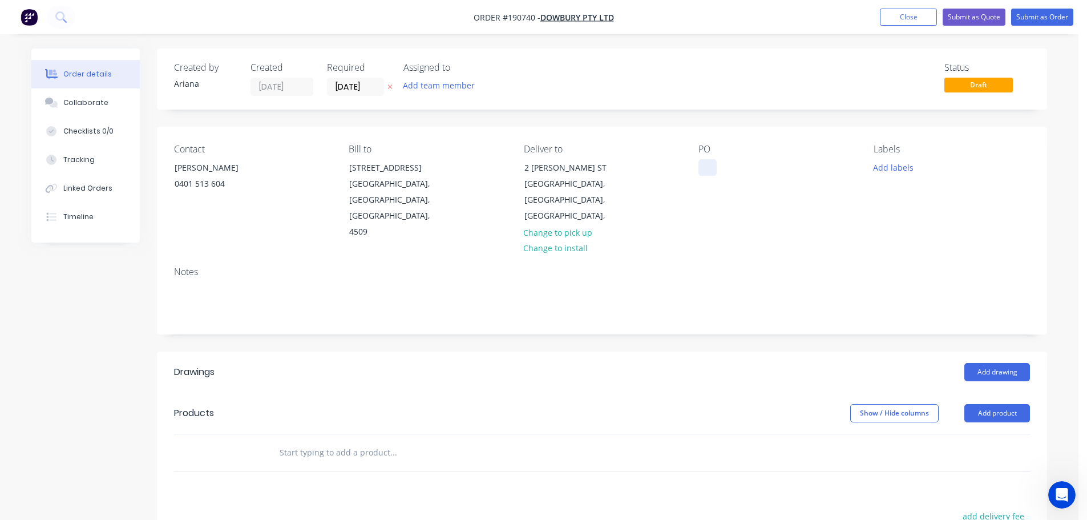
click at [707, 166] on div at bounding box center [707, 167] width 18 height 17
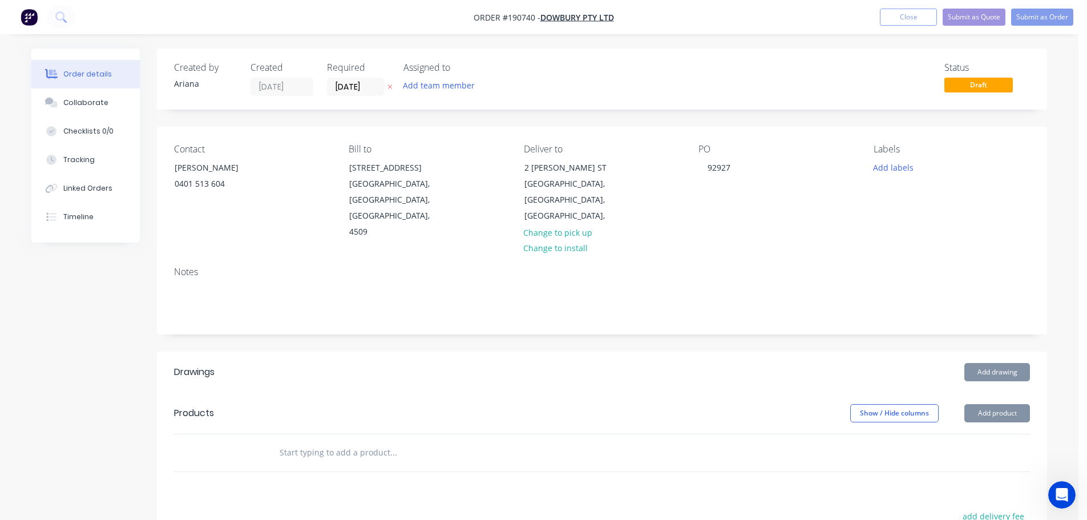
click at [766, 230] on div "Contact [PERSON_NAME] [PHONE_NUMBER] Bill to [STREET_ADDRESS] Deliver to [STREE…" at bounding box center [602, 192] width 890 height 131
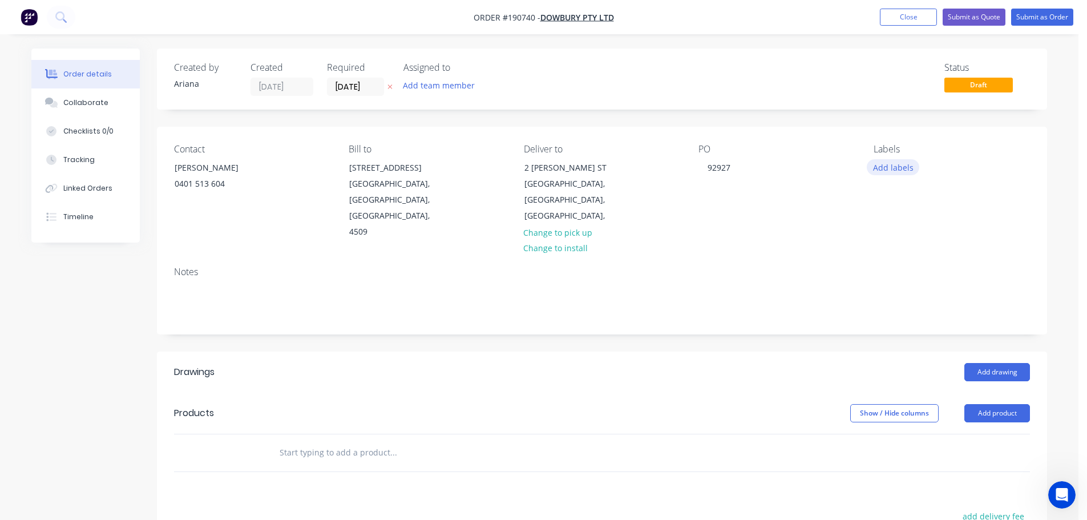
click at [896, 168] on button "Add labels" at bounding box center [893, 166] width 52 height 15
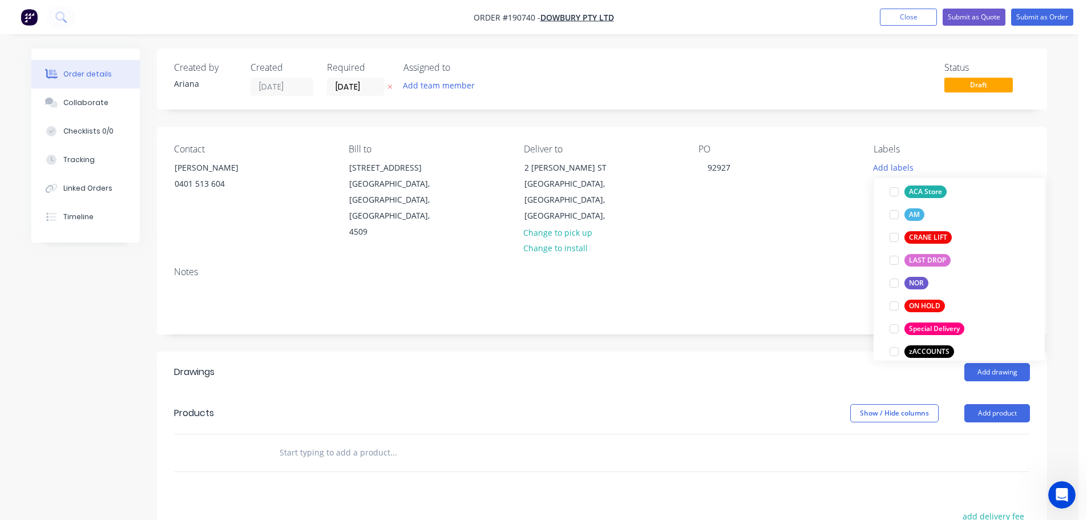
scroll to position [479, 0]
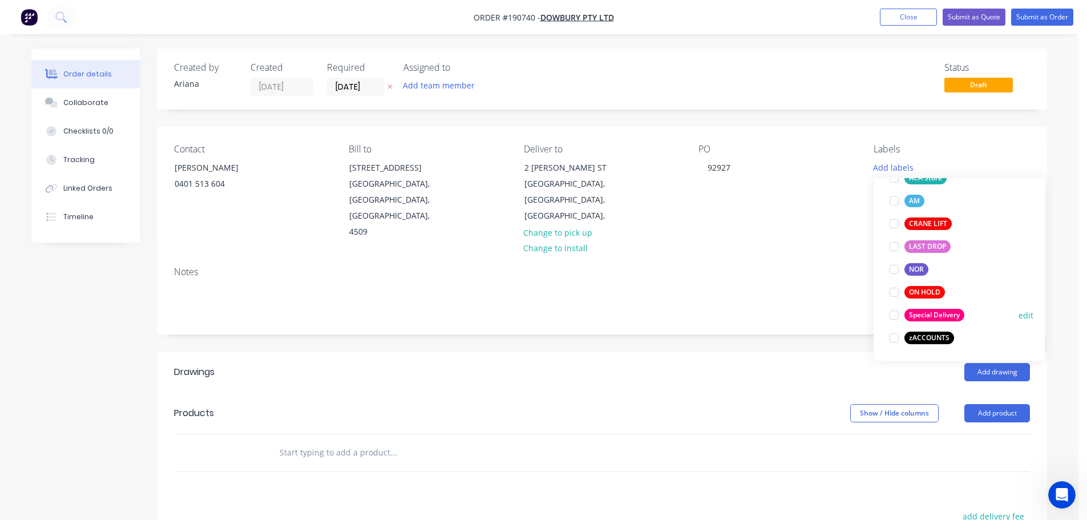
click at [894, 313] on div at bounding box center [894, 314] width 23 height 23
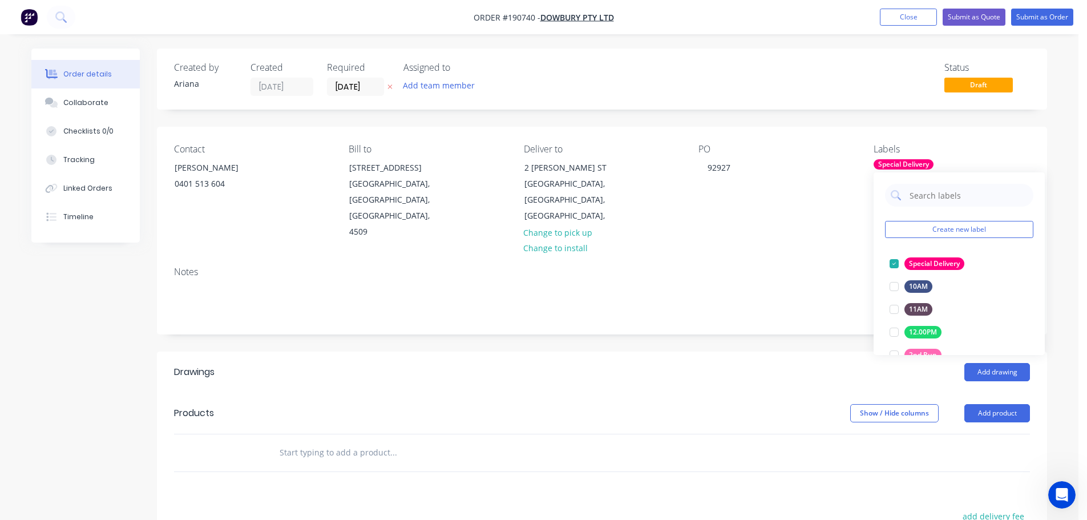
click at [799, 266] on div "Notes" at bounding box center [602, 271] width 856 height 11
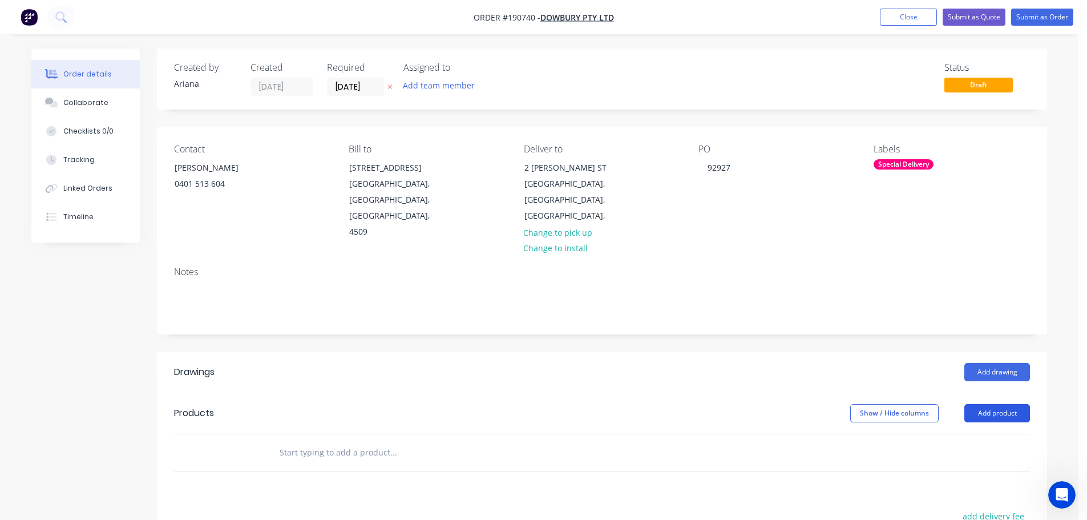
click at [982, 404] on button "Add product" at bounding box center [997, 413] width 66 height 18
click at [966, 434] on div "Product catalogue" at bounding box center [976, 442] width 88 height 17
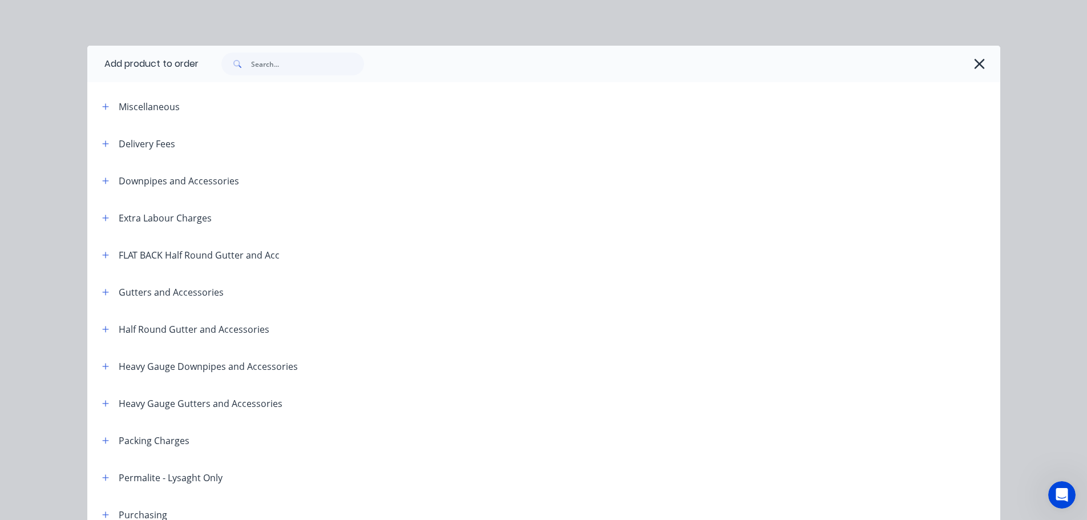
drag, startPoint x: 98, startPoint y: 141, endPoint x: 178, endPoint y: 139, distance: 80.5
click at [102, 141] on icon "button" at bounding box center [105, 144] width 7 height 8
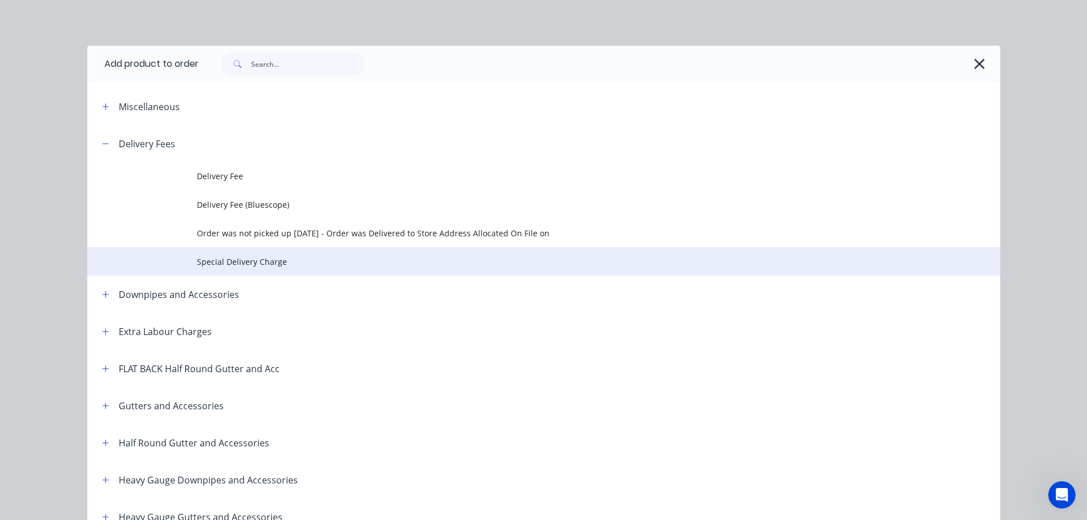
click at [245, 261] on span "Special Delivery Charge" at bounding box center [518, 262] width 642 height 12
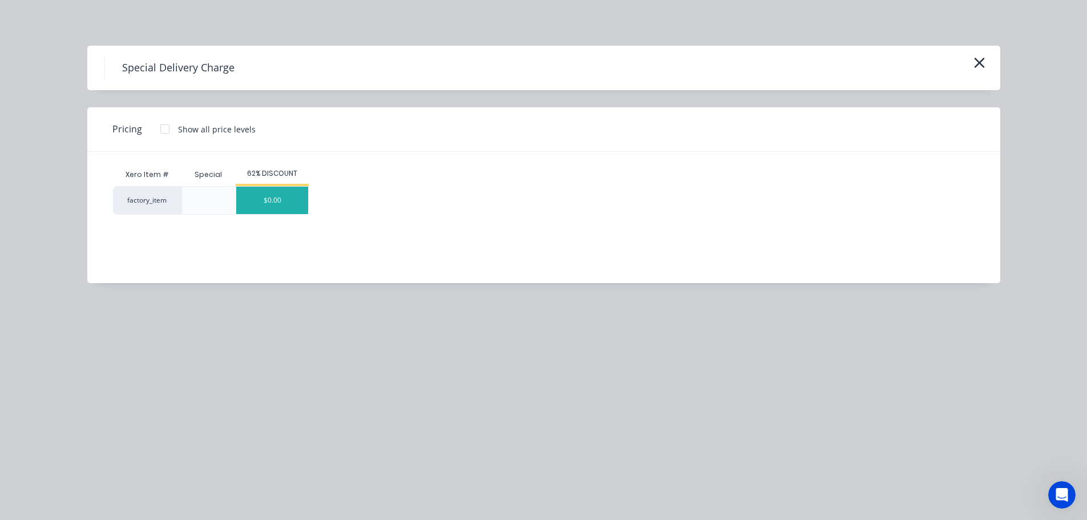
click at [272, 198] on div "$0.00" at bounding box center [272, 200] width 72 height 27
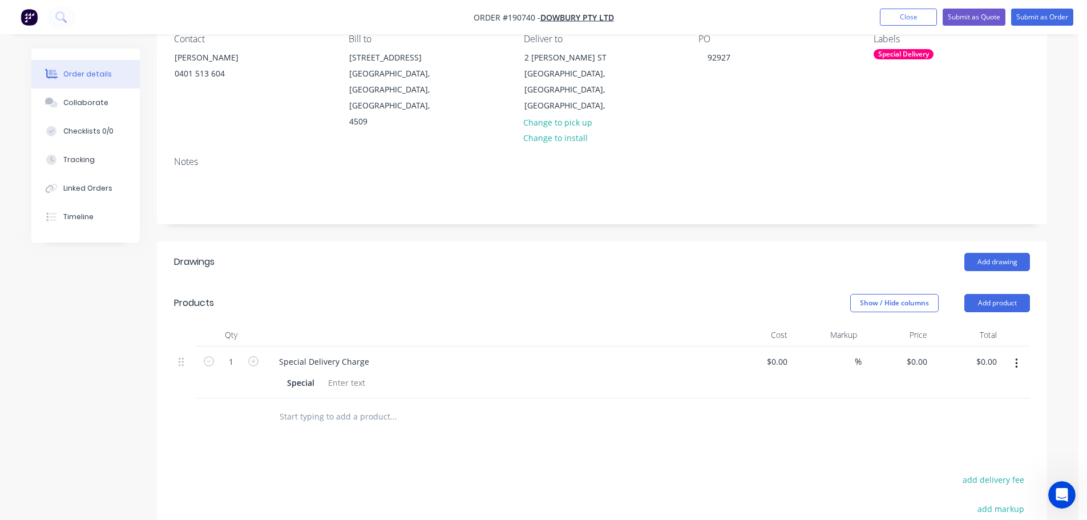
scroll to position [133, 0]
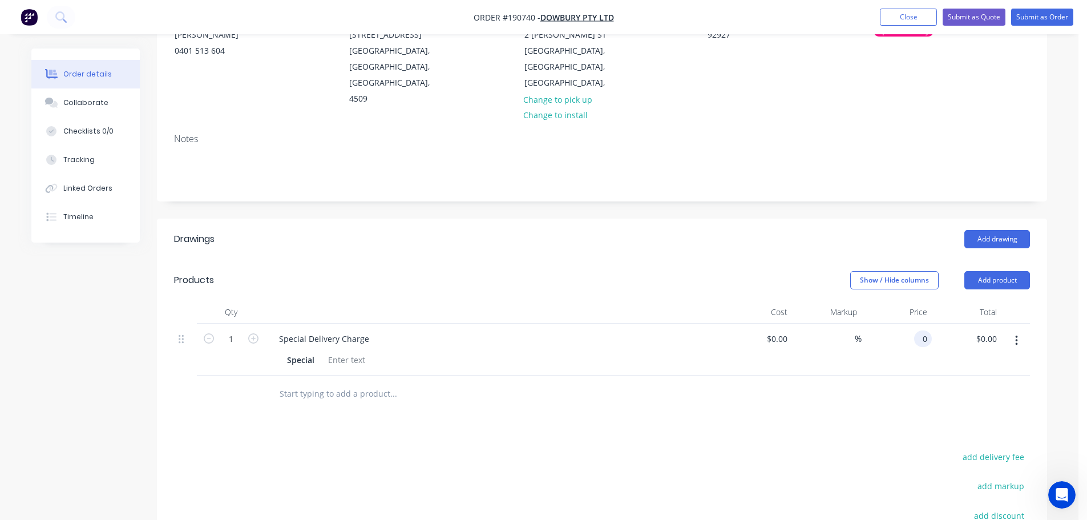
click at [922, 330] on input "0" at bounding box center [924, 338] width 13 height 17
click at [835, 395] on div at bounding box center [602, 393] width 856 height 37
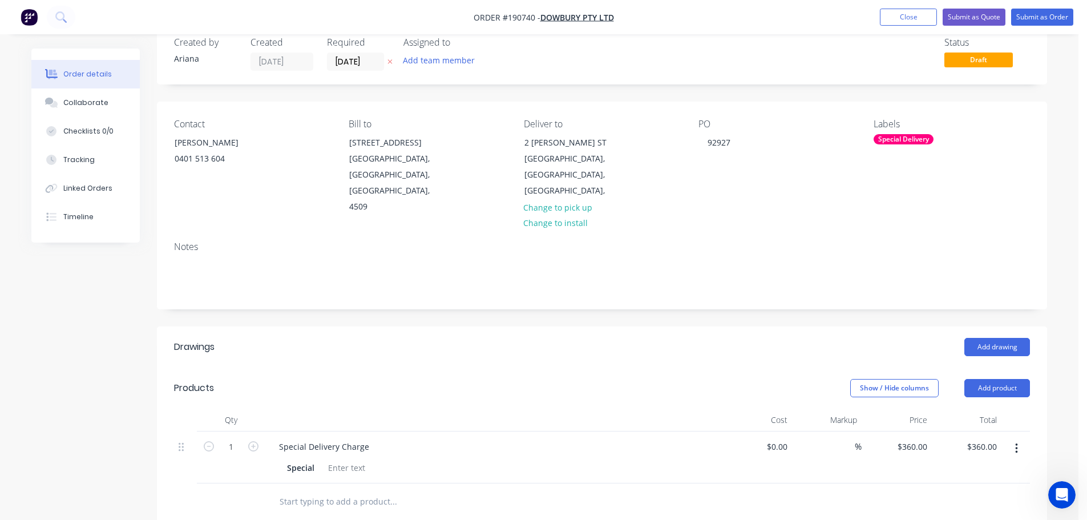
scroll to position [0, 0]
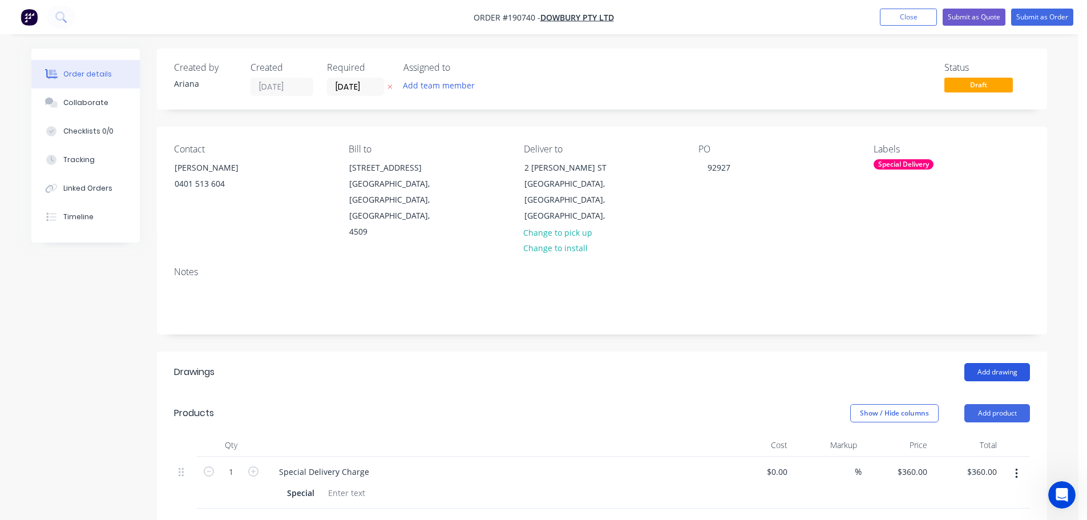
click at [1006, 363] on button "Add drawing" at bounding box center [997, 372] width 66 height 18
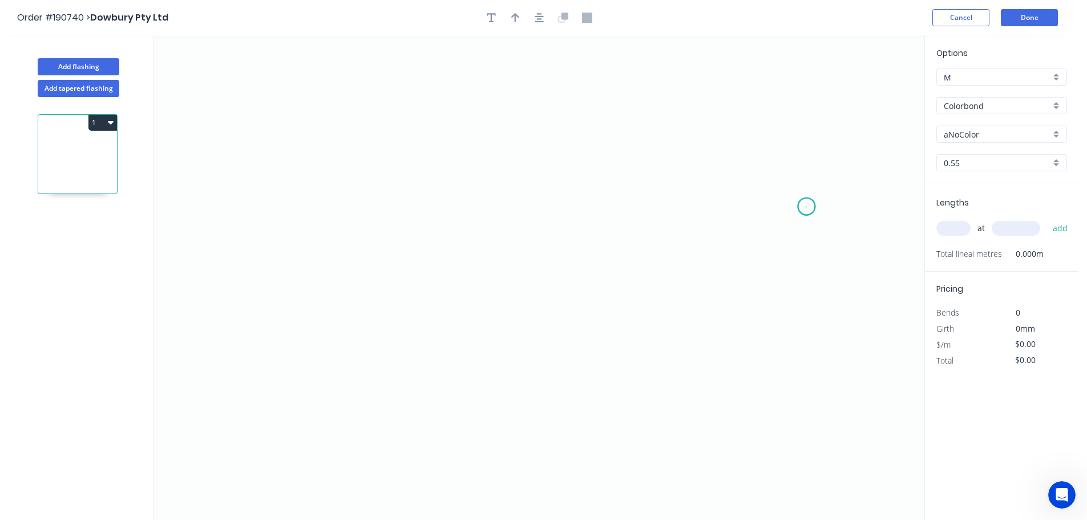
click at [807, 207] on icon "0" at bounding box center [539, 277] width 770 height 484
click at [804, 119] on icon "0" at bounding box center [539, 277] width 770 height 484
click at [450, 76] on icon "0 ?" at bounding box center [539, 277] width 770 height 484
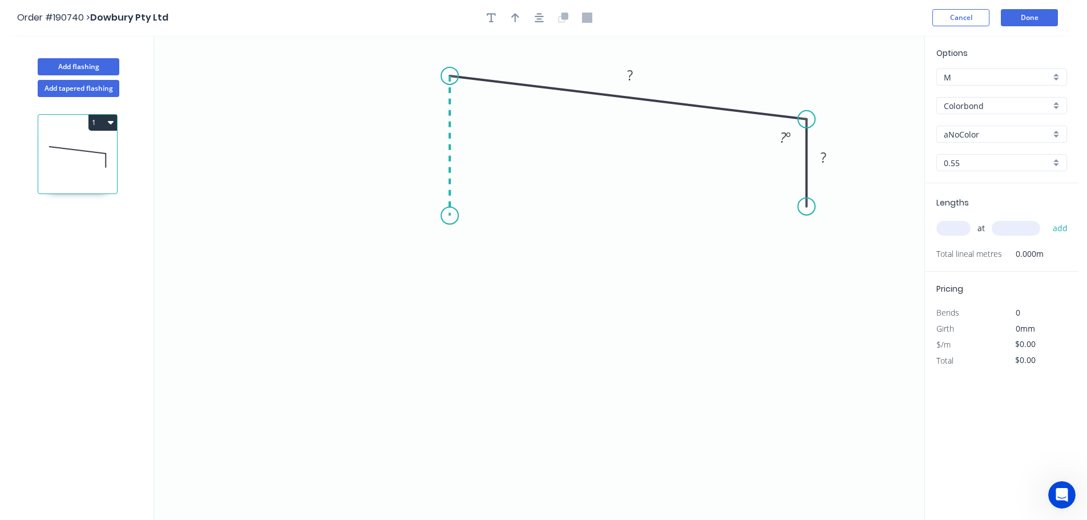
click at [445, 216] on icon "0 ? ? ? º" at bounding box center [539, 277] width 770 height 484
click at [315, 298] on icon "0 ? ? ? ? º ? º" at bounding box center [539, 277] width 770 height 484
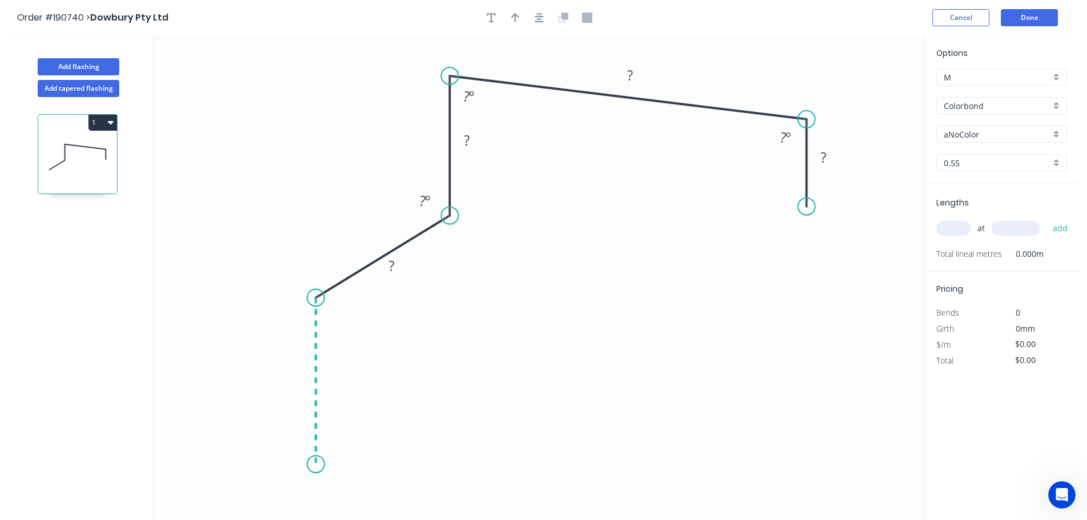
click at [316, 464] on icon "0 ? ? ? ? ? º ? º ? º" at bounding box center [539, 277] width 770 height 484
click at [291, 491] on icon "0 ? ? ? ? ? ? º ? º ? º ? º" at bounding box center [539, 277] width 770 height 484
click at [318, 515] on icon at bounding box center [305, 501] width 27 height 27
click at [318, 515] on circle at bounding box center [317, 515] width 17 height 17
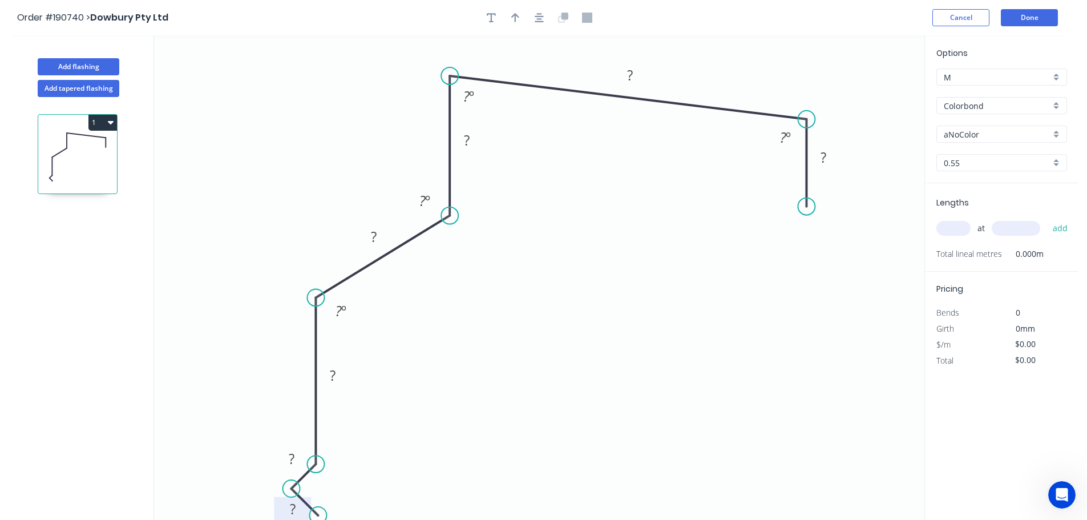
click at [294, 511] on tspan "?" at bounding box center [293, 508] width 6 height 19
click at [697, 282] on icon "0 15 15 180 160 130 390 40 92 º 88 º 135 º 135 º" at bounding box center [539, 277] width 770 height 484
click at [515, 17] on icon "button" at bounding box center [515, 17] width 8 height 9
drag, startPoint x: 867, startPoint y: 89, endPoint x: 721, endPoint y: 67, distance: 147.2
click at [721, 67] on icon at bounding box center [721, 53] width 10 height 37
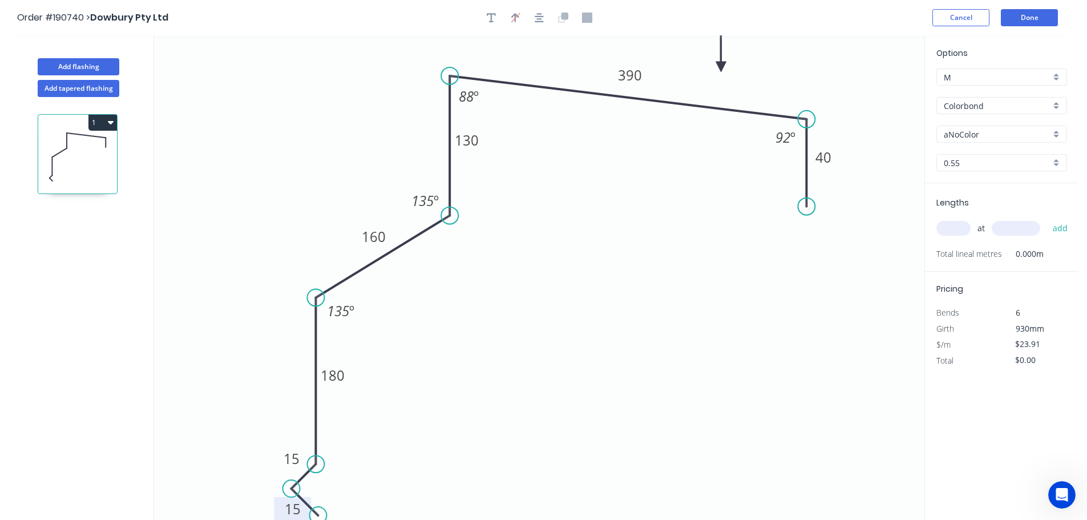
drag, startPoint x: 1054, startPoint y: 102, endPoint x: 1051, endPoint y: 112, distance: 11.2
click at [1054, 104] on div "Colorbond" at bounding box center [1001, 105] width 131 height 17
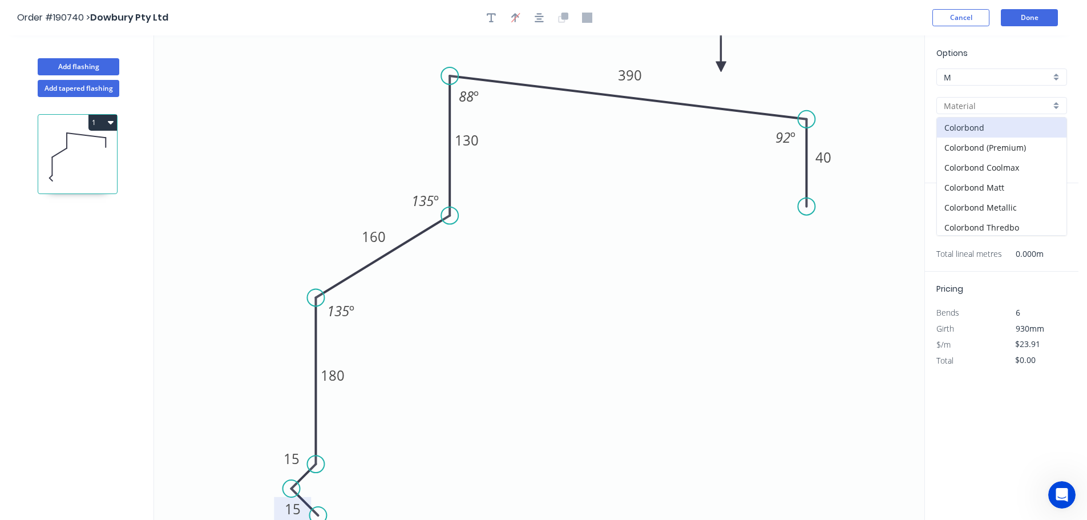
scroll to position [242, 0]
click at [1001, 205] on div "Zincalume" at bounding box center [1001, 205] width 129 height 20
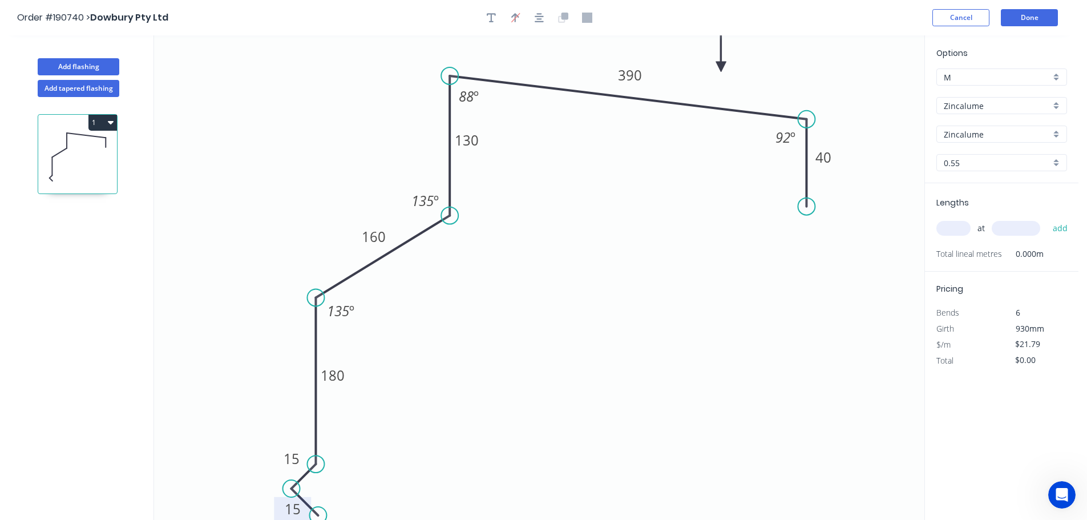
click at [957, 229] on input "text" at bounding box center [953, 228] width 34 height 15
click at [1047, 218] on button "add" at bounding box center [1060, 227] width 27 height 19
click at [66, 64] on button "Add flashing" at bounding box center [79, 66] width 82 height 17
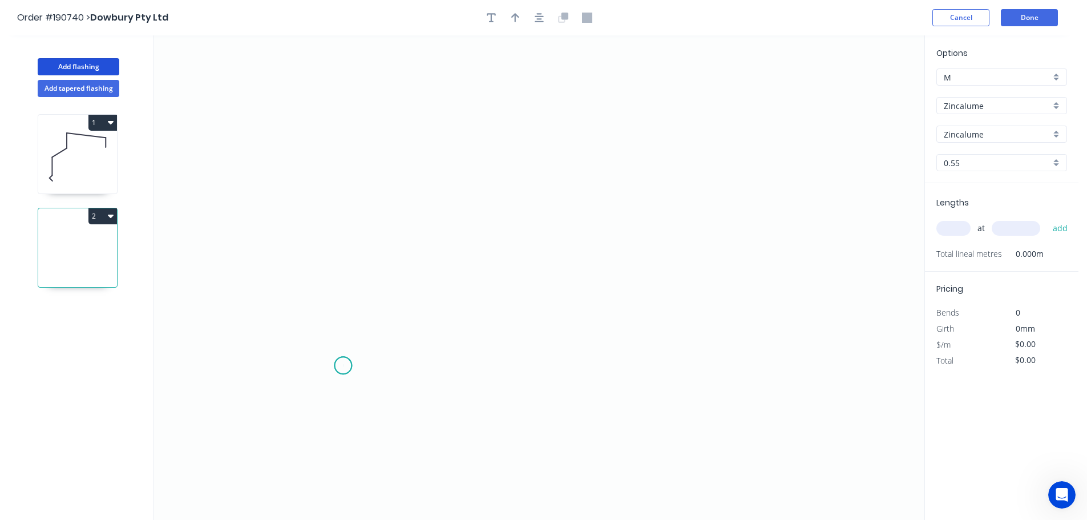
click at [343, 366] on icon "0" at bounding box center [539, 277] width 770 height 484
click at [338, 278] on icon "0" at bounding box center [539, 277] width 770 height 484
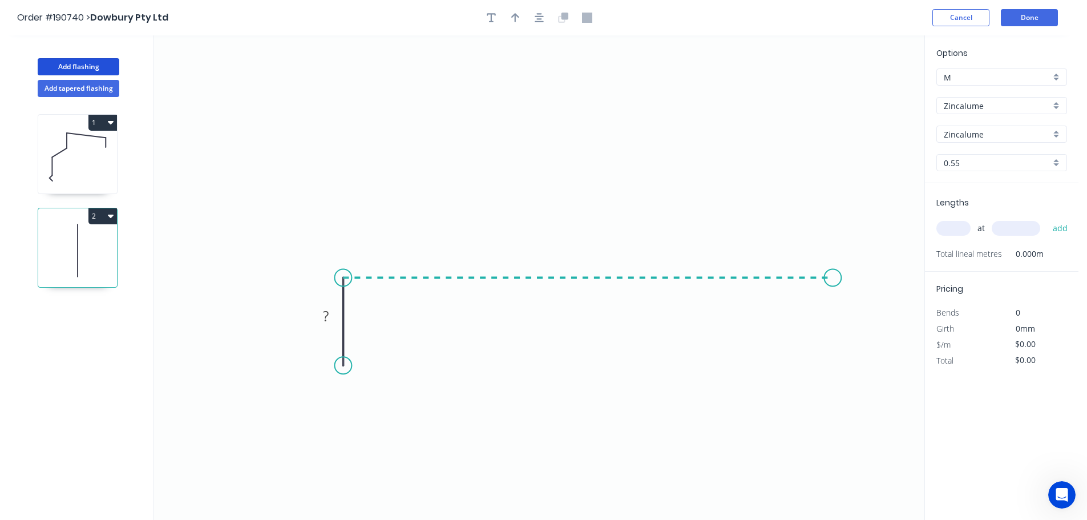
click at [833, 279] on icon "0 ?" at bounding box center [539, 277] width 770 height 484
click at [837, 361] on icon "0 ? ?" at bounding box center [539, 277] width 770 height 484
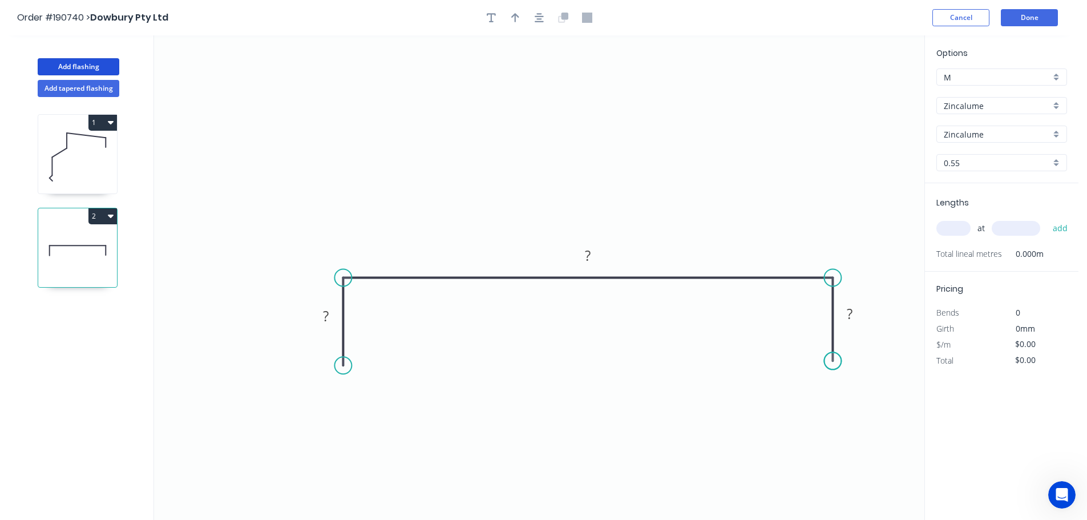
click at [837, 361] on circle at bounding box center [832, 360] width 17 height 17
click at [837, 362] on circle at bounding box center [832, 360] width 17 height 17
click at [331, 316] on rect at bounding box center [325, 317] width 23 height 16
click at [551, 141] on icon "0 40 1945 40" at bounding box center [539, 277] width 770 height 484
click at [511, 13] on button "button" at bounding box center [515, 17] width 17 height 17
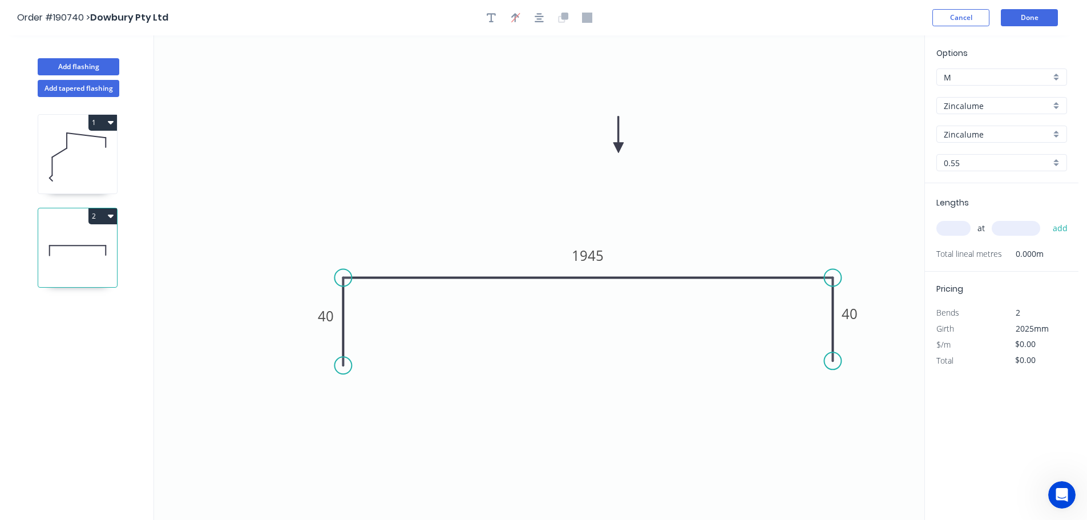
drag, startPoint x: 867, startPoint y: 91, endPoint x: 618, endPoint y: 148, distance: 255.2
click at [618, 148] on icon at bounding box center [618, 134] width 10 height 37
click at [958, 225] on input "text" at bounding box center [953, 228] width 34 height 15
click at [1047, 218] on button "add" at bounding box center [1060, 227] width 27 height 19
click at [81, 89] on button "Add tapered flashing" at bounding box center [79, 88] width 82 height 17
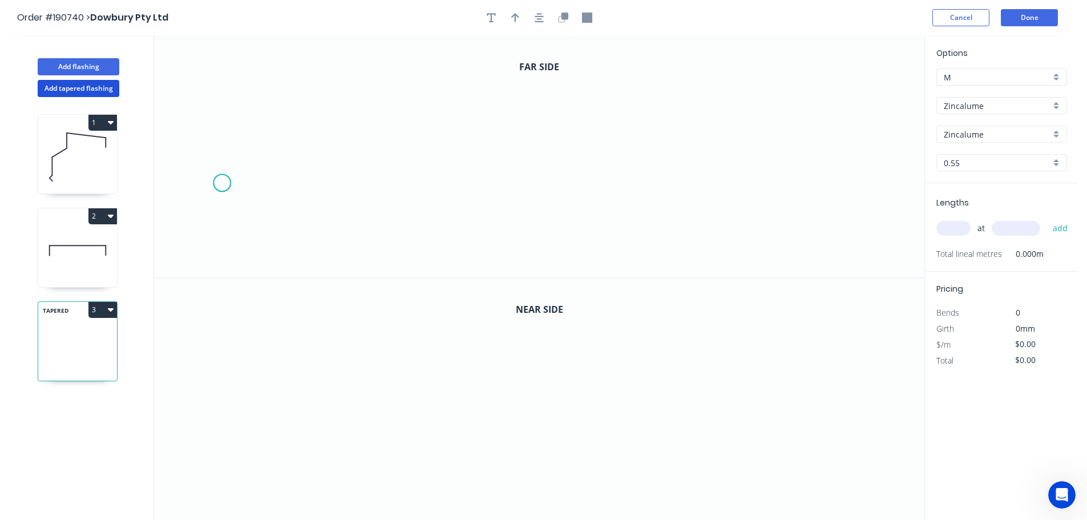
click at [221, 183] on icon "0" at bounding box center [539, 156] width 770 height 242
click at [209, 111] on icon at bounding box center [215, 147] width 13 height 72
click at [495, 82] on icon at bounding box center [351, 96] width 285 height 29
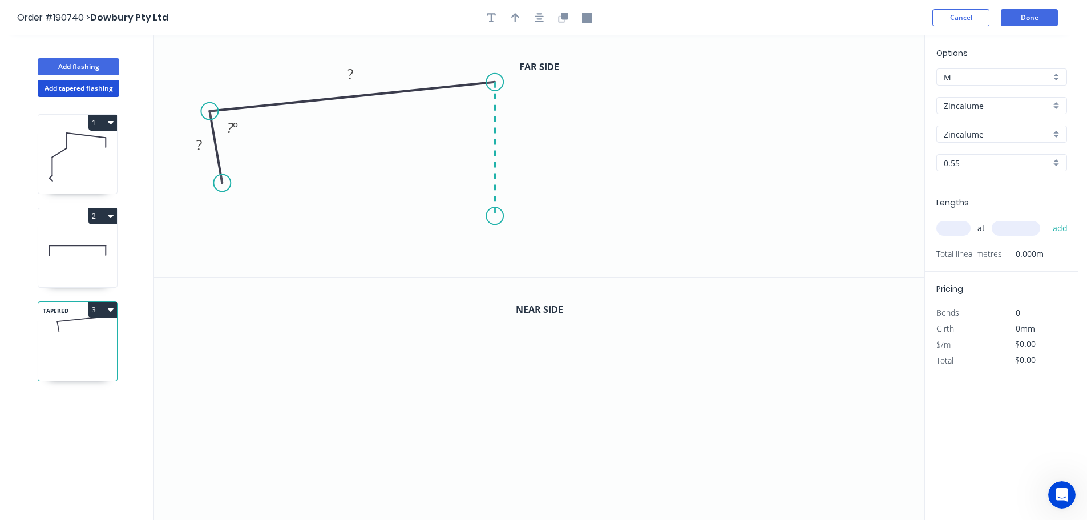
click at [497, 216] on icon "0 ? ? ? º" at bounding box center [539, 156] width 770 height 242
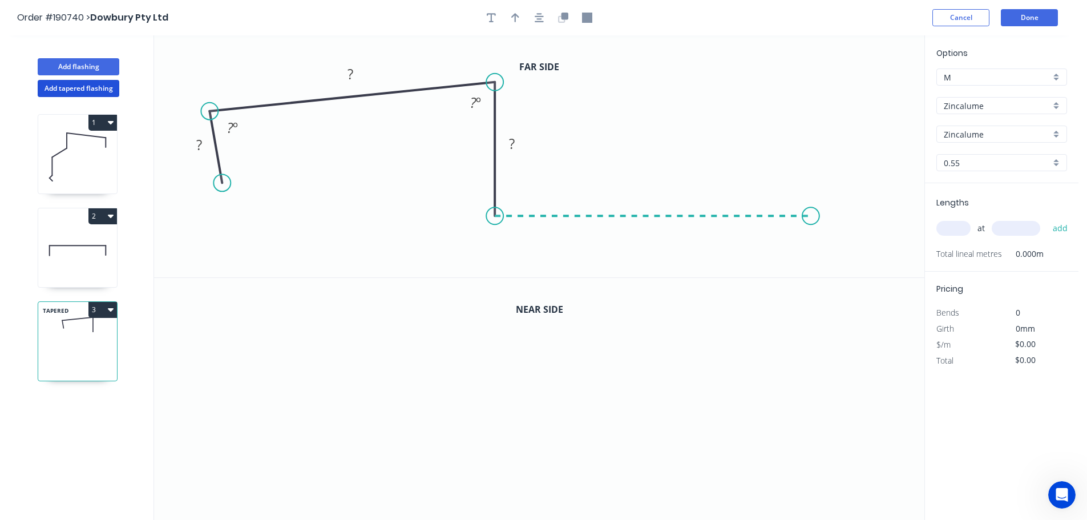
click at [811, 210] on icon "0 ? ? ? ? º ? º" at bounding box center [539, 156] width 770 height 242
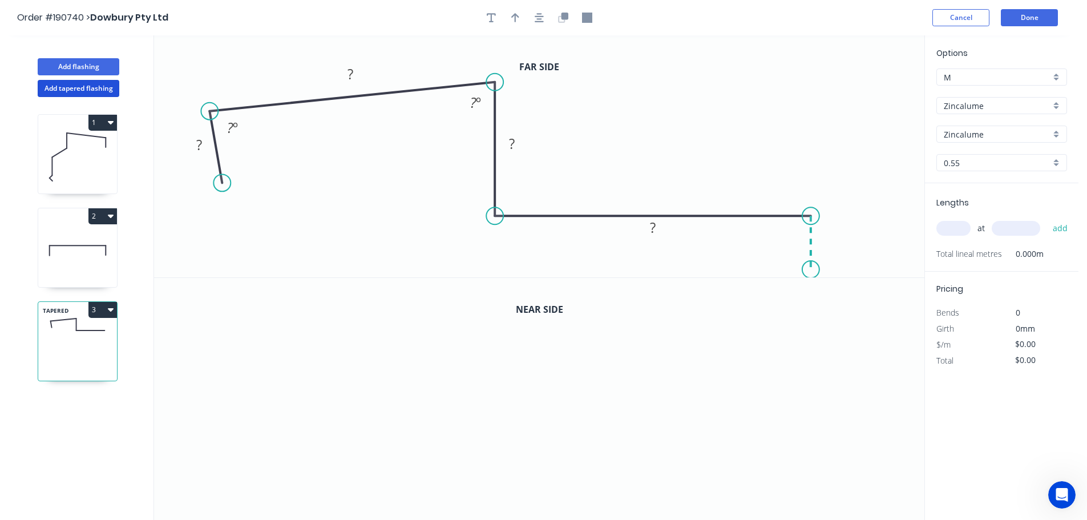
click at [810, 270] on icon "0 ? ? ? ? ? º ? º" at bounding box center [539, 156] width 770 height 242
click at [810, 270] on circle at bounding box center [810, 269] width 17 height 17
drag, startPoint x: 222, startPoint y: 180, endPoint x: 215, endPoint y: 174, distance: 9.3
click at [215, 174] on circle at bounding box center [215, 173] width 17 height 17
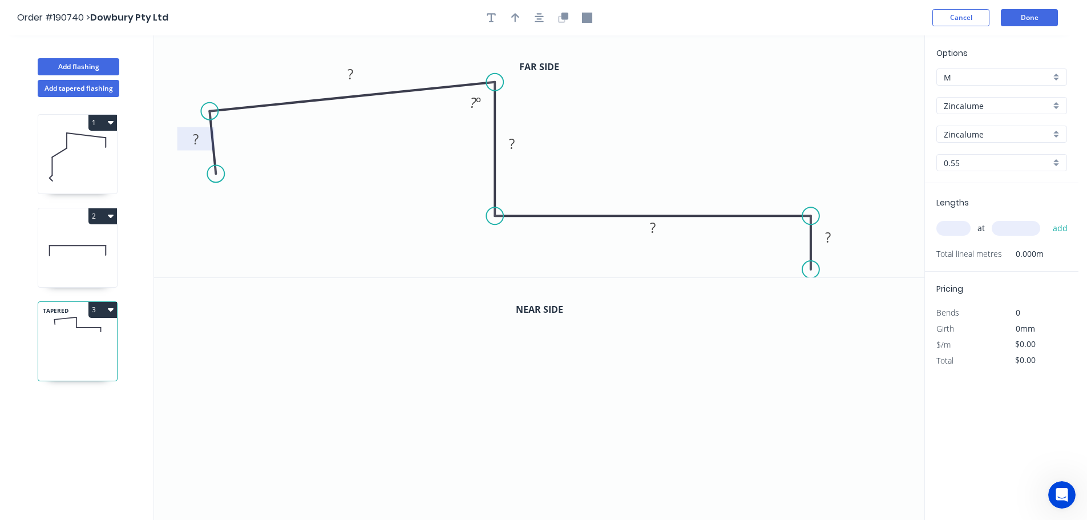
click at [201, 143] on rect at bounding box center [195, 140] width 23 height 16
click at [350, 73] on tspan "?" at bounding box center [350, 73] width 6 height 19
click at [478, 102] on tspan "º" at bounding box center [478, 102] width 5 height 19
click at [582, 112] on icon "0 40 300 ? ? ? 88 º" at bounding box center [539, 156] width 770 height 242
click at [515, 144] on tspan "?" at bounding box center [512, 143] width 6 height 19
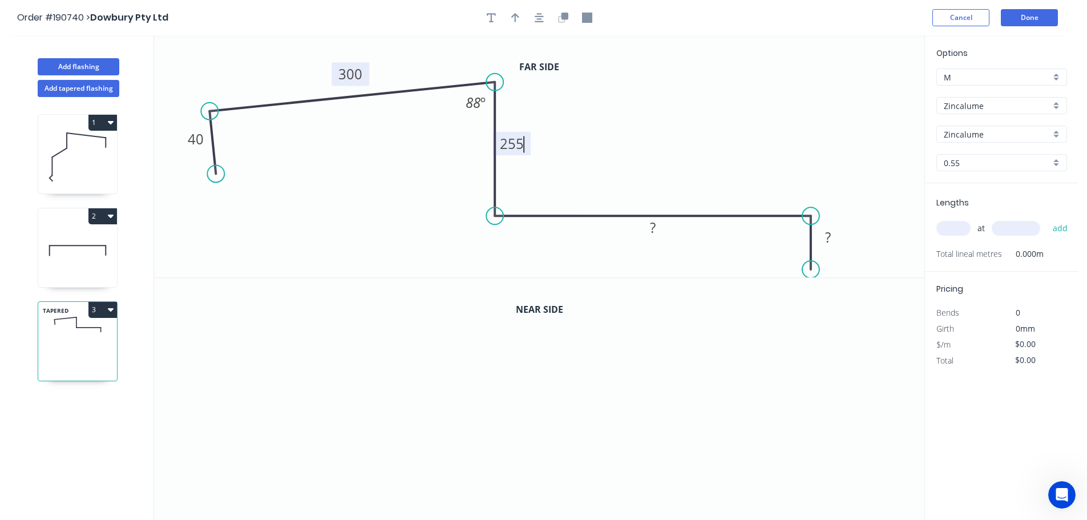
click at [551, 132] on icon "0 40 300 255 ? ? 88 º" at bounding box center [539, 156] width 770 height 242
click at [654, 226] on tspan "?" at bounding box center [653, 227] width 6 height 19
click at [671, 173] on icon "0 40 300 255 320 ? 88 º" at bounding box center [539, 156] width 770 height 242
click at [829, 236] on tspan "?" at bounding box center [828, 237] width 6 height 19
click at [861, 168] on icon "0 40 300 255 320 40 88 º" at bounding box center [539, 156] width 770 height 242
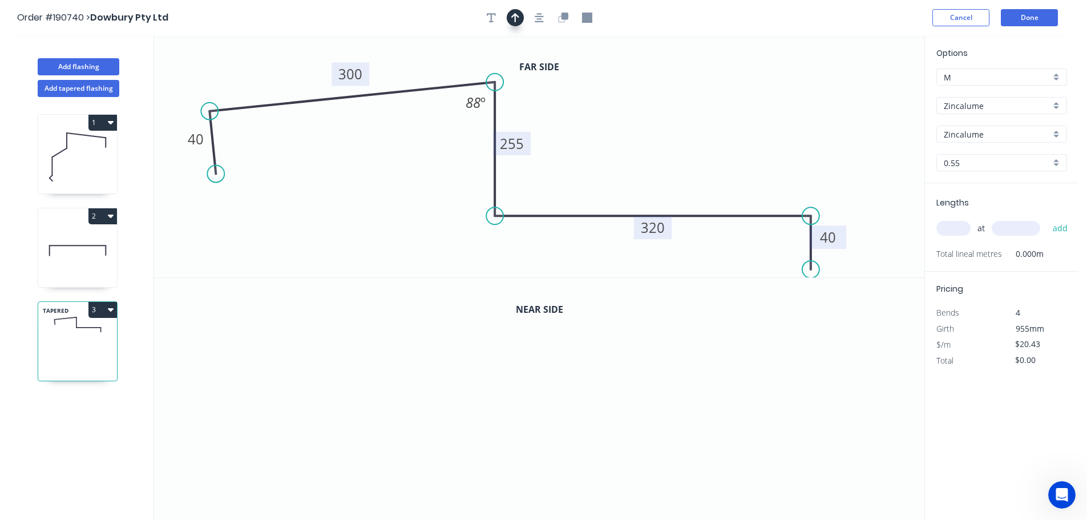
click at [516, 19] on icon "button" at bounding box center [515, 17] width 8 height 9
drag, startPoint x: 865, startPoint y: 88, endPoint x: 646, endPoint y: 103, distance: 220.1
click at [646, 103] on icon at bounding box center [646, 89] width 10 height 37
click at [564, 19] on icon "button" at bounding box center [564, 16] width 7 height 7
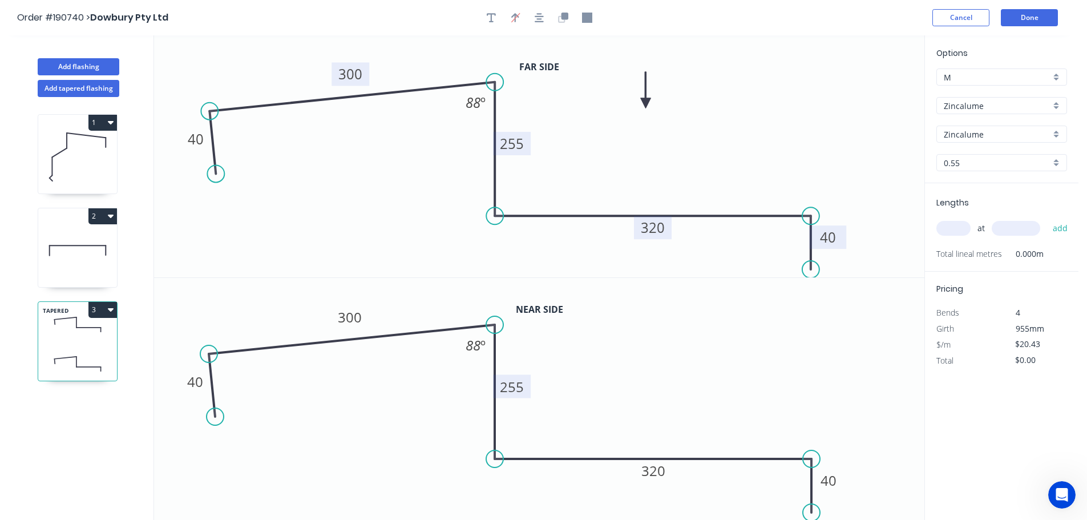
drag, startPoint x: 516, startPoint y: 386, endPoint x: 524, endPoint y: 382, distance: 8.4
click at [516, 387] on tspan "255" at bounding box center [512, 386] width 24 height 19
click at [618, 339] on icon "0 40 300 132 320 40 88 º" at bounding box center [539, 399] width 770 height 242
click at [956, 224] on input "text" at bounding box center [953, 228] width 34 height 15
click at [1017, 228] on input "text" at bounding box center [1015, 228] width 48 height 15
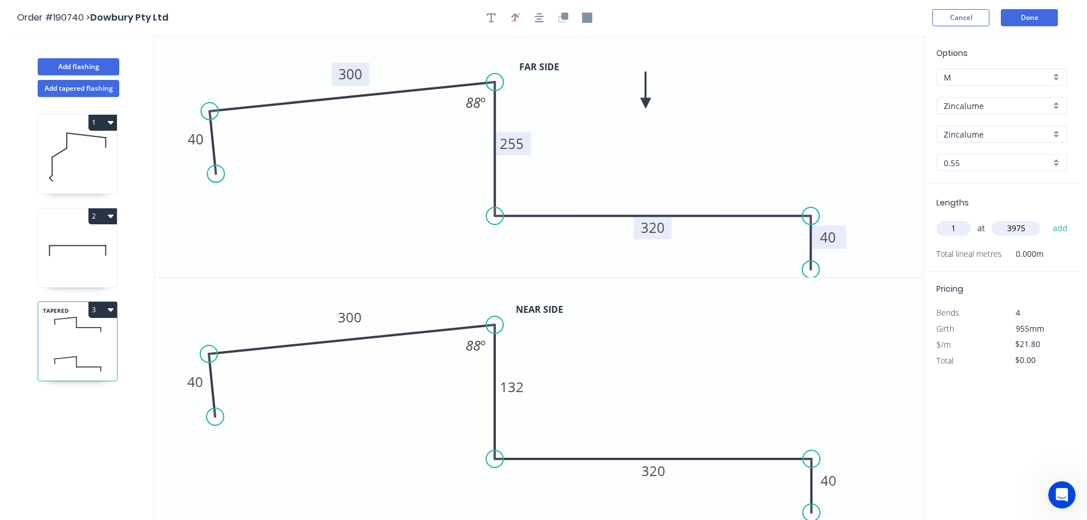
click at [1047, 218] on button "add" at bounding box center [1060, 227] width 27 height 19
click at [104, 304] on button "3" at bounding box center [102, 310] width 29 height 16
click at [76, 338] on div "Duplicate" at bounding box center [63, 338] width 88 height 17
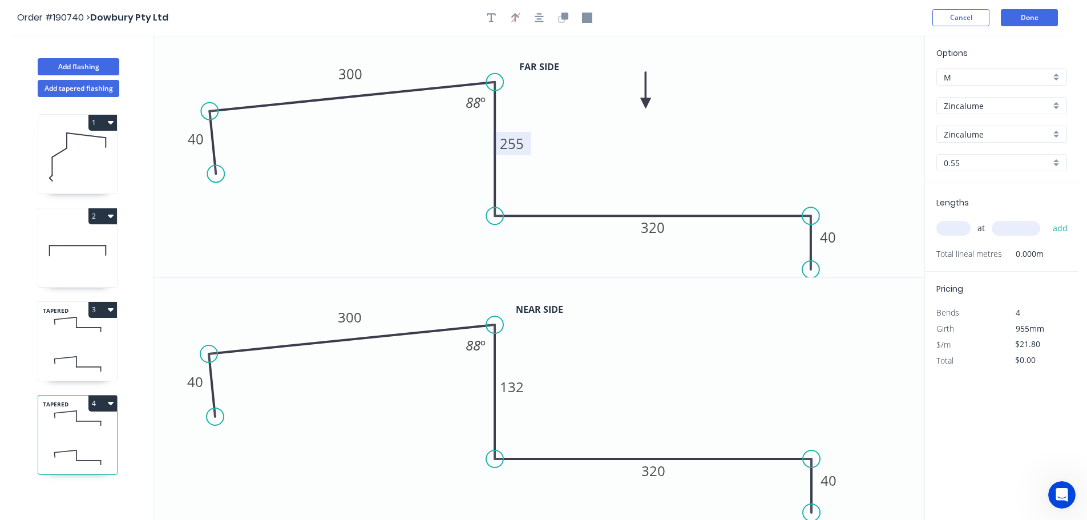
click at [519, 144] on tspan "255" at bounding box center [512, 143] width 24 height 19
click at [569, 150] on icon "0 40 300 132 320 40 88 º" at bounding box center [539, 156] width 770 height 242
click at [517, 385] on tspan "132" at bounding box center [512, 386] width 24 height 19
click at [585, 368] on icon "0 40 300 10 320 40 88 º" at bounding box center [539, 399] width 770 height 242
click at [956, 227] on input "text" at bounding box center [953, 228] width 34 height 15
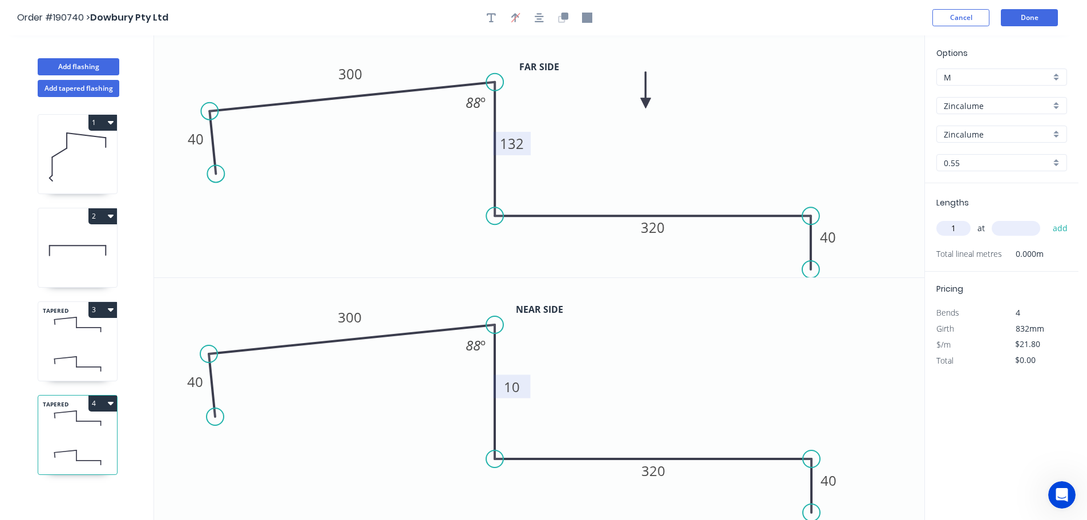
click at [1022, 231] on input "text" at bounding box center [1015, 228] width 48 height 15
click at [1047, 218] on button "add" at bounding box center [1060, 227] width 27 height 19
click at [82, 68] on button "Add flashing" at bounding box center [79, 66] width 82 height 17
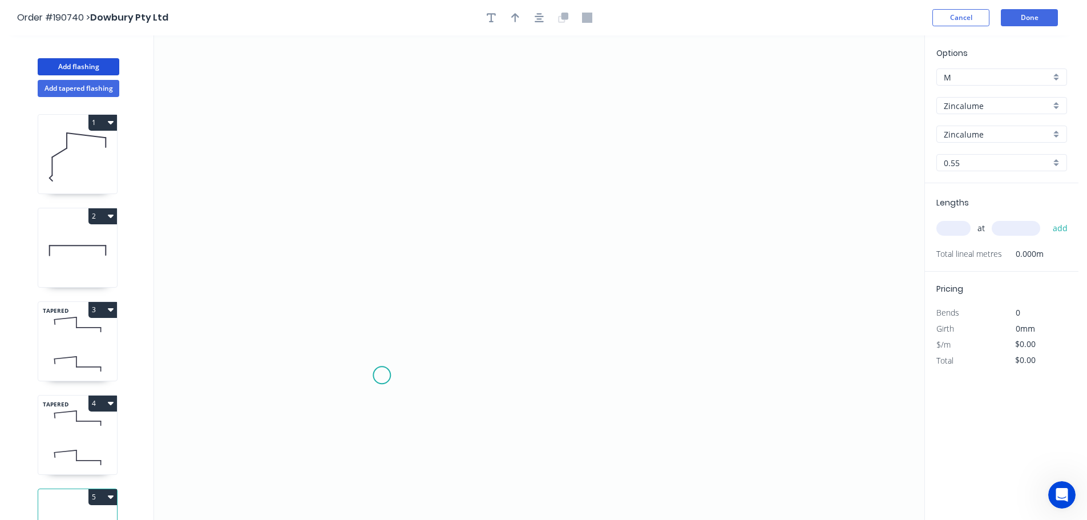
click at [382, 375] on icon "0" at bounding box center [539, 277] width 770 height 484
click at [332, 423] on icon "0" at bounding box center [539, 277] width 770 height 484
click at [336, 87] on icon "0 ?" at bounding box center [539, 277] width 770 height 484
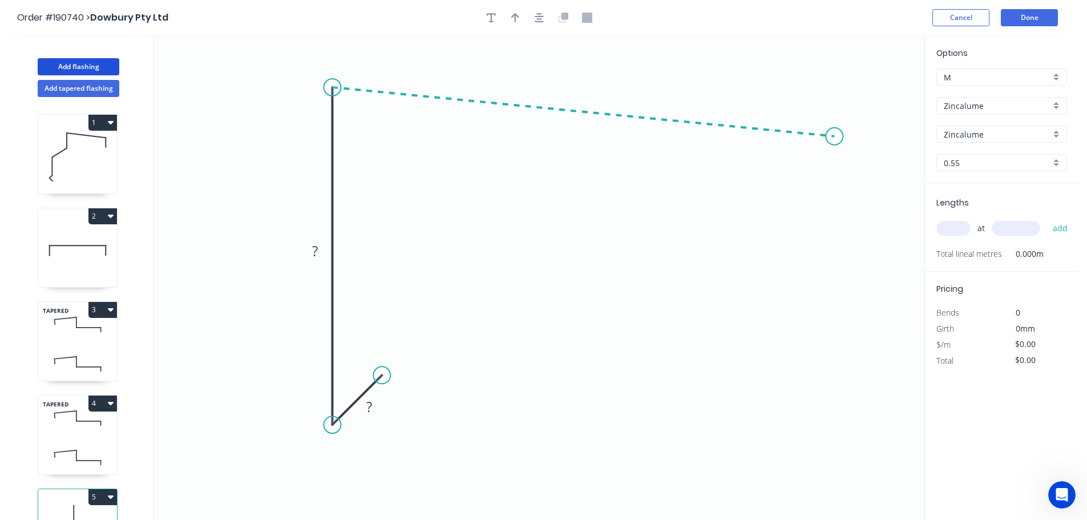
click at [835, 136] on icon "0 ? ?" at bounding box center [539, 277] width 770 height 484
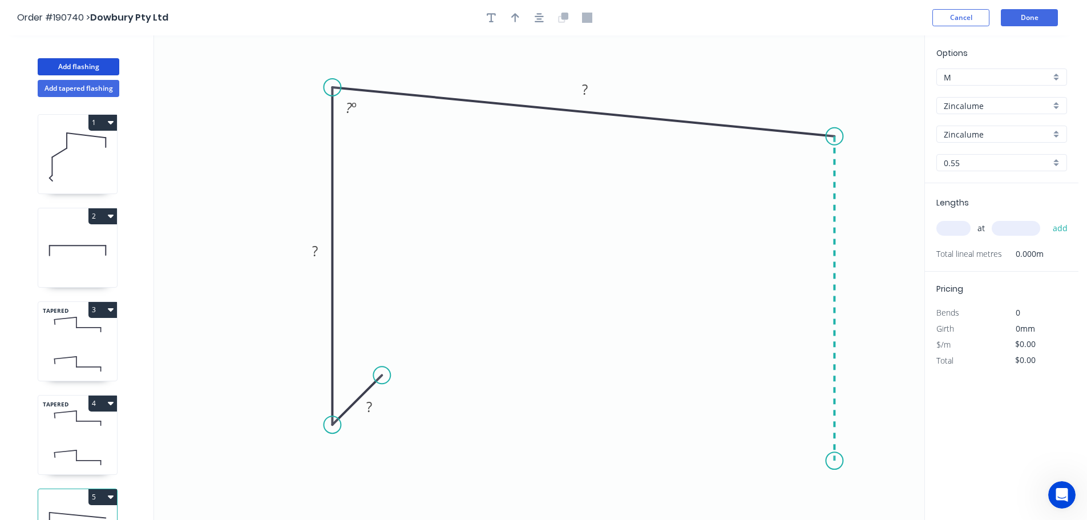
click at [836, 461] on icon "0 ? ? ? ? º" at bounding box center [539, 277] width 770 height 484
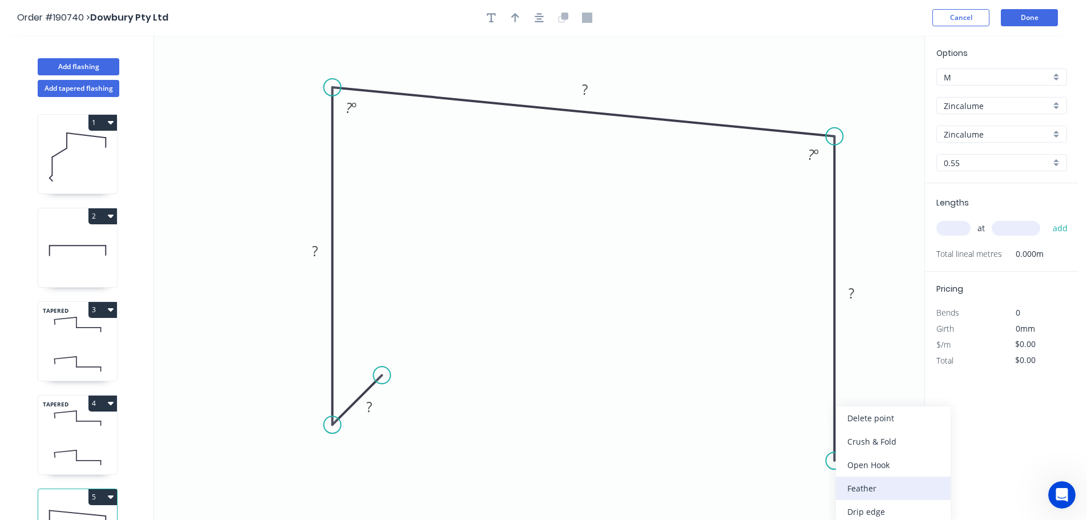
click at [874, 491] on div "Feather" at bounding box center [893, 487] width 115 height 23
click at [820, 439] on tspan "15" at bounding box center [817, 440] width 16 height 19
click at [867, 420] on icon "0 ? ? ? FE 10 ? ? º ? º" at bounding box center [539, 277] width 770 height 484
drag, startPoint x: 790, startPoint y: 444, endPoint x: 751, endPoint y: 485, distance: 56.5
click at [751, 485] on rect at bounding box center [772, 480] width 44 height 23
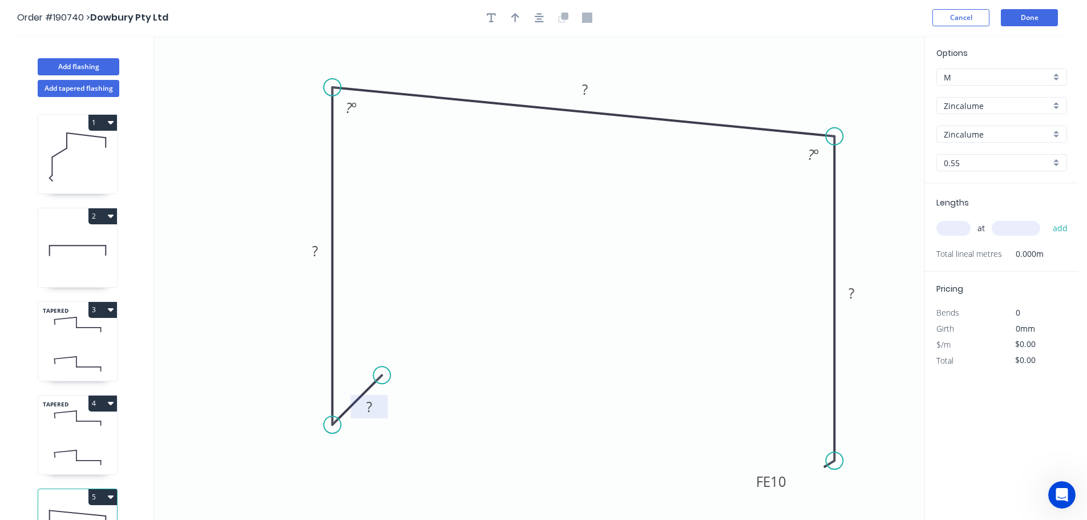
click at [371, 404] on tspan "?" at bounding box center [369, 406] width 6 height 19
click at [444, 397] on icon "0 30 ? ? FE 10 ? ? º ? º" at bounding box center [539, 277] width 770 height 484
click at [316, 248] on tspan "?" at bounding box center [315, 250] width 6 height 19
click at [410, 205] on icon "0 30 100 ? FE 10 ? ? º ? º" at bounding box center [539, 277] width 770 height 484
click at [353, 103] on tspan "º" at bounding box center [353, 107] width 5 height 19
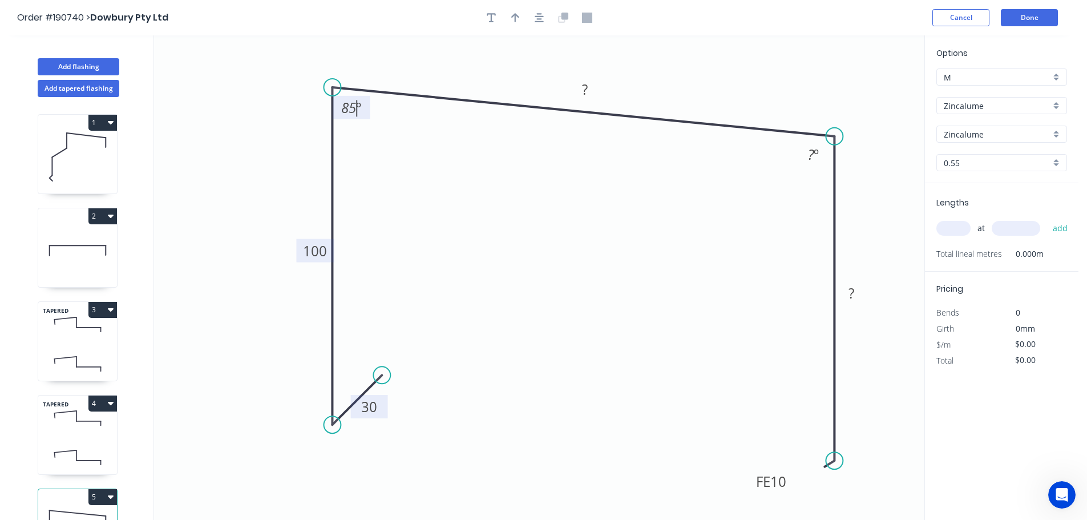
drag, startPoint x: 428, startPoint y: 149, endPoint x: 507, endPoint y: 131, distance: 80.1
click at [430, 149] on icon "0 30 100 ? FE 10 ? 85 º ? º" at bounding box center [539, 277] width 770 height 484
click at [588, 84] on tspan "?" at bounding box center [585, 89] width 6 height 19
click at [760, 171] on icon "0 30 100 205 FE 10 ? 85 º ? º" at bounding box center [539, 277] width 770 height 484
click at [814, 151] on tspan "º" at bounding box center [815, 154] width 5 height 19
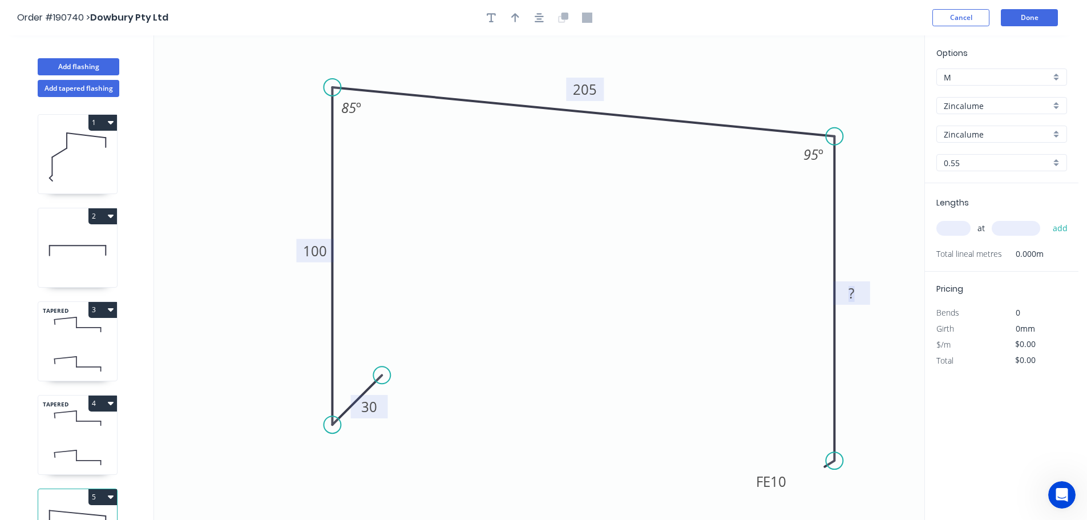
click at [851, 294] on tspan "?" at bounding box center [851, 293] width 6 height 19
click at [735, 328] on icon "0 30 100 205 FE 10 90 85 º 95 º" at bounding box center [539, 277] width 770 height 484
click at [514, 22] on icon "button" at bounding box center [515, 18] width 8 height 10
drag, startPoint x: 871, startPoint y: 90, endPoint x: 710, endPoint y: 80, distance: 160.6
click at [710, 80] on icon at bounding box center [710, 67] width 10 height 37
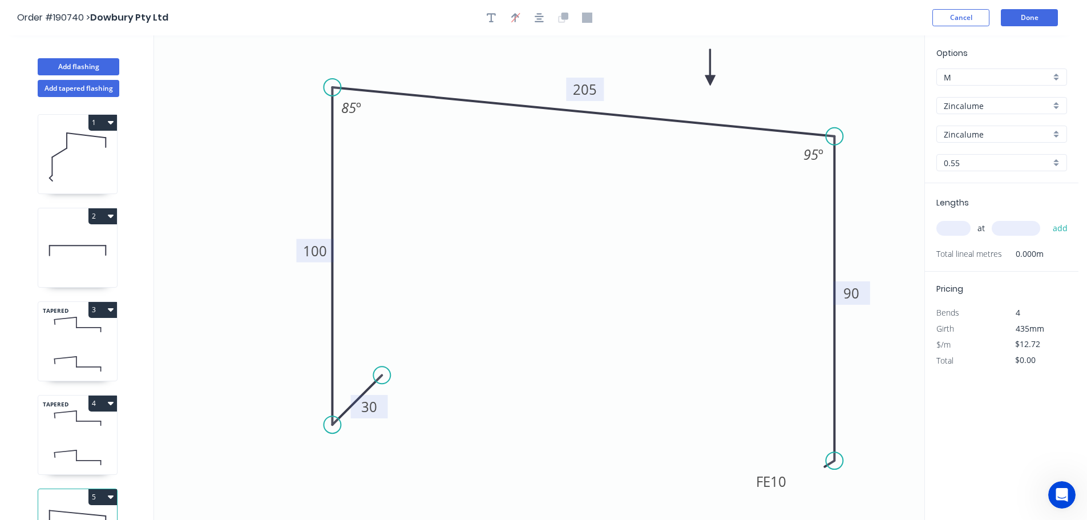
click at [1056, 99] on div "Zincalume" at bounding box center [1001, 105] width 131 height 17
click at [957, 129] on div "Colorbond" at bounding box center [1001, 128] width 129 height 20
click at [1058, 135] on div "aNoColor" at bounding box center [1001, 134] width 131 height 17
click at [1022, 202] on div "Monument" at bounding box center [1001, 202] width 129 height 20
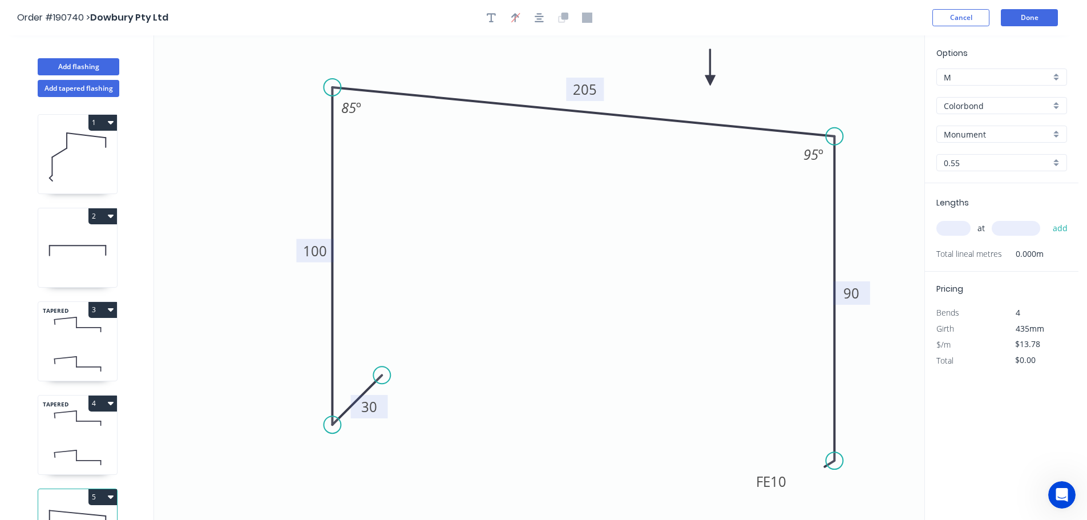
click at [958, 226] on input "text" at bounding box center [953, 228] width 34 height 15
click at [1022, 230] on input "text" at bounding box center [1015, 228] width 48 height 15
click at [1047, 218] on button "add" at bounding box center [1060, 227] width 27 height 19
click at [823, 103] on icon "0 30 100 205 FE 10 90 85 º 95 º" at bounding box center [539, 277] width 770 height 484
drag, startPoint x: 60, startPoint y: 59, endPoint x: 74, endPoint y: 62, distance: 13.4
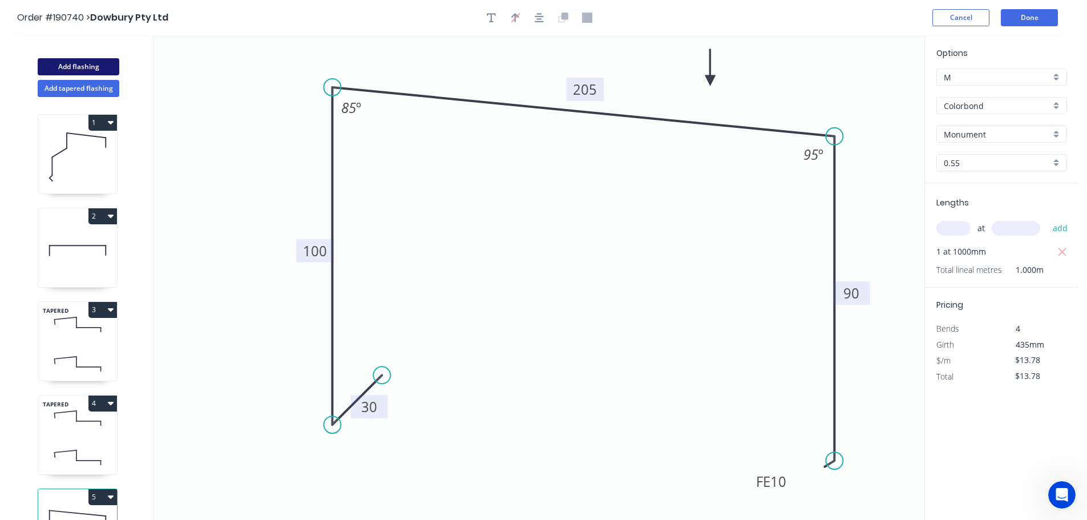
click at [63, 59] on button "Add flashing" at bounding box center [79, 66] width 82 height 17
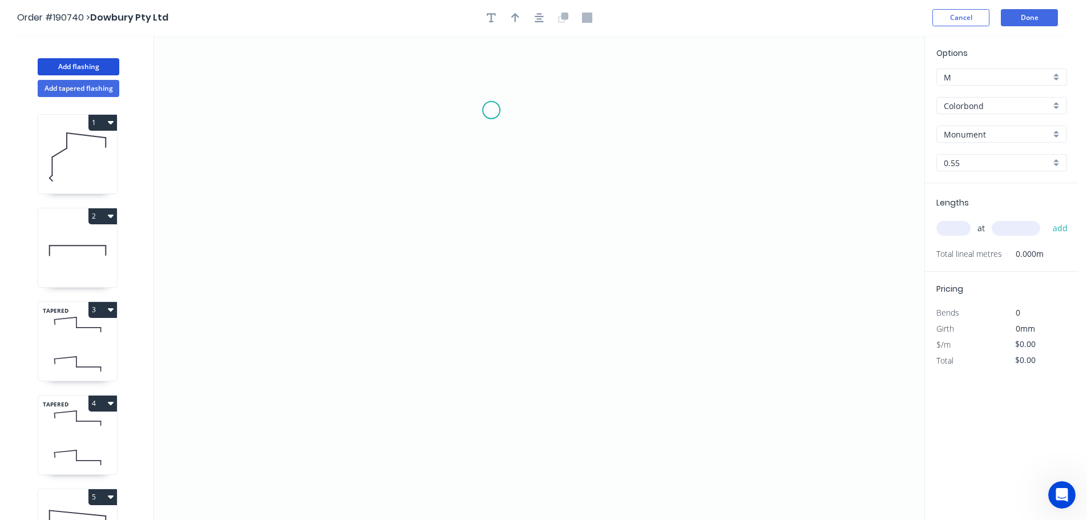
click at [491, 110] on icon "0" at bounding box center [539, 277] width 770 height 484
click at [601, 104] on icon "0" at bounding box center [539, 277] width 770 height 484
click at [610, 435] on icon "0 ?" at bounding box center [539, 277] width 770 height 484
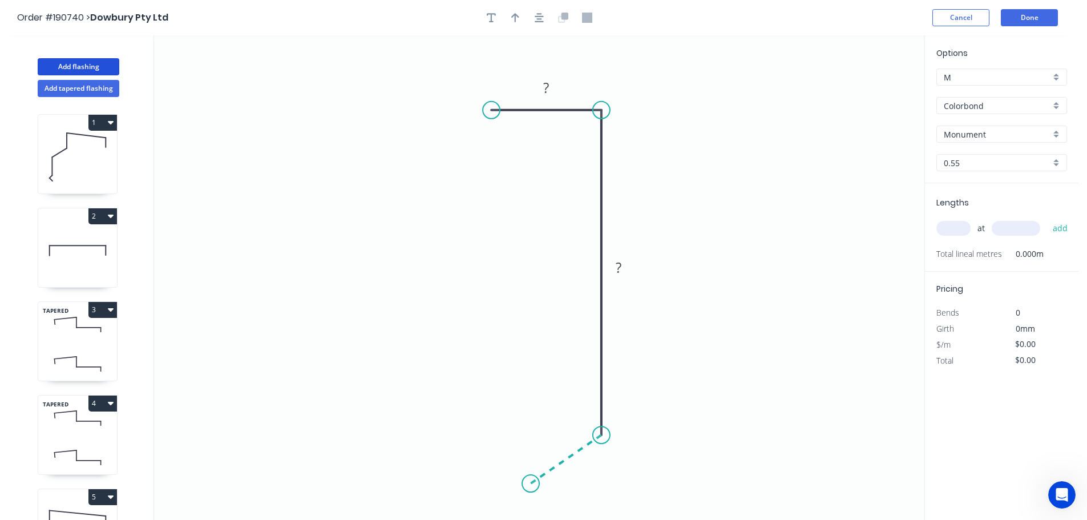
click at [531, 484] on icon "0 ? ?" at bounding box center [539, 277] width 770 height 484
click at [531, 484] on circle at bounding box center [530, 483] width 17 height 17
drag, startPoint x: 494, startPoint y: 110, endPoint x: 503, endPoint y: 112, distance: 9.3
click at [503, 112] on circle at bounding box center [500, 110] width 17 height 17
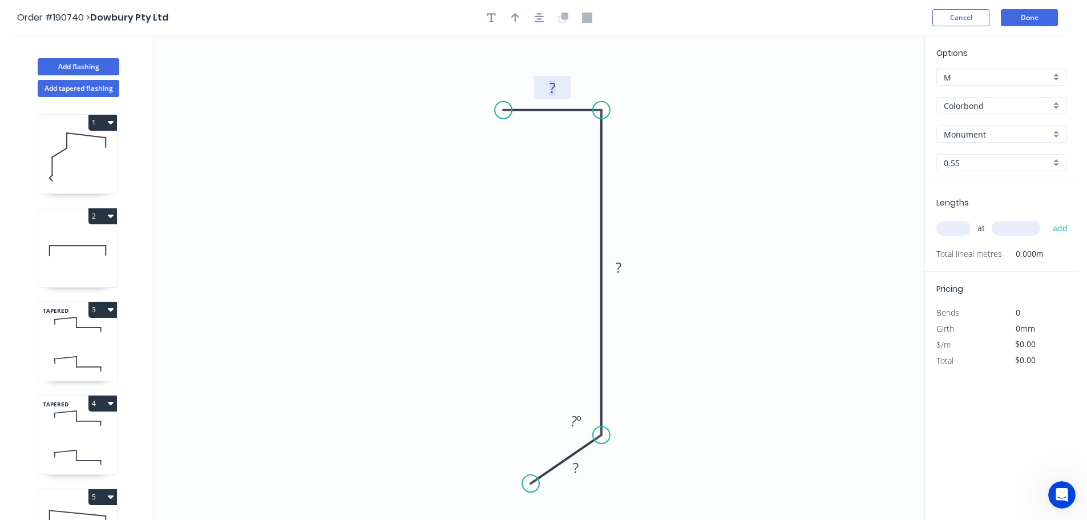
click at [554, 84] on tspan "?" at bounding box center [552, 87] width 6 height 19
click at [621, 266] on tspan "?" at bounding box center [619, 267] width 6 height 19
click at [650, 251] on icon "0 18 71 ? ? º" at bounding box center [539, 277] width 770 height 484
click at [577, 419] on tspan "º" at bounding box center [578, 420] width 5 height 19
click at [576, 467] on tspan "?" at bounding box center [576, 467] width 6 height 19
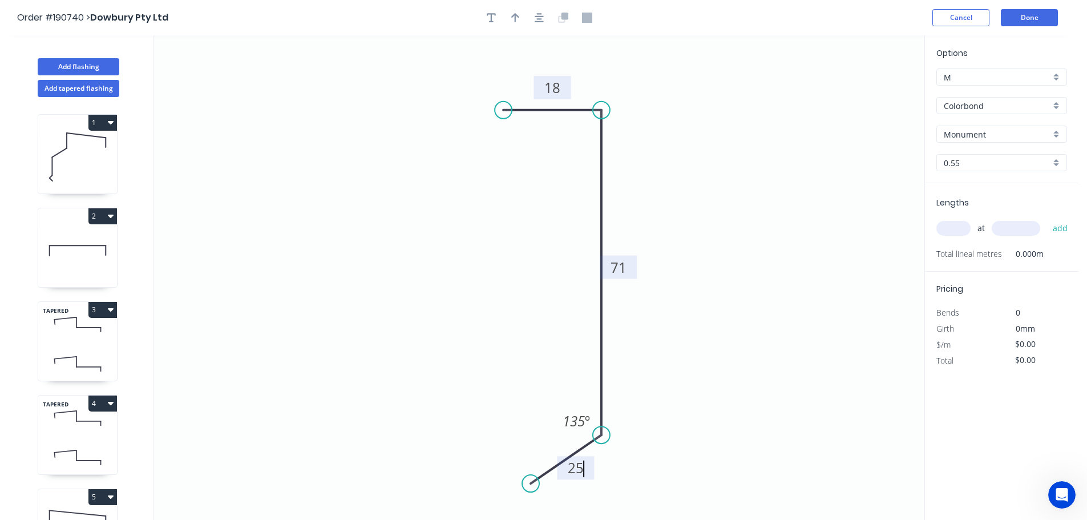
click at [727, 359] on icon "0 18 71 25 135 º" at bounding box center [539, 277] width 770 height 484
click at [515, 17] on icon "button" at bounding box center [515, 17] width 8 height 9
drag, startPoint x: 867, startPoint y: 92, endPoint x: 722, endPoint y: 222, distance: 194.3
click at [722, 222] on icon at bounding box center [722, 209] width 10 height 37
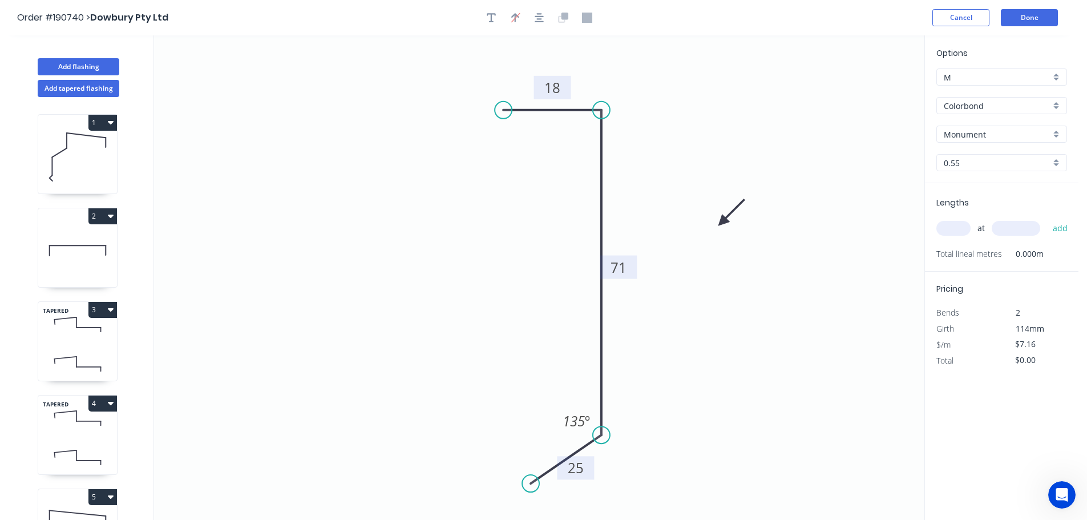
click at [1058, 102] on div "Colorbond" at bounding box center [1001, 105] width 131 height 17
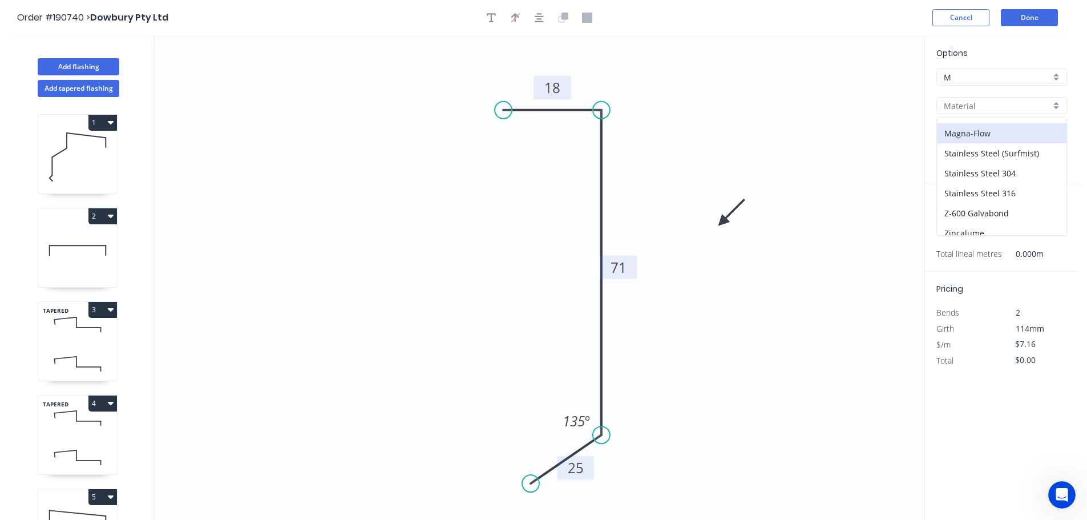
scroll to position [242, 0]
click at [1001, 200] on div "Zincalume" at bounding box center [1001, 205] width 129 height 20
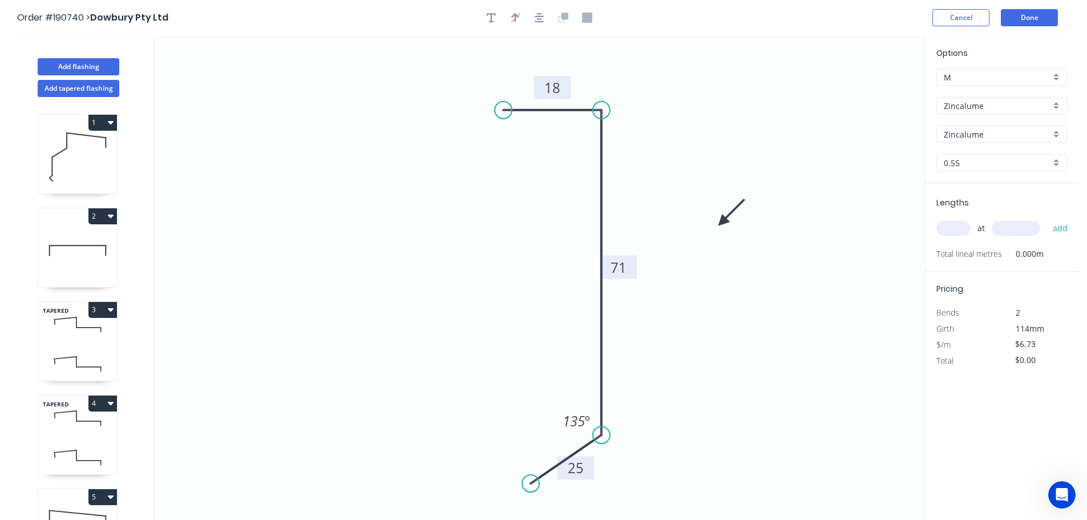
click at [1057, 159] on div "0.55" at bounding box center [1001, 162] width 131 height 17
click at [968, 201] on div "0.8" at bounding box center [1001, 205] width 129 height 20
click at [956, 224] on input "text" at bounding box center [953, 228] width 34 height 15
click at [1019, 230] on input "text" at bounding box center [1015, 228] width 48 height 15
click at [1047, 218] on button "add" at bounding box center [1060, 227] width 27 height 19
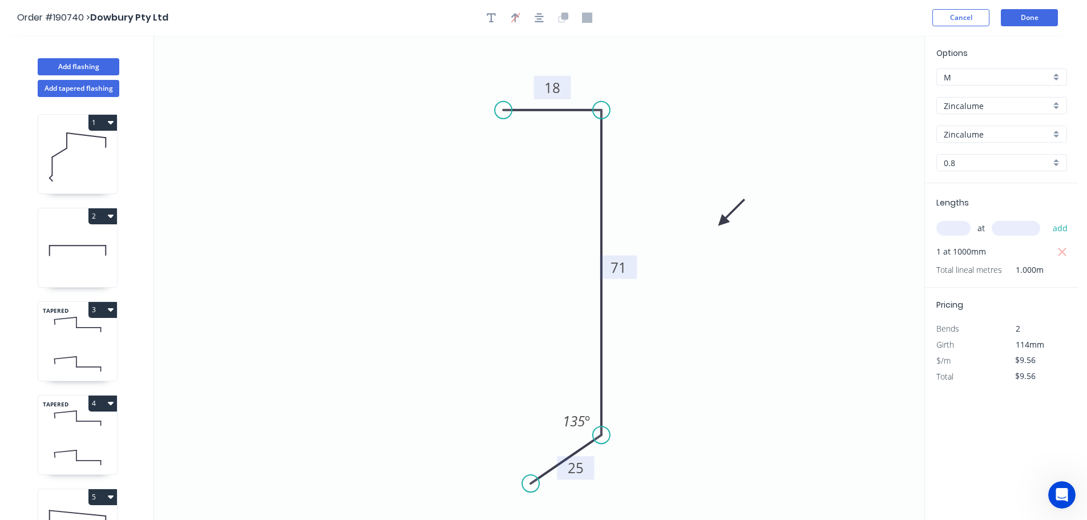
click at [863, 290] on icon "0 18 71 25 135 º" at bounding box center [539, 277] width 770 height 484
click at [1038, 17] on button "Done" at bounding box center [1029, 17] width 57 height 17
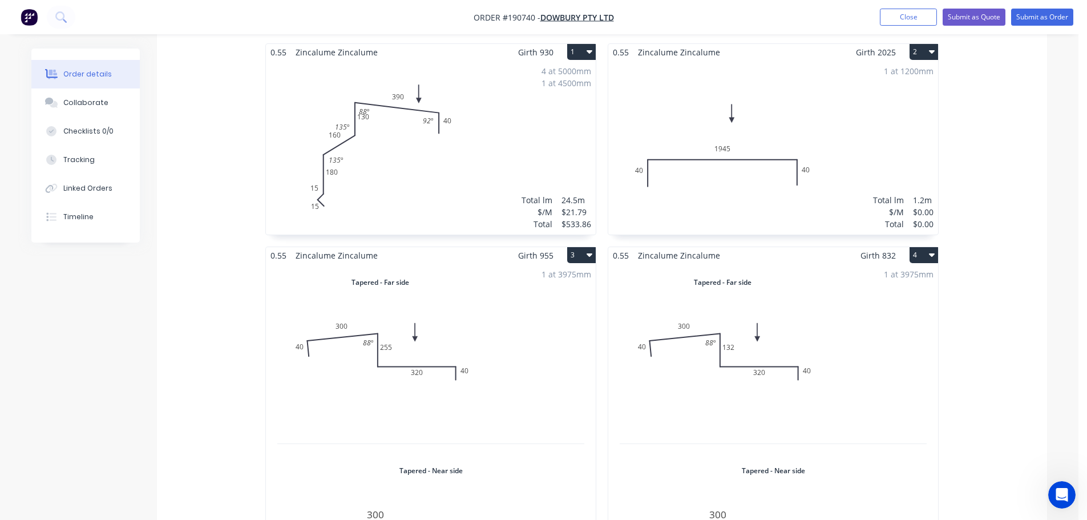
scroll to position [313, 0]
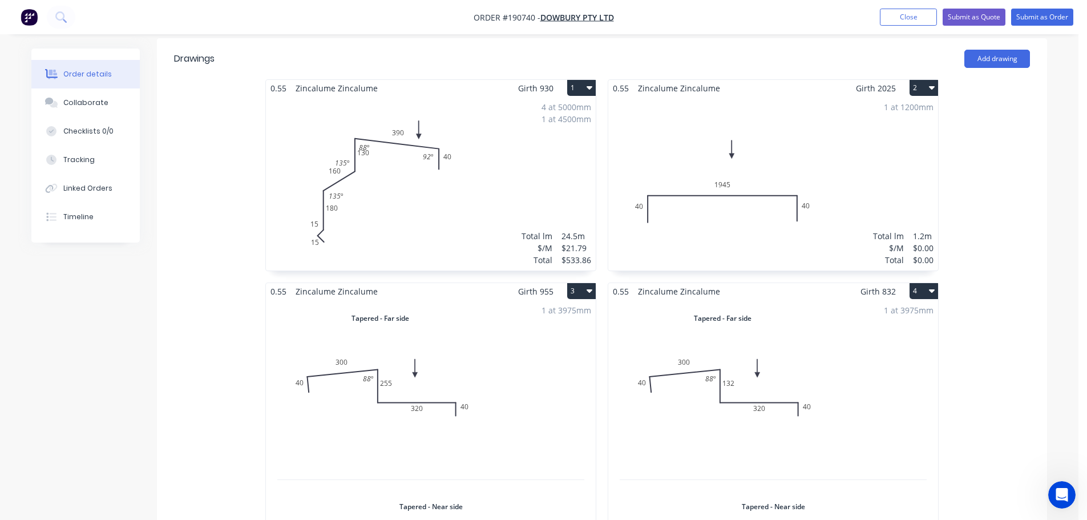
click at [427, 195] on div "4 at 5000mm 1 at 4500mm Total lm $/M Total 24.5m $21.79 $533.86" at bounding box center [431, 183] width 330 height 174
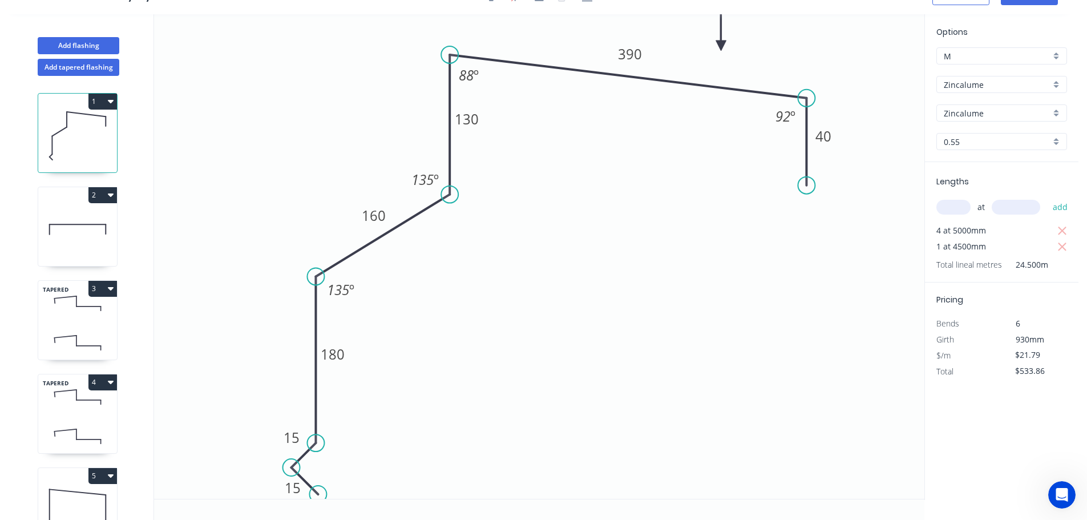
scroll to position [21, 0]
drag, startPoint x: 480, startPoint y: 124, endPoint x: 416, endPoint y: 86, distance: 73.7
click at [416, 86] on rect at bounding box center [403, 81] width 38 height 23
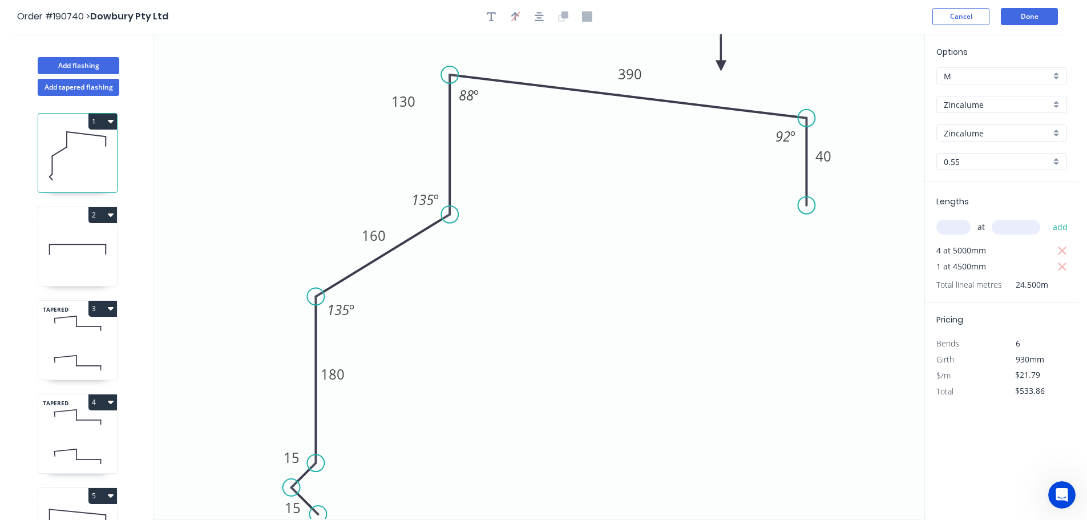
scroll to position [0, 0]
click at [1035, 13] on button "Done" at bounding box center [1029, 17] width 57 height 17
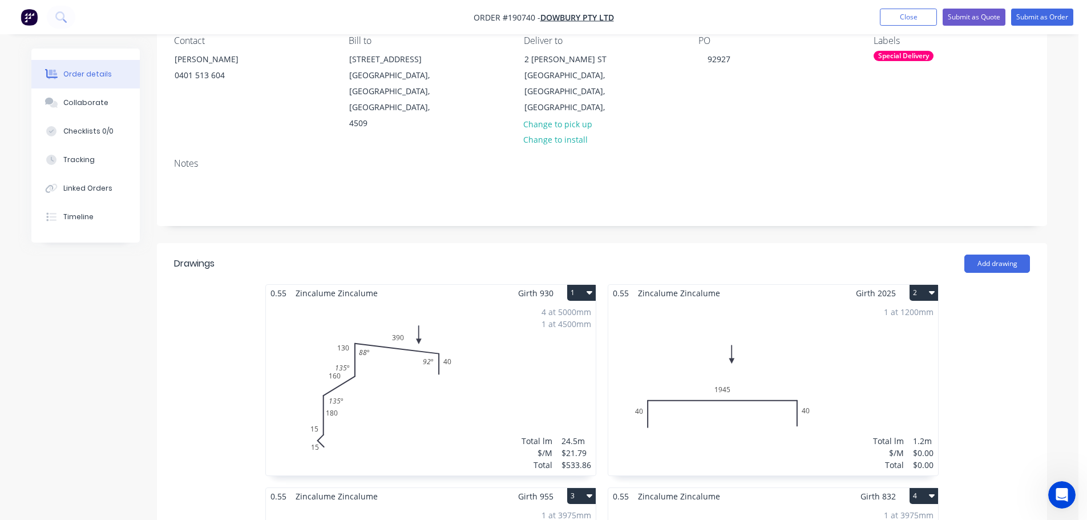
scroll to position [133, 0]
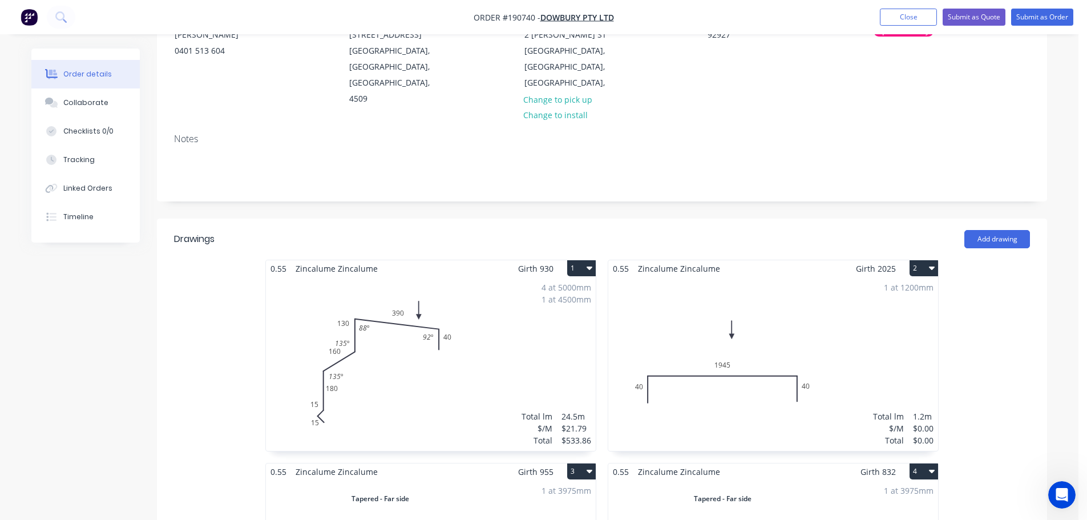
click at [431, 361] on div "4 at 5000mm 1 at 4500mm Total lm $/M Total 24.5m $21.79 $533.86" at bounding box center [431, 364] width 330 height 174
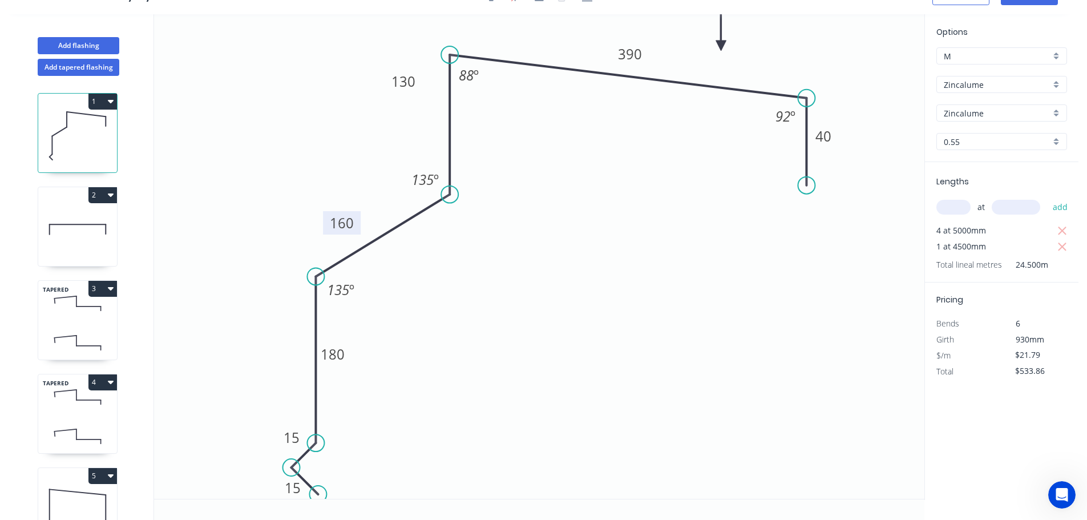
drag, startPoint x: 357, startPoint y: 214, endPoint x: 325, endPoint y: 221, distance: 32.8
click at [325, 221] on rect at bounding box center [342, 222] width 38 height 23
drag, startPoint x: 349, startPoint y: 358, endPoint x: 362, endPoint y: 388, distance: 32.7
click at [362, 388] on rect at bounding box center [345, 384] width 38 height 23
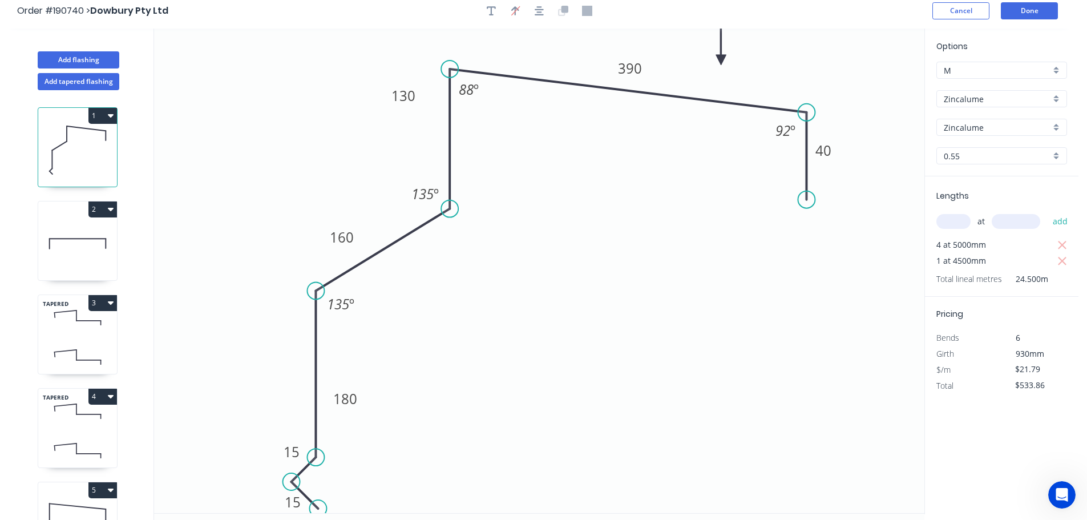
scroll to position [0, 0]
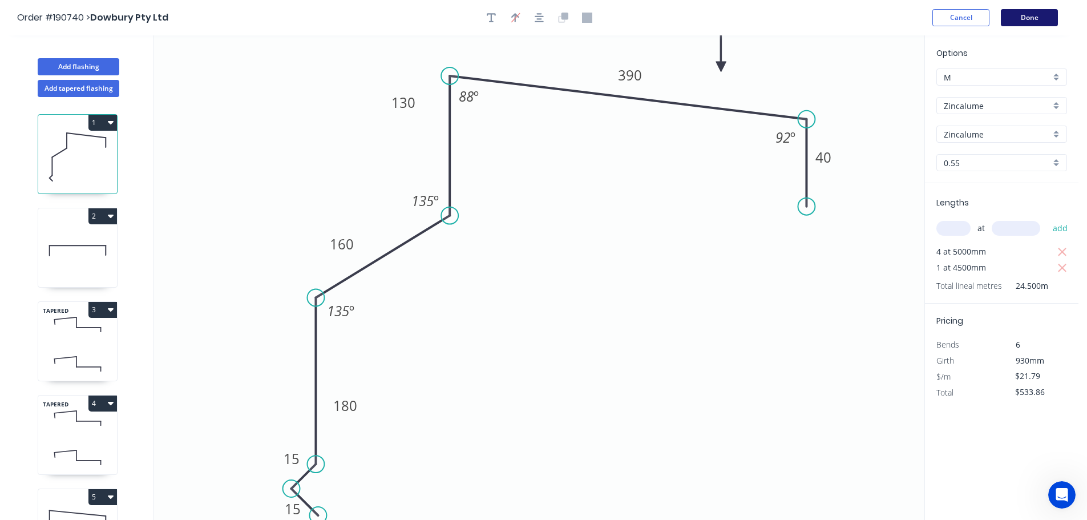
click at [1017, 19] on button "Done" at bounding box center [1029, 17] width 57 height 17
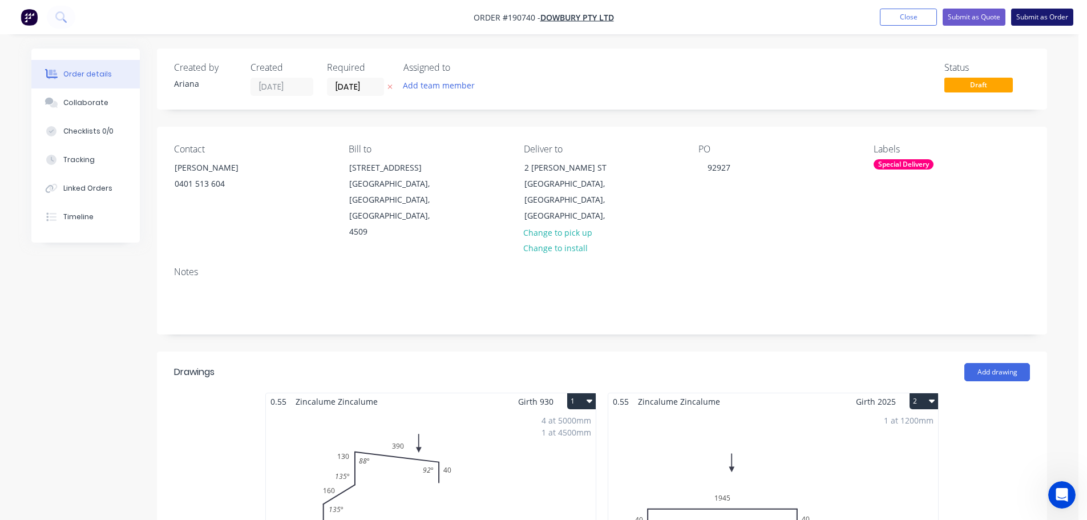
click at [1041, 16] on button "Submit as Order" at bounding box center [1042, 17] width 62 height 17
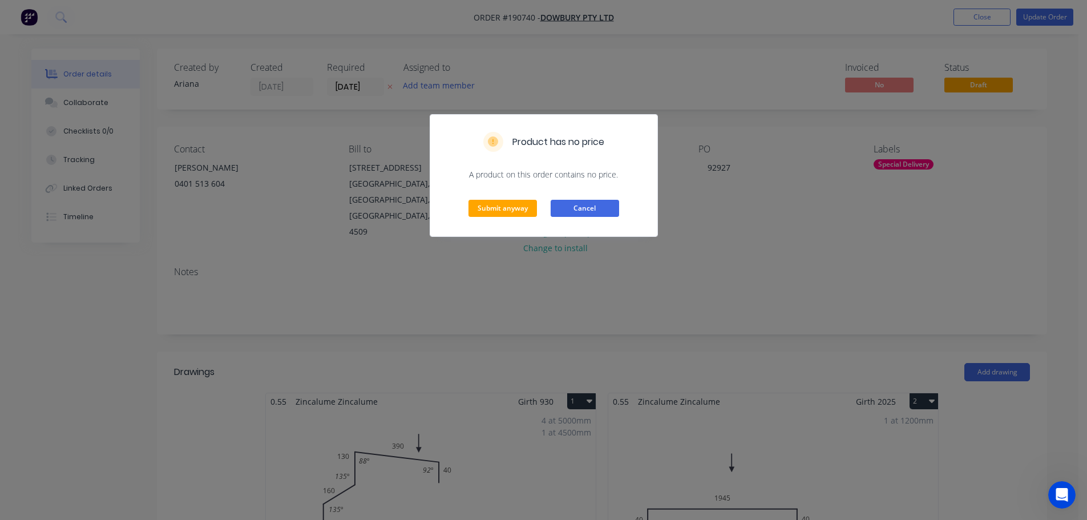
click at [597, 209] on button "Cancel" at bounding box center [585, 208] width 68 height 17
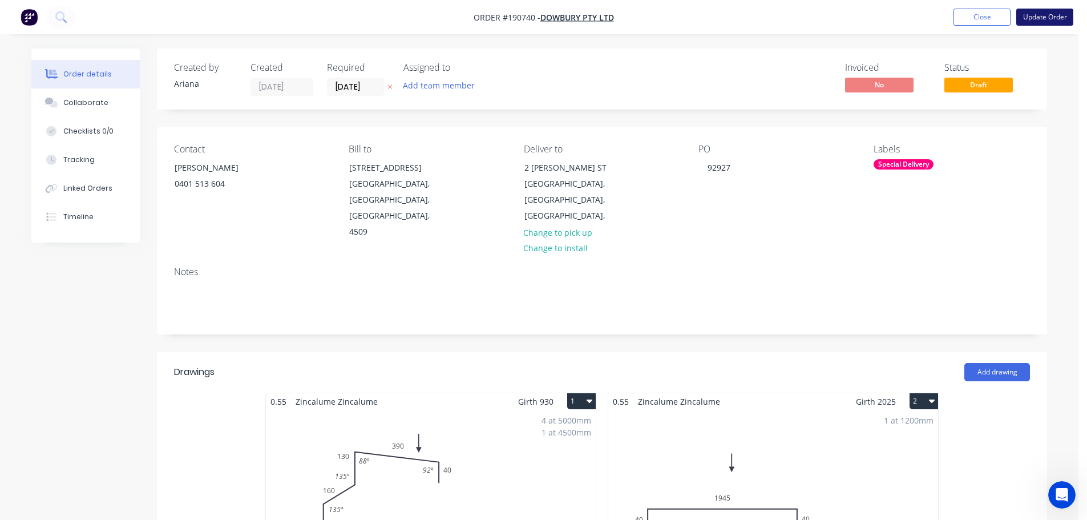
click at [1042, 15] on button "Update Order" at bounding box center [1044, 17] width 57 height 17
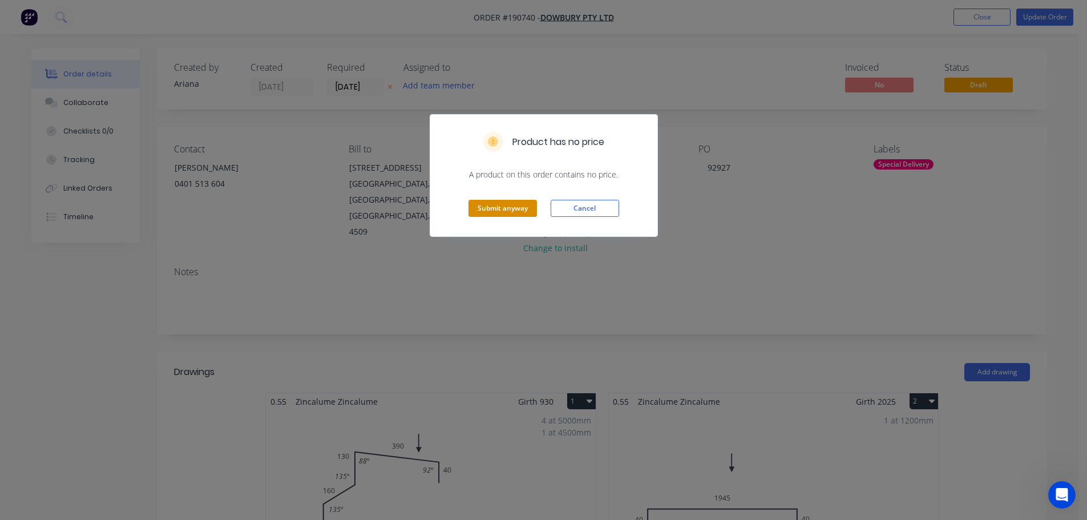
click at [502, 211] on button "Submit anyway" at bounding box center [502, 208] width 68 height 17
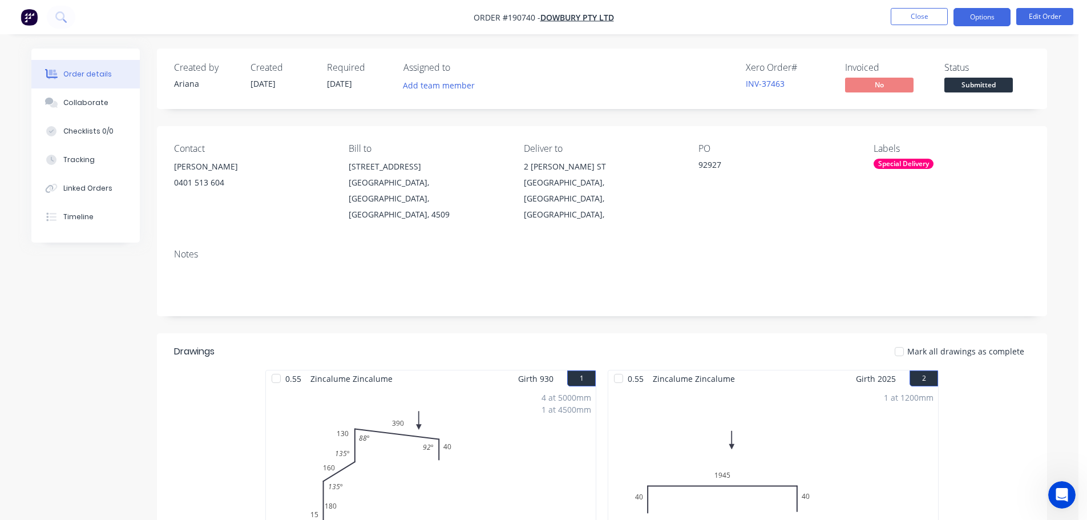
click at [969, 19] on button "Options" at bounding box center [981, 17] width 57 height 18
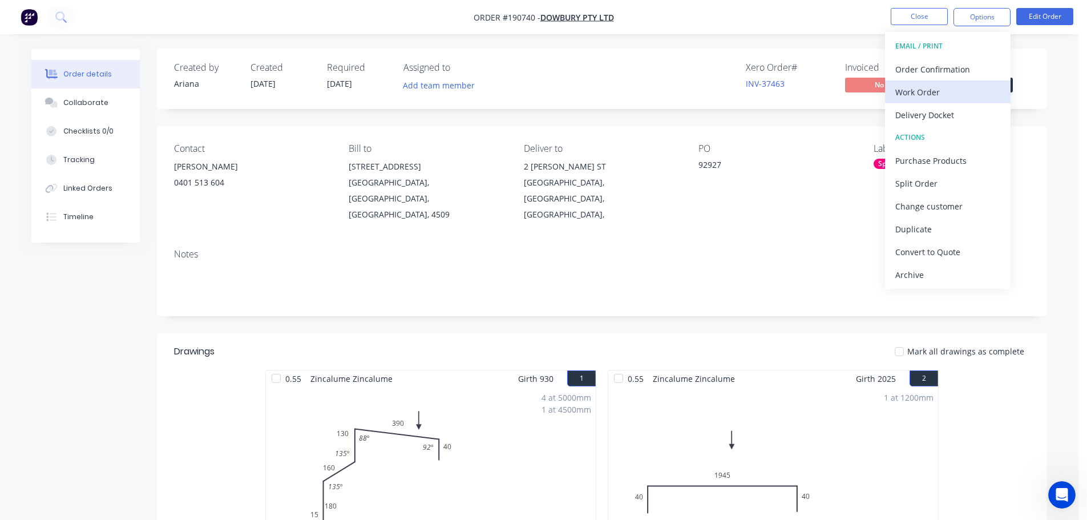
click at [917, 87] on div "Work Order" at bounding box center [947, 92] width 105 height 17
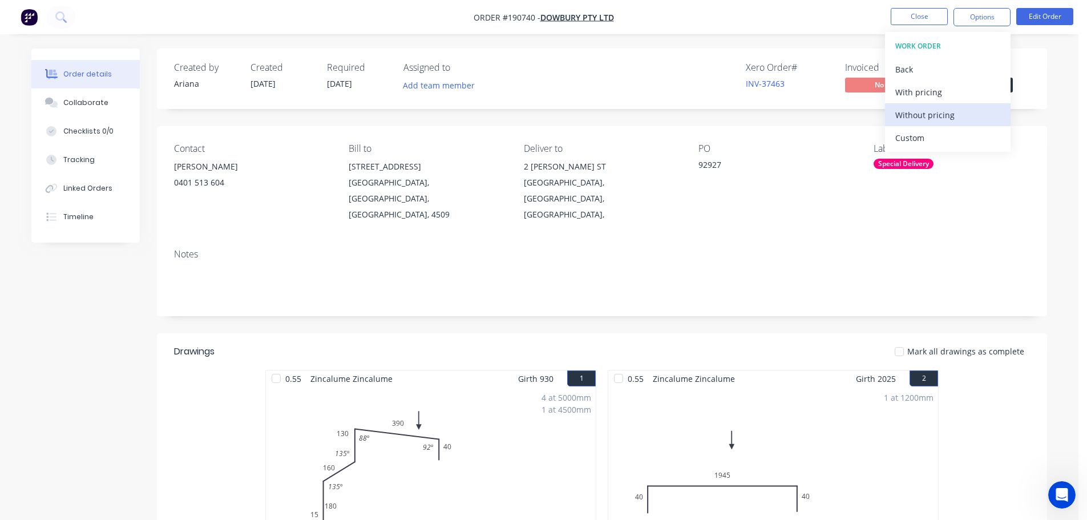
click at [901, 112] on div "Without pricing" at bounding box center [947, 115] width 105 height 17
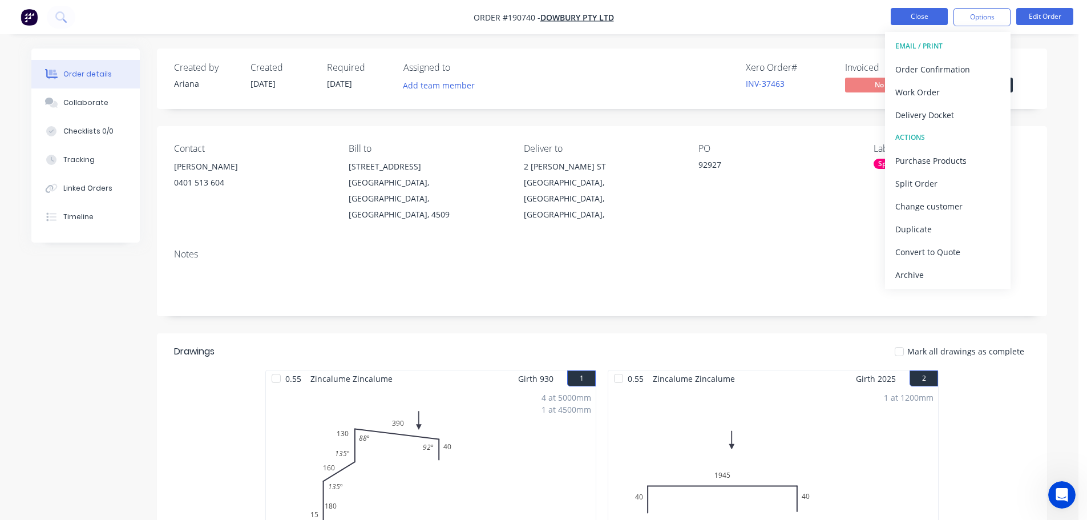
click at [917, 19] on button "Close" at bounding box center [919, 16] width 57 height 17
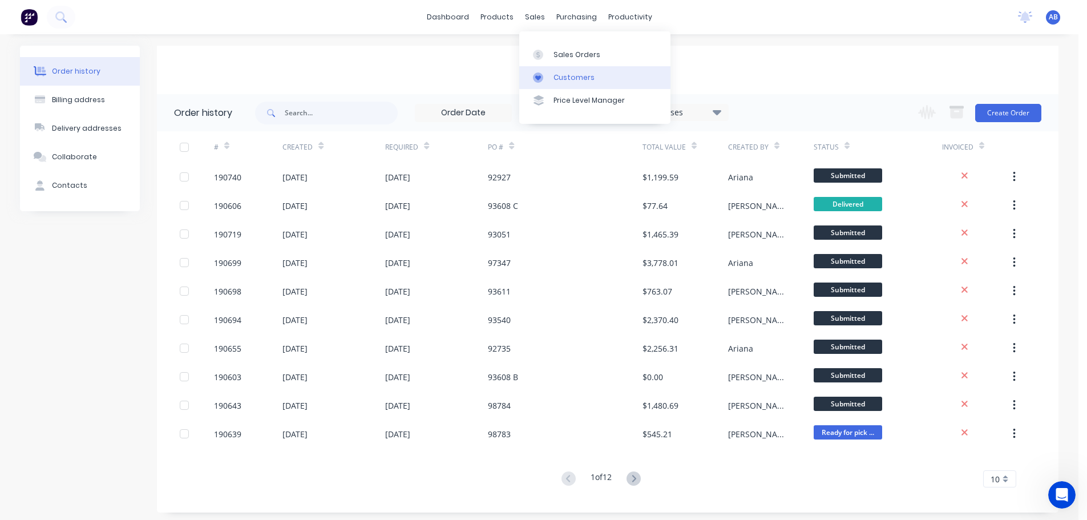
click at [569, 75] on div "Customers" at bounding box center [573, 77] width 41 height 10
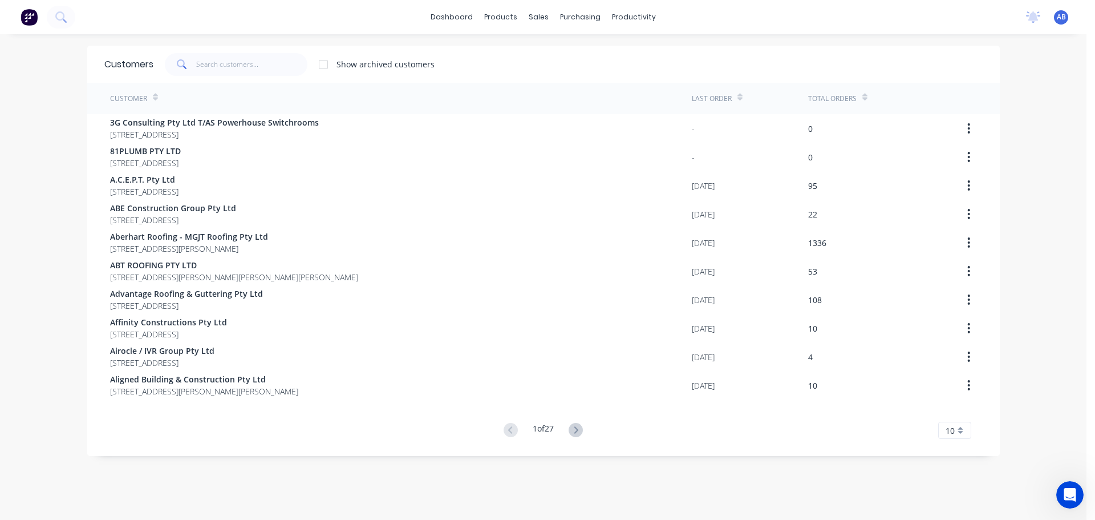
click at [750, 23] on div "dashboard products sales purchasing productivity dashboard products Product Cat…" at bounding box center [543, 17] width 1087 height 34
click at [238, 61] on input "text" at bounding box center [251, 64] width 111 height 23
click at [242, 63] on input "text" at bounding box center [251, 64] width 111 height 23
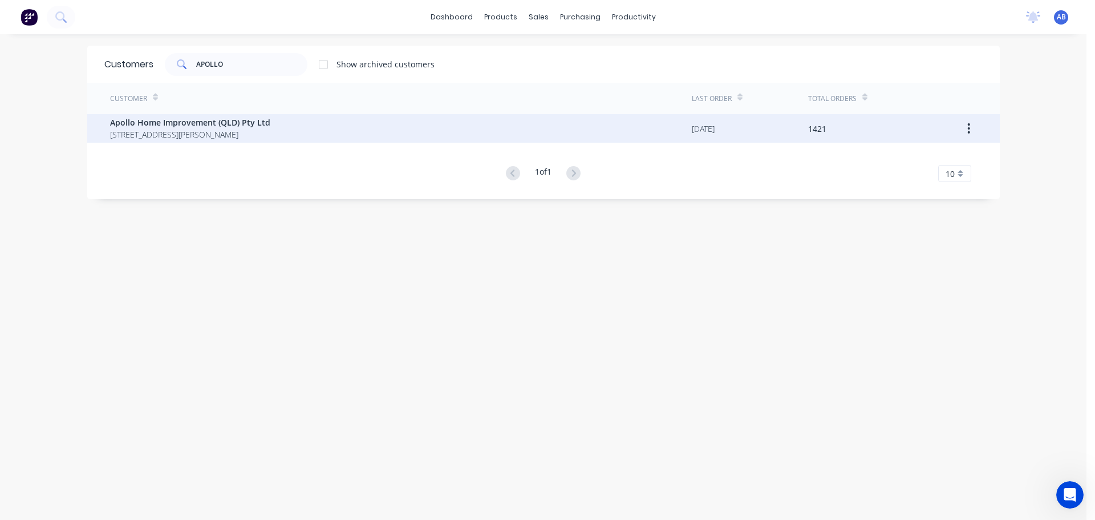
click at [203, 134] on span "[STREET_ADDRESS][PERSON_NAME]" at bounding box center [190, 134] width 160 height 12
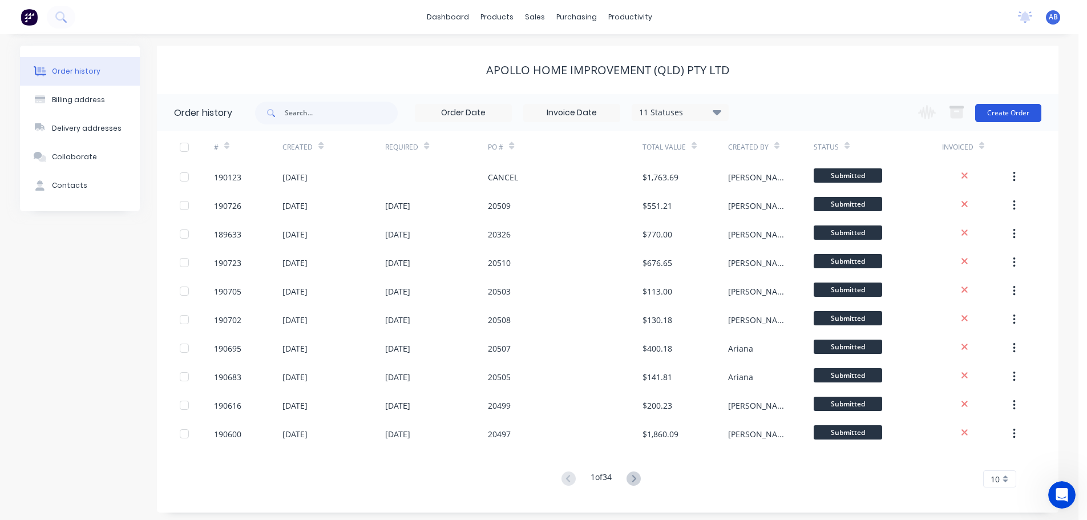
click at [1015, 111] on button "Create Order" at bounding box center [1008, 113] width 66 height 18
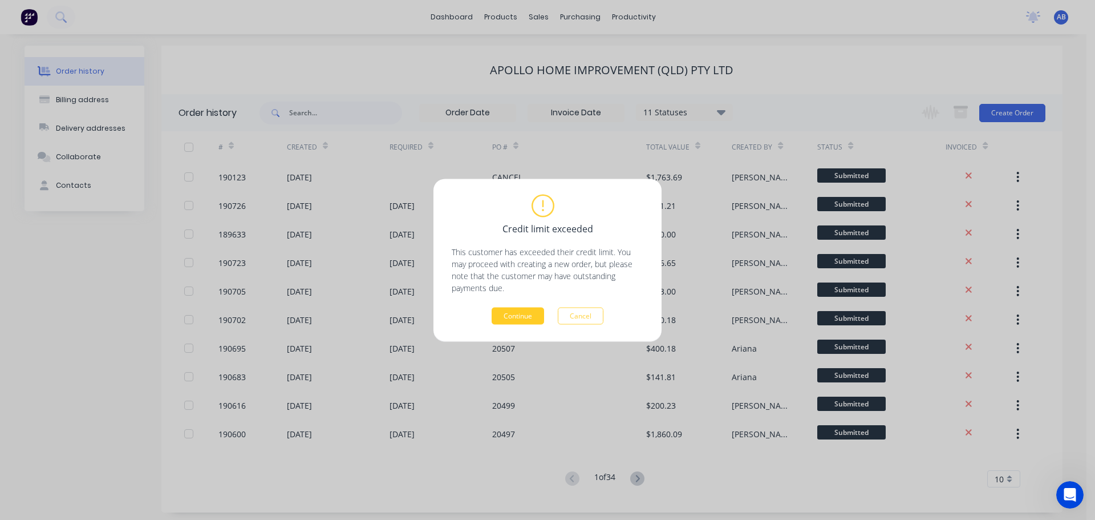
click at [522, 318] on button "Continue" at bounding box center [518, 315] width 52 height 17
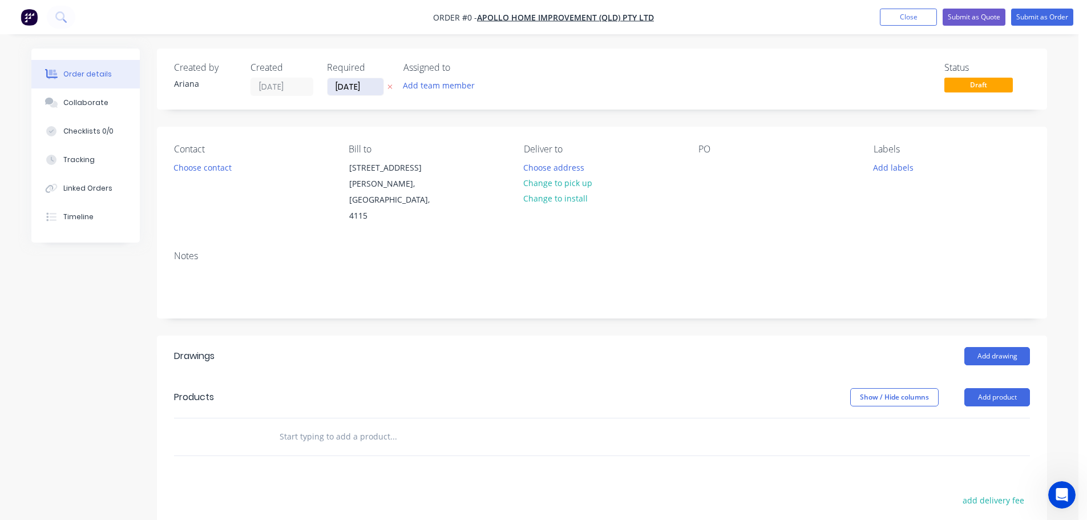
click at [353, 87] on input "[DATE]" at bounding box center [355, 86] width 56 height 17
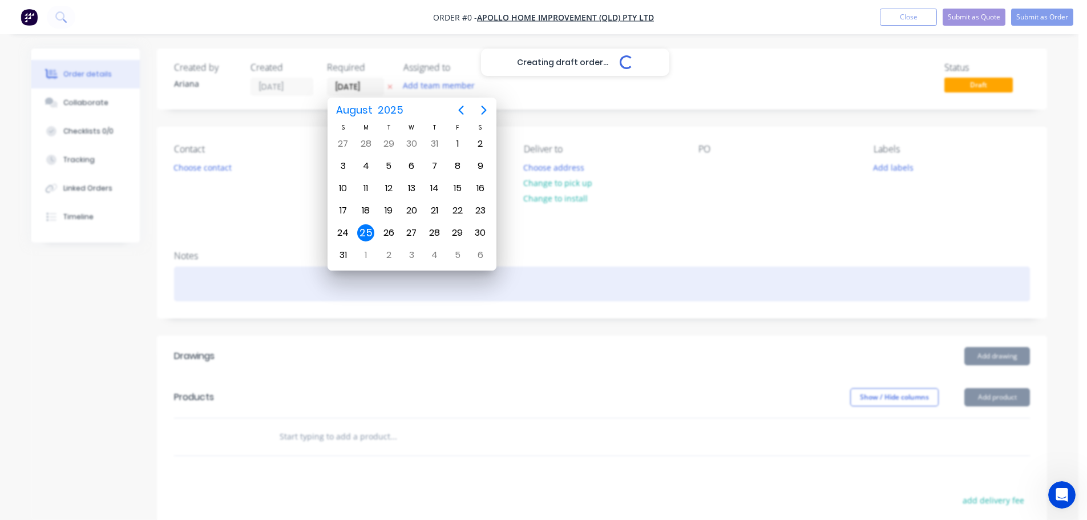
click at [766, 266] on div "Creating draft order... Loading... Order details Collaborate Checklists 0/0 Tra…" at bounding box center [539, 397] width 1038 height 698
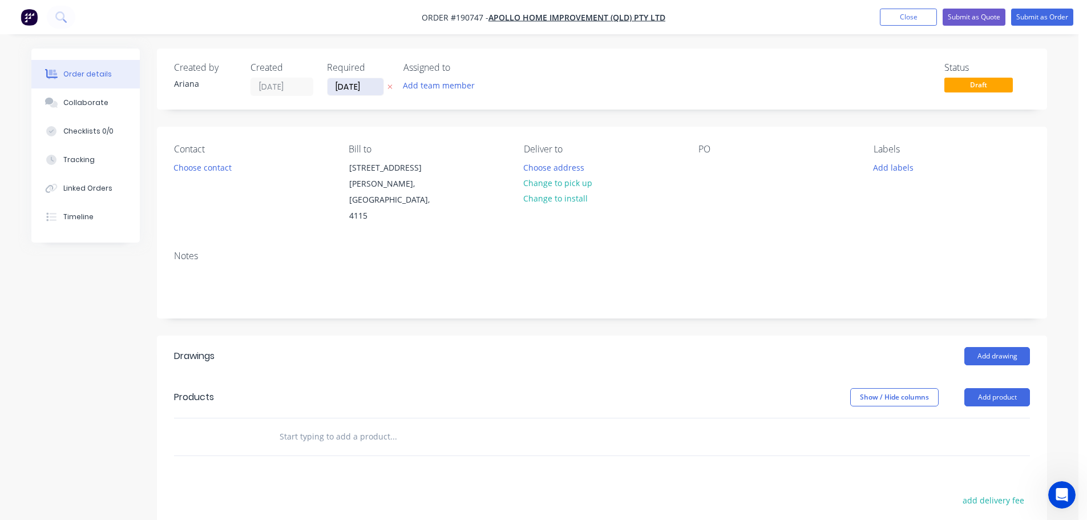
click at [358, 87] on input "[DATE]" at bounding box center [355, 86] width 56 height 17
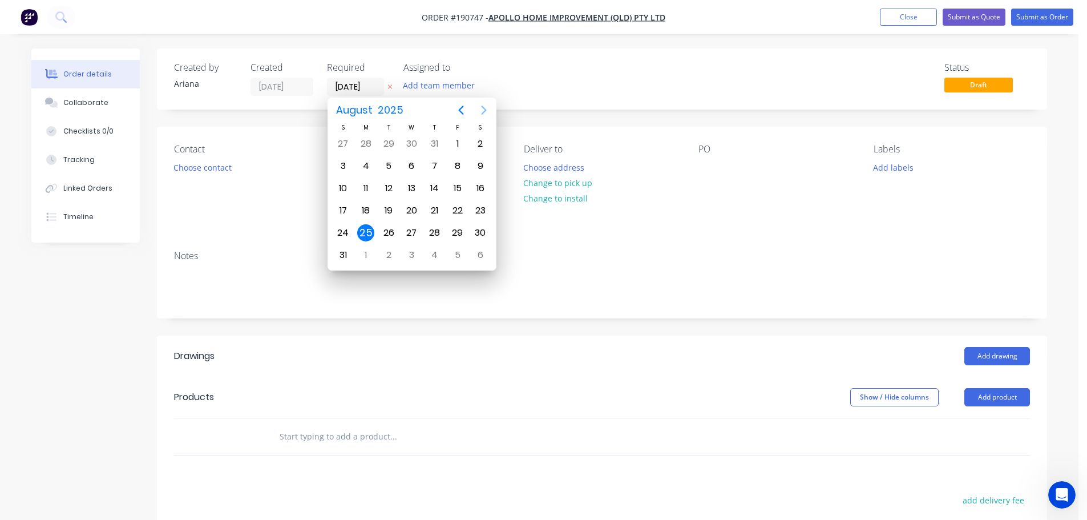
click at [484, 107] on icon "Next page" at bounding box center [484, 110] width 14 height 14
click at [434, 162] on div "11" at bounding box center [434, 165] width 17 height 17
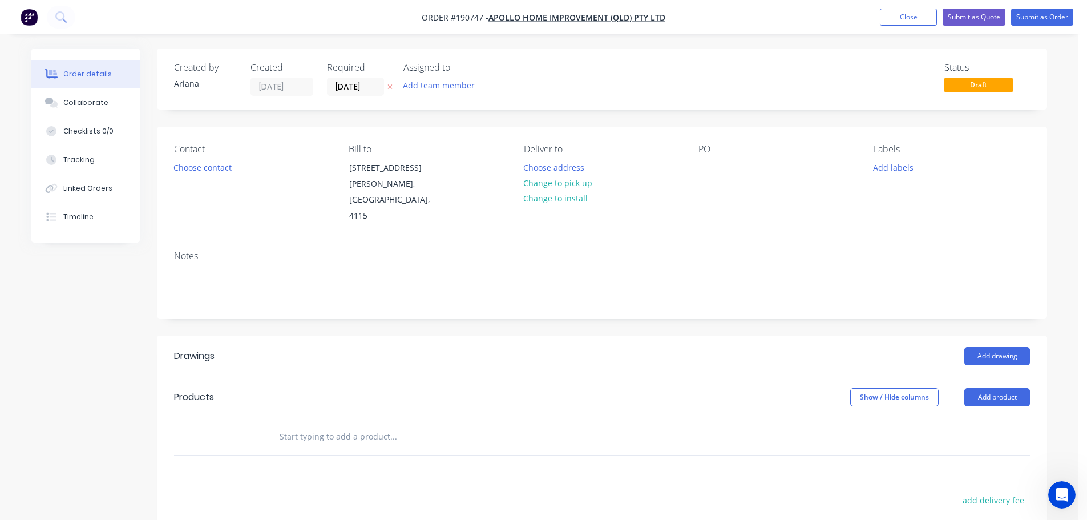
click at [521, 81] on div "Status Draft" at bounding box center [773, 79] width 512 height 34
click at [202, 168] on button "Choose contact" at bounding box center [203, 166] width 70 height 15
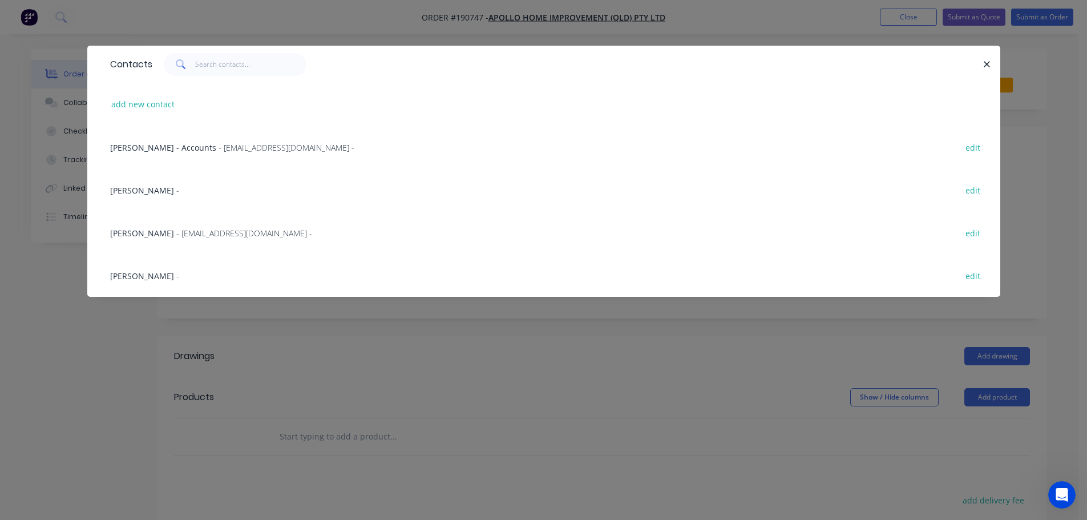
click at [212, 233] on span "- [EMAIL_ADDRESS][DOMAIN_NAME] -" at bounding box center [244, 233] width 136 height 11
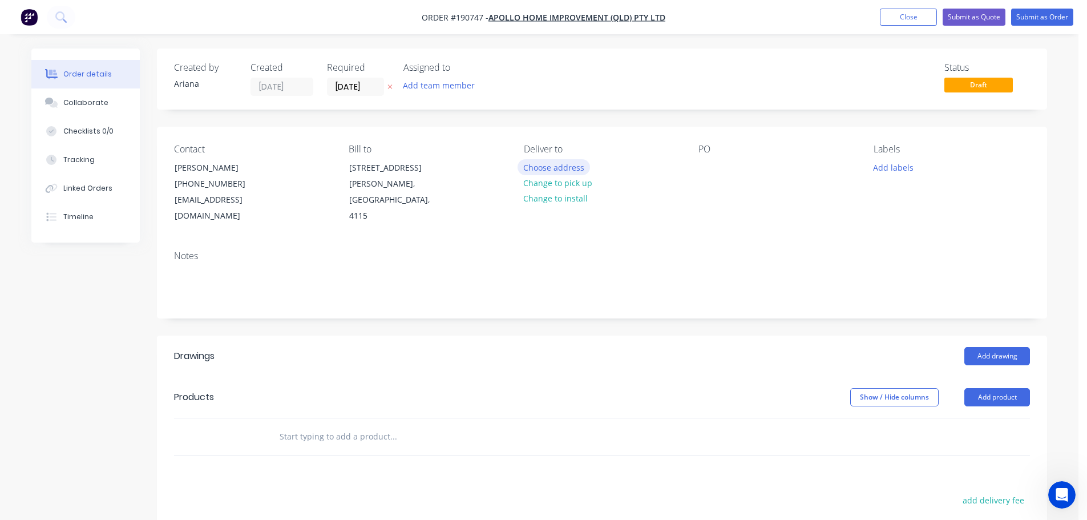
click at [555, 167] on button "Choose address" at bounding box center [553, 166] width 73 height 15
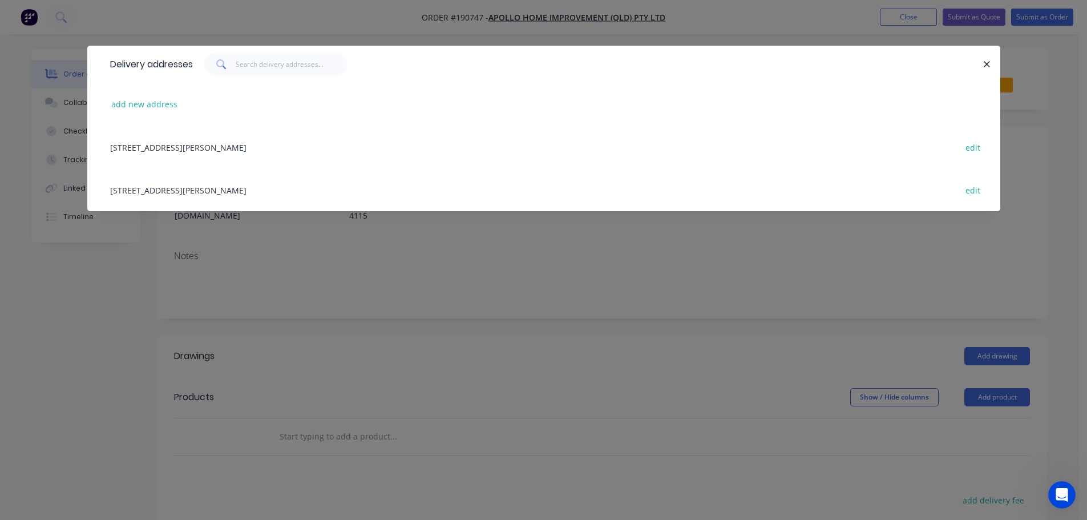
click at [199, 195] on div "[STREET_ADDRESS][PERSON_NAME] edit" at bounding box center [543, 189] width 879 height 43
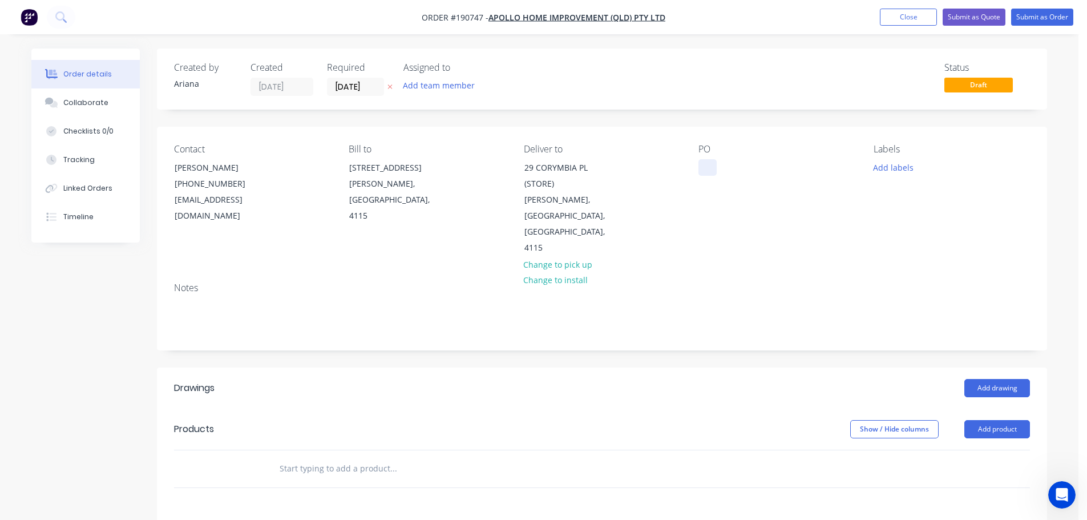
click at [709, 168] on div at bounding box center [707, 167] width 18 height 17
click at [759, 234] on div "Contact [PERSON_NAME] [PHONE_NUMBER] [EMAIL_ADDRESS][DOMAIN_NAME] Bill to [STRE…" at bounding box center [602, 200] width 890 height 147
click at [903, 169] on button "Add labels" at bounding box center [893, 166] width 52 height 15
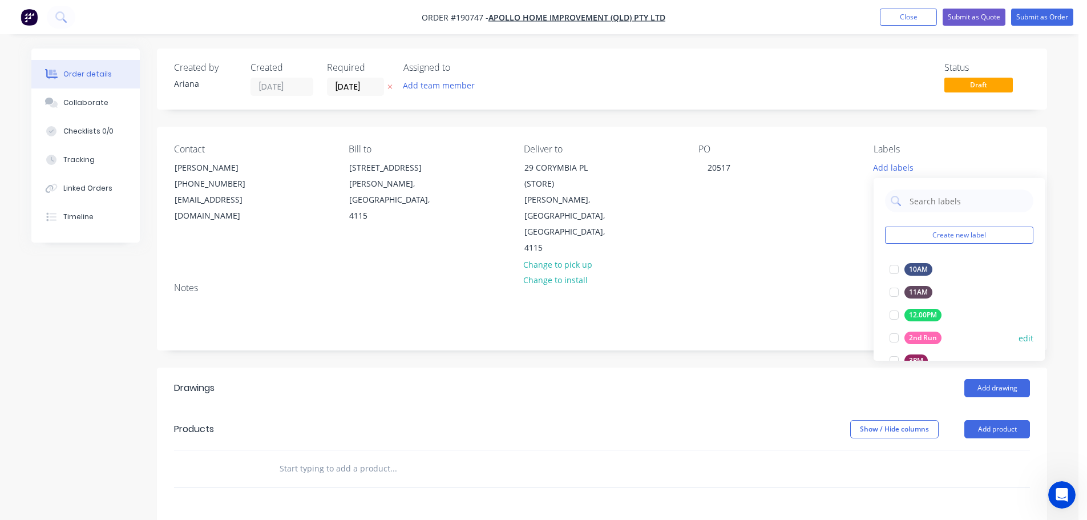
click at [894, 341] on div at bounding box center [894, 337] width 23 height 23
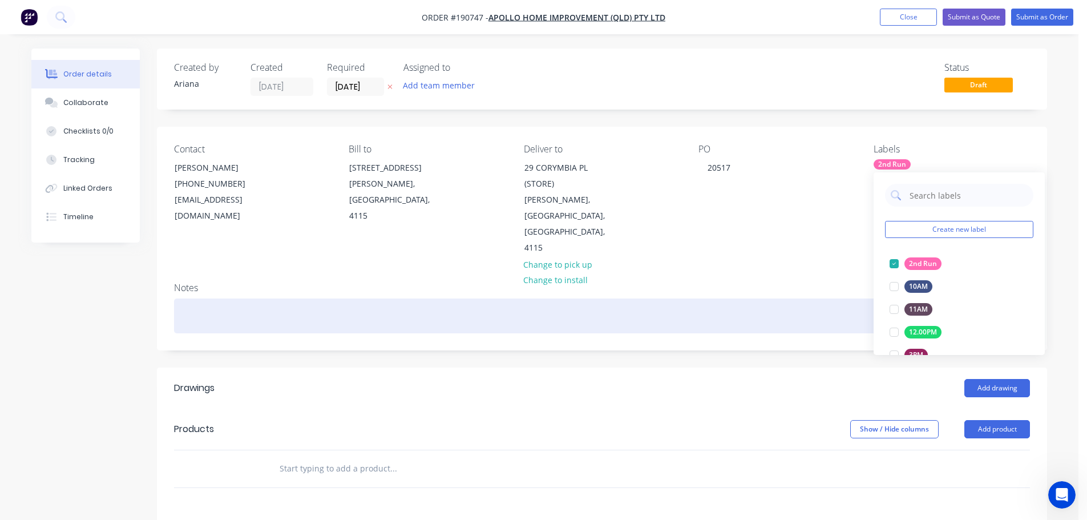
click at [808, 298] on div at bounding box center [602, 315] width 856 height 35
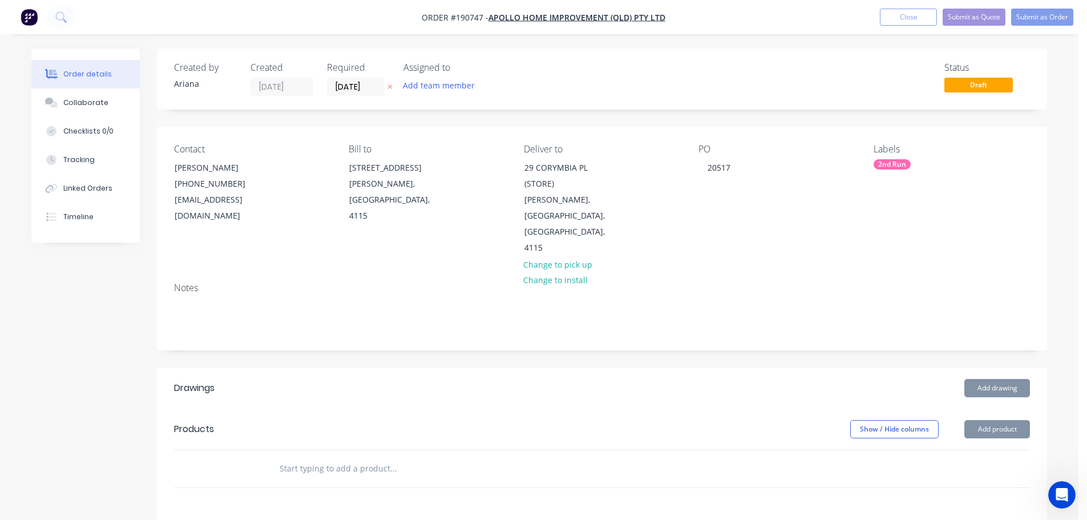
click at [814, 235] on div "Contact [PERSON_NAME] [PHONE_NUMBER] [EMAIL_ADDRESS][DOMAIN_NAME] Bill to [STRE…" at bounding box center [602, 200] width 890 height 147
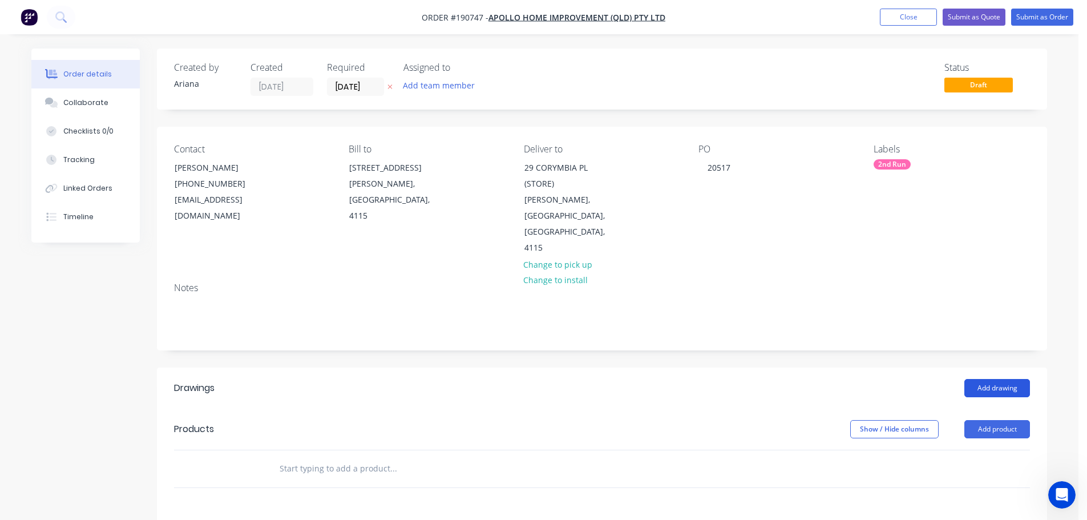
click at [997, 379] on button "Add drawing" at bounding box center [997, 388] width 66 height 18
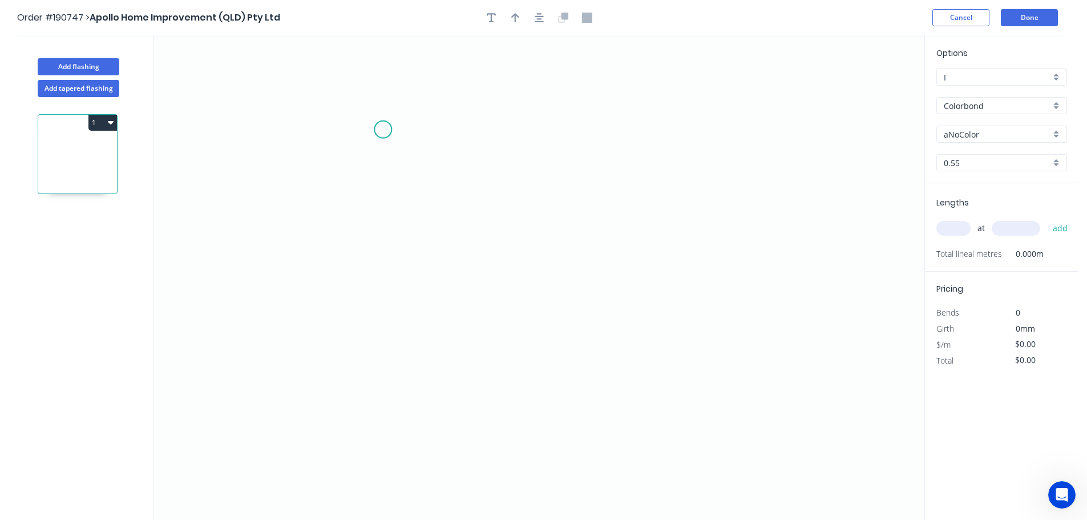
click at [383, 129] on icon "0" at bounding box center [539, 277] width 770 height 484
click at [378, 454] on icon "0" at bounding box center [539, 277] width 770 height 484
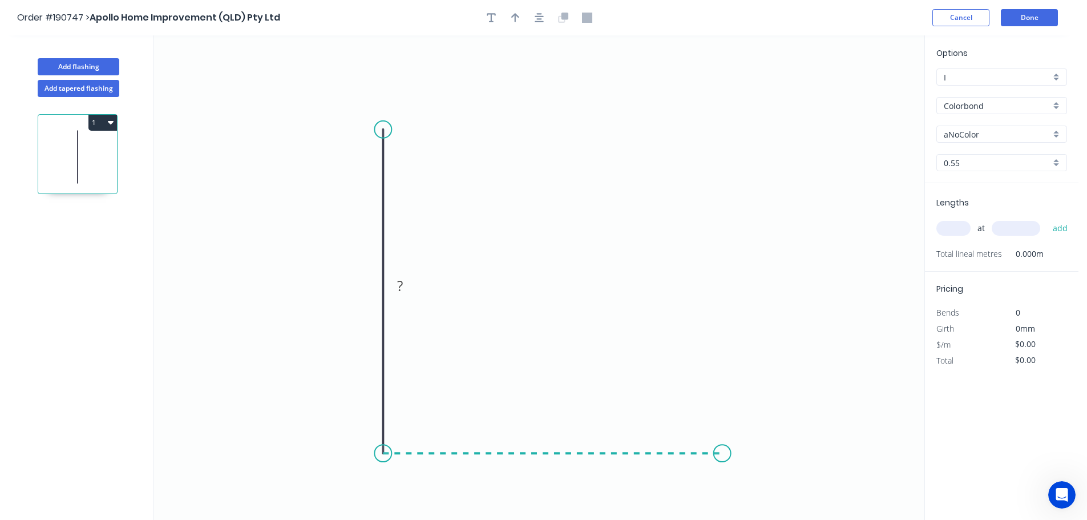
click at [722, 453] on icon "0 ?" at bounding box center [539, 277] width 770 height 484
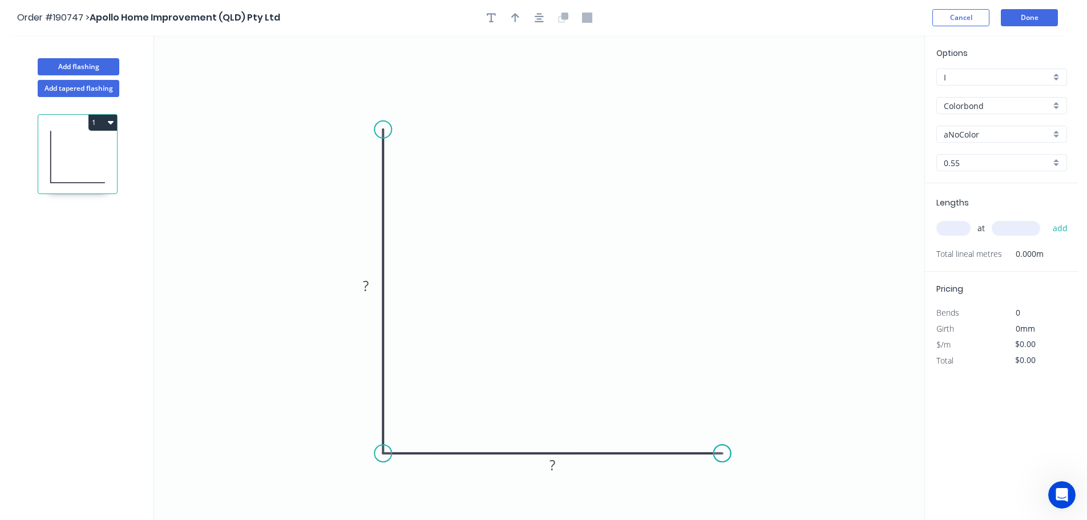
click at [722, 453] on circle at bounding box center [722, 452] width 17 height 17
click at [513, 18] on icon "button" at bounding box center [515, 18] width 8 height 10
drag, startPoint x: 867, startPoint y: 93, endPoint x: 313, endPoint y: 439, distance: 653.0
click at [313, 439] on icon at bounding box center [312, 425] width 10 height 37
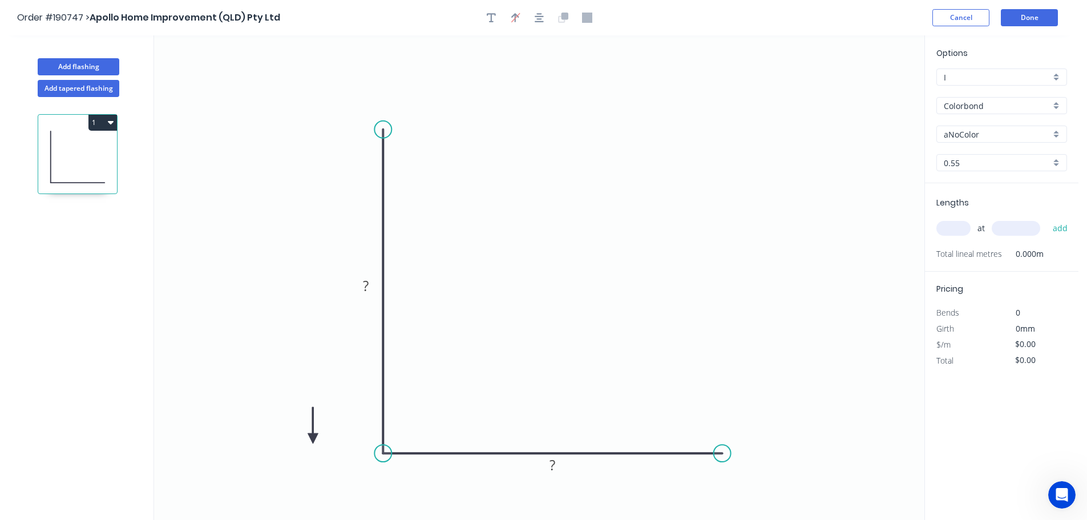
click at [313, 439] on icon at bounding box center [312, 425] width 10 height 37
click at [313, 439] on icon at bounding box center [322, 428] width 33 height 33
click at [313, 439] on icon at bounding box center [325, 438] width 37 height 10
click at [313, 439] on icon at bounding box center [312, 451] width 10 height 37
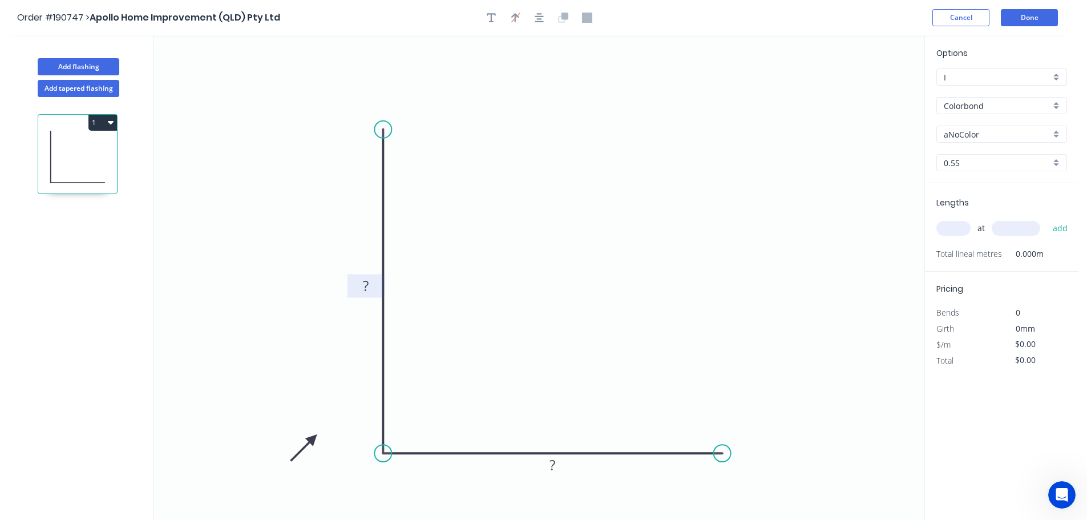
click at [367, 283] on tspan "?" at bounding box center [366, 285] width 6 height 19
click at [439, 268] on icon "0 200 ?" at bounding box center [539, 277] width 770 height 484
click at [552, 467] on tspan "?" at bounding box center [552, 464] width 6 height 19
click at [590, 388] on icon "0 200 100" at bounding box center [539, 277] width 770 height 484
click at [1057, 131] on div "aNoColor" at bounding box center [1001, 134] width 131 height 17
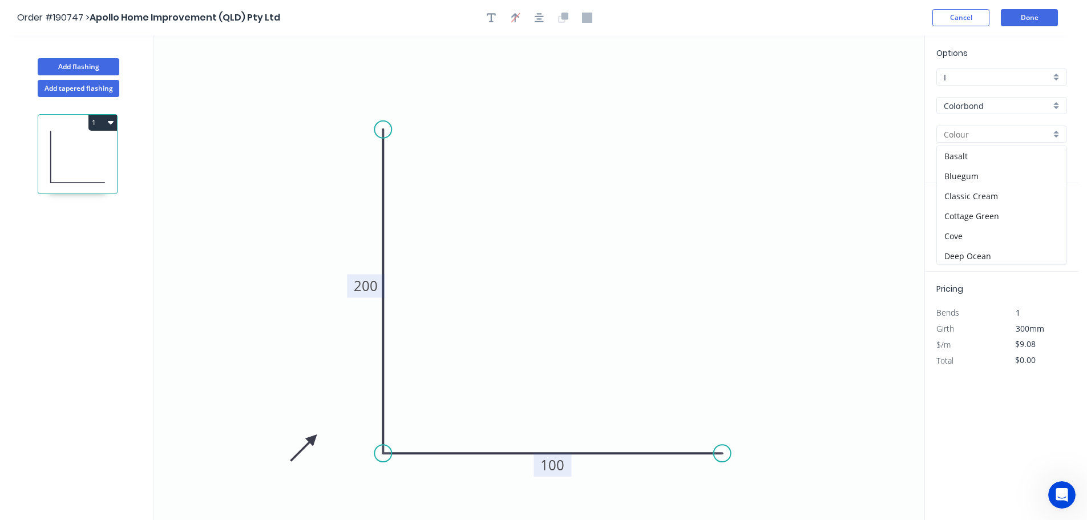
scroll to position [23, 0]
click at [1020, 256] on div "Dover White" at bounding box center [1001, 253] width 129 height 20
click at [955, 226] on input "text" at bounding box center [953, 228] width 34 height 15
click at [1030, 225] on input "text" at bounding box center [1015, 228] width 48 height 15
click at [1047, 218] on button "add" at bounding box center [1060, 227] width 27 height 19
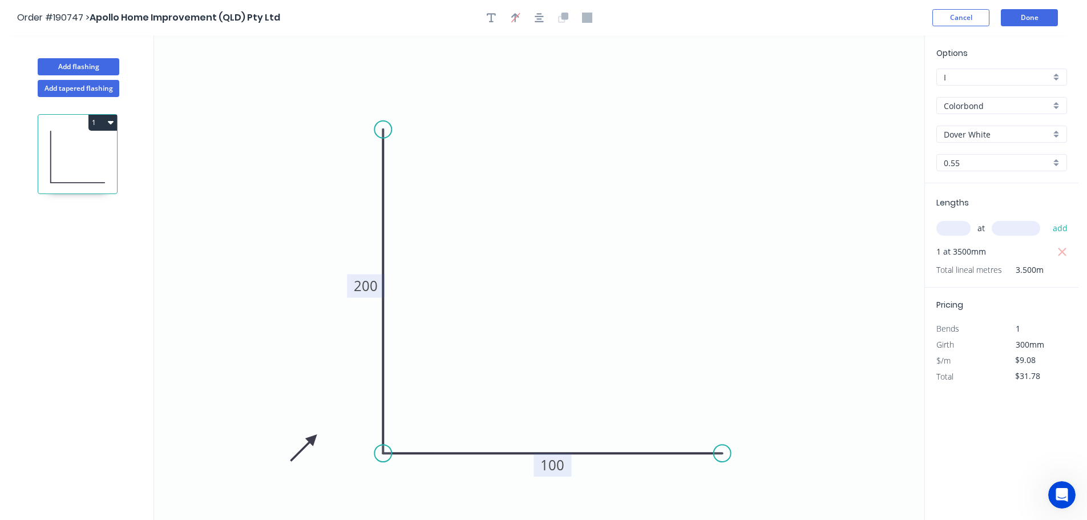
click at [783, 249] on icon "0 200 100" at bounding box center [539, 277] width 770 height 484
click at [85, 65] on button "Add flashing" at bounding box center [79, 66] width 82 height 17
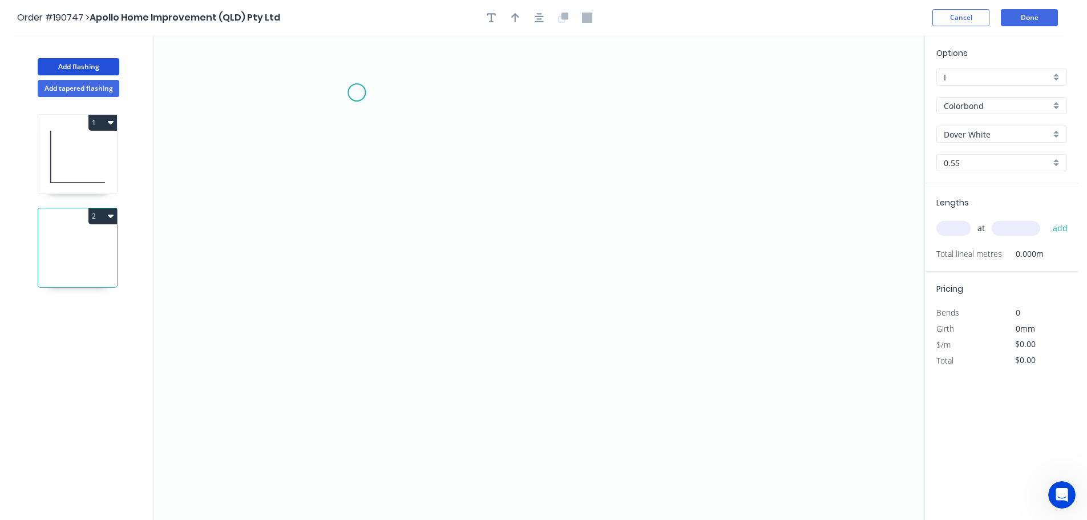
click at [357, 92] on icon "0" at bounding box center [539, 277] width 770 height 484
click at [373, 424] on icon "0" at bounding box center [539, 277] width 770 height 484
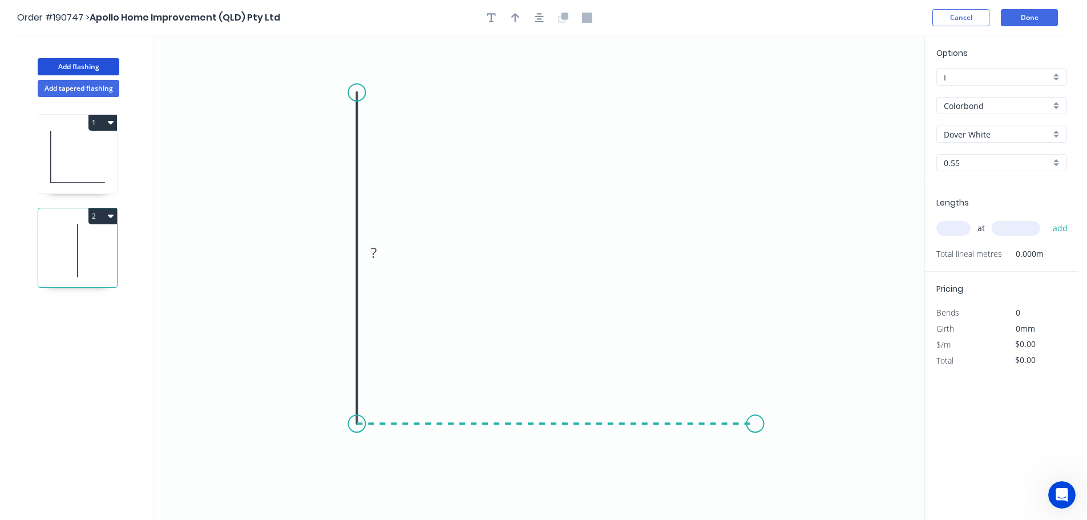
click at [755, 451] on icon "0 ?" at bounding box center [539, 277] width 770 height 484
click at [755, 423] on circle at bounding box center [755, 423] width 17 height 17
click at [794, 485] on icon "0 ? ?" at bounding box center [539, 277] width 770 height 484
click at [794, 485] on circle at bounding box center [792, 484] width 17 height 17
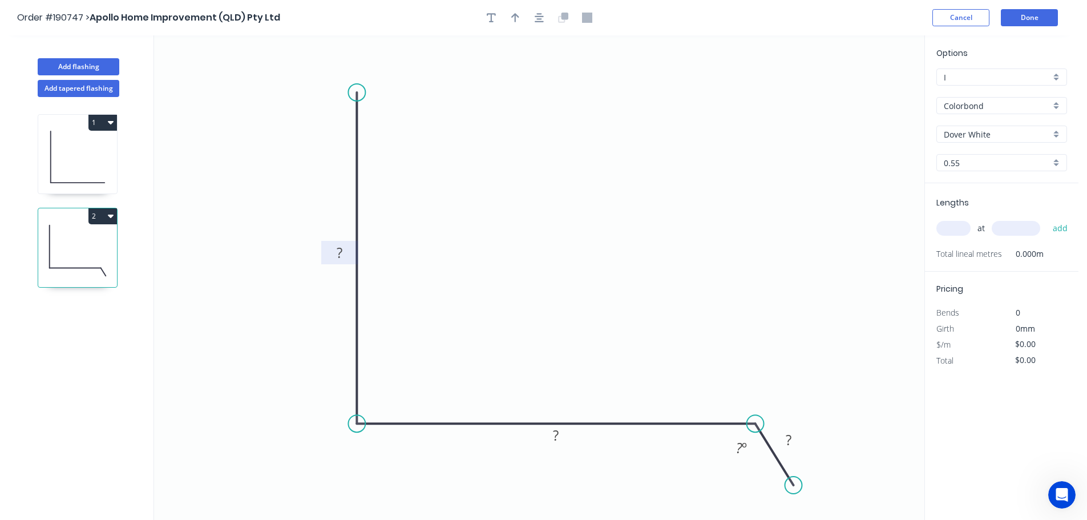
click at [343, 255] on rect at bounding box center [339, 253] width 23 height 16
click at [601, 194] on icon "0 250 240 40 135 º" at bounding box center [539, 277] width 770 height 484
click at [515, 17] on icon "button" at bounding box center [515, 17] width 8 height 9
drag, startPoint x: 868, startPoint y: 90, endPoint x: 540, endPoint y: 241, distance: 360.4
click at [540, 241] on icon at bounding box center [540, 227] width 10 height 37
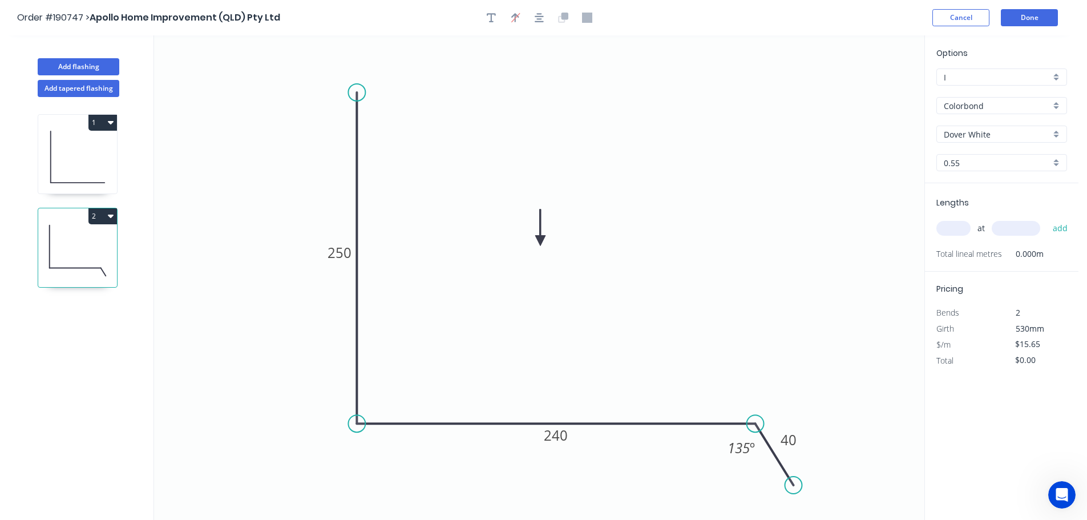
click at [1056, 130] on div "Dover White" at bounding box center [1001, 134] width 131 height 17
click at [991, 198] on div "Monument" at bounding box center [1001, 192] width 129 height 20
click at [957, 227] on input "text" at bounding box center [953, 228] width 34 height 15
click at [1047, 218] on button "add" at bounding box center [1060, 227] width 27 height 19
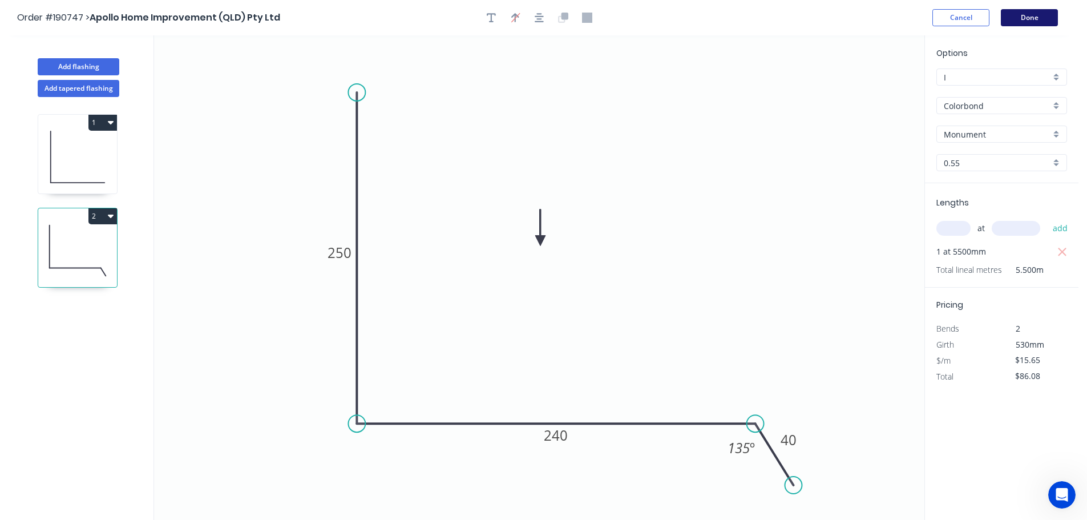
click at [1033, 19] on button "Done" at bounding box center [1029, 17] width 57 height 17
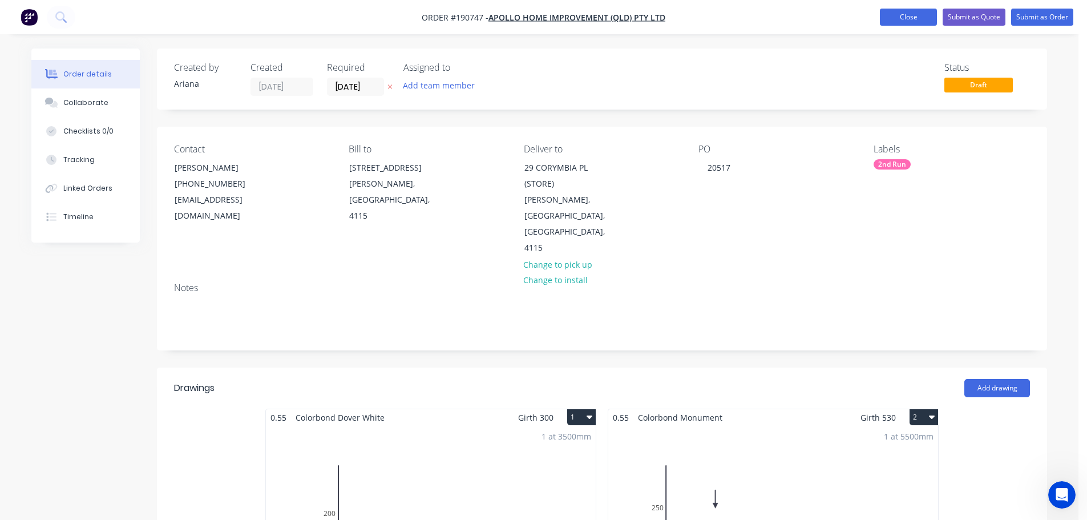
click at [905, 18] on button "Close" at bounding box center [908, 17] width 57 height 17
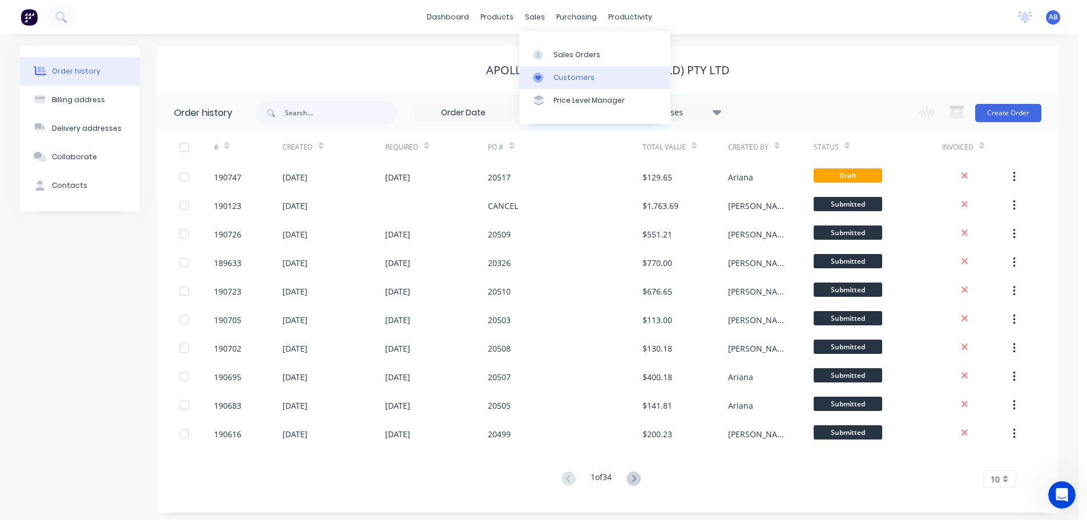
click at [565, 77] on div "Customers" at bounding box center [573, 77] width 41 height 10
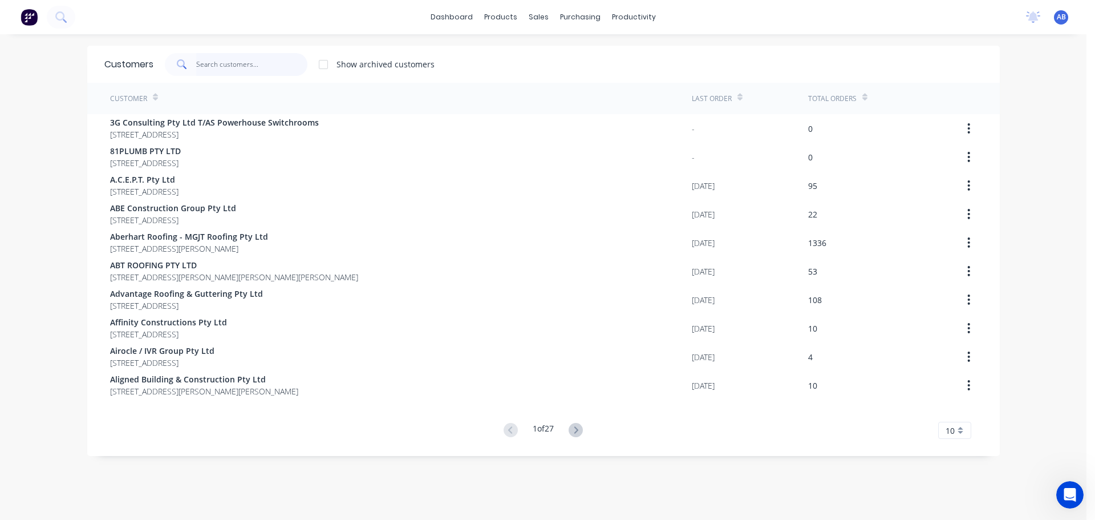
drag, startPoint x: 277, startPoint y: 65, endPoint x: 295, endPoint y: 63, distance: 17.8
click at [278, 65] on input "text" at bounding box center [251, 64] width 111 height 23
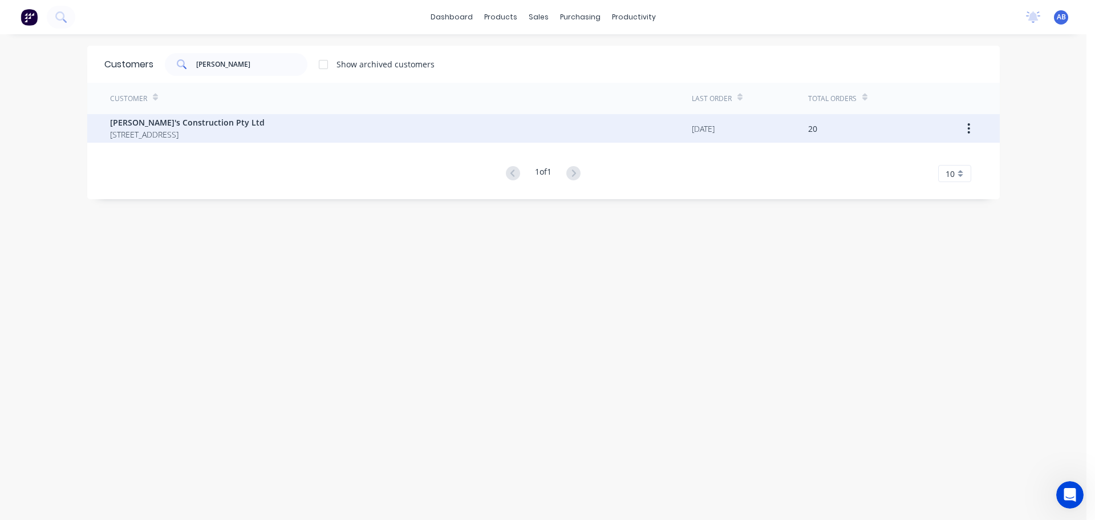
click at [153, 129] on span "[STREET_ADDRESS]" at bounding box center [187, 134] width 155 height 12
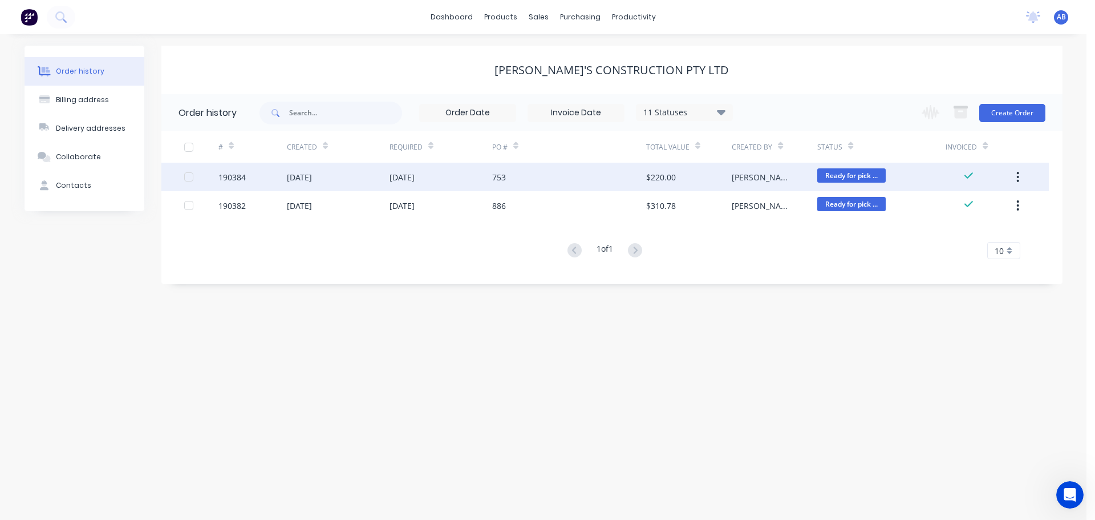
click at [516, 178] on div "753" at bounding box center [569, 177] width 154 height 29
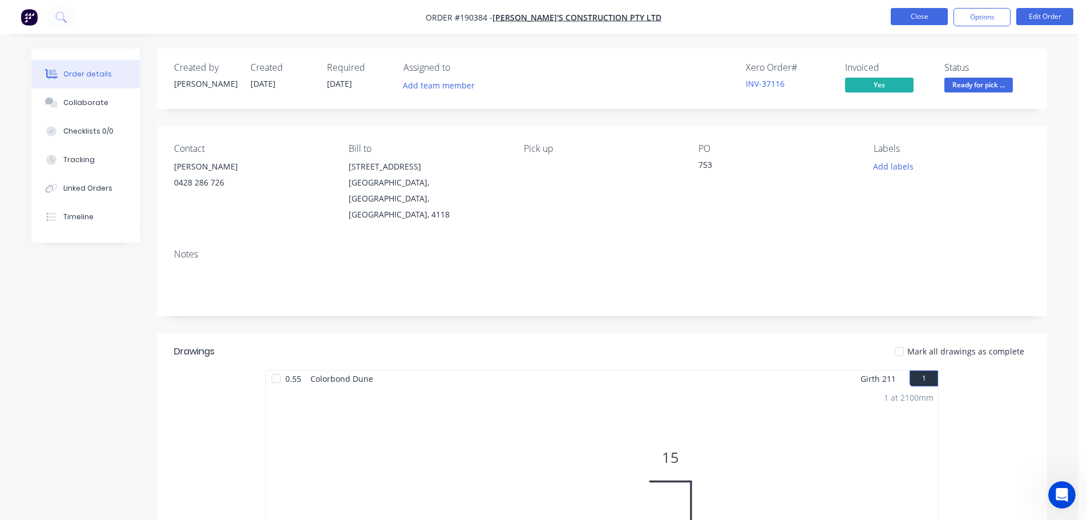
click at [912, 18] on button "Close" at bounding box center [919, 16] width 57 height 17
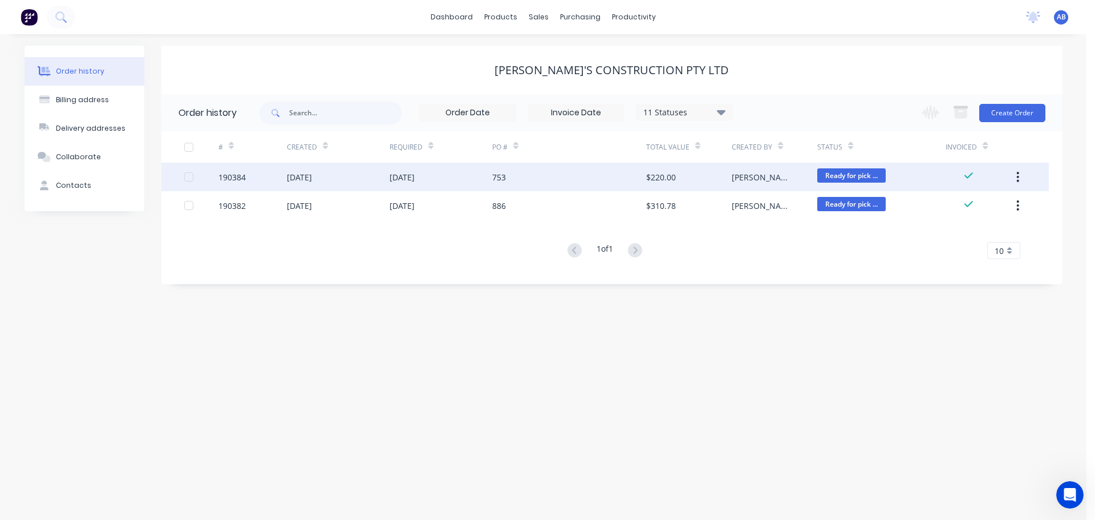
click at [1017, 176] on icon "button" at bounding box center [1018, 177] width 3 height 13
click at [959, 231] on div "Duplicate" at bounding box center [978, 229] width 88 height 17
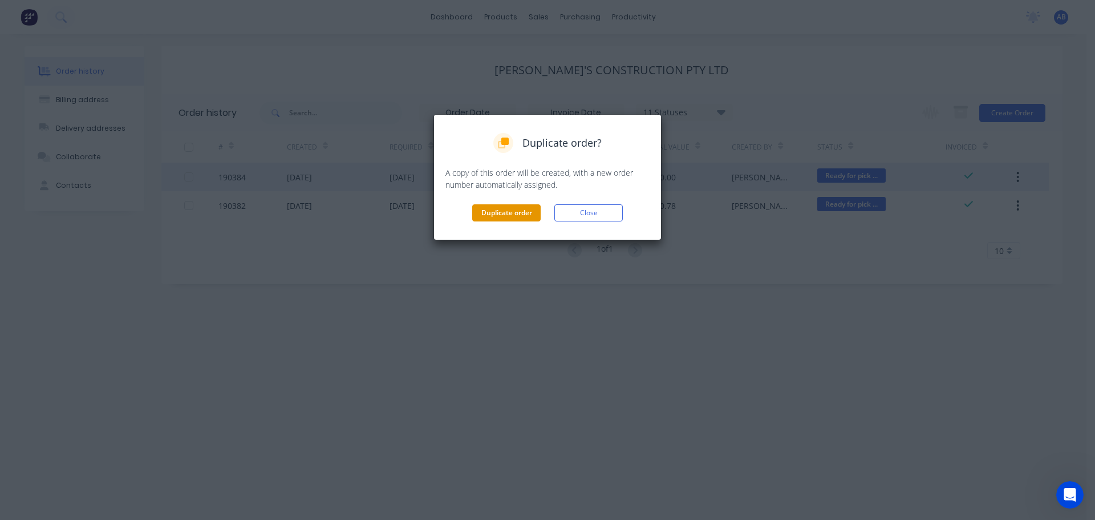
click at [515, 214] on button "Duplicate order" at bounding box center [506, 212] width 68 height 17
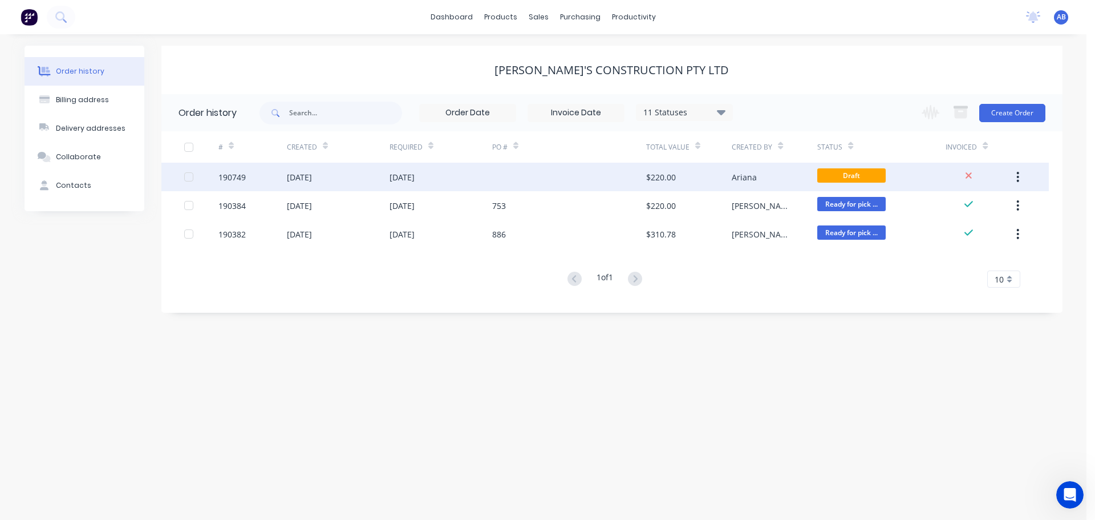
click at [532, 175] on div at bounding box center [569, 177] width 154 height 29
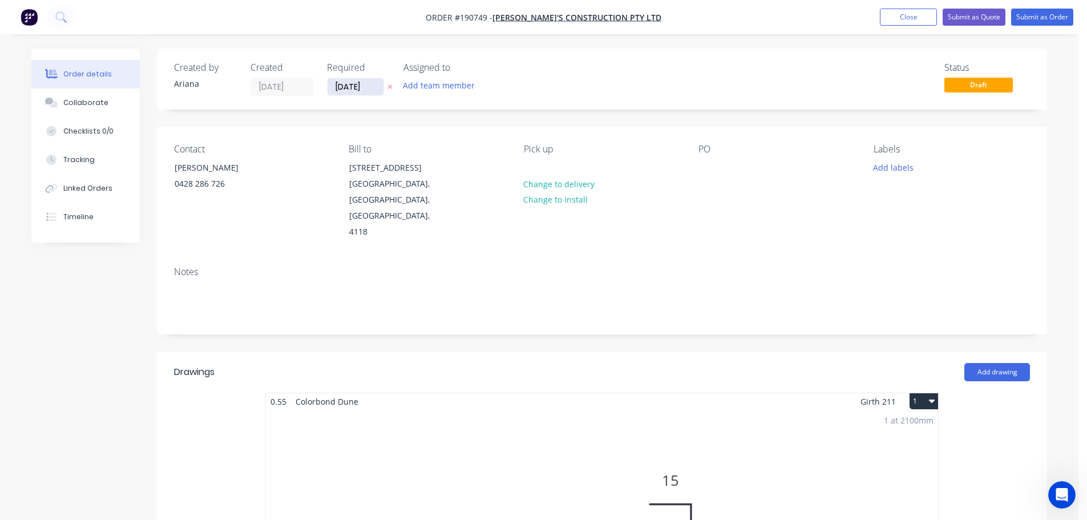
click at [359, 88] on input "[DATE]" at bounding box center [355, 86] width 56 height 17
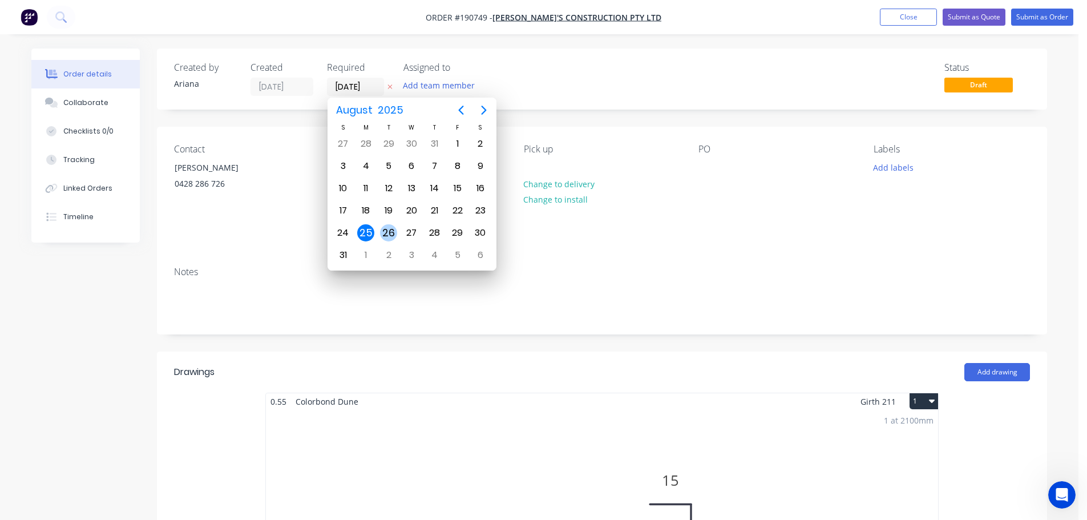
click at [387, 234] on div "26" at bounding box center [388, 232] width 17 height 17
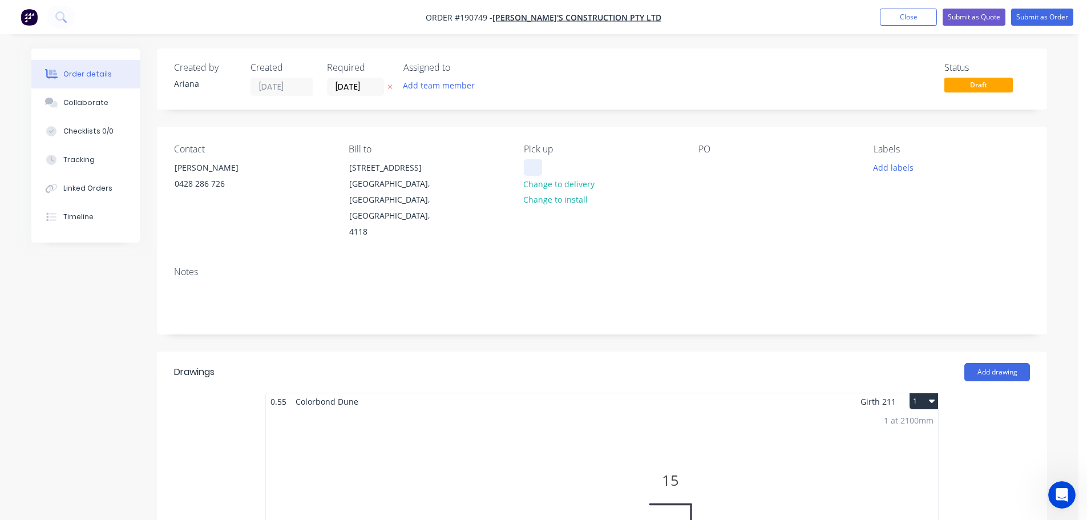
drag, startPoint x: 533, startPoint y: 170, endPoint x: 578, endPoint y: 164, distance: 44.9
click at [533, 169] on div at bounding box center [533, 167] width 18 height 17
click at [642, 195] on div "Pick up 7AM Change to delivery Change to install" at bounding box center [602, 192] width 156 height 96
click at [708, 167] on div at bounding box center [707, 167] width 18 height 17
click at [977, 192] on div "Labels Add labels" at bounding box center [951, 192] width 156 height 96
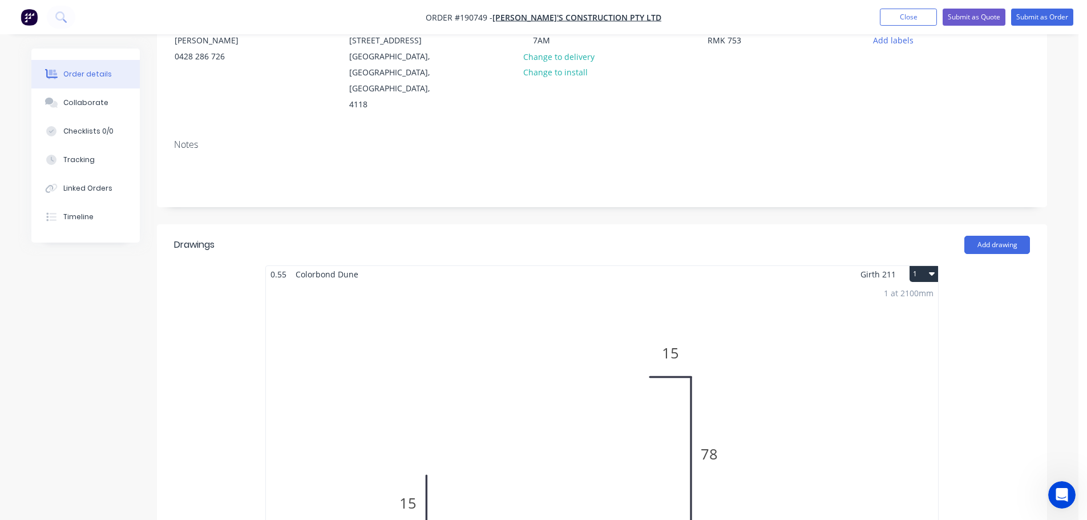
scroll to position [266, 0]
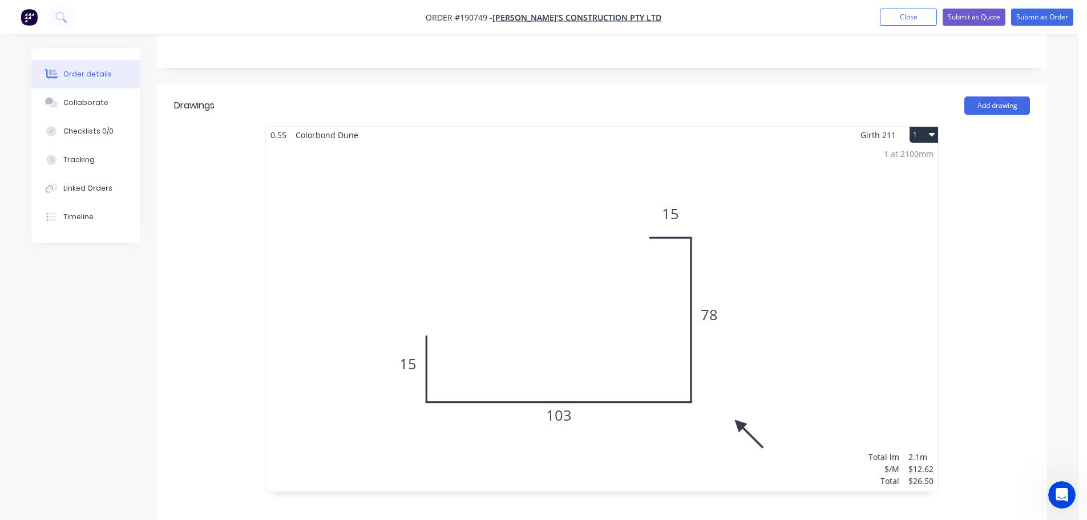
click at [828, 315] on div "1 at 2100mm Total lm $/M Total 2.1m $12.62 $26.50" at bounding box center [602, 317] width 672 height 348
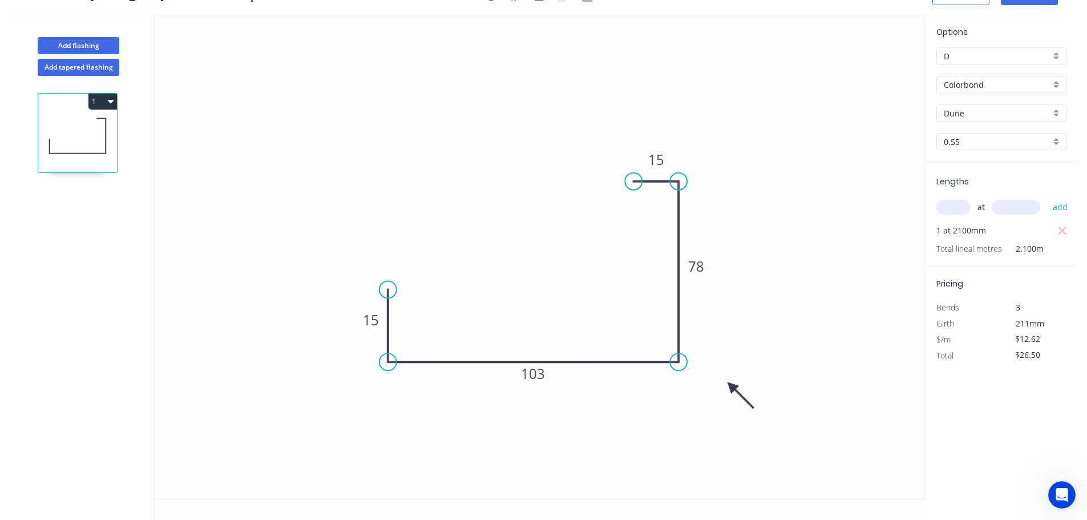
drag, startPoint x: 1041, startPoint y: 356, endPoint x: 956, endPoint y: 358, distance: 84.4
click at [956, 358] on div "Total $26.50" at bounding box center [1002, 355] width 148 height 16
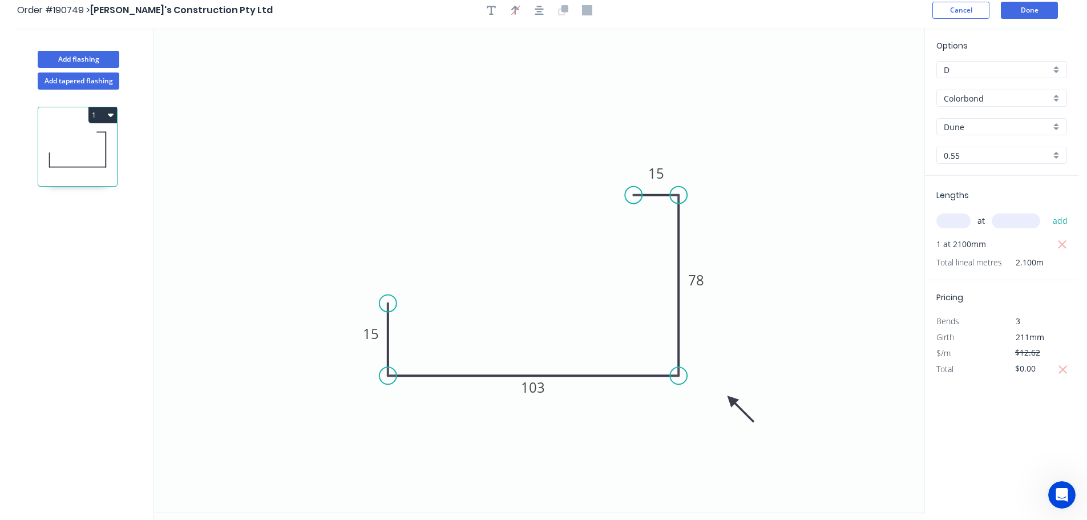
scroll to position [0, 0]
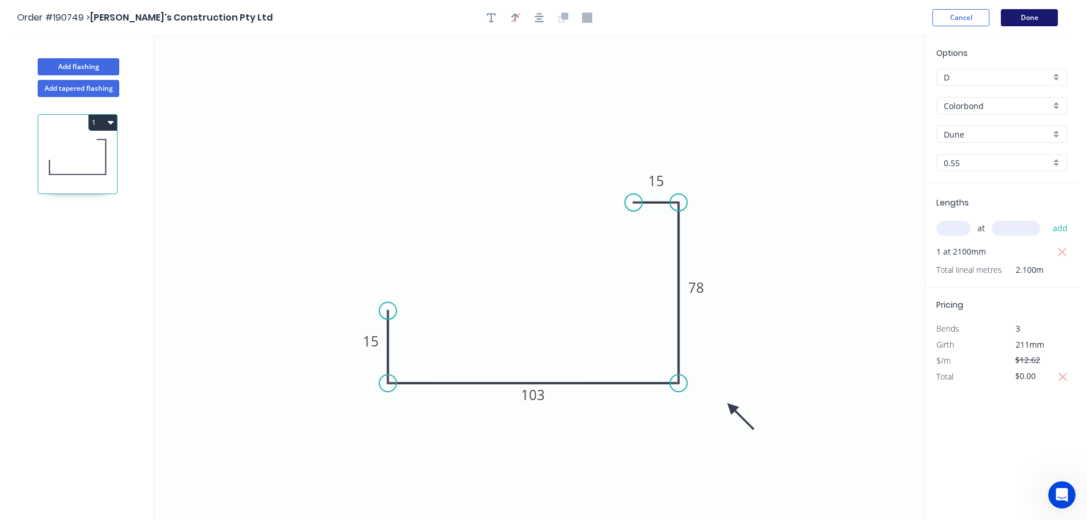
click at [1037, 14] on button "Done" at bounding box center [1029, 17] width 57 height 17
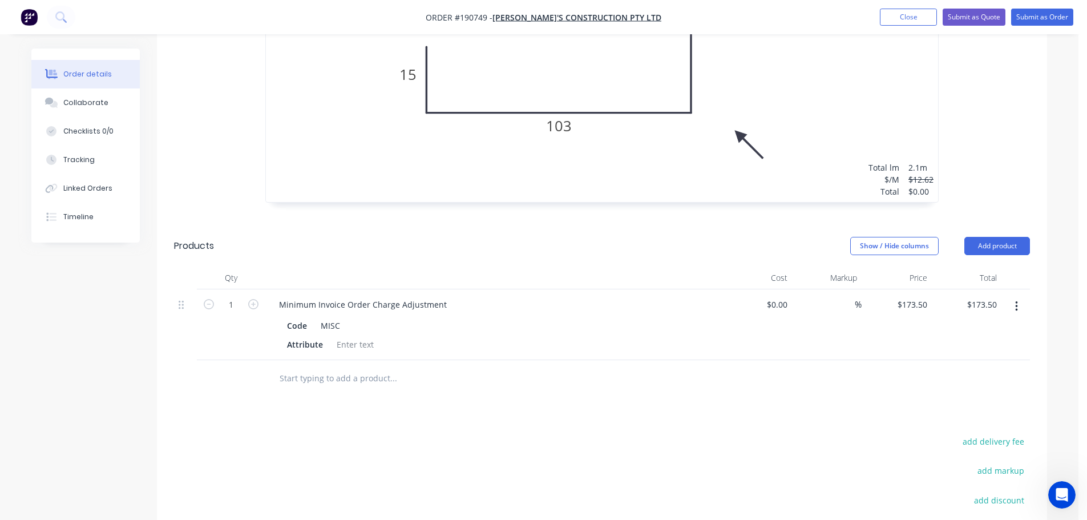
scroll to position [708, 0]
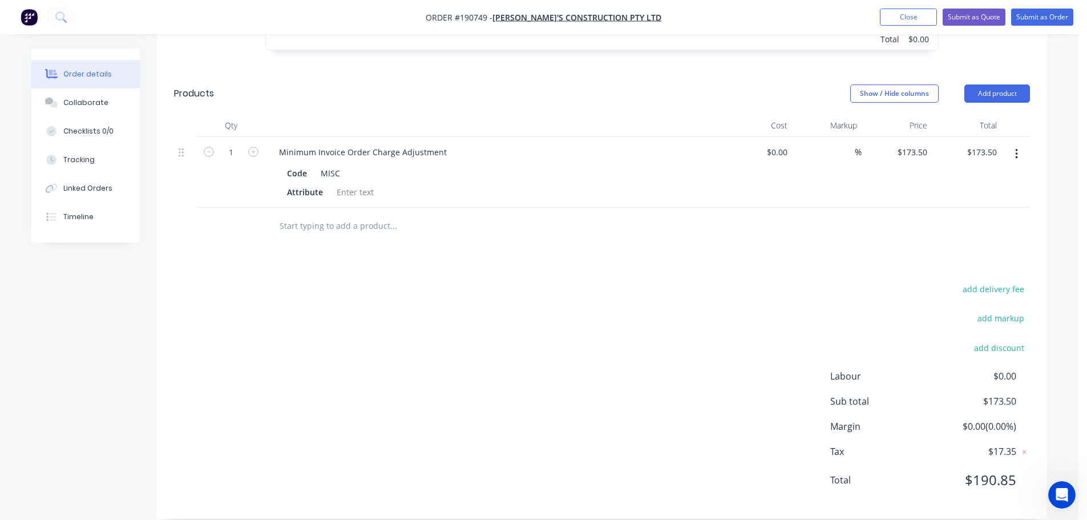
click at [1014, 144] on button "button" at bounding box center [1016, 154] width 27 height 21
click at [954, 244] on div "Delete" at bounding box center [976, 252] width 88 height 17
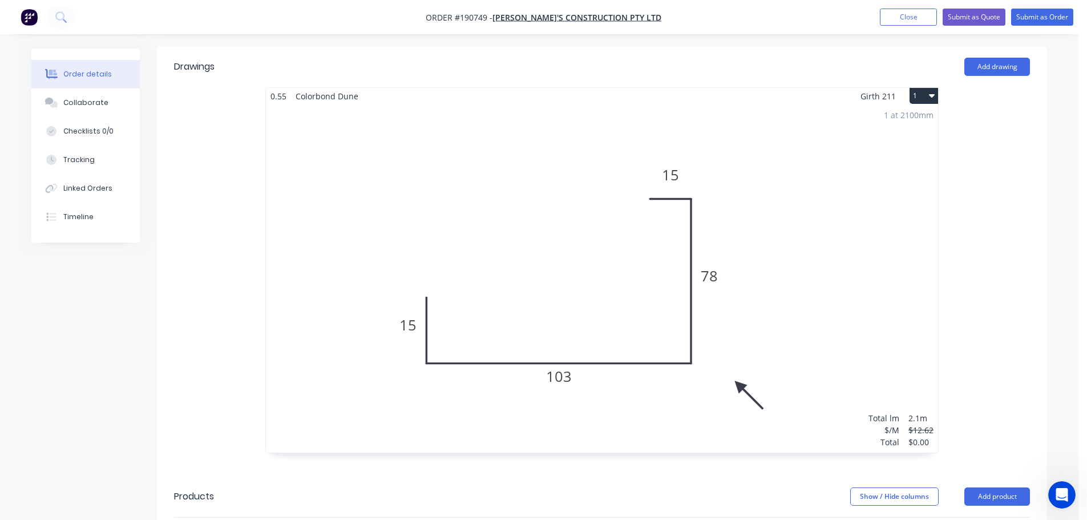
scroll to position [0, 0]
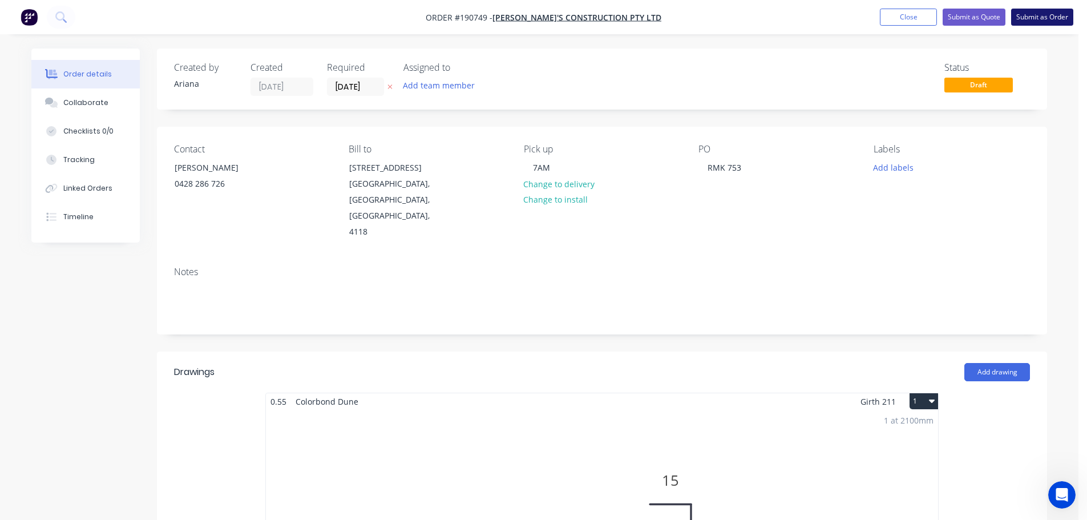
click at [1034, 18] on button "Submit as Order" at bounding box center [1042, 17] width 62 height 17
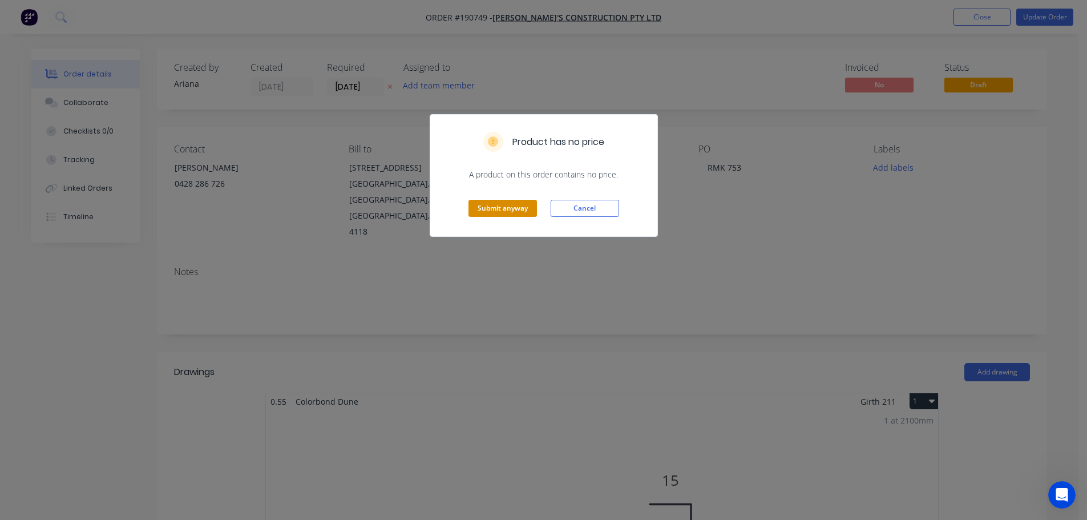
click at [510, 207] on button "Submit anyway" at bounding box center [502, 208] width 68 height 17
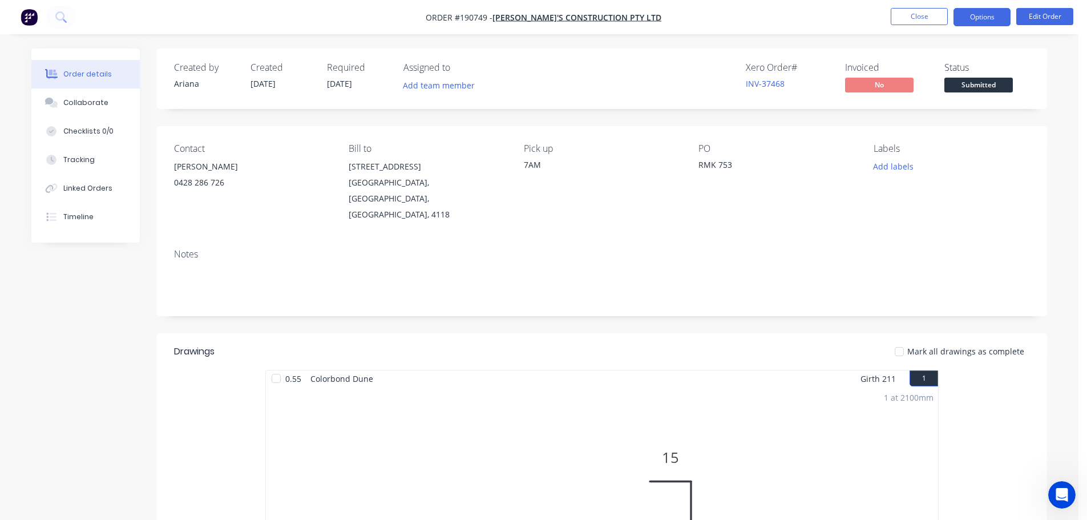
click at [997, 17] on button "Options" at bounding box center [981, 17] width 57 height 18
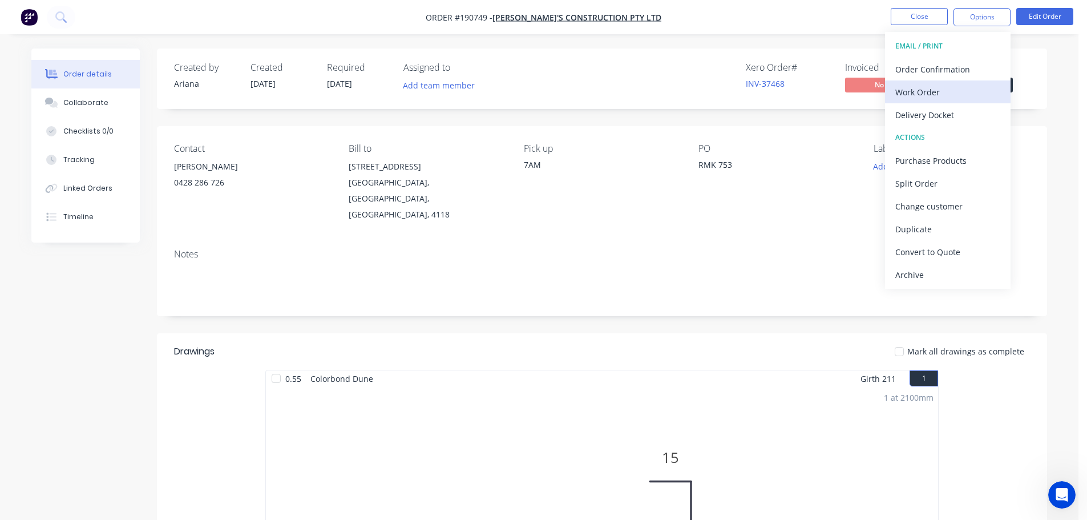
click at [944, 88] on div "Work Order" at bounding box center [947, 92] width 105 height 17
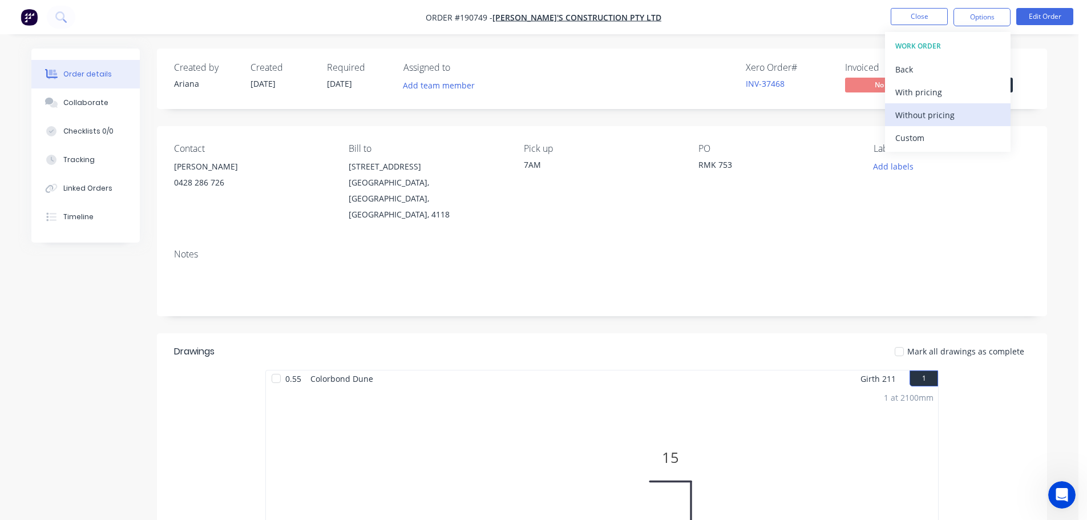
click at [937, 115] on div "Without pricing" at bounding box center [947, 115] width 105 height 17
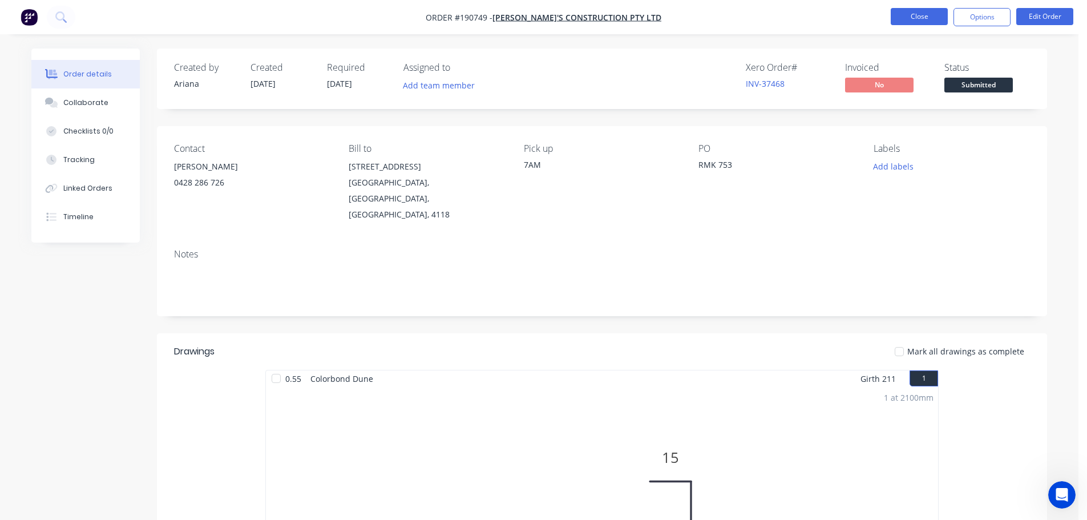
click at [919, 14] on button "Close" at bounding box center [919, 16] width 57 height 17
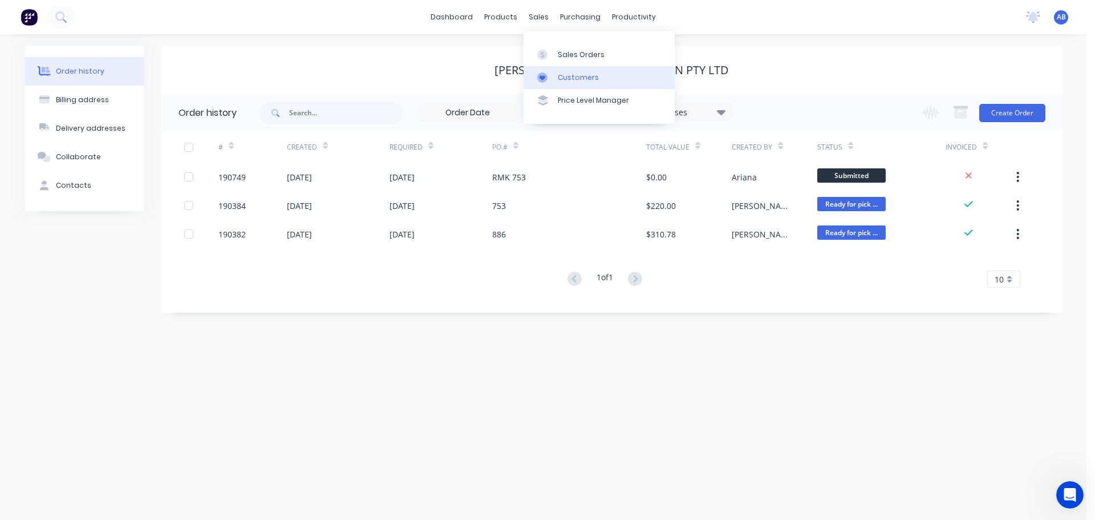
click at [570, 78] on div "Customers" at bounding box center [578, 77] width 41 height 10
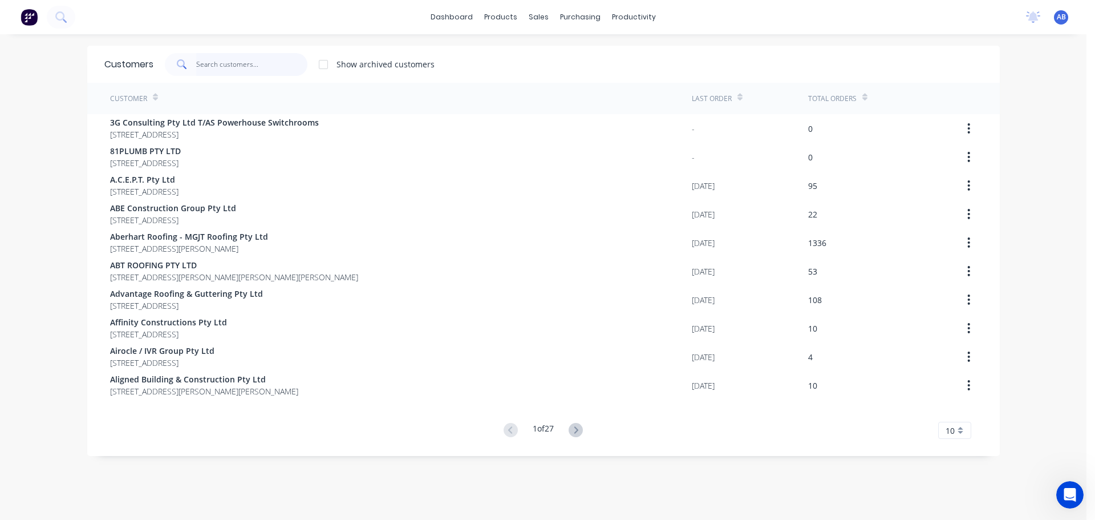
click at [248, 64] on input "text" at bounding box center [251, 64] width 111 height 23
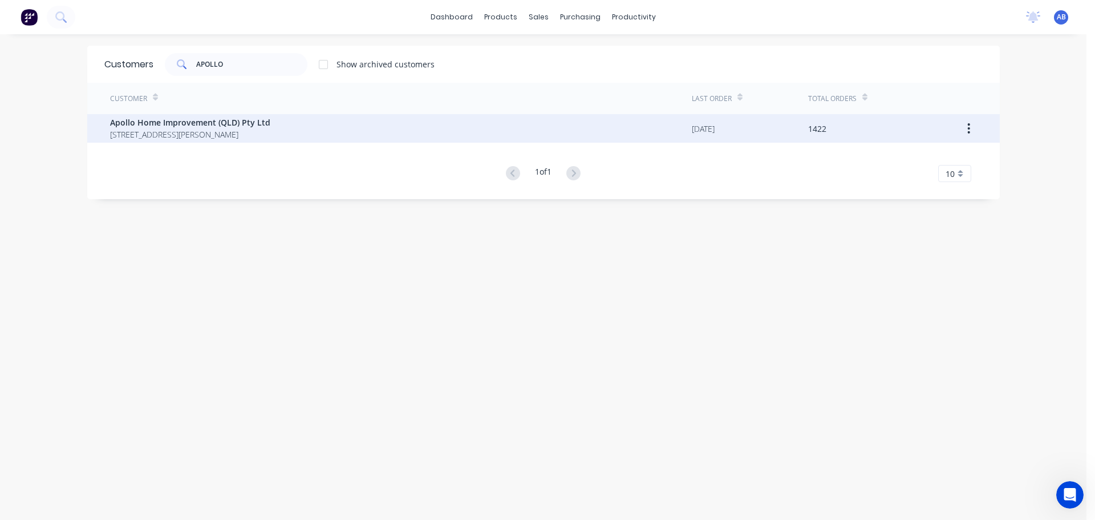
click at [219, 125] on span "Apollo Home Improvement (QLD) Pty Ltd" at bounding box center [190, 122] width 160 height 12
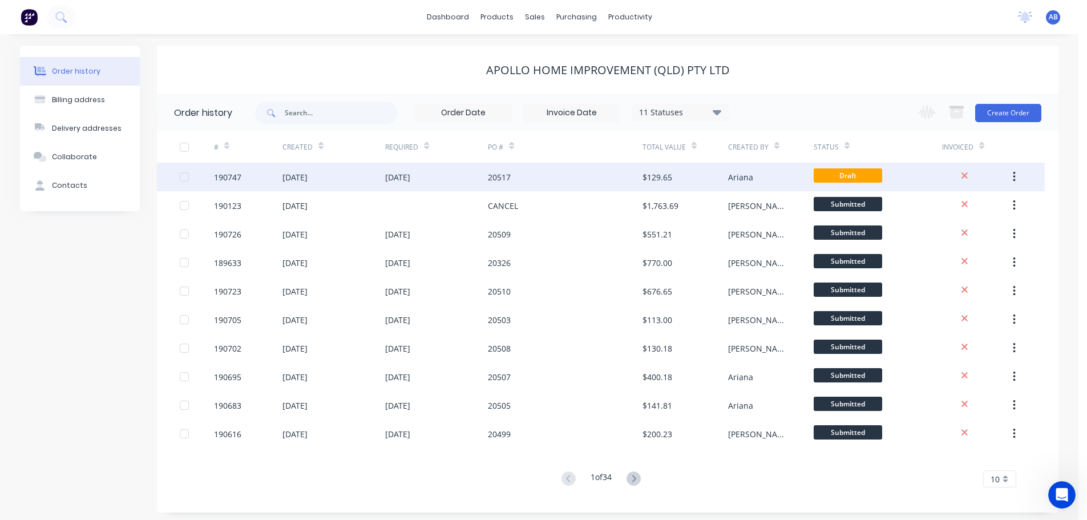
click at [650, 173] on div "$129.65" at bounding box center [657, 177] width 30 height 12
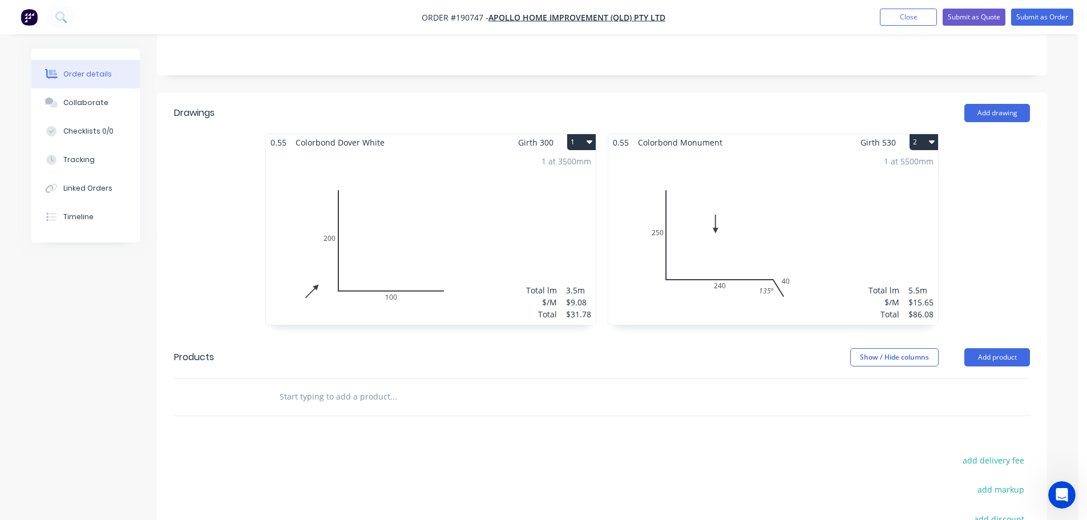
scroll to position [399, 0]
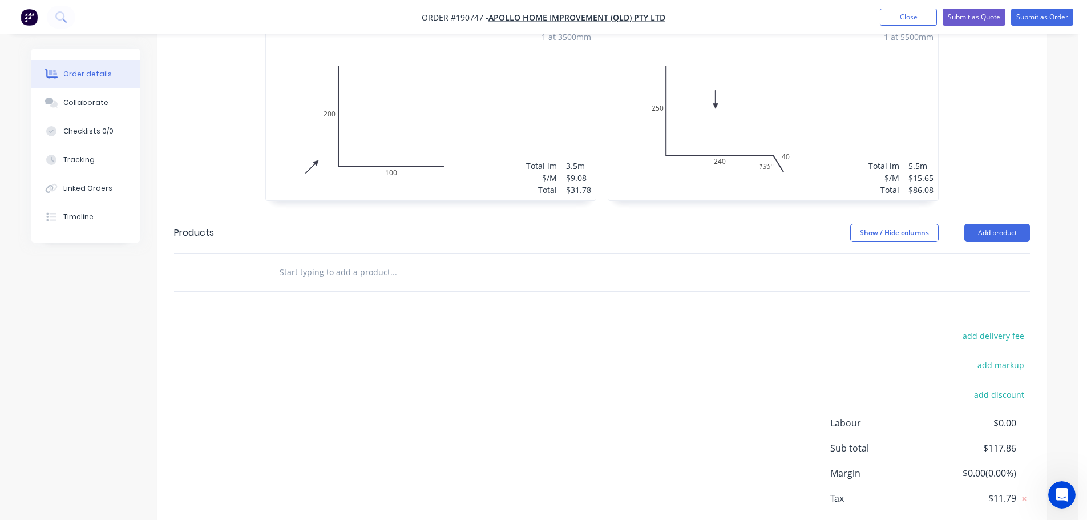
click at [309, 261] on input "text" at bounding box center [393, 272] width 228 height 23
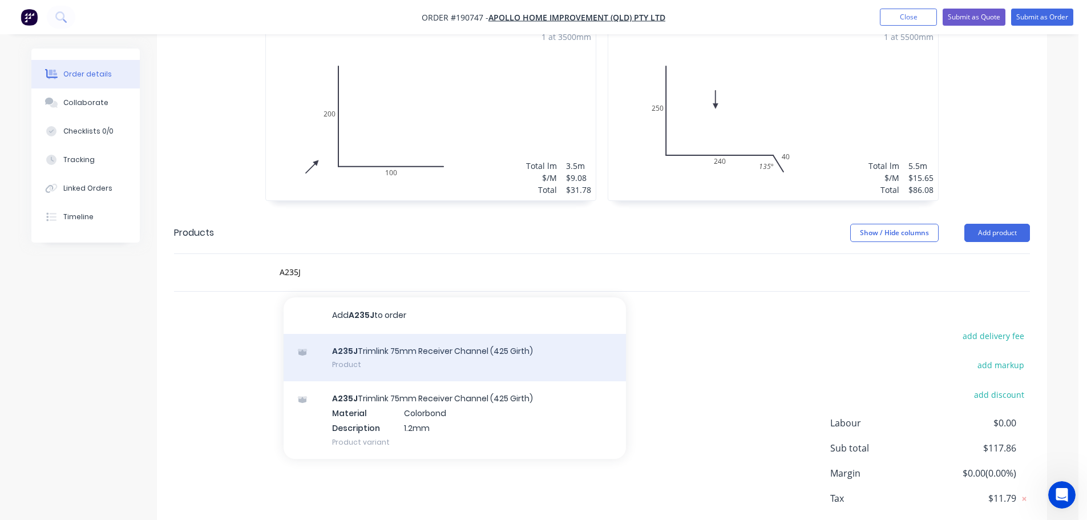
click at [436, 334] on div "A235J Trimlink 75mm Receiver Channel (425 Girth) Product" at bounding box center [455, 358] width 342 height 48
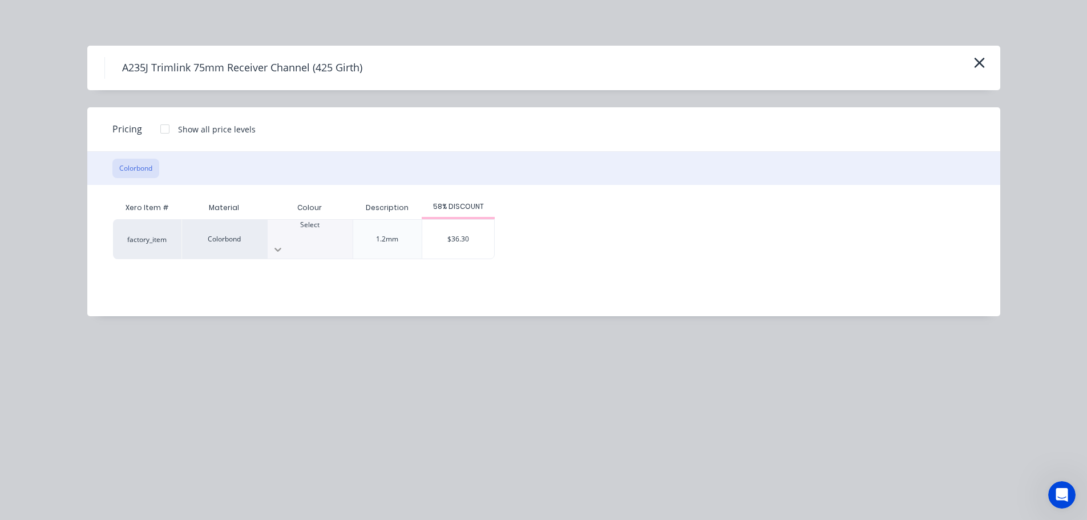
click at [284, 244] on icon at bounding box center [277, 249] width 11 height 11
click at [667, 222] on div "factory_item Colorbond Dover White 1.2mm $36.30" at bounding box center [535, 239] width 844 height 40
click at [445, 234] on div "$36.30" at bounding box center [458, 239] width 72 height 39
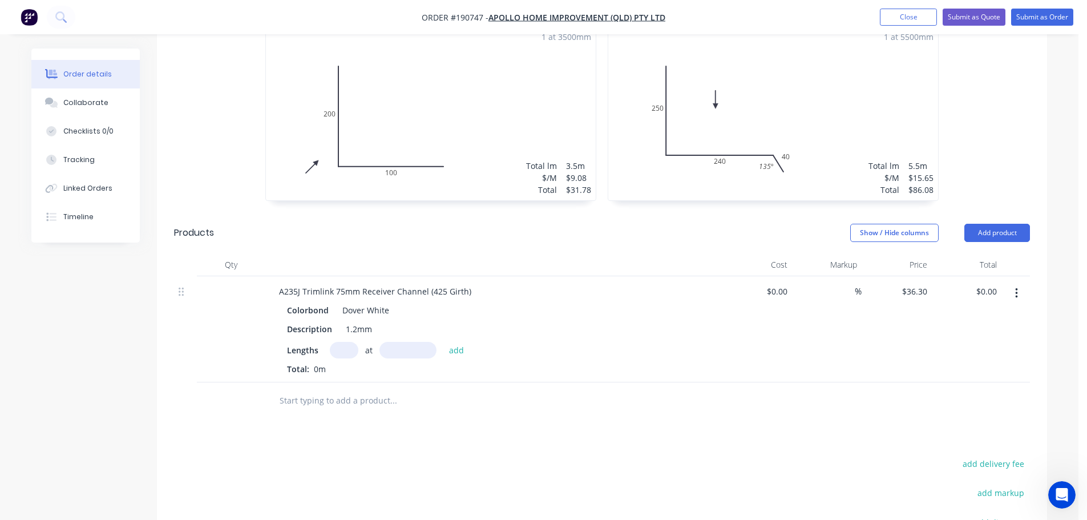
click at [350, 342] on input "text" at bounding box center [344, 350] width 29 height 17
click at [399, 342] on input "text" at bounding box center [407, 350] width 57 height 17
click at [443, 342] on button "add" at bounding box center [456, 349] width 27 height 15
click at [355, 321] on div "1.2mm" at bounding box center [358, 329] width 35 height 17
click at [458, 302] on div "Colorbond Dover White" at bounding box center [493, 310] width 413 height 17
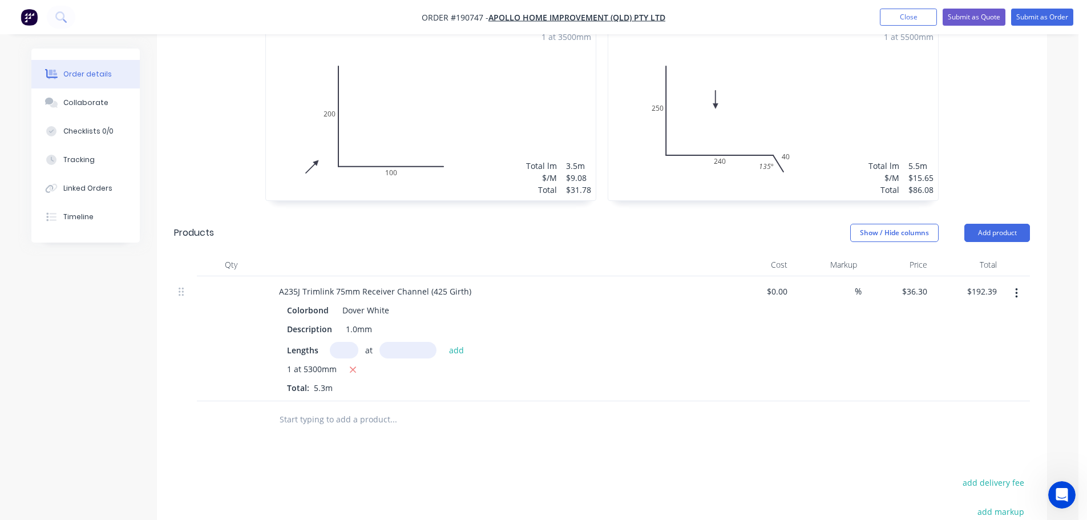
click at [302, 408] on input "text" at bounding box center [393, 419] width 228 height 23
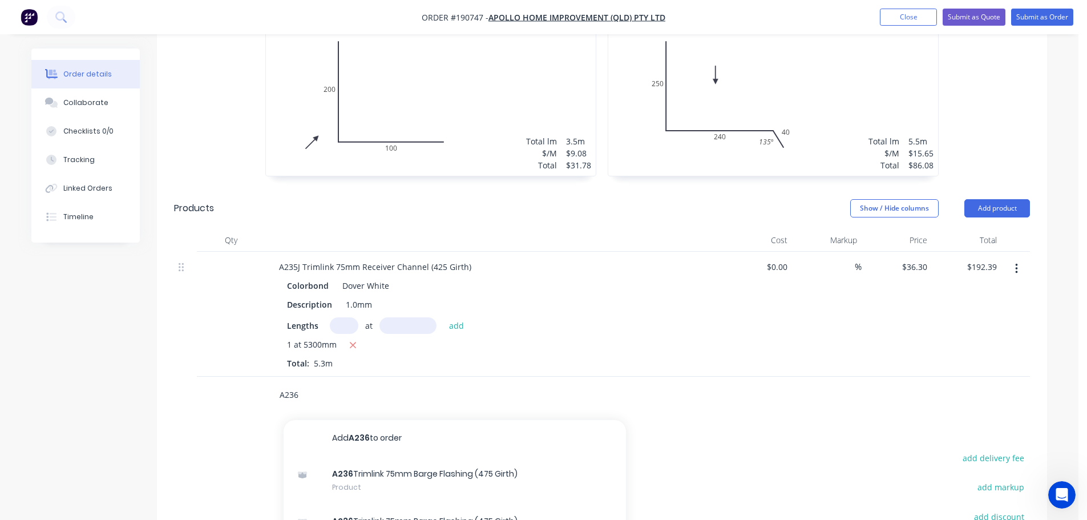
scroll to position [532, 0]
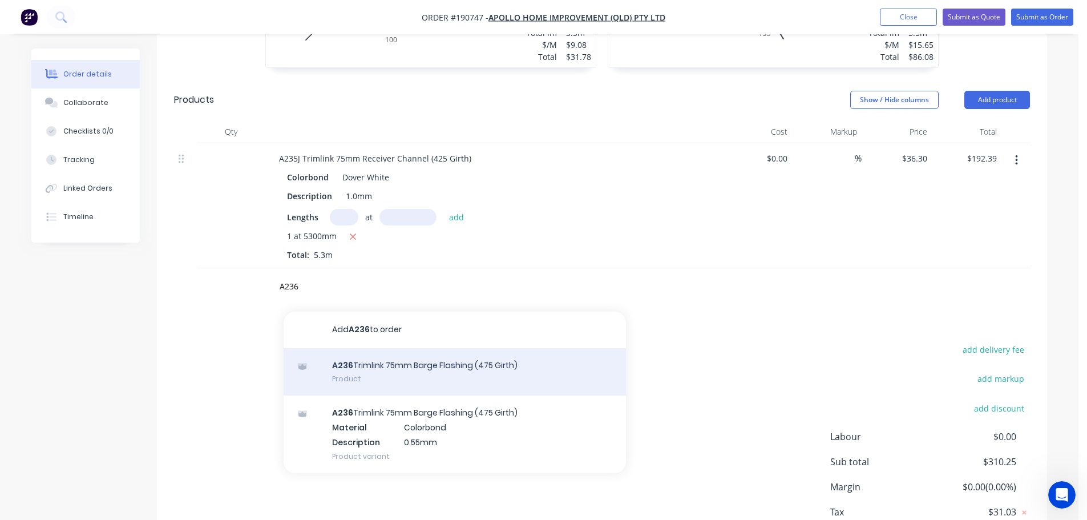
click at [459, 348] on div "A236 Trimlink 75mm Barge Flashing (475 Girth) Product" at bounding box center [455, 372] width 342 height 48
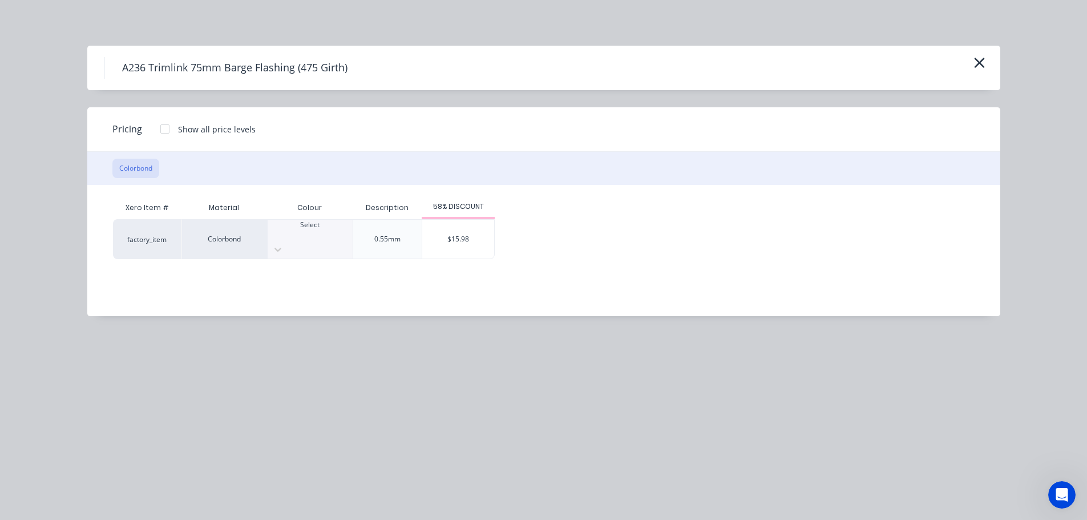
click at [322, 237] on div at bounding box center [310, 235] width 85 height 10
click at [452, 235] on div "$15.98" at bounding box center [458, 239] width 72 height 39
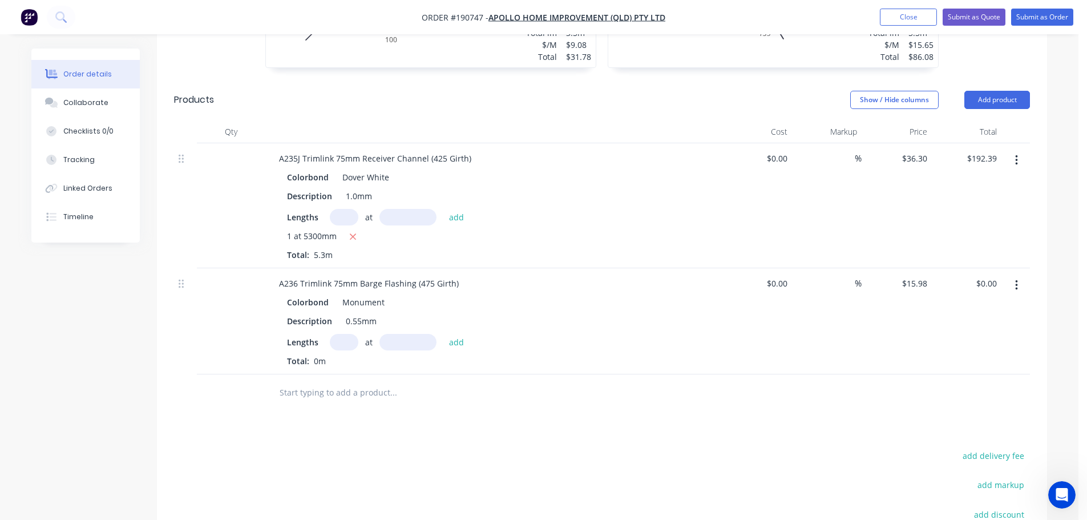
click at [345, 334] on input "text" at bounding box center [344, 342] width 29 height 17
click at [407, 334] on input "text" at bounding box center [407, 342] width 57 height 17
click at [443, 334] on button "add" at bounding box center [456, 341] width 27 height 15
drag, startPoint x: 286, startPoint y: 374, endPoint x: 338, endPoint y: 371, distance: 51.5
click at [288, 400] on input "text" at bounding box center [393, 411] width 228 height 23
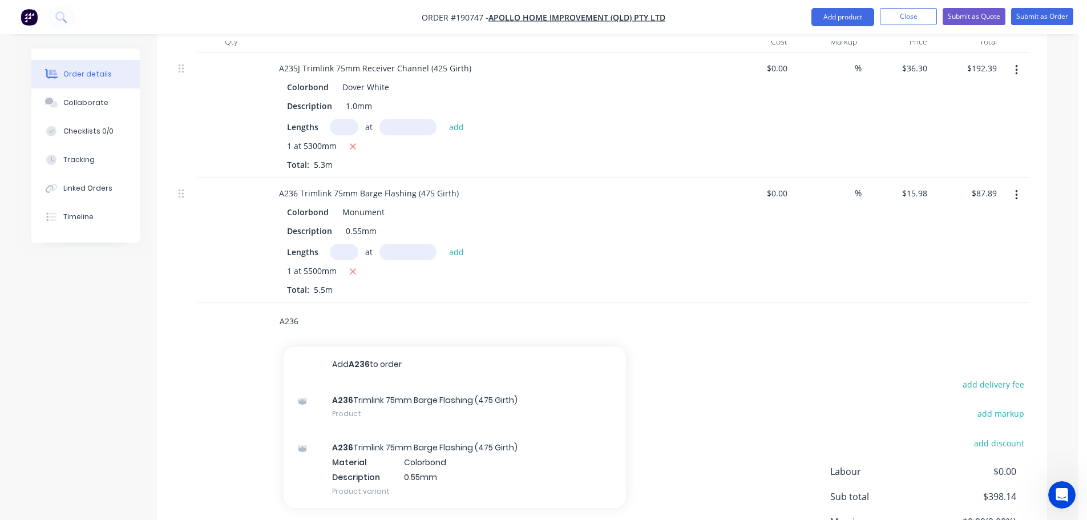
scroll to position [666, 0]
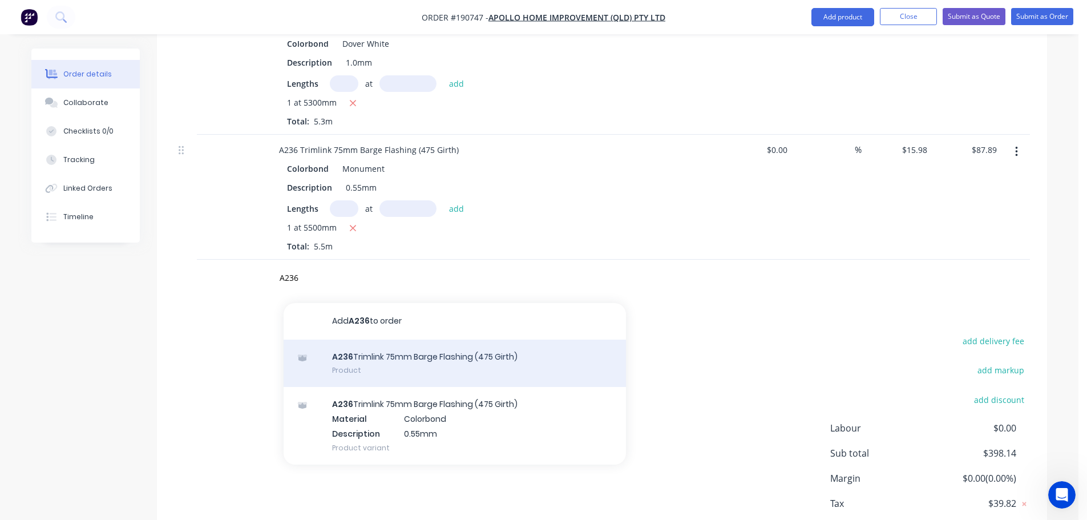
click at [516, 339] on div "A236 Trimlink 75mm Barge Flashing (475 Girth) Product" at bounding box center [455, 363] width 342 height 48
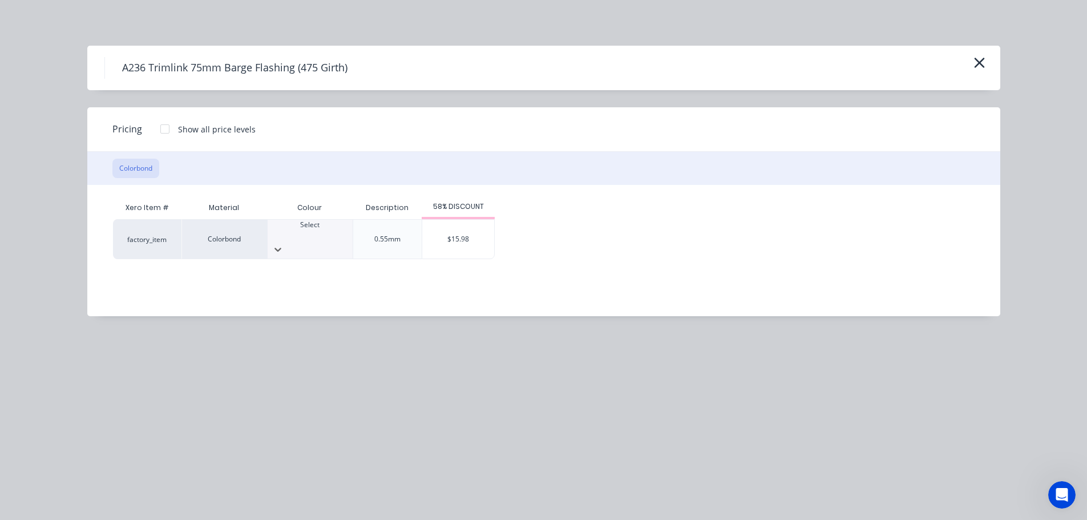
click at [323, 234] on div at bounding box center [310, 235] width 85 height 10
click at [463, 228] on div "$15.98" at bounding box center [458, 239] width 72 height 39
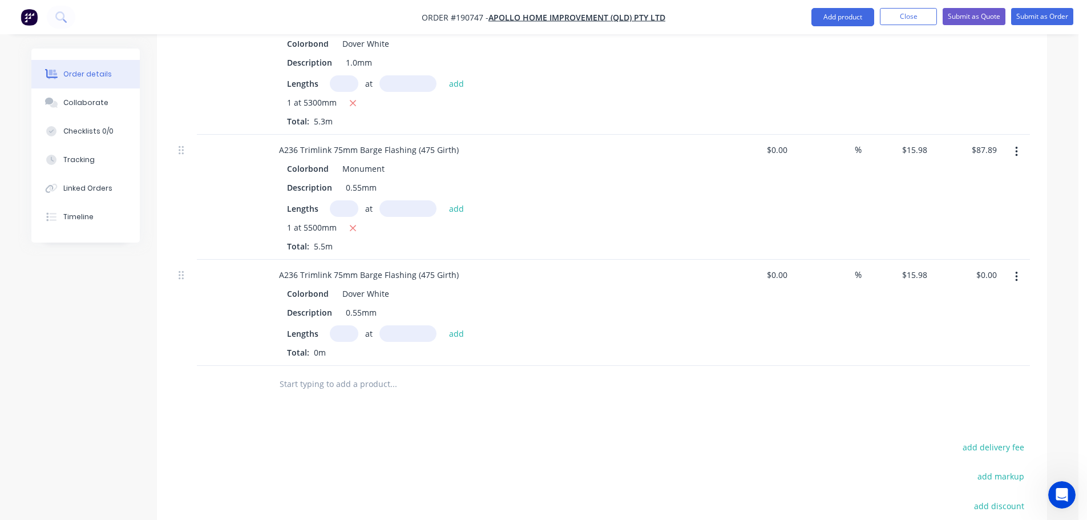
drag, startPoint x: 351, startPoint y: 302, endPoint x: 435, endPoint y: 287, distance: 85.3
click at [352, 325] on input "text" at bounding box center [344, 333] width 29 height 17
click at [403, 325] on input "text" at bounding box center [407, 333] width 57 height 17
click at [443, 325] on button "add" at bounding box center [456, 332] width 27 height 15
click at [302, 391] on input "text" at bounding box center [393, 402] width 228 height 23
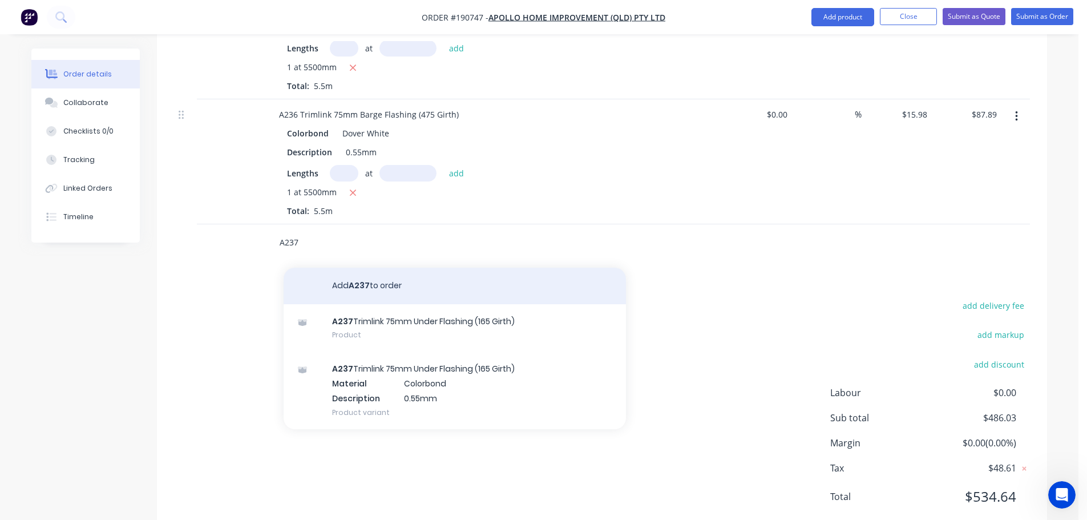
scroll to position [827, 0]
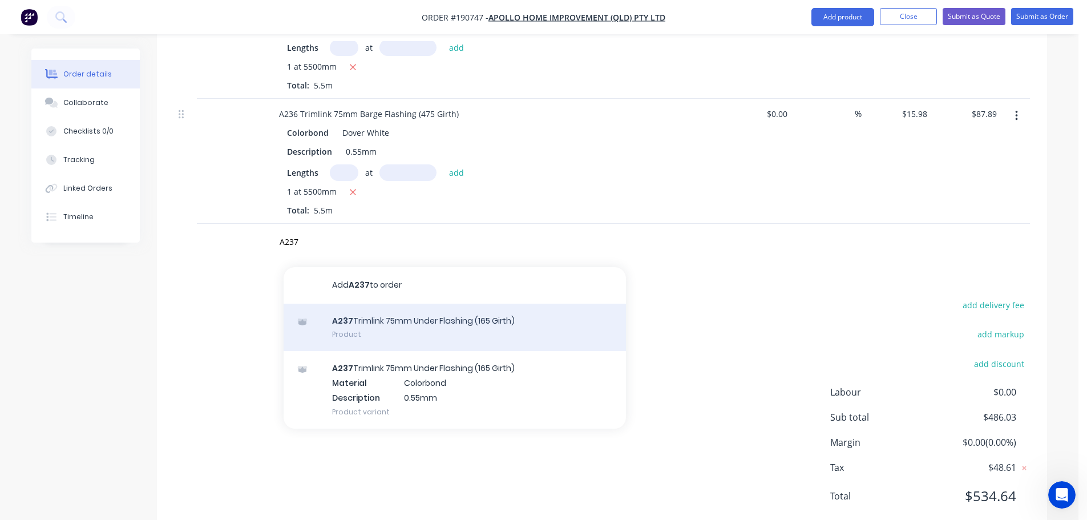
click at [503, 303] on div "A237 Trimlink 75mm Under Flashing (165 Girth) Product" at bounding box center [455, 327] width 342 height 48
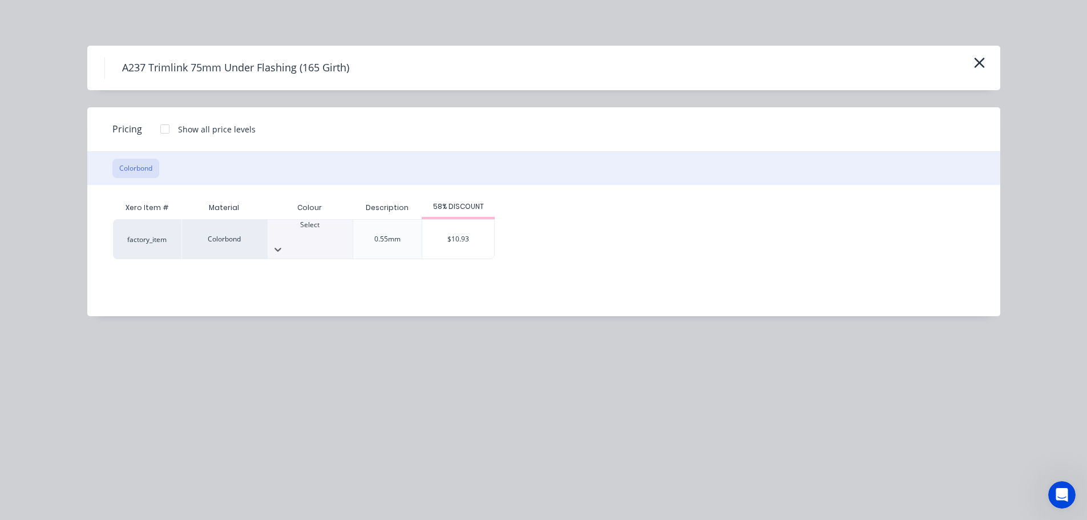
click at [330, 233] on div "Select" at bounding box center [310, 230] width 85 height 21
click at [467, 230] on div "$10.93" at bounding box center [458, 239] width 72 height 39
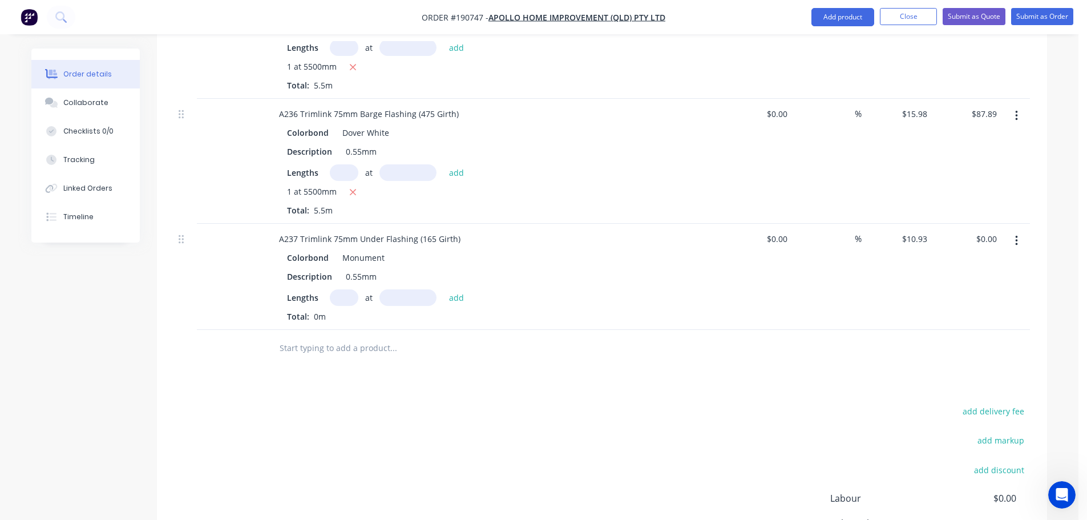
click at [349, 289] on input "text" at bounding box center [344, 297] width 29 height 17
click at [412, 289] on input "text" at bounding box center [407, 297] width 57 height 17
click at [443, 289] on button "add" at bounding box center [456, 296] width 27 height 15
drag, startPoint x: 310, startPoint y: 337, endPoint x: 334, endPoint y: 334, distance: 23.6
click at [310, 355] on input "text" at bounding box center [393, 366] width 228 height 23
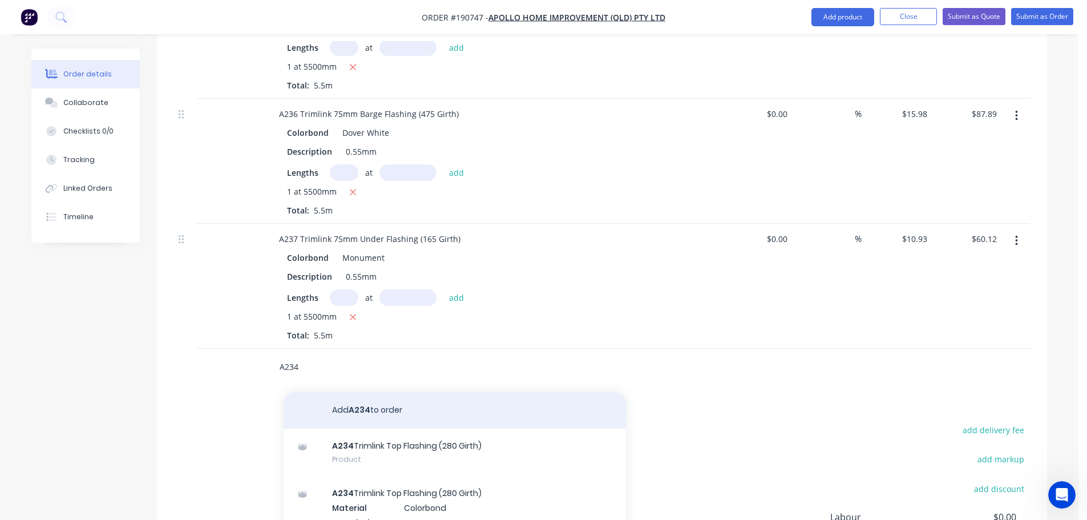
scroll to position [952, 0]
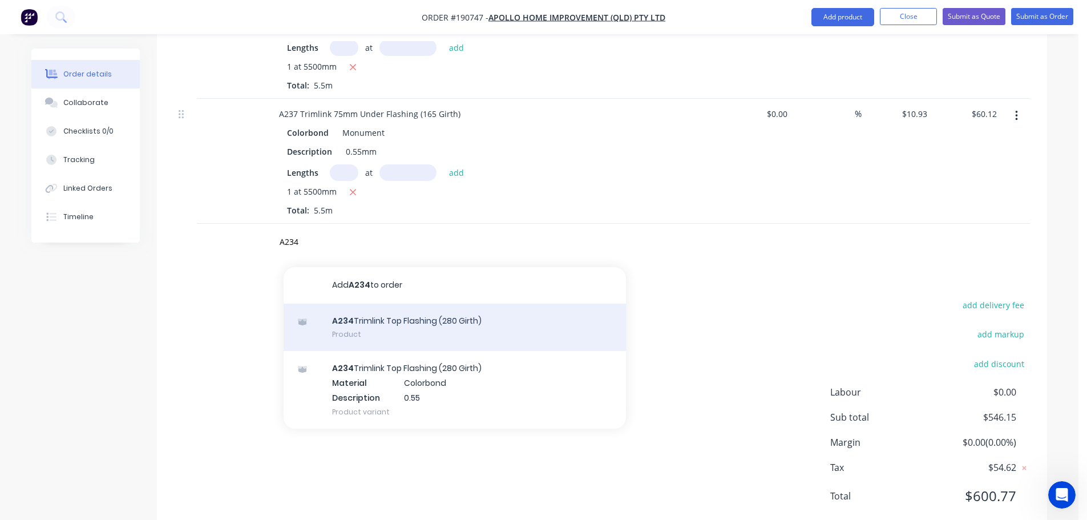
click at [467, 303] on div "A234 Trimlink Top Flashing (280 Girth) Product" at bounding box center [455, 327] width 342 height 48
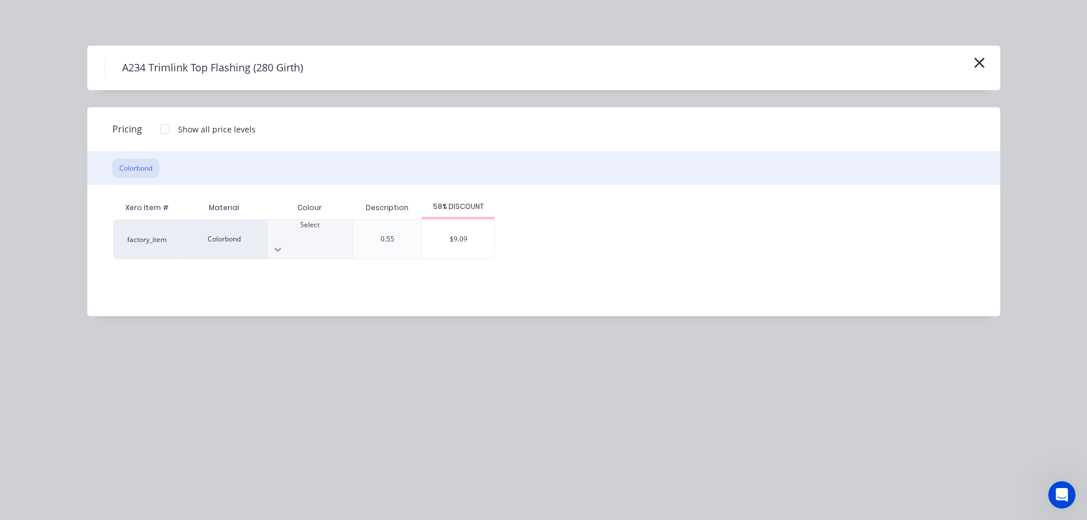
click at [341, 240] on div at bounding box center [310, 249] width 85 height 18
click at [464, 230] on div "$9.09" at bounding box center [458, 239] width 72 height 39
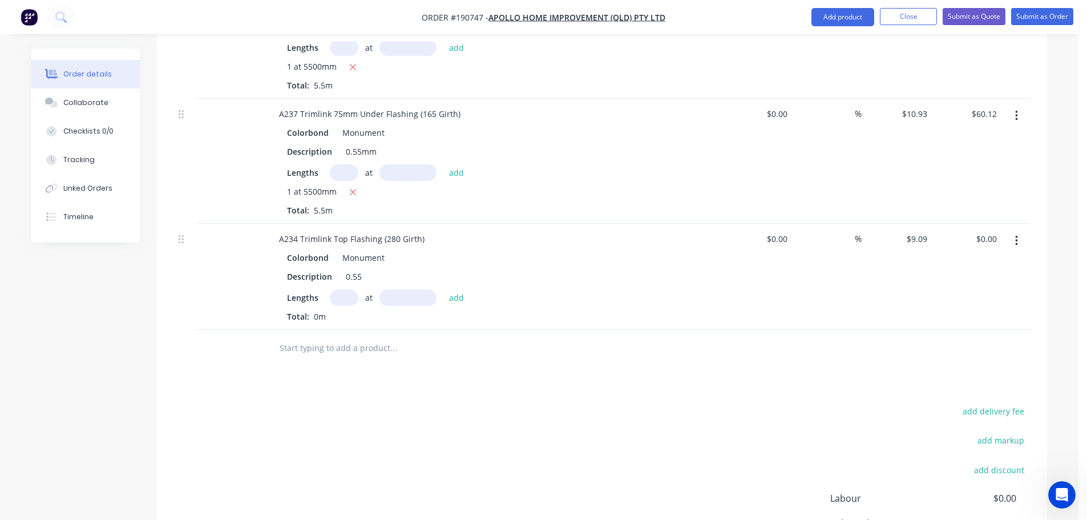
drag, startPoint x: 342, startPoint y: 264, endPoint x: 487, endPoint y: 264, distance: 144.3
click at [343, 289] on input "text" at bounding box center [344, 297] width 29 height 17
click at [409, 289] on input "text" at bounding box center [407, 297] width 57 height 17
click at [443, 289] on button "add" at bounding box center [456, 296] width 27 height 15
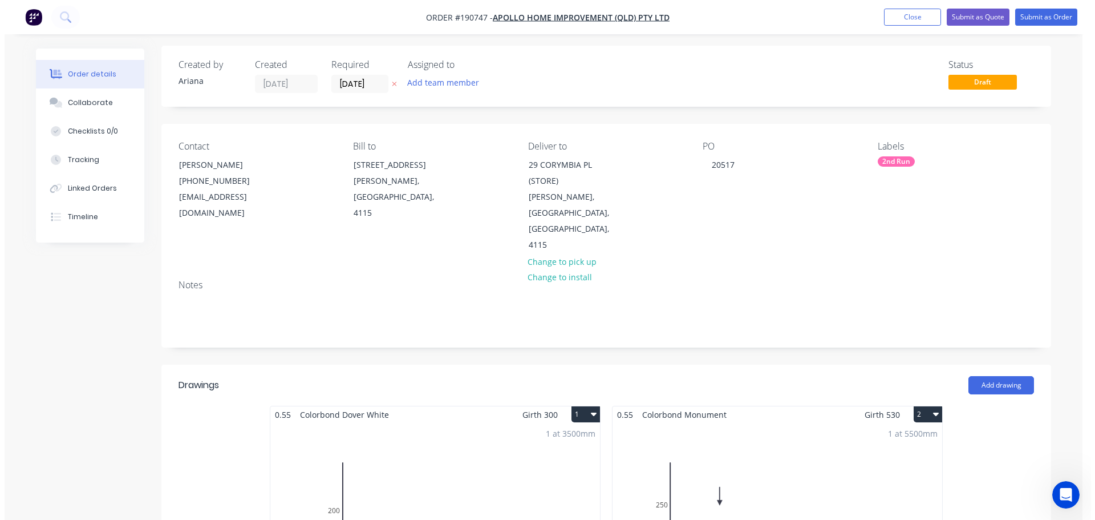
scroll to position [0, 0]
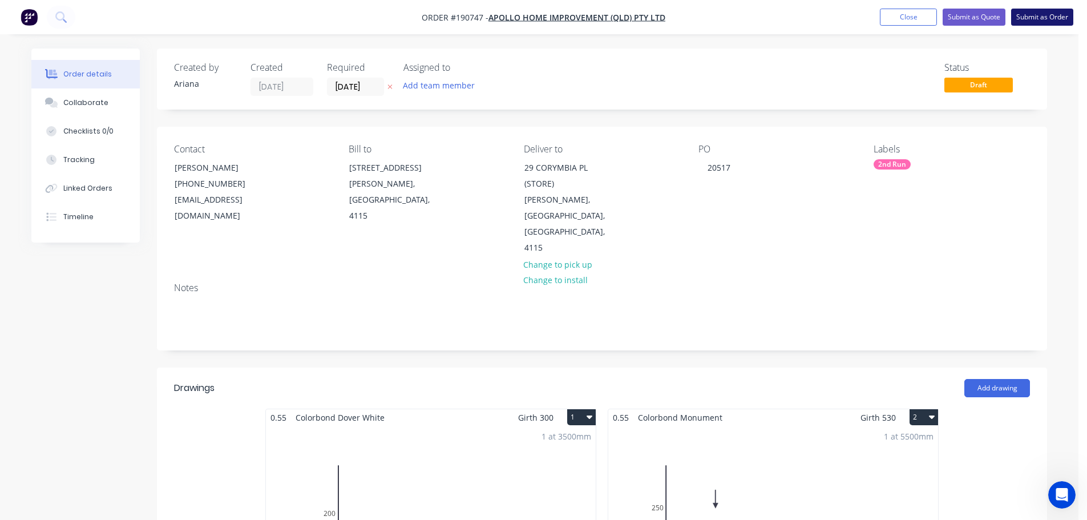
click at [1046, 17] on button "Submit as Order" at bounding box center [1042, 17] width 62 height 17
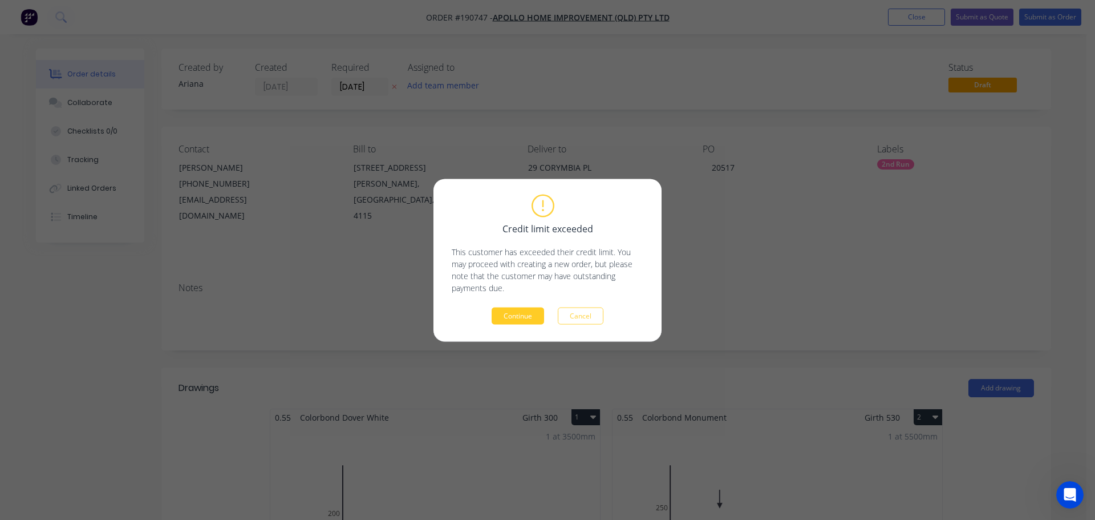
click at [543, 317] on button "Continue" at bounding box center [518, 315] width 52 height 17
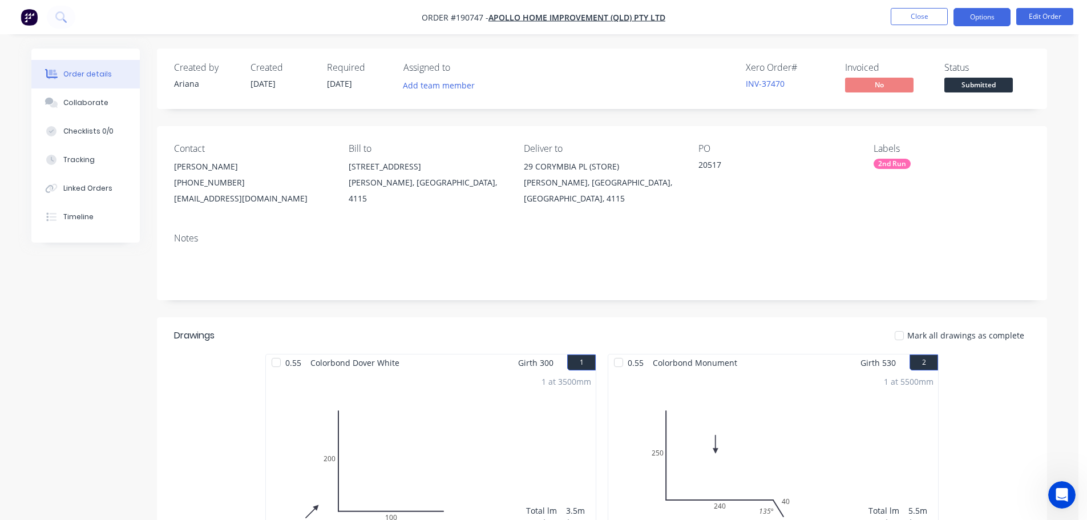
click at [989, 18] on button "Options" at bounding box center [981, 17] width 57 height 18
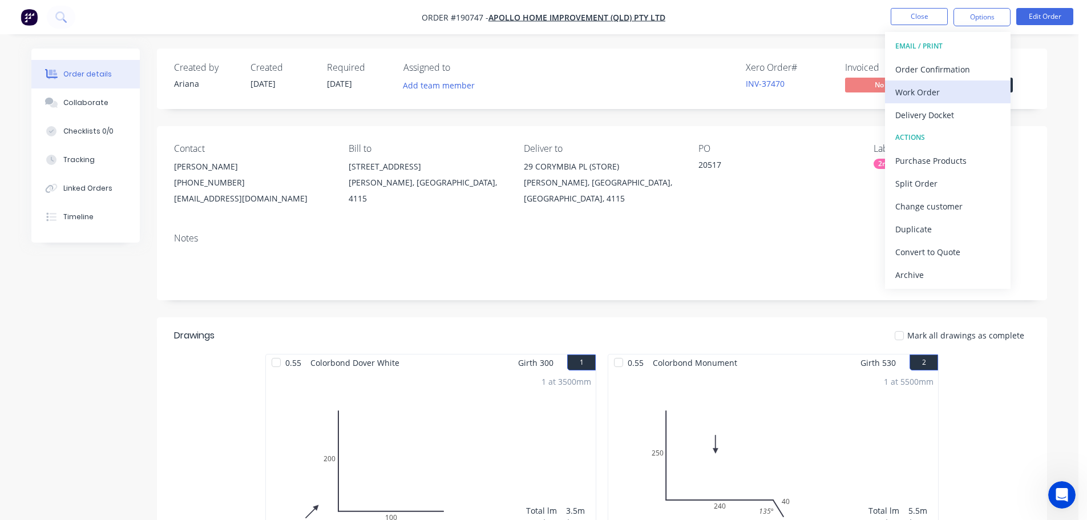
click at [930, 88] on div "Work Order" at bounding box center [947, 92] width 105 height 17
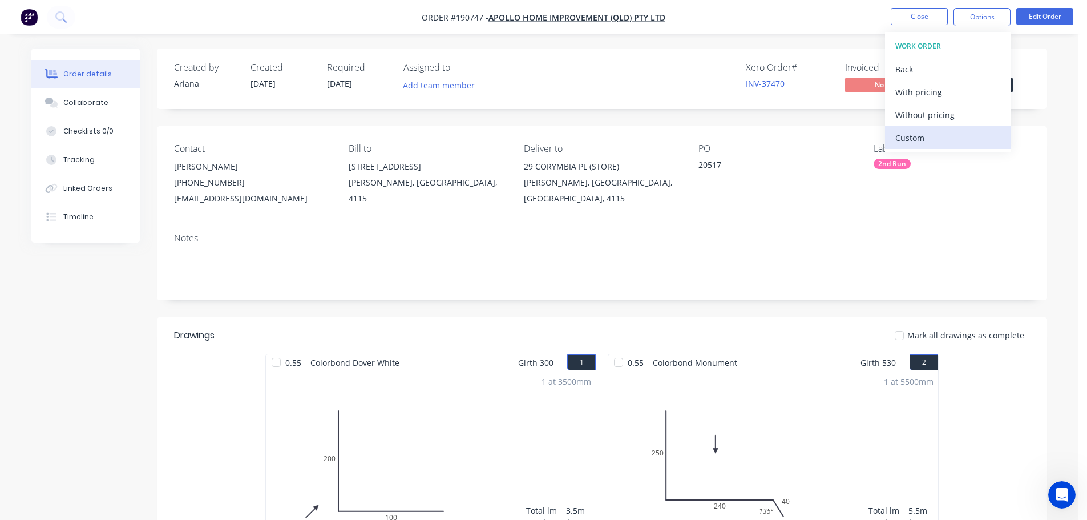
click at [912, 136] on div "Custom" at bounding box center [947, 137] width 105 height 17
click at [922, 118] on div "Without pricing" at bounding box center [947, 115] width 105 height 17
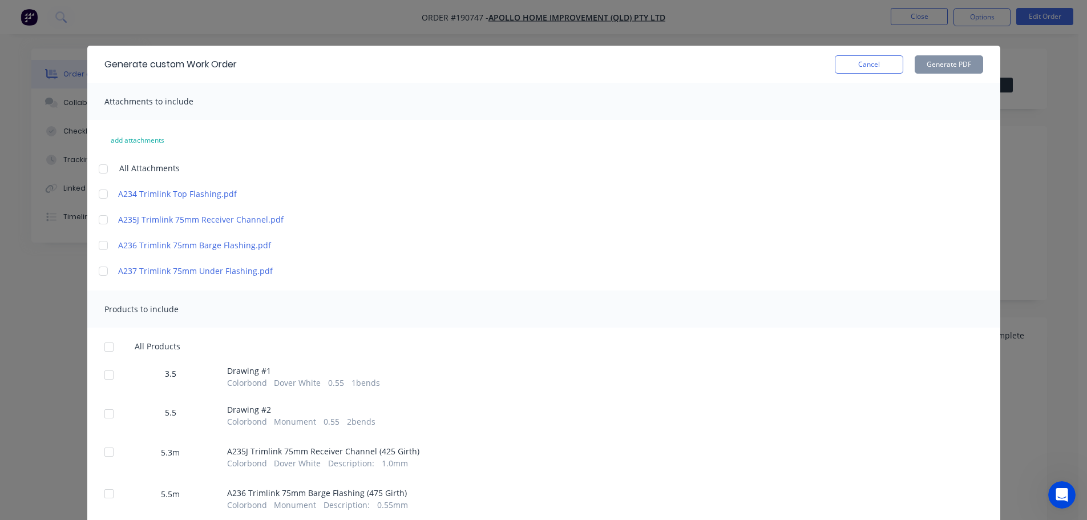
click at [102, 165] on div at bounding box center [103, 168] width 23 height 23
click at [108, 346] on div at bounding box center [109, 346] width 23 height 23
click at [954, 64] on button "Generate PDF" at bounding box center [948, 64] width 68 height 18
click at [856, 63] on button "Cancel" at bounding box center [869, 64] width 68 height 18
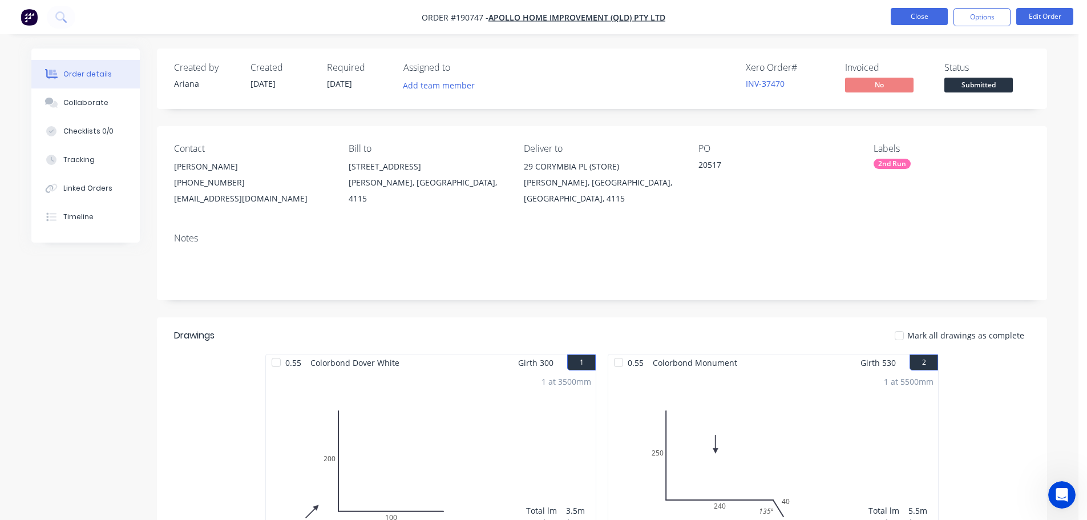
click at [922, 19] on button "Close" at bounding box center [919, 16] width 57 height 17
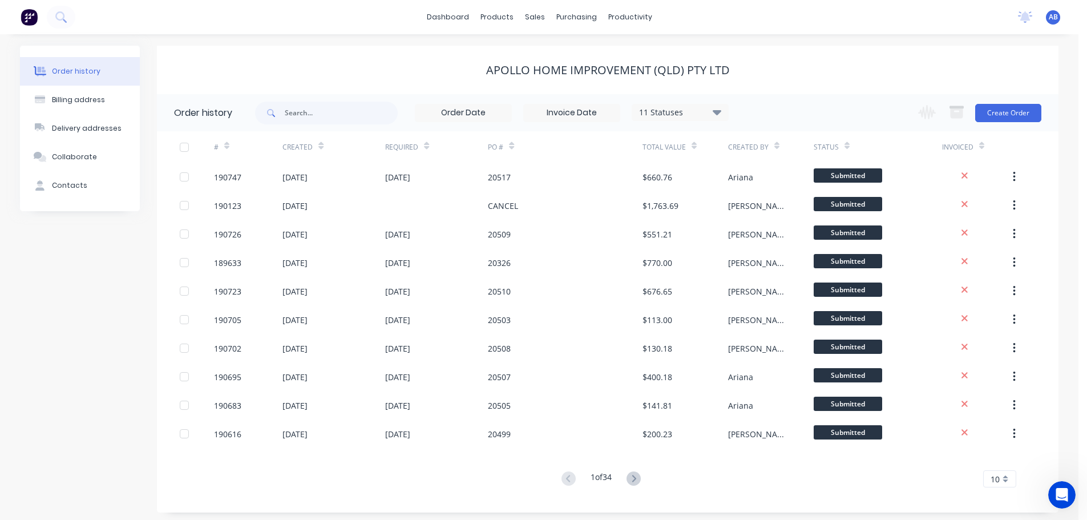
click at [1054, 15] on span "AB" at bounding box center [1053, 17] width 9 height 10
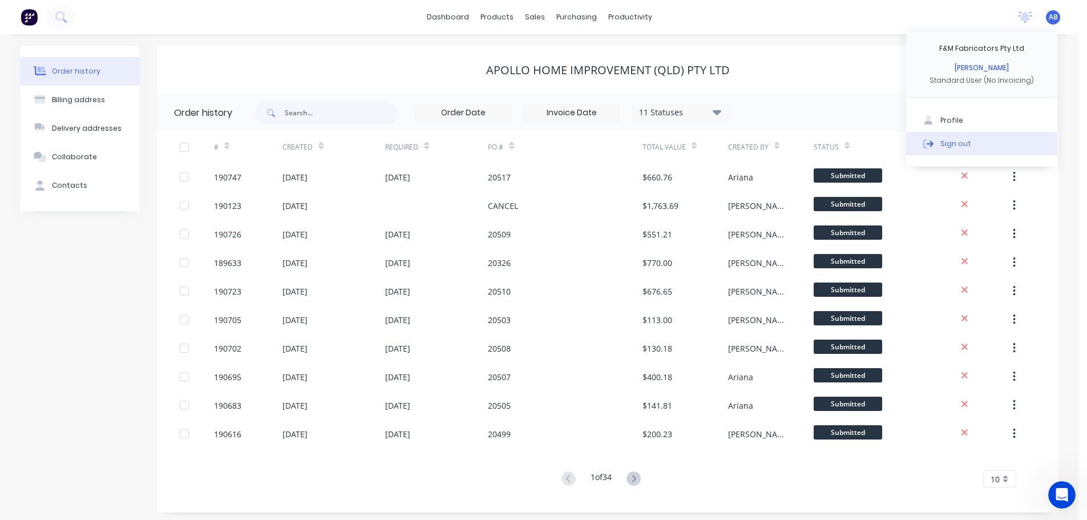
click at [942, 144] on div "Sign out" at bounding box center [955, 143] width 31 height 10
